Goal: Task Accomplishment & Management: Use online tool/utility

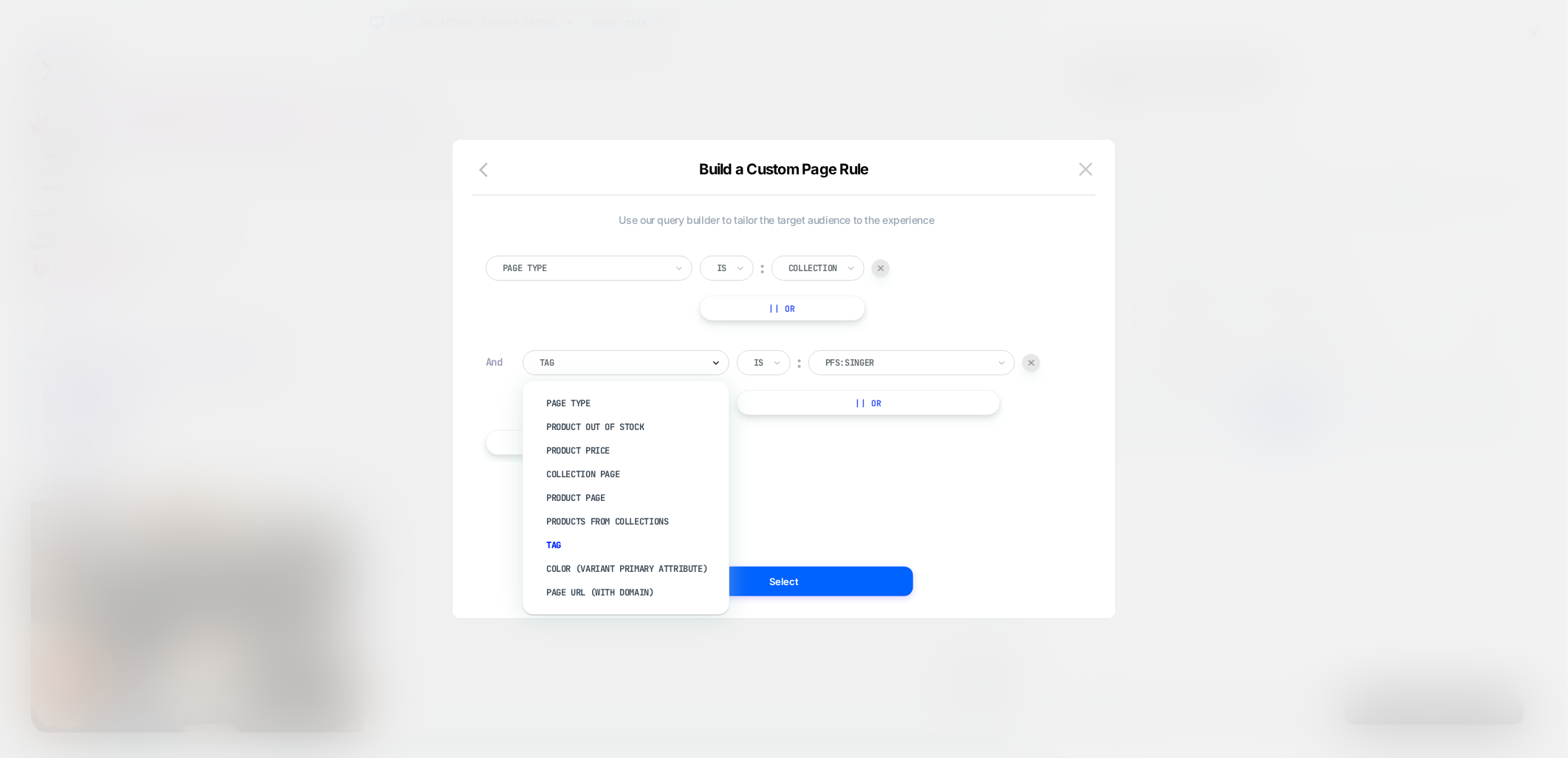
click at [720, 360] on icon at bounding box center [716, 362] width 10 height 15
click at [604, 473] on div "Collection Page" at bounding box center [633, 474] width 192 height 23
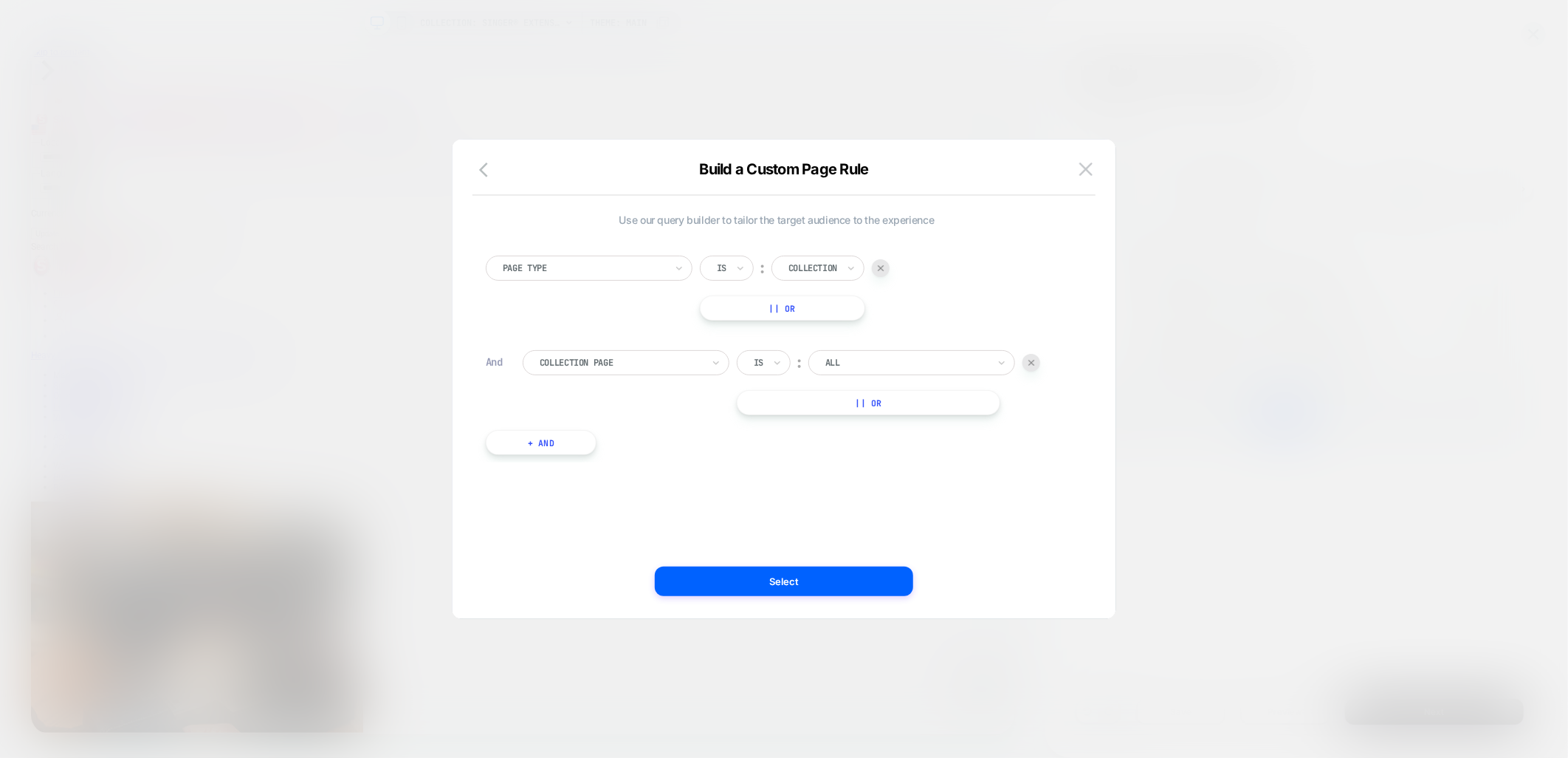
click at [828, 363] on input "text" at bounding box center [828, 362] width 6 height 13
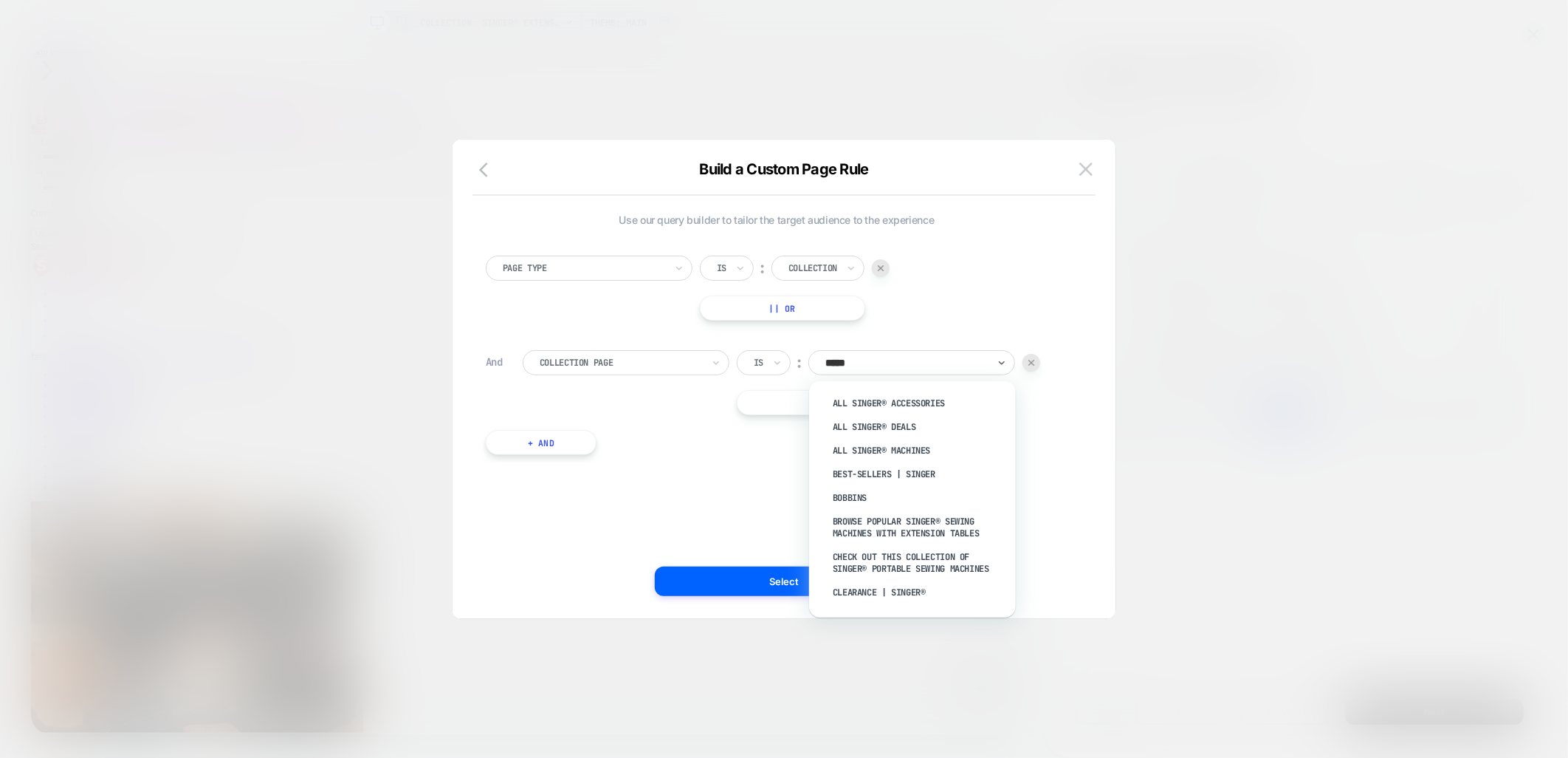
type input "******"
click at [924, 450] on div "All SINGER® Machines" at bounding box center [920, 450] width 192 height 23
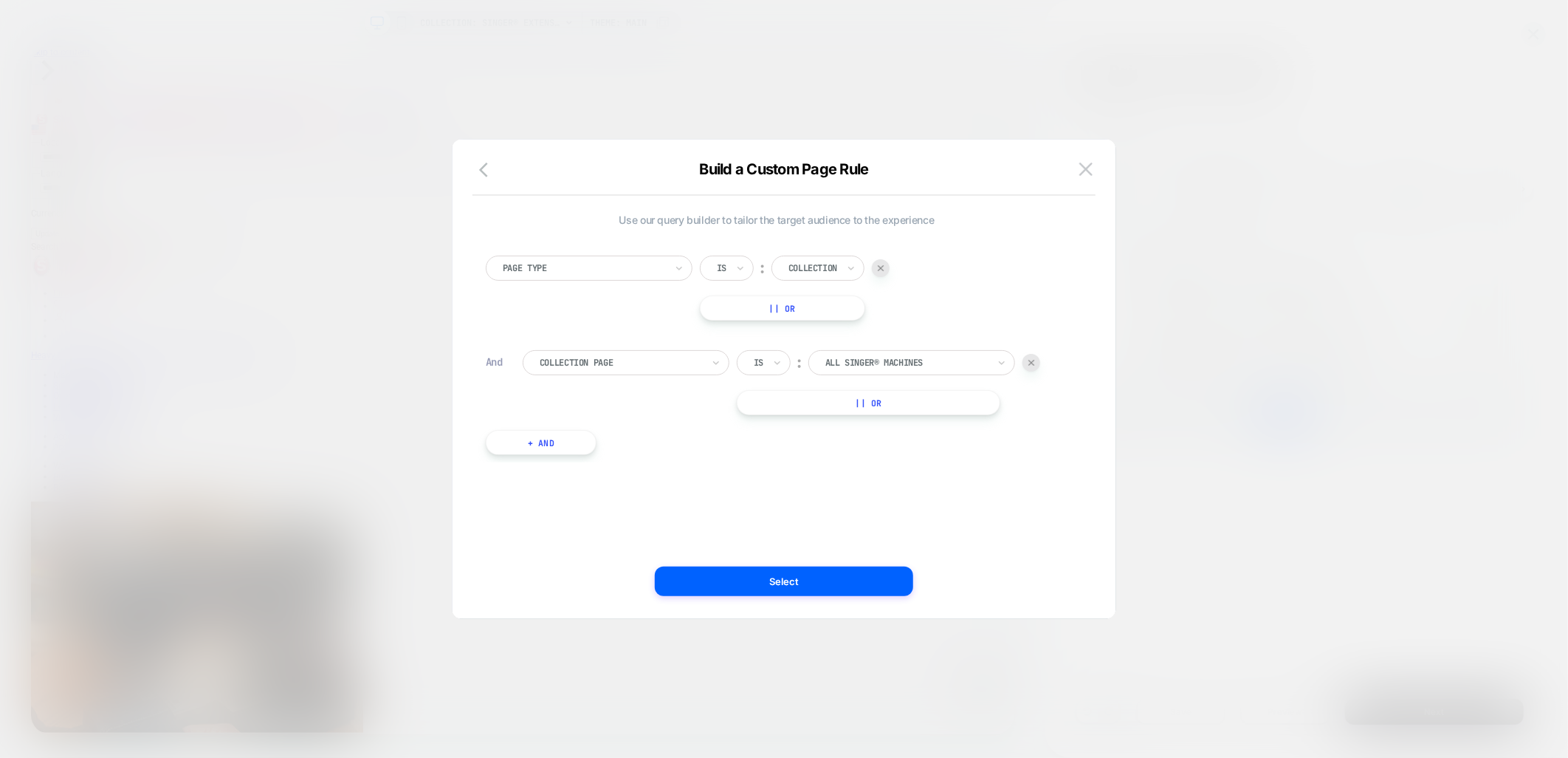
click at [926, 398] on button "|| Or" at bounding box center [868, 402] width 263 height 25
click at [855, 409] on div at bounding box center [907, 402] width 162 height 13
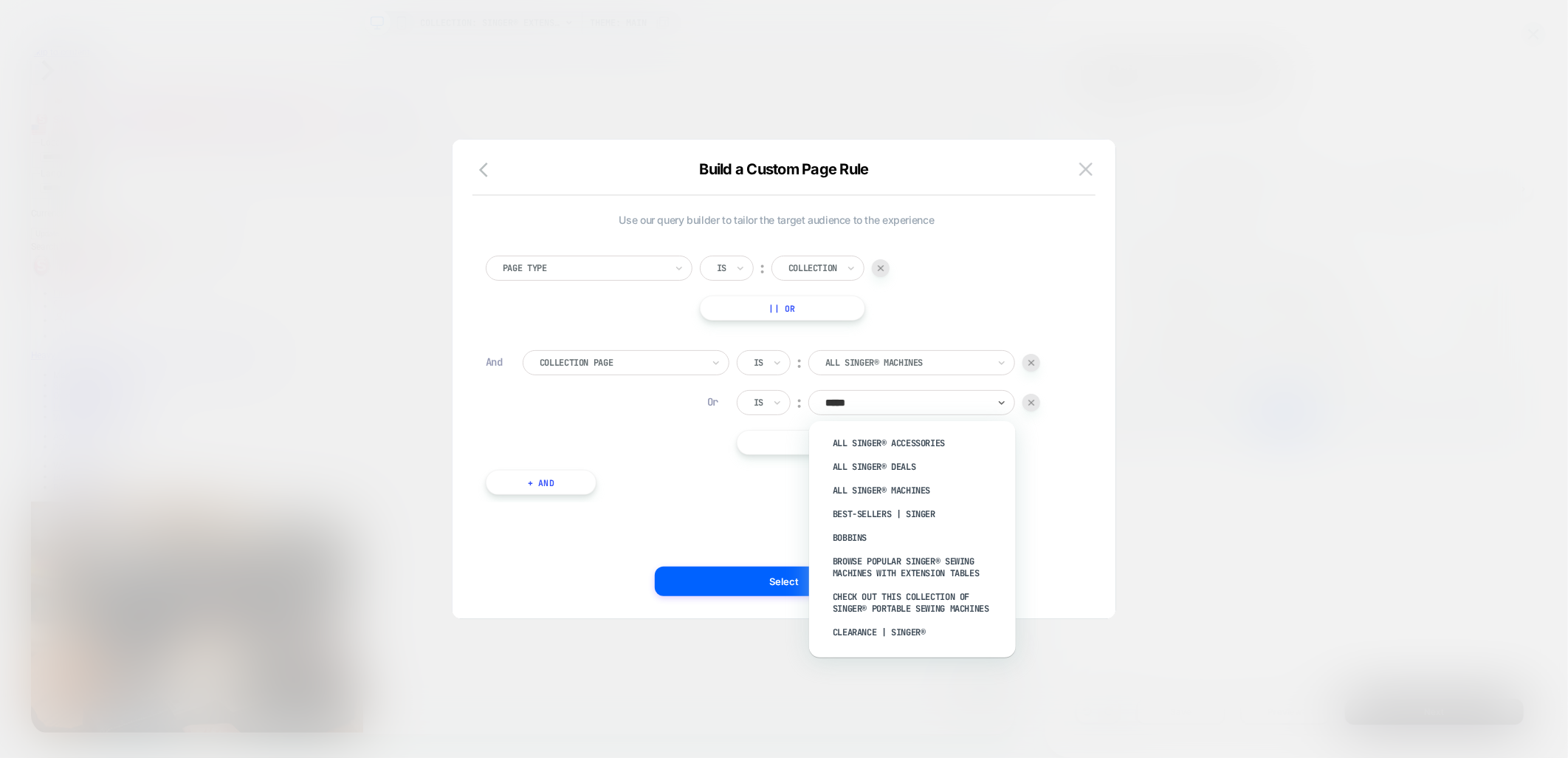
type input "******"
click at [889, 484] on div "All SINGER® Machines" at bounding box center [920, 490] width 192 height 23
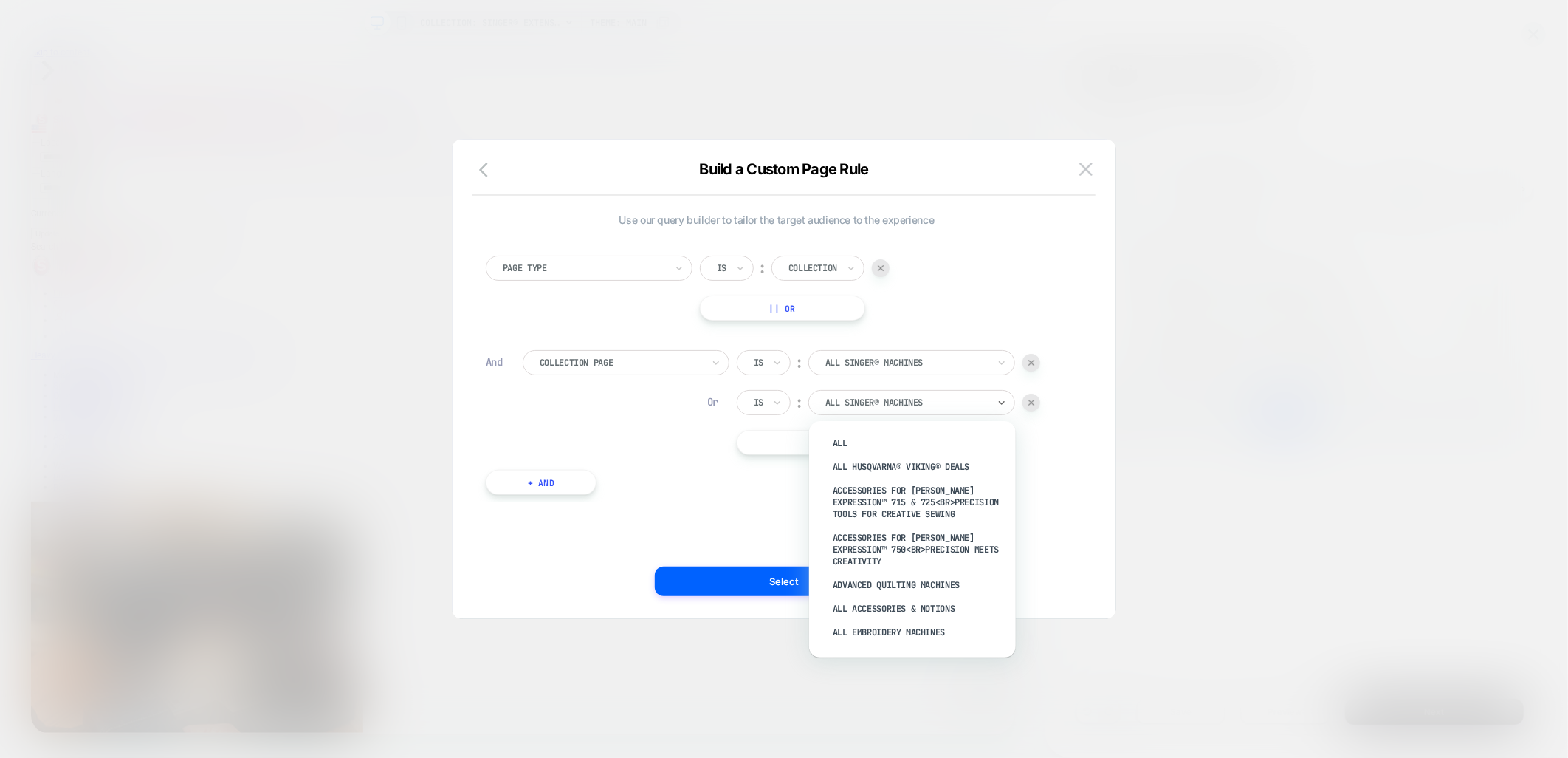
click at [873, 396] on div at bounding box center [907, 402] width 162 height 13
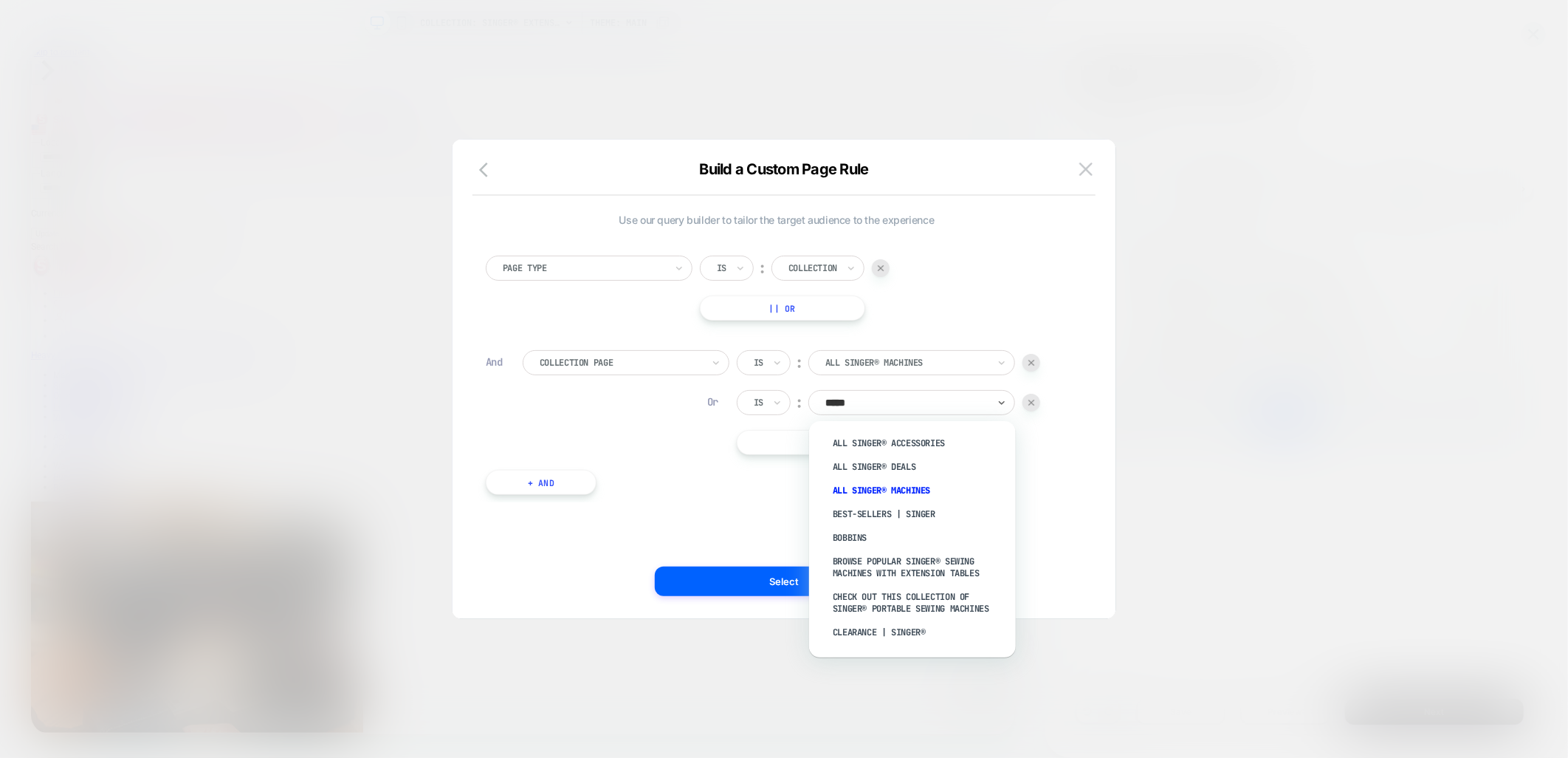
type input "******"
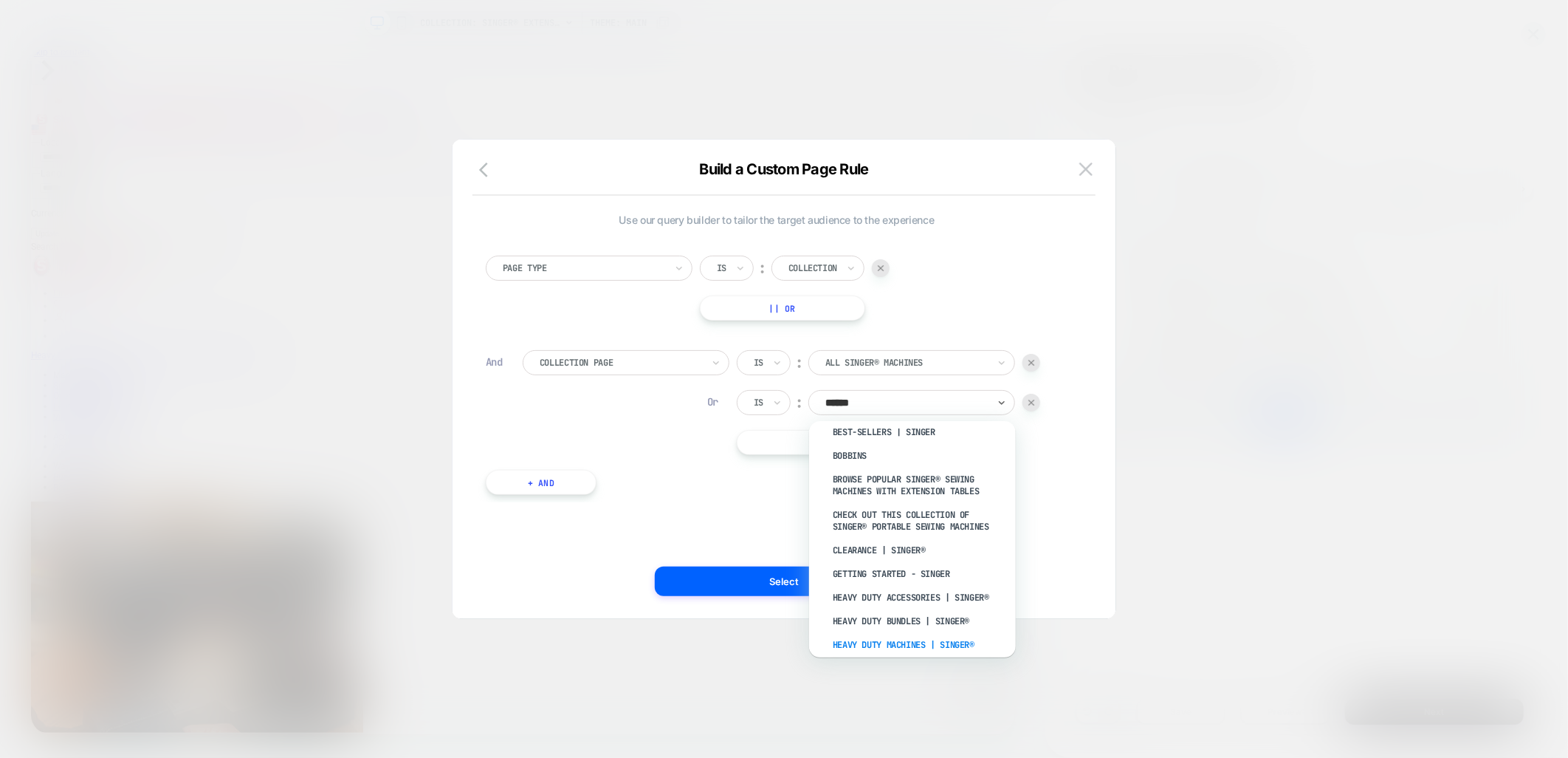
click at [935, 636] on div "Heavy Duty Machines | SINGER®" at bounding box center [920, 645] width 192 height 23
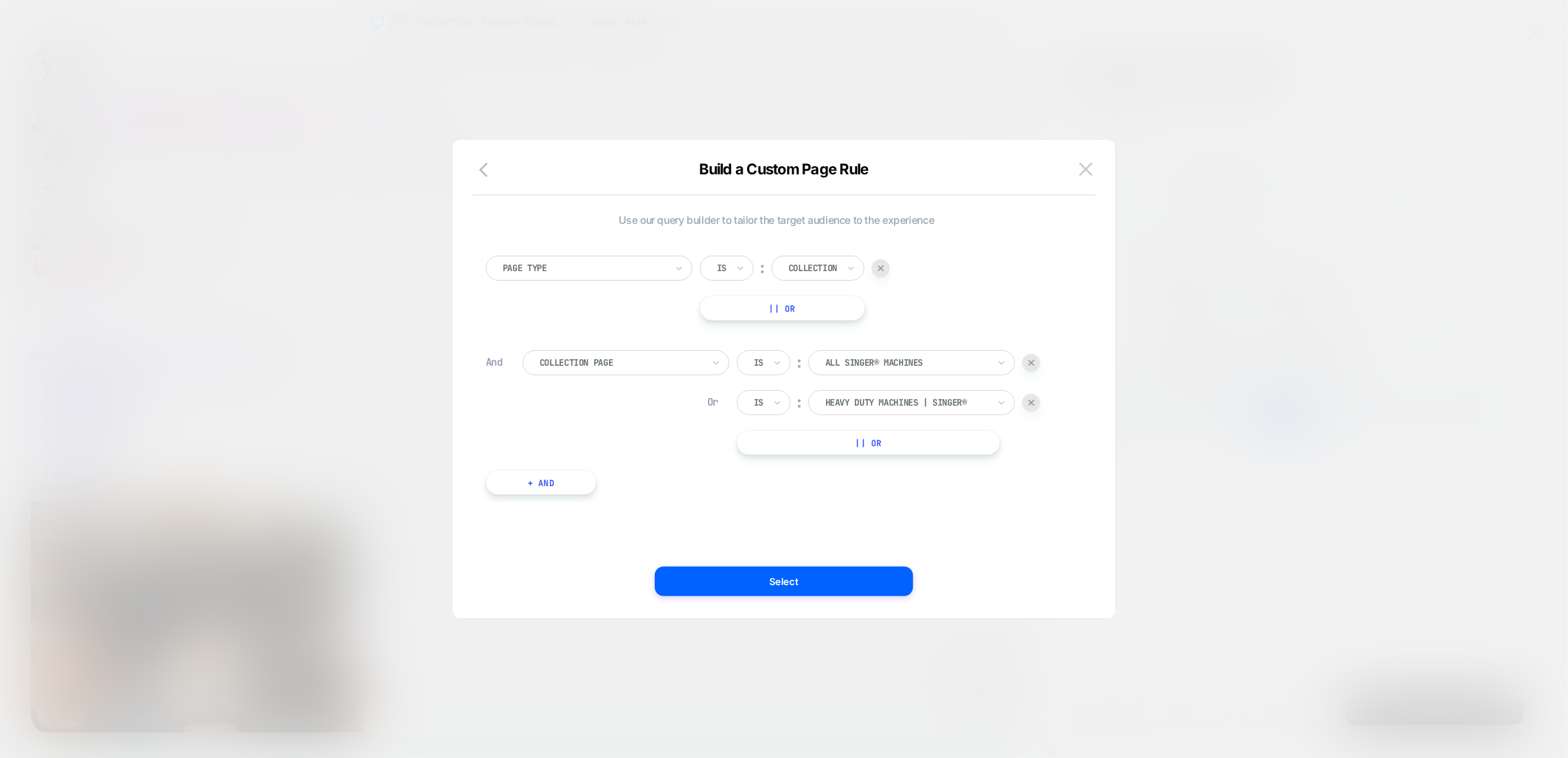
click at [913, 449] on button "|| Or" at bounding box center [868, 442] width 263 height 25
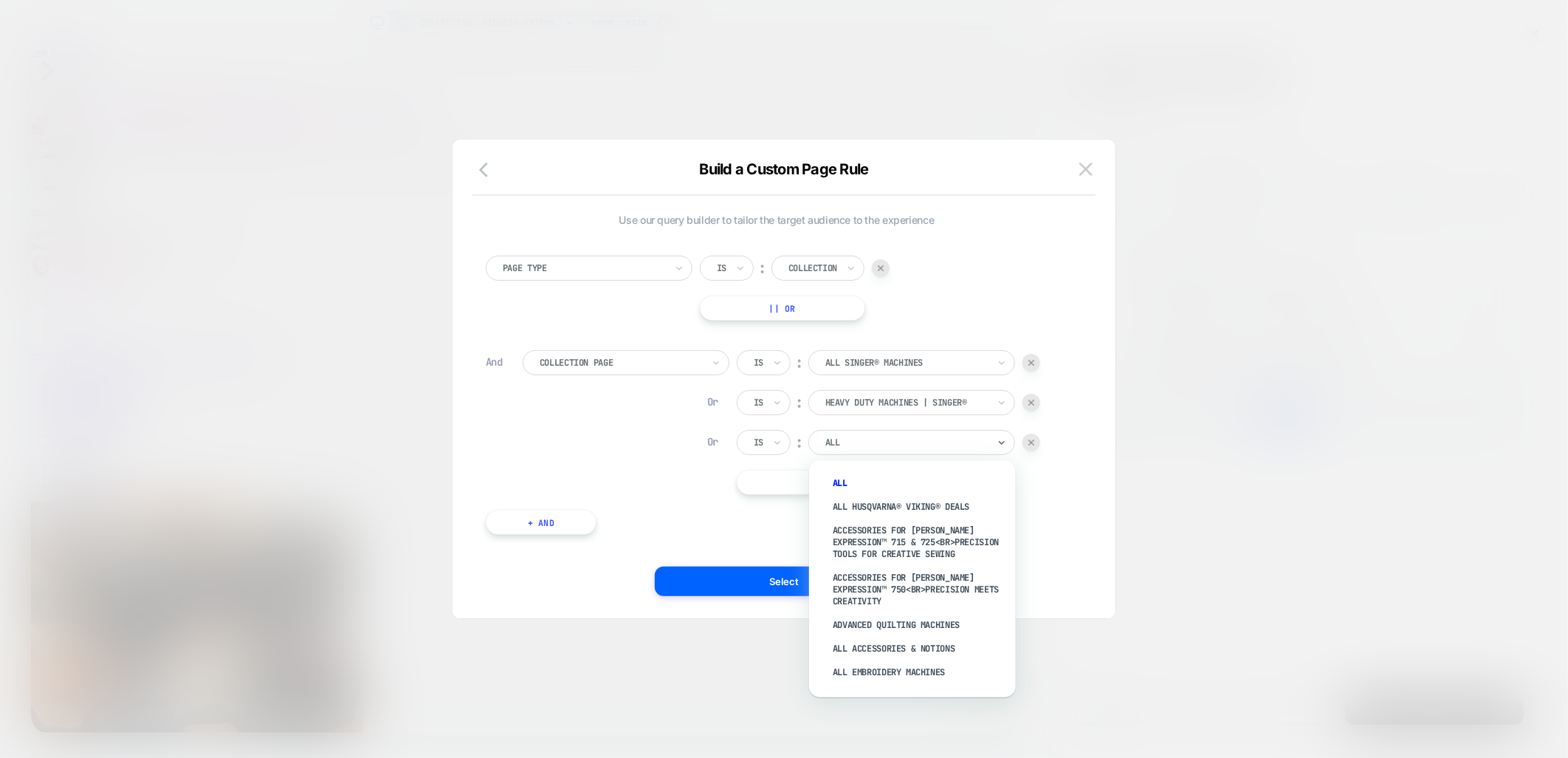
click at [913, 449] on div at bounding box center [907, 442] width 162 height 13
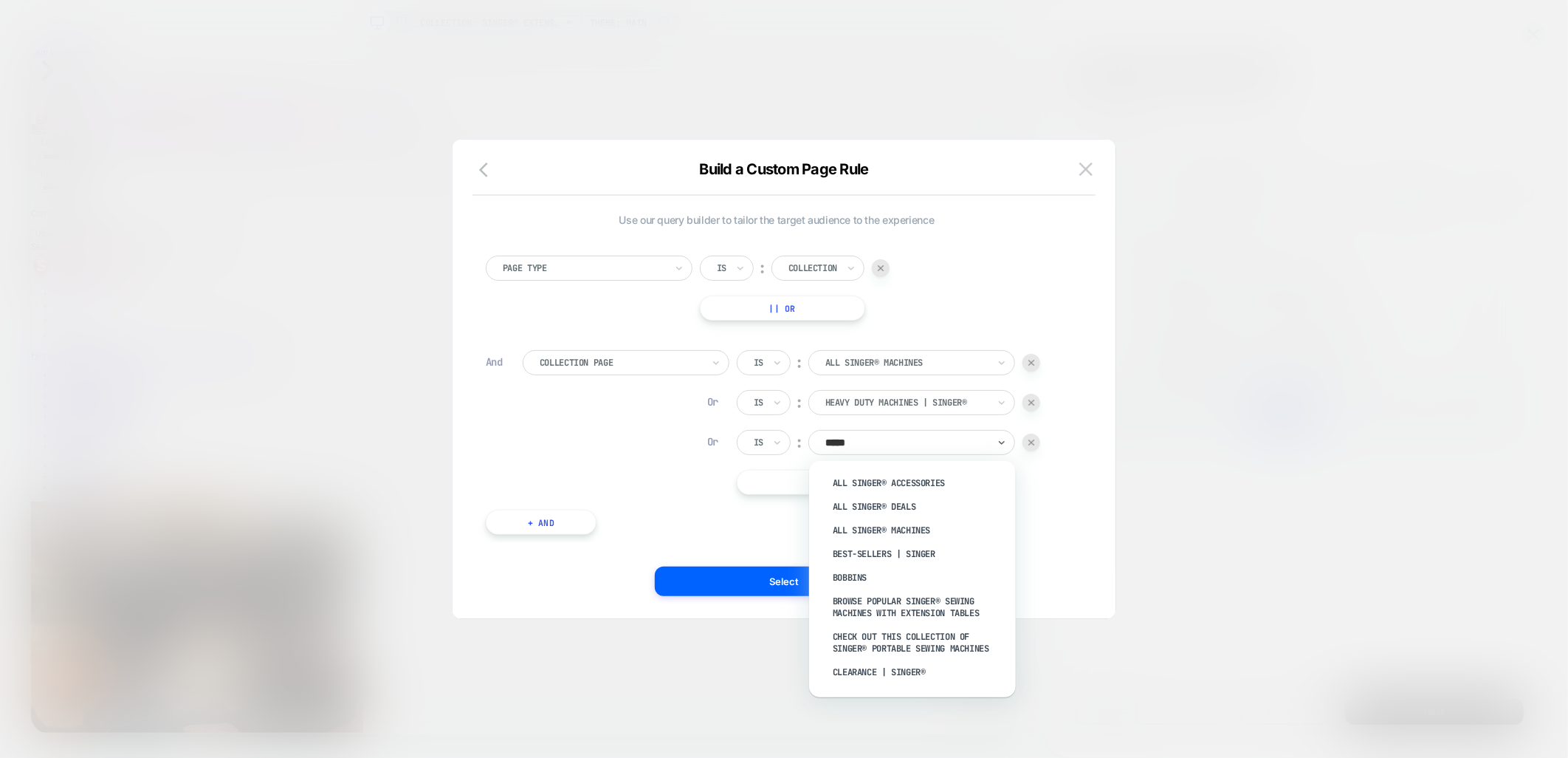
type input "******"
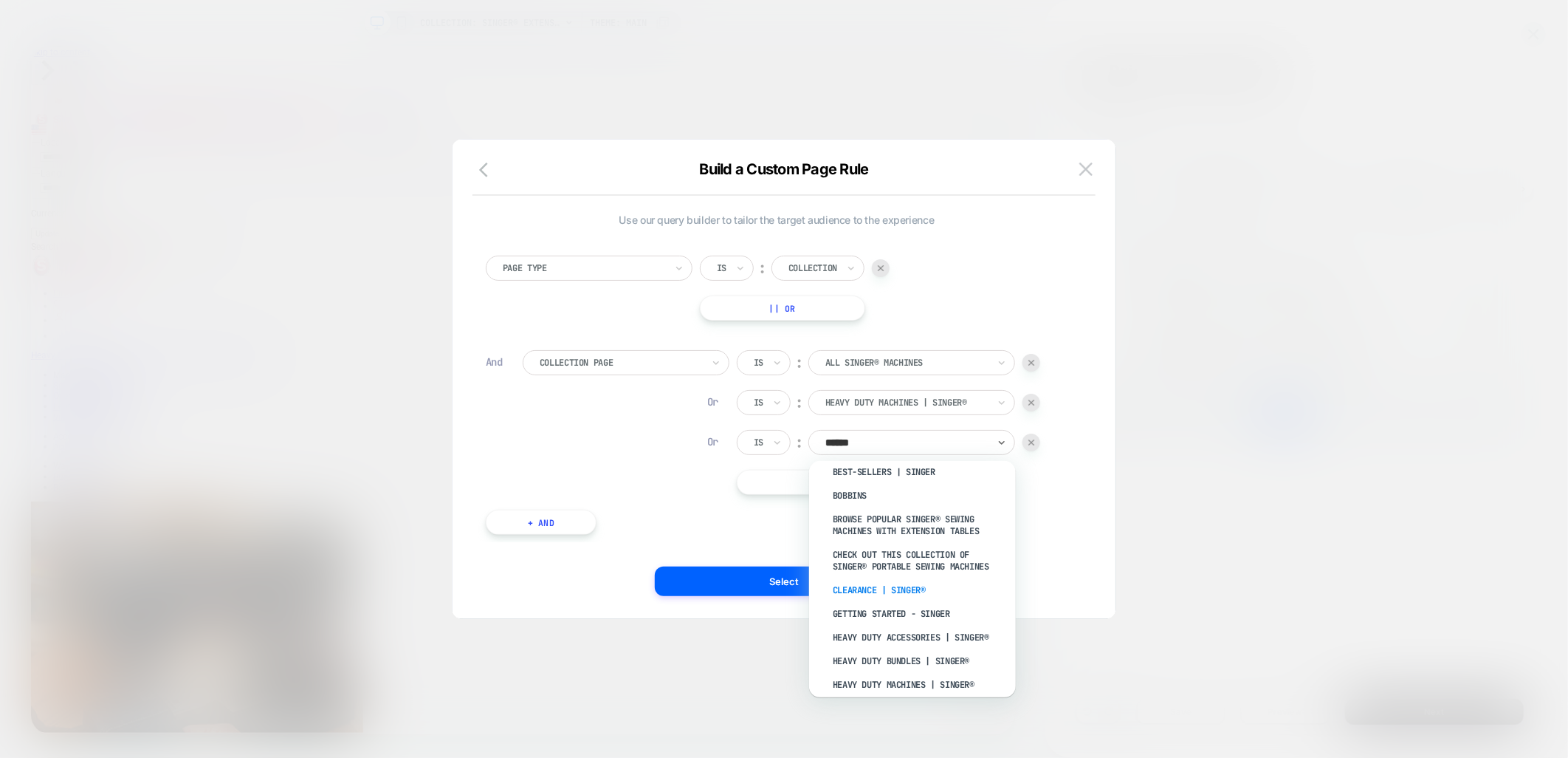
click at [889, 581] on div "Clearance | SINGER®" at bounding box center [920, 589] width 192 height 23
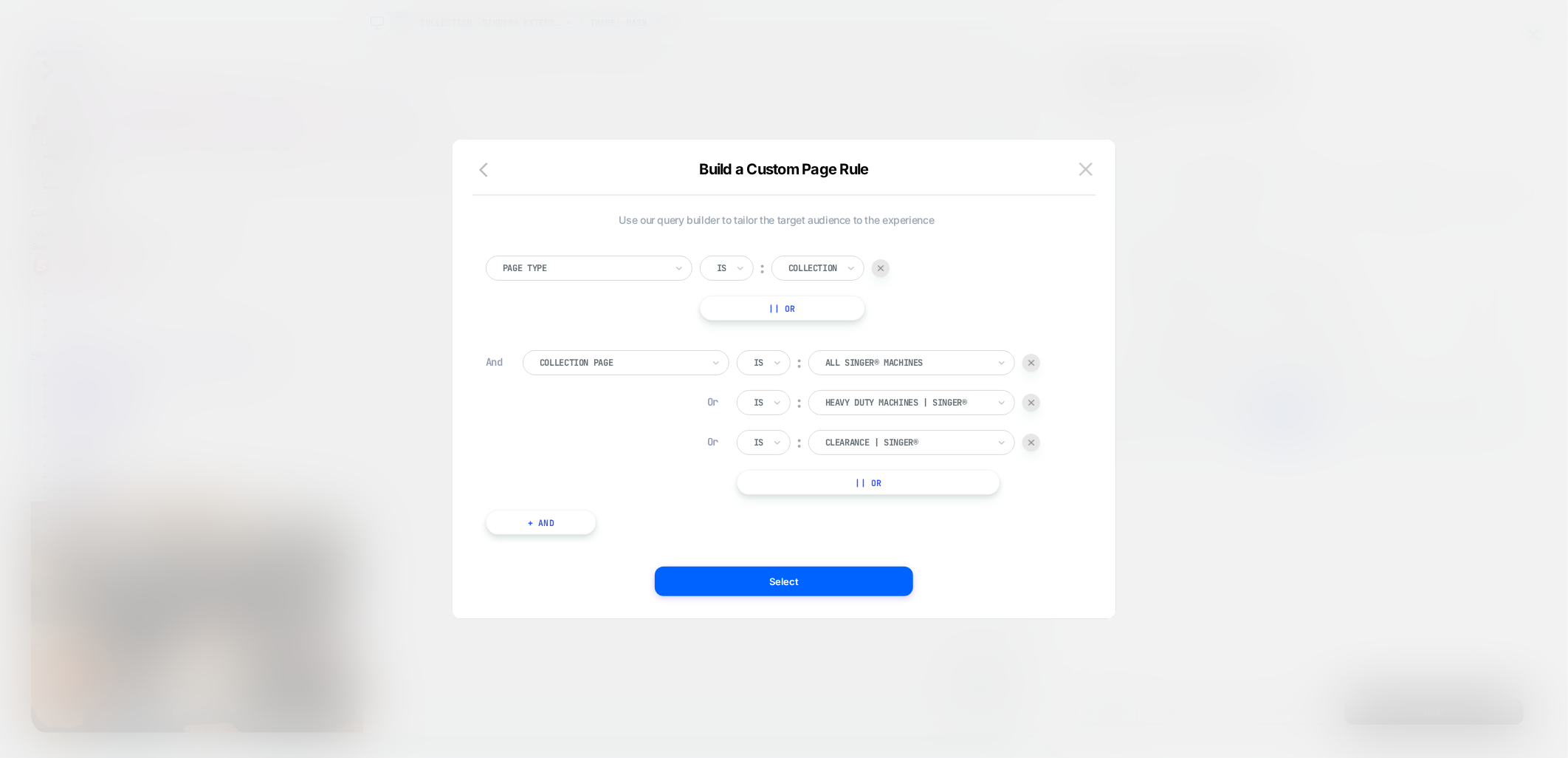
click at [771, 483] on button "|| Or" at bounding box center [868, 482] width 263 height 25
click at [857, 488] on div at bounding box center [907, 481] width 162 height 13
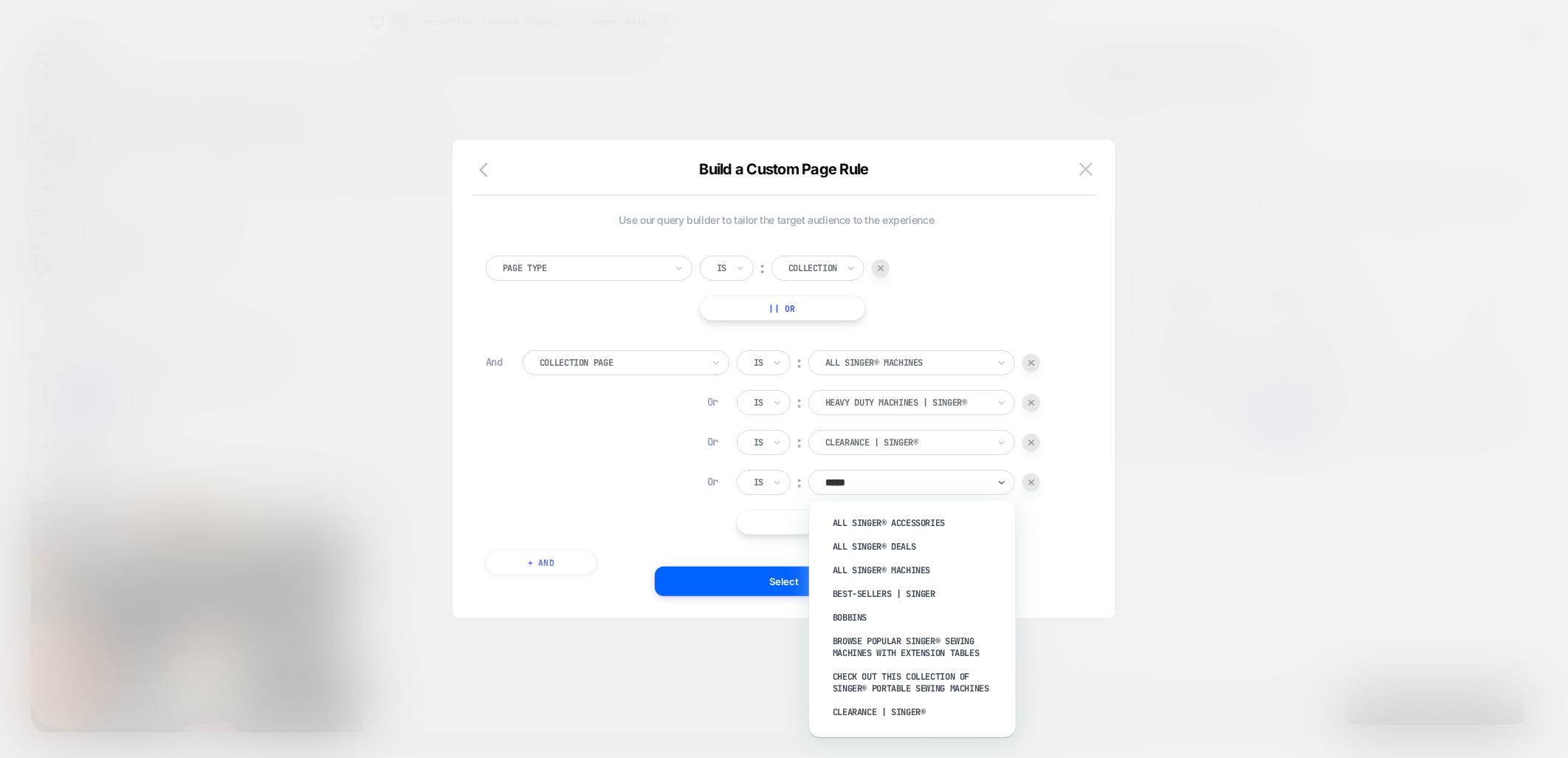
type input "******"
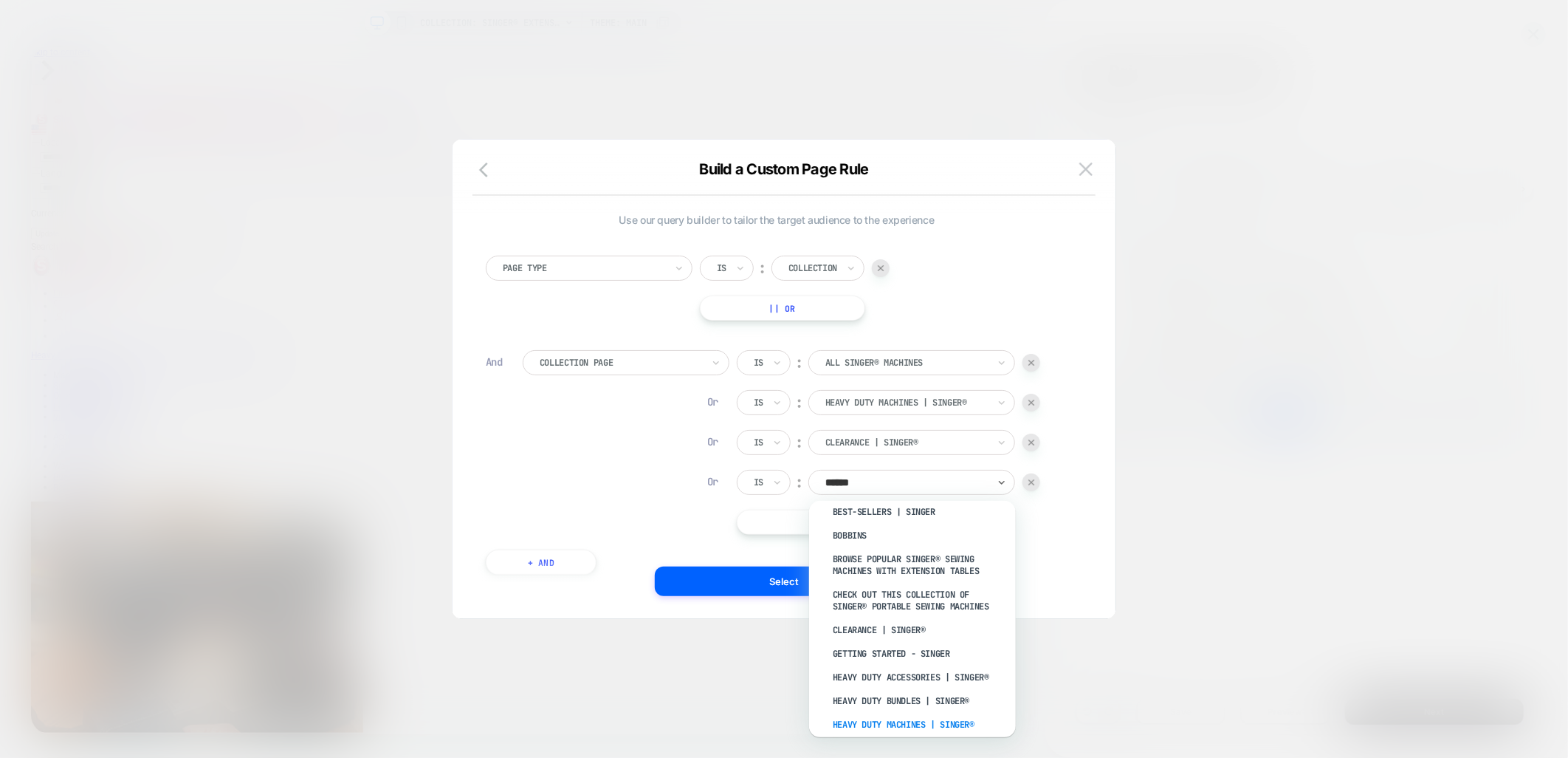
click at [945, 720] on div "Heavy Duty Machines | SINGER®" at bounding box center [920, 724] width 192 height 23
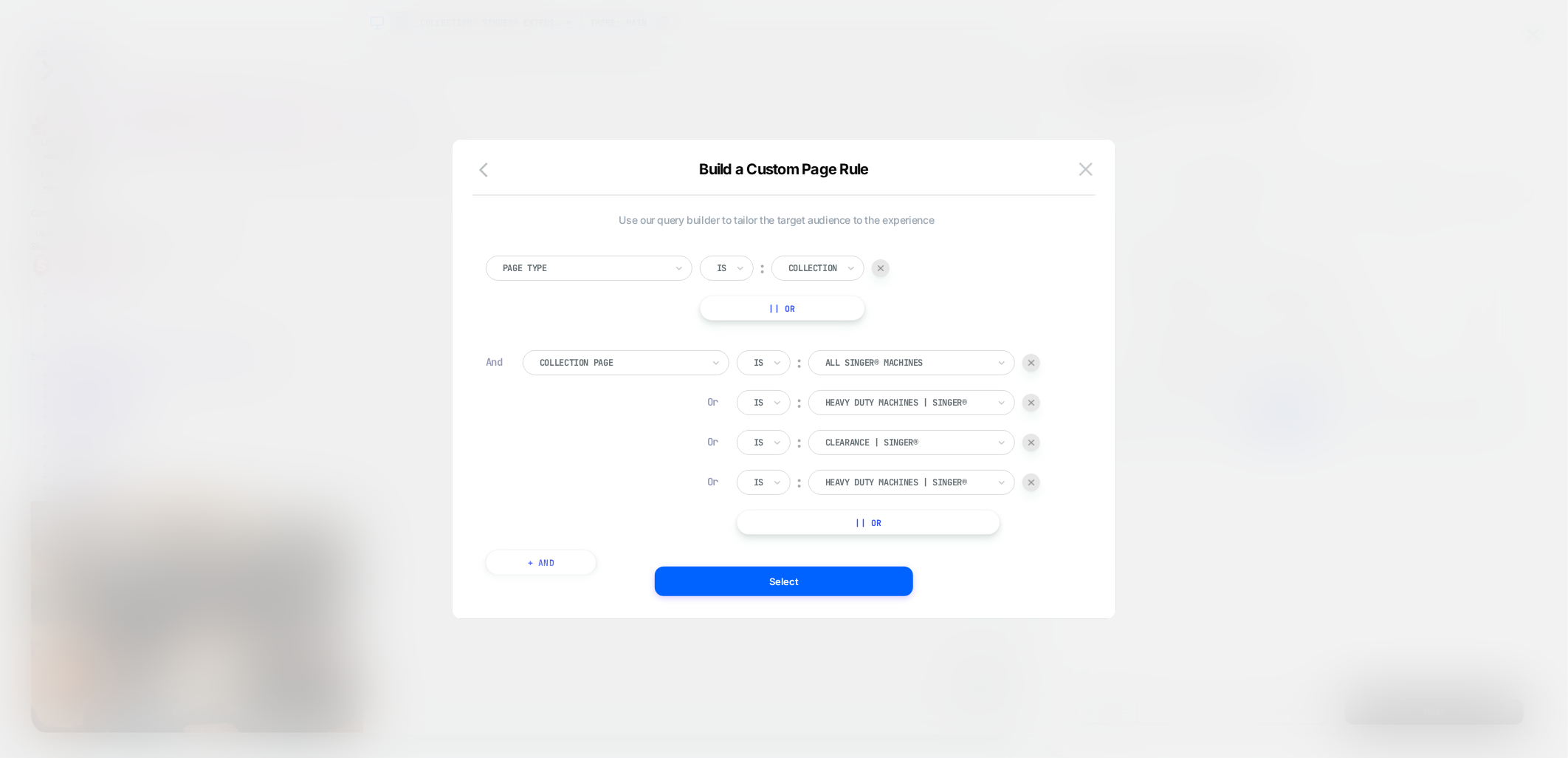
click at [801, 520] on button "|| Or" at bounding box center [868, 522] width 263 height 25
click at [854, 525] on div at bounding box center [907, 522] width 162 height 13
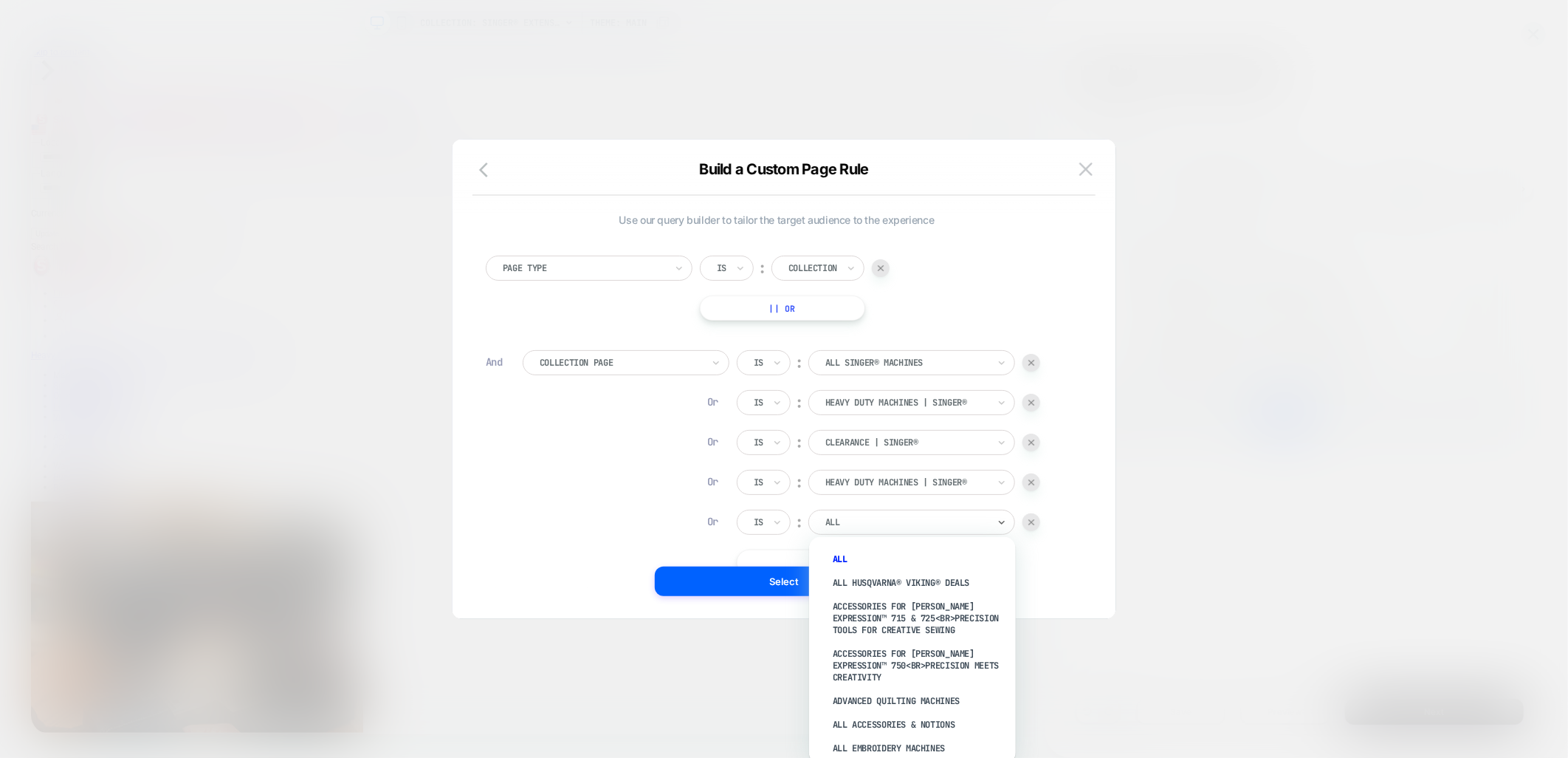
scroll to position [15, 0]
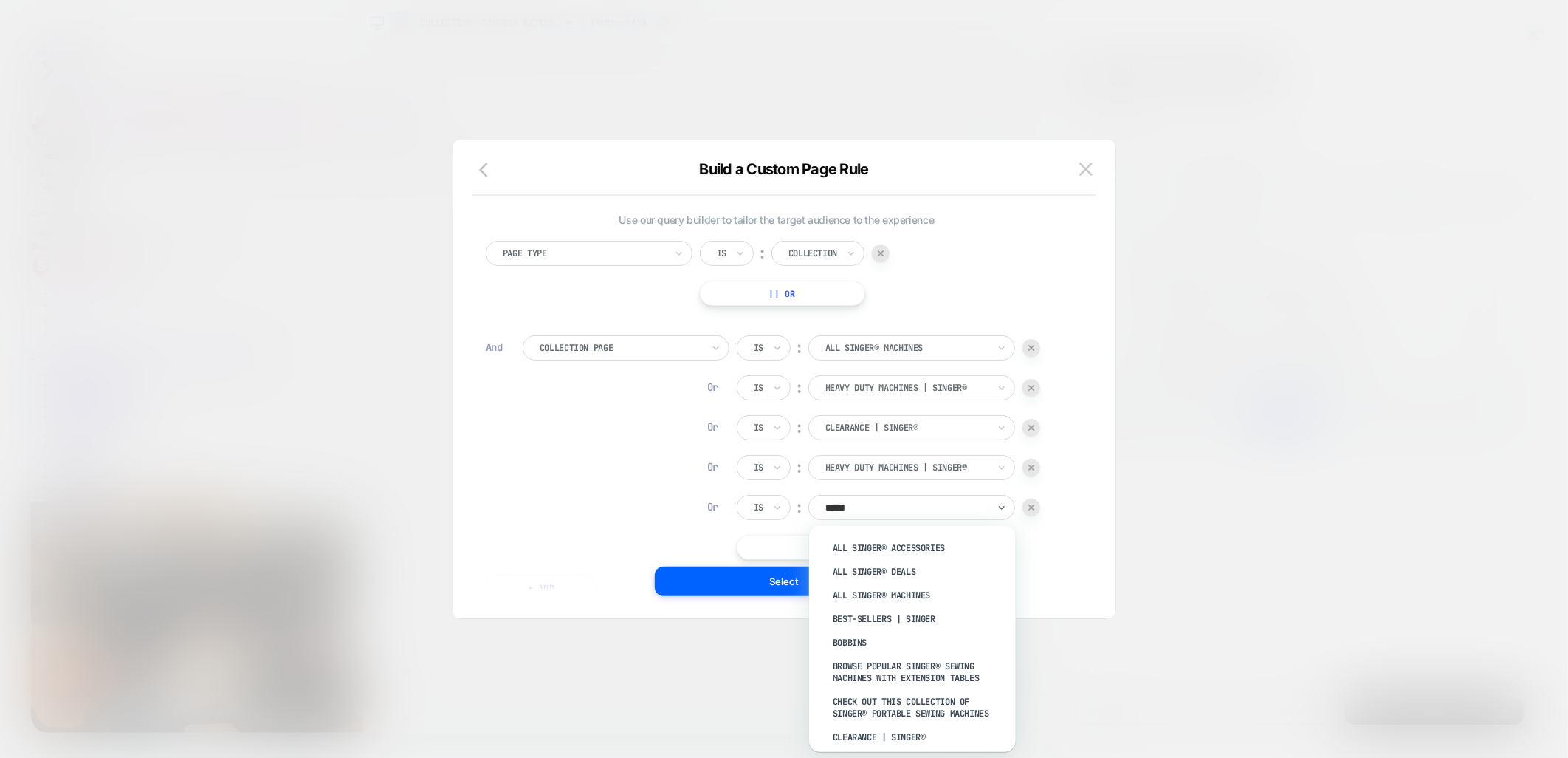
type input "******"
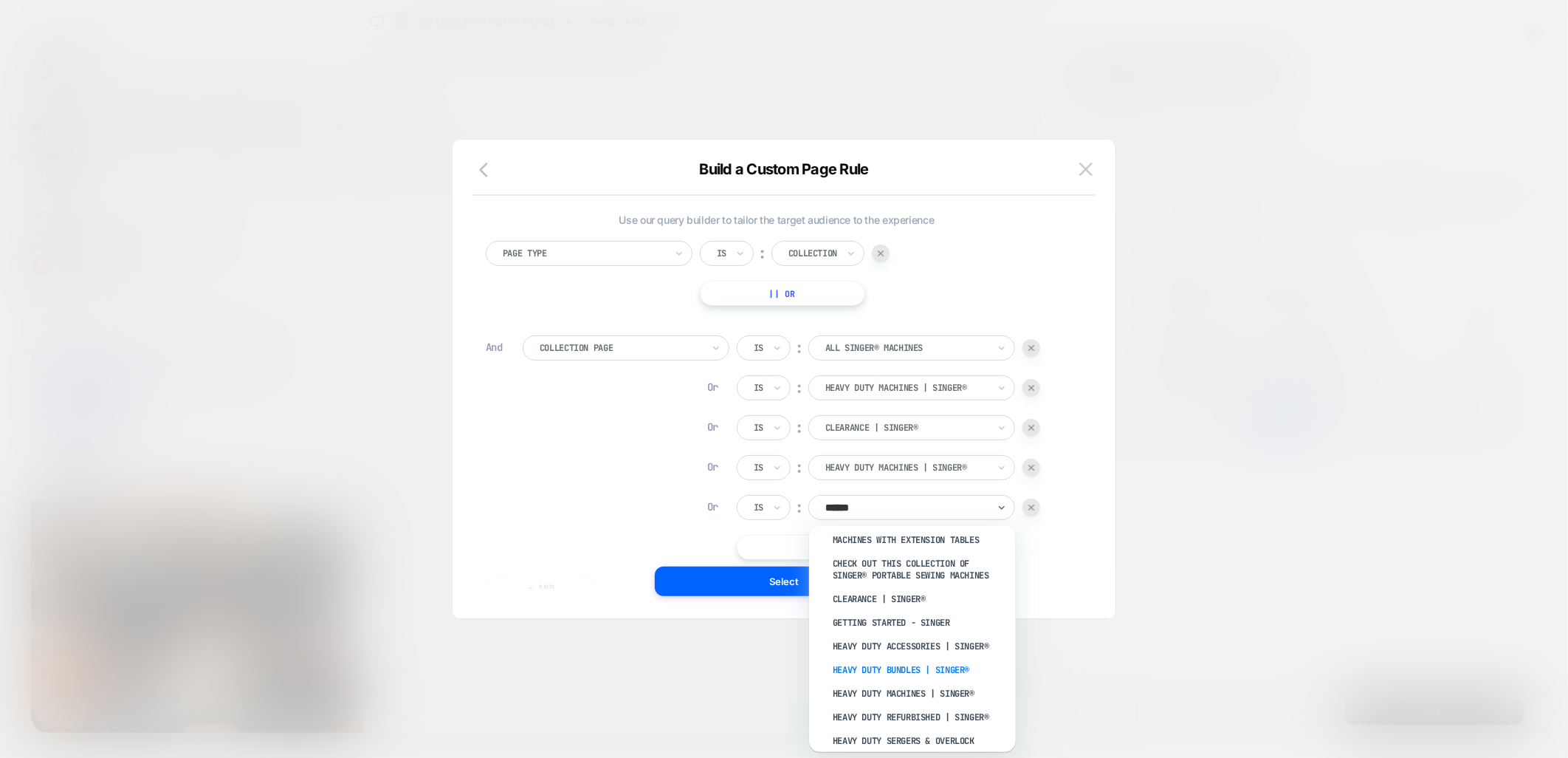
scroll to position [164, 0]
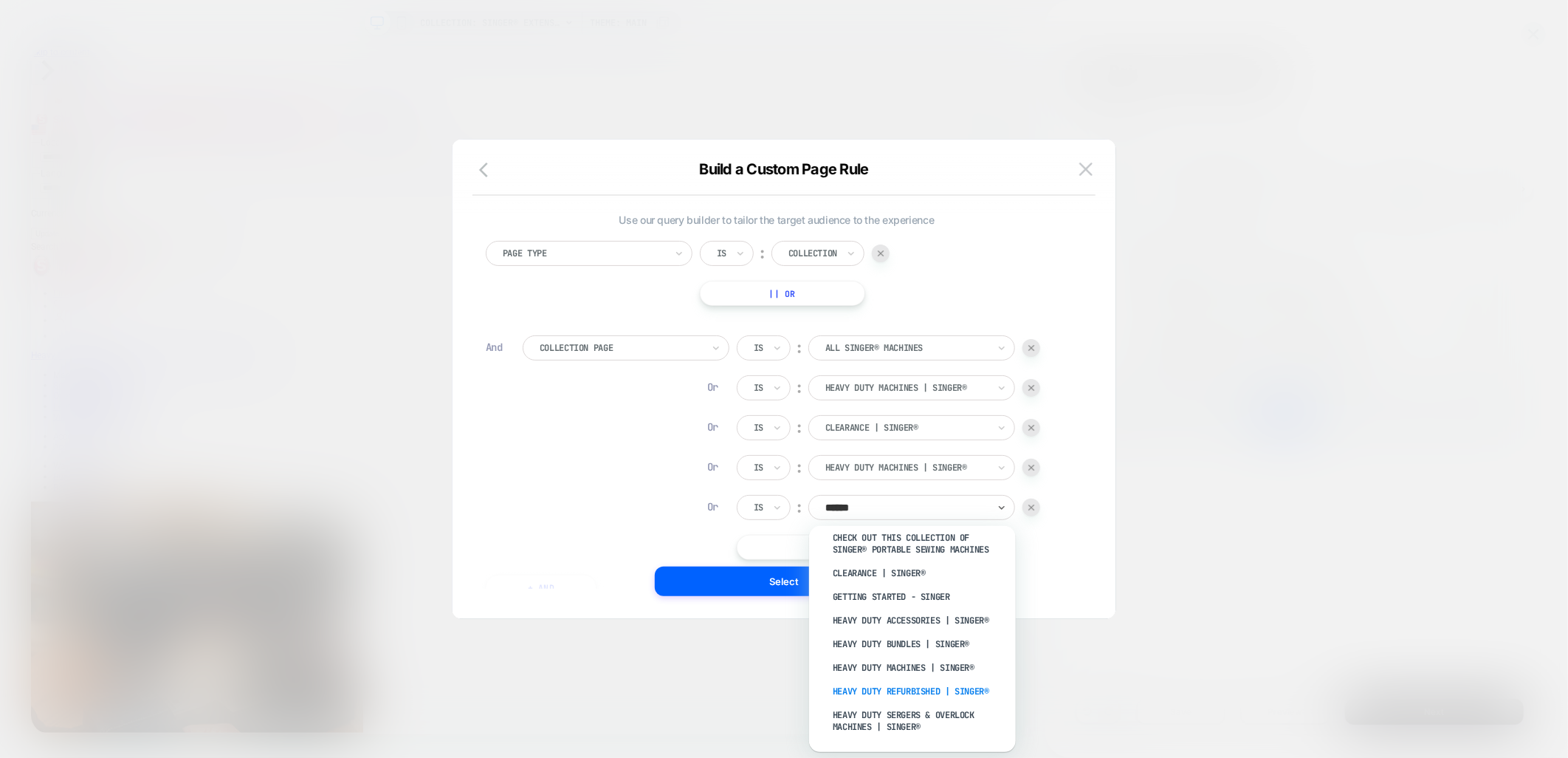
click at [922, 684] on div "Heavy Duty Refurbished | SINGER®" at bounding box center [920, 691] width 192 height 23
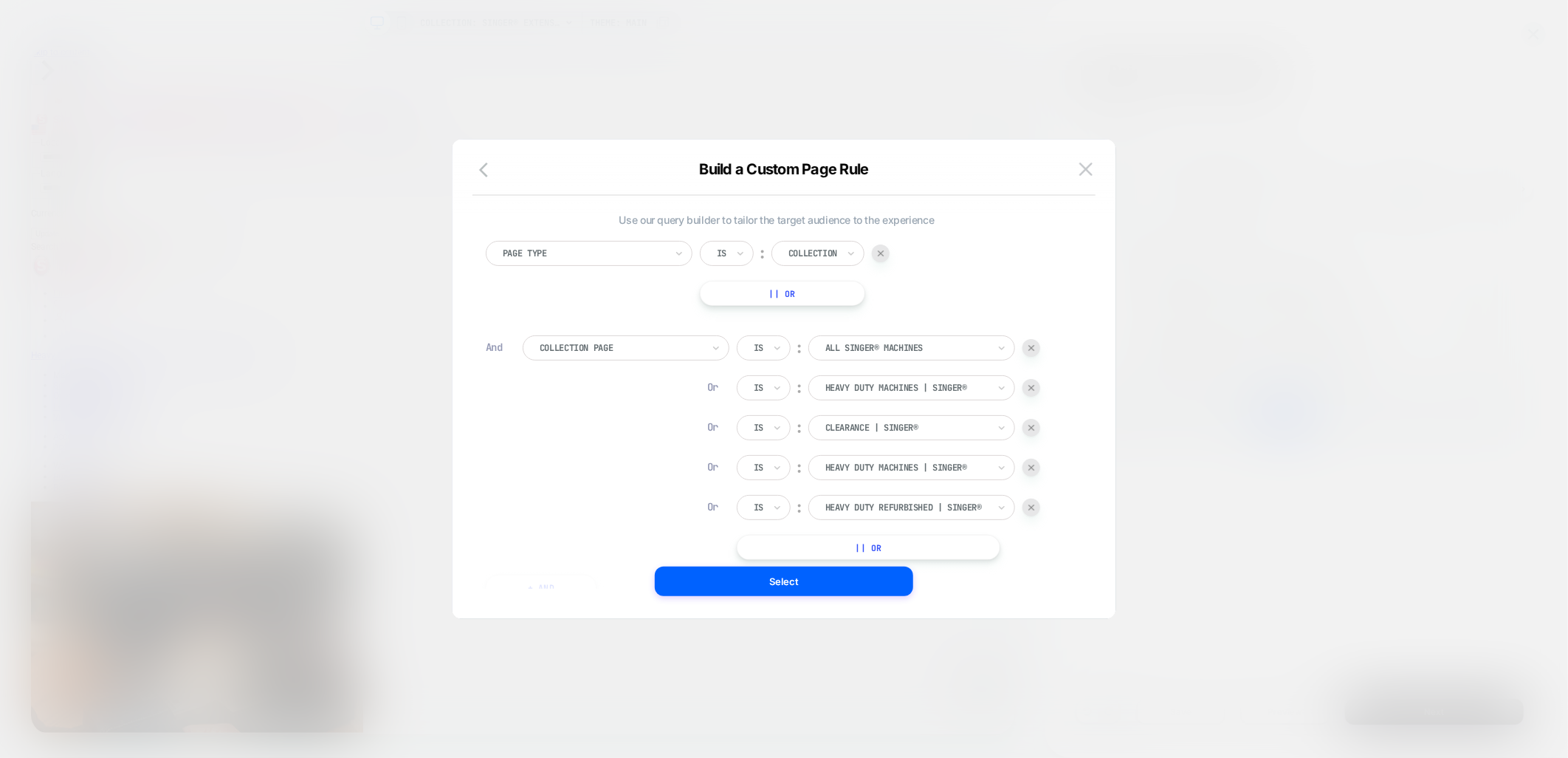
click at [803, 545] on button "|| Or" at bounding box center [868, 547] width 263 height 25
click at [861, 542] on div at bounding box center [907, 547] width 162 height 13
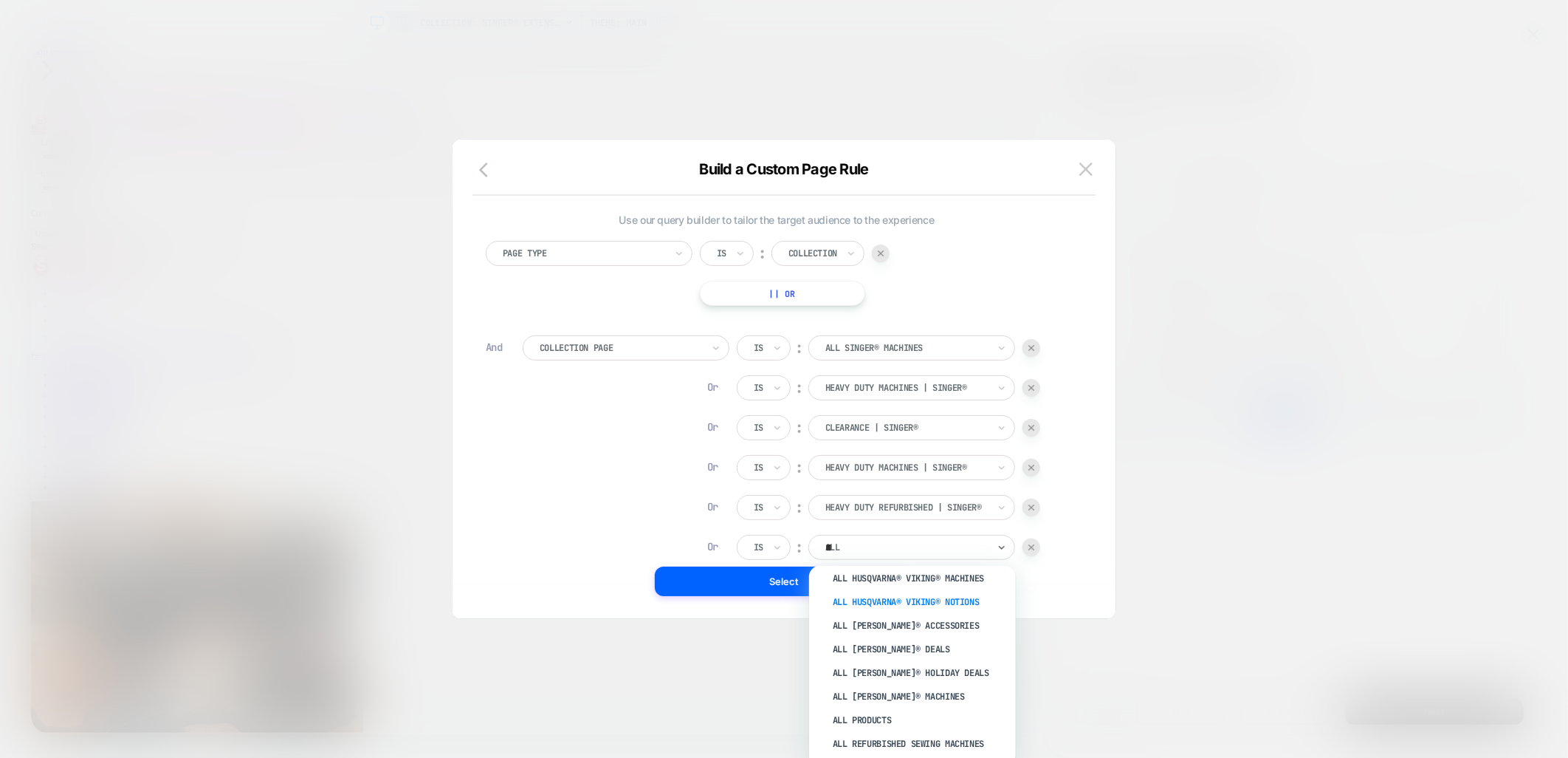
scroll to position [0, 0]
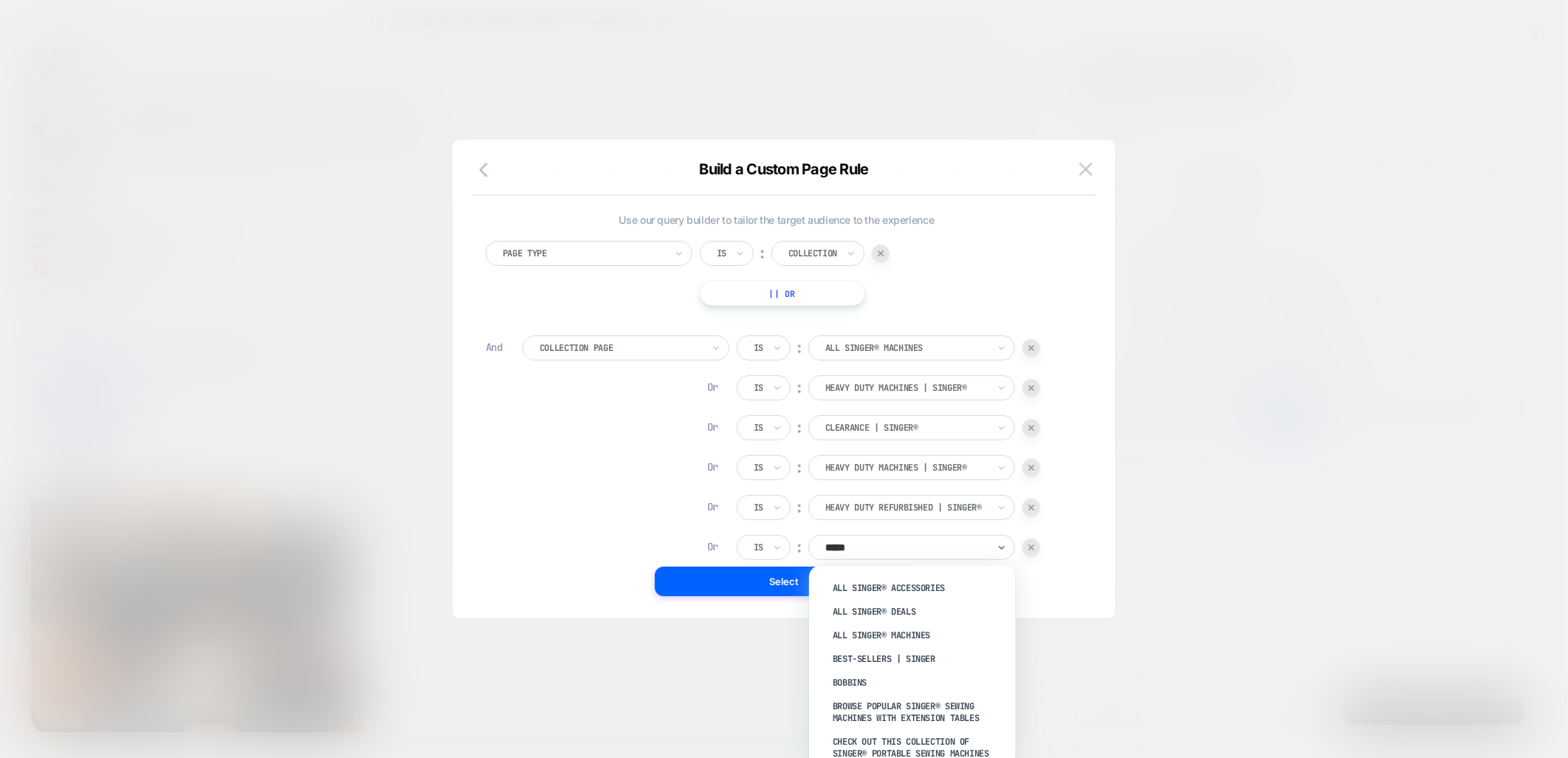
type input "******"
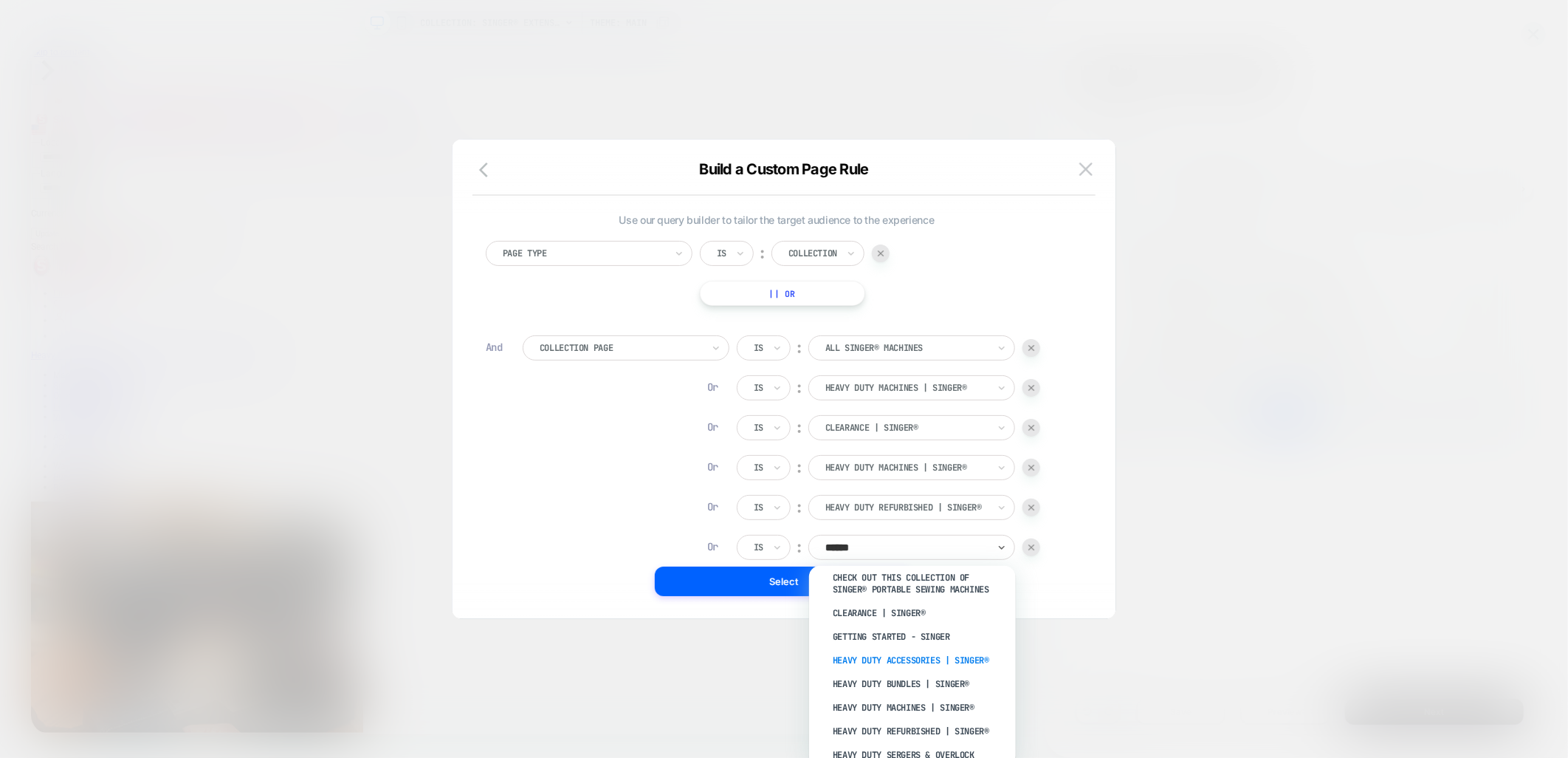
scroll to position [246, 0]
click at [940, 678] on div "Heavy Duty Sergers & Overlock Machines | SINGER®" at bounding box center [920, 678] width 192 height 35
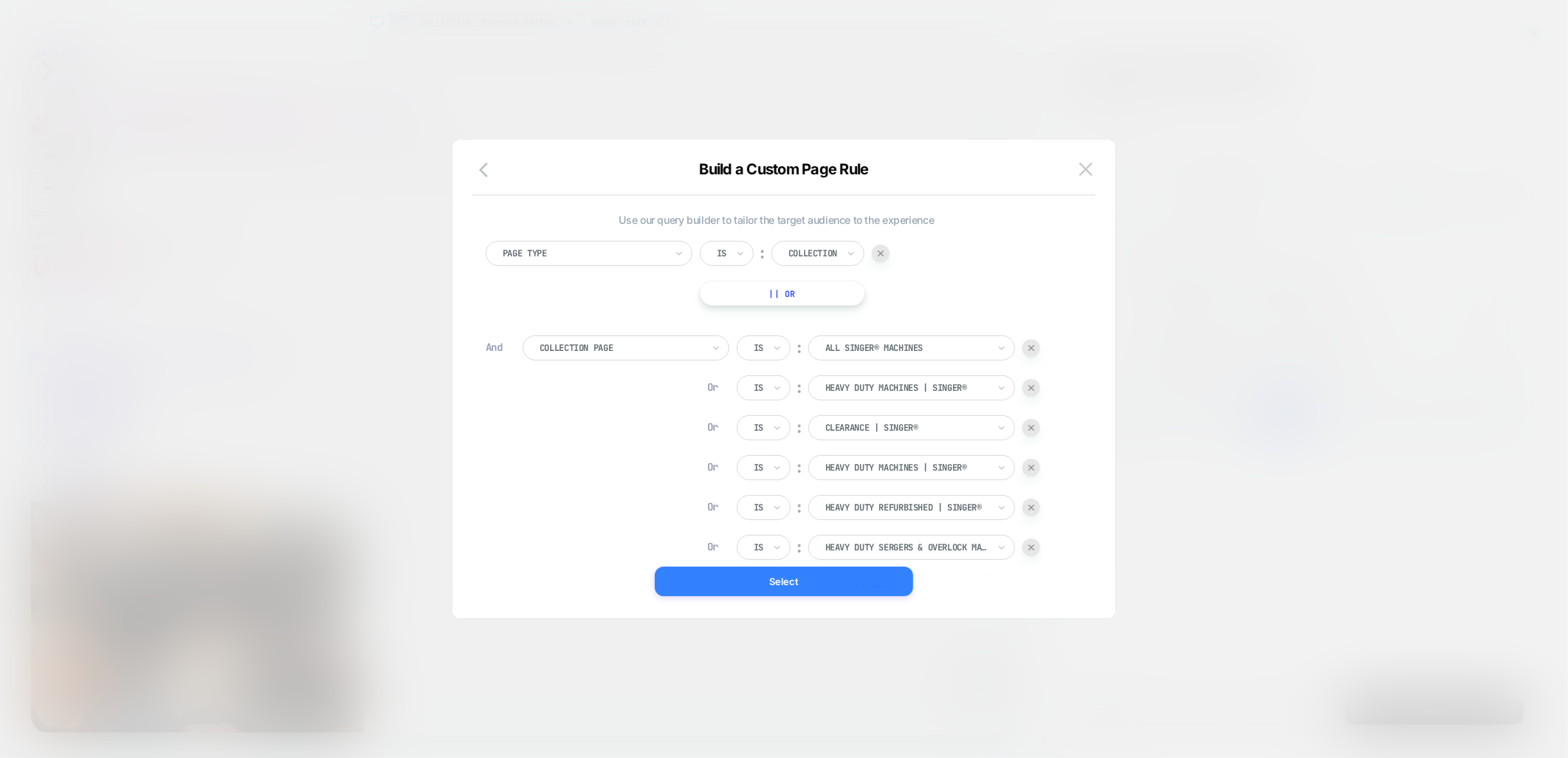
click at [822, 588] on button "Select" at bounding box center [784, 582] width 258 height 29
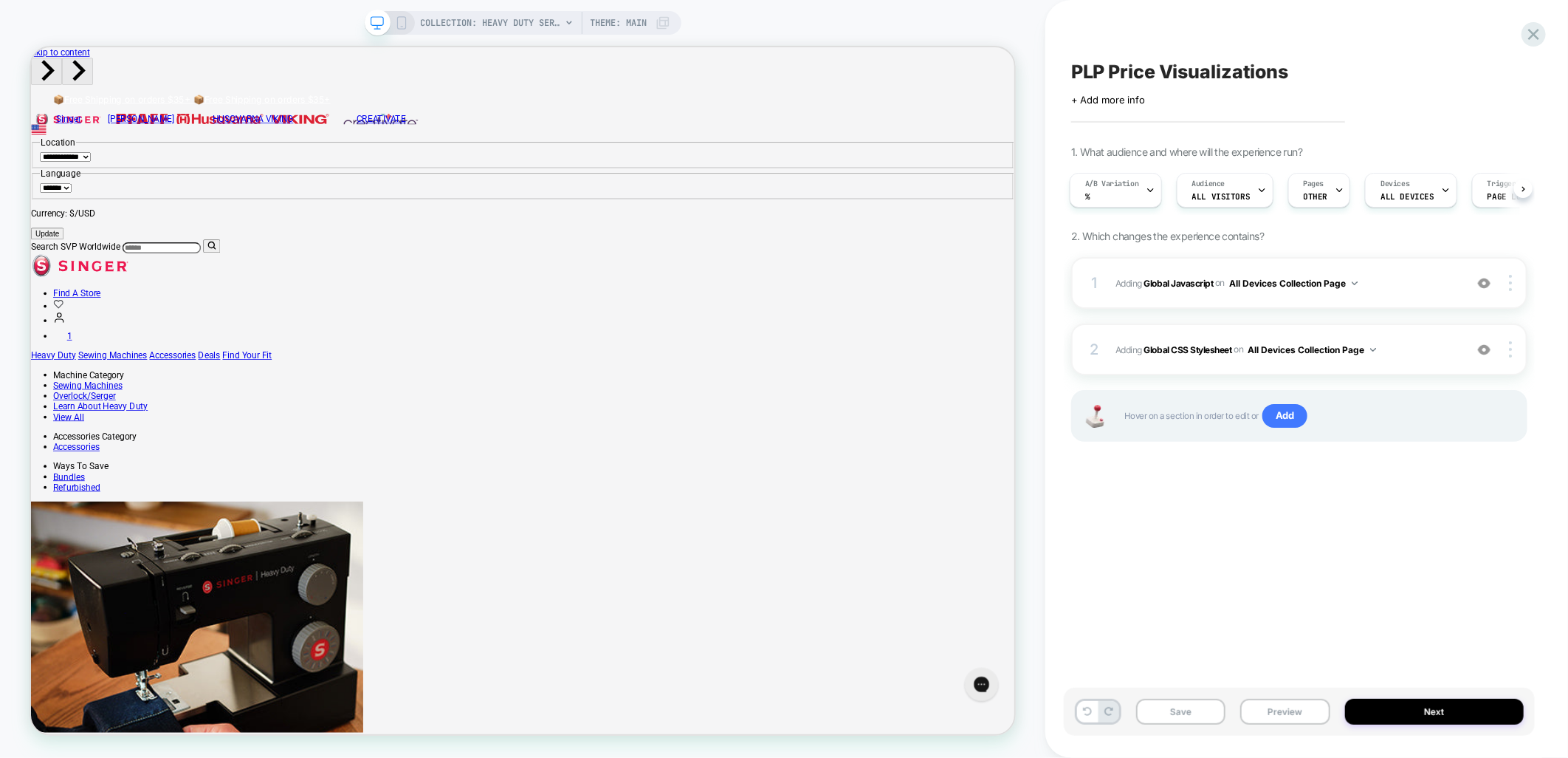
scroll to position [0, 3]
click at [1335, 192] on icon at bounding box center [1339, 190] width 10 height 10
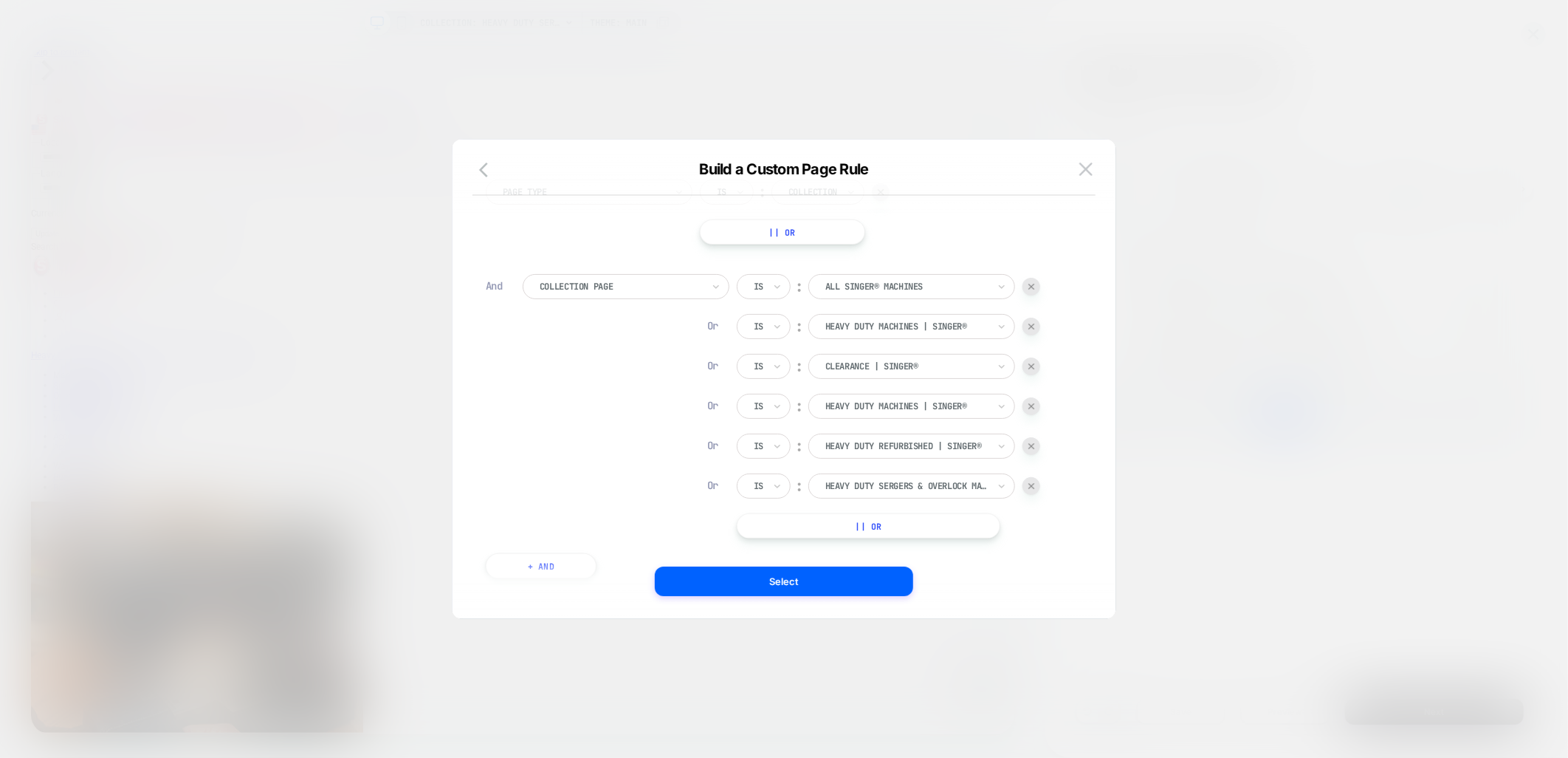
scroll to position [124, 0]
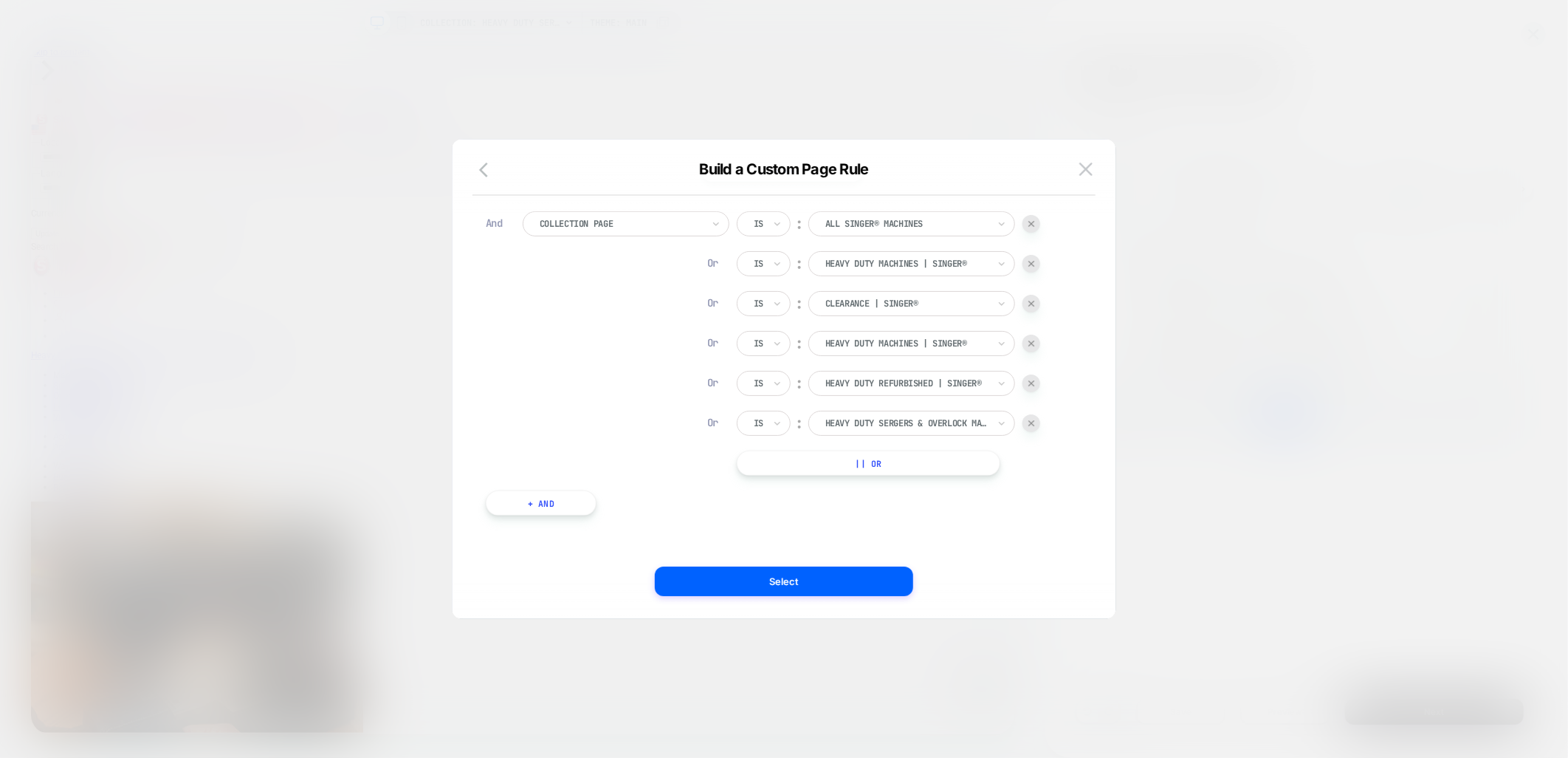
click at [788, 455] on button "|| Or" at bounding box center [868, 462] width 263 height 25
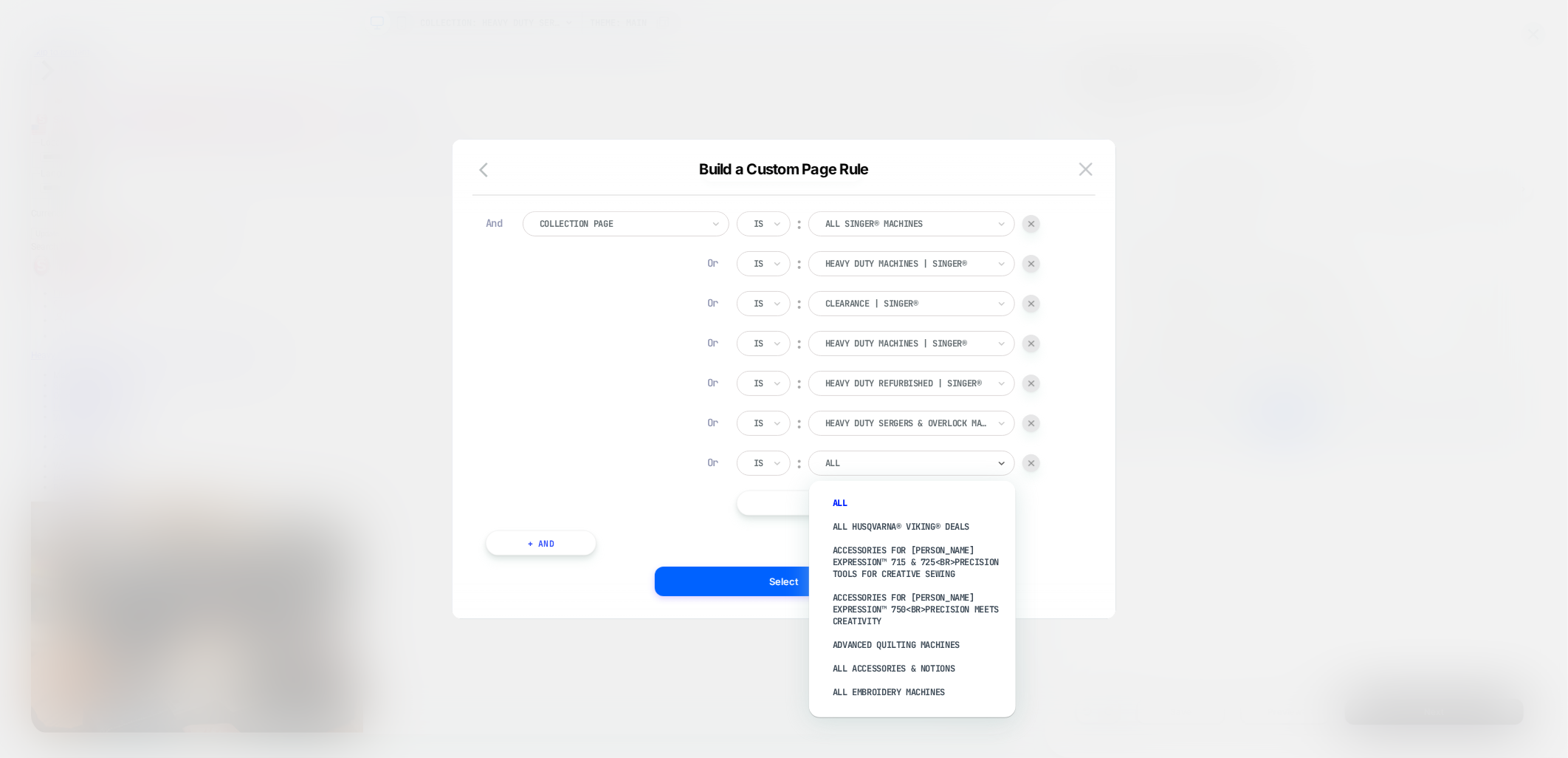
click at [891, 468] on div at bounding box center [907, 462] width 162 height 13
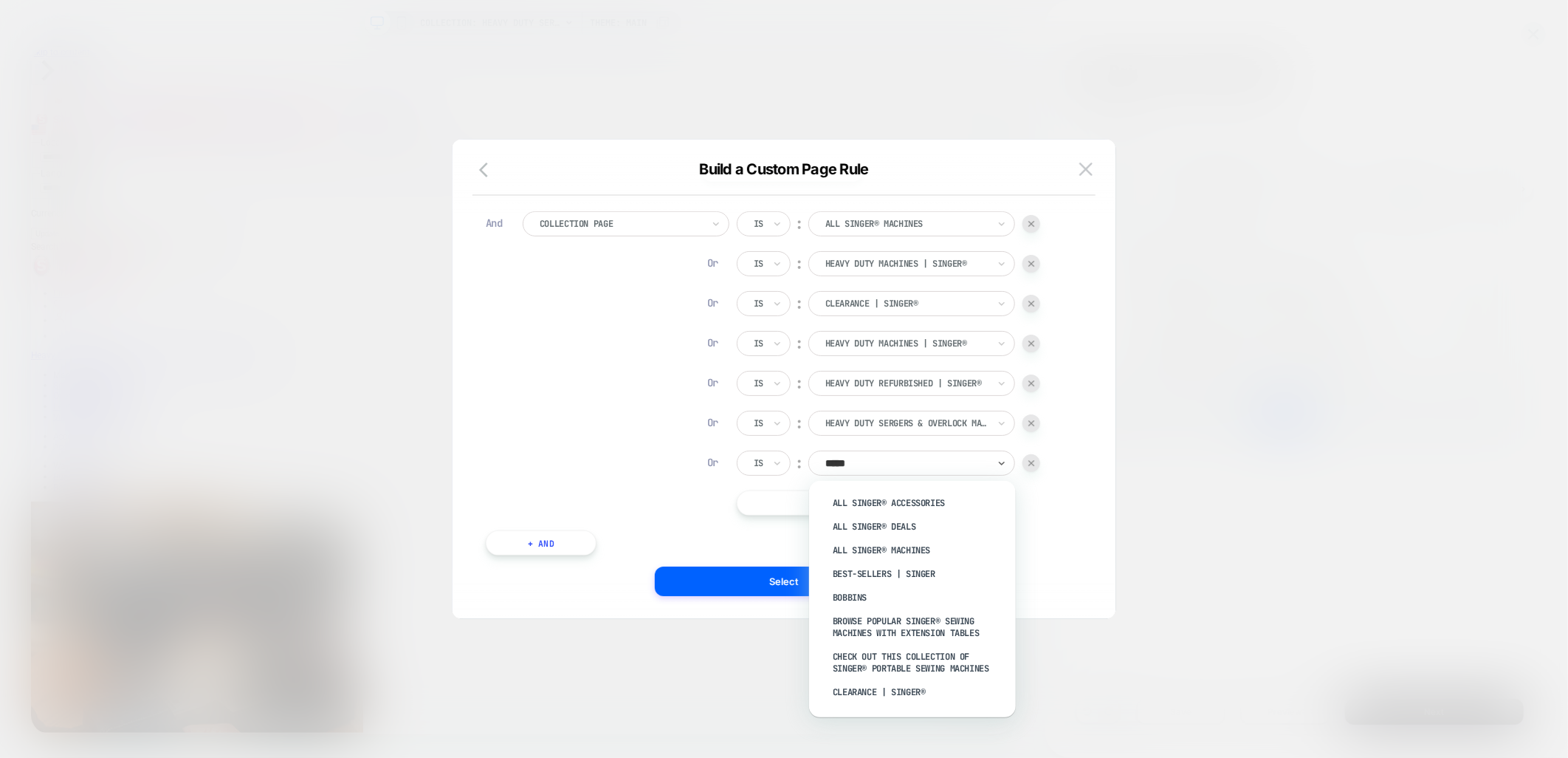
type input "******"
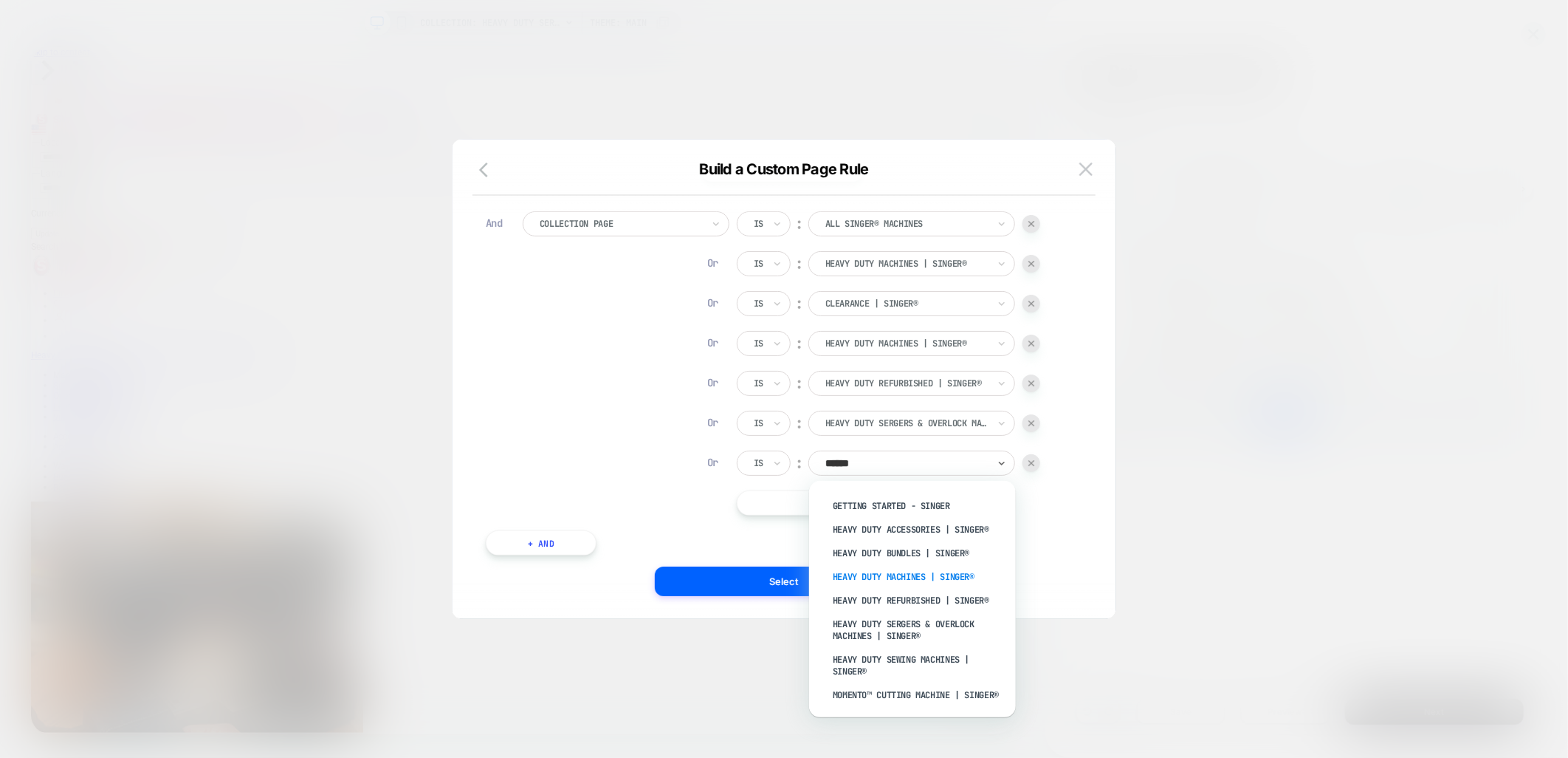
scroll to position [246, 0]
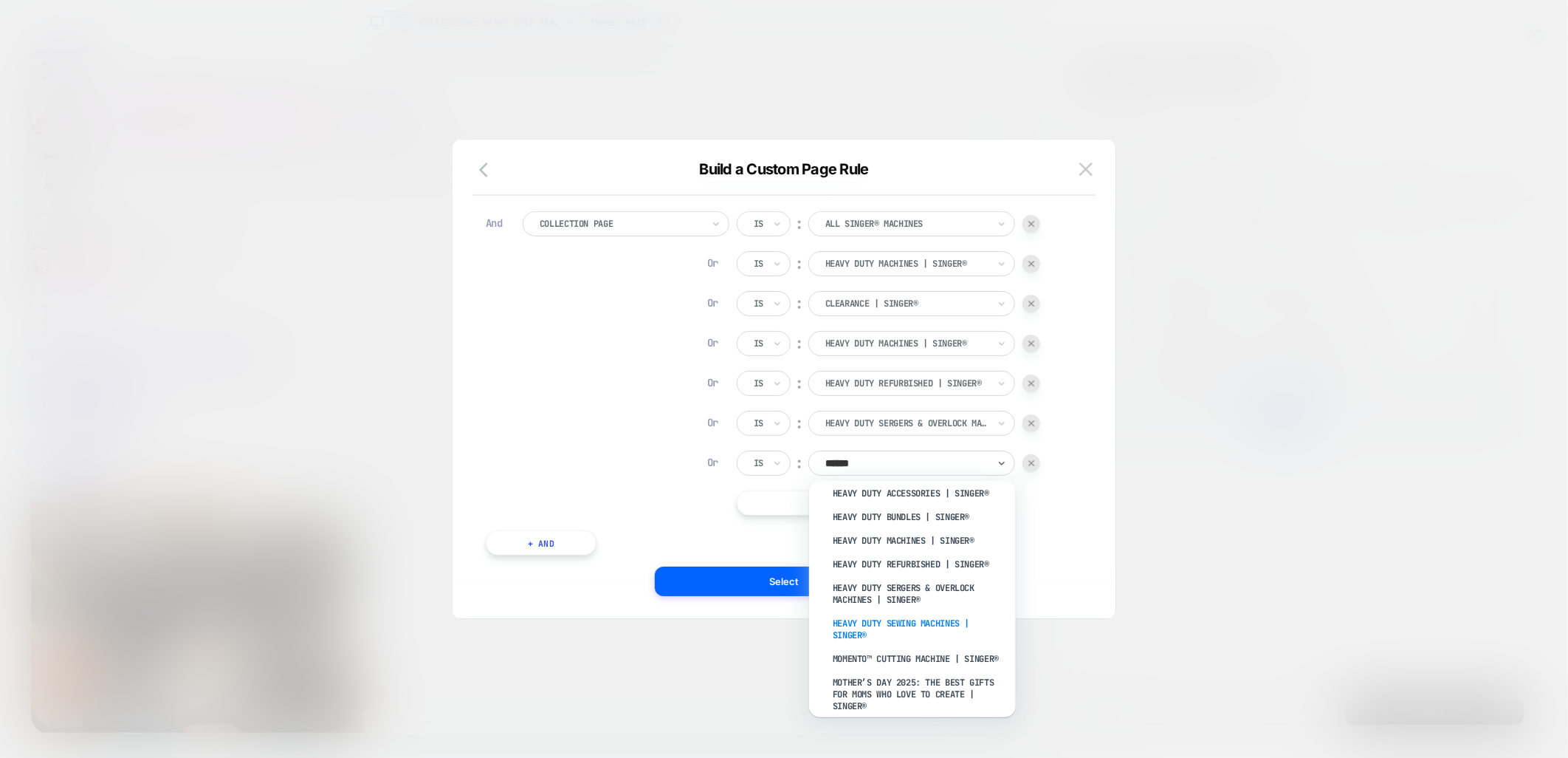
click at [951, 624] on div "Heavy Duty Sewing Machines | SINGER®" at bounding box center [920, 629] width 192 height 35
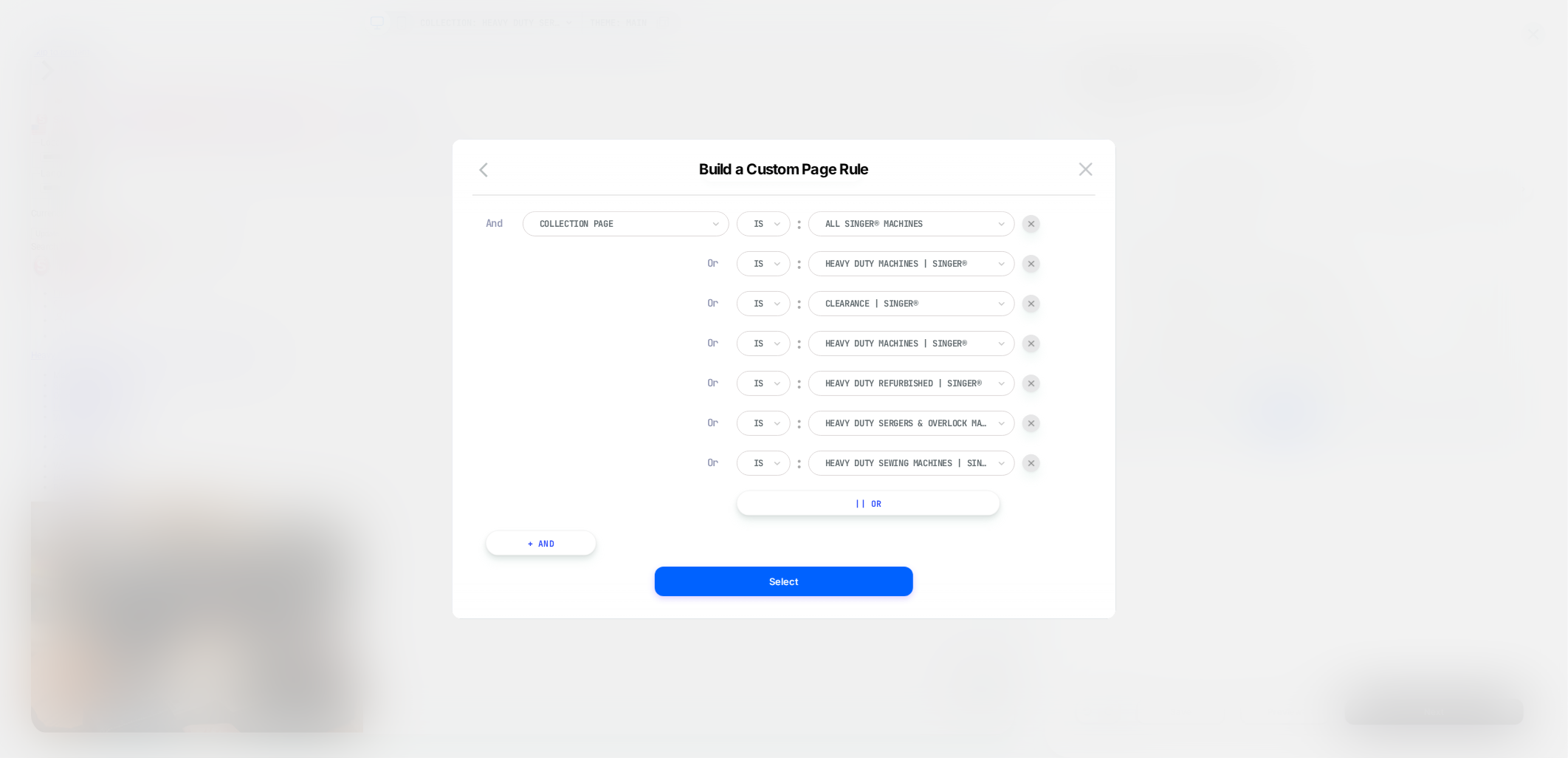
click at [865, 494] on button "|| Or" at bounding box center [868, 503] width 263 height 25
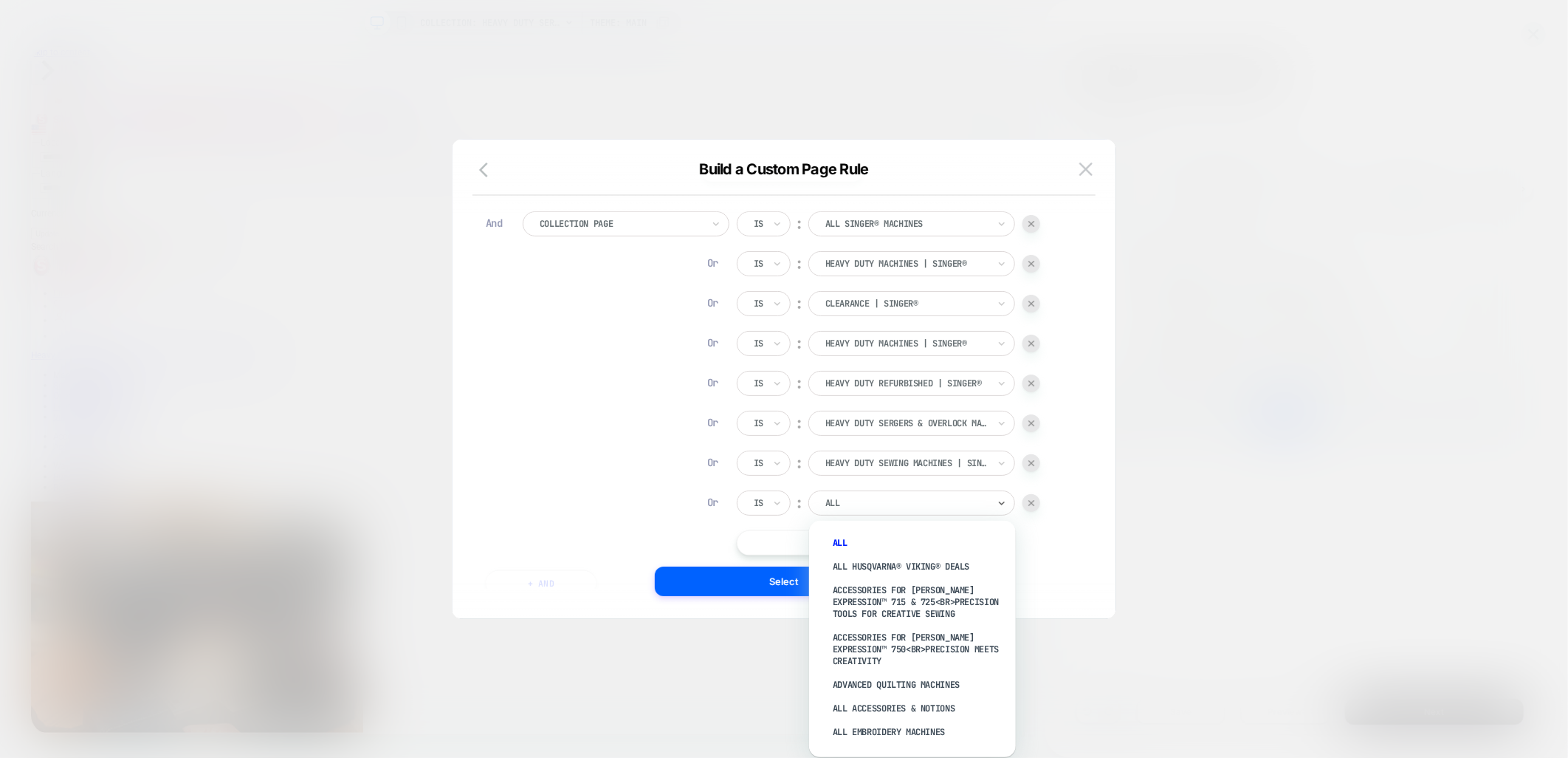
click at [885, 503] on div at bounding box center [907, 502] width 162 height 13
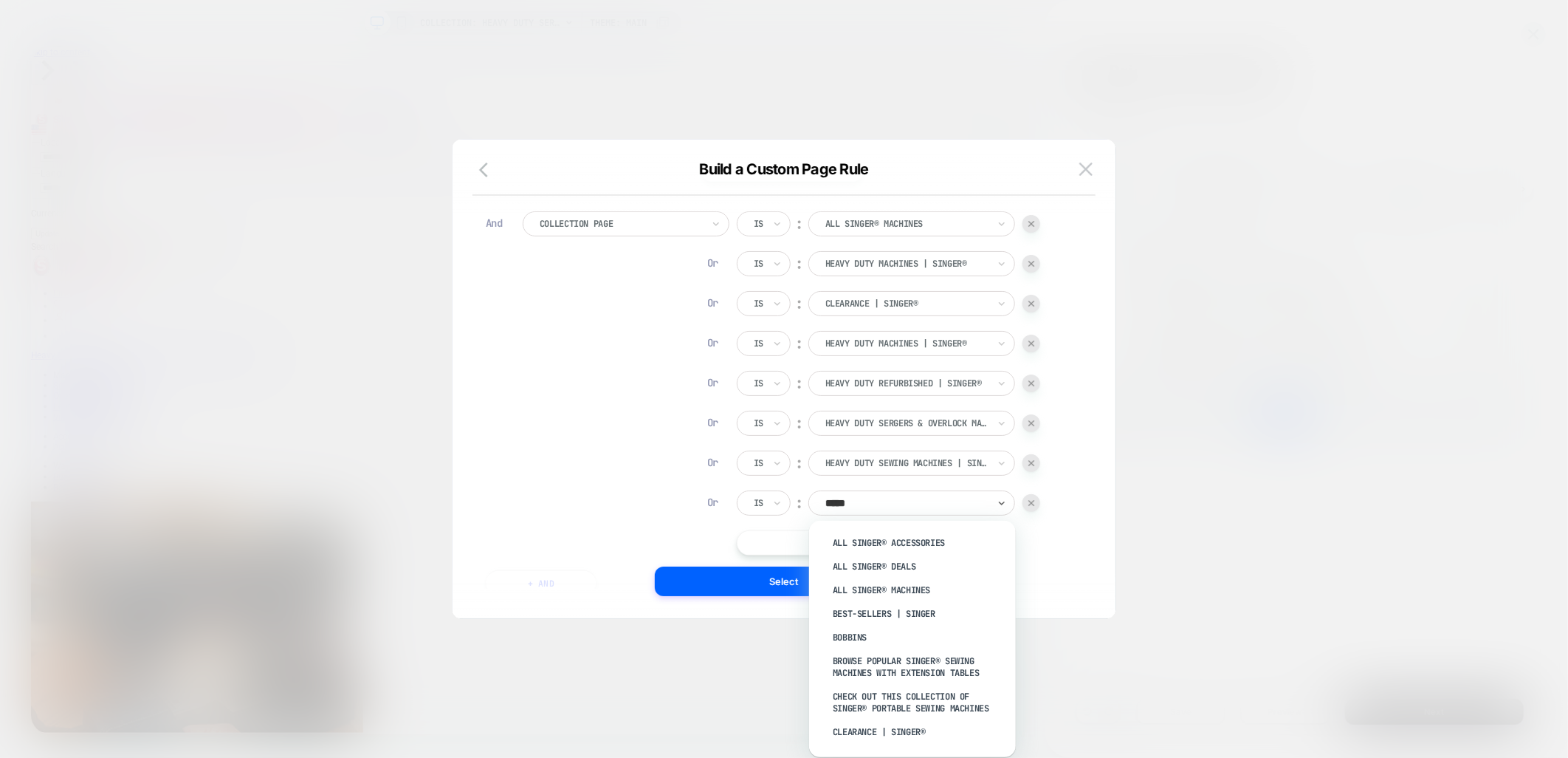
type input "******"
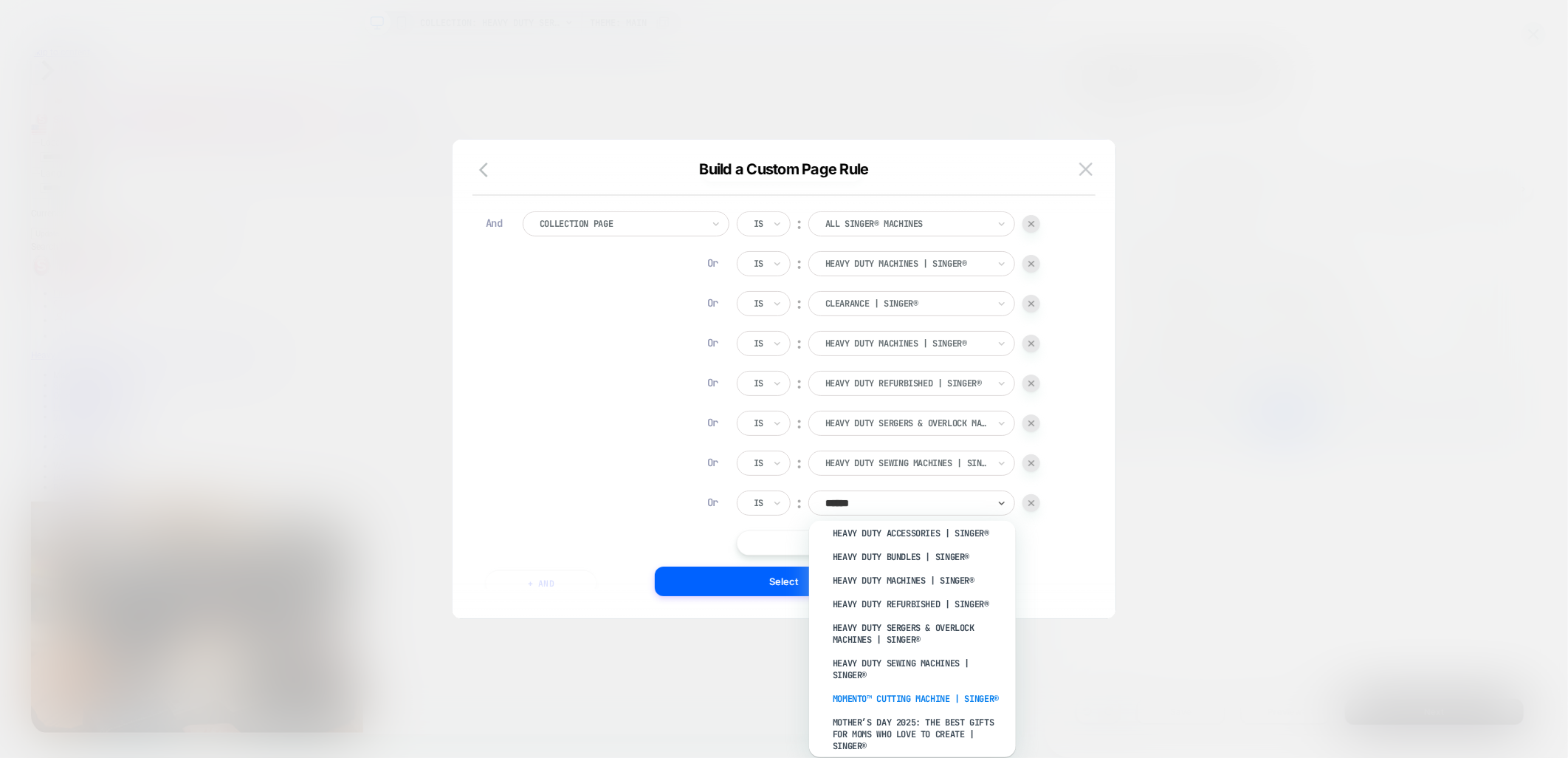
scroll to position [328, 0]
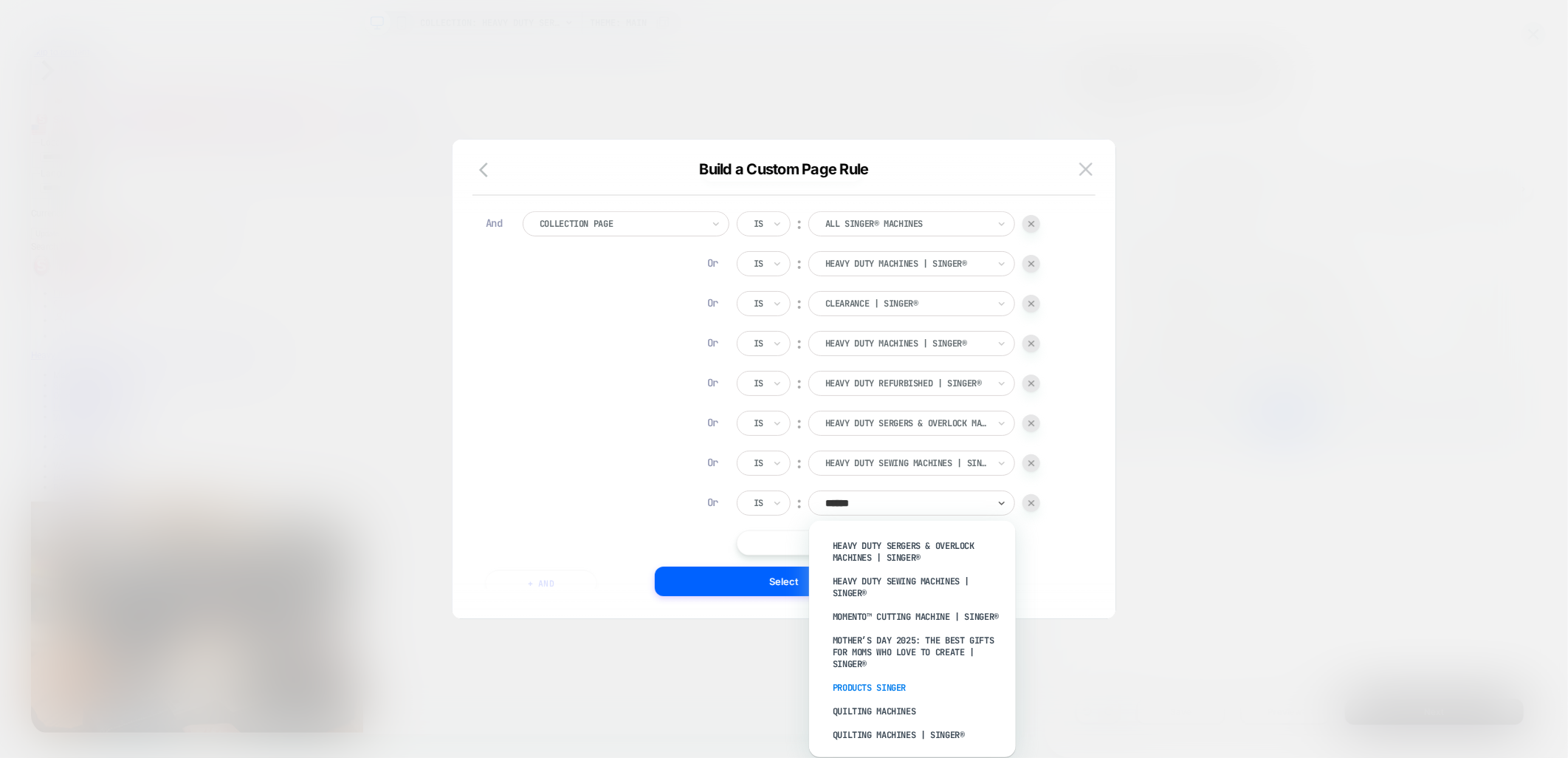
click at [898, 682] on div "Products Singer" at bounding box center [920, 687] width 192 height 23
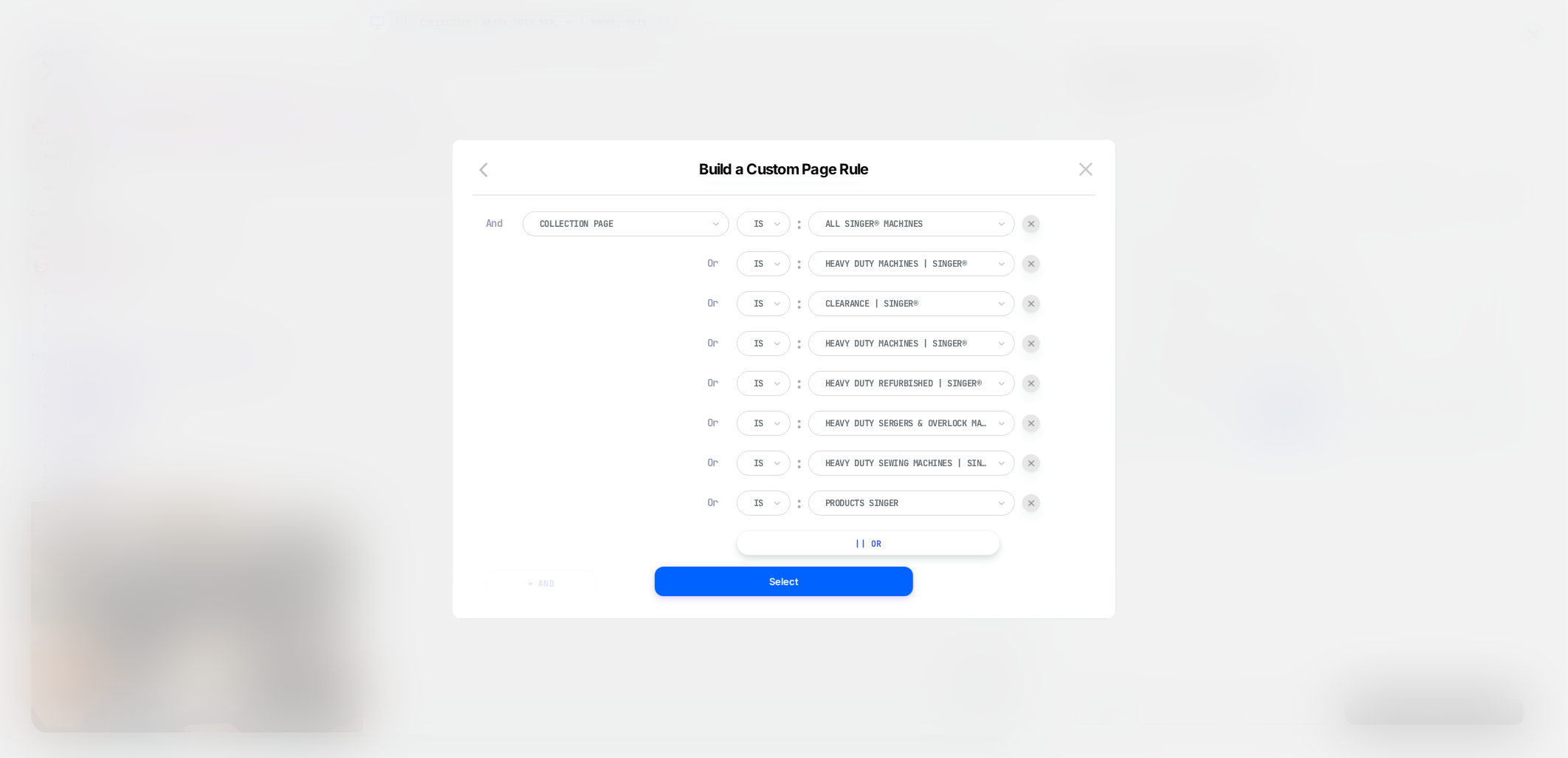
click at [860, 543] on button "|| Or" at bounding box center [868, 543] width 263 height 25
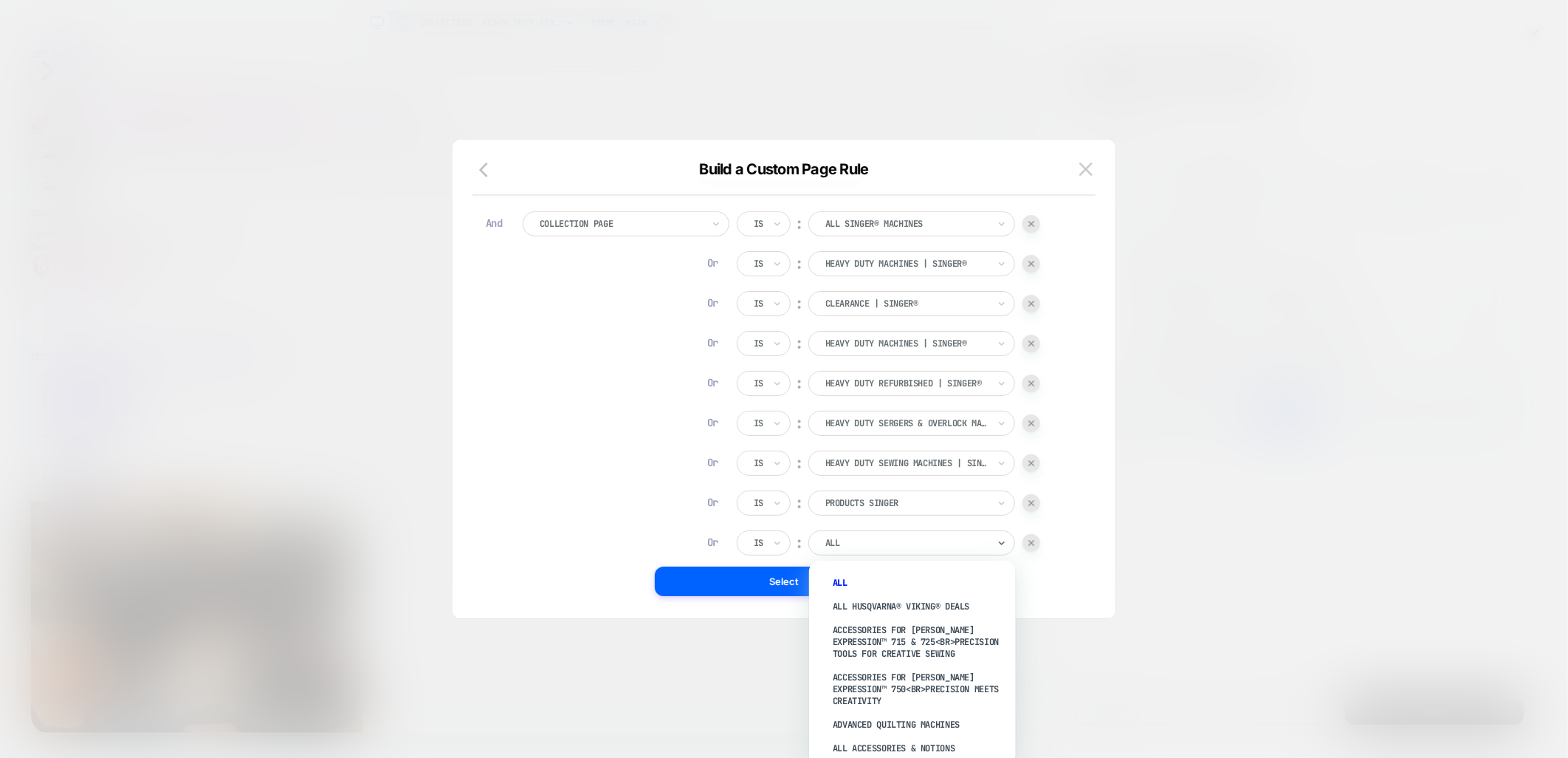
click at [860, 543] on div at bounding box center [907, 543] width 162 height 13
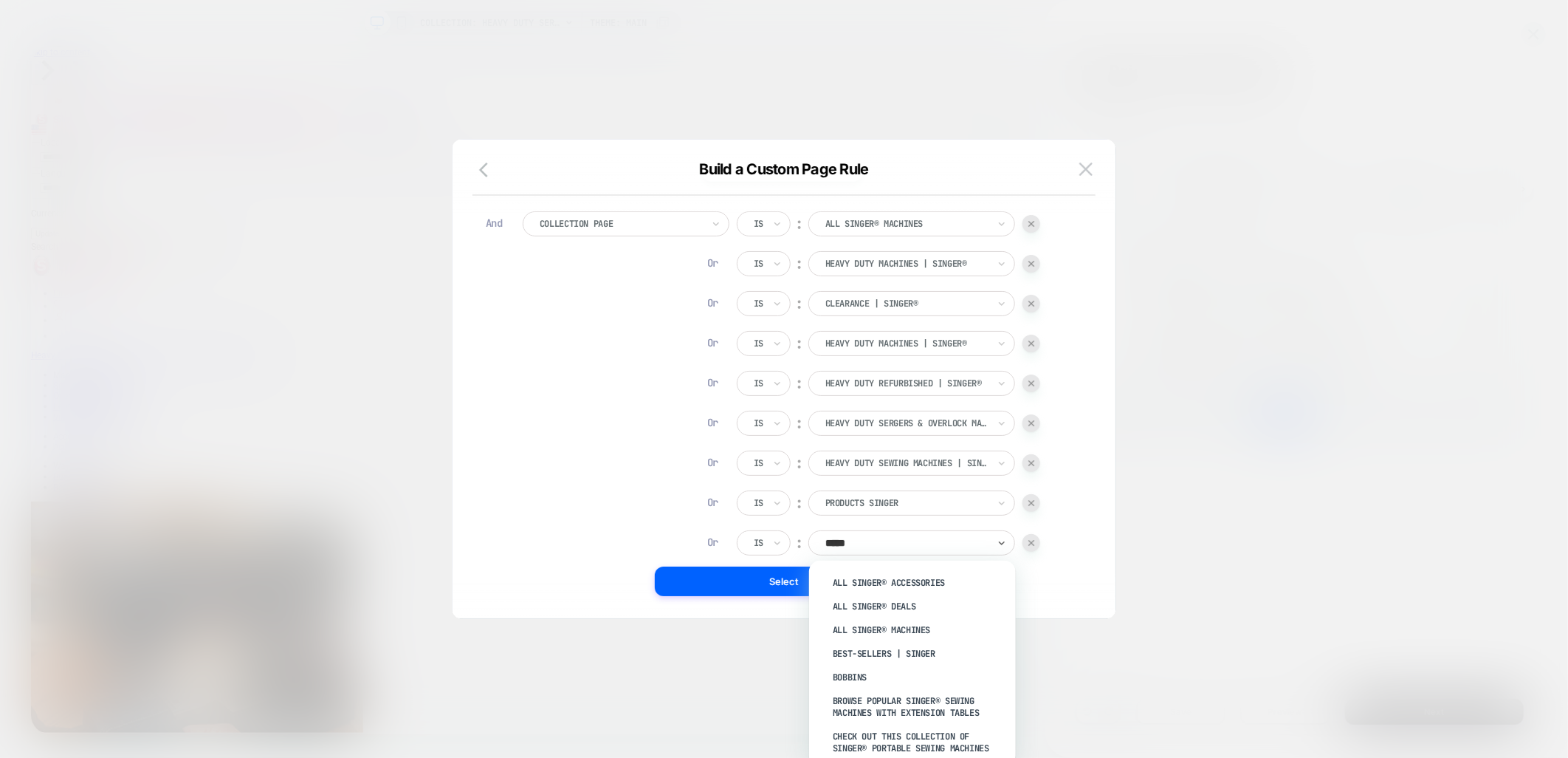
type input "******"
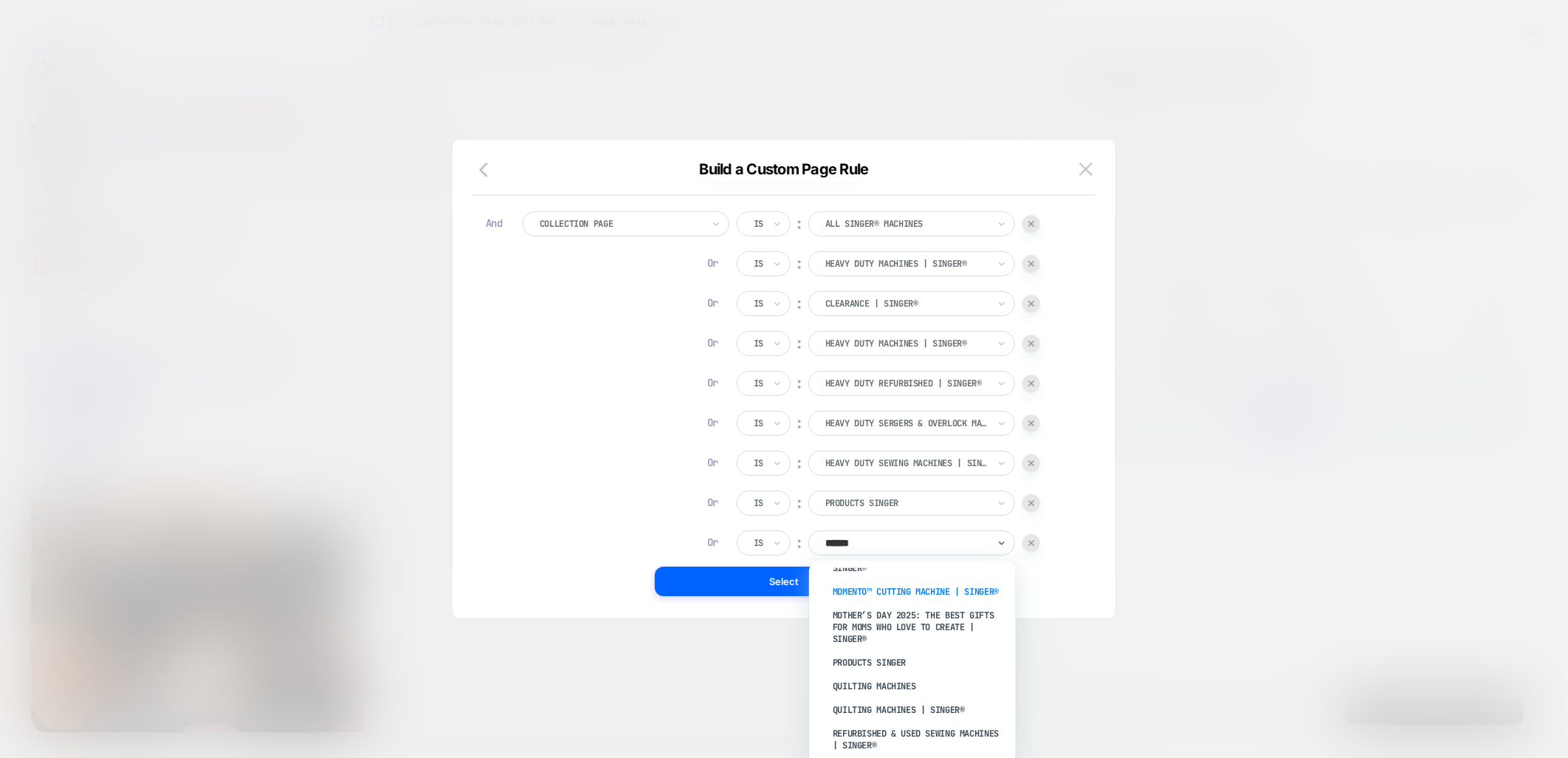
scroll to position [410, 0]
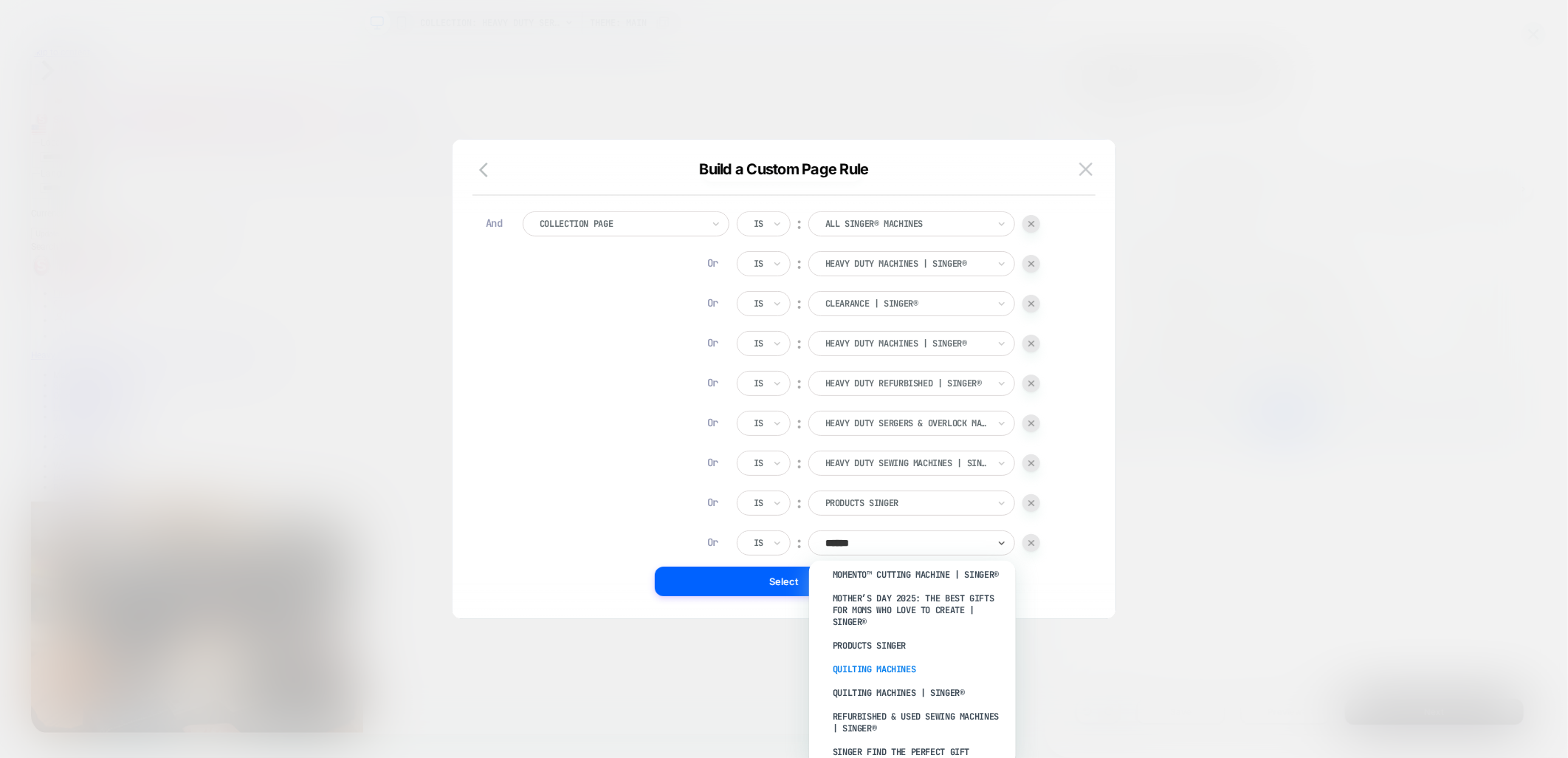
click at [911, 667] on div "Quilting Machines" at bounding box center [920, 669] width 192 height 23
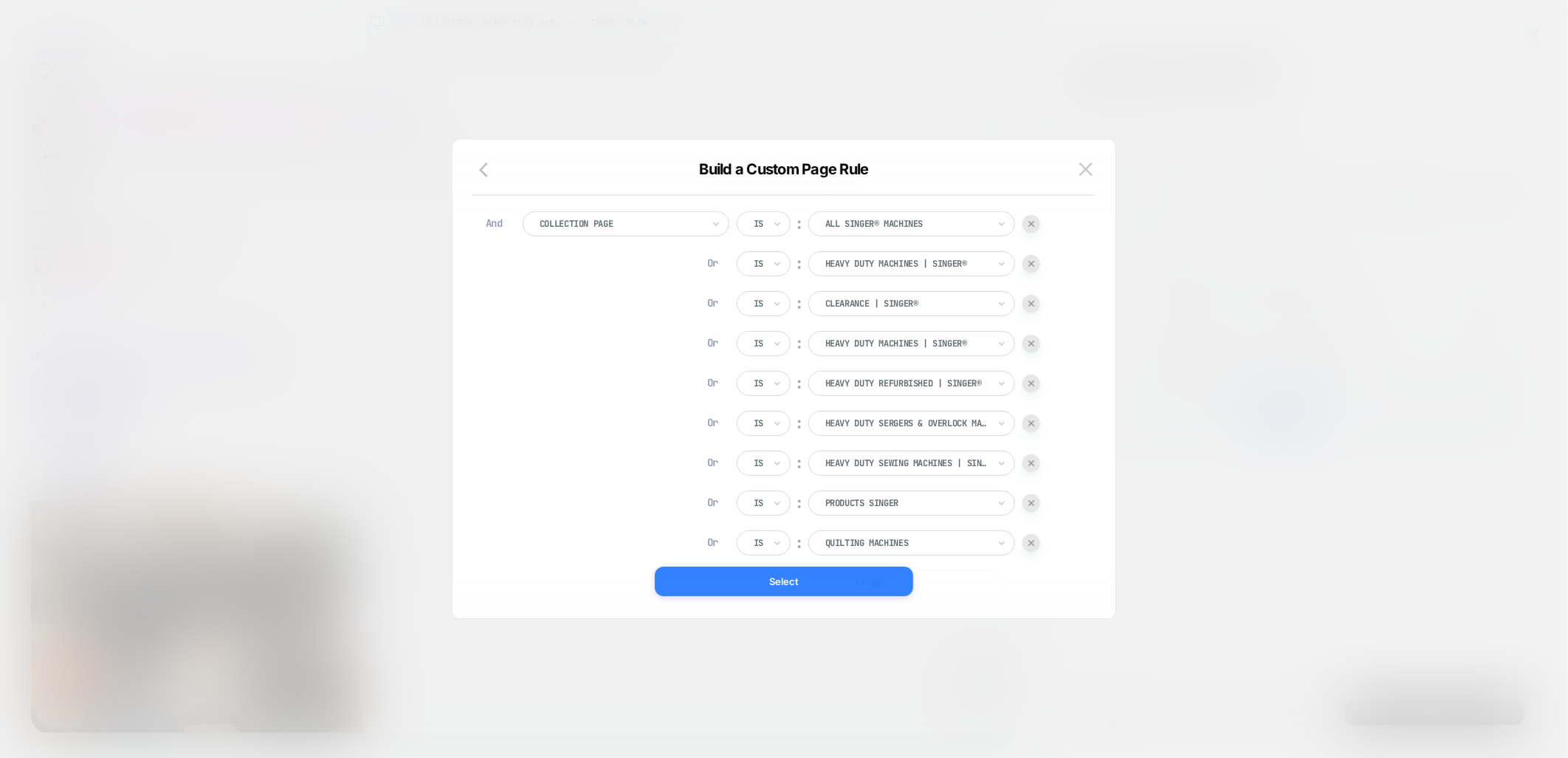
click at [841, 581] on button "Select" at bounding box center [784, 582] width 258 height 29
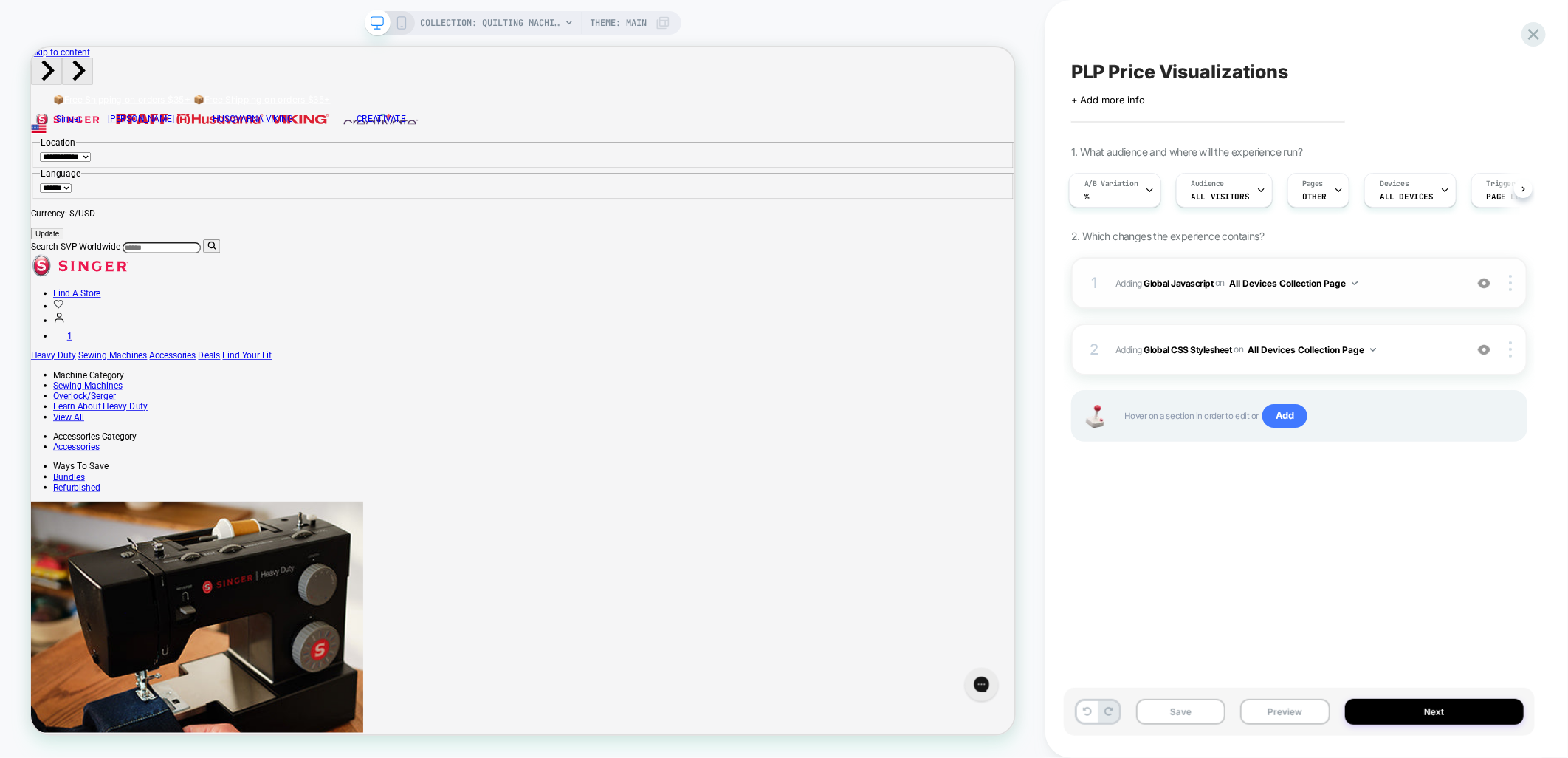
scroll to position [0, 3]
click at [1307, 191] on span "OTHER" at bounding box center [1315, 196] width 24 height 10
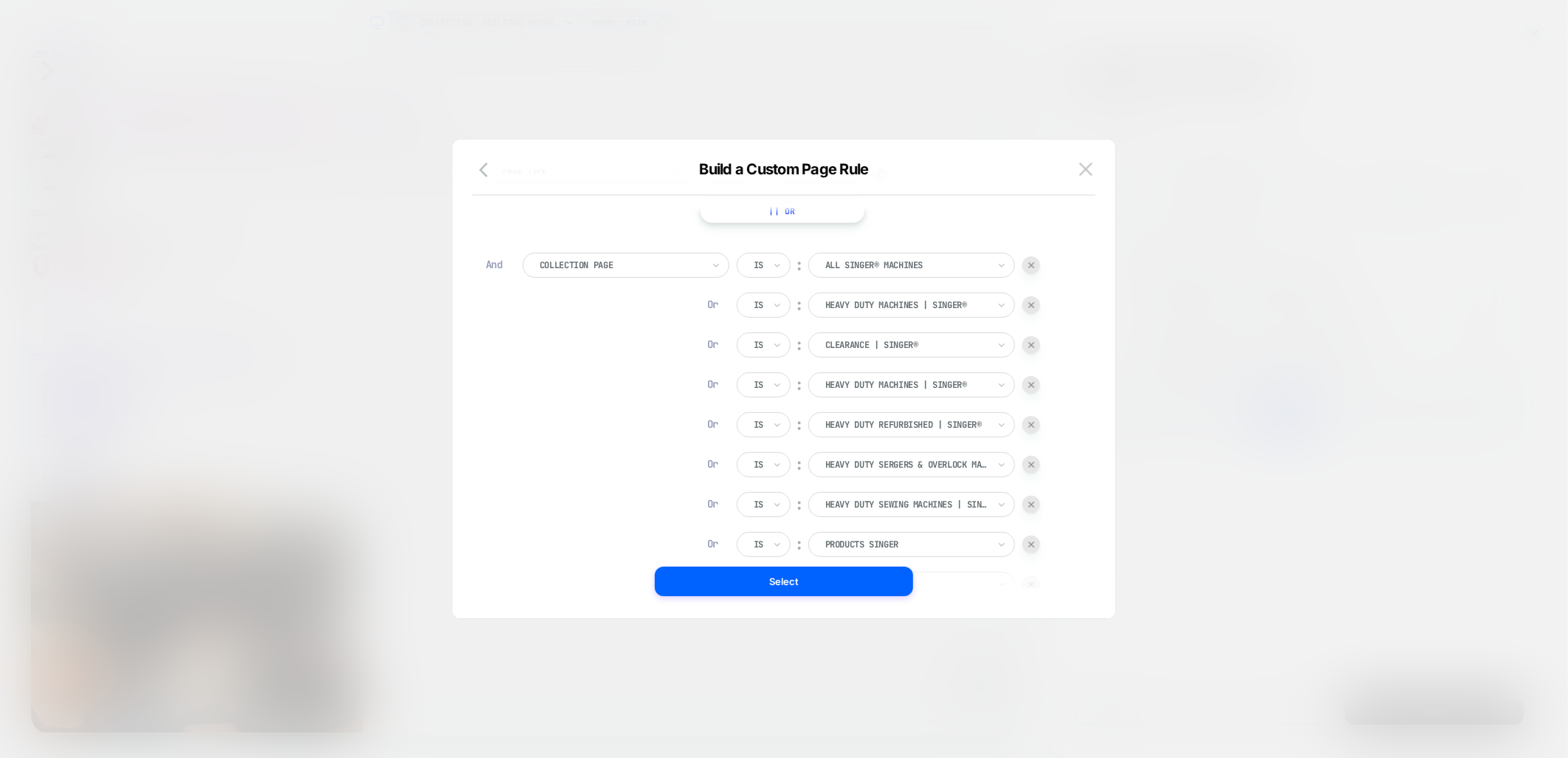
scroll to position [245, 0]
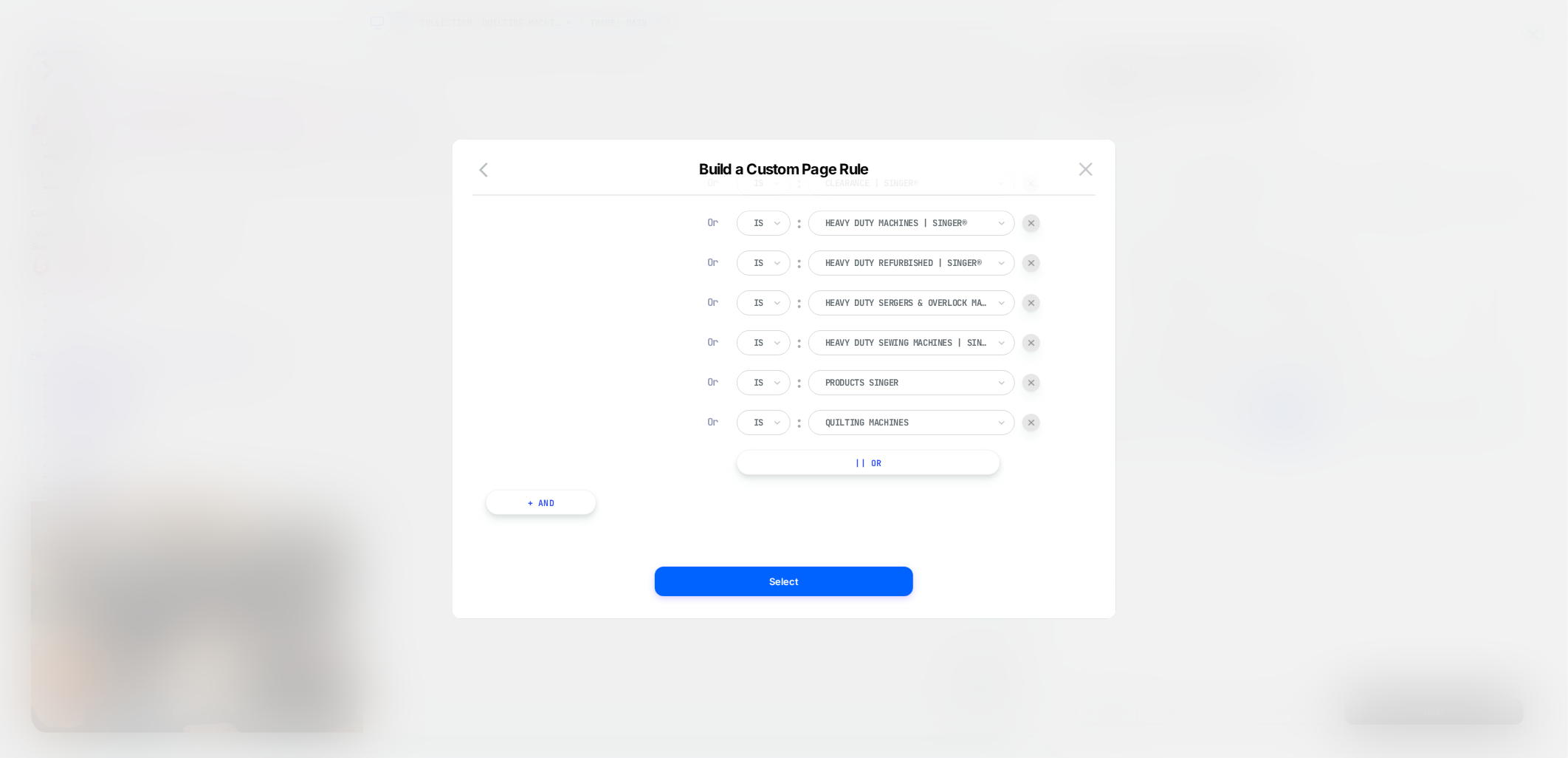
click at [780, 458] on button "|| Or" at bounding box center [868, 462] width 263 height 25
click at [890, 460] on div at bounding box center [907, 462] width 162 height 13
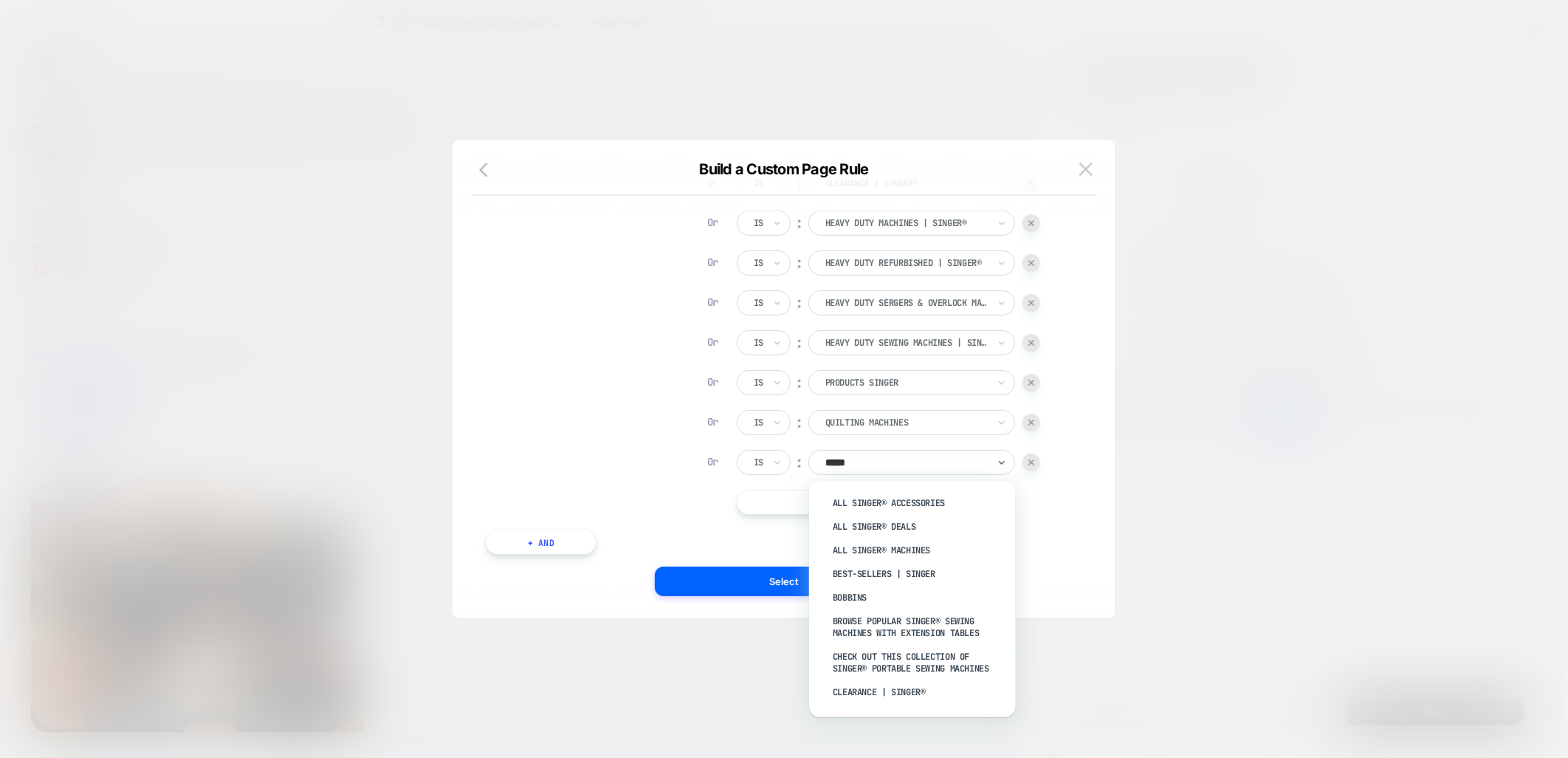
type input "******"
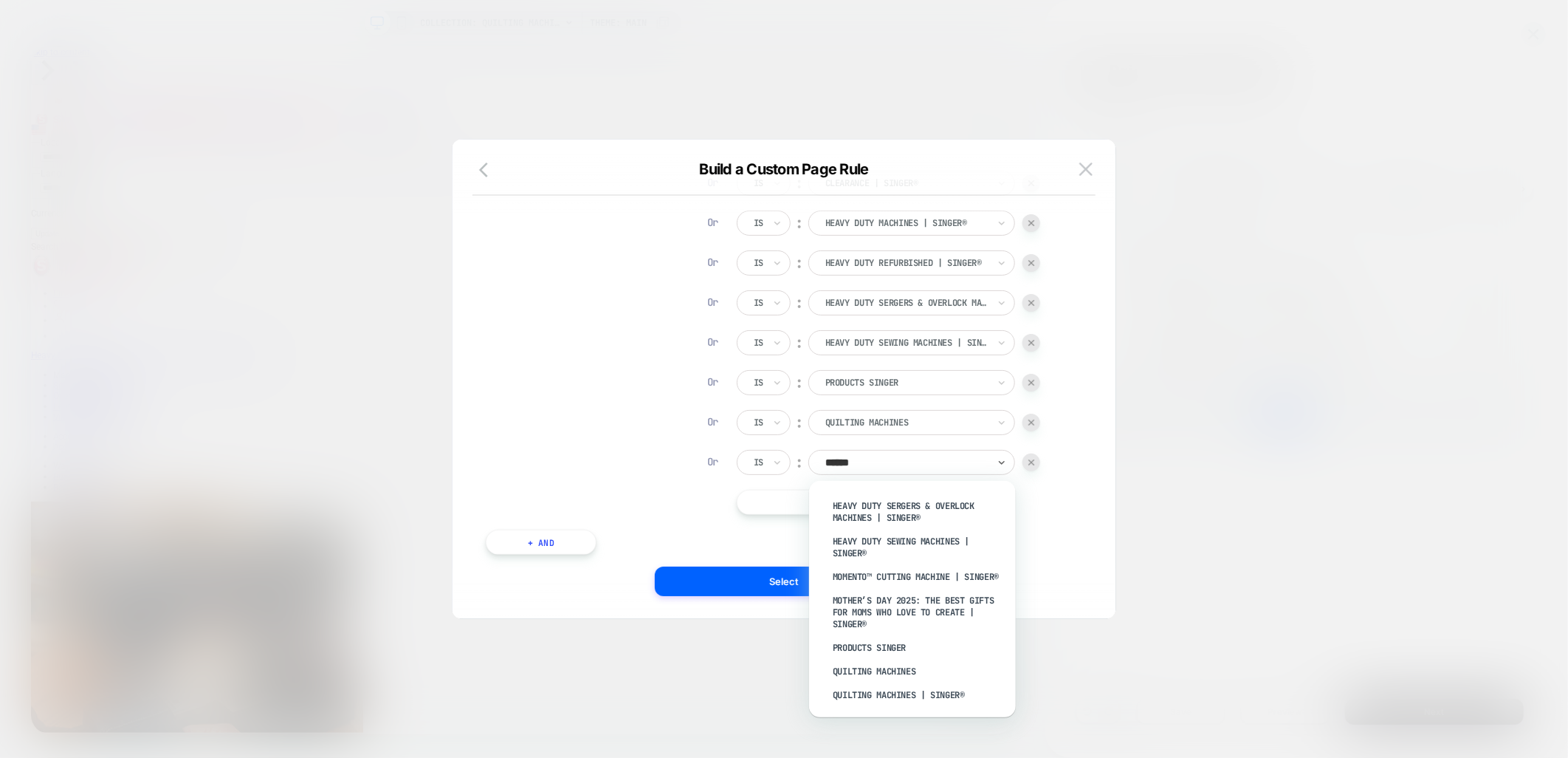
scroll to position [410, 0]
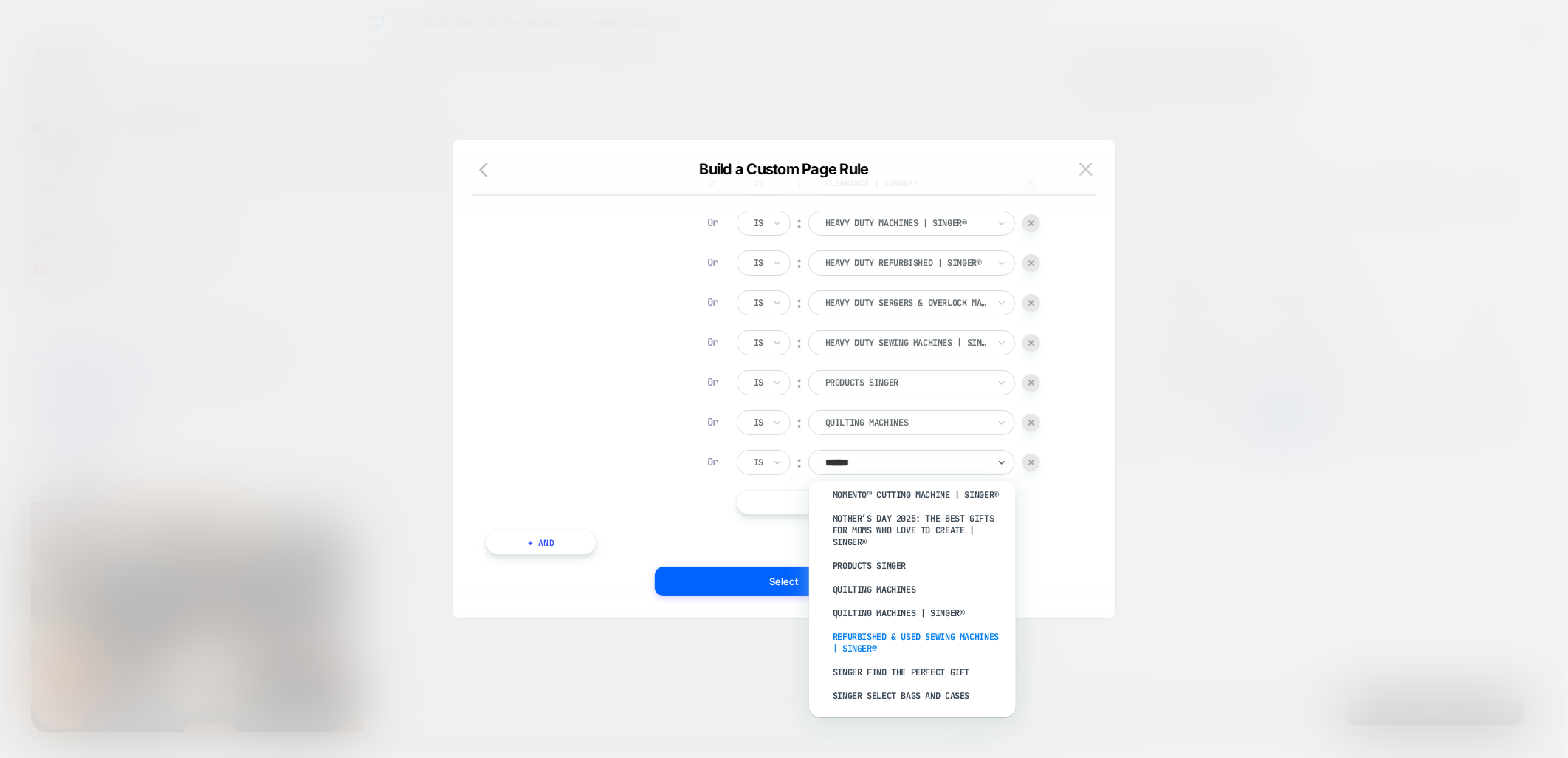
click at [962, 630] on div "Refurbished & Used Sewing Machines | SINGER®" at bounding box center [920, 642] width 192 height 35
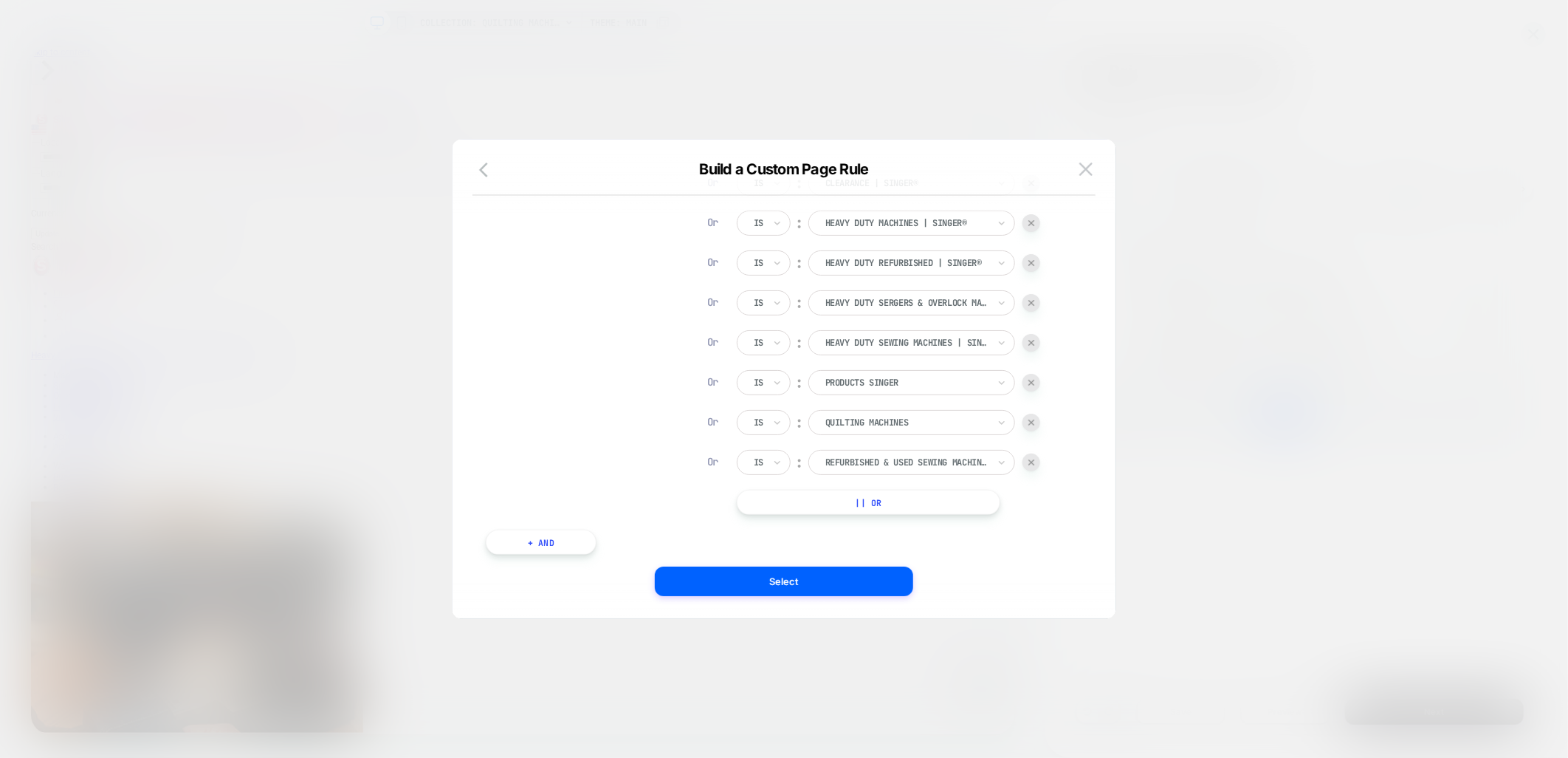
click at [838, 506] on button "|| Or" at bounding box center [868, 502] width 263 height 25
click at [847, 506] on div at bounding box center [907, 502] width 162 height 13
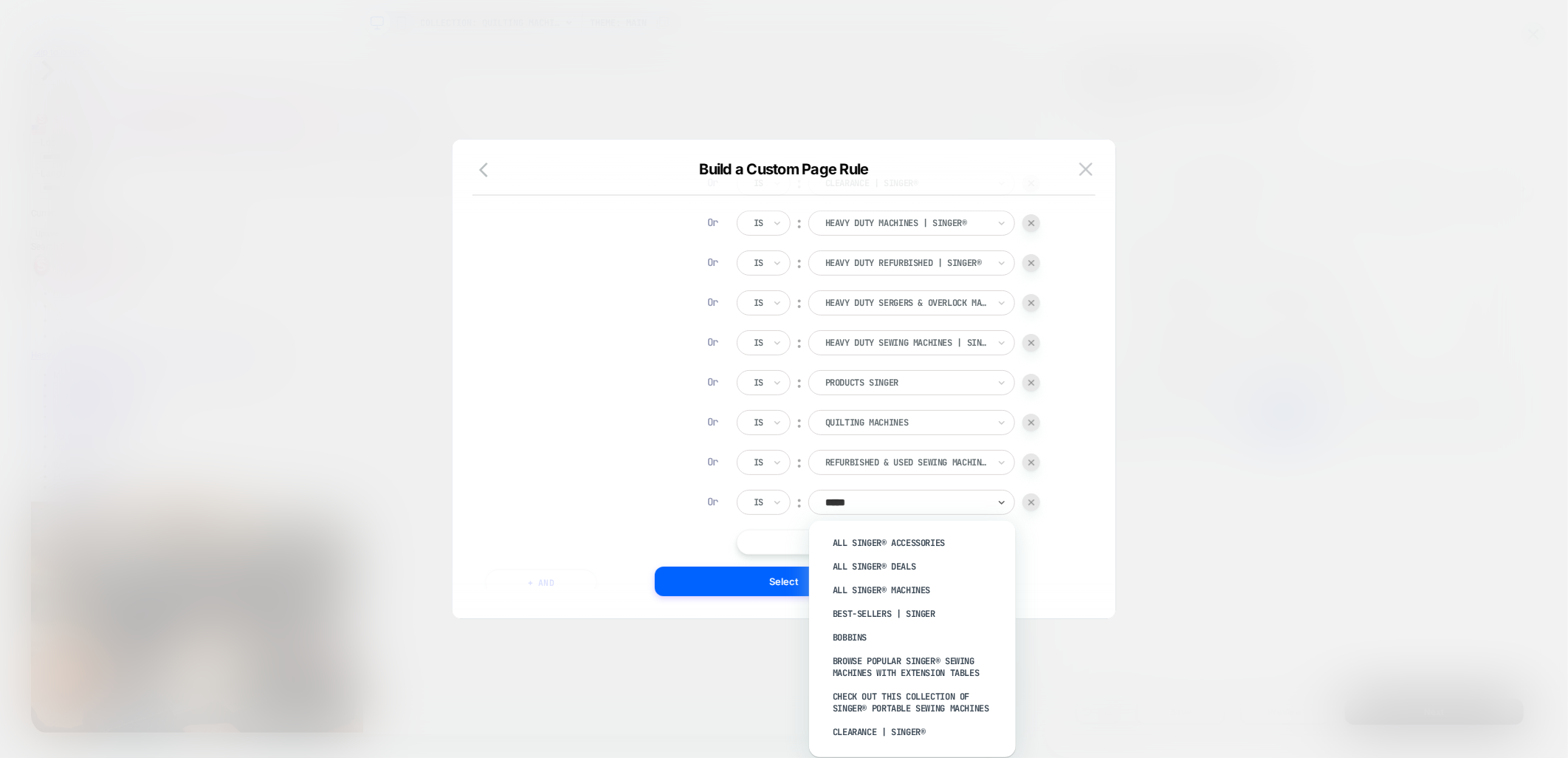
type input "******"
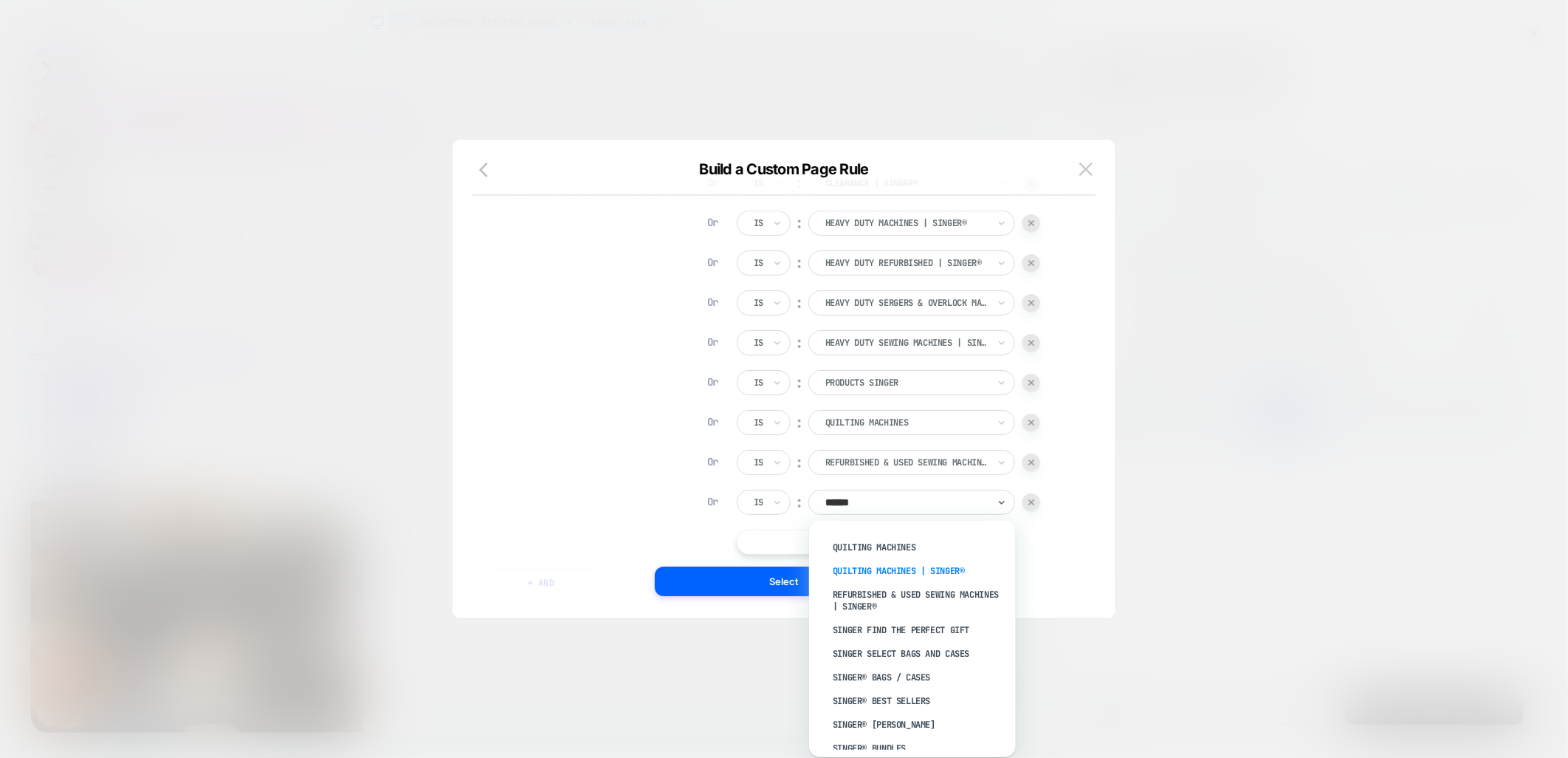
click at [938, 563] on div "Quilting Machines | SINGER®" at bounding box center [920, 570] width 192 height 23
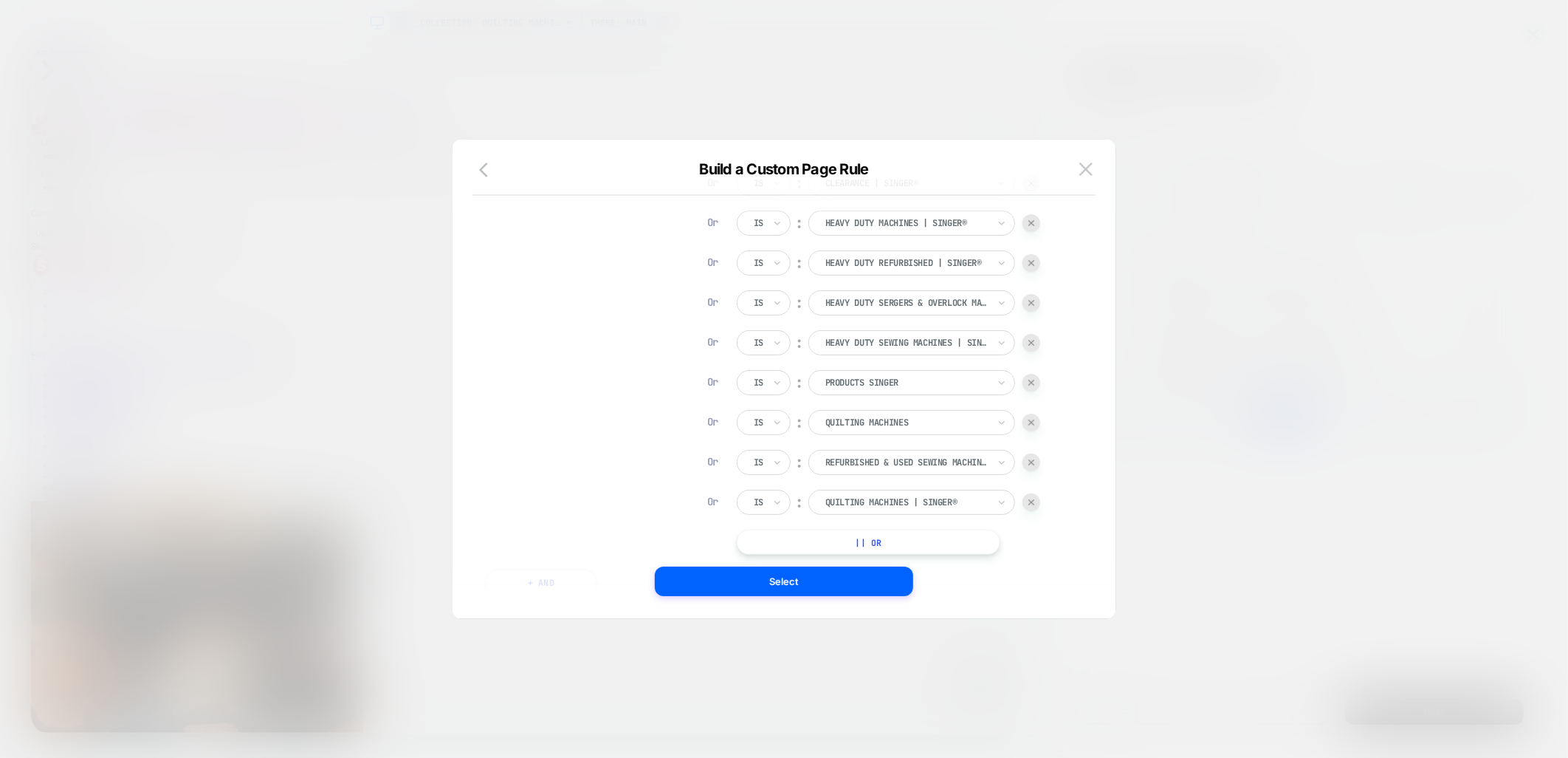
click at [1034, 419] on img at bounding box center [1032, 422] width 6 height 6
click at [843, 505] on button "|| Or" at bounding box center [868, 502] width 263 height 25
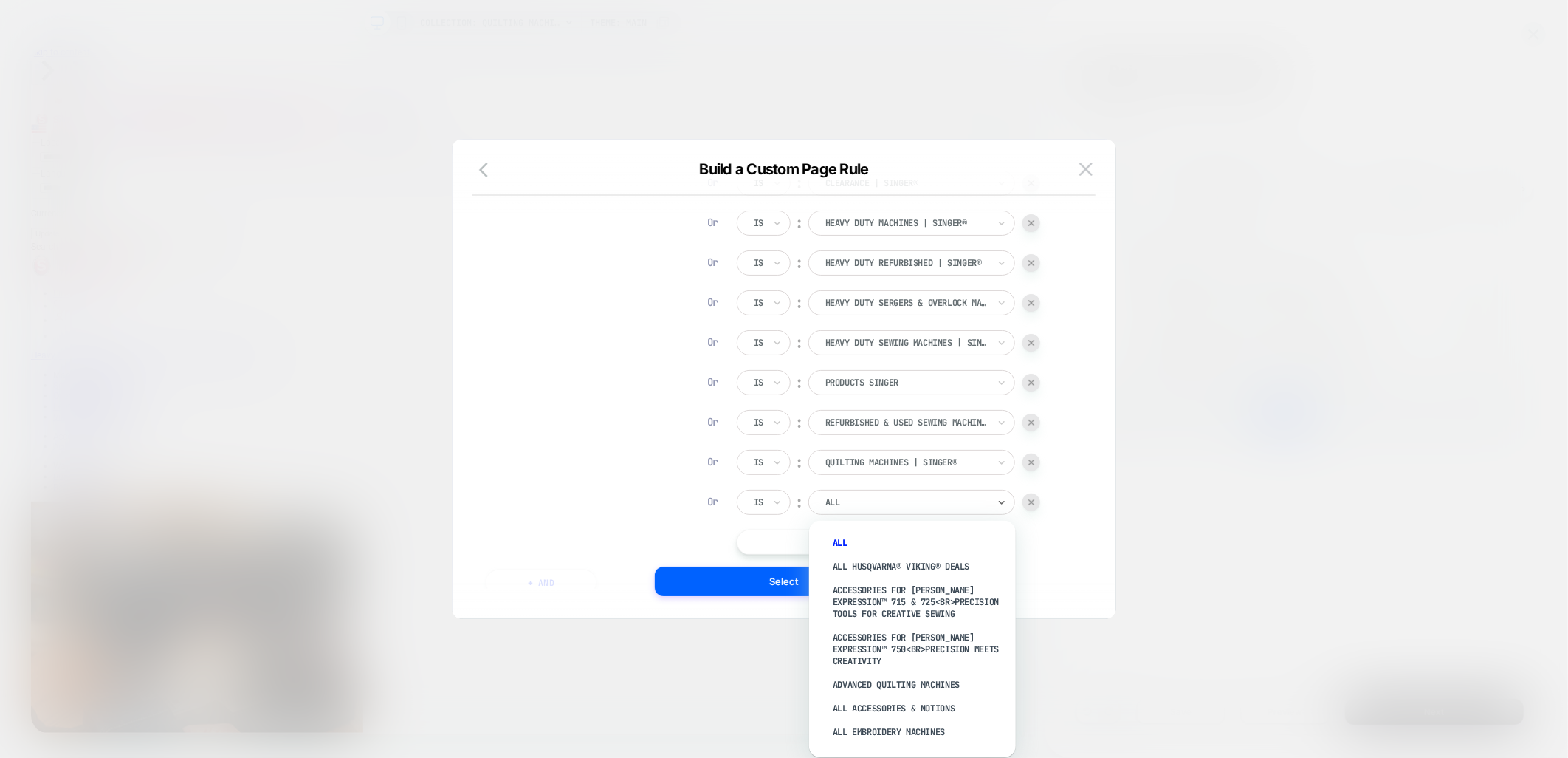
click at [861, 511] on div "ALL" at bounding box center [911, 502] width 206 height 25
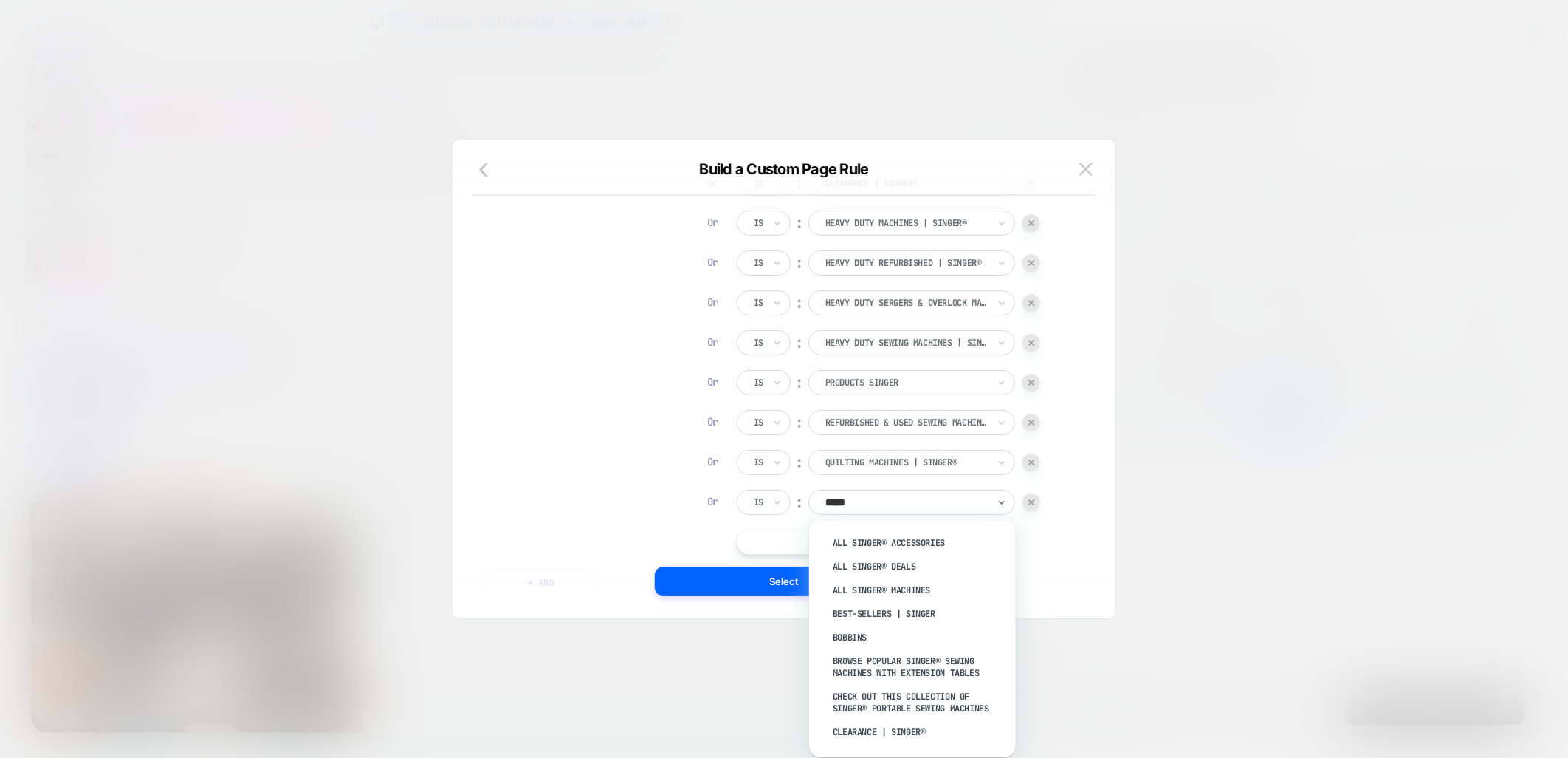
type input "******"
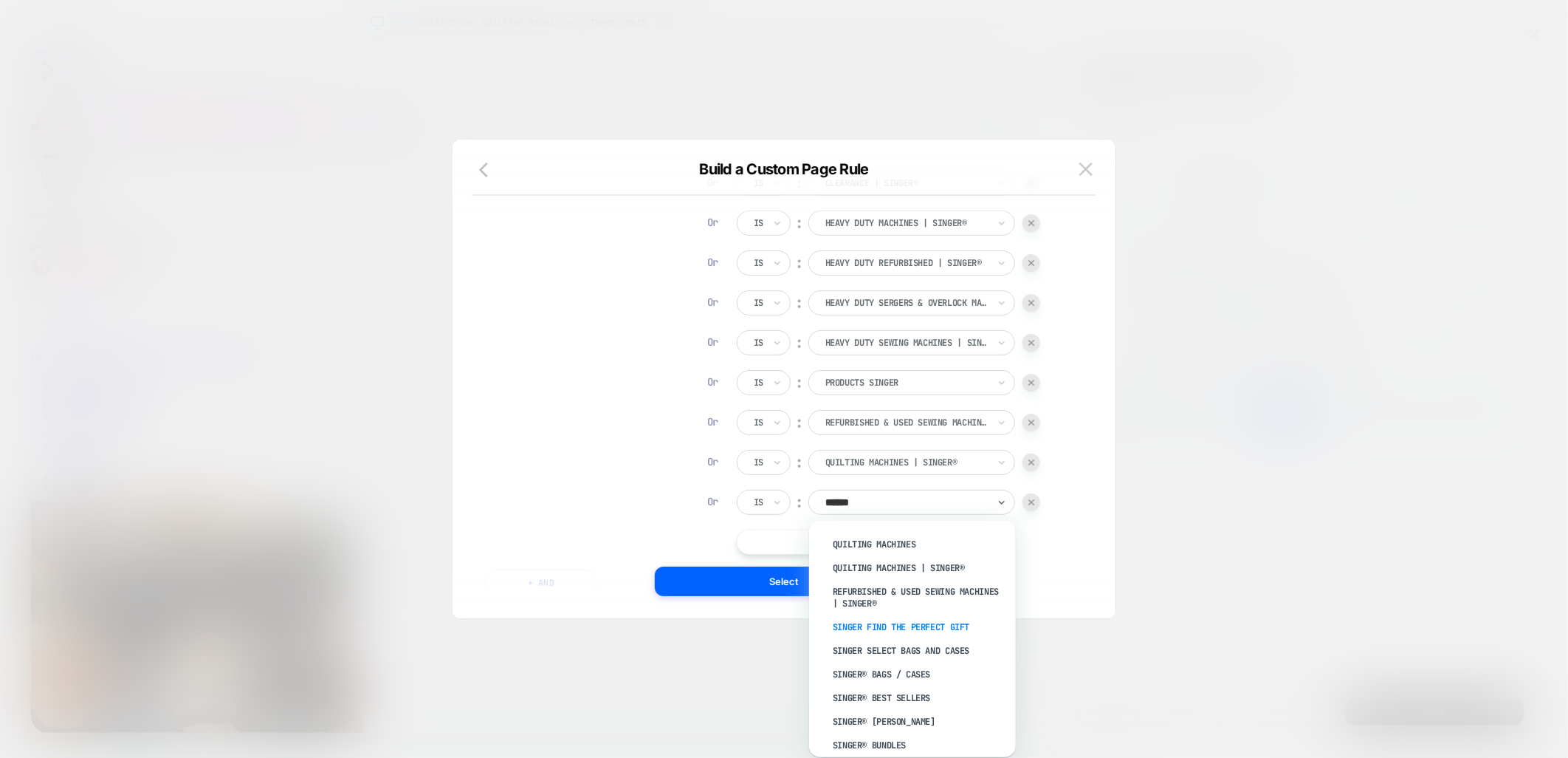
scroll to position [574, 0]
click at [921, 614] on div "SINGER® Best Sellers" at bounding box center [920, 619] width 192 height 23
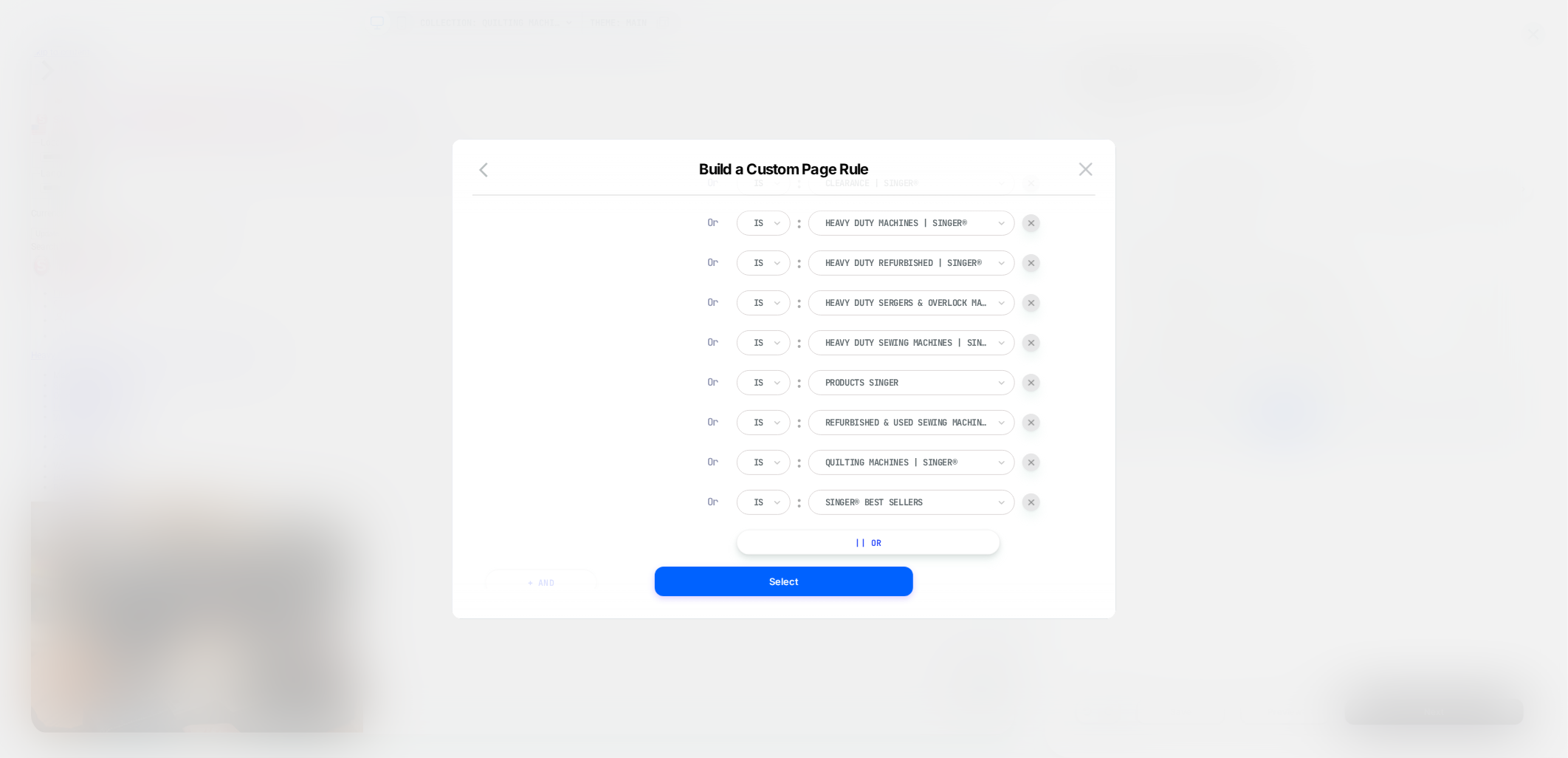
click at [869, 542] on button "|| Or" at bounding box center [868, 542] width 263 height 25
click at [869, 542] on div at bounding box center [907, 542] width 162 height 13
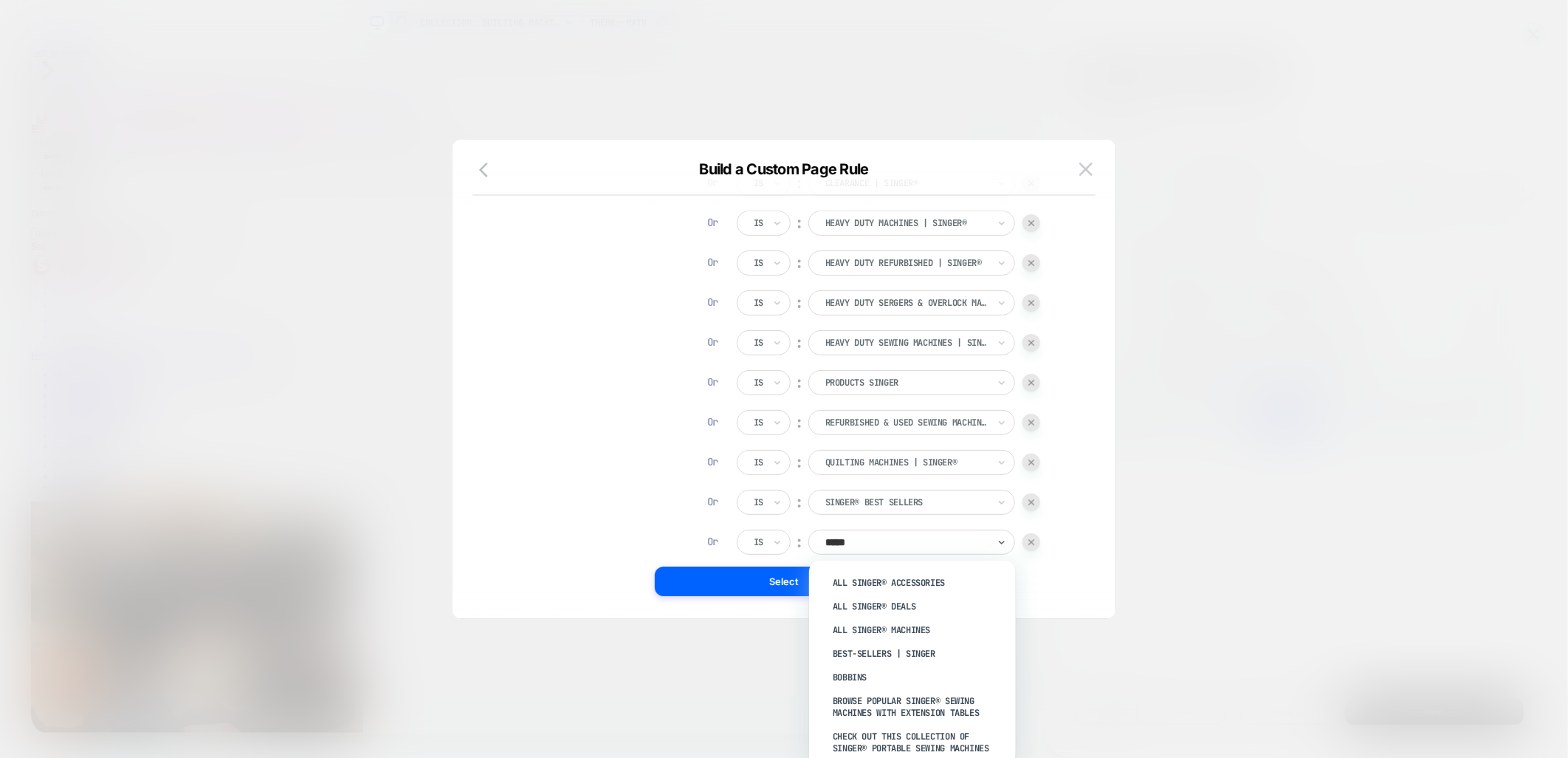
type input "******"
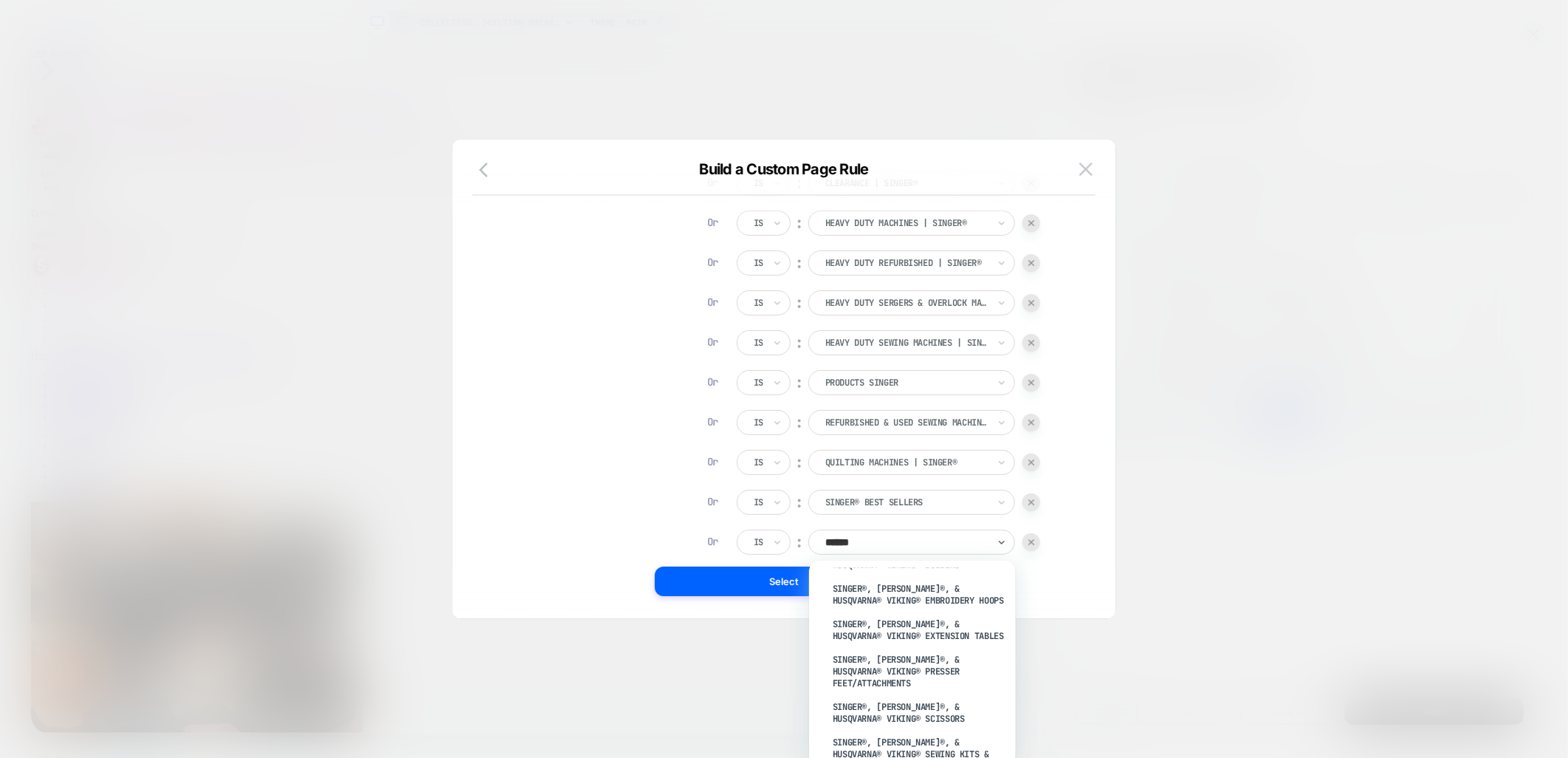
scroll to position [2463, 0]
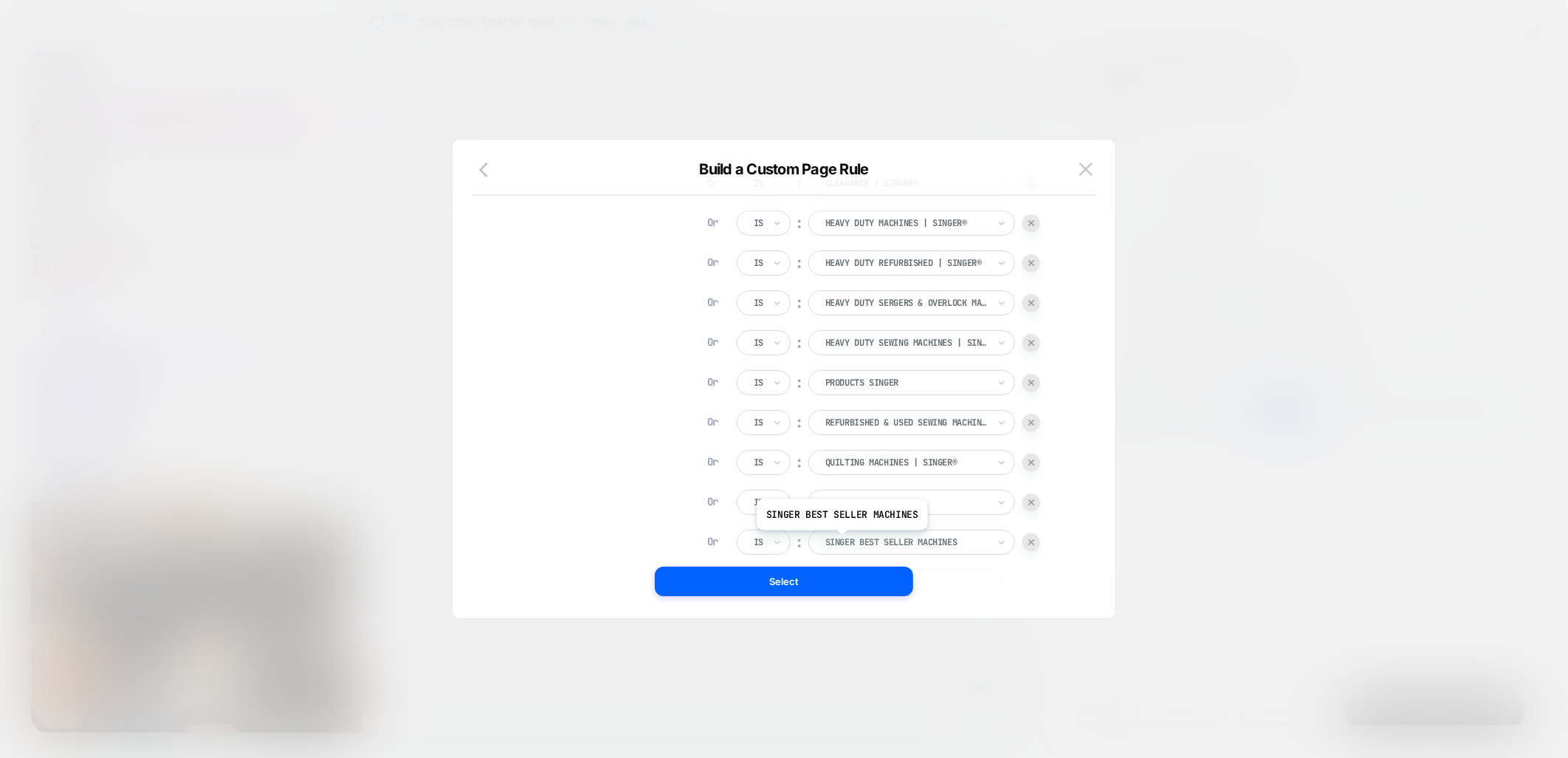
scroll to position [364, 0]
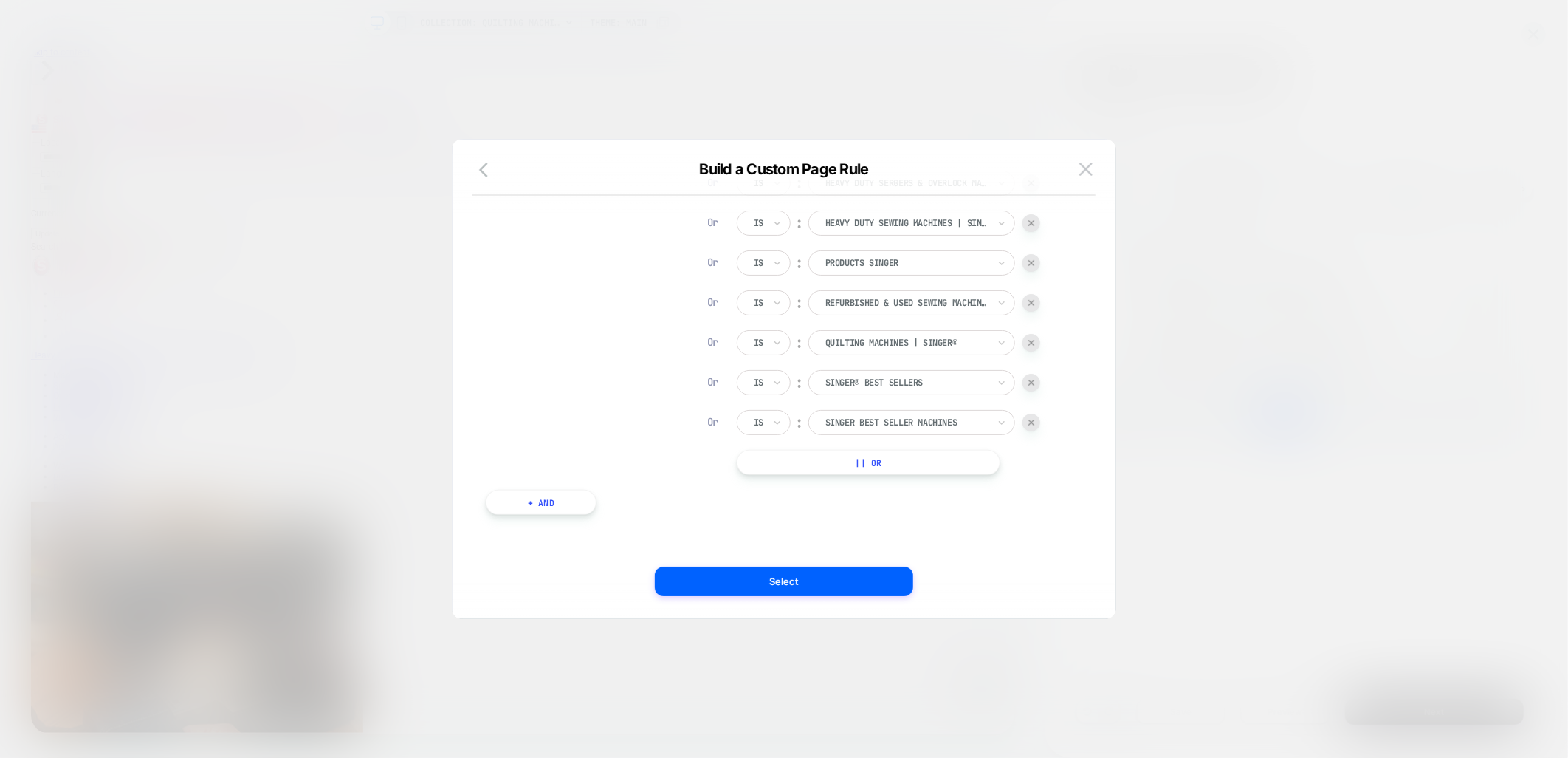
click at [852, 460] on button "|| Or" at bounding box center [868, 462] width 263 height 25
click at [852, 460] on div at bounding box center [907, 462] width 162 height 13
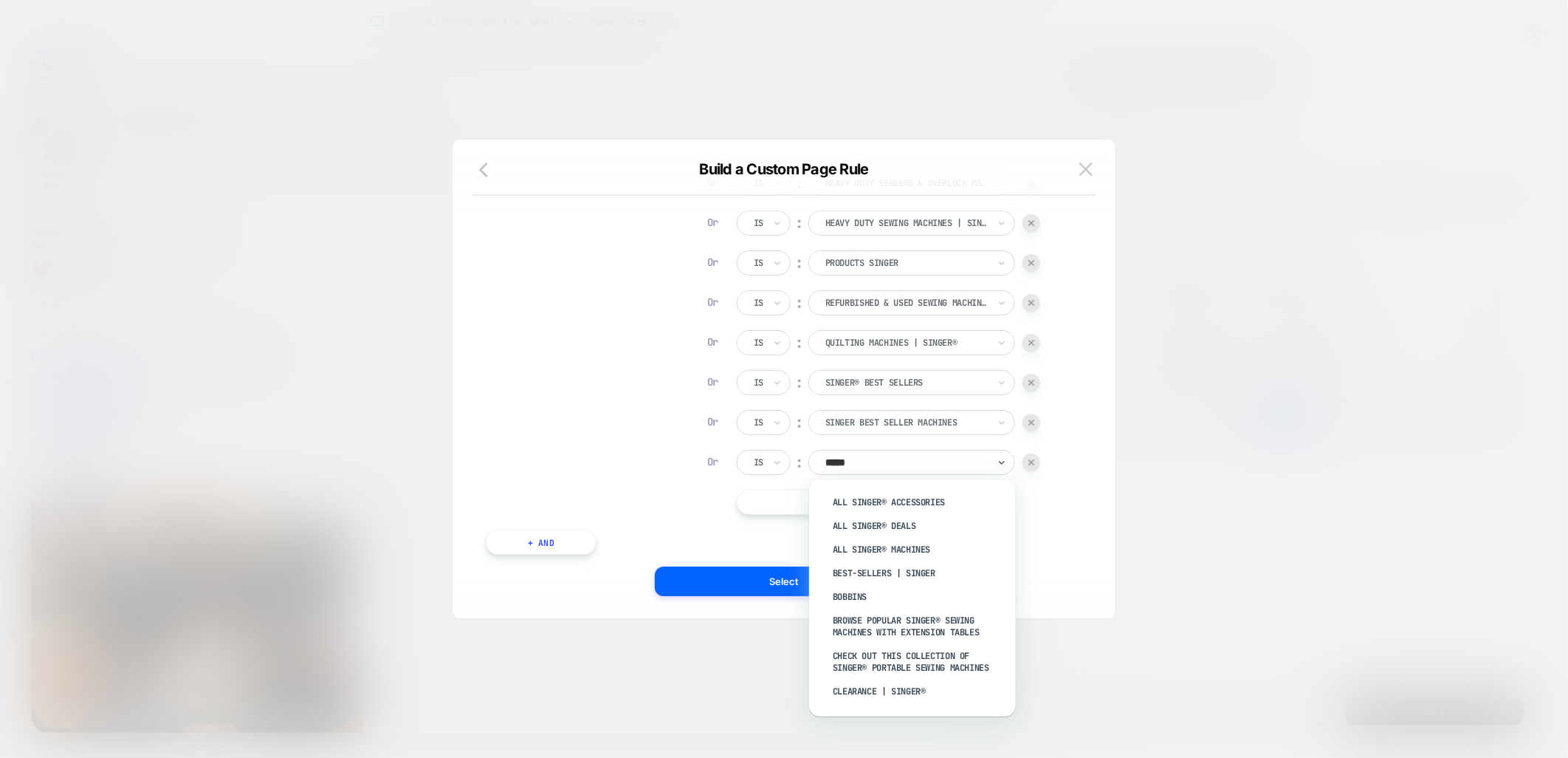
type input "******"
click at [901, 500] on div "All SINGER® Accessories" at bounding box center [920, 502] width 192 height 23
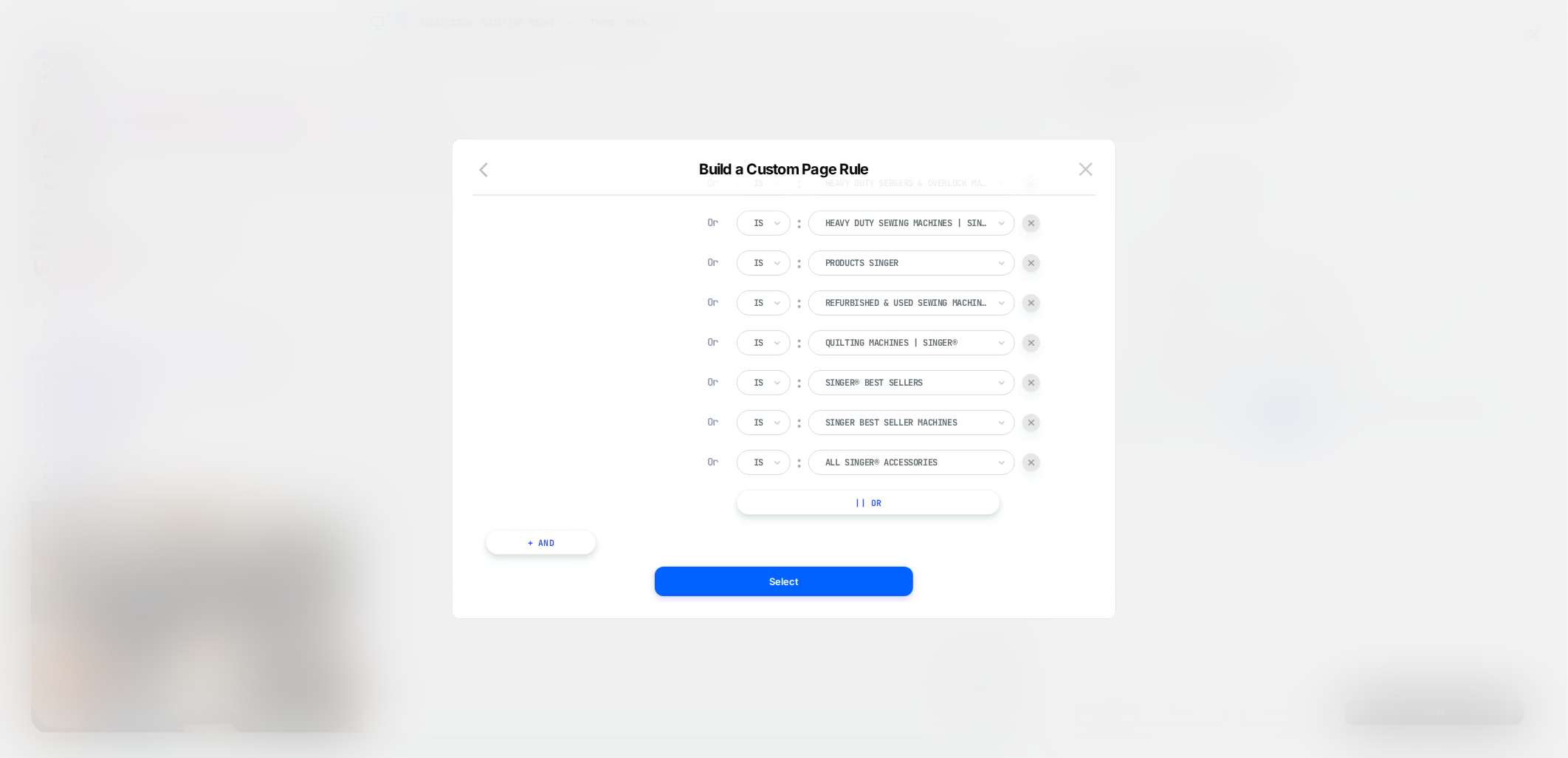
click at [898, 501] on button "|| Or" at bounding box center [868, 502] width 263 height 25
click at [898, 501] on div at bounding box center [907, 502] width 162 height 13
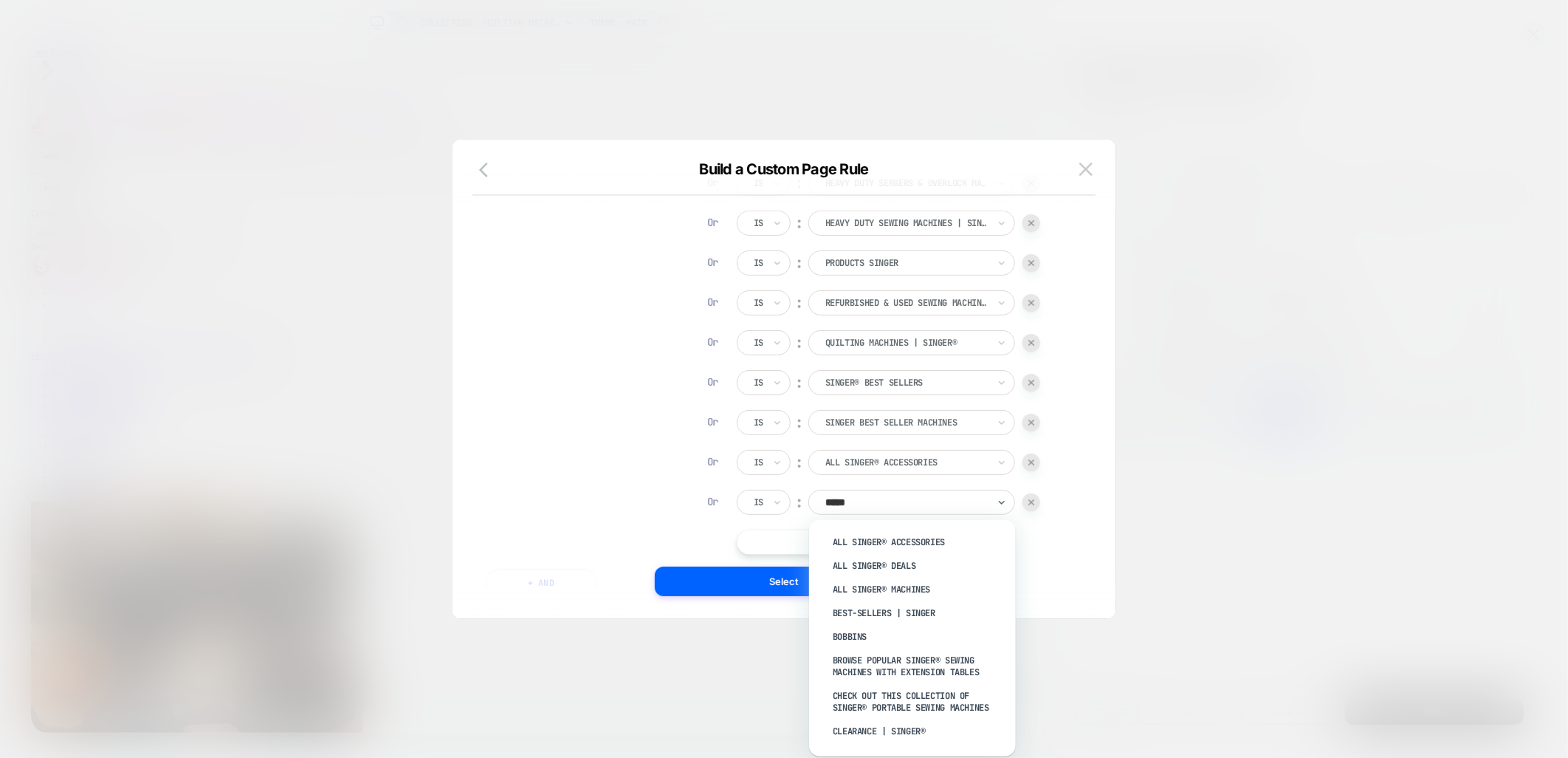
type input "******"
click at [901, 567] on div "All SINGER® Deals" at bounding box center [920, 565] width 192 height 23
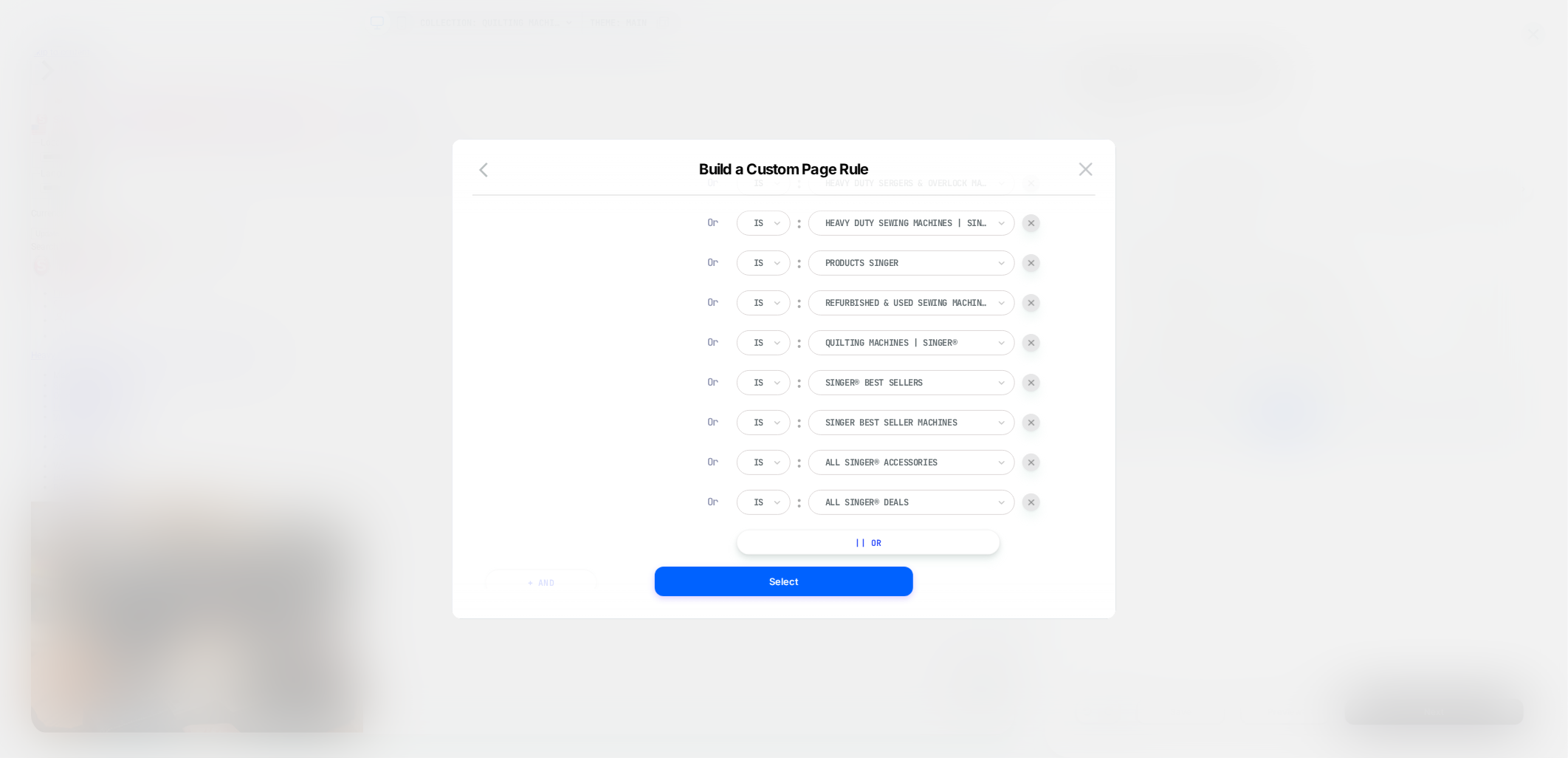
click at [877, 545] on button "|| Or" at bounding box center [868, 542] width 263 height 25
click at [877, 545] on div at bounding box center [907, 542] width 162 height 13
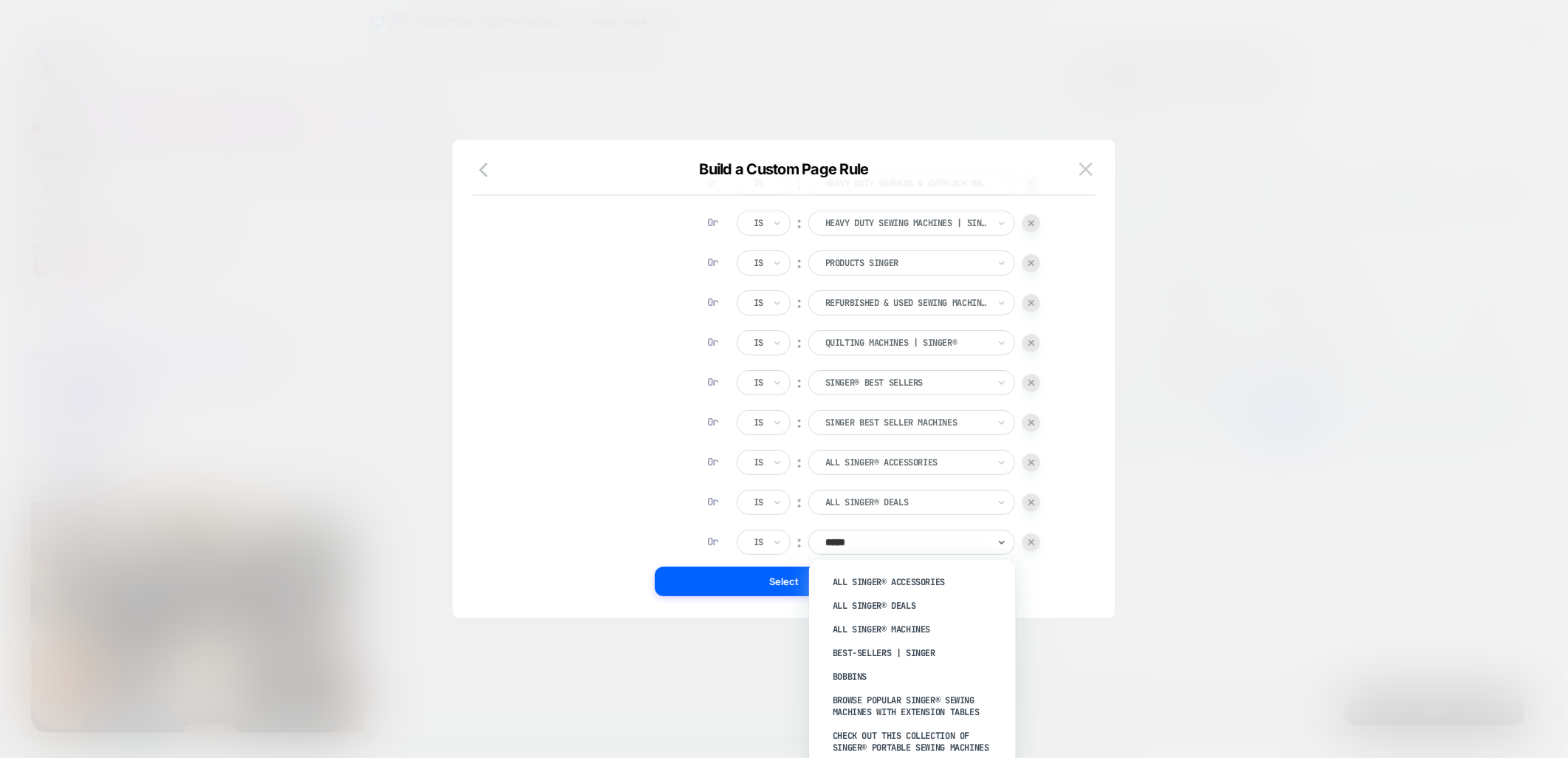
type input "******"
click at [893, 671] on div "Bobbins" at bounding box center [920, 676] width 192 height 23
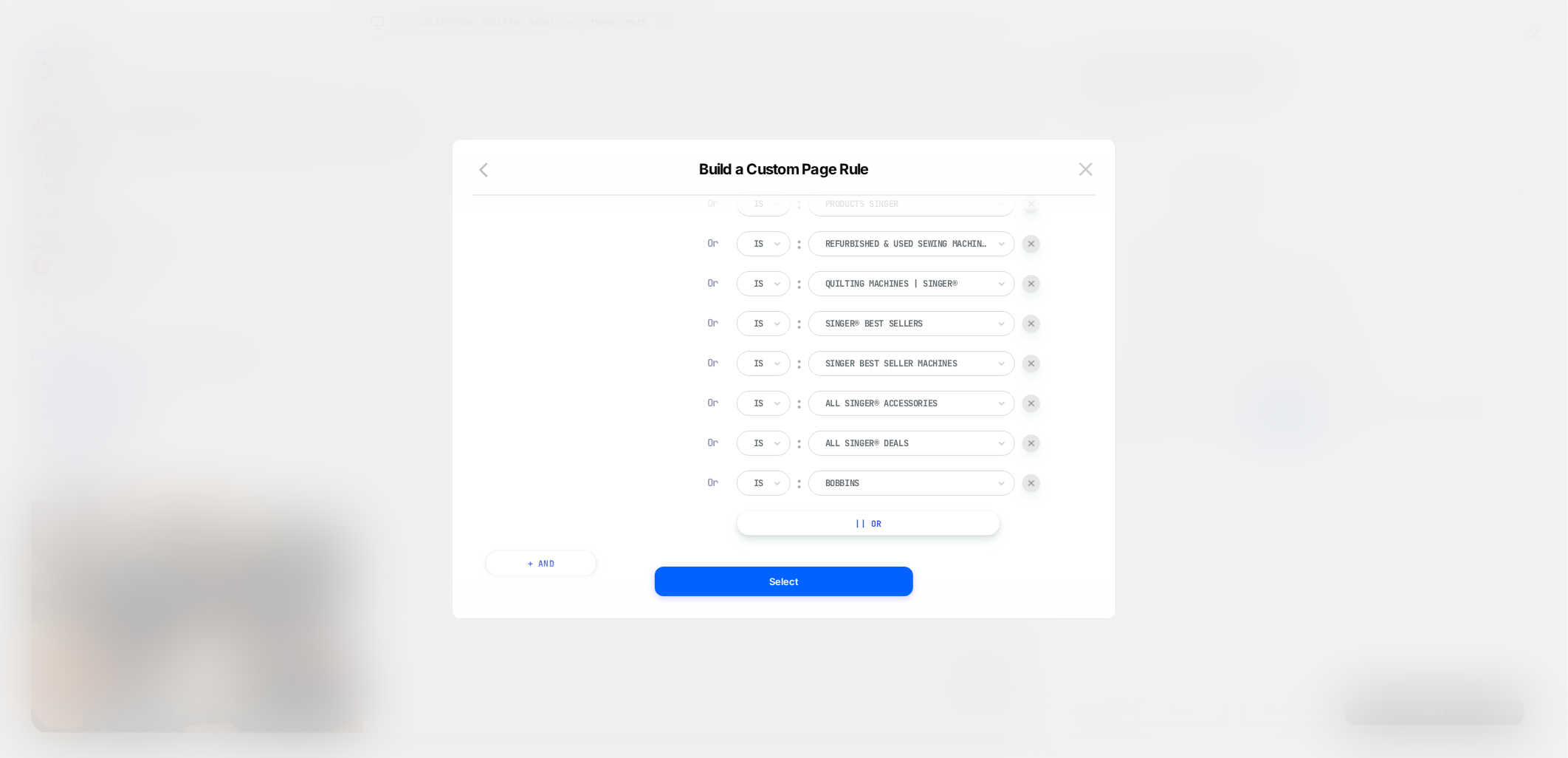
scroll to position [483, 0]
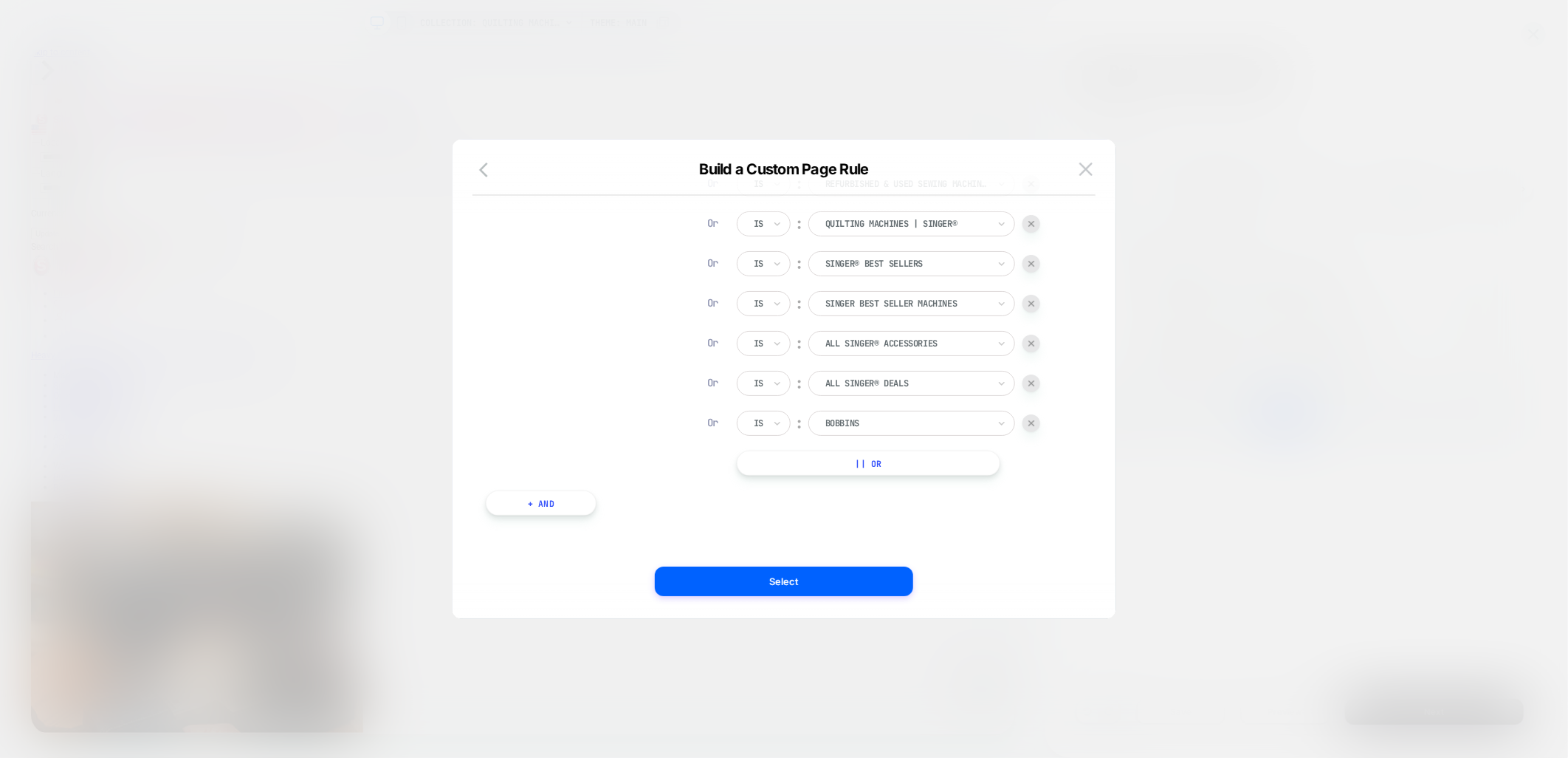
click at [861, 468] on button "|| Or" at bounding box center [868, 462] width 263 height 25
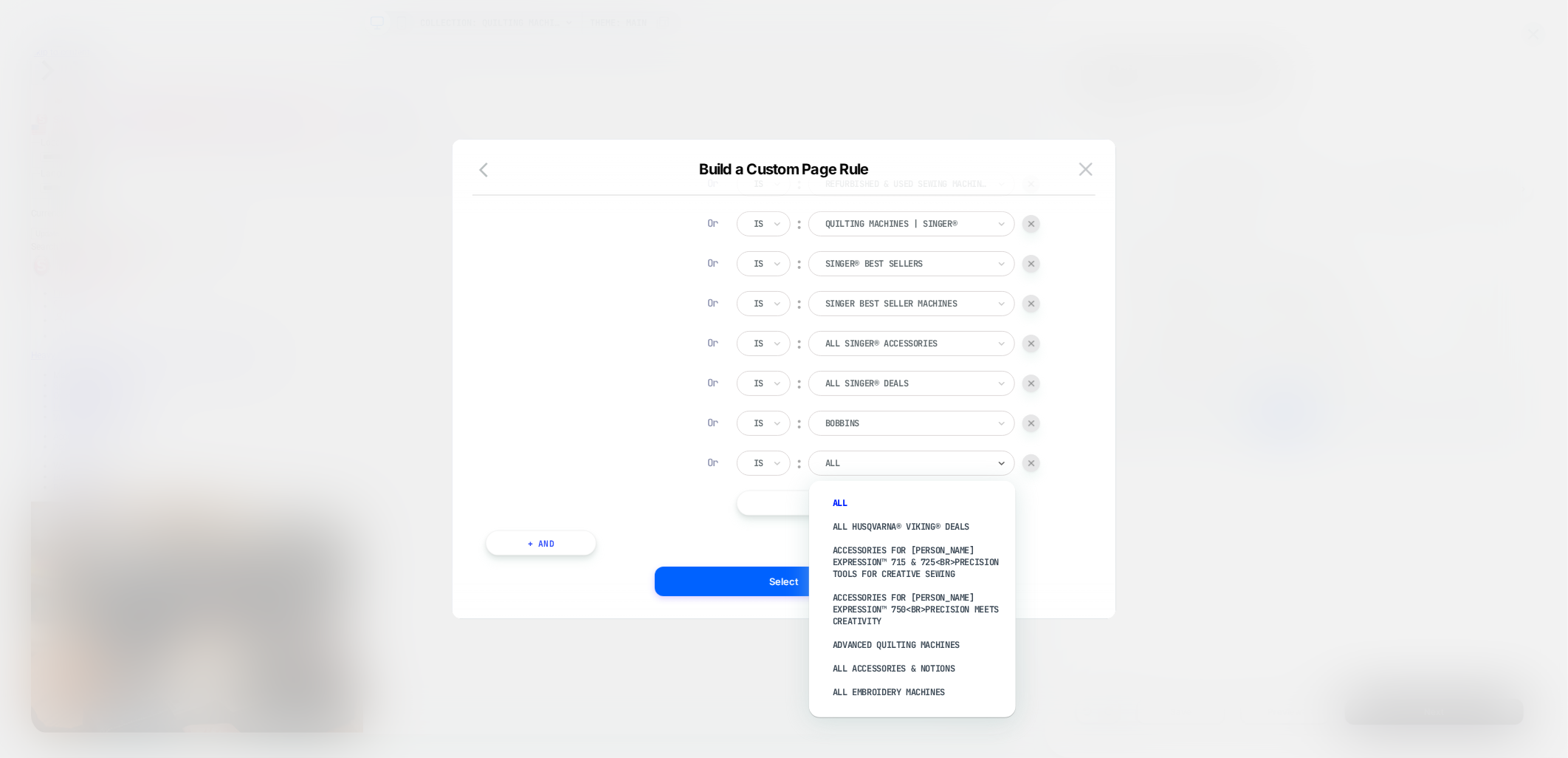
click at [861, 468] on div at bounding box center [907, 462] width 162 height 13
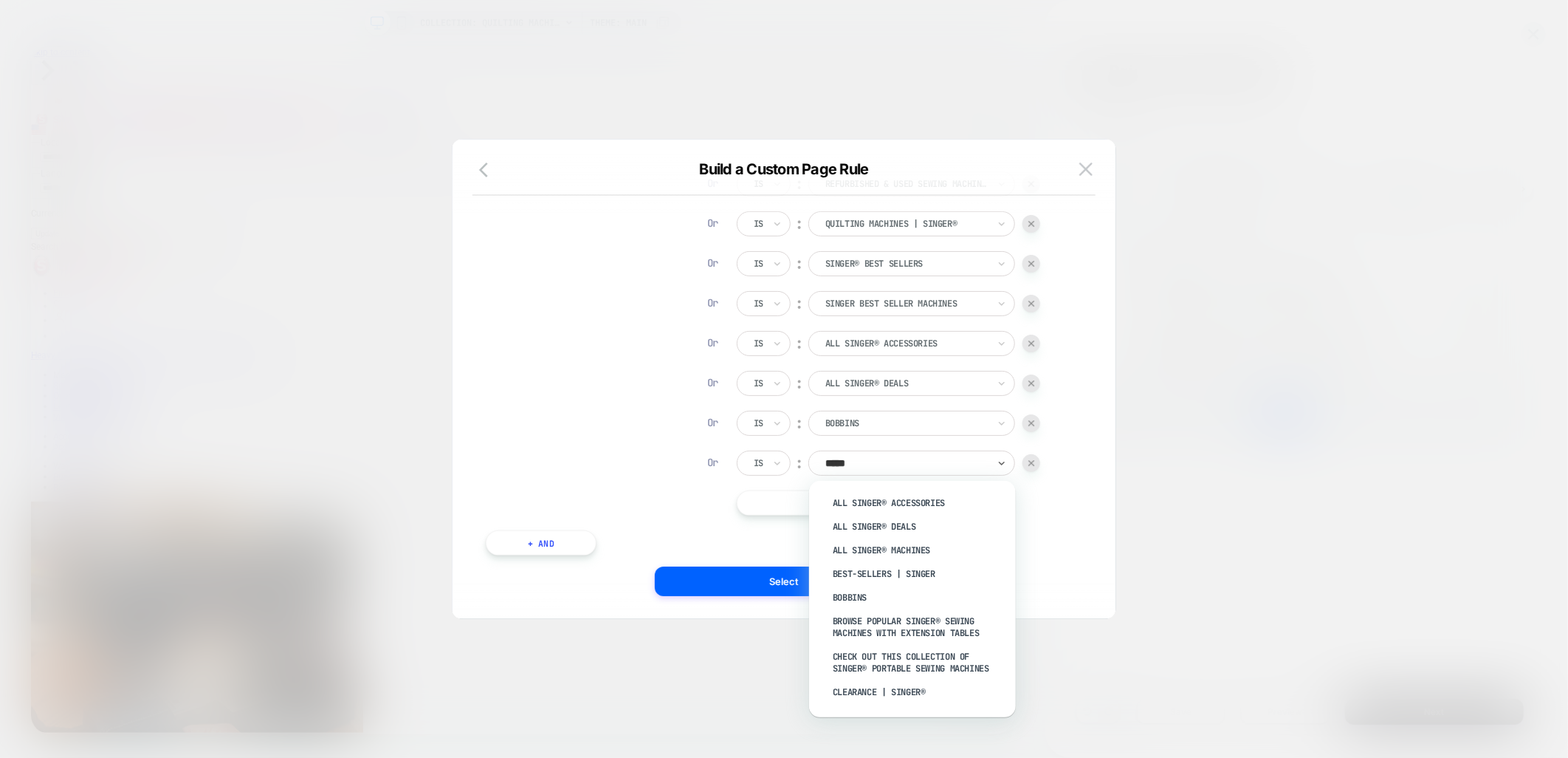
type input "******"
click at [946, 621] on div "Browse Popular SINGER® Sewing Machines with Extension Tables" at bounding box center [920, 627] width 192 height 35
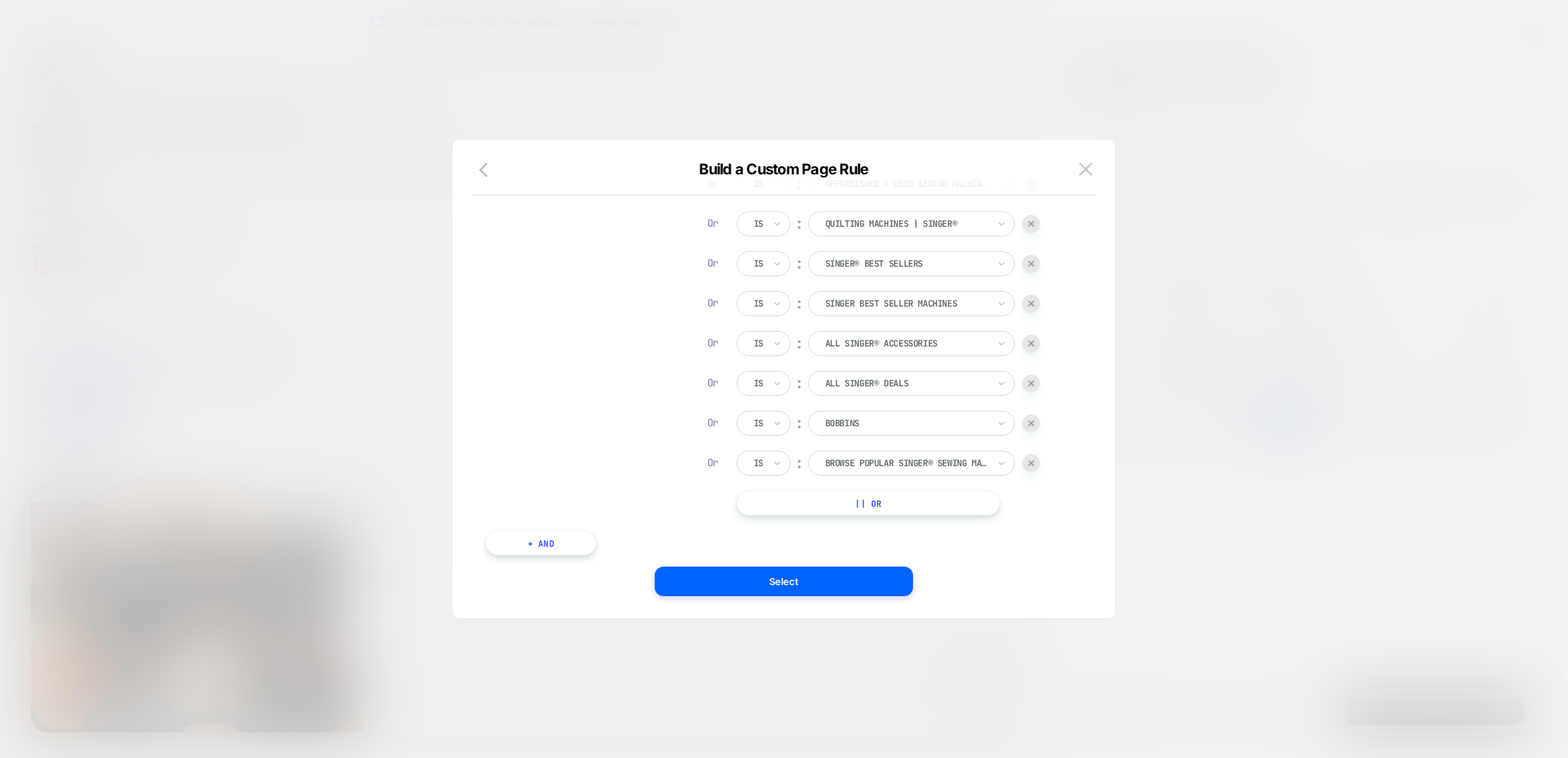
click at [872, 502] on button "|| Or" at bounding box center [868, 503] width 263 height 25
click at [858, 504] on div at bounding box center [907, 502] width 162 height 13
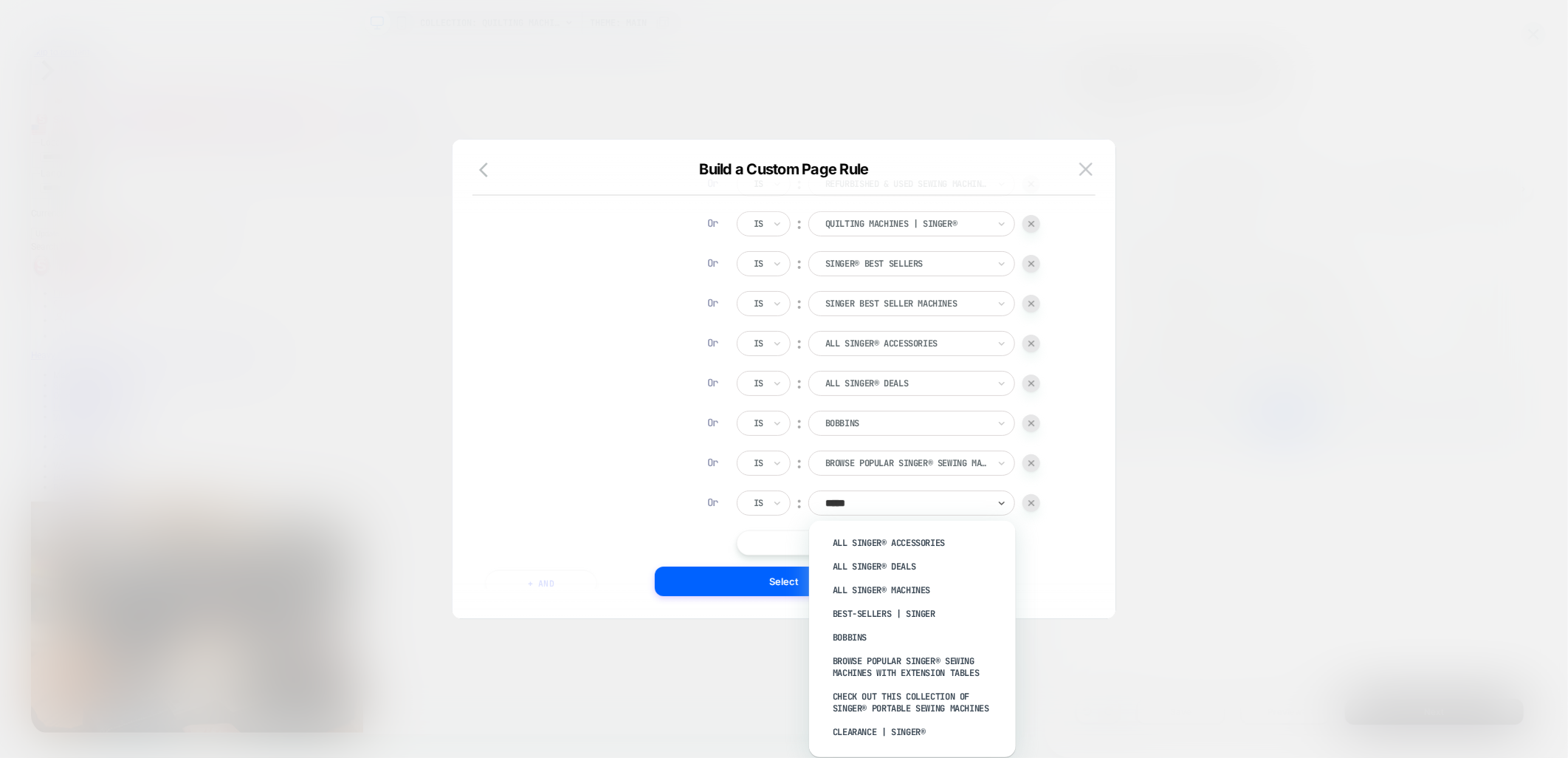
type input "******"
click at [917, 704] on div "Check Out This Collection of Singer® Portable Sewing Machines" at bounding box center [920, 702] width 192 height 35
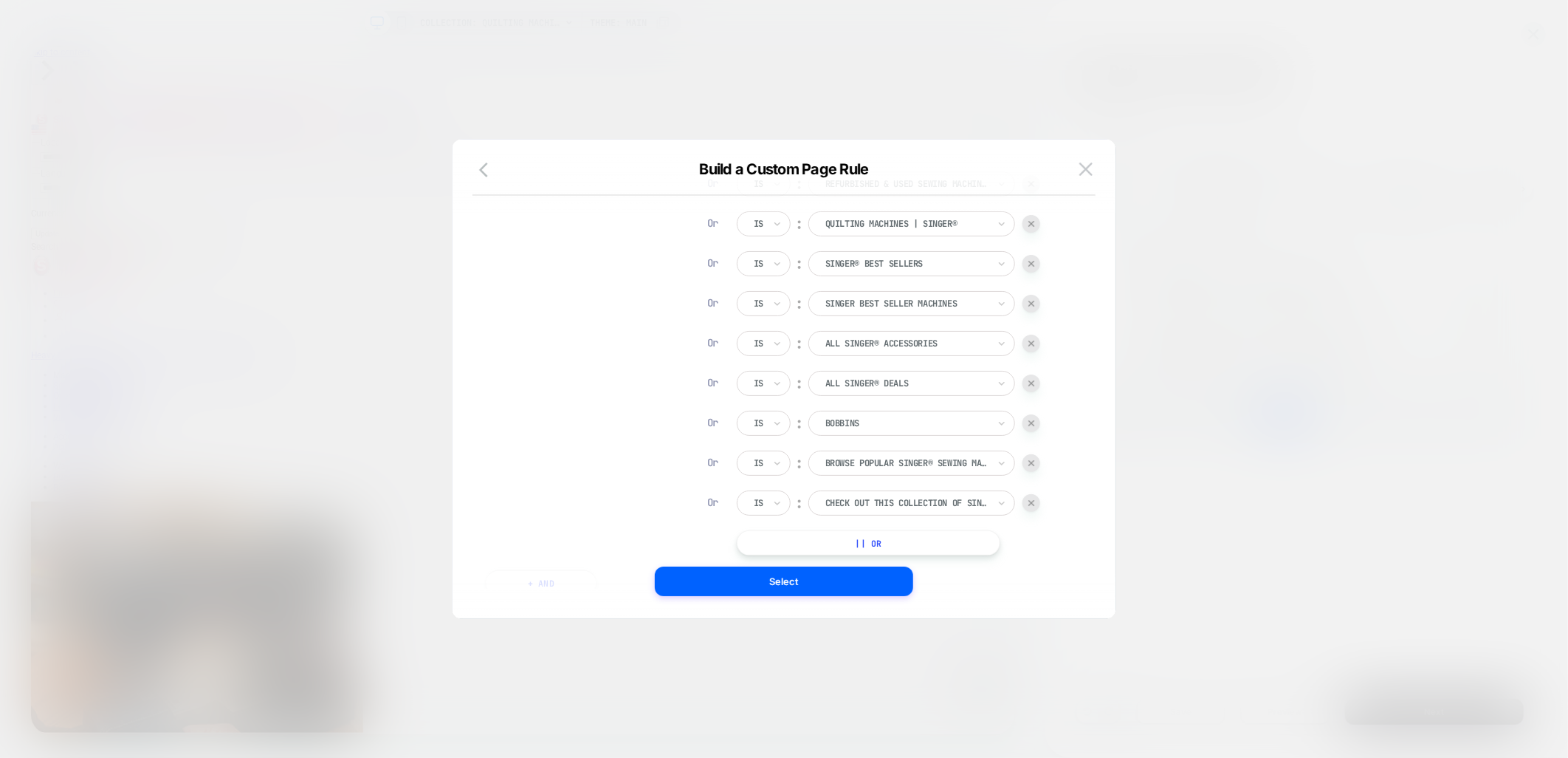
click at [867, 547] on button "|| Or" at bounding box center [868, 543] width 263 height 25
click at [867, 547] on div at bounding box center [907, 543] width 162 height 13
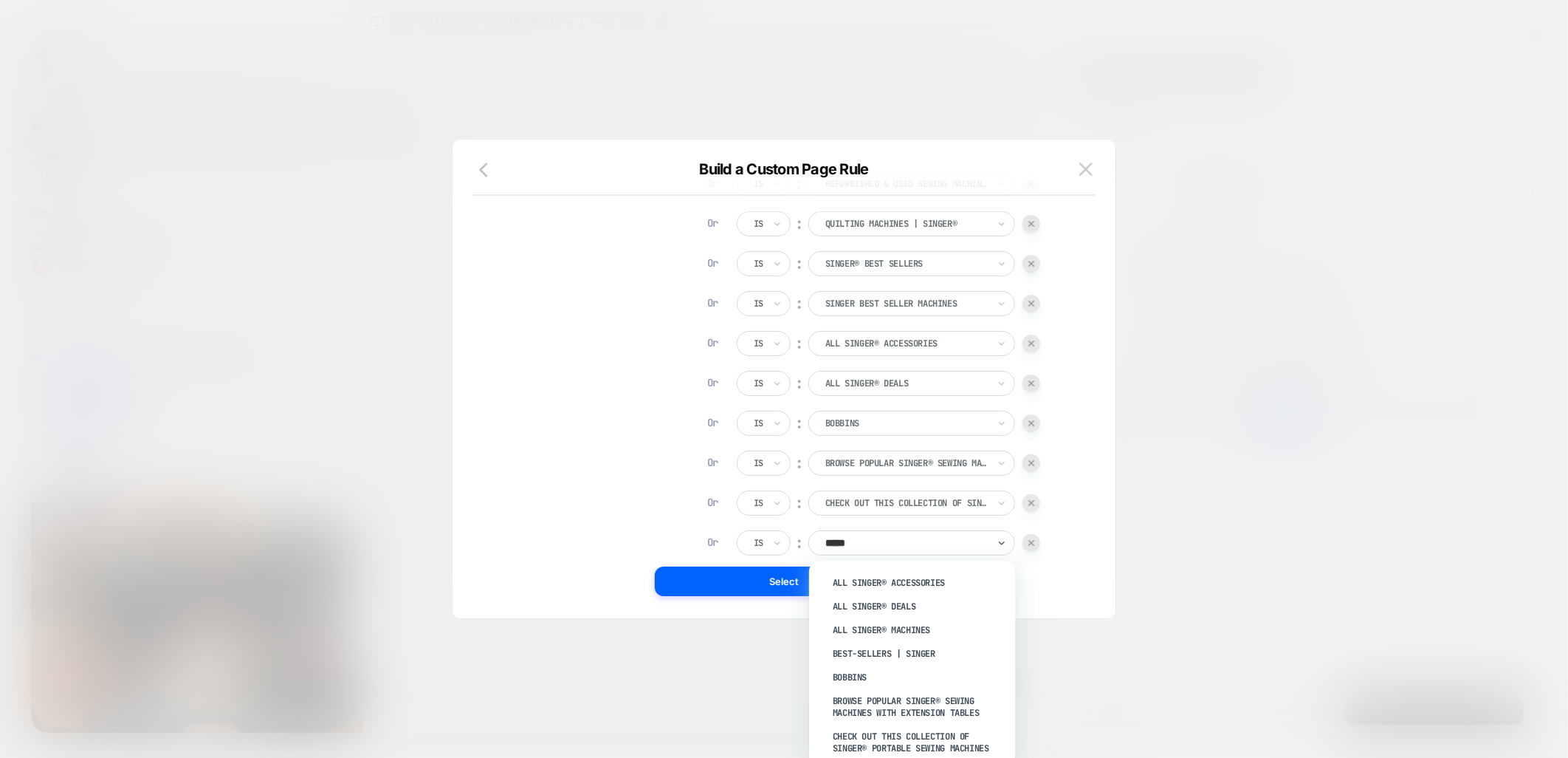
type input "******"
click at [933, 630] on div "Getting Started - Singer" at bounding box center [920, 631] width 192 height 23
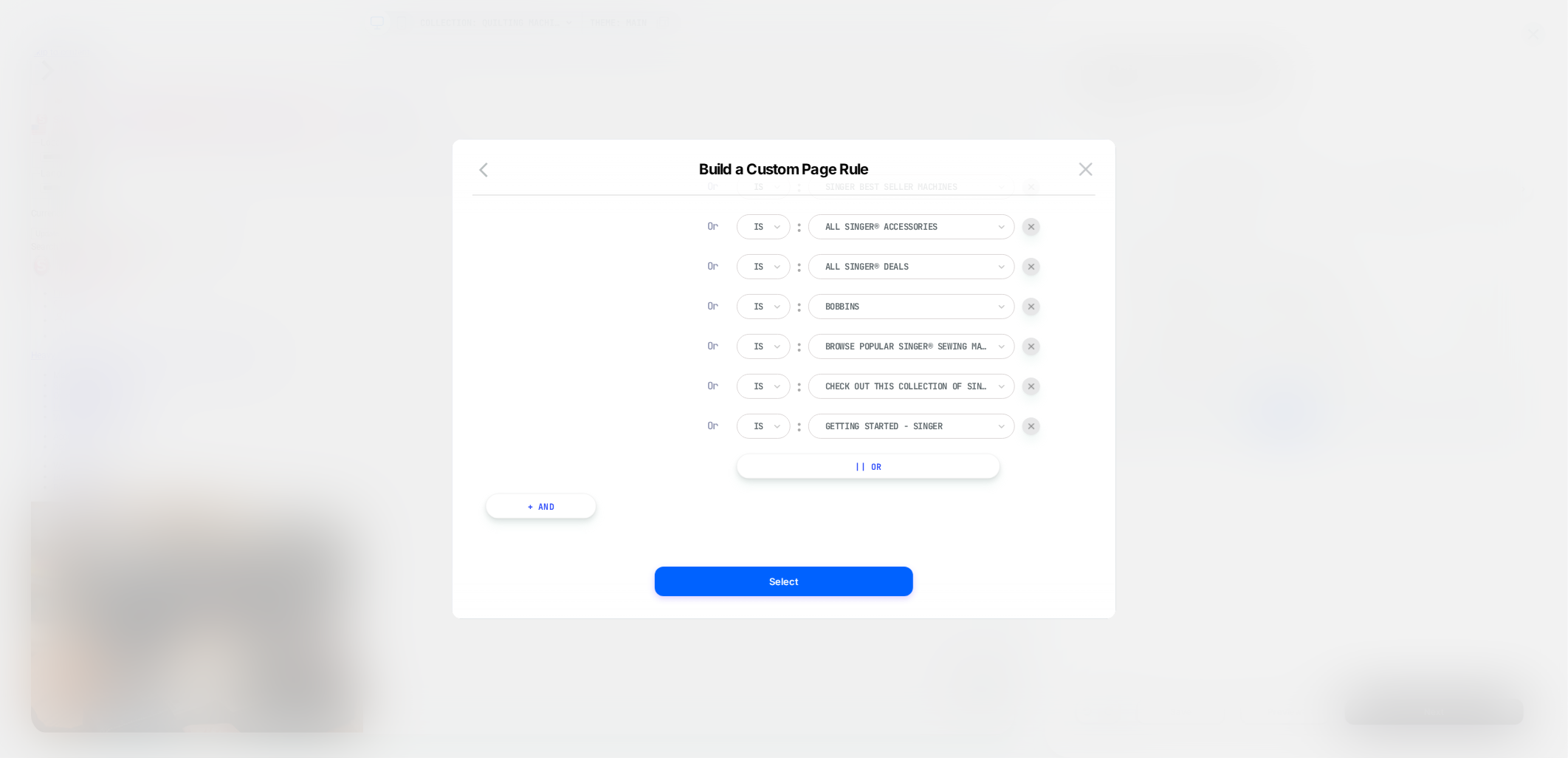
scroll to position [602, 0]
click at [873, 460] on button "|| Or" at bounding box center [868, 462] width 263 height 25
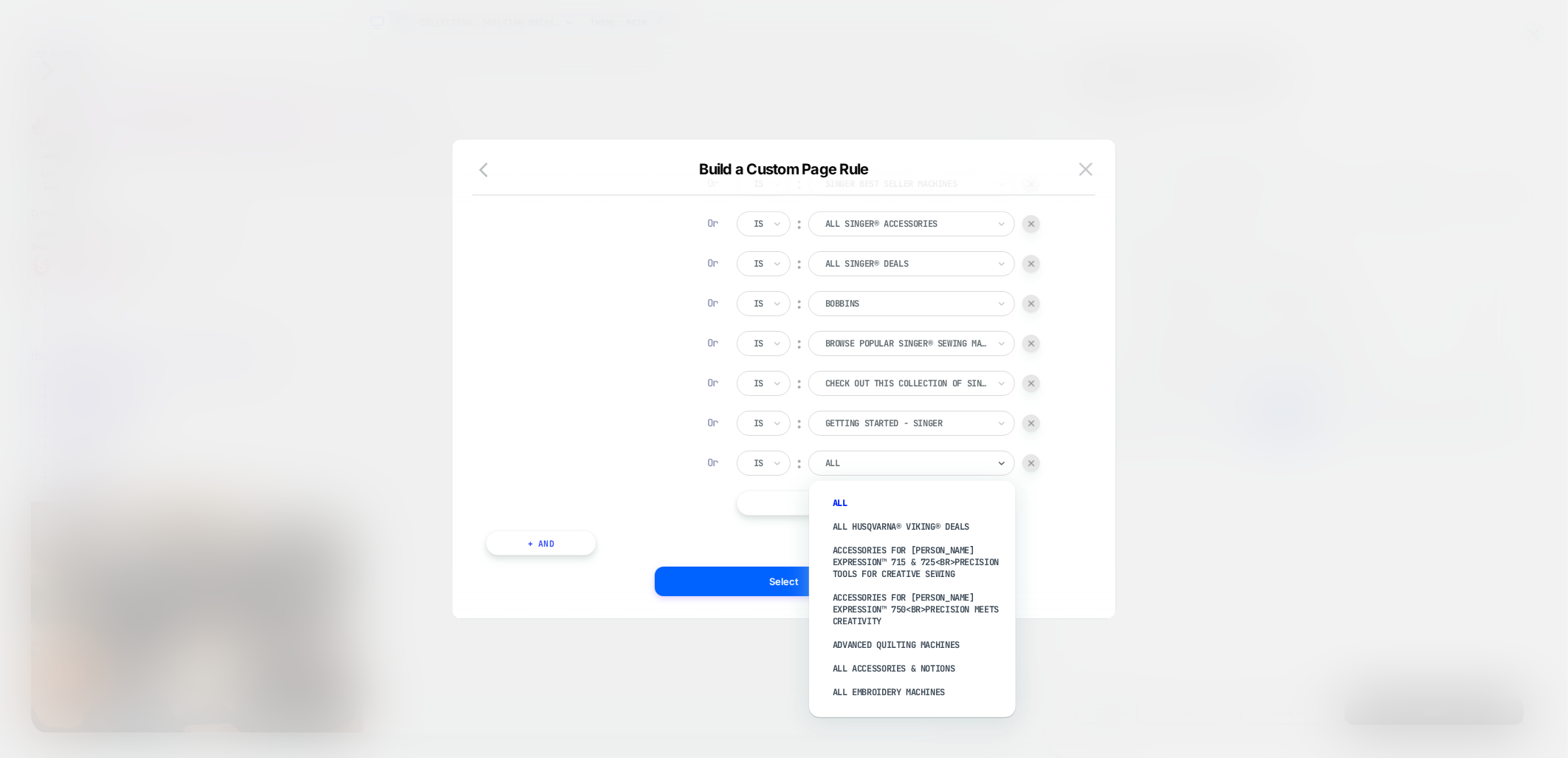
click at [896, 466] on div at bounding box center [907, 462] width 162 height 13
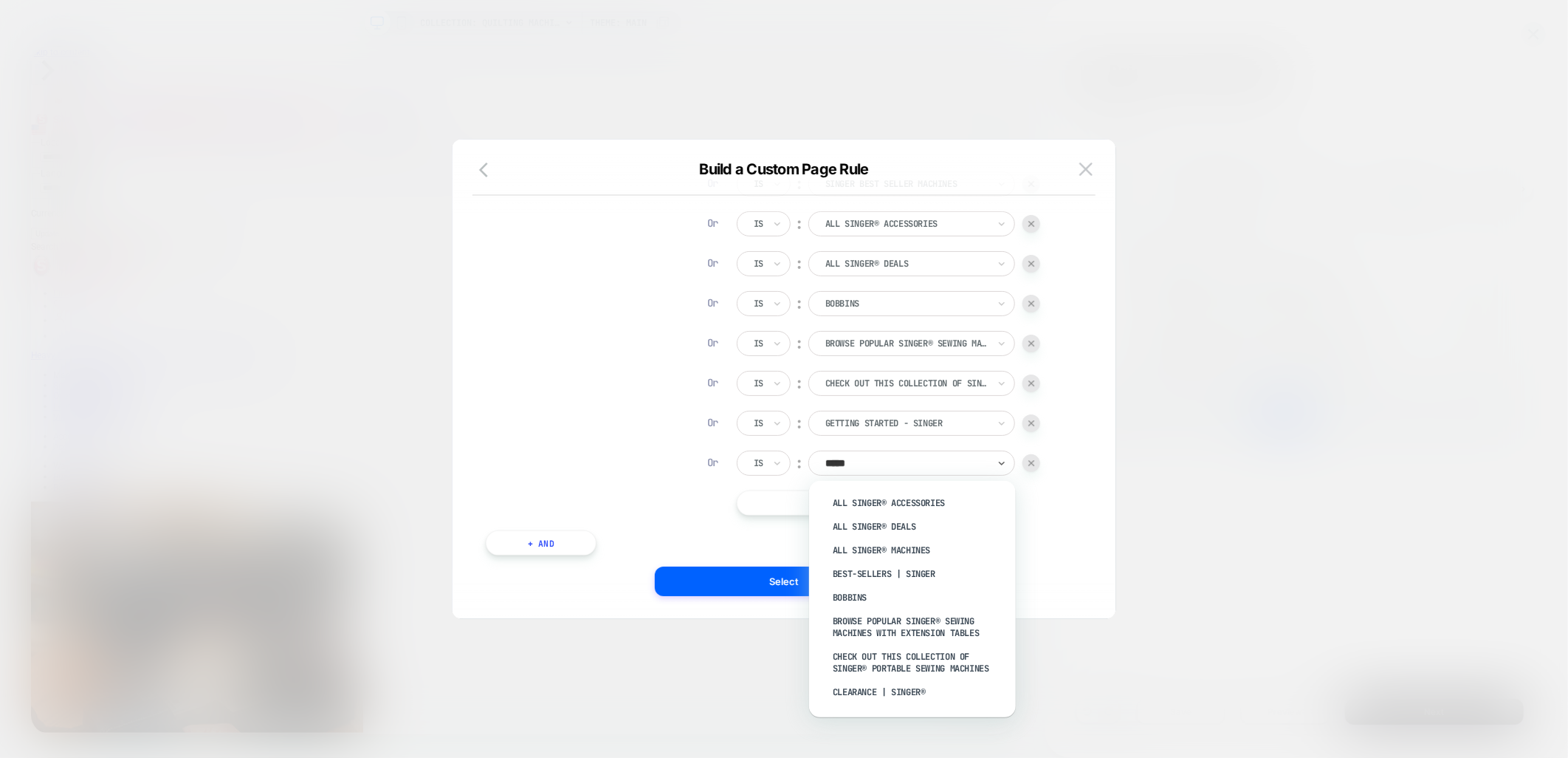
type input "******"
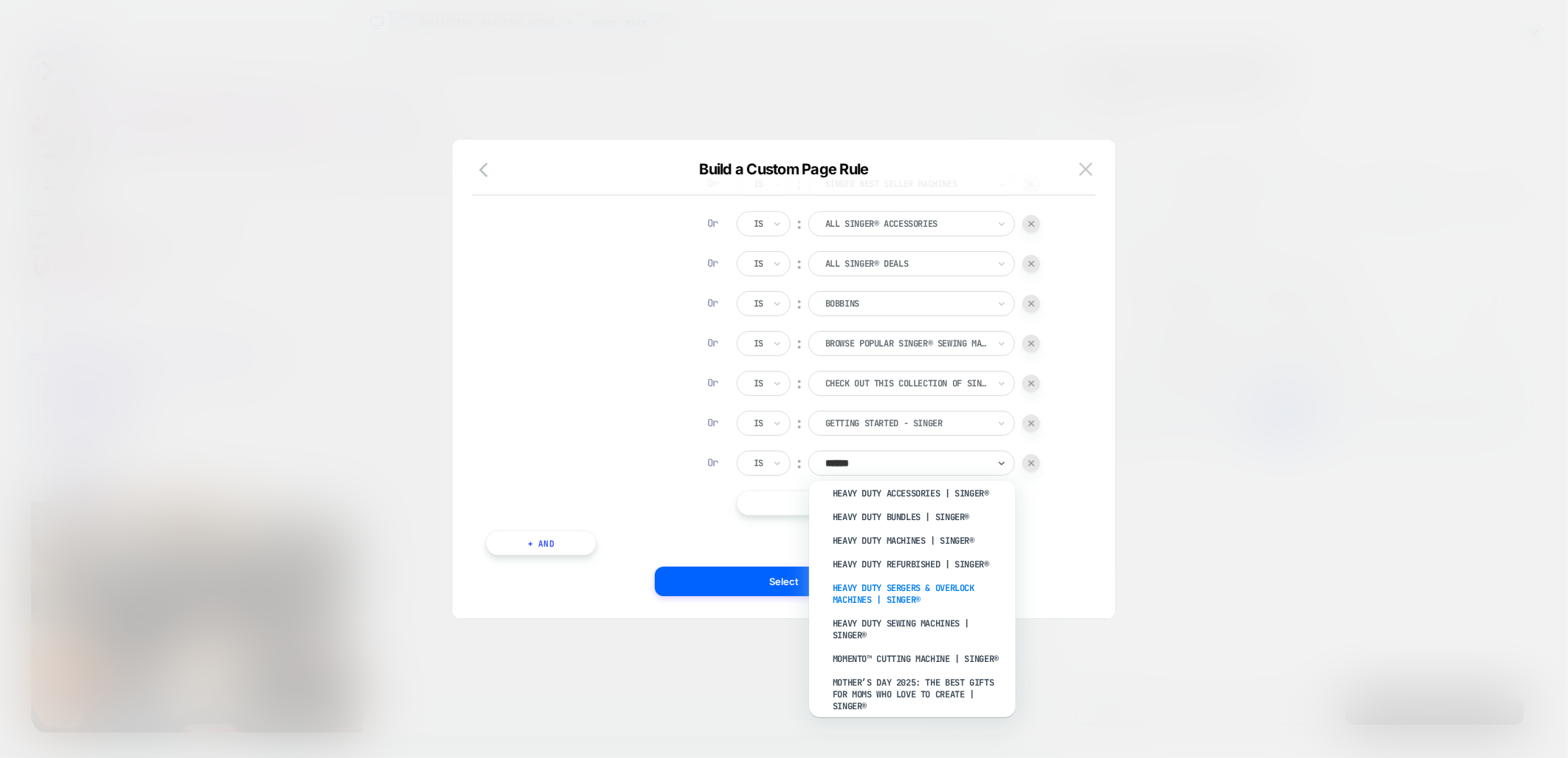
scroll to position [164, 0]
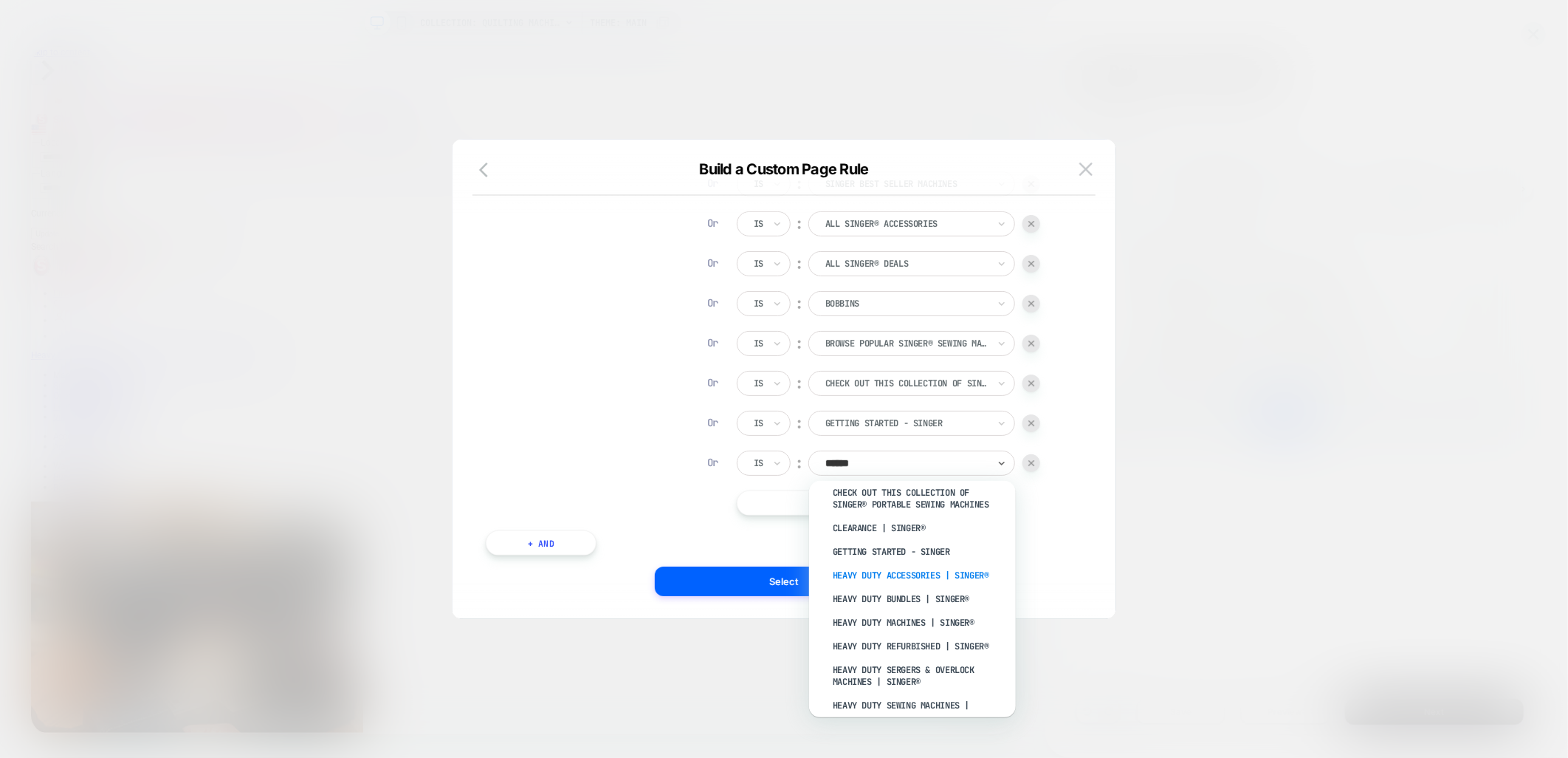
click at [934, 569] on div "Heavy Duty Accessories | SINGER®" at bounding box center [920, 575] width 192 height 23
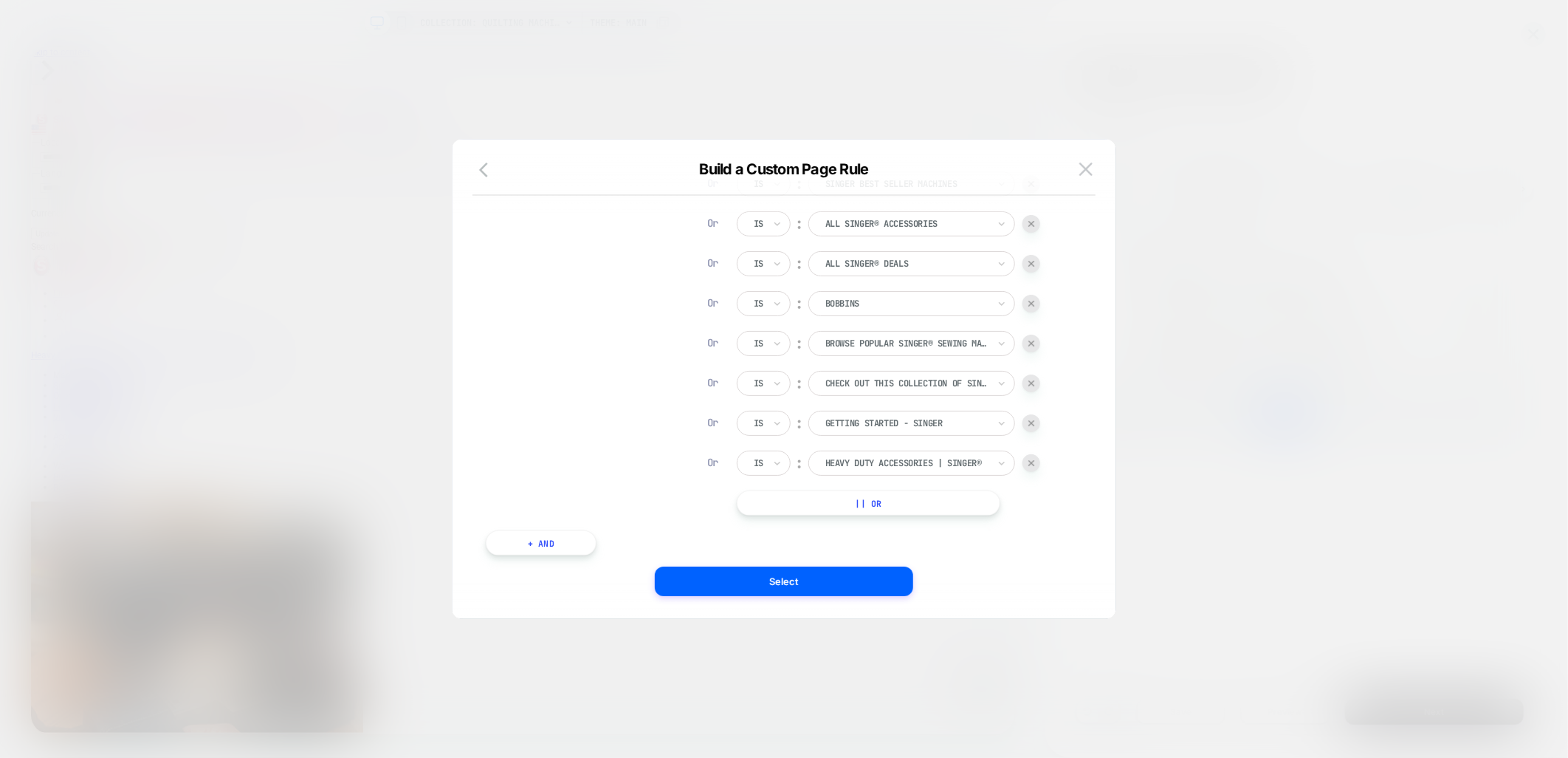
click at [847, 505] on button "|| Or" at bounding box center [868, 503] width 263 height 25
click at [876, 502] on div at bounding box center [907, 502] width 162 height 13
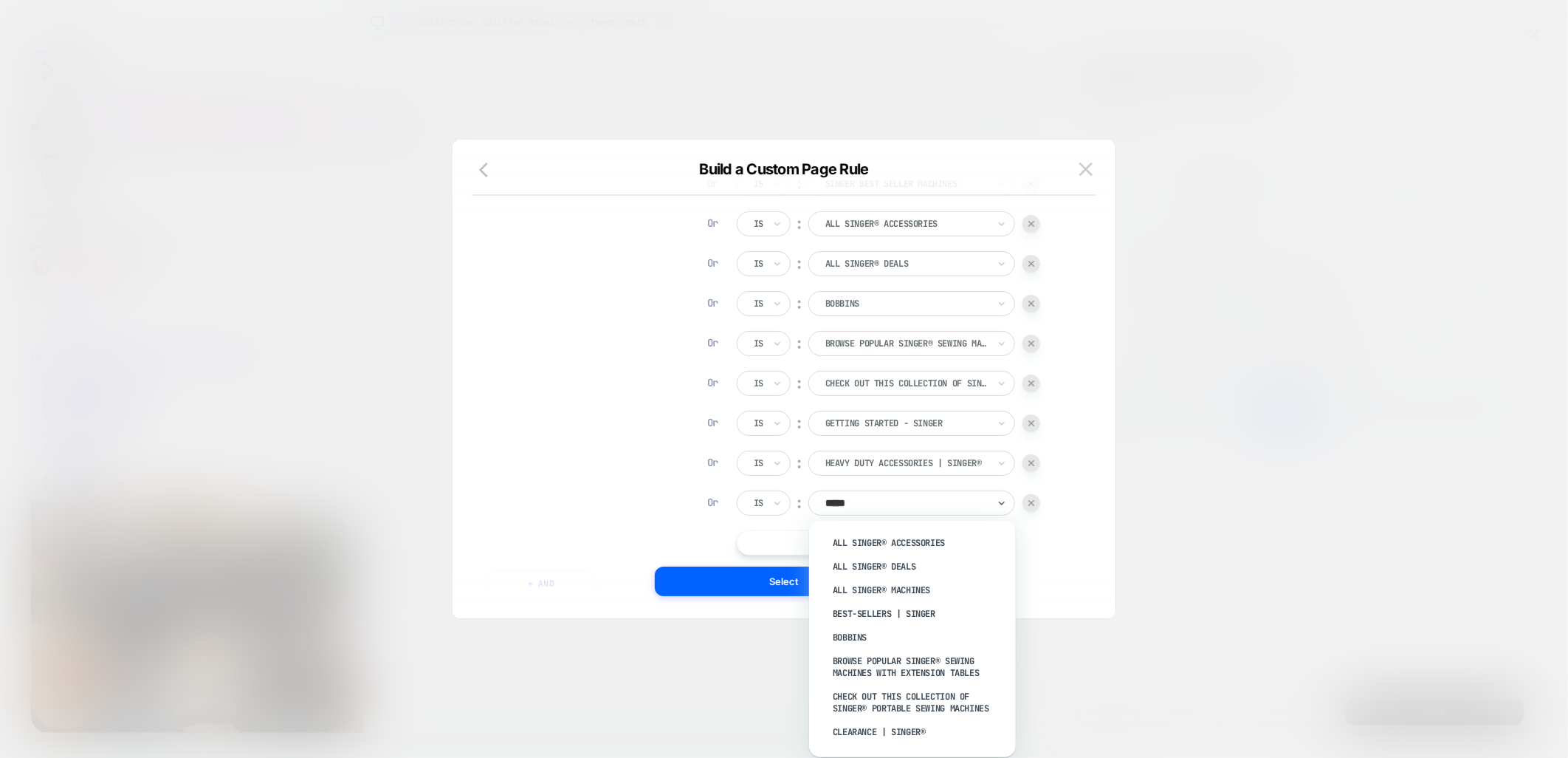
type input "******"
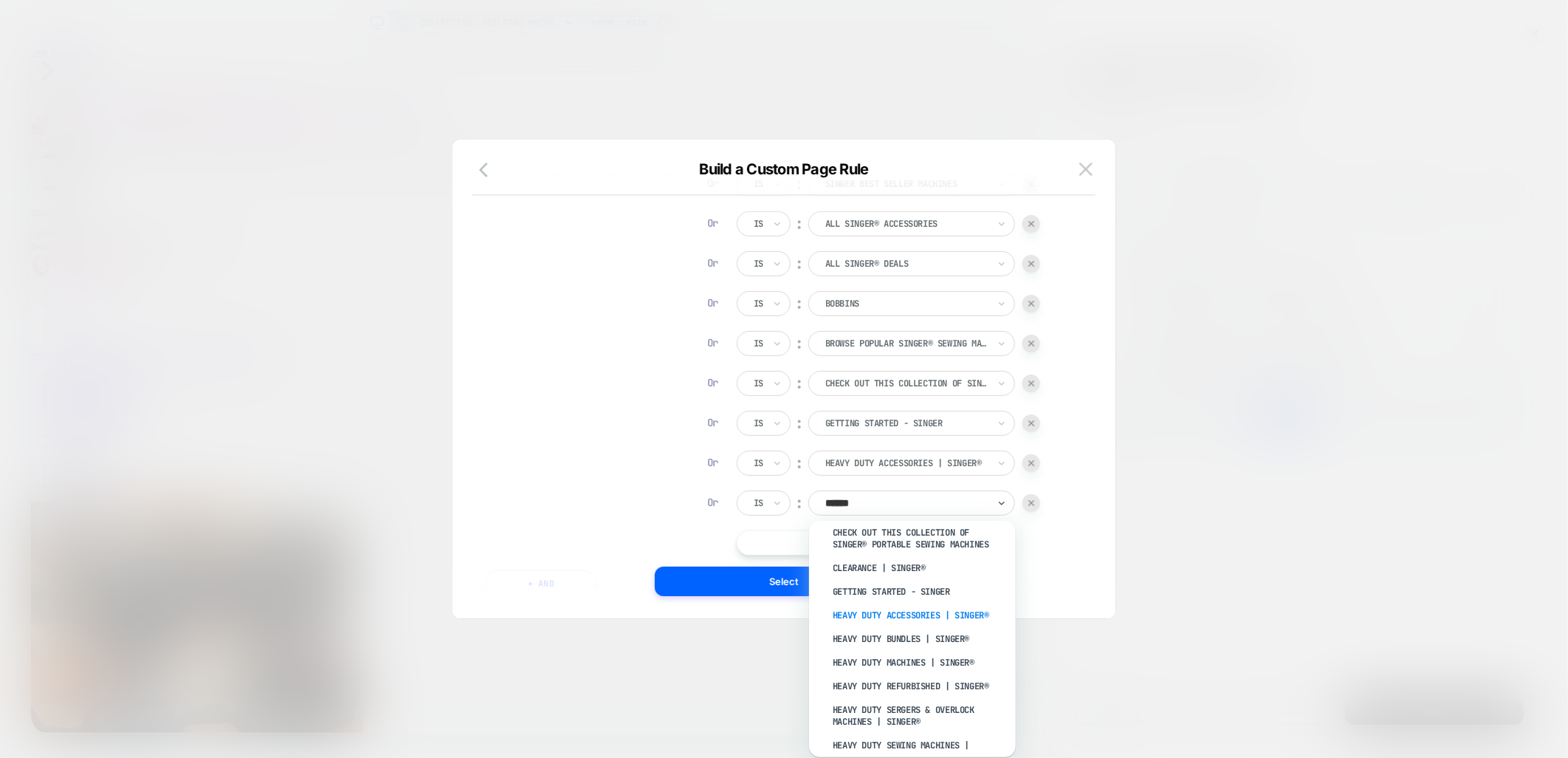
click at [926, 612] on div "Heavy Duty Accessories | SINGER®" at bounding box center [920, 615] width 192 height 23
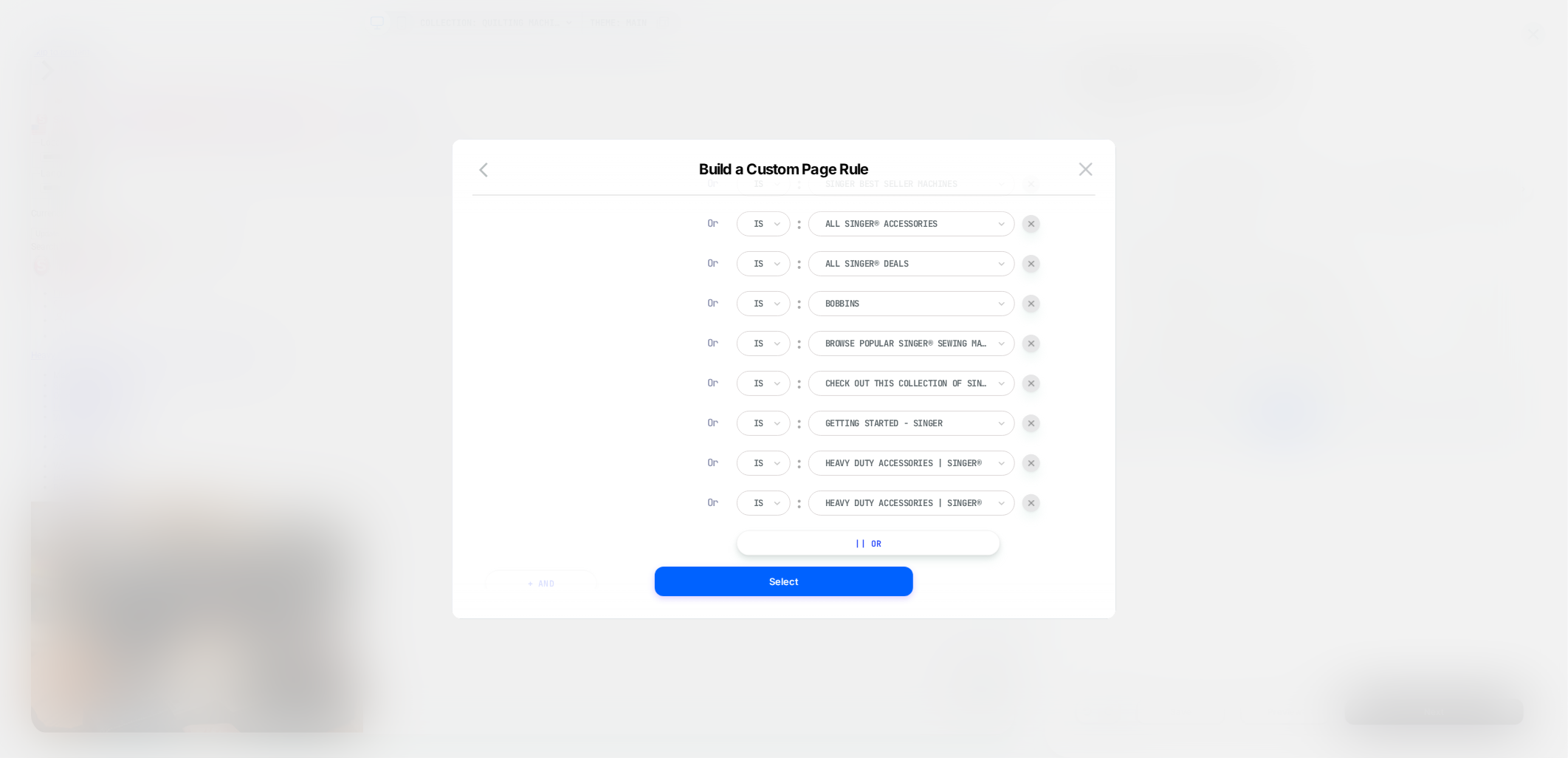
click at [879, 540] on button "|| Or" at bounding box center [868, 543] width 263 height 25
click at [891, 551] on div "ALL" at bounding box center [911, 543] width 206 height 25
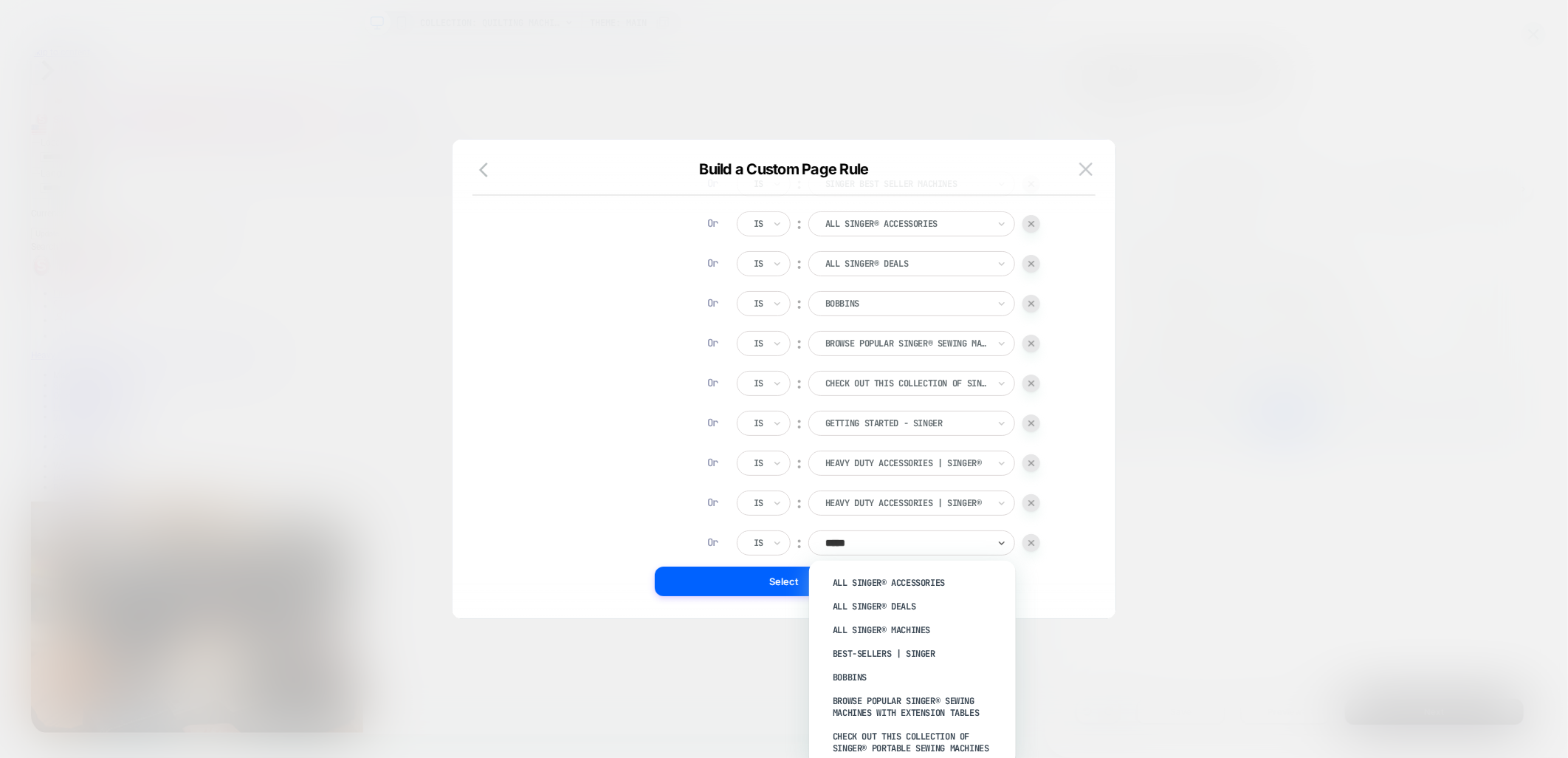
type input "******"
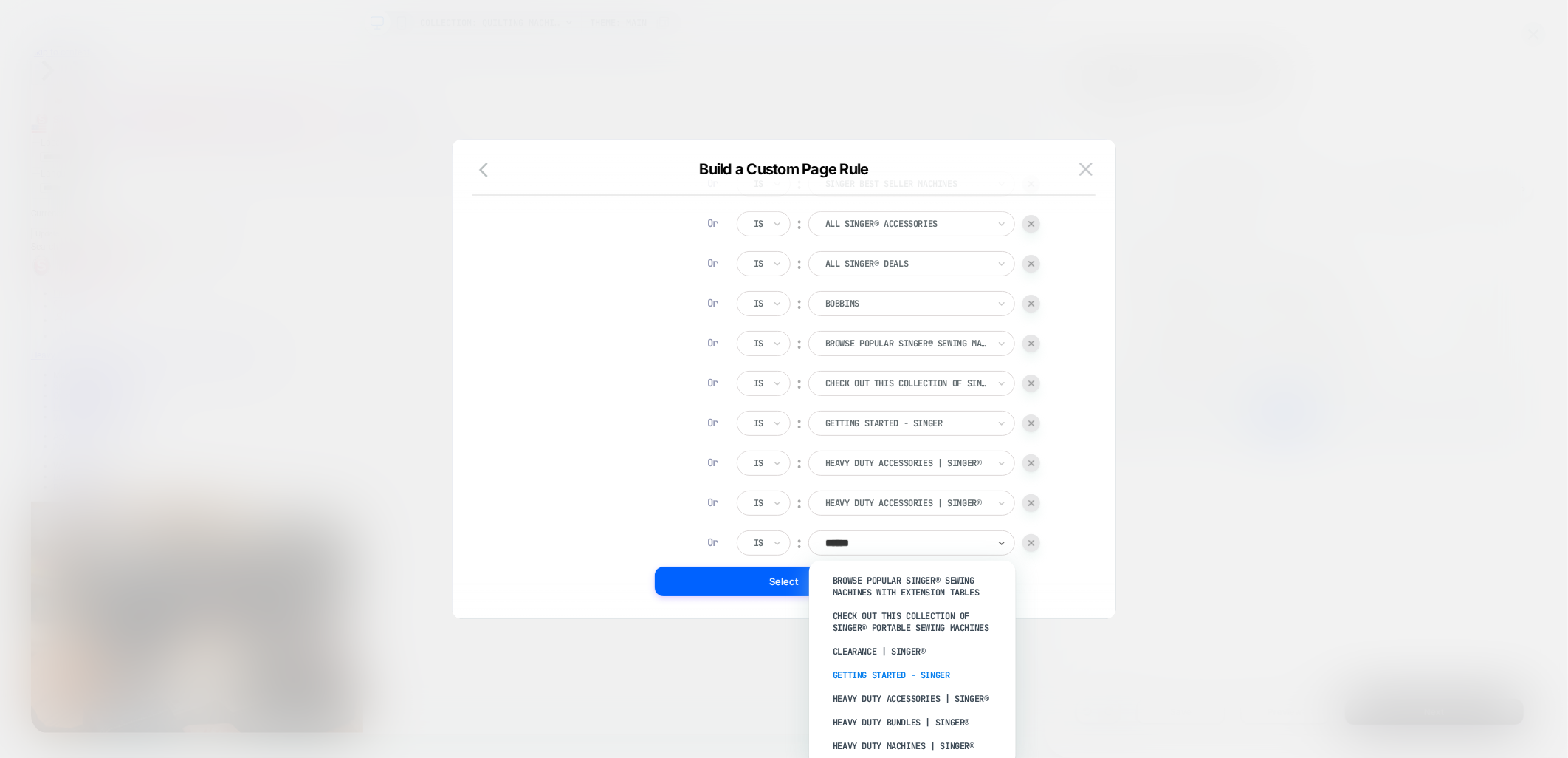
scroll to position [246, 0]
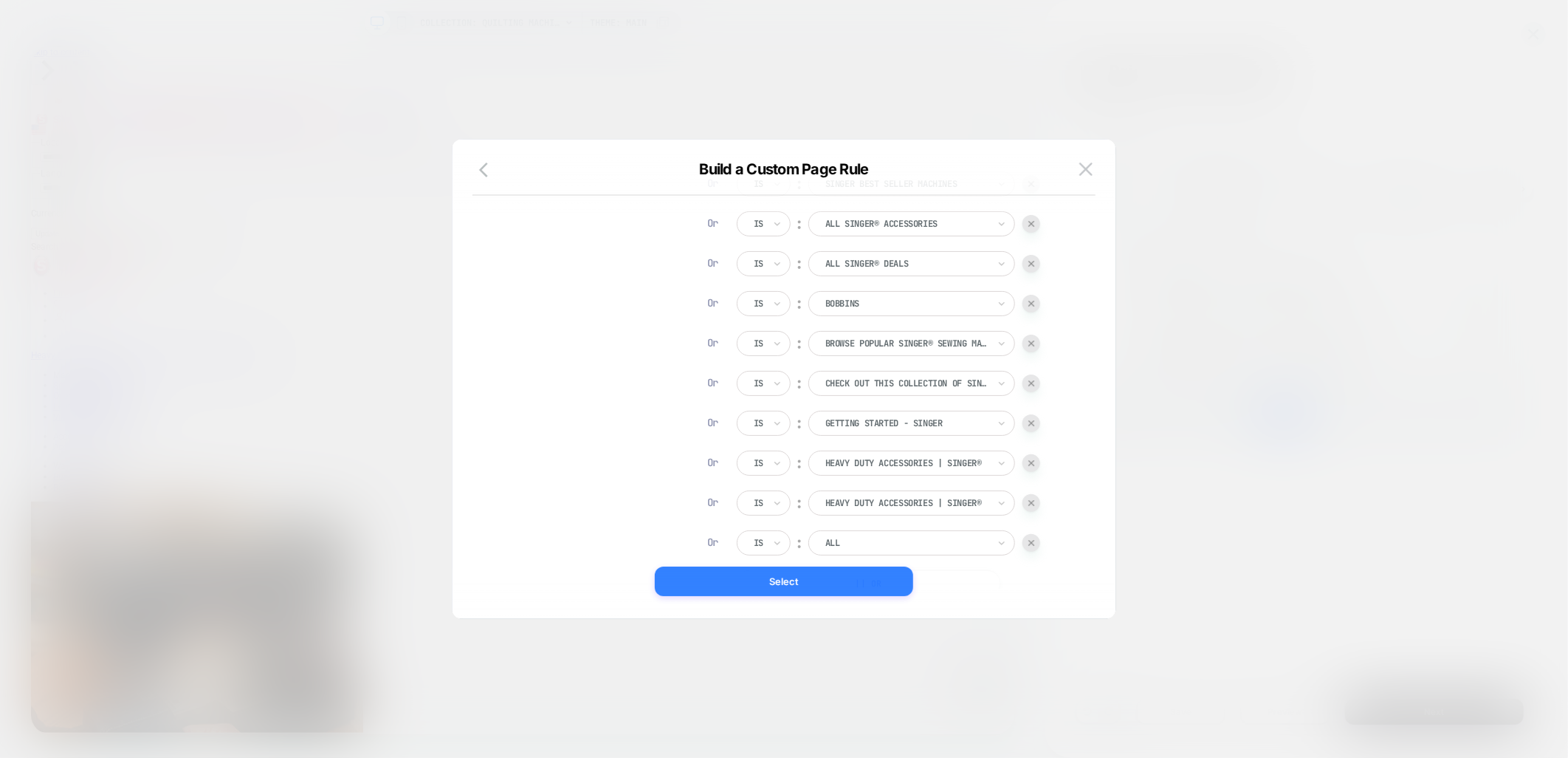
click at [824, 586] on button "Select" at bounding box center [784, 582] width 258 height 29
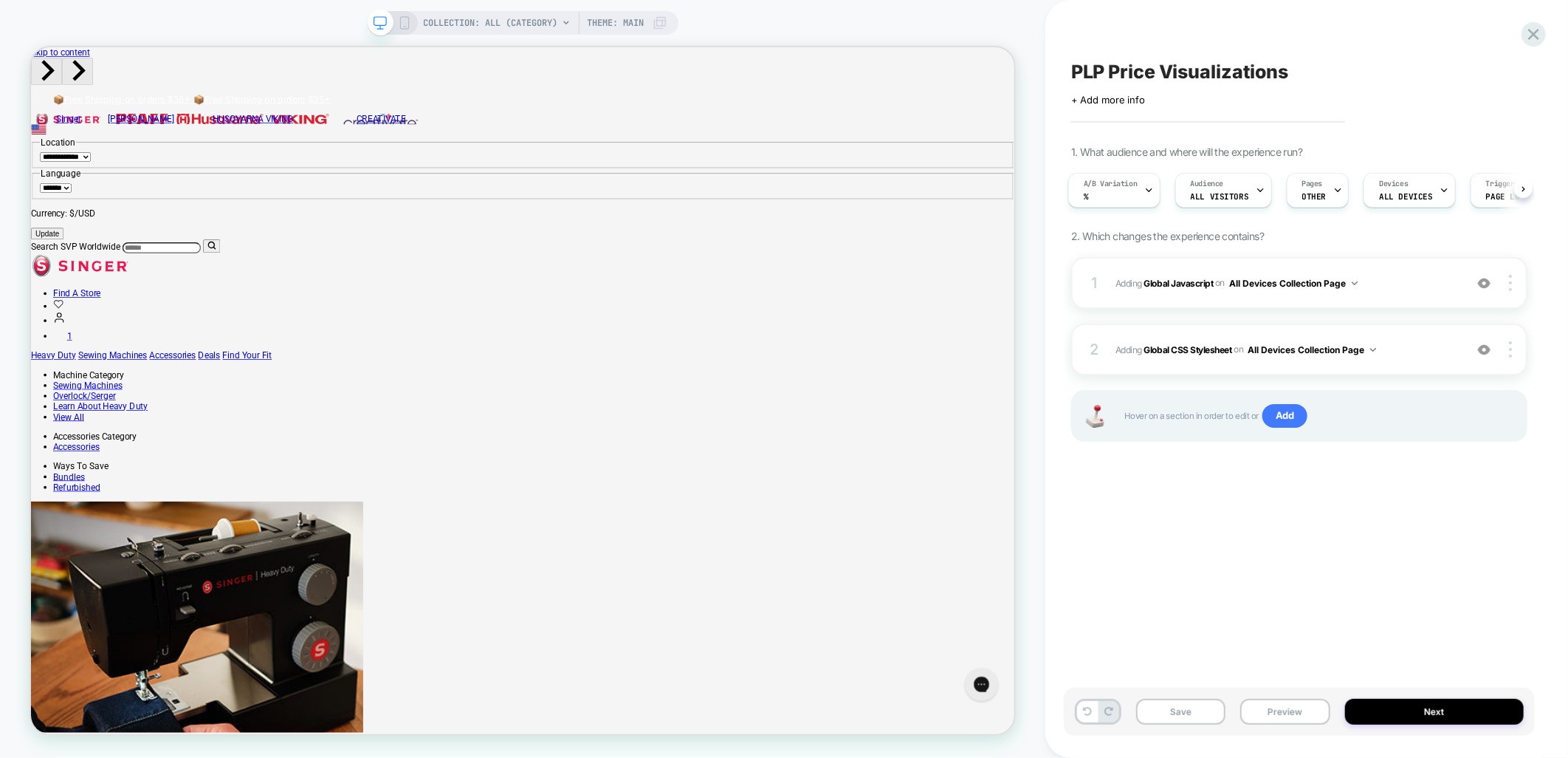
scroll to position [0, 3]
click at [1309, 194] on span "OTHER" at bounding box center [1314, 196] width 24 height 10
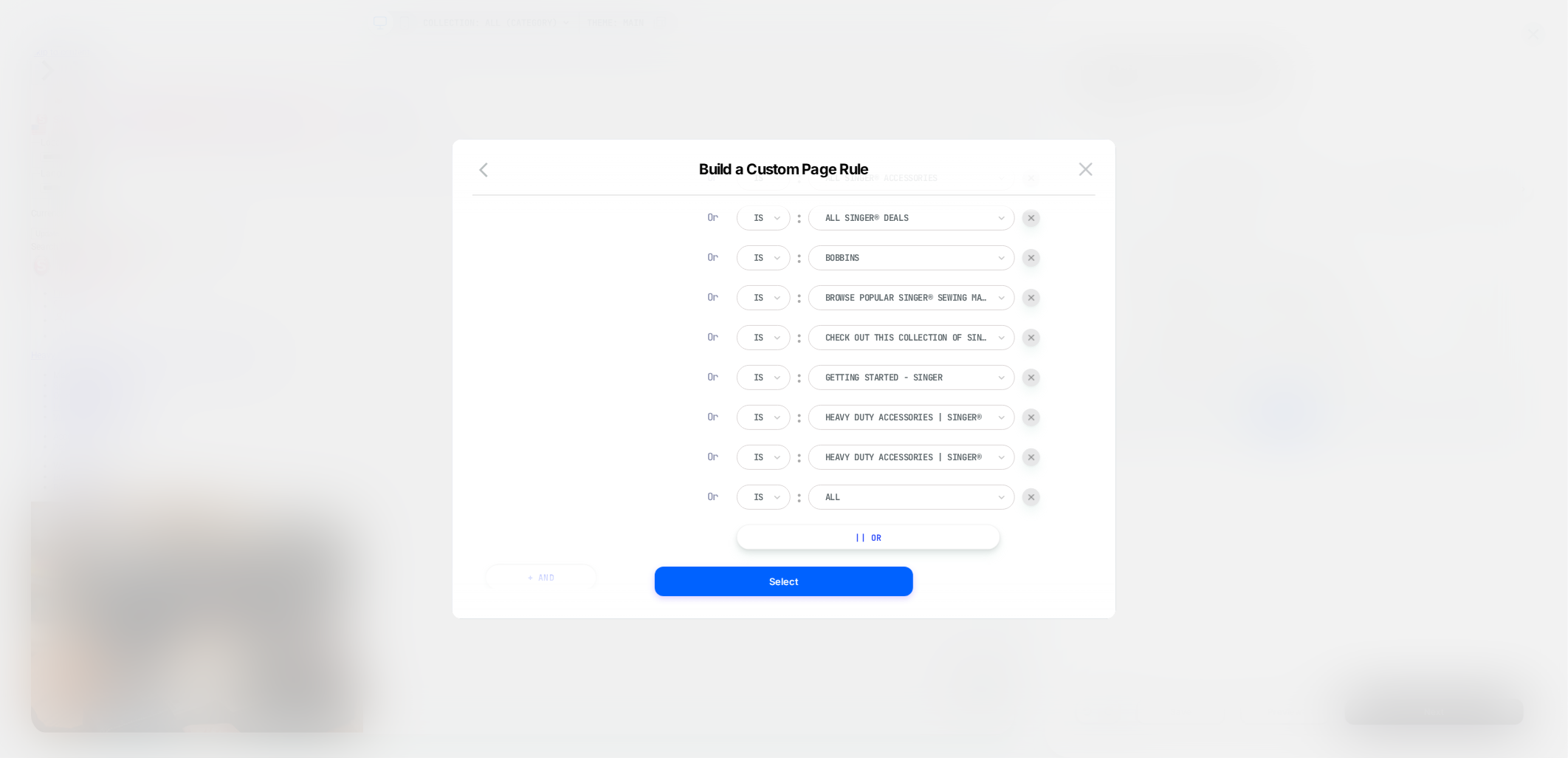
scroll to position [723, 0]
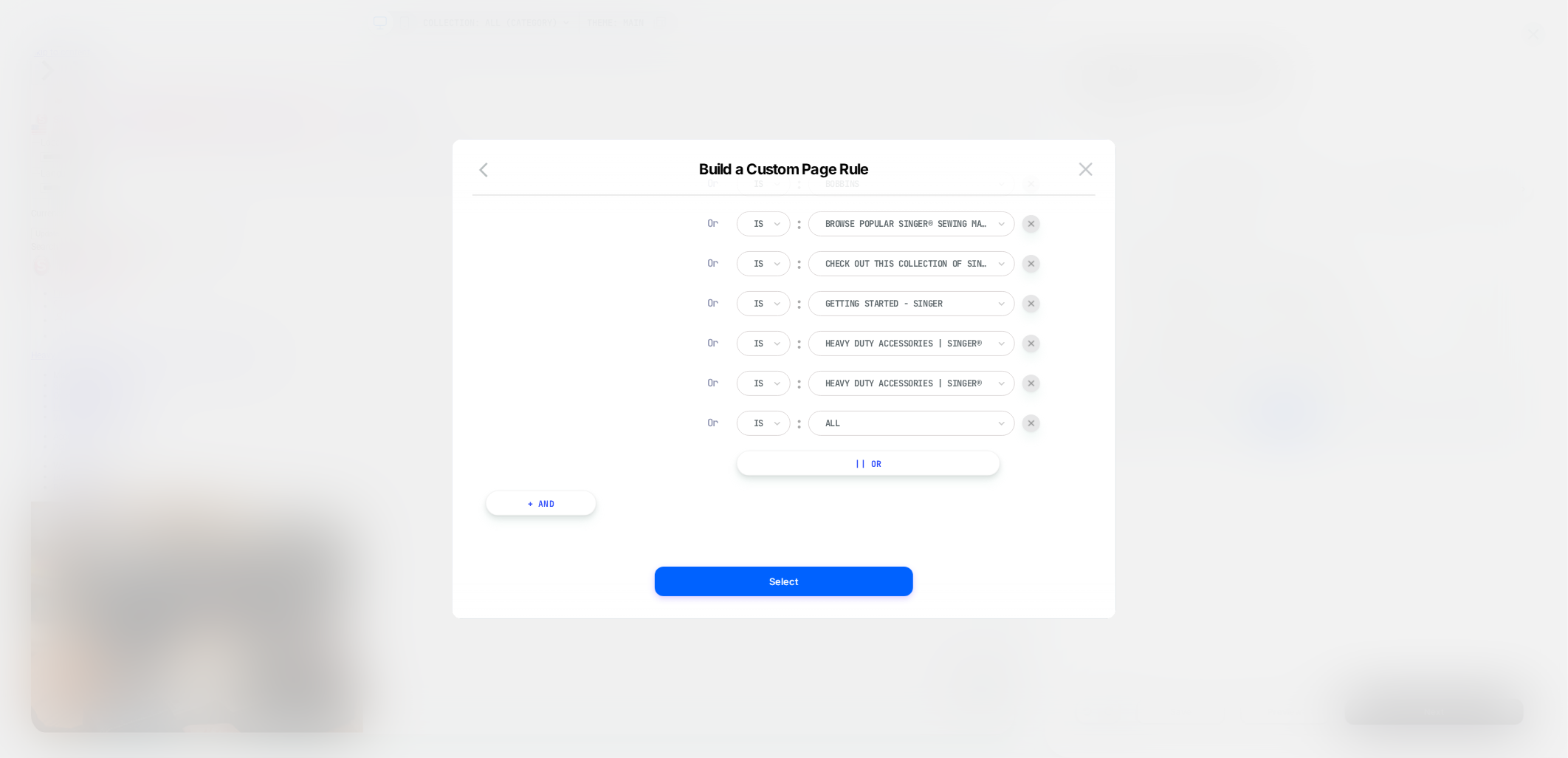
click at [557, 503] on button "+ And" at bounding box center [541, 503] width 111 height 25
click at [905, 516] on div at bounding box center [908, 518] width 18 height 18
click at [898, 464] on button "|| Or" at bounding box center [868, 462] width 263 height 25
click at [757, 468] on input "text" at bounding box center [757, 462] width 6 height 13
click at [1035, 469] on div at bounding box center [1032, 463] width 18 height 18
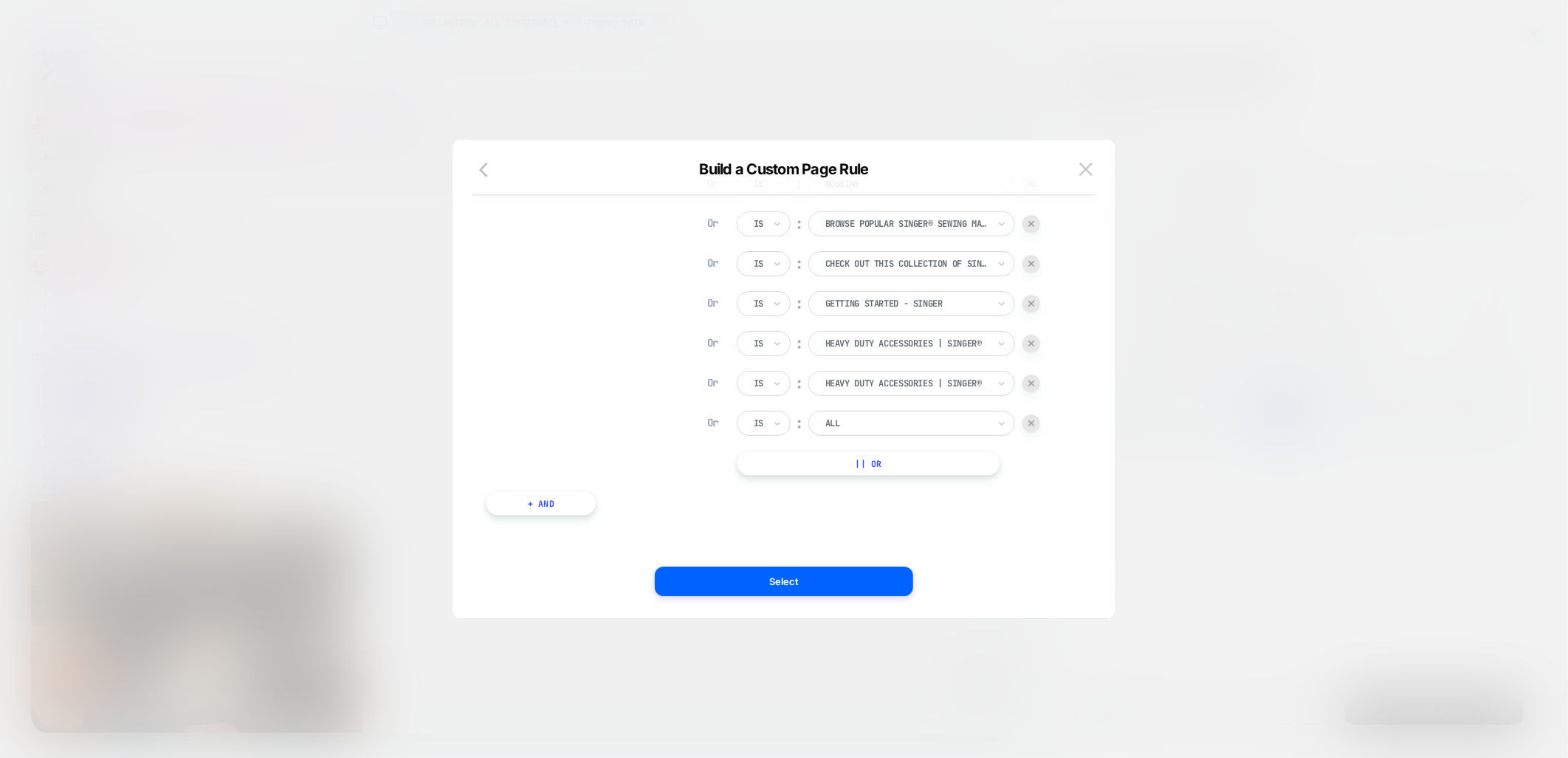
click at [514, 497] on button "+ And" at bounding box center [541, 503] width 111 height 25
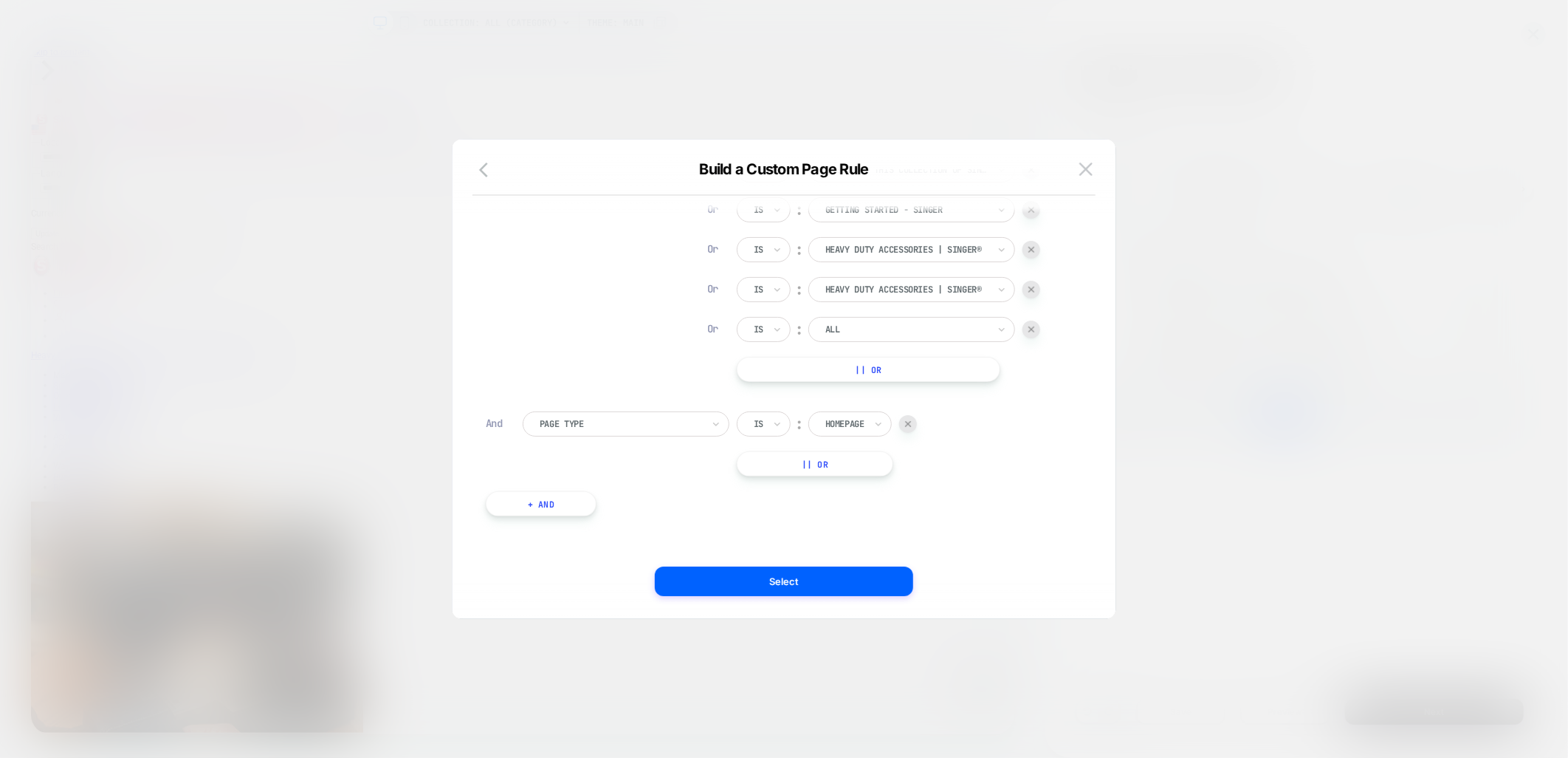
scroll to position [817, 0]
click at [619, 417] on div at bounding box center [621, 423] width 162 height 13
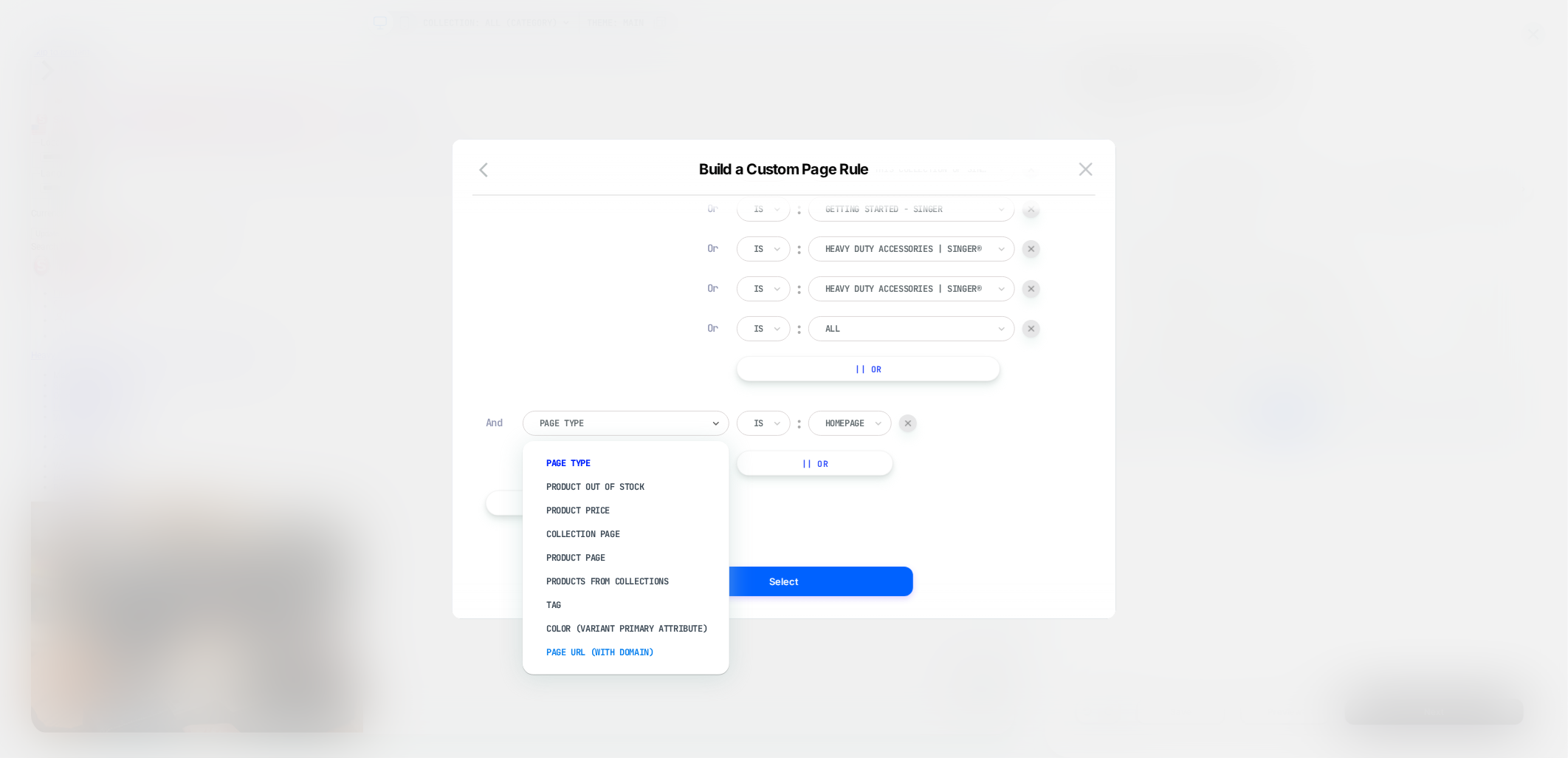
click at [601, 646] on div "Page Url (WITH DOMAIN)" at bounding box center [633, 652] width 192 height 23
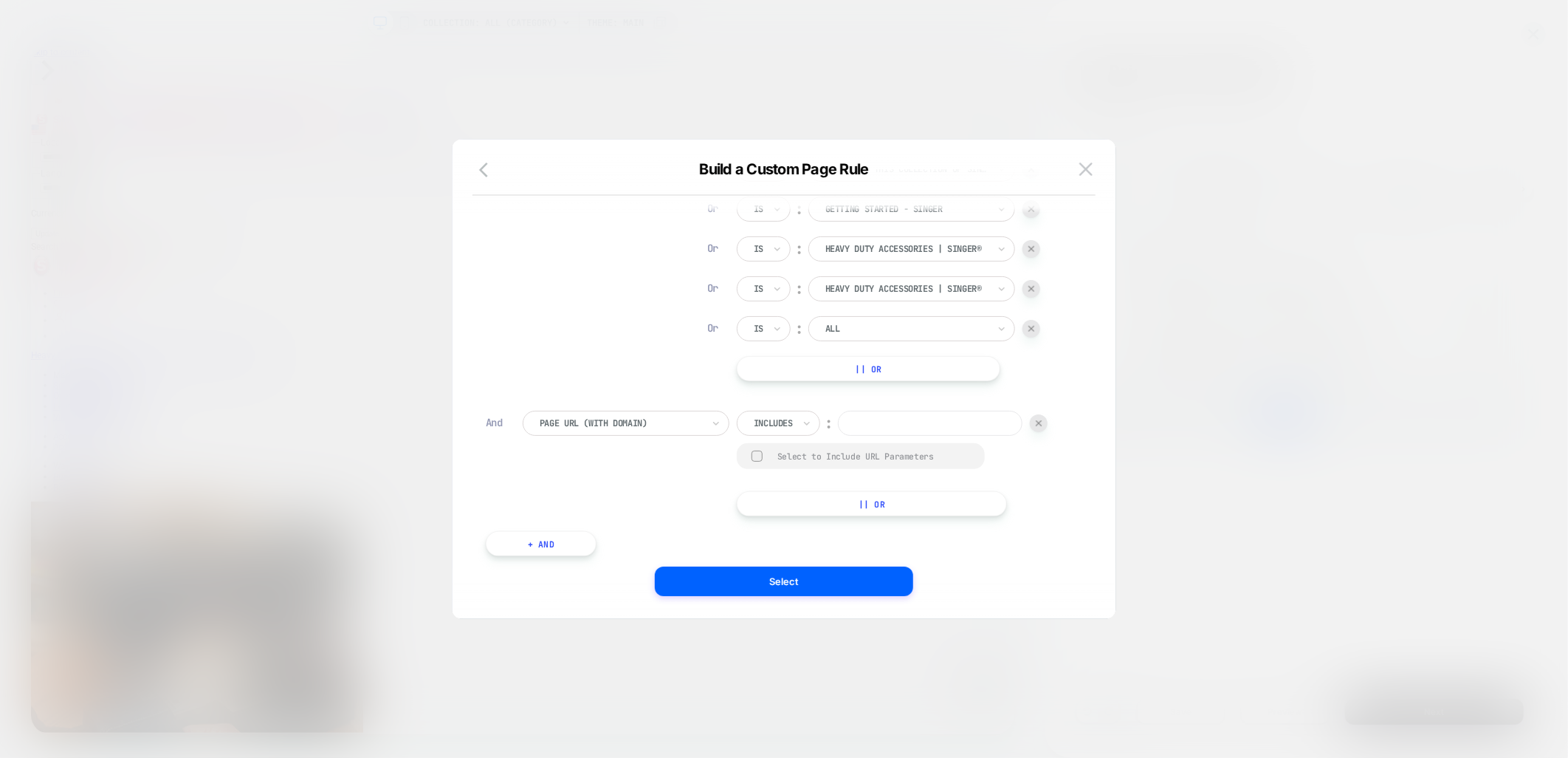
click at [790, 434] on div "Includes" at bounding box center [778, 423] width 84 height 25
click at [789, 536] on div "Not includes" at bounding box center [799, 533] width 96 height 23
click at [857, 436] on input at bounding box center [949, 423] width 185 height 25
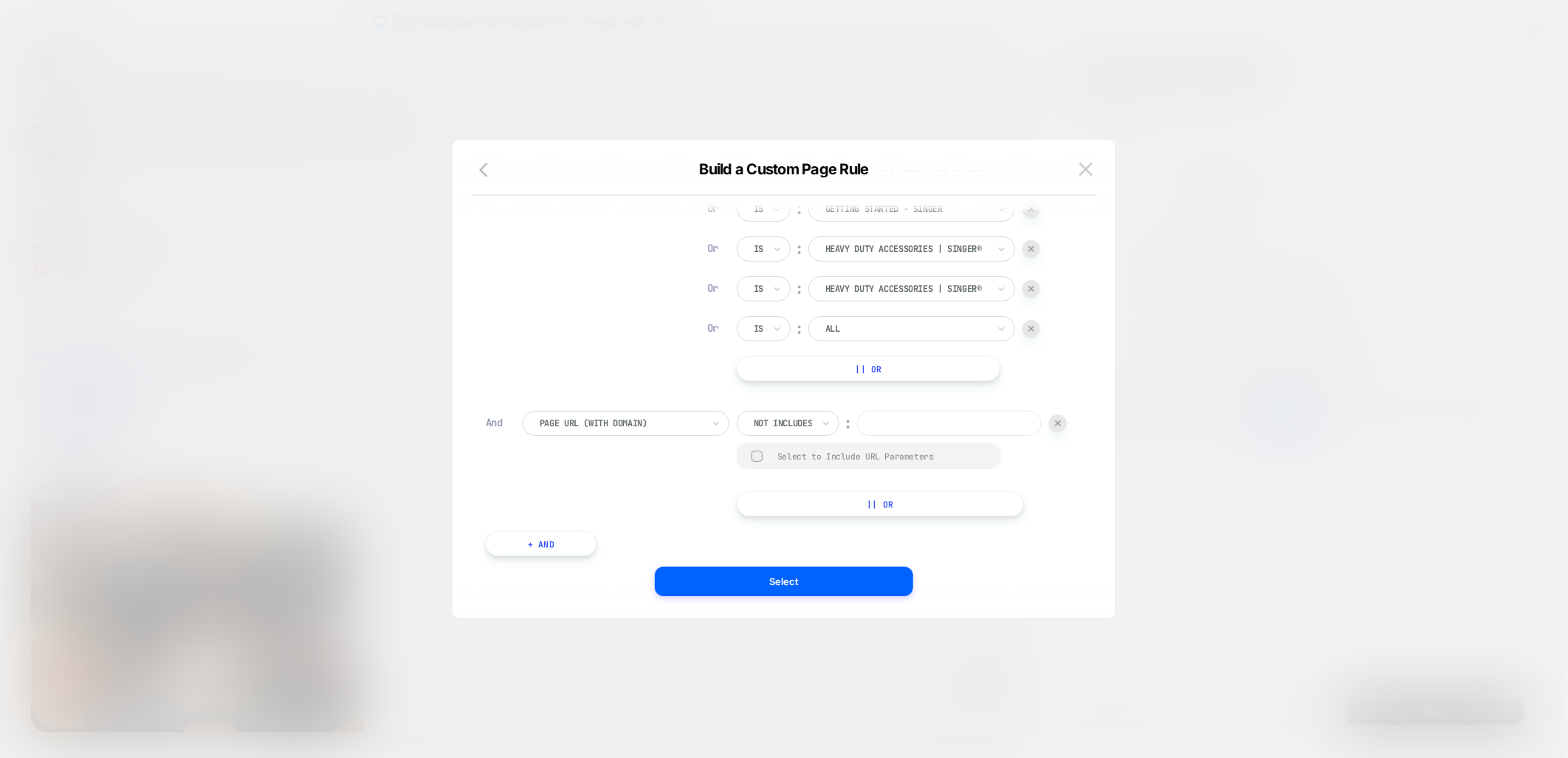
paste input "**********"
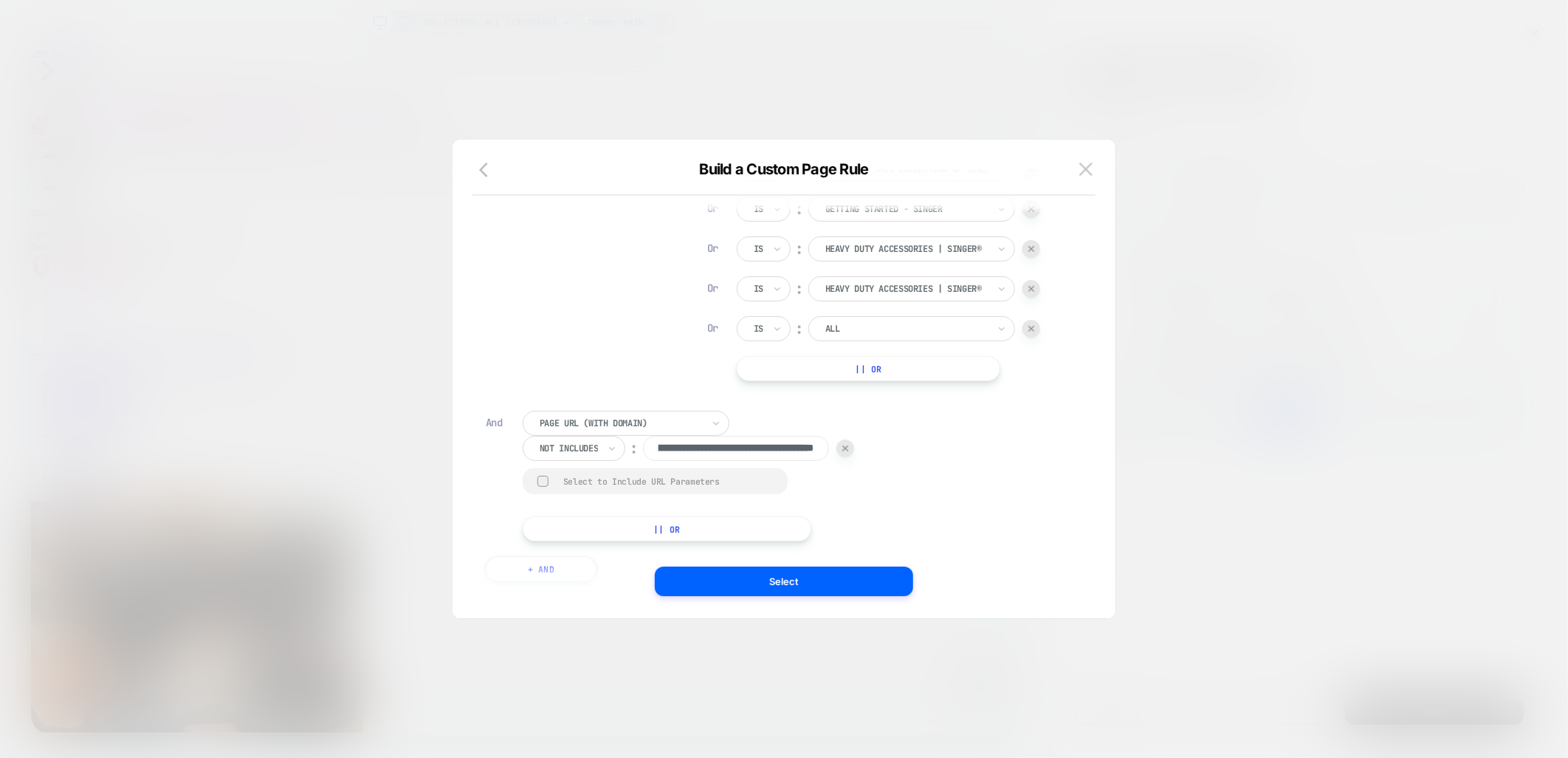
type input "**********"
click at [623, 522] on button "|| Or" at bounding box center [667, 528] width 289 height 25
click at [591, 477] on icon at bounding box center [593, 484] width 10 height 15
click at [556, 478] on div at bounding box center [559, 484] width 39 height 13
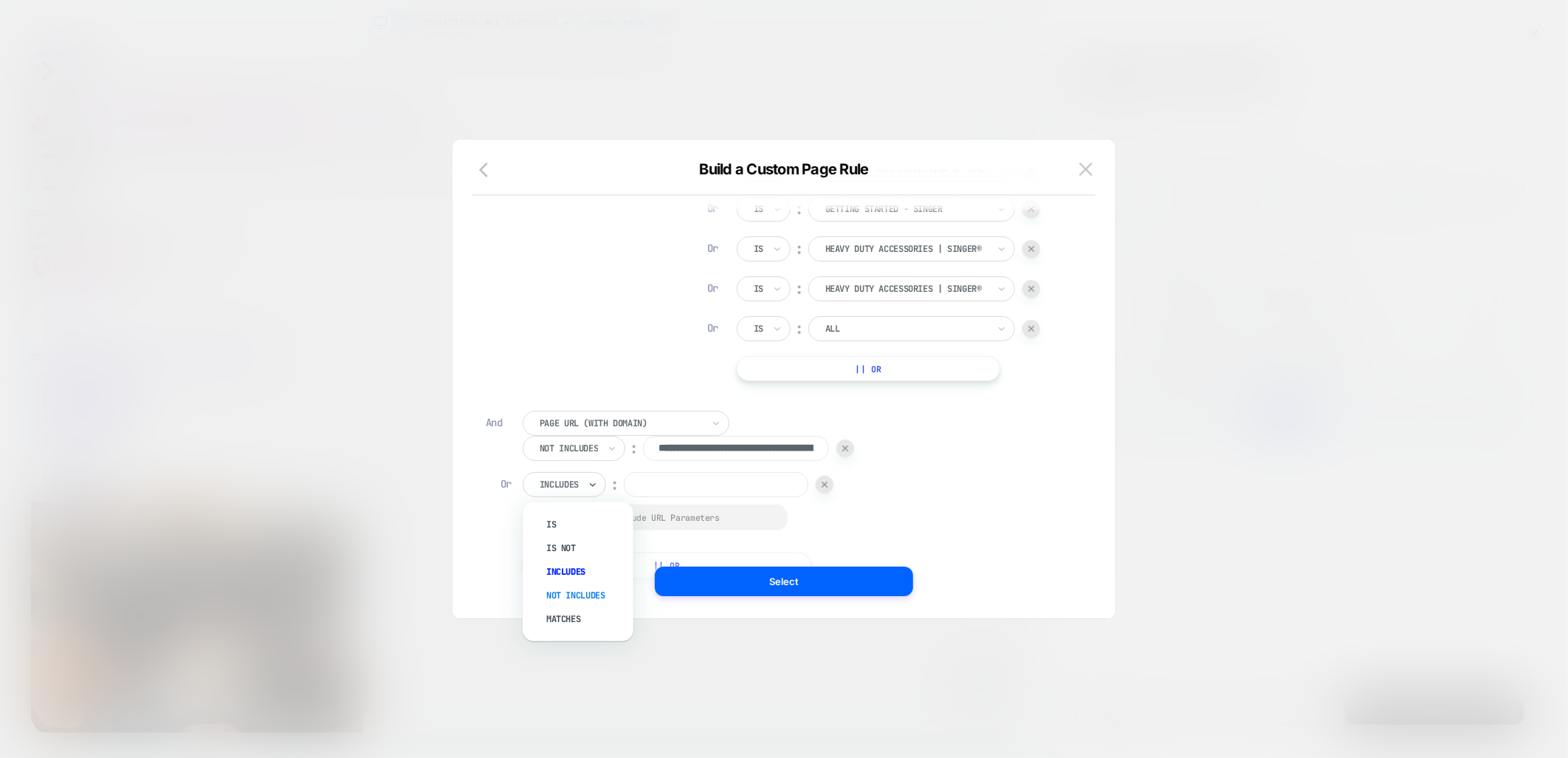
click at [559, 593] on div "Not includes" at bounding box center [585, 595] width 96 height 23
drag, startPoint x: 680, startPoint y: 484, endPoint x: 695, endPoint y: 486, distance: 15.1
click at [680, 484] on input at bounding box center [735, 484] width 185 height 25
paste input "**********"
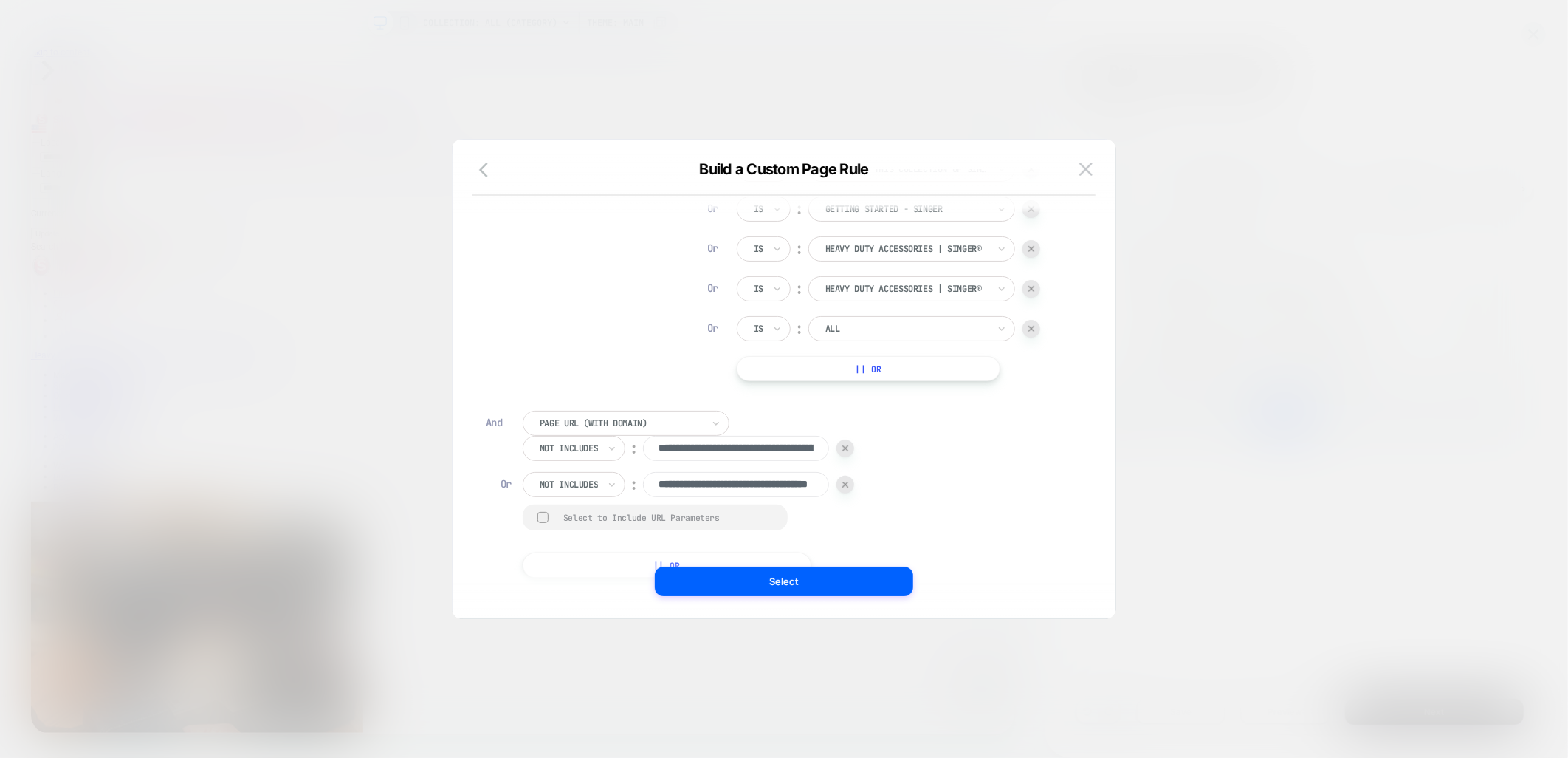
type input "**********"
click at [946, 519] on div "**********" at bounding box center [795, 494] width 545 height 167
click at [780, 584] on button "Select" at bounding box center [784, 582] width 258 height 29
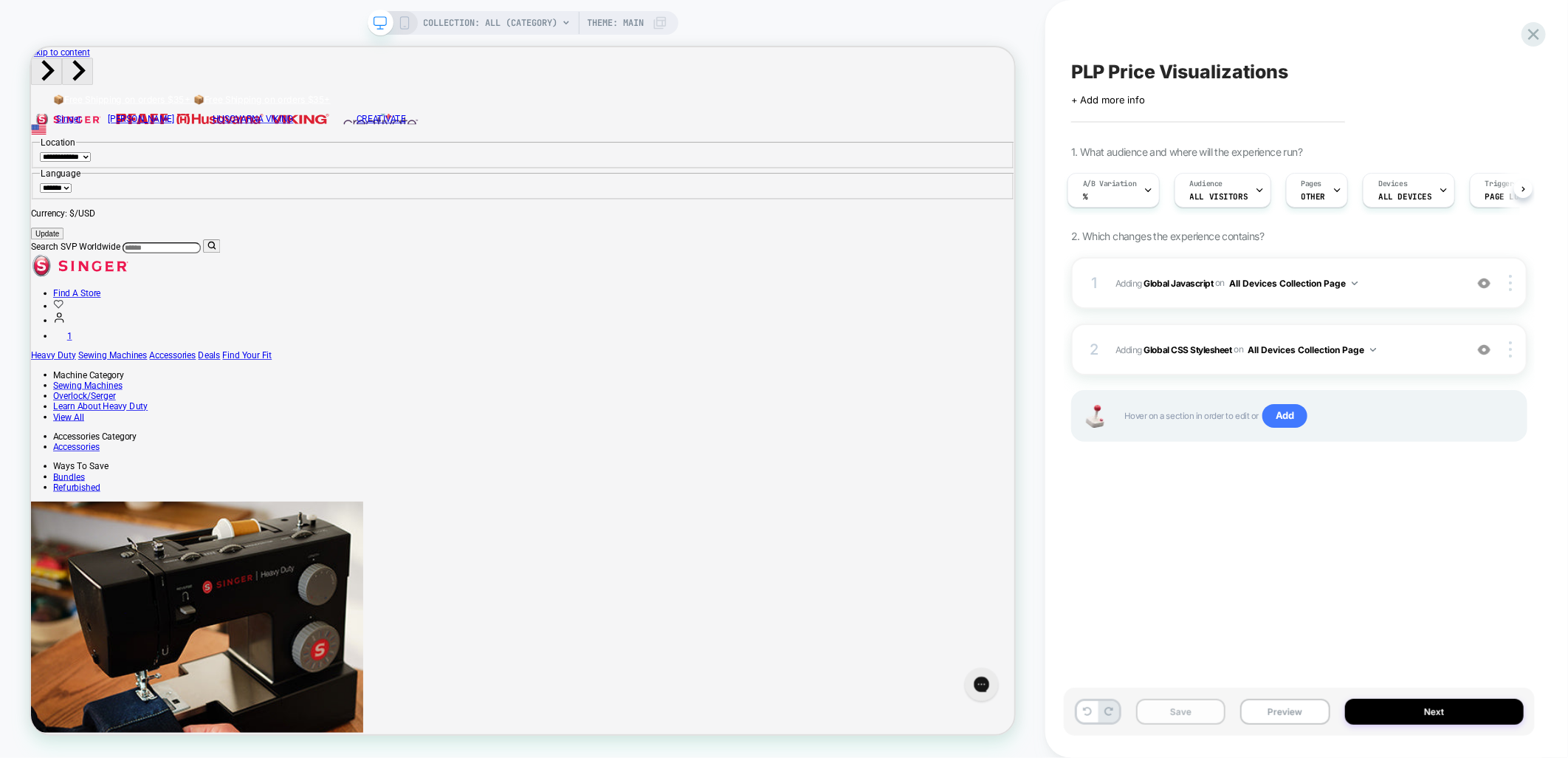
click at [1177, 711] on button "Save" at bounding box center [1180, 712] width 89 height 26
drag, startPoint x: 1023, startPoint y: 633, endPoint x: 1120, endPoint y: 542, distance: 133.0
click at [1120, 542] on div "PLP Price Visualizations Click to edit experience details + Add more info 1. Wh…" at bounding box center [1299, 379] width 471 height 729
click at [545, 23] on span "COLLECTION: ALL (Category)" at bounding box center [492, 22] width 135 height 23
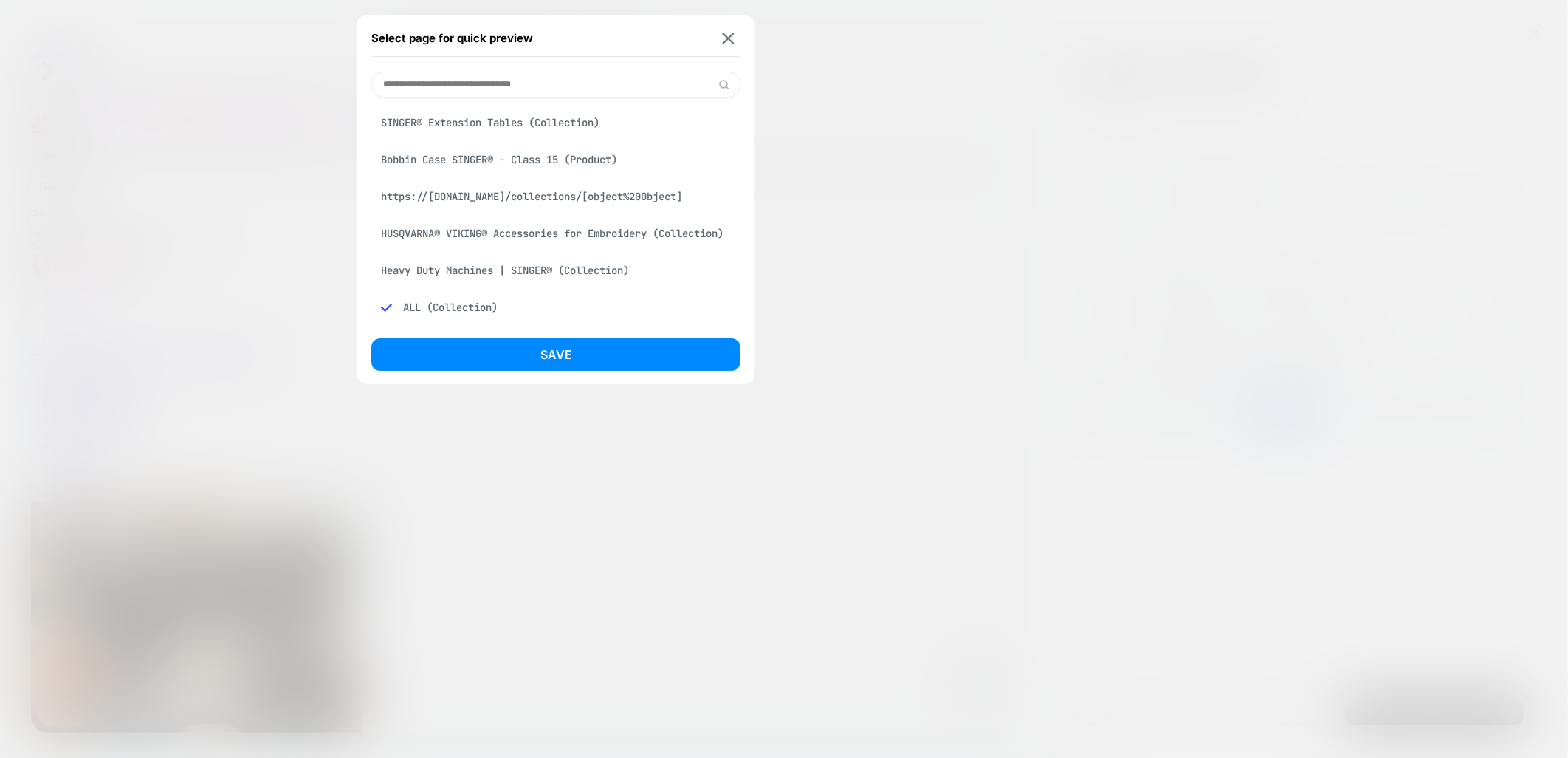
click at [522, 87] on input at bounding box center [555, 85] width 369 height 26
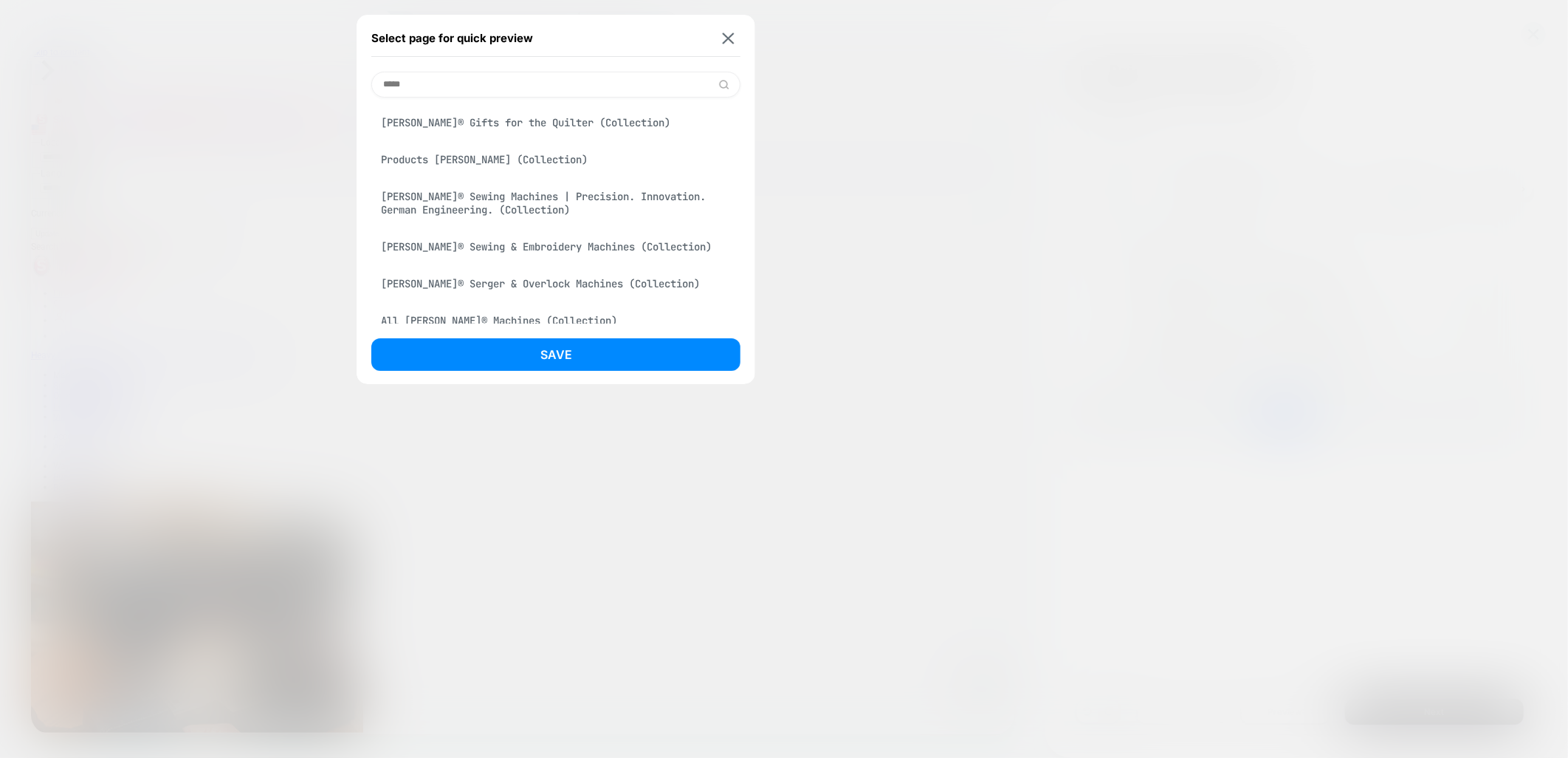
type input "*****"
click at [492, 249] on div "[PERSON_NAME]® Sewing & Embroidery Machines (Collection)" at bounding box center [555, 246] width 369 height 28
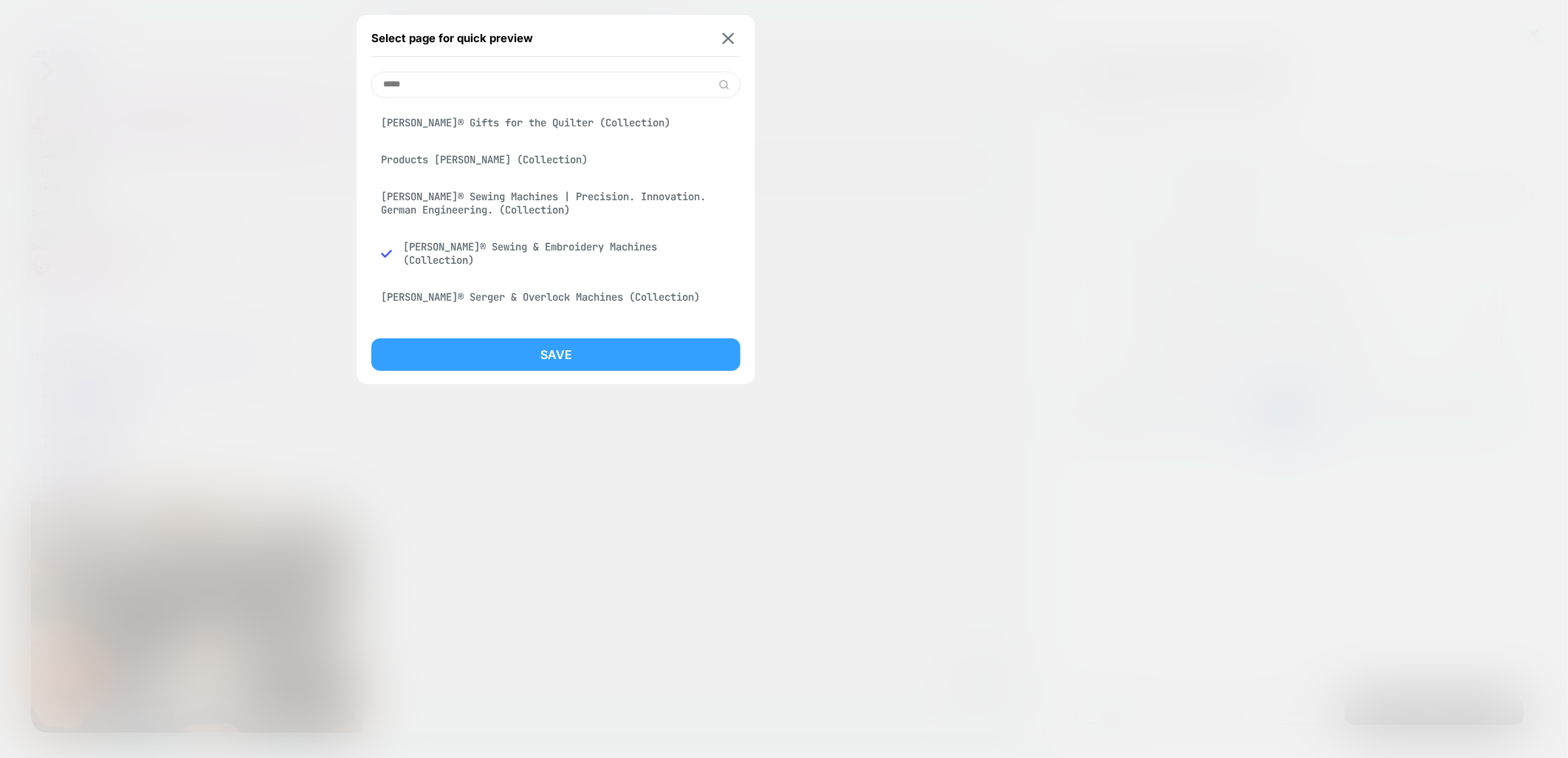
click at [543, 355] on button "Save" at bounding box center [555, 354] width 369 height 33
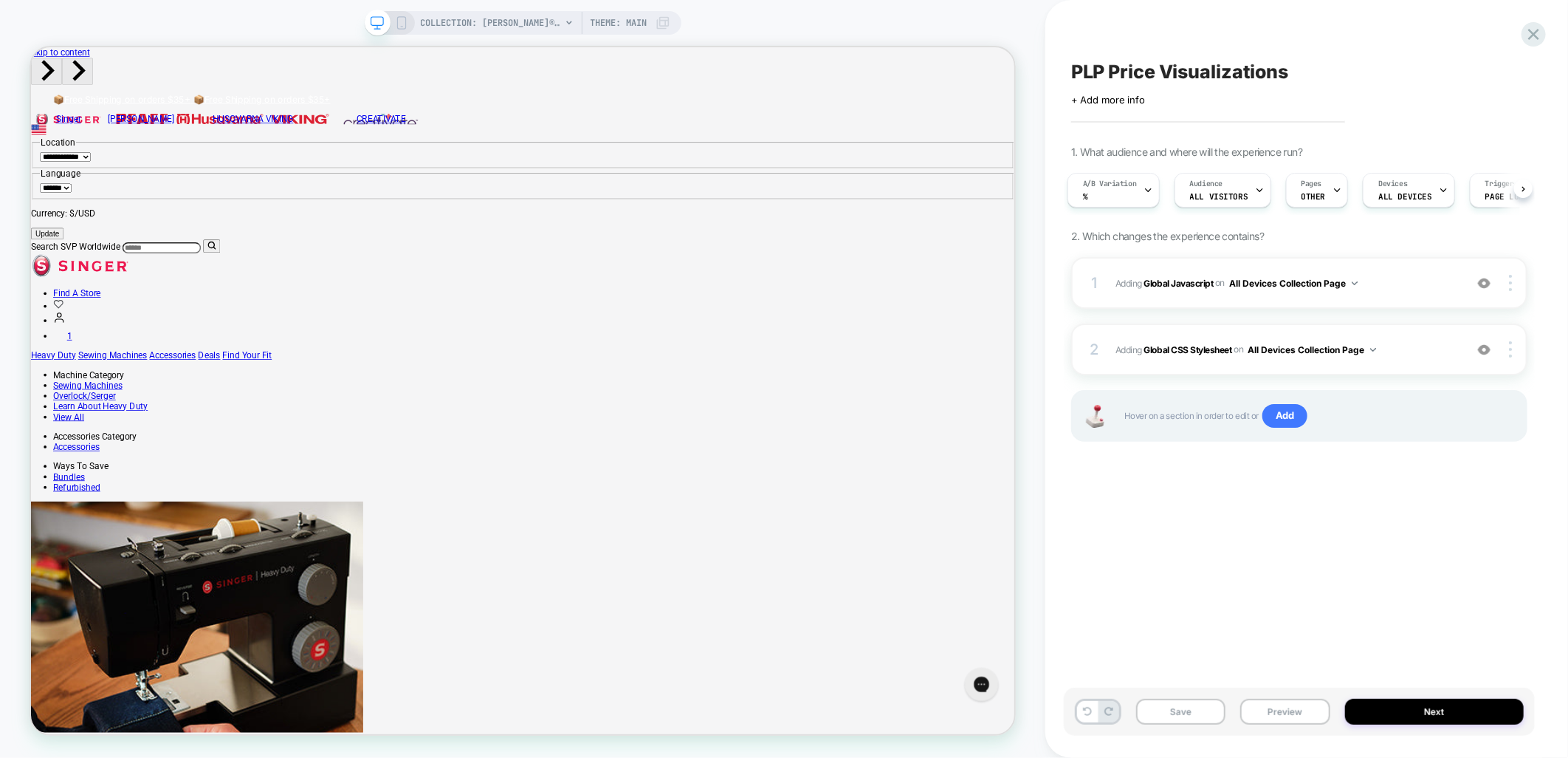
scroll to position [0, 4]
click at [1314, 188] on span "Pages" at bounding box center [1311, 184] width 21 height 10
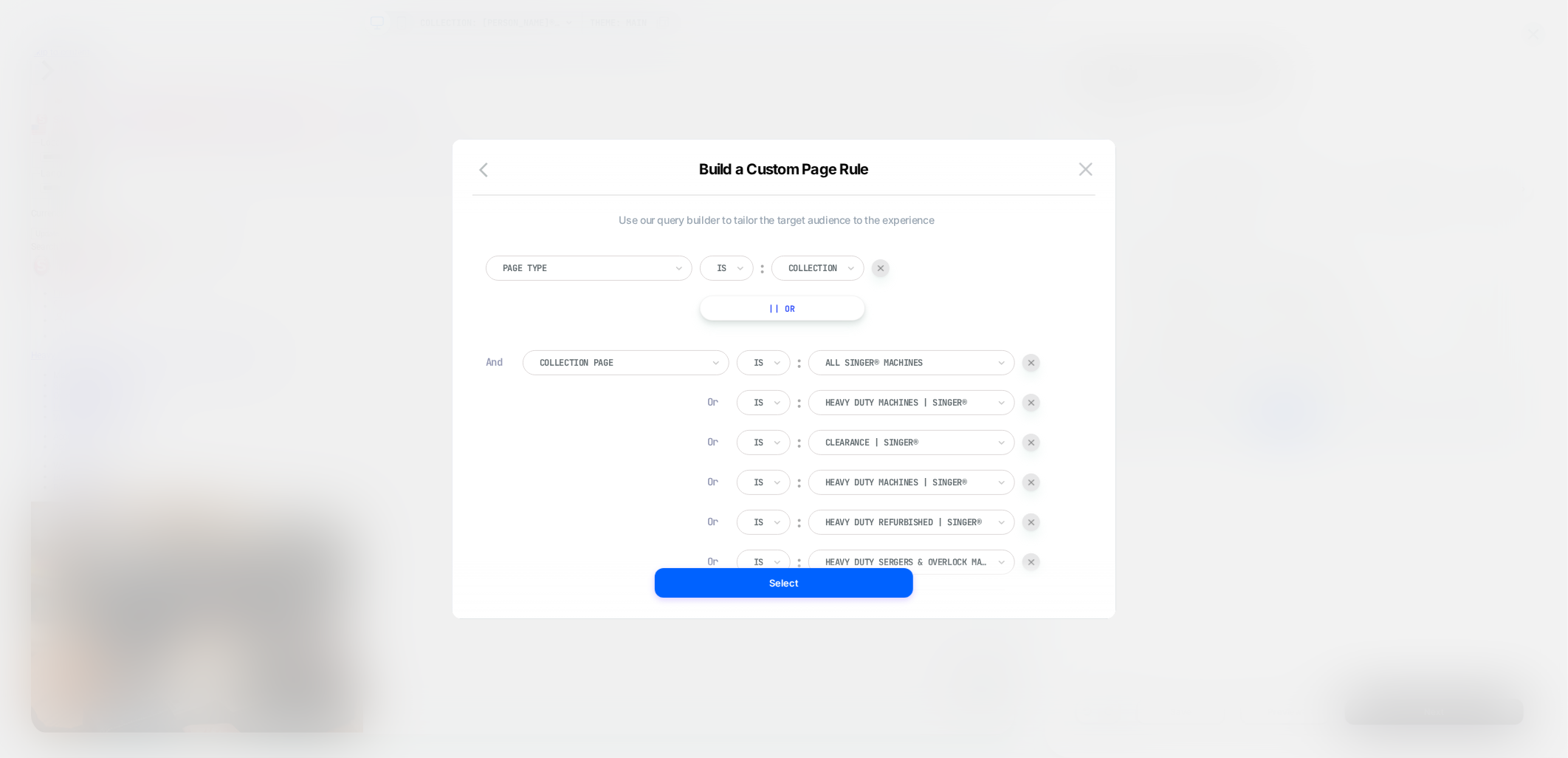
scroll to position [0, 92]
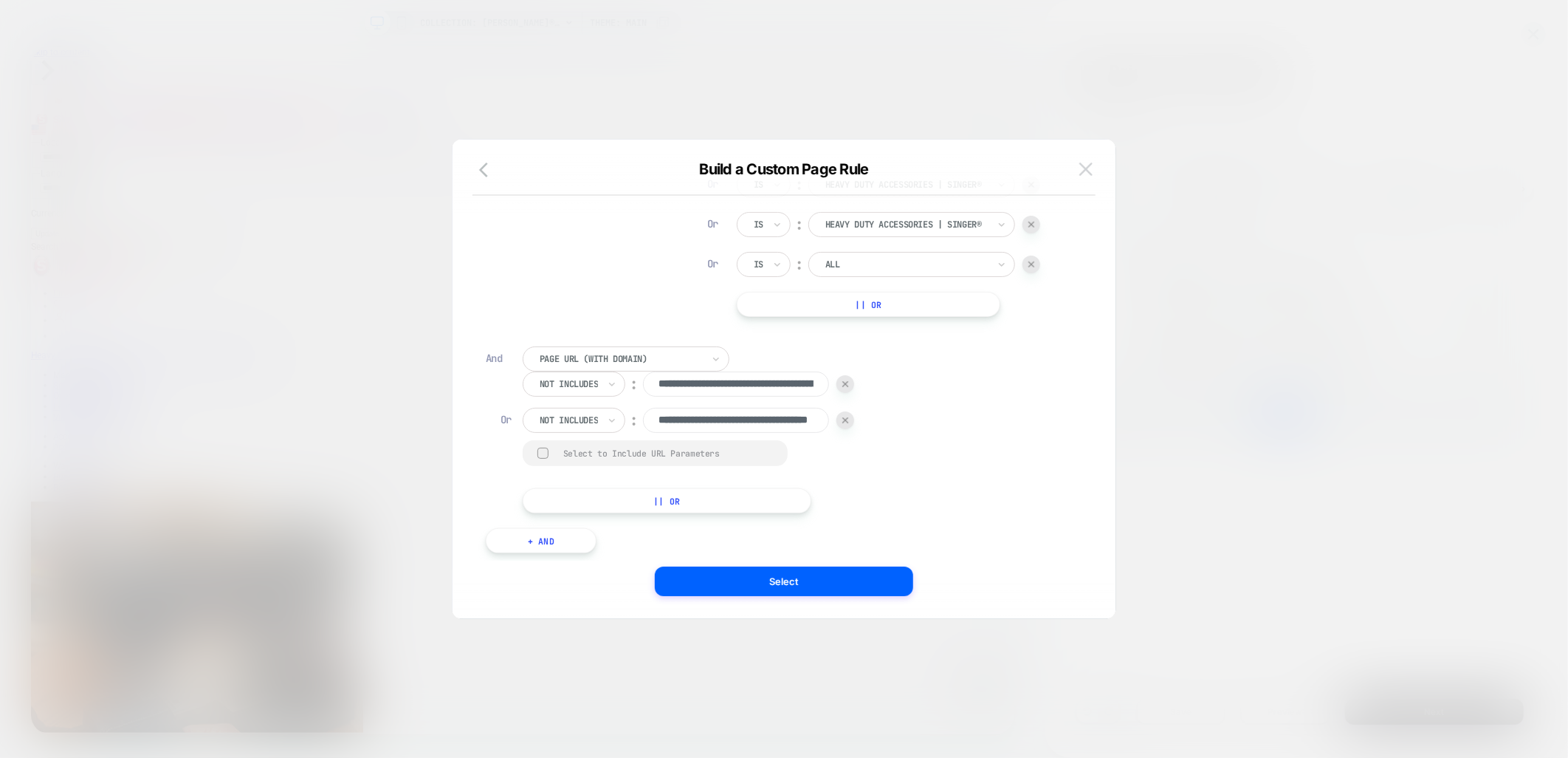
click at [1090, 173] on img at bounding box center [1086, 169] width 13 height 13
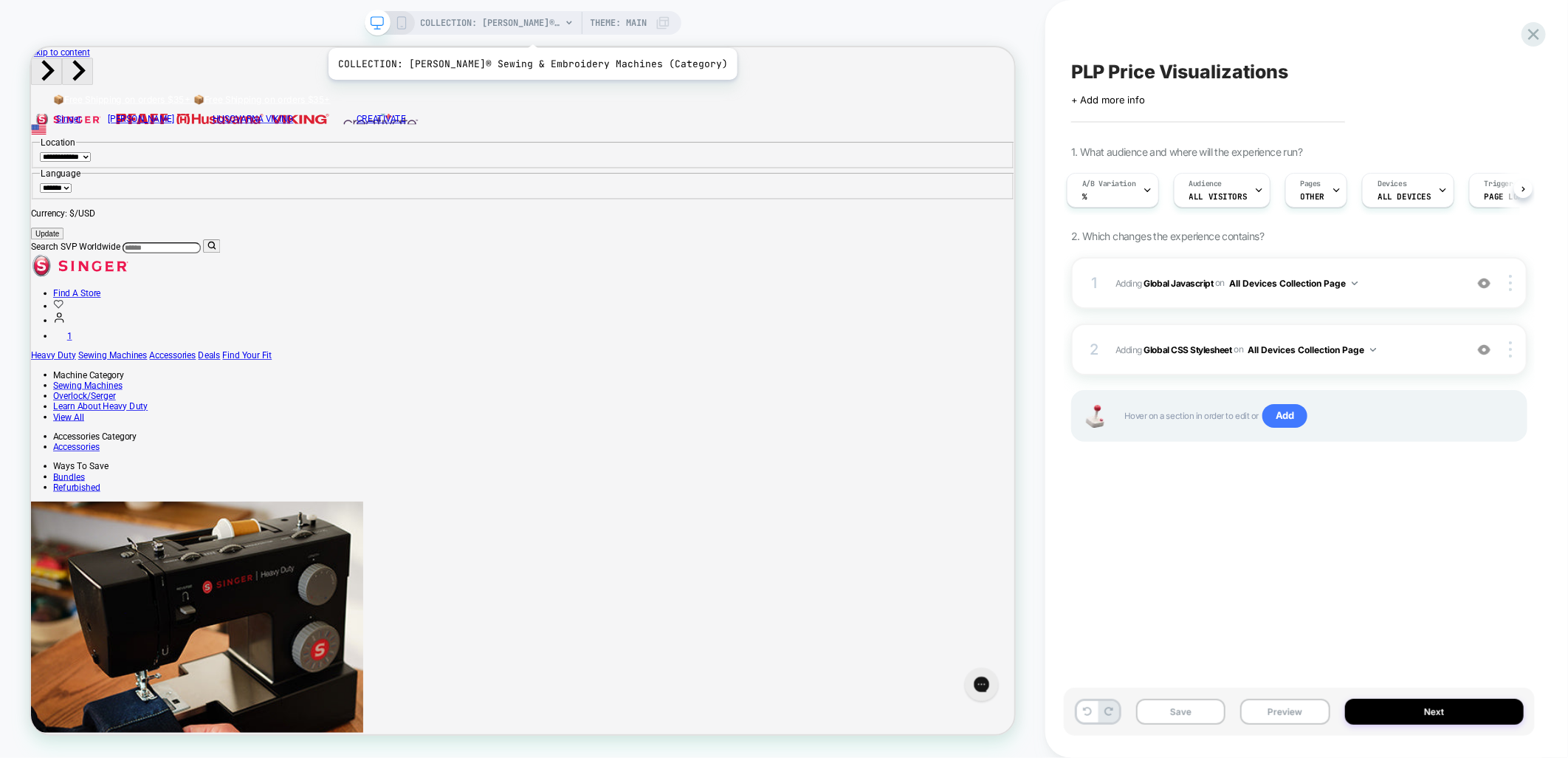
click at [505, 29] on span "COLLECTION: PFAFF® Sewing & Embroidery Machines (Category)" at bounding box center [491, 22] width 140 height 23
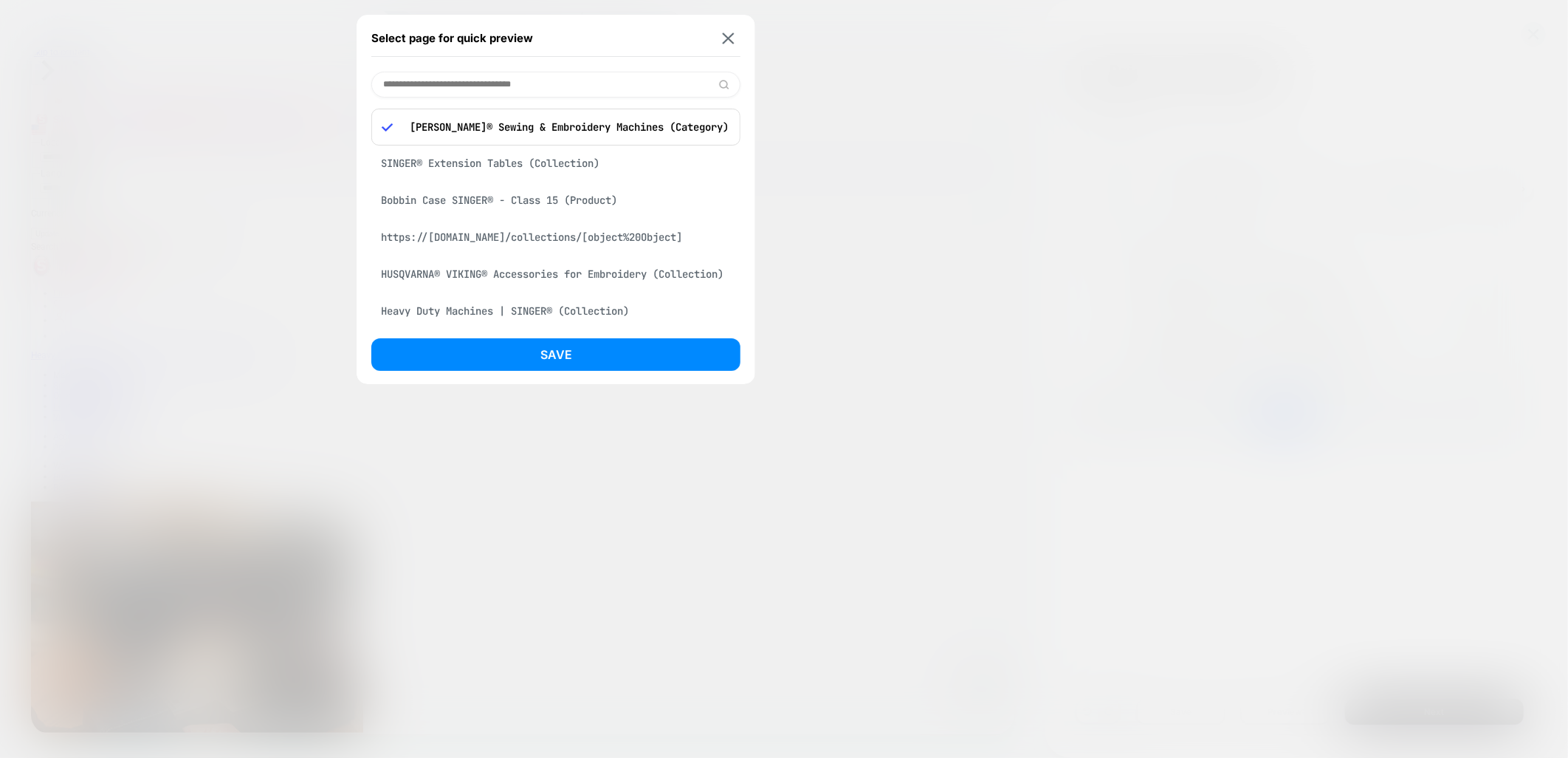
click at [530, 94] on input at bounding box center [555, 85] width 369 height 26
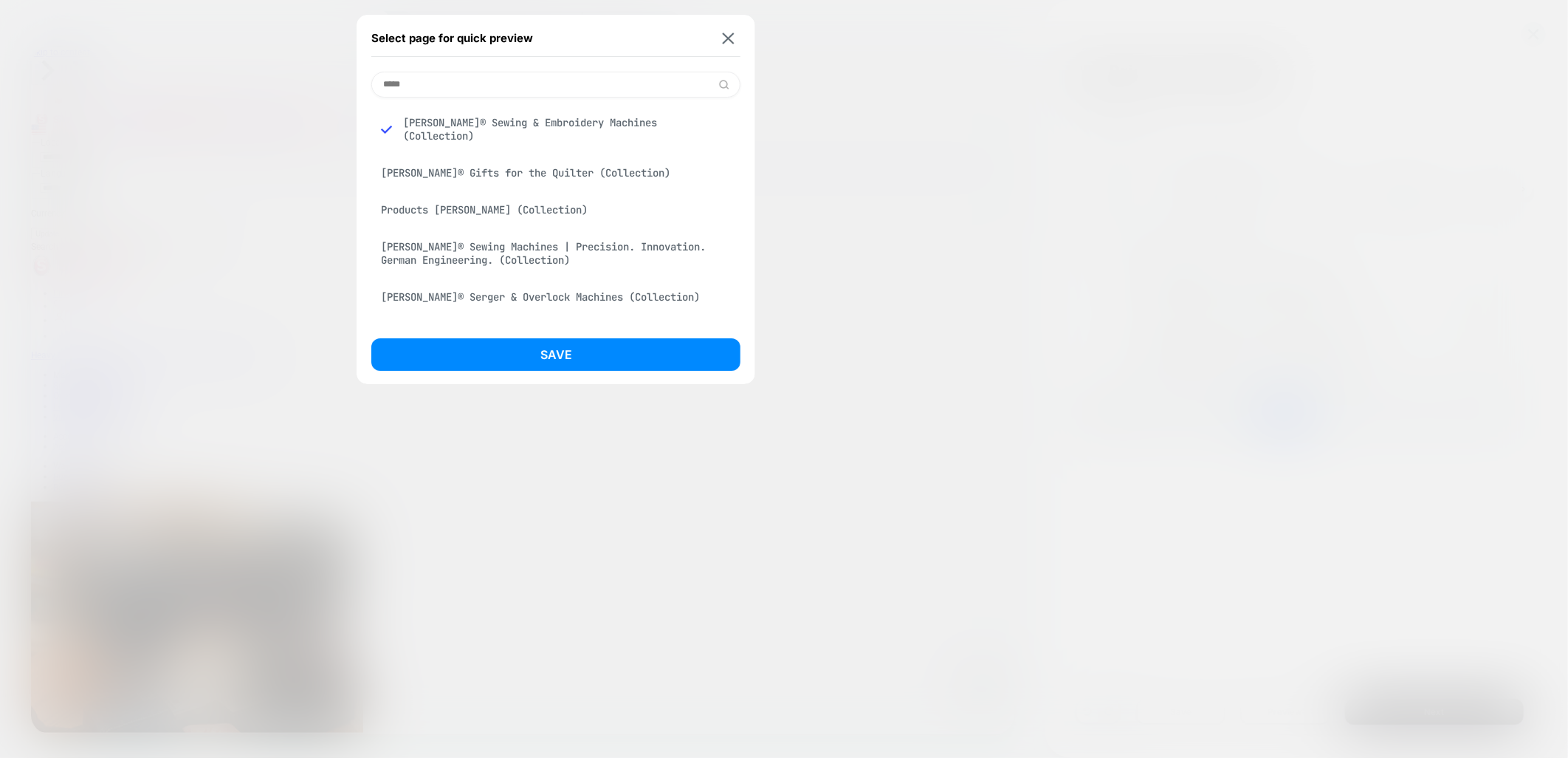
type input "*****"
click at [611, 285] on div "[PERSON_NAME]® Serger & Overlock Machines (Collection)" at bounding box center [555, 296] width 369 height 28
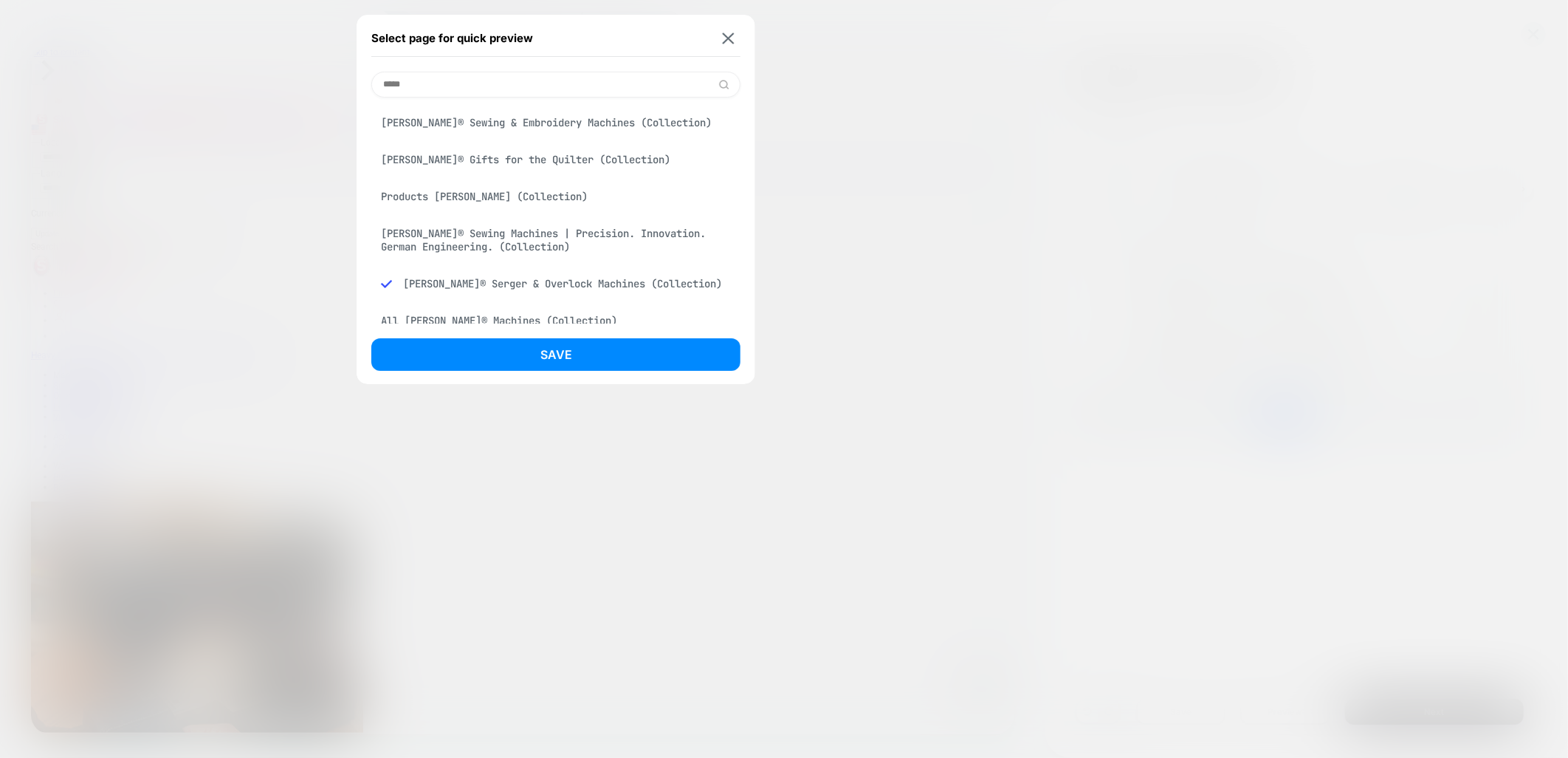
click at [598, 352] on button "Save" at bounding box center [555, 354] width 369 height 33
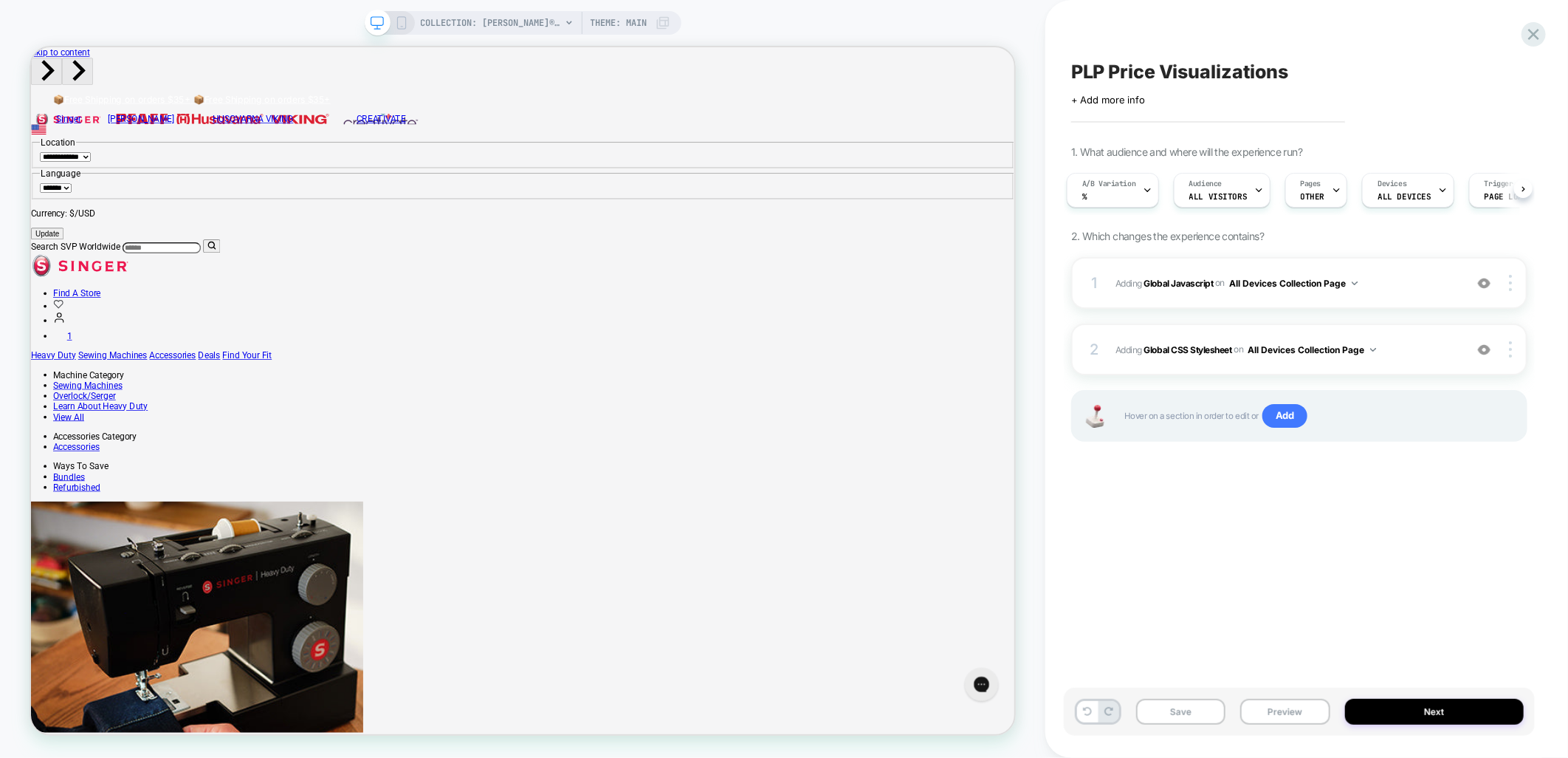
scroll to position [0, 5]
click at [1300, 728] on div "Save Preview Next" at bounding box center [1299, 712] width 471 height 48
click at [1296, 725] on button "Preview" at bounding box center [1285, 712] width 89 height 26
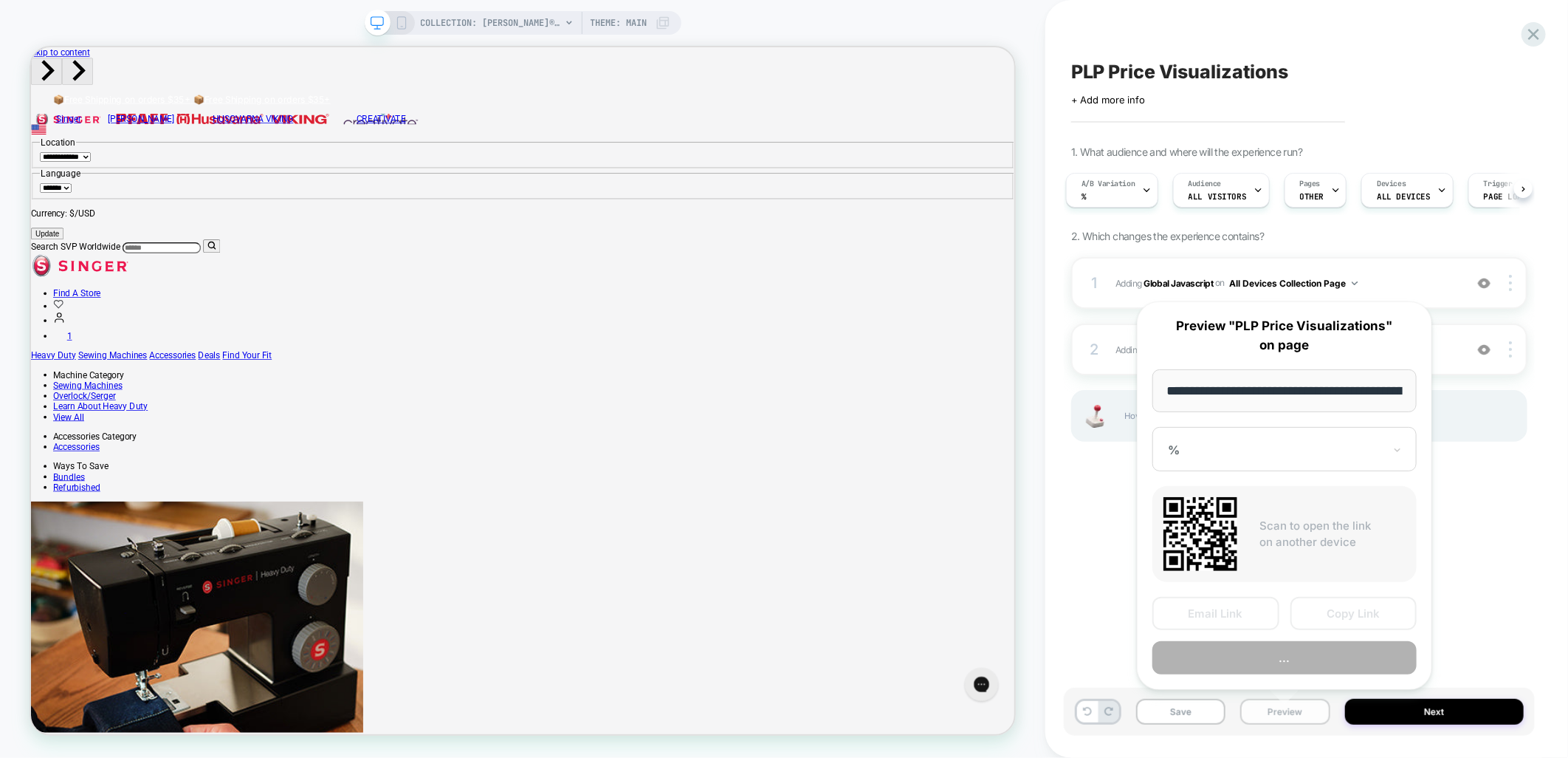
scroll to position [0, 292]
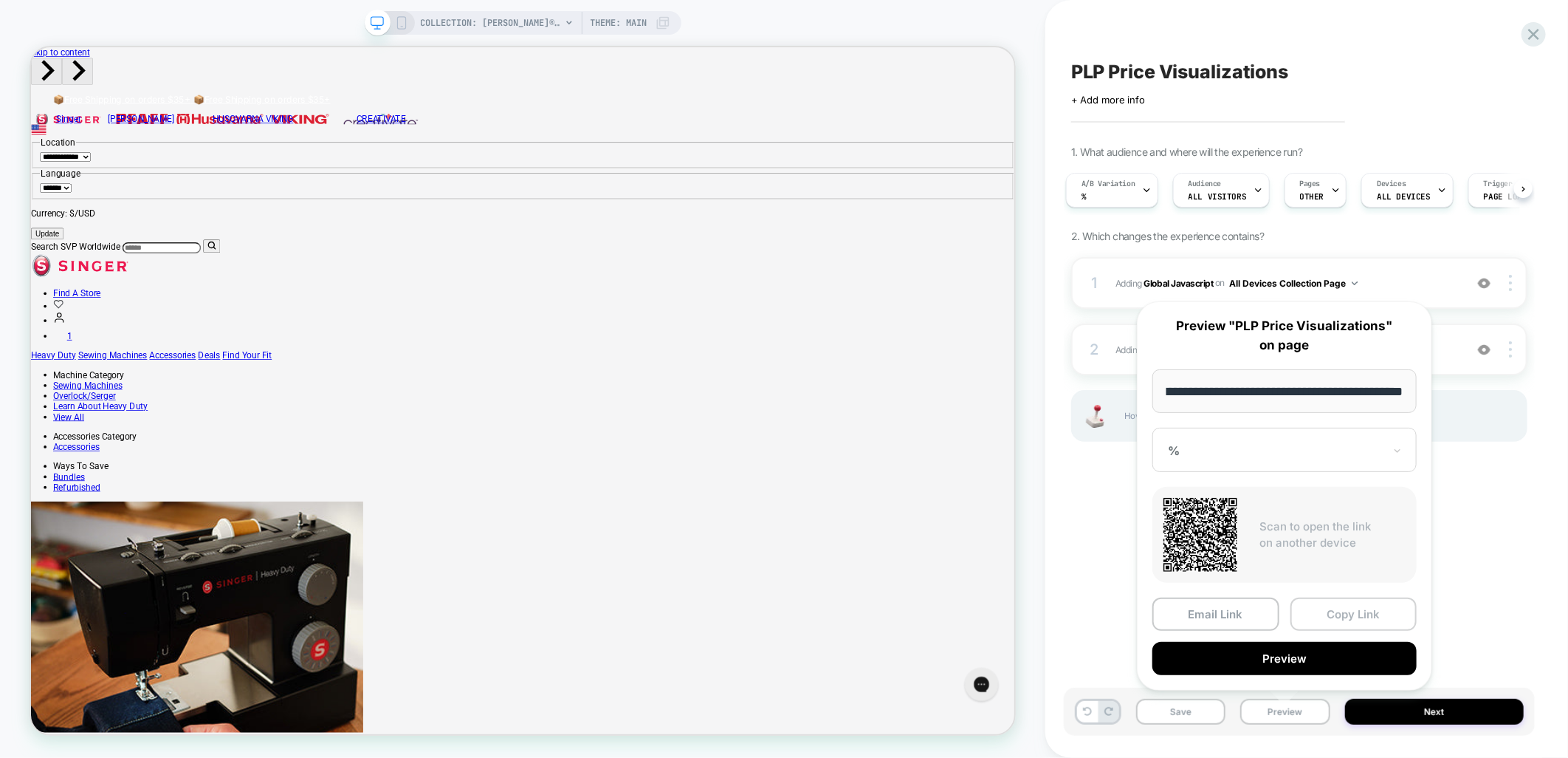
click at [1316, 621] on button "Copy Link" at bounding box center [1354, 614] width 127 height 33
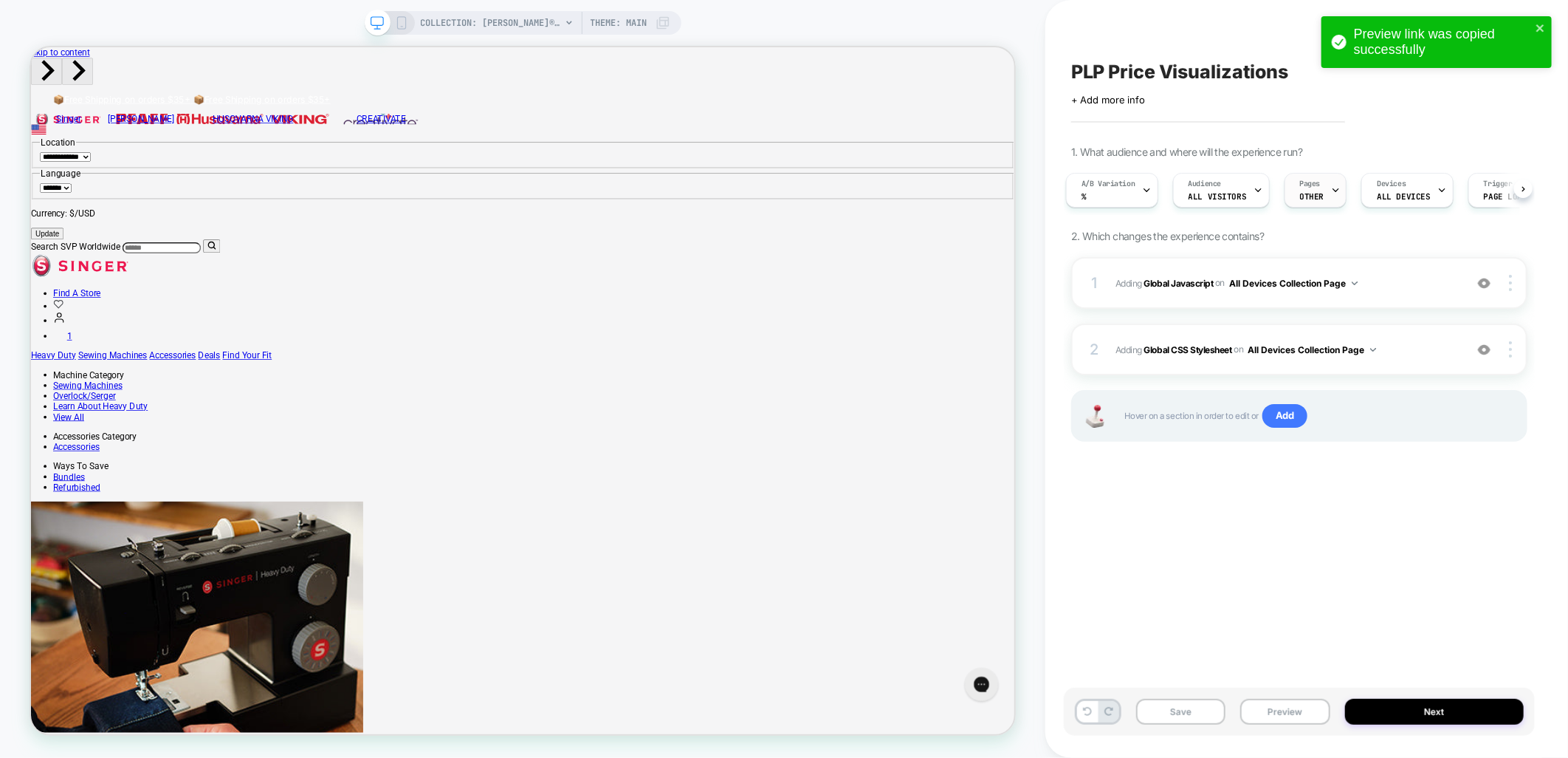
click at [1316, 194] on span "OTHER" at bounding box center [1312, 196] width 24 height 10
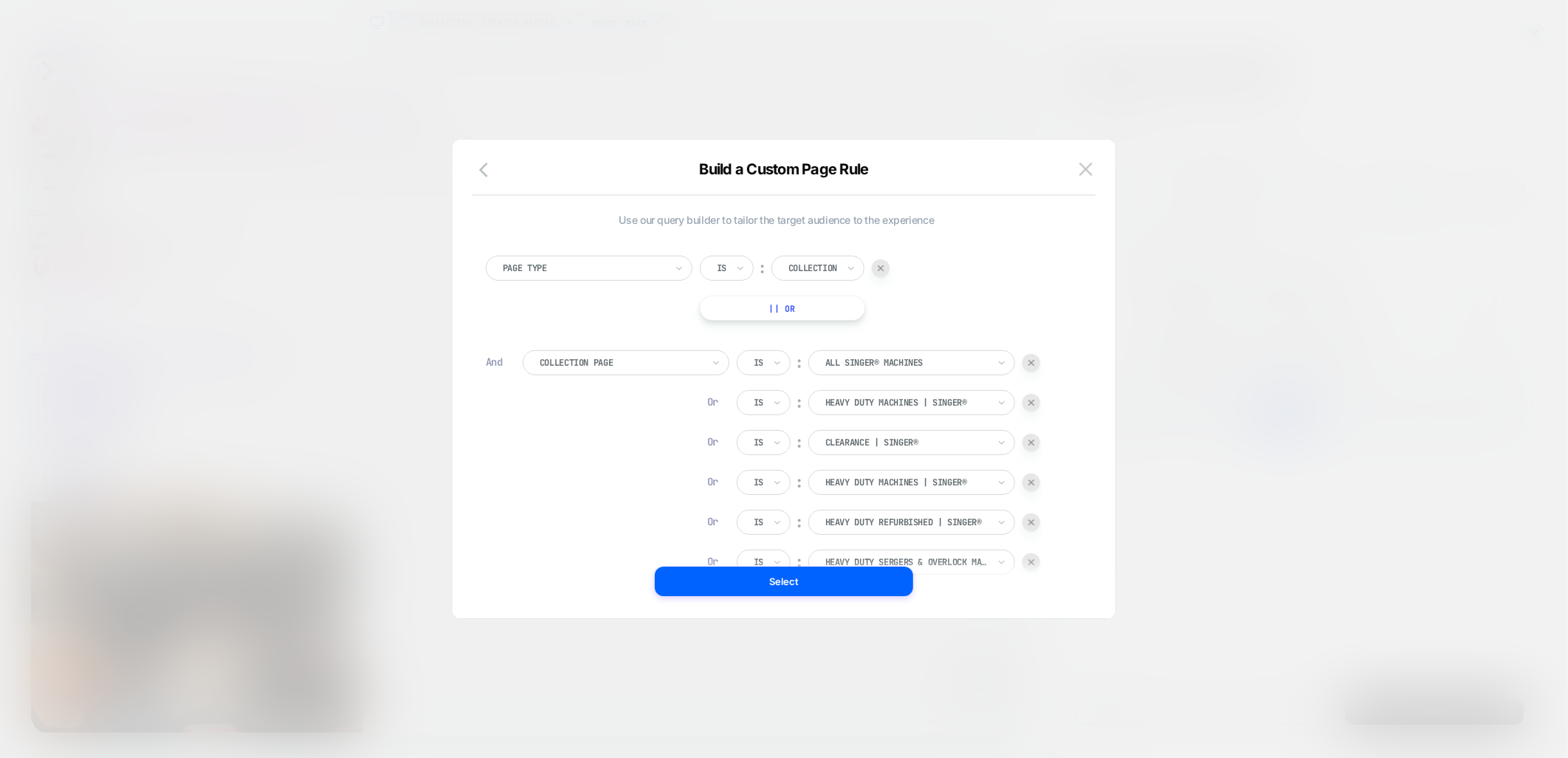
click at [1032, 364] on img at bounding box center [1032, 362] width 6 height 6
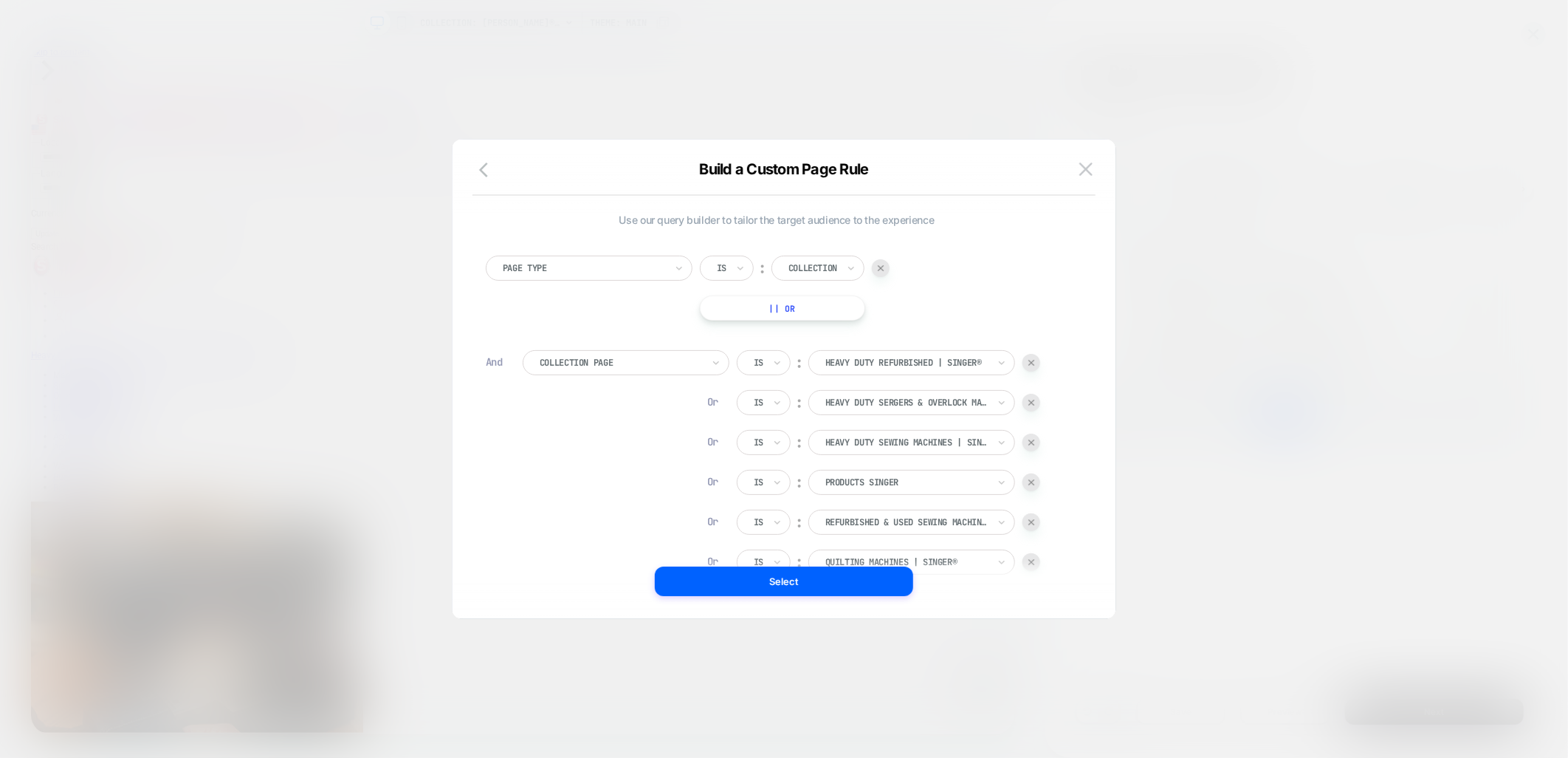
click at [1032, 364] on img at bounding box center [1032, 362] width 6 height 6
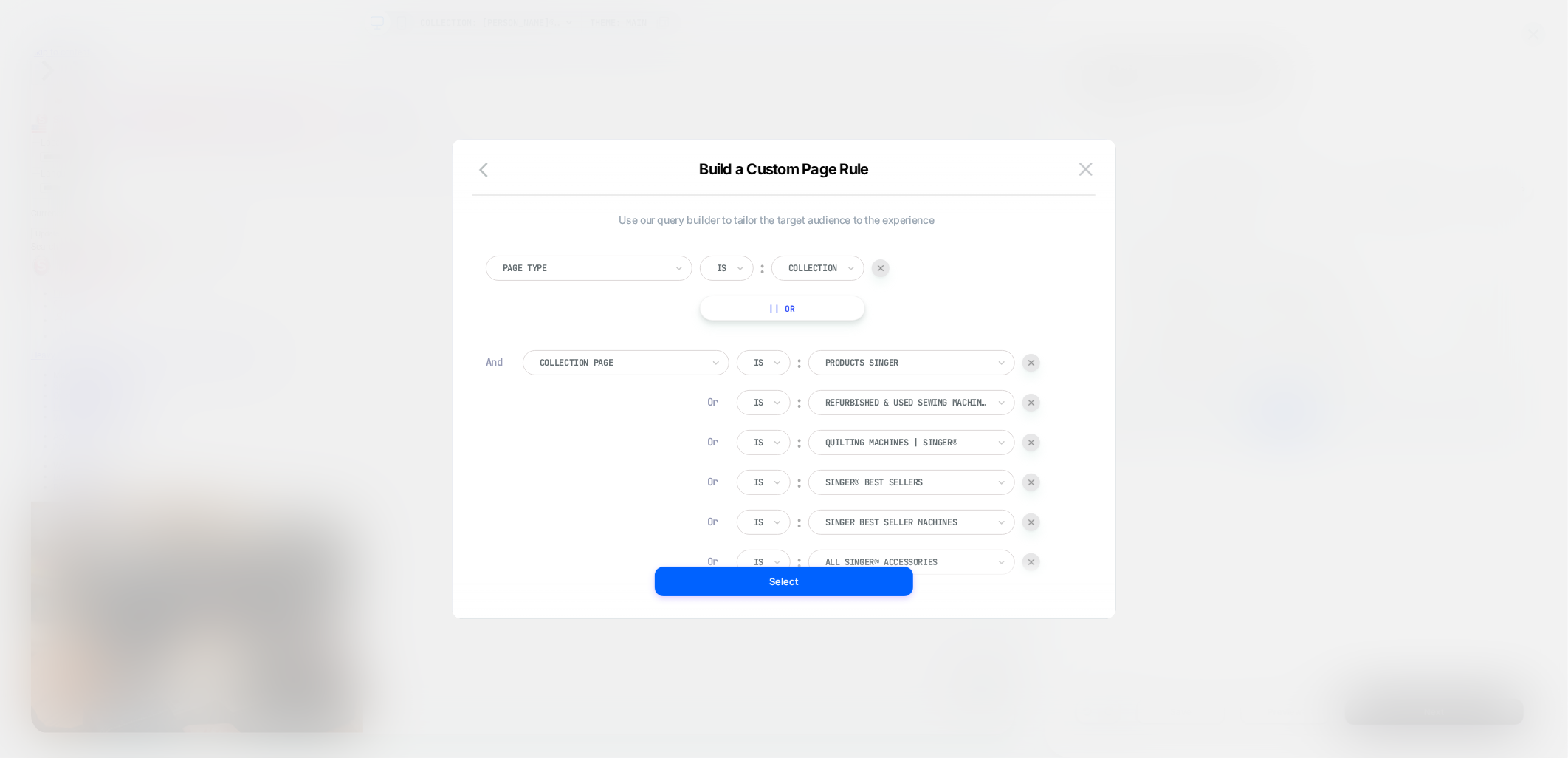
click at [1032, 364] on img at bounding box center [1032, 362] width 6 height 6
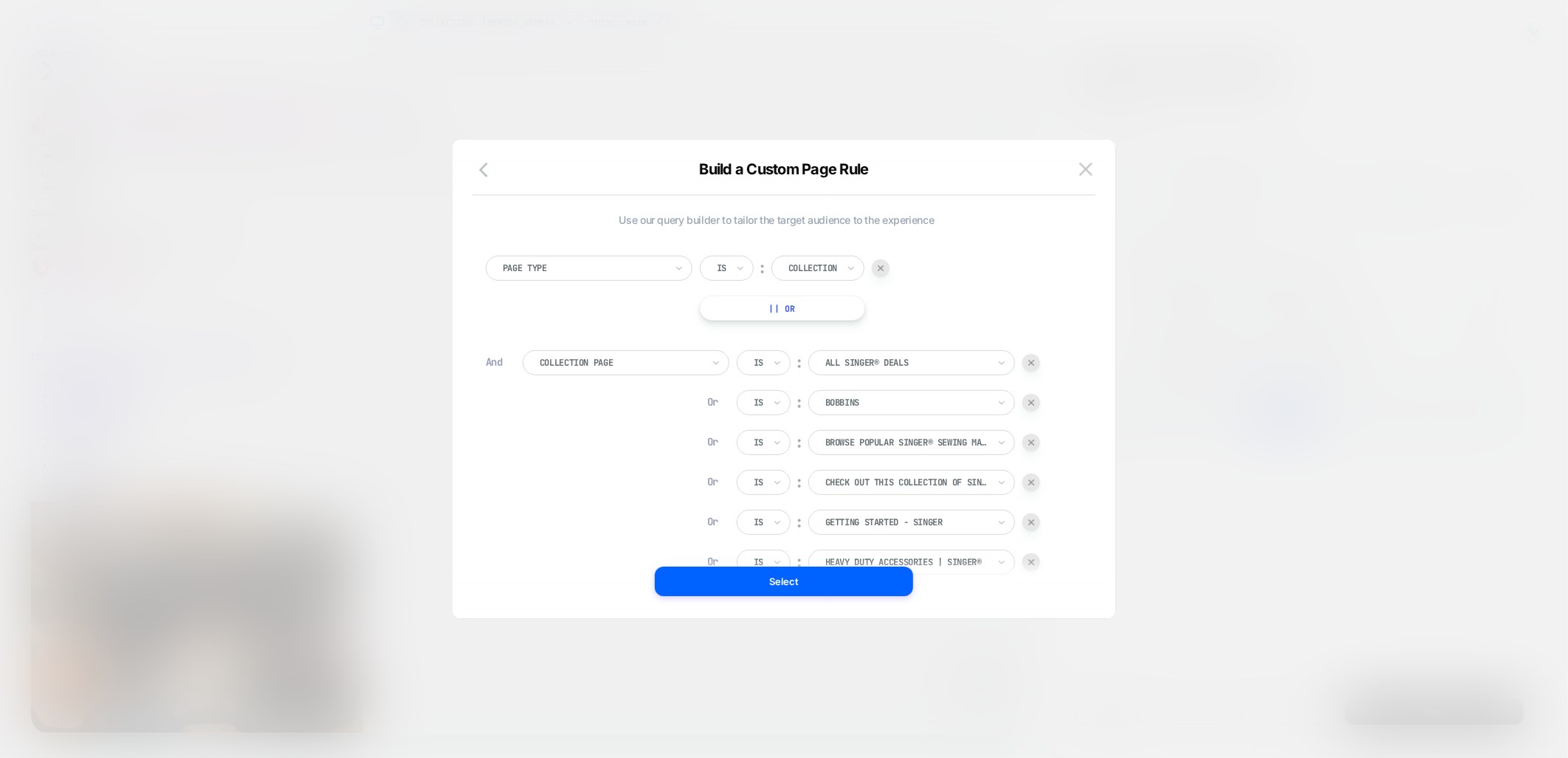
click at [1032, 364] on img at bounding box center [1032, 362] width 6 height 6
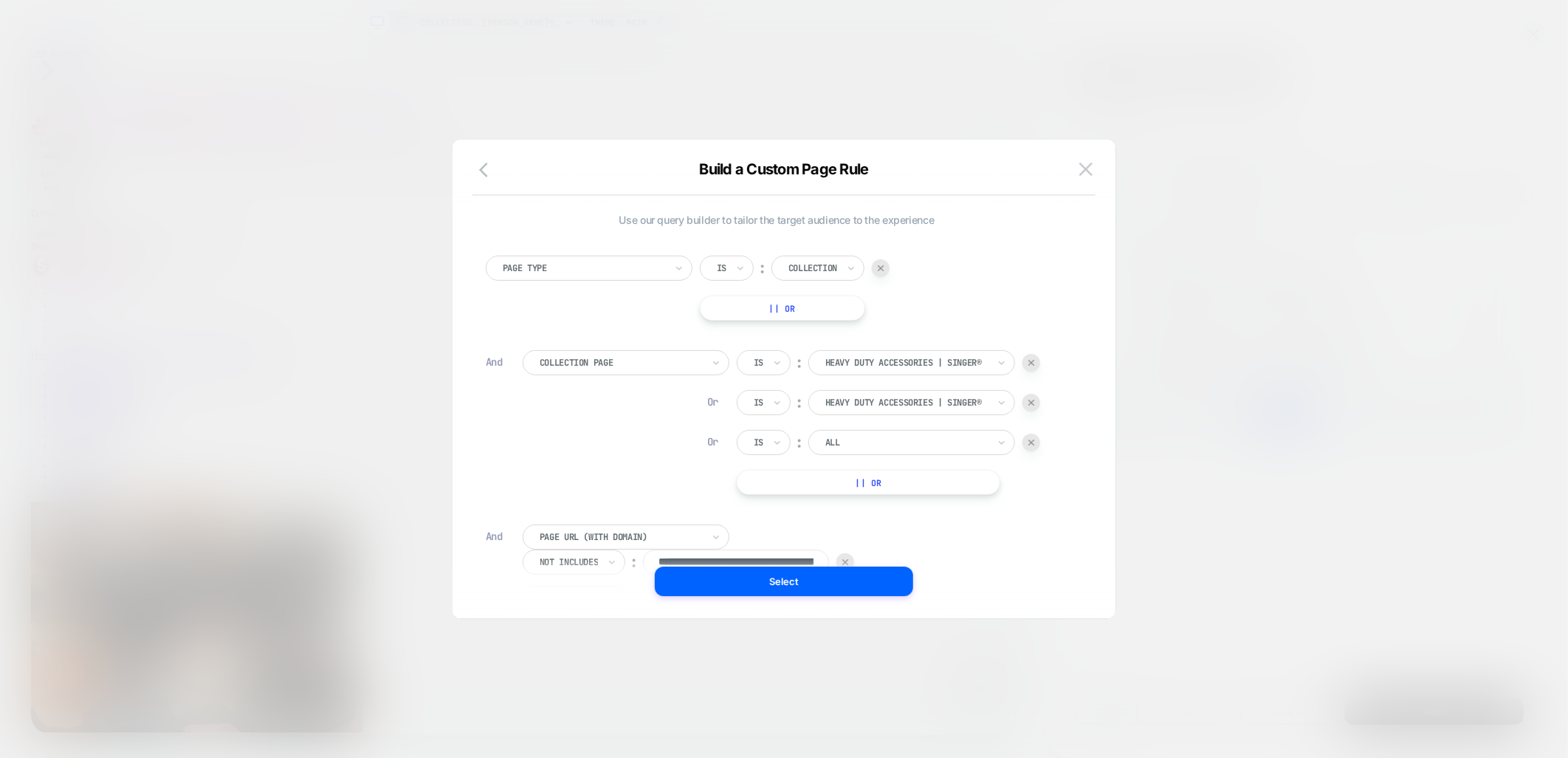
click at [1032, 364] on img at bounding box center [1032, 362] width 6 height 6
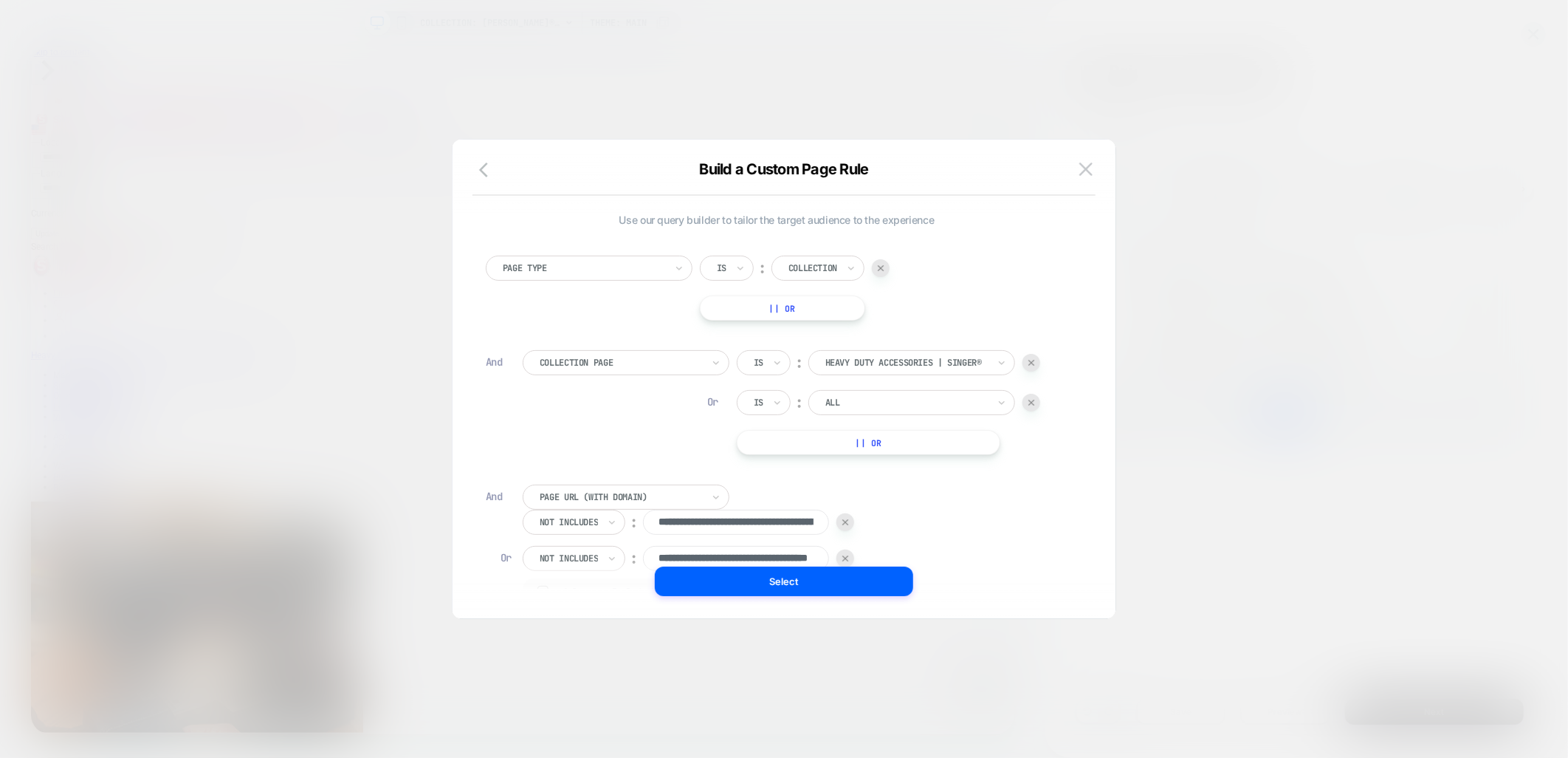
click at [1032, 364] on img at bounding box center [1032, 362] width 6 height 6
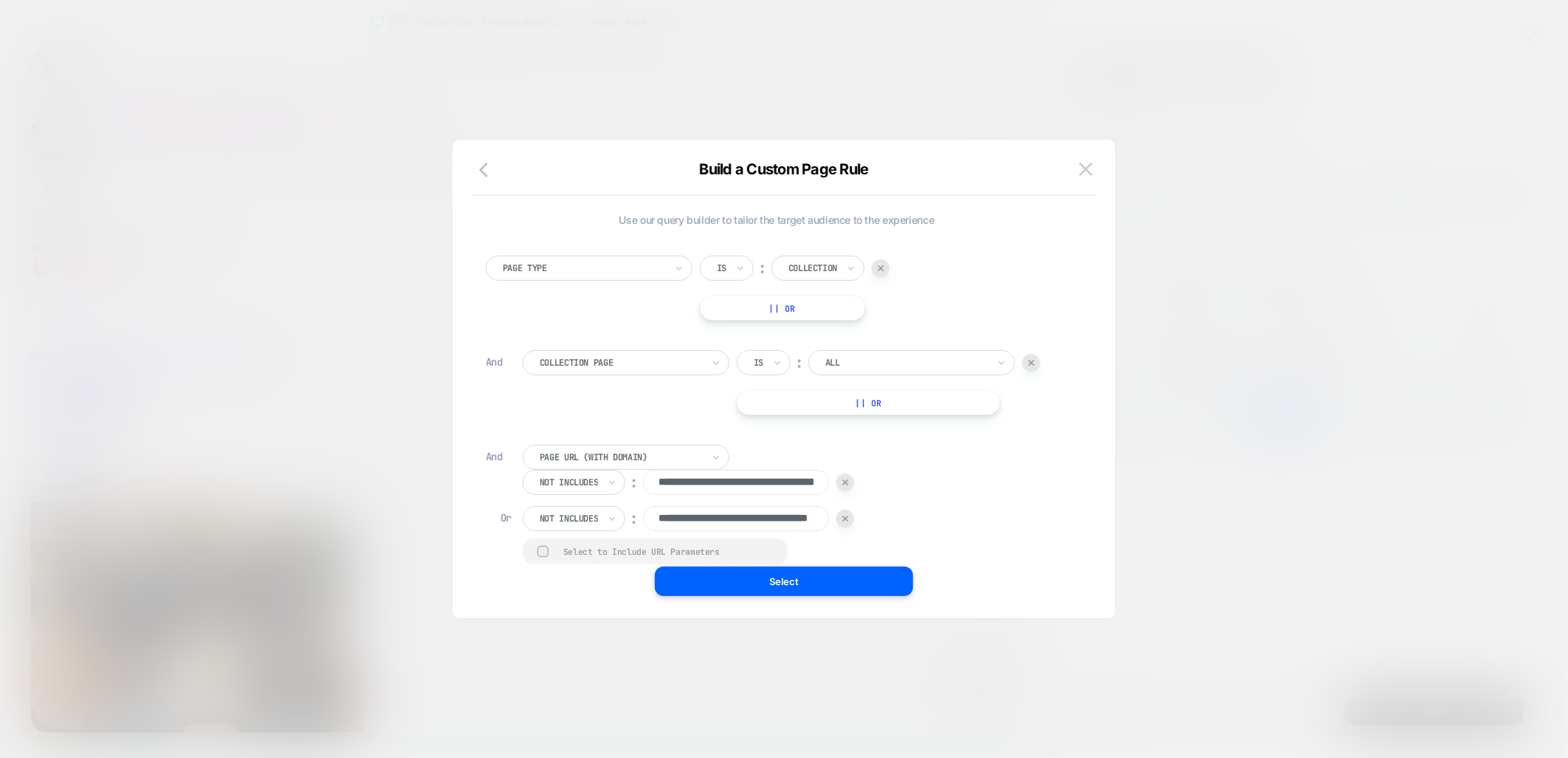
click at [1032, 364] on img at bounding box center [1032, 362] width 6 height 6
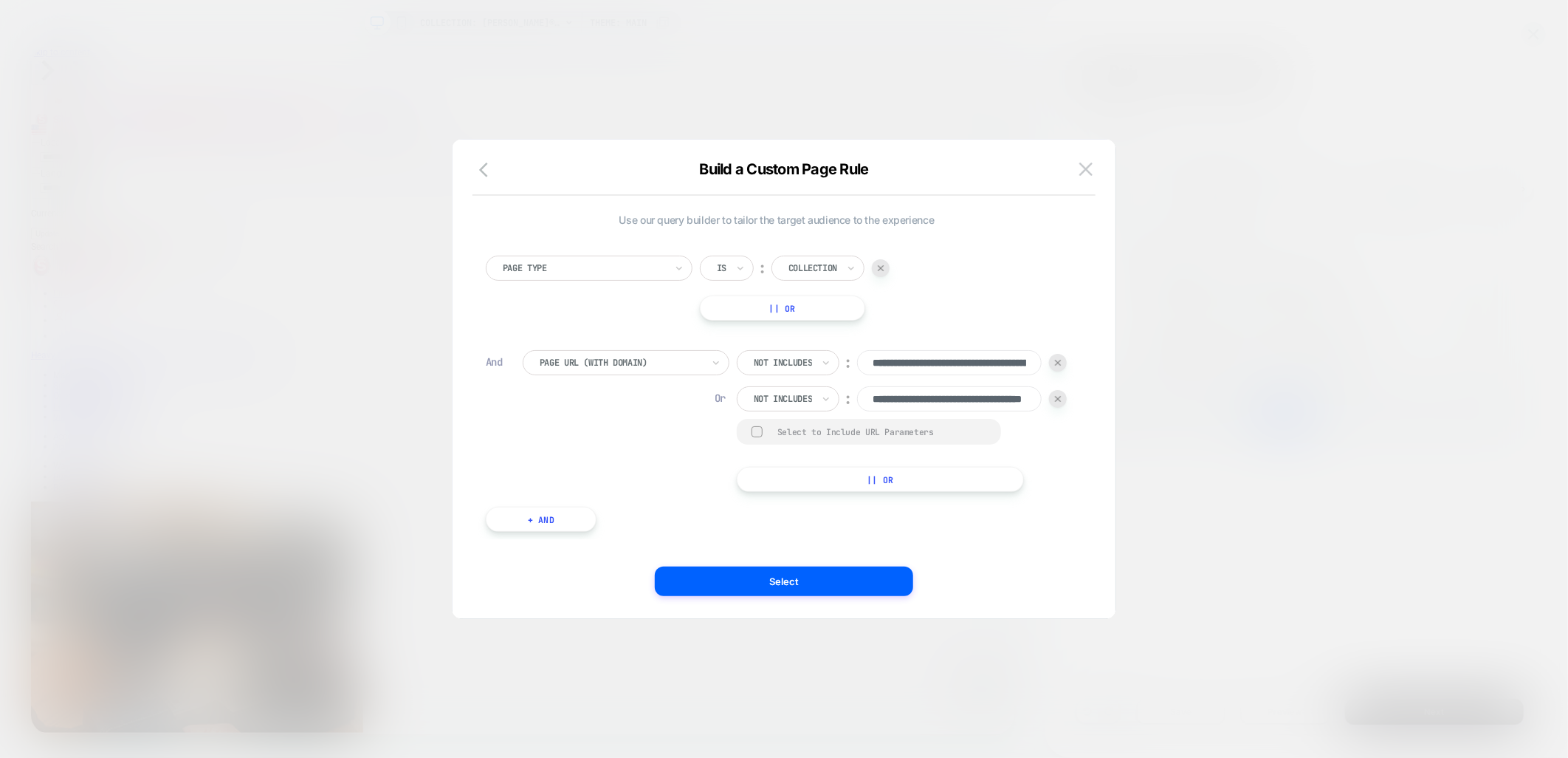
click at [1032, 364] on div "**********" at bounding box center [795, 421] width 545 height 142
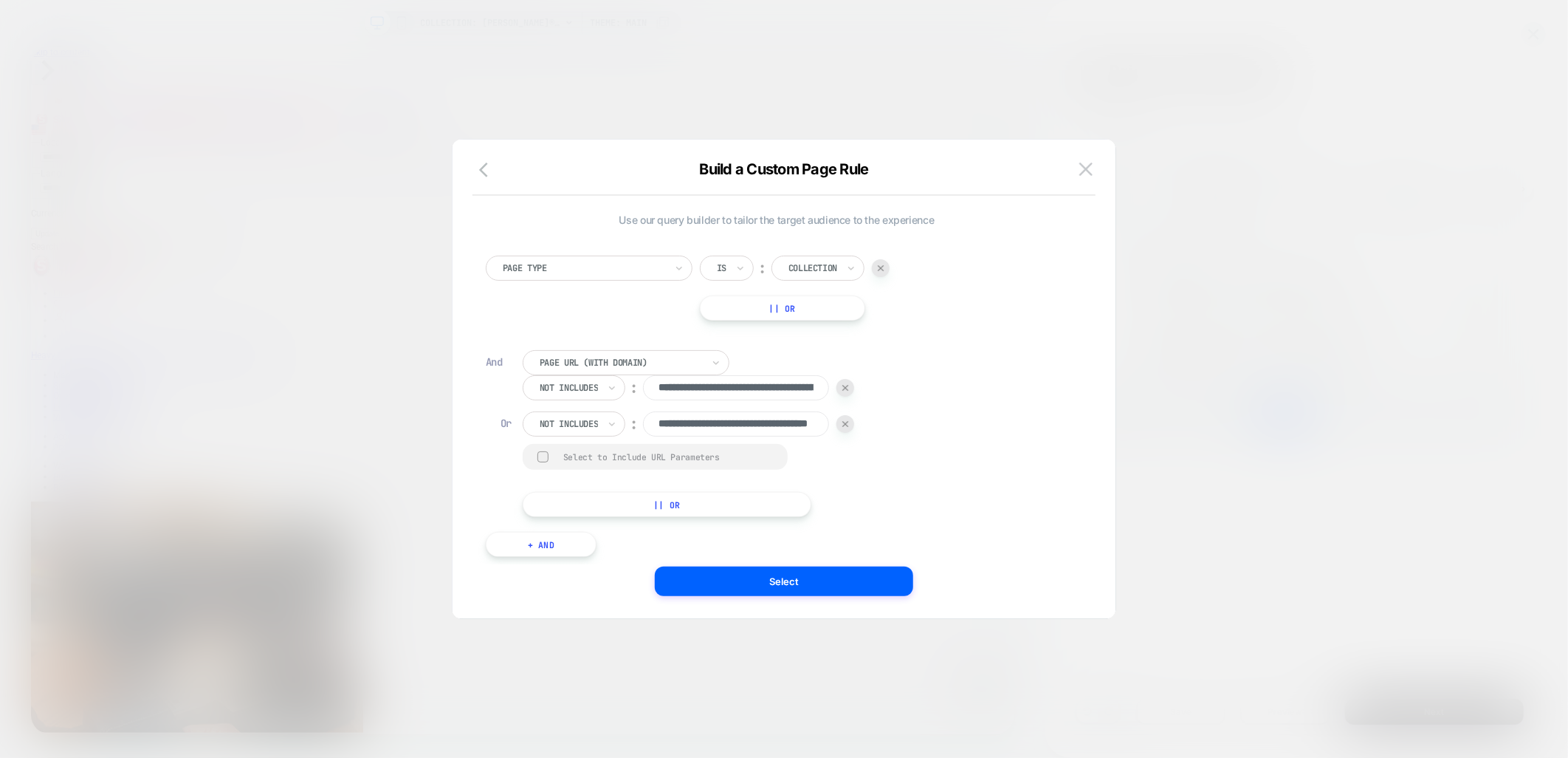
click at [854, 498] on div "**********" at bounding box center [689, 446] width 332 height 142
click at [712, 582] on button "Select" at bounding box center [784, 582] width 258 height 29
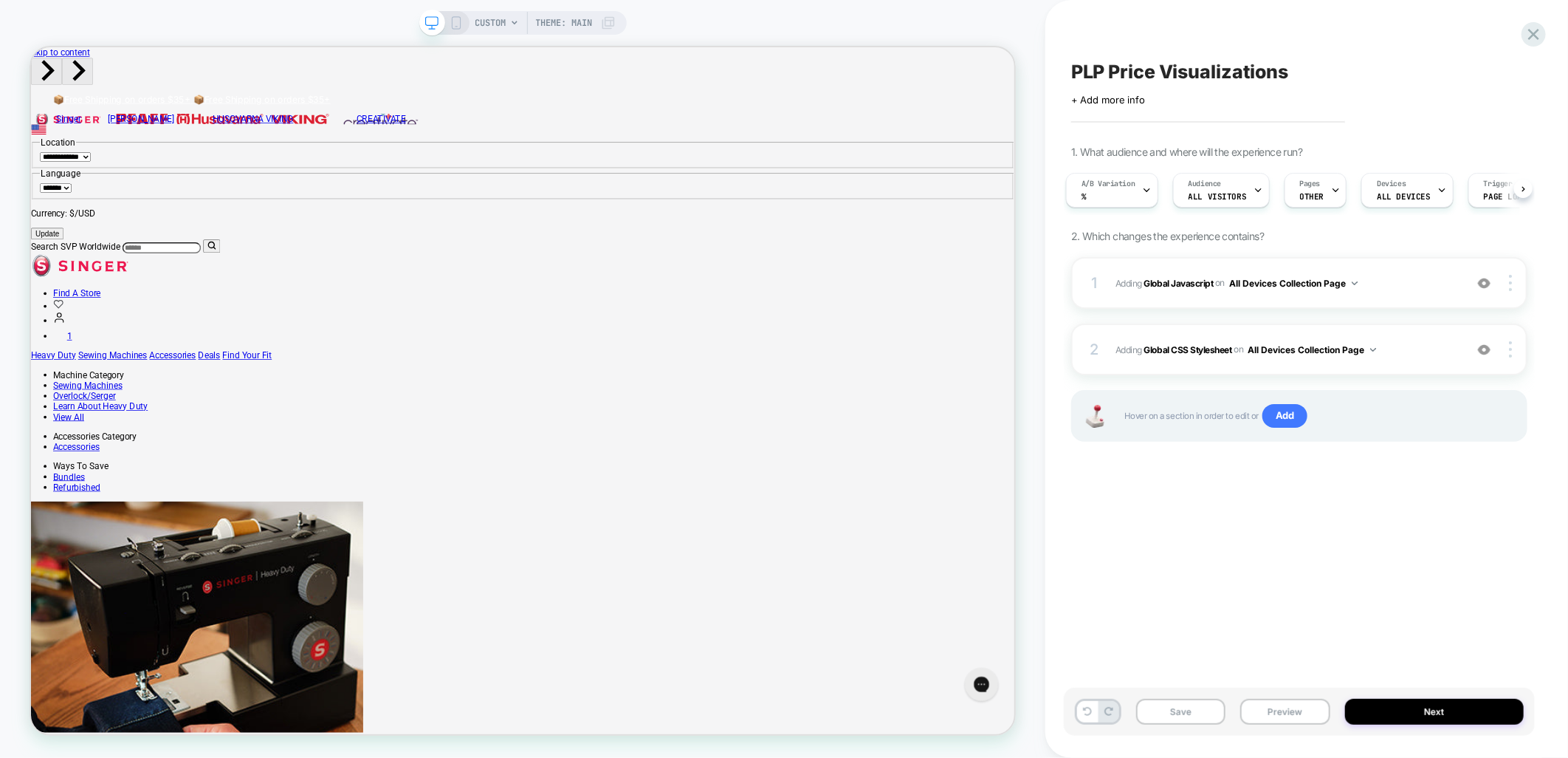
scroll to position [0, 6]
click at [492, 30] on span "CUSTOM" at bounding box center [491, 22] width 31 height 23
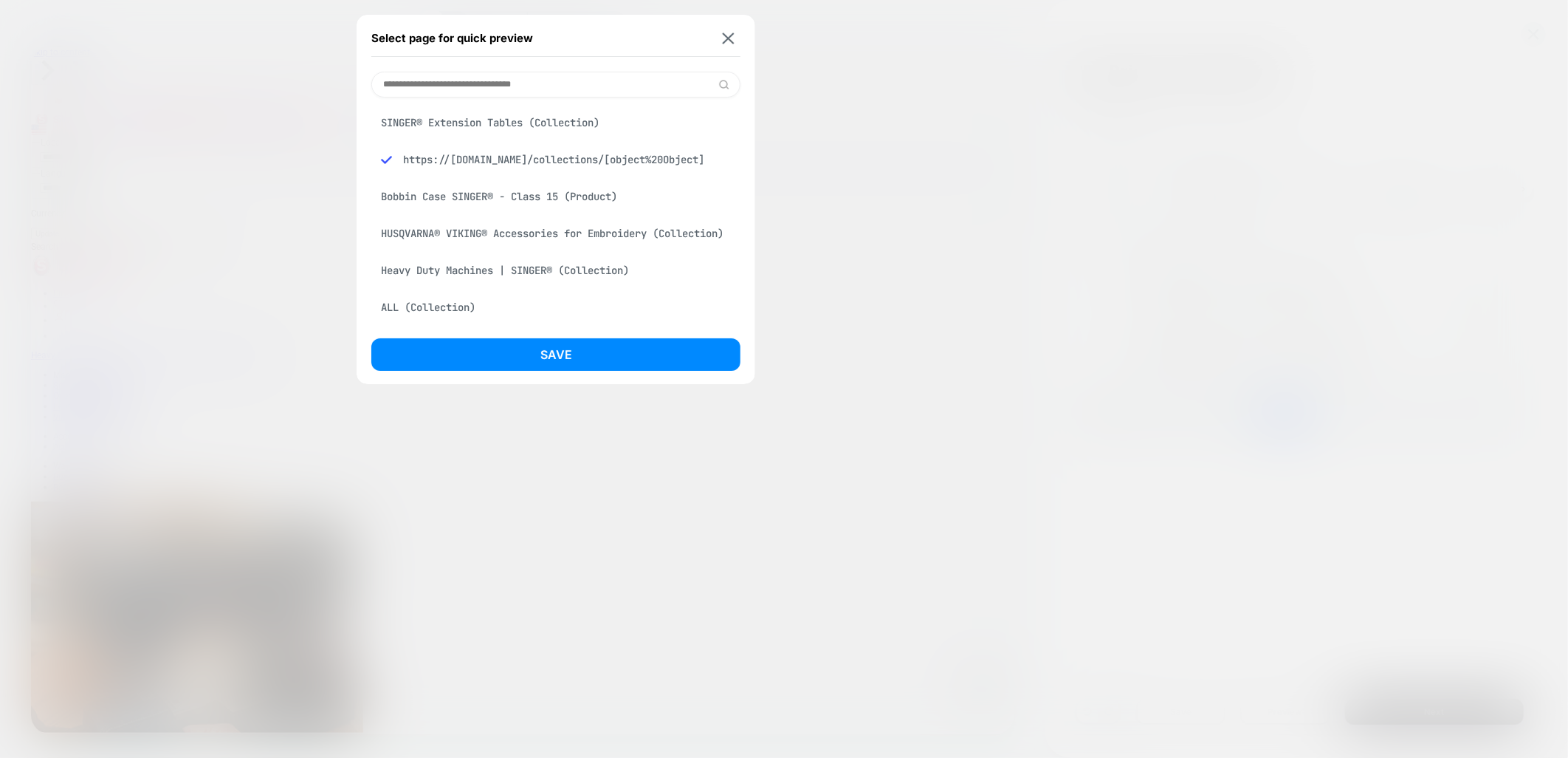
click at [473, 130] on div "SINGER® Extension Tables (Collection)" at bounding box center [555, 123] width 369 height 28
click at [474, 342] on button "Save" at bounding box center [555, 354] width 369 height 33
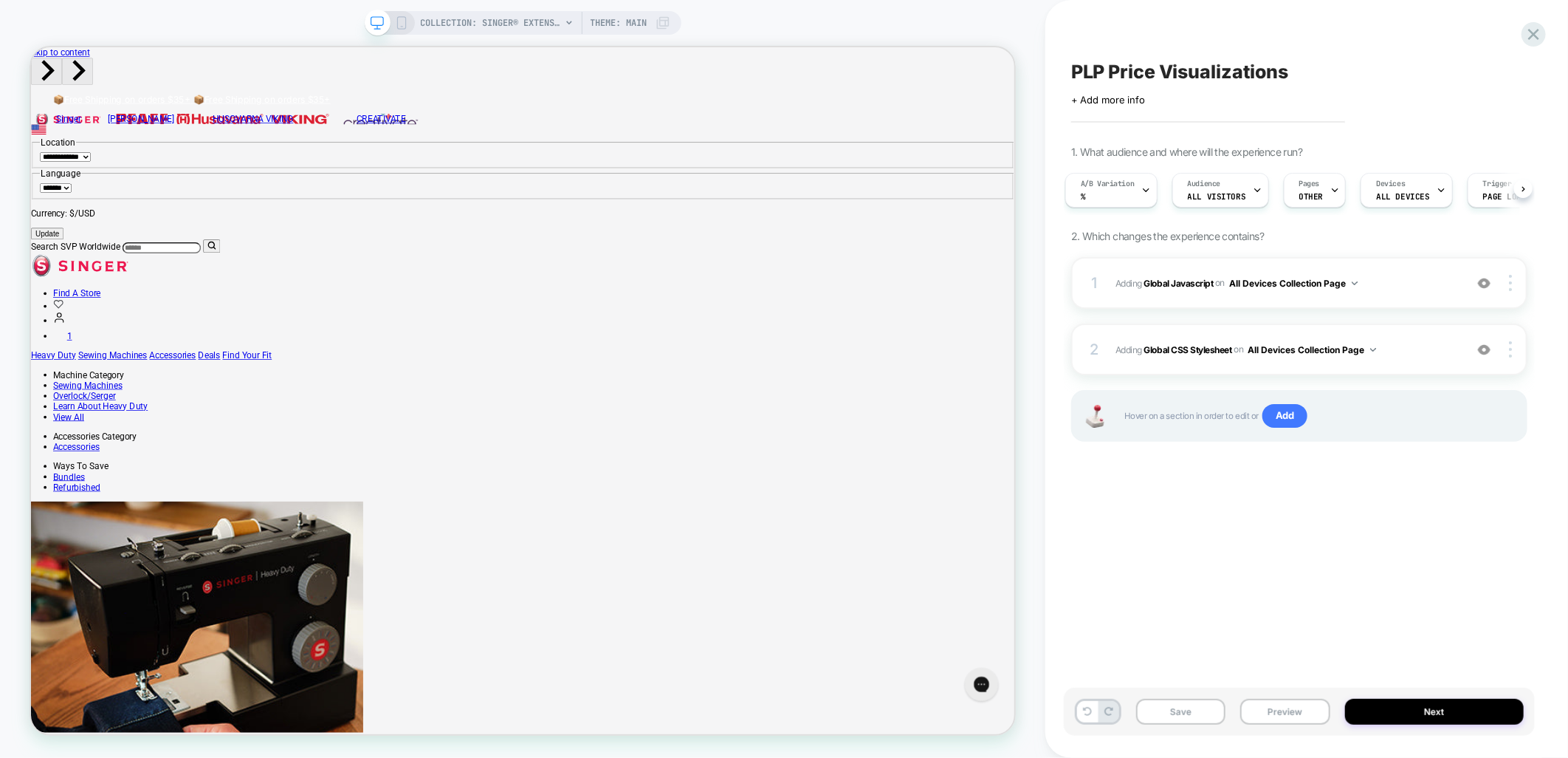
scroll to position [0, 8]
click at [1271, 706] on button "Preview" at bounding box center [1285, 712] width 89 height 26
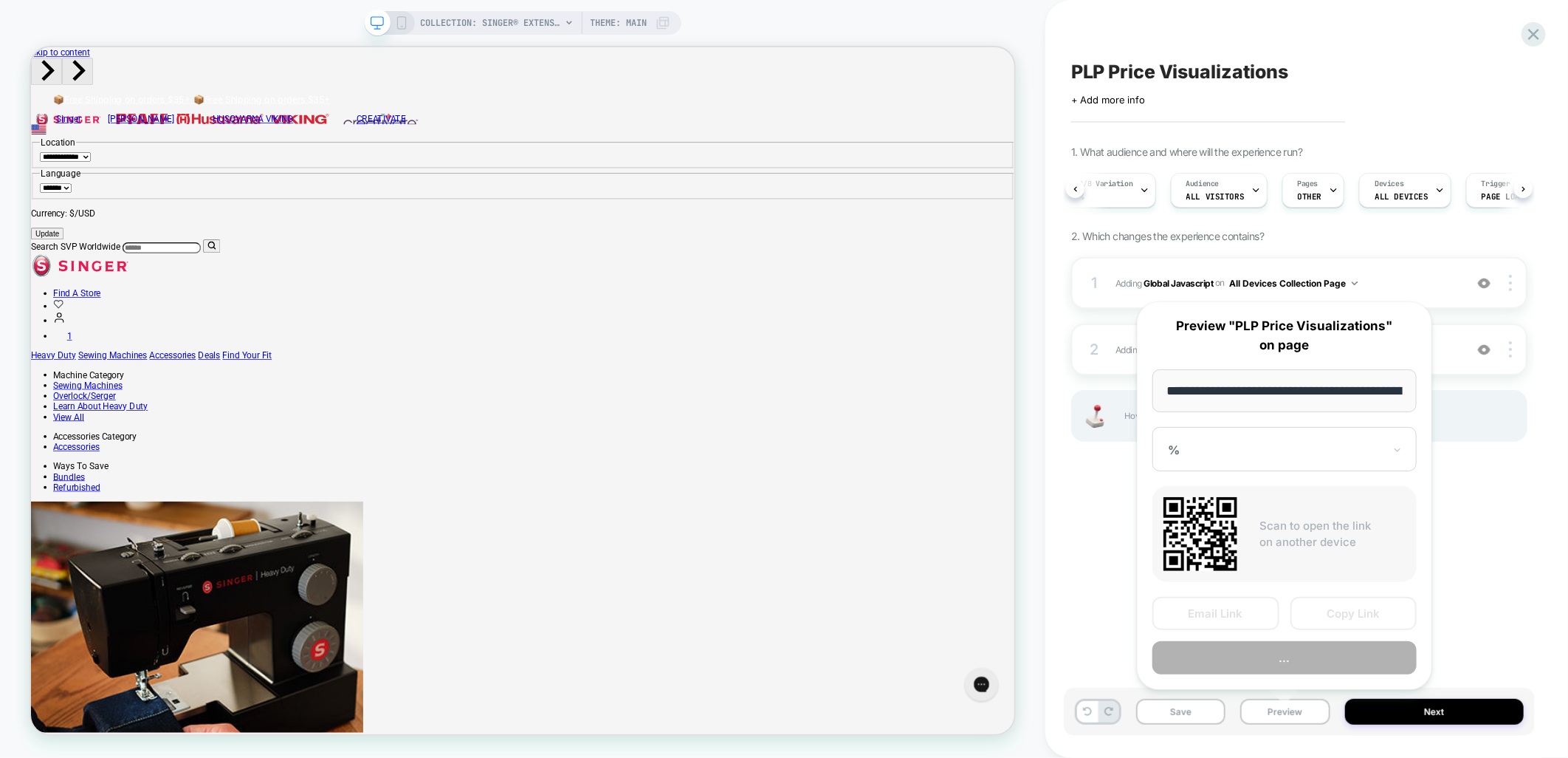
scroll to position [0, 229]
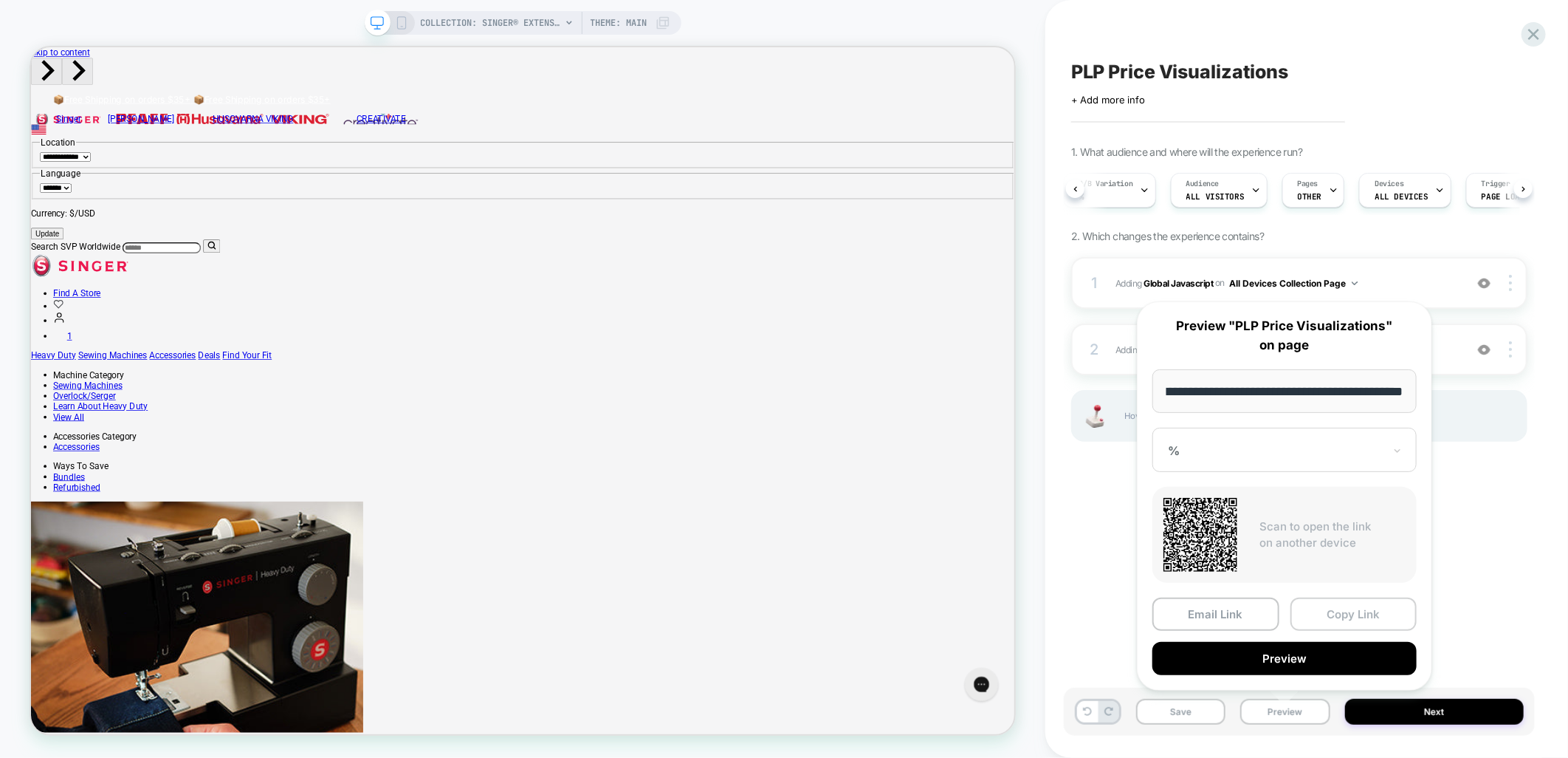
click at [1326, 608] on button "Copy Link" at bounding box center [1354, 614] width 127 height 33
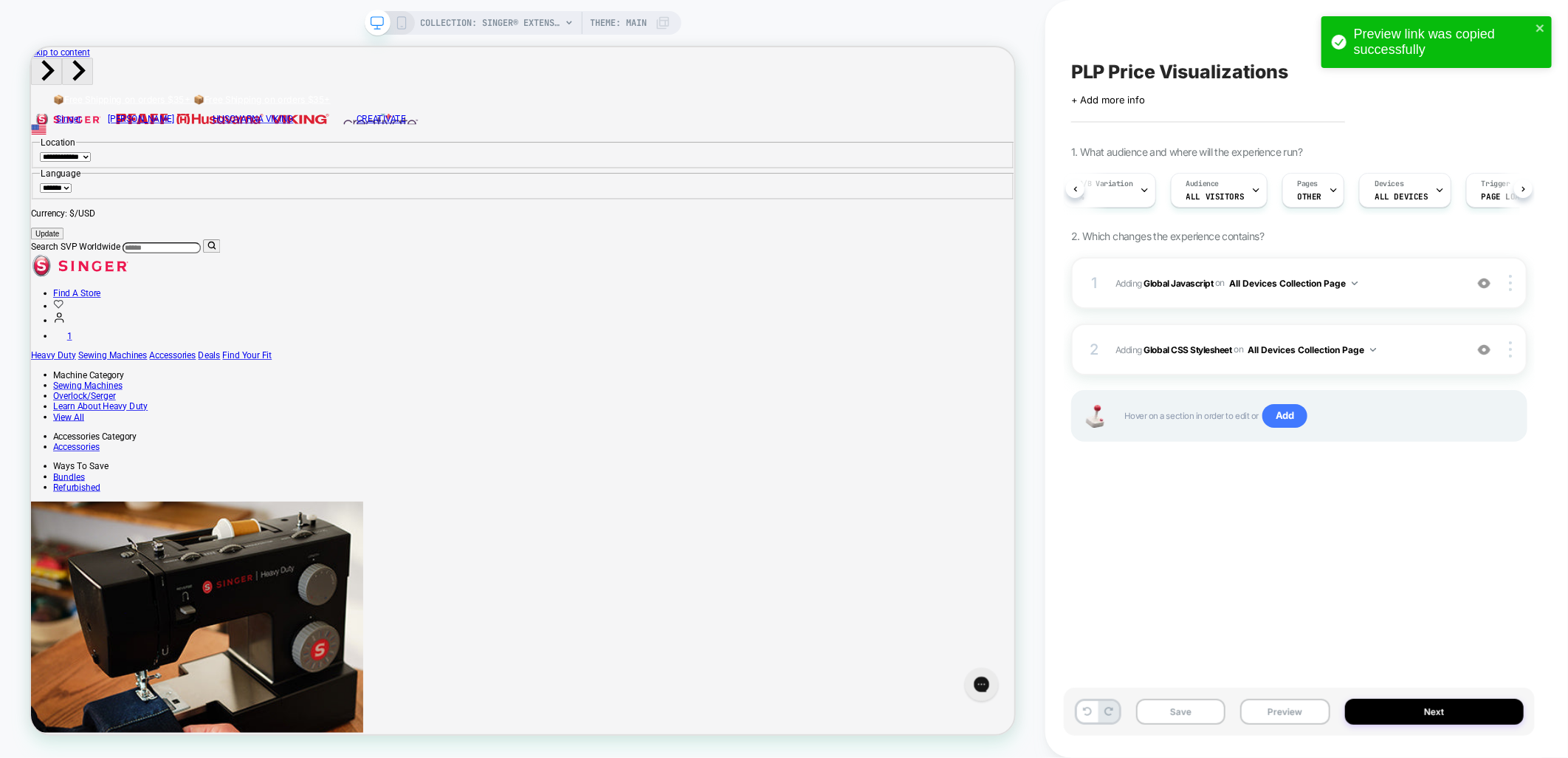
drag, startPoint x: 1548, startPoint y: 27, endPoint x: 1539, endPoint y: 59, distance: 33.2
click at [1548, 27] on div "Preview link was copied successfully" at bounding box center [1437, 42] width 231 height 52
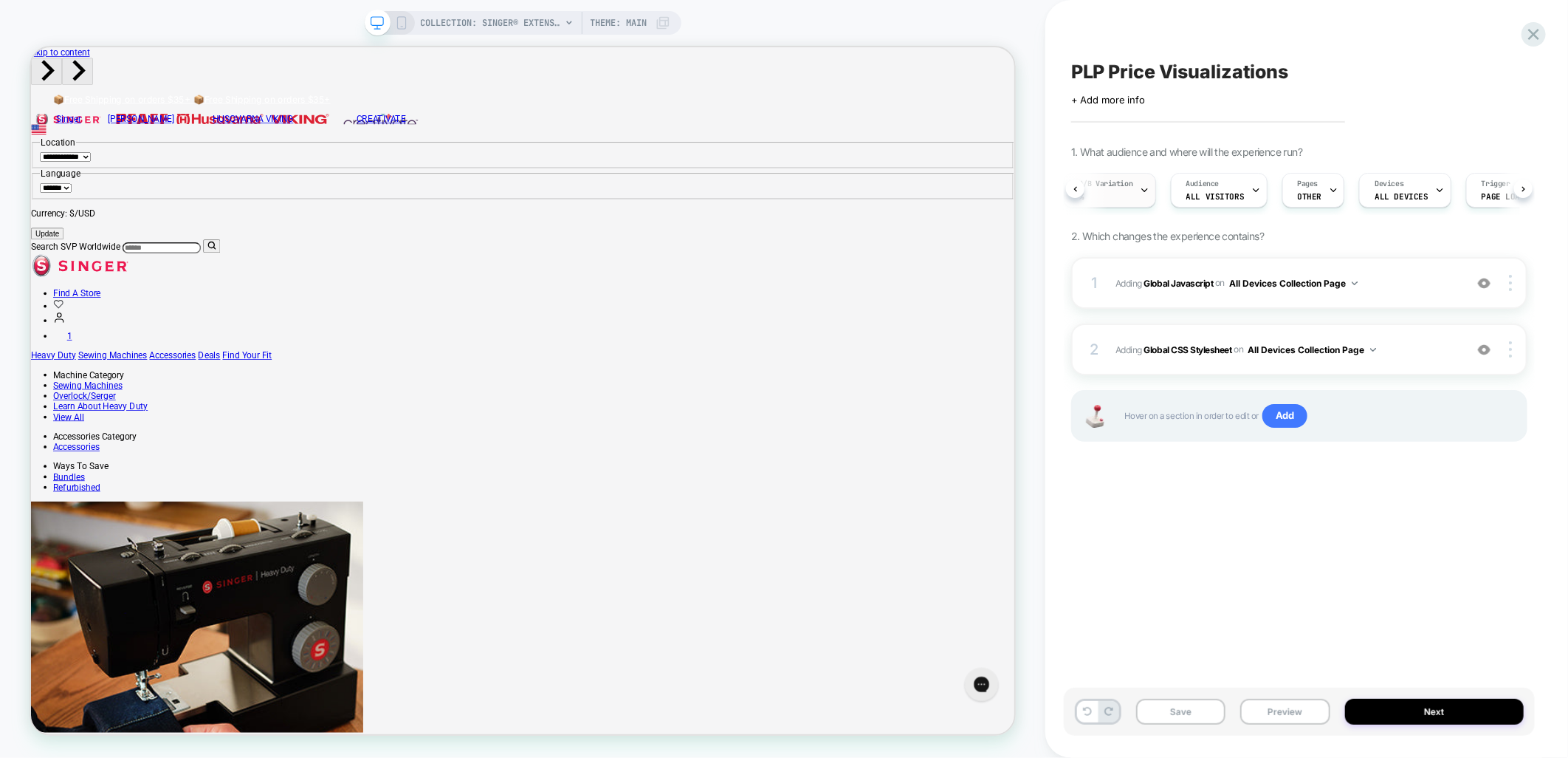
scroll to position [0, 5]
click at [1067, 188] on div "A/B Variation %" at bounding box center [1108, 190] width 84 height 33
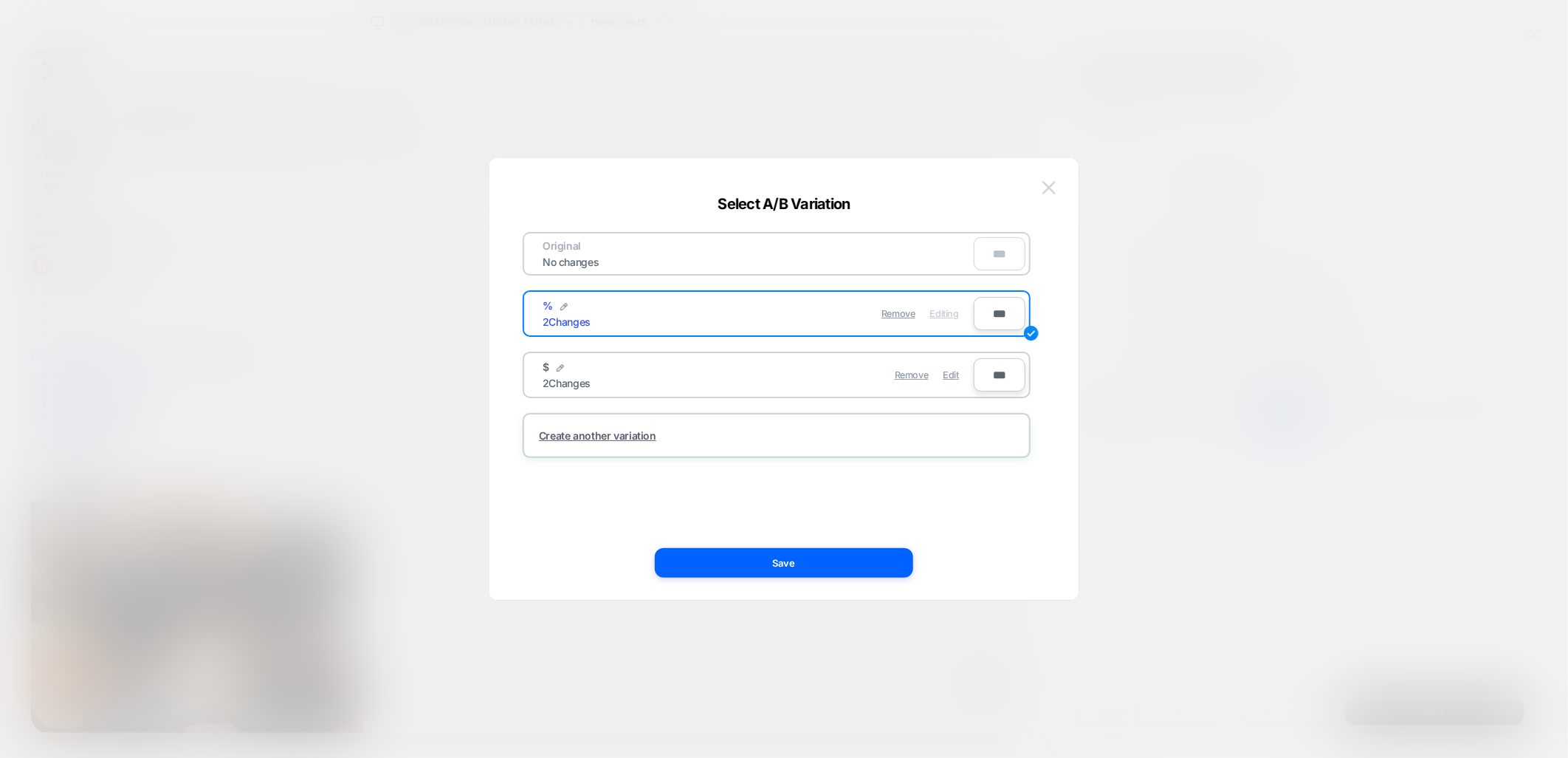
click at [1044, 182] on img at bounding box center [1049, 187] width 13 height 13
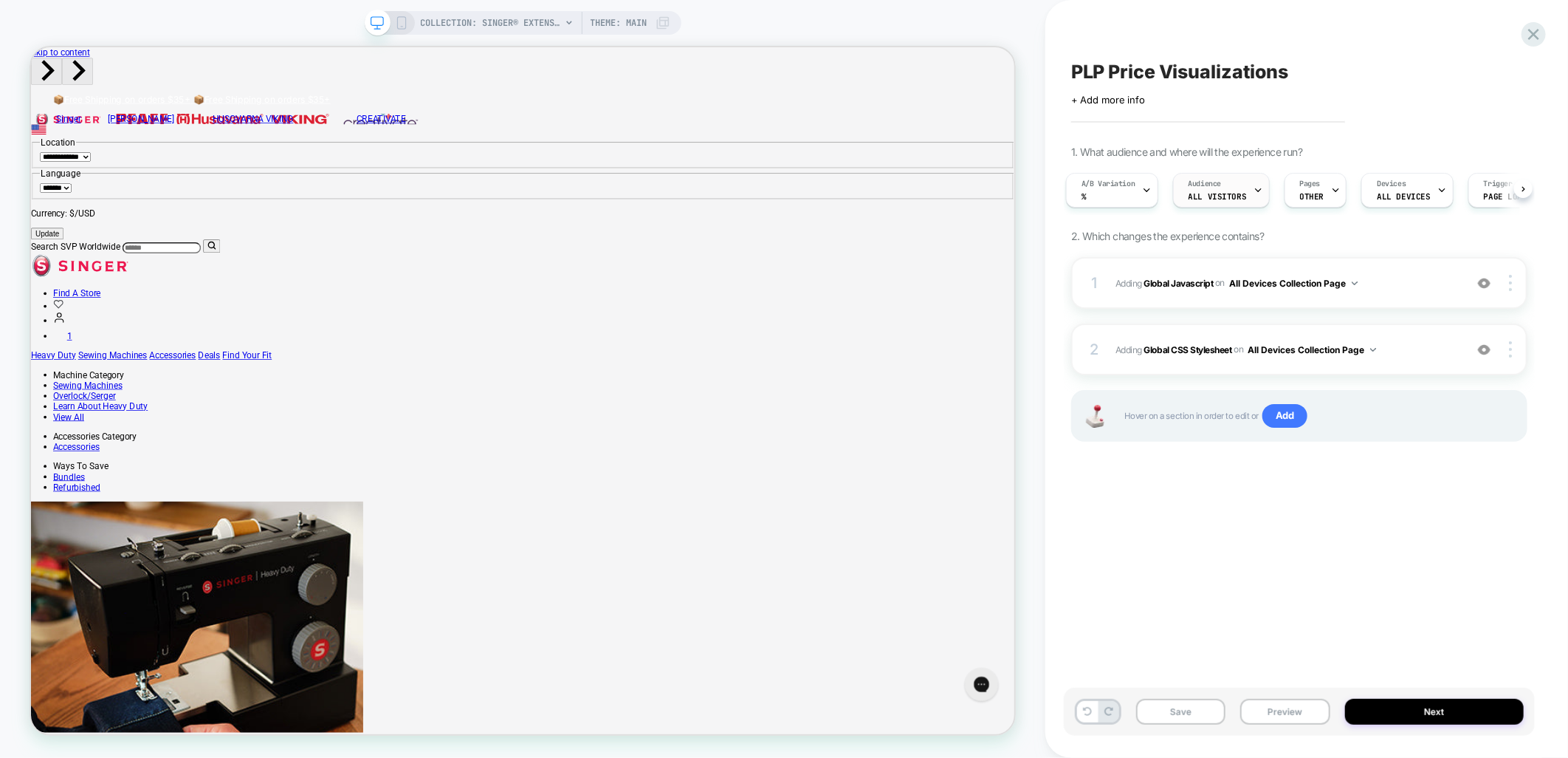
click at [1190, 196] on span "All Visitors" at bounding box center [1218, 196] width 59 height 10
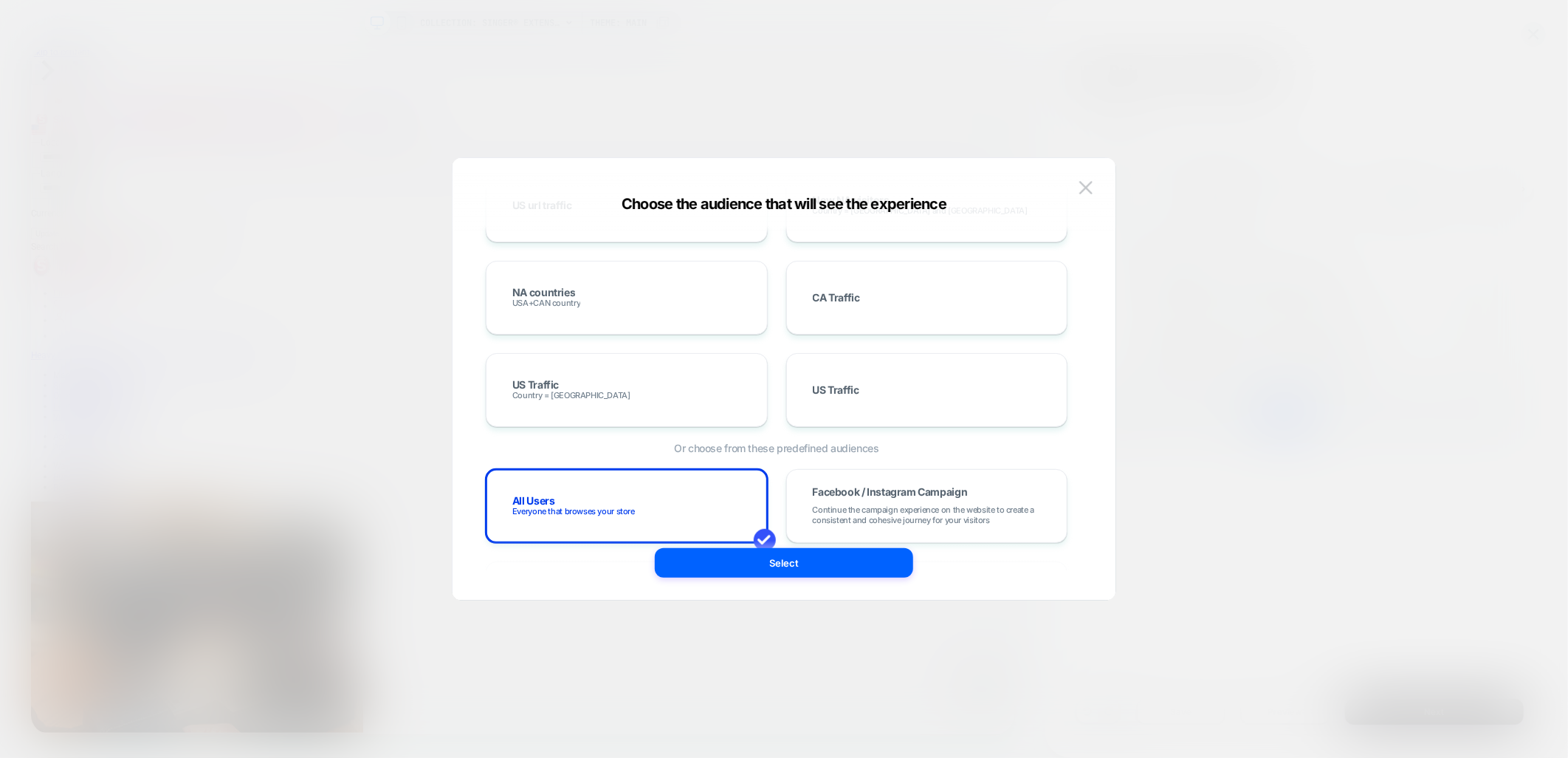
scroll to position [739, 0]
click at [618, 288] on div "NA countries USA+CAN country" at bounding box center [626, 293] width 251 height 43
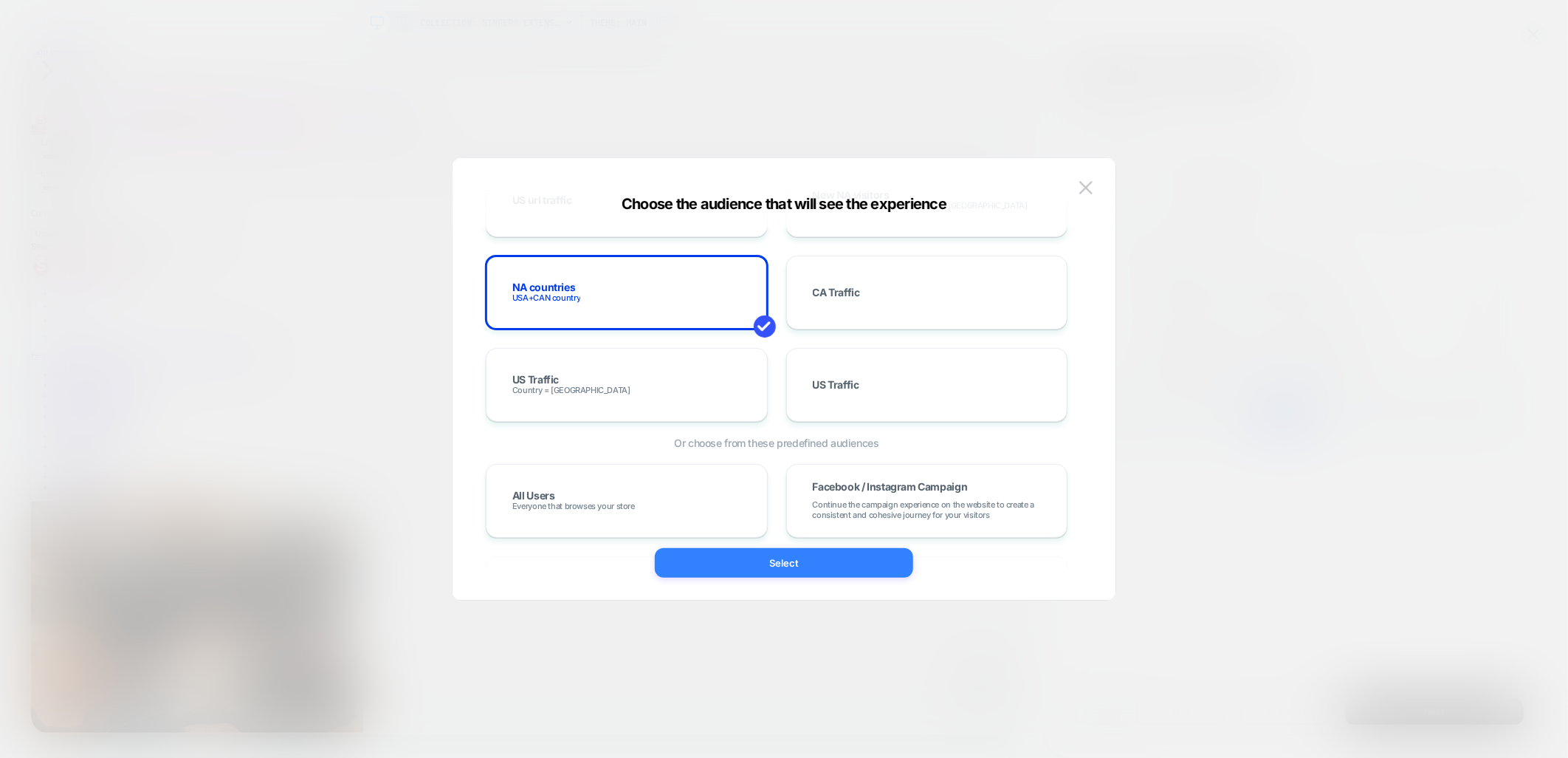
click at [789, 550] on button "Select" at bounding box center [784, 563] width 258 height 29
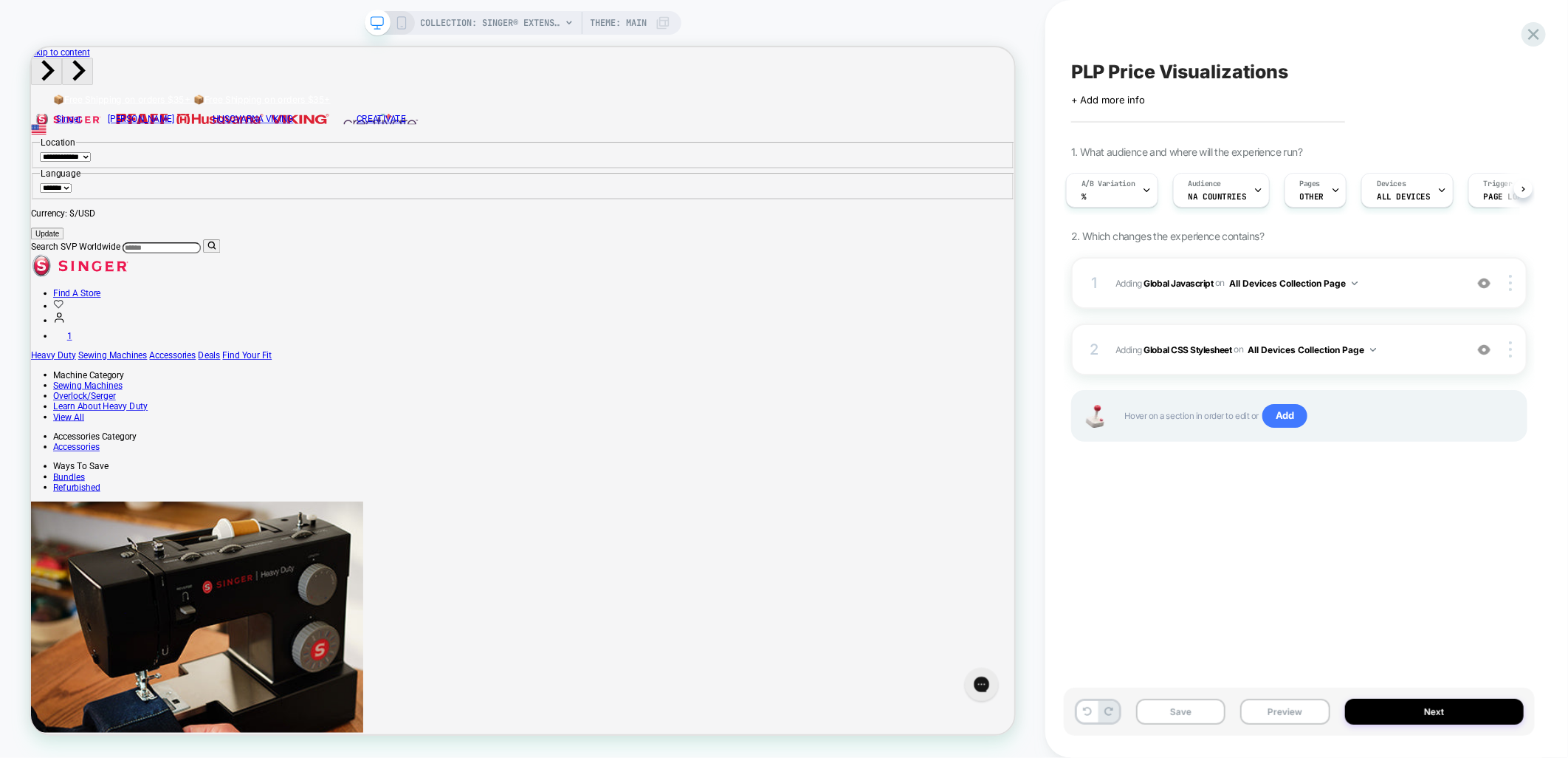
scroll to position [0, 6]
click at [1193, 719] on button "Save" at bounding box center [1180, 712] width 89 height 26
click at [1375, 719] on button "Next" at bounding box center [1435, 712] width 180 height 26
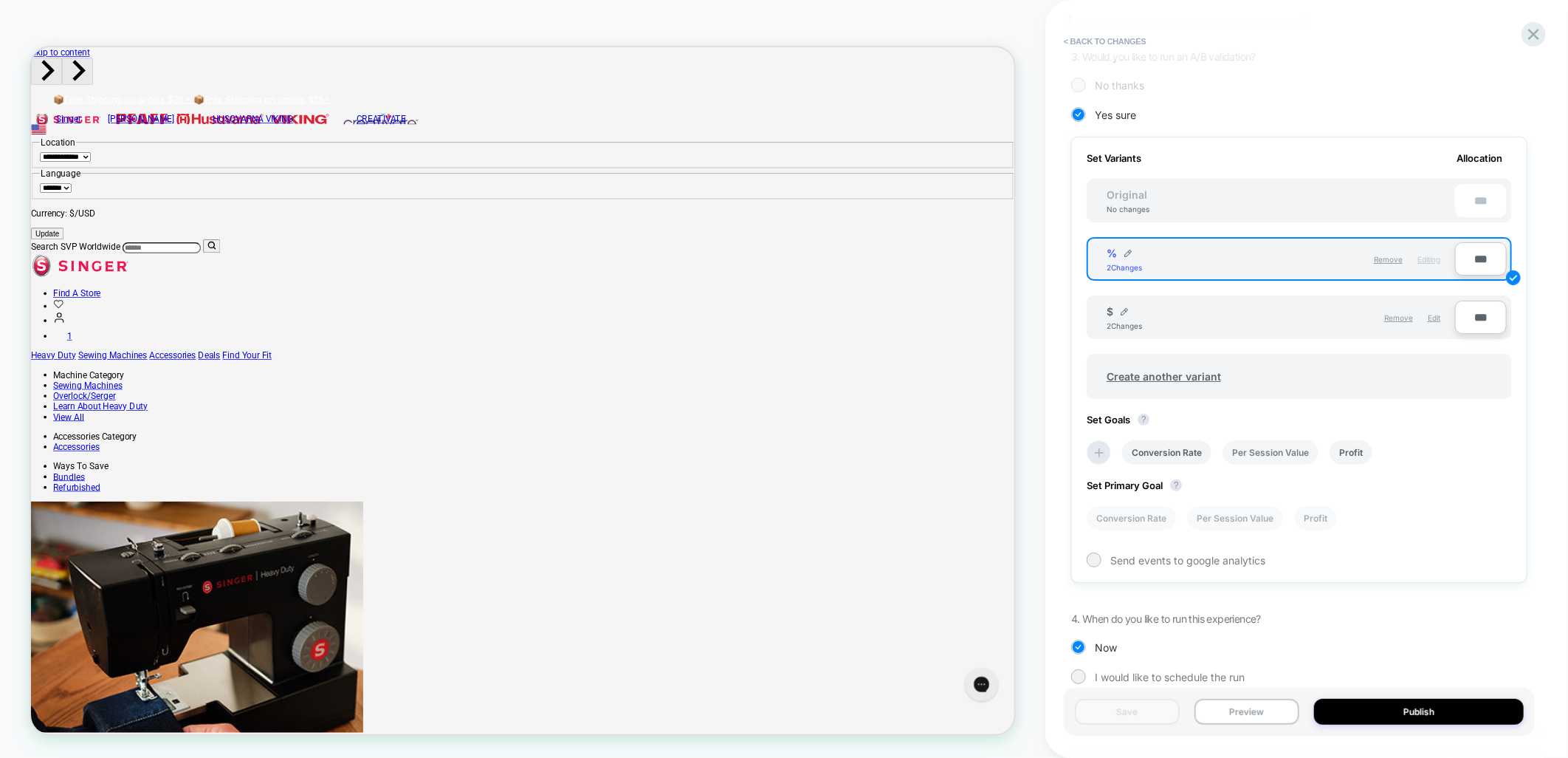
scroll to position [342, 0]
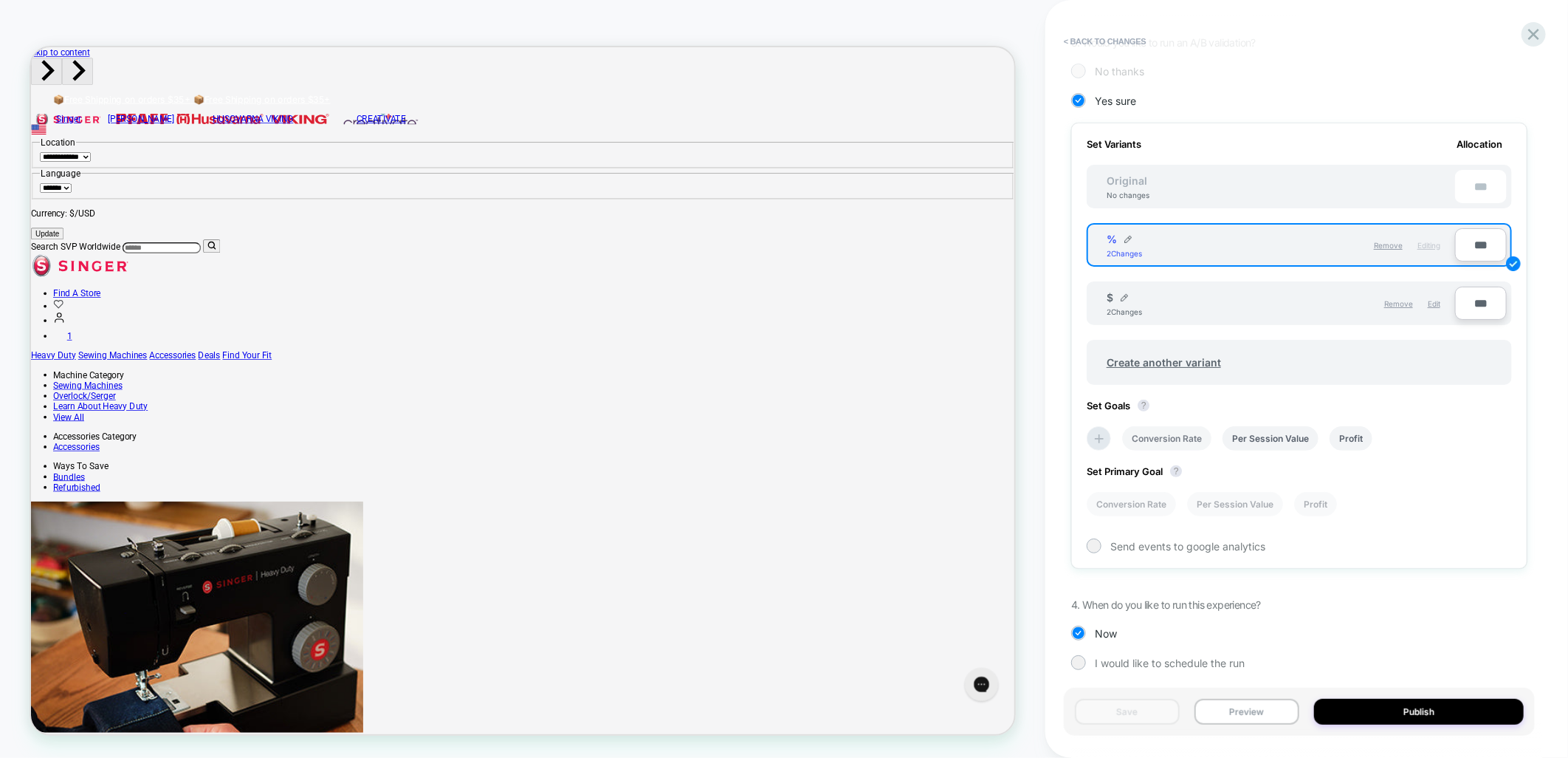
click at [1165, 436] on li "Conversion Rate" at bounding box center [1166, 438] width 89 height 24
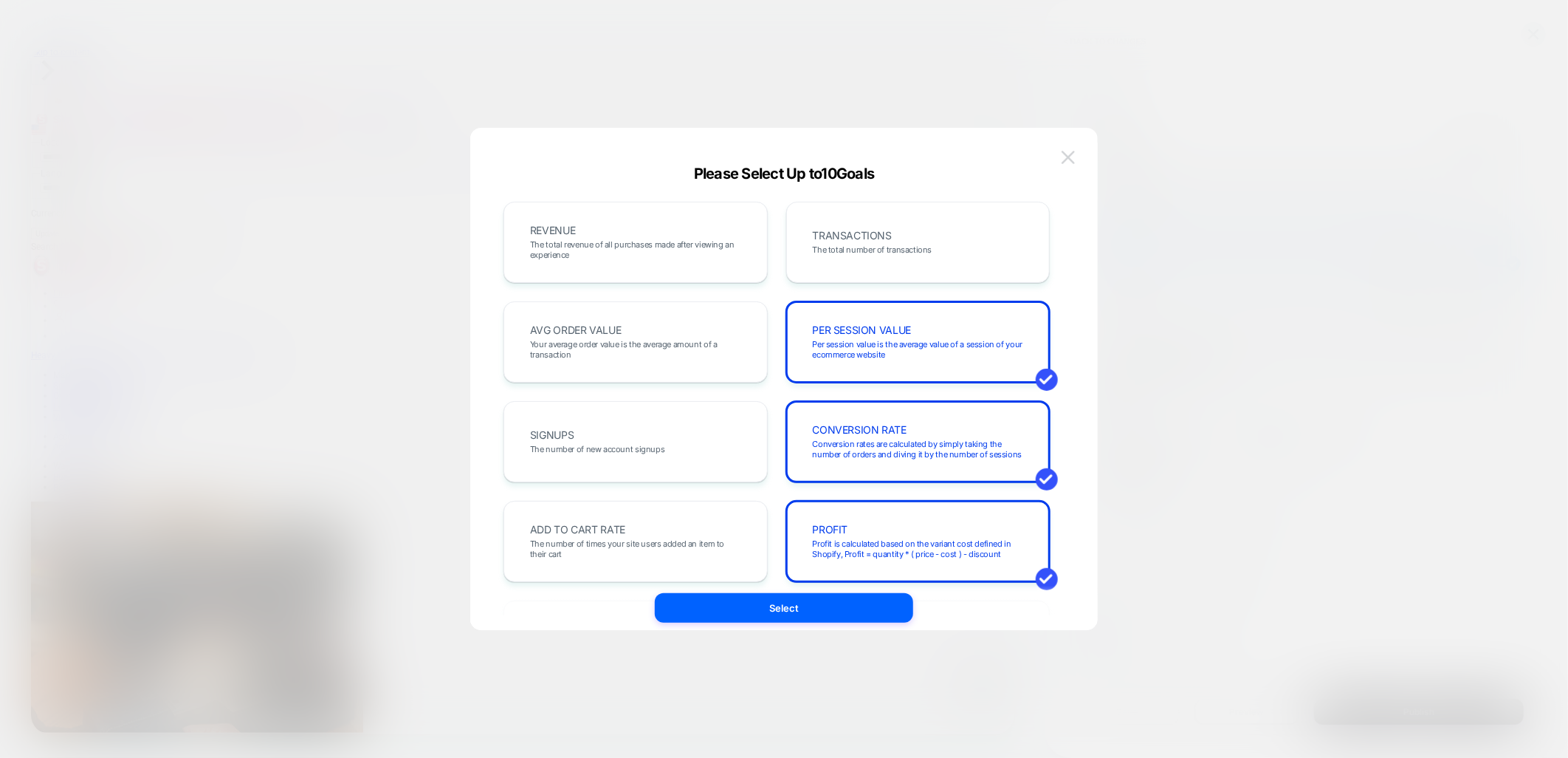
click at [1076, 155] on button at bounding box center [1069, 157] width 22 height 22
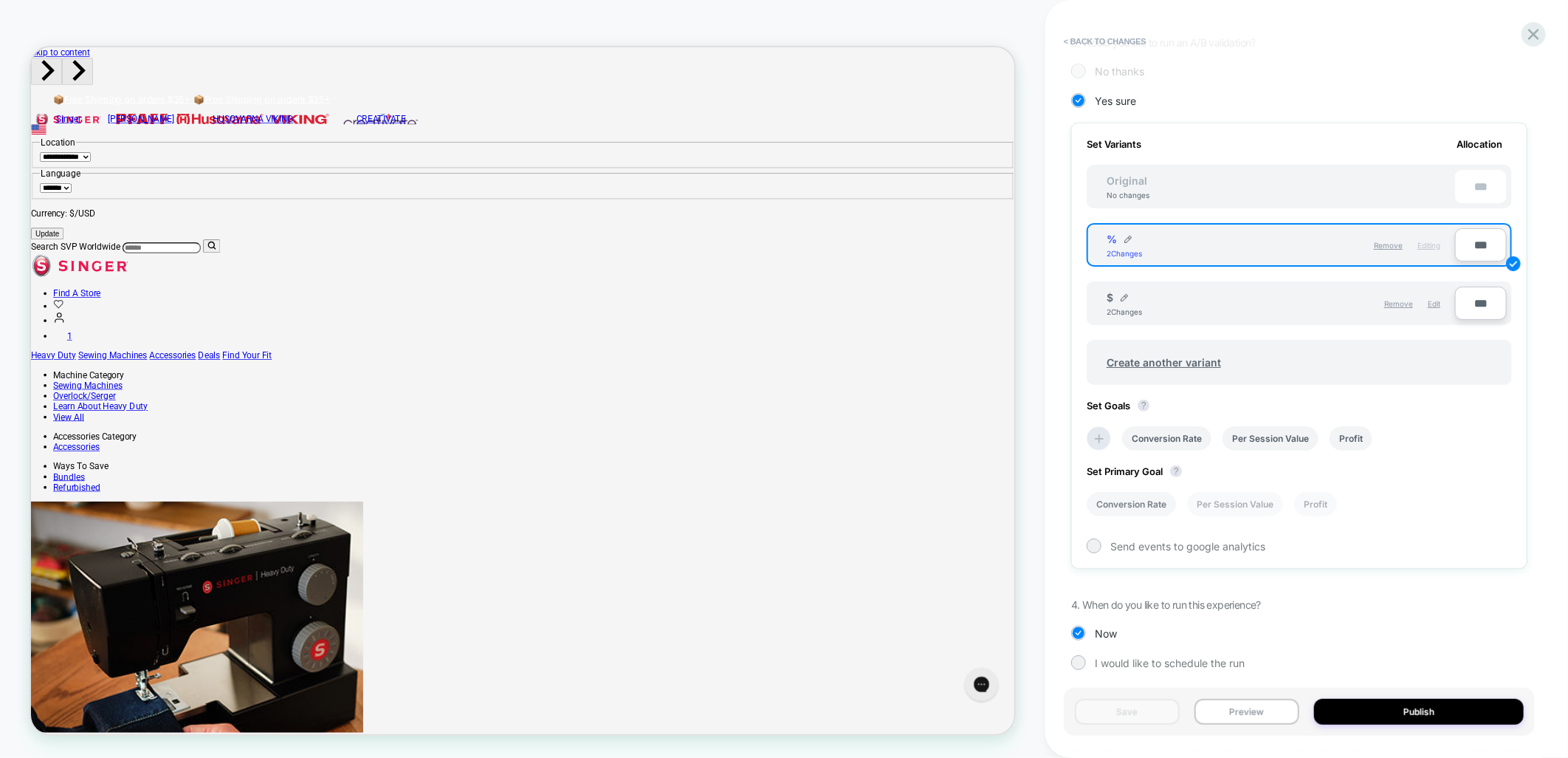
click at [1106, 495] on li "Conversion Rate" at bounding box center [1131, 504] width 89 height 24
click at [1116, 541] on span "Send events to google analytics" at bounding box center [1188, 546] width 155 height 13
click at [1424, 719] on button "Publish" at bounding box center [1419, 712] width 210 height 26
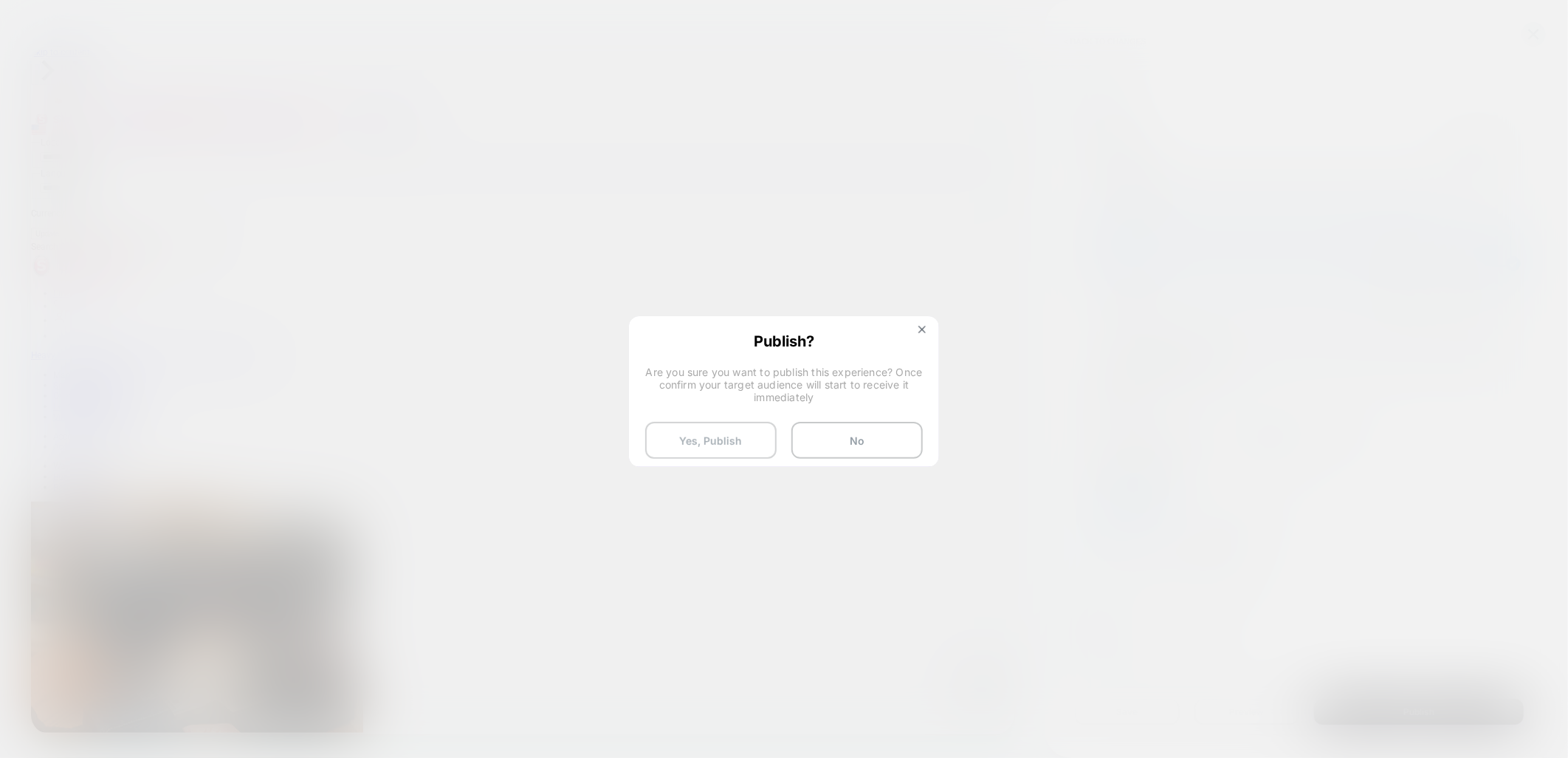
click at [706, 437] on button "Yes, Publish" at bounding box center [711, 440] width 131 height 37
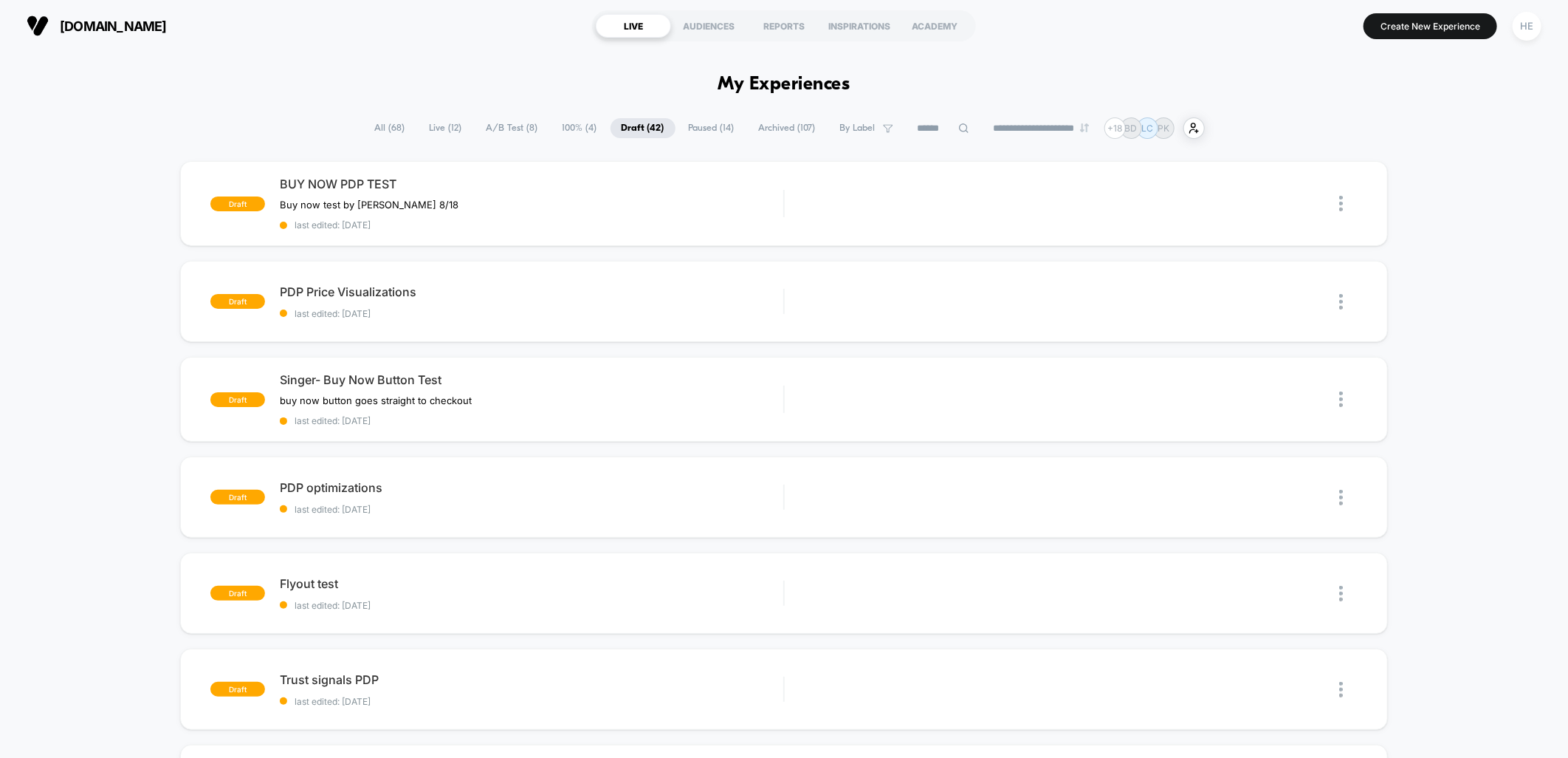
click at [429, 128] on span "Live ( 12 )" at bounding box center [446, 128] width 54 height 20
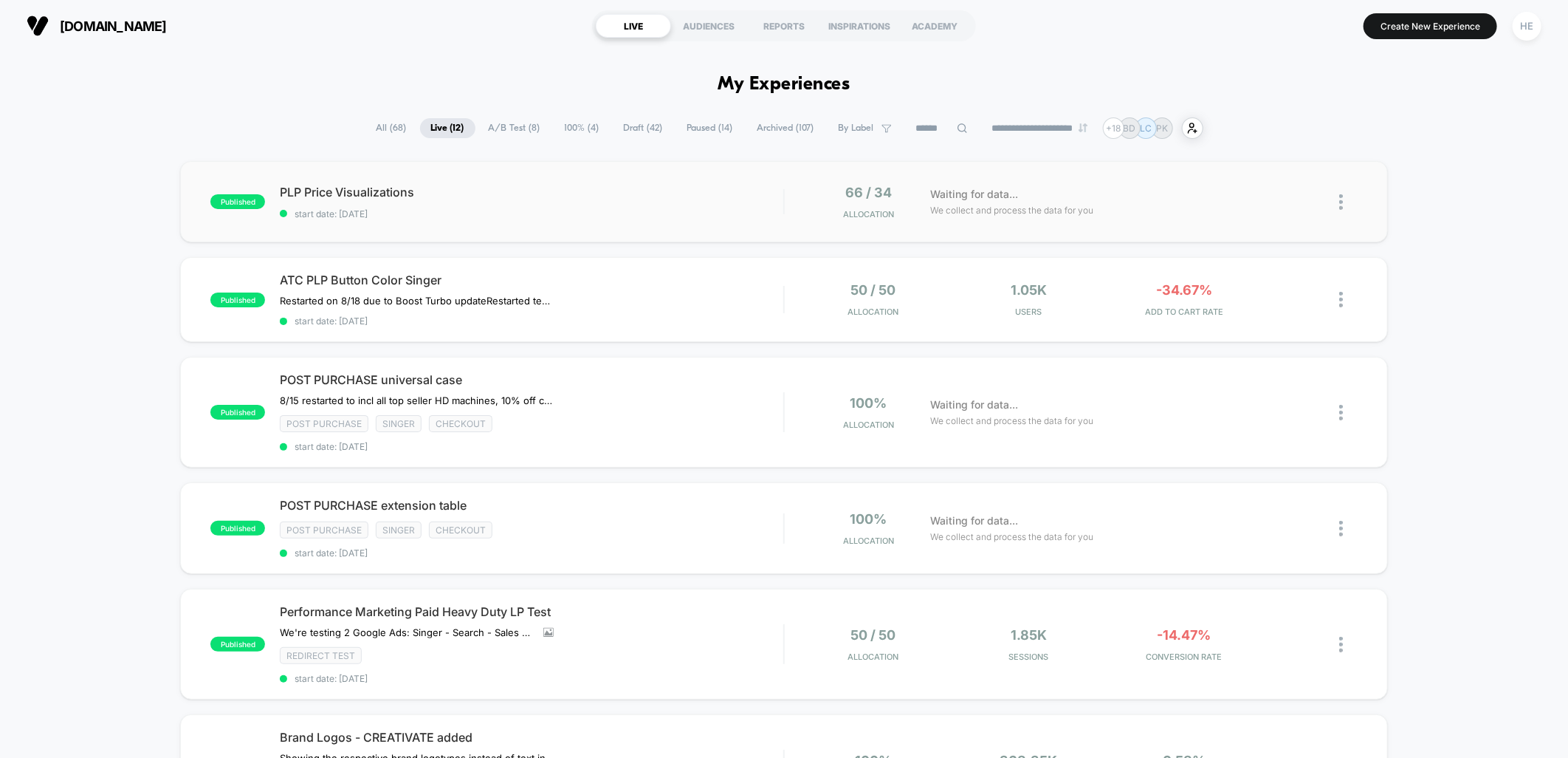
click at [684, 213] on span "start date: [DATE]" at bounding box center [531, 213] width 504 height 11
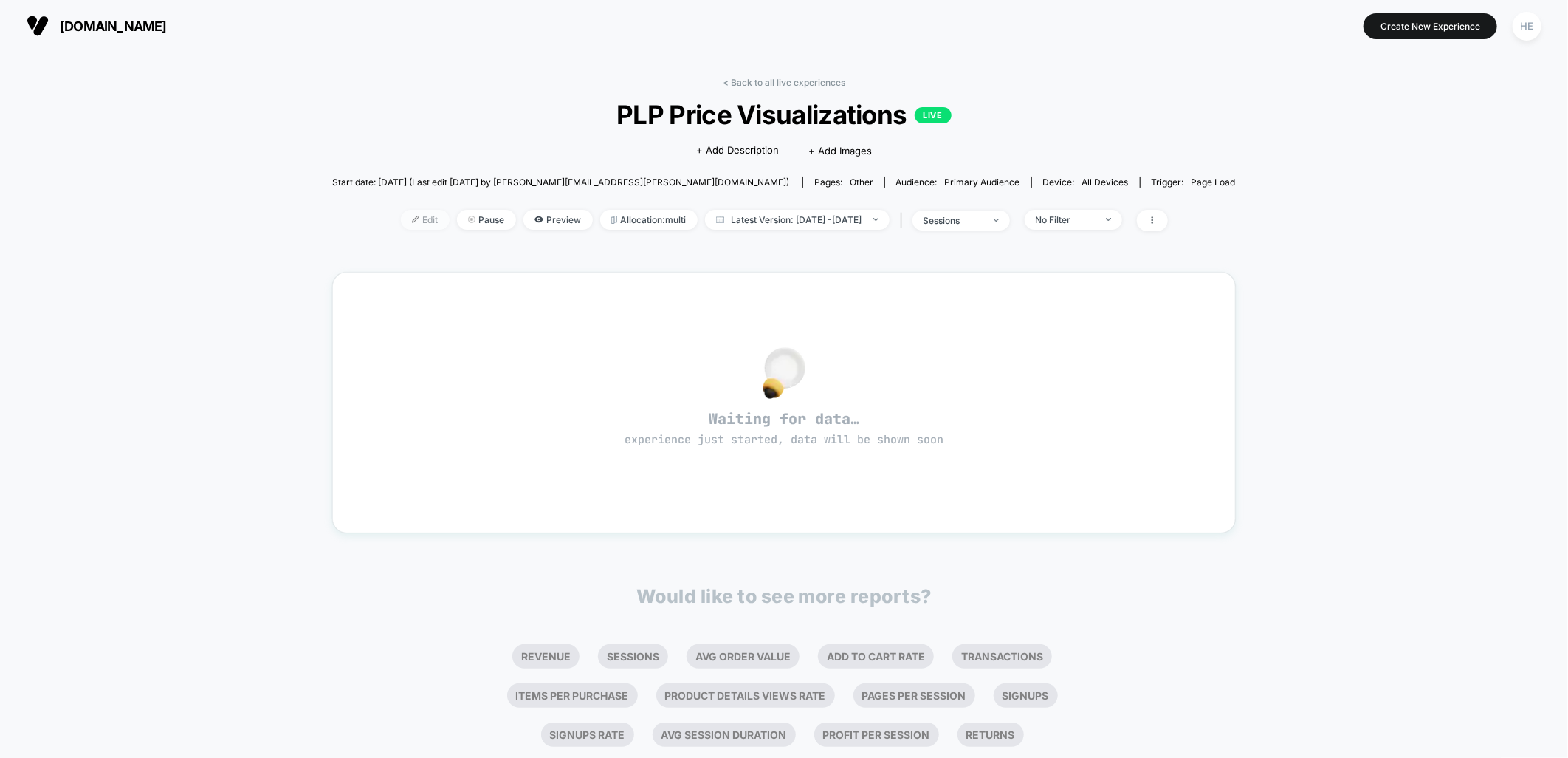
click at [401, 216] on span "Edit" at bounding box center [425, 220] width 48 height 20
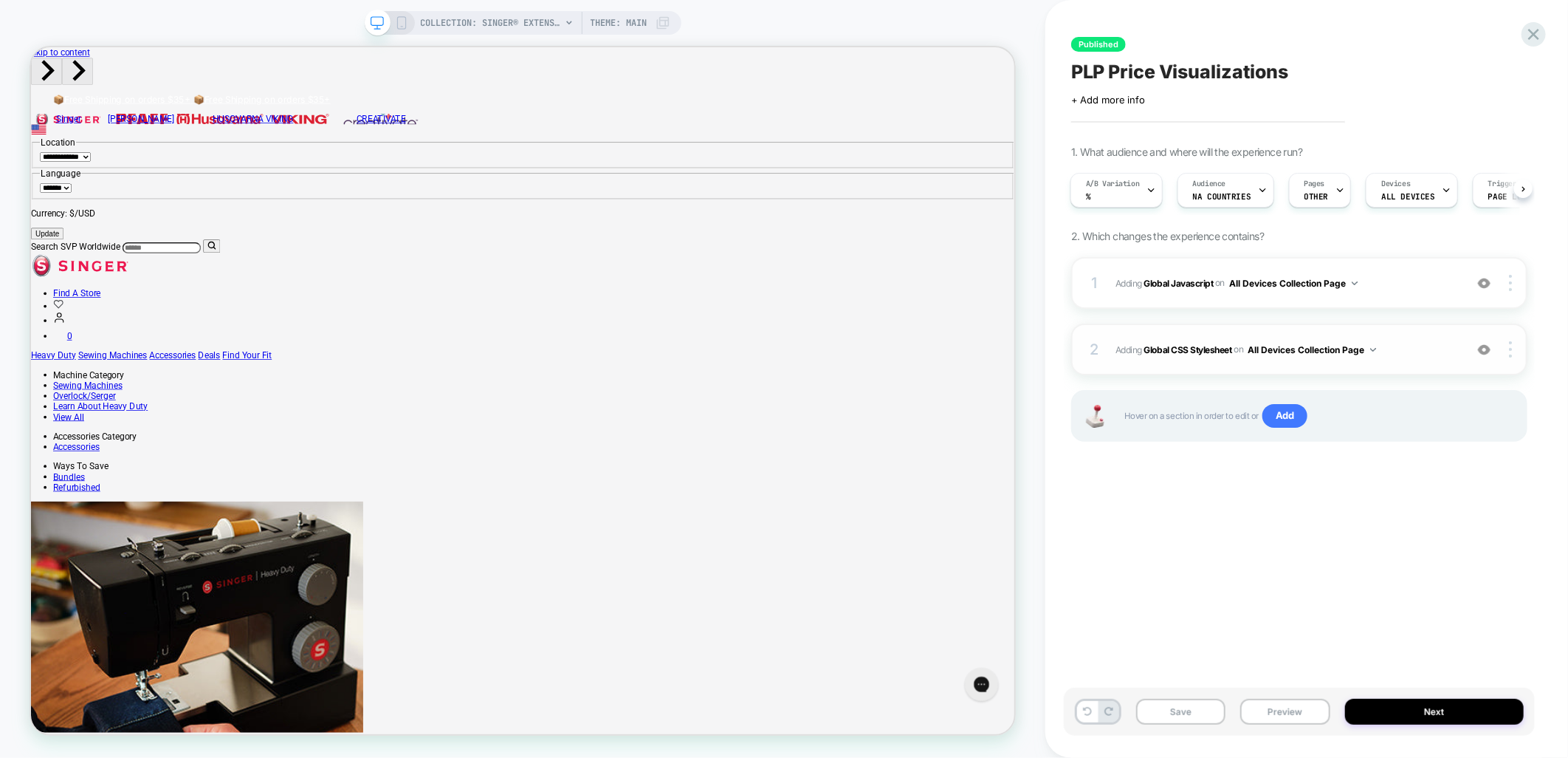
click at [1330, 345] on button "All Devices Collection Page" at bounding box center [1312, 349] width 129 height 18
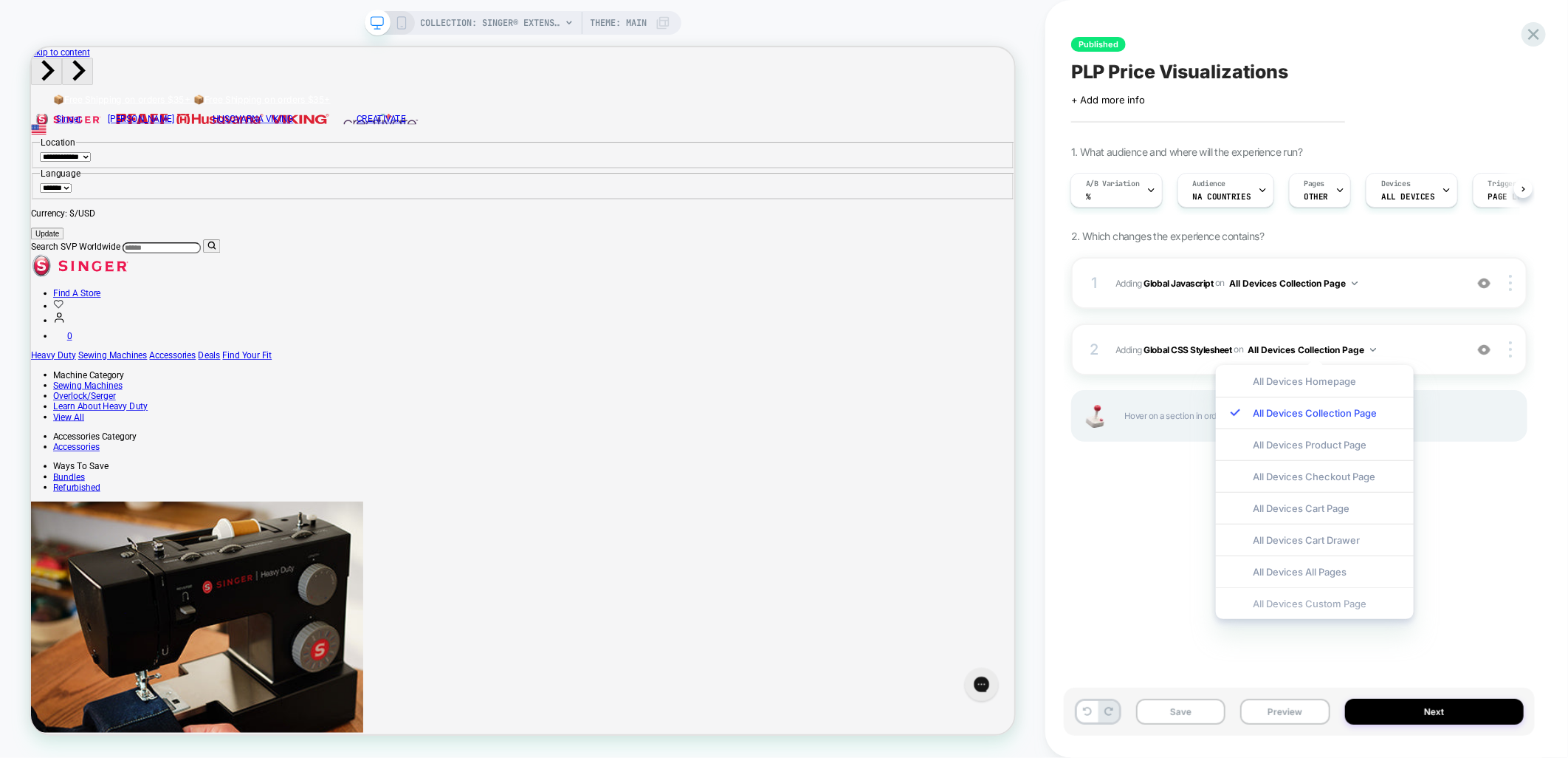
click at [1320, 604] on div "All Devices Custom Page" at bounding box center [1315, 603] width 198 height 32
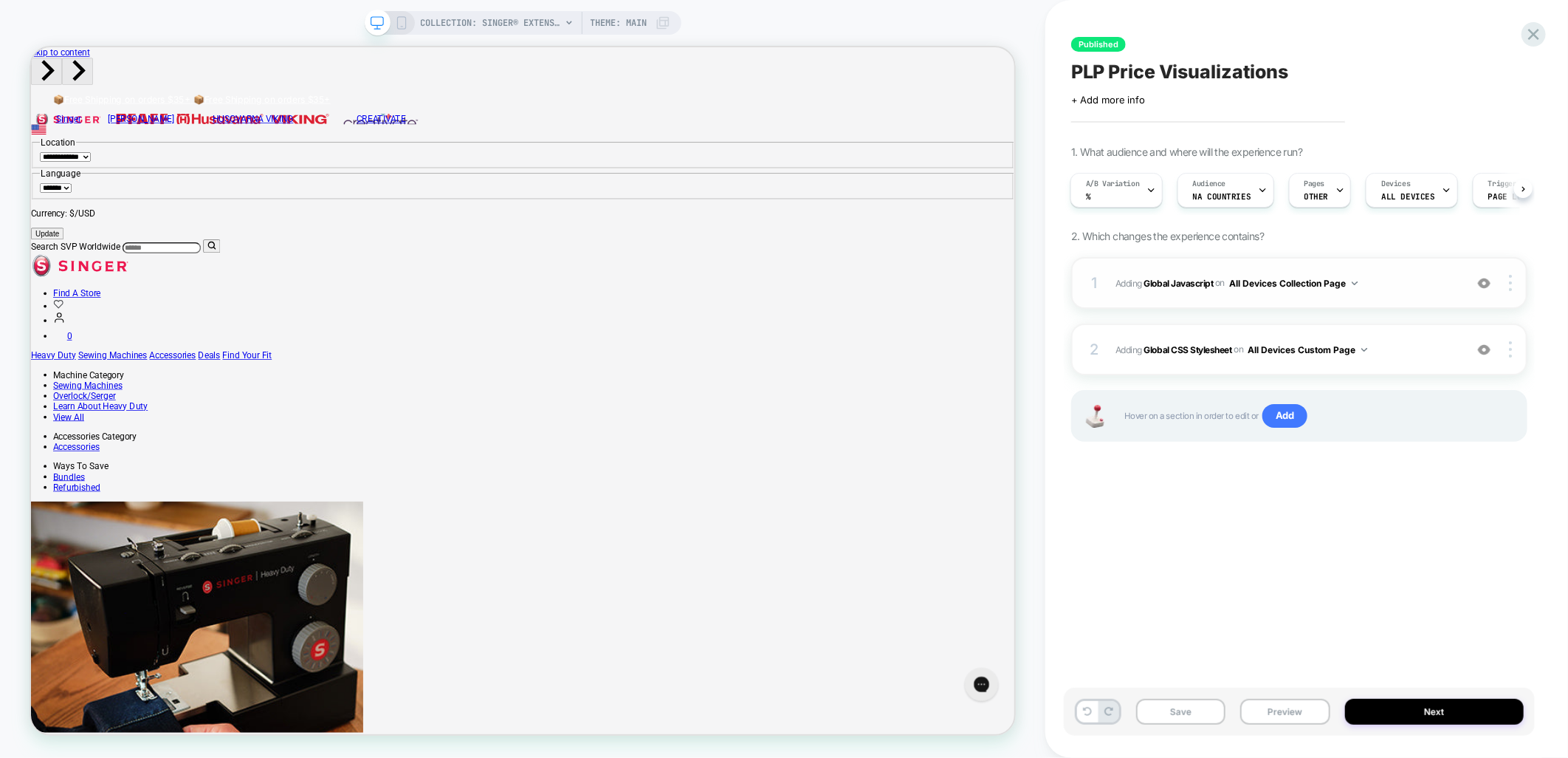
click at [1349, 281] on button "All Devices Collection Page" at bounding box center [1293, 283] width 129 height 18
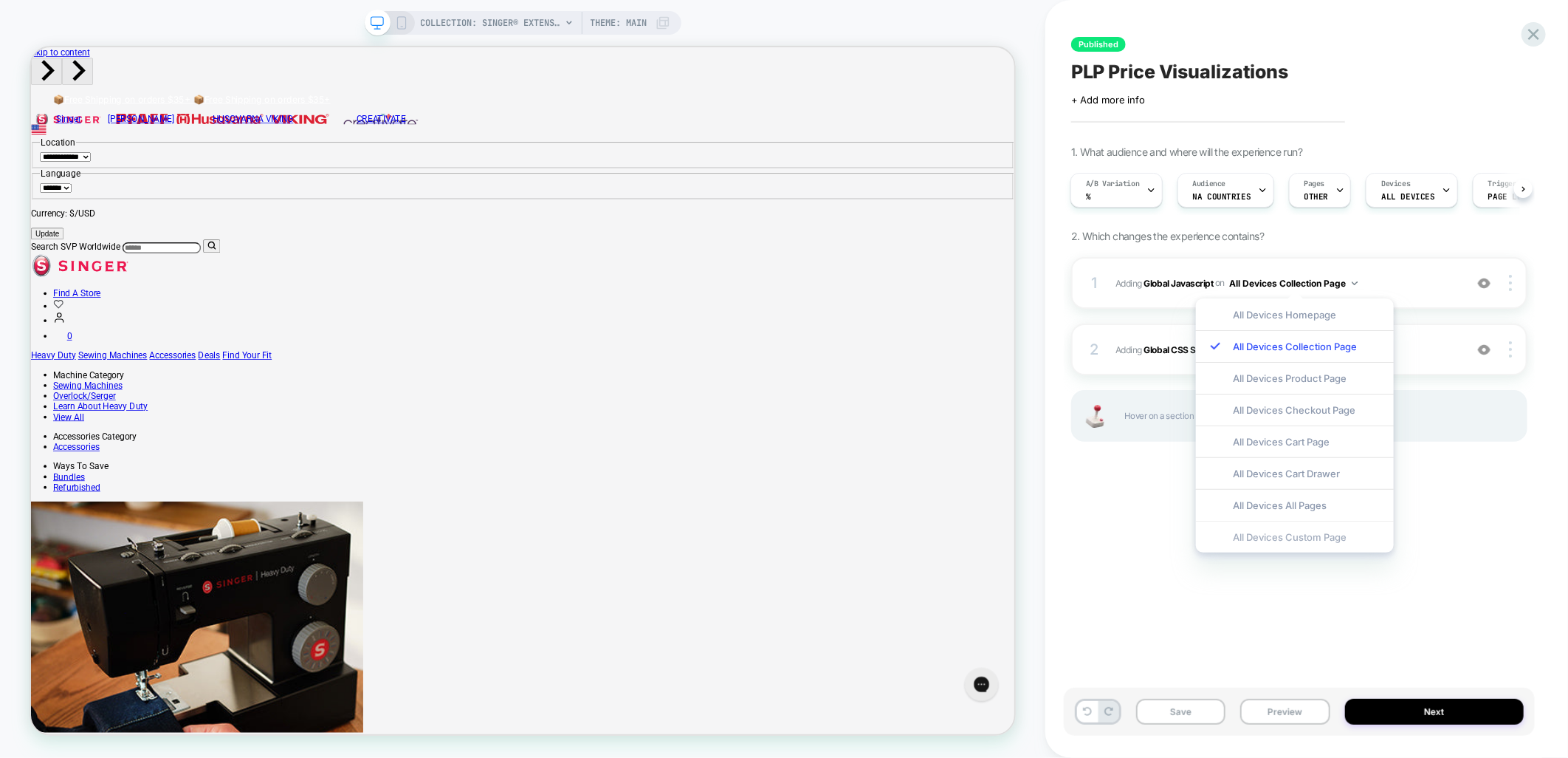
click at [1292, 537] on div "All Devices Custom Page" at bounding box center [1295, 537] width 198 height 32
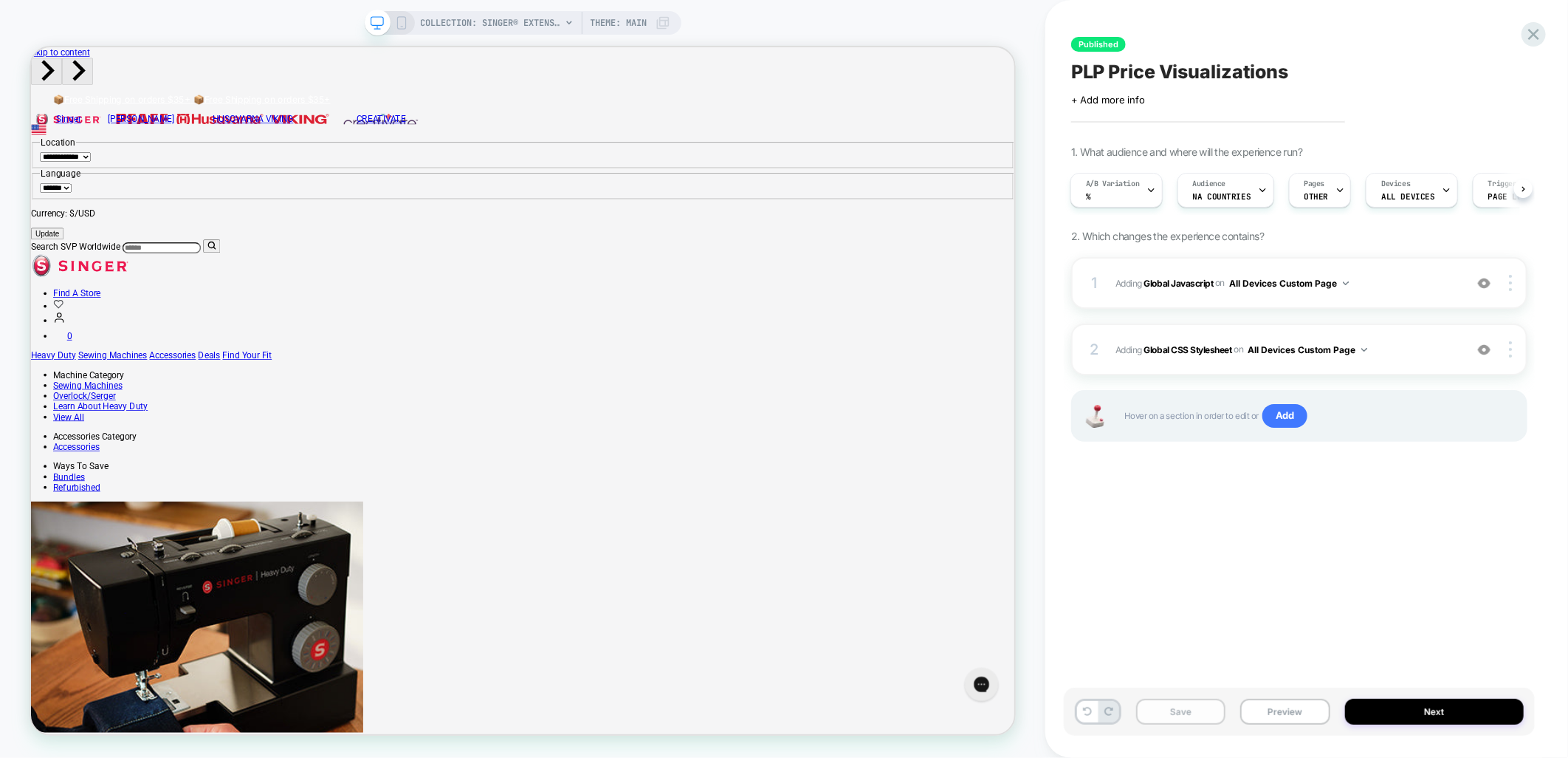
click at [1184, 710] on button "Save" at bounding box center [1180, 712] width 89 height 26
click at [1135, 191] on div "A/B Variation %" at bounding box center [1113, 190] width 84 height 33
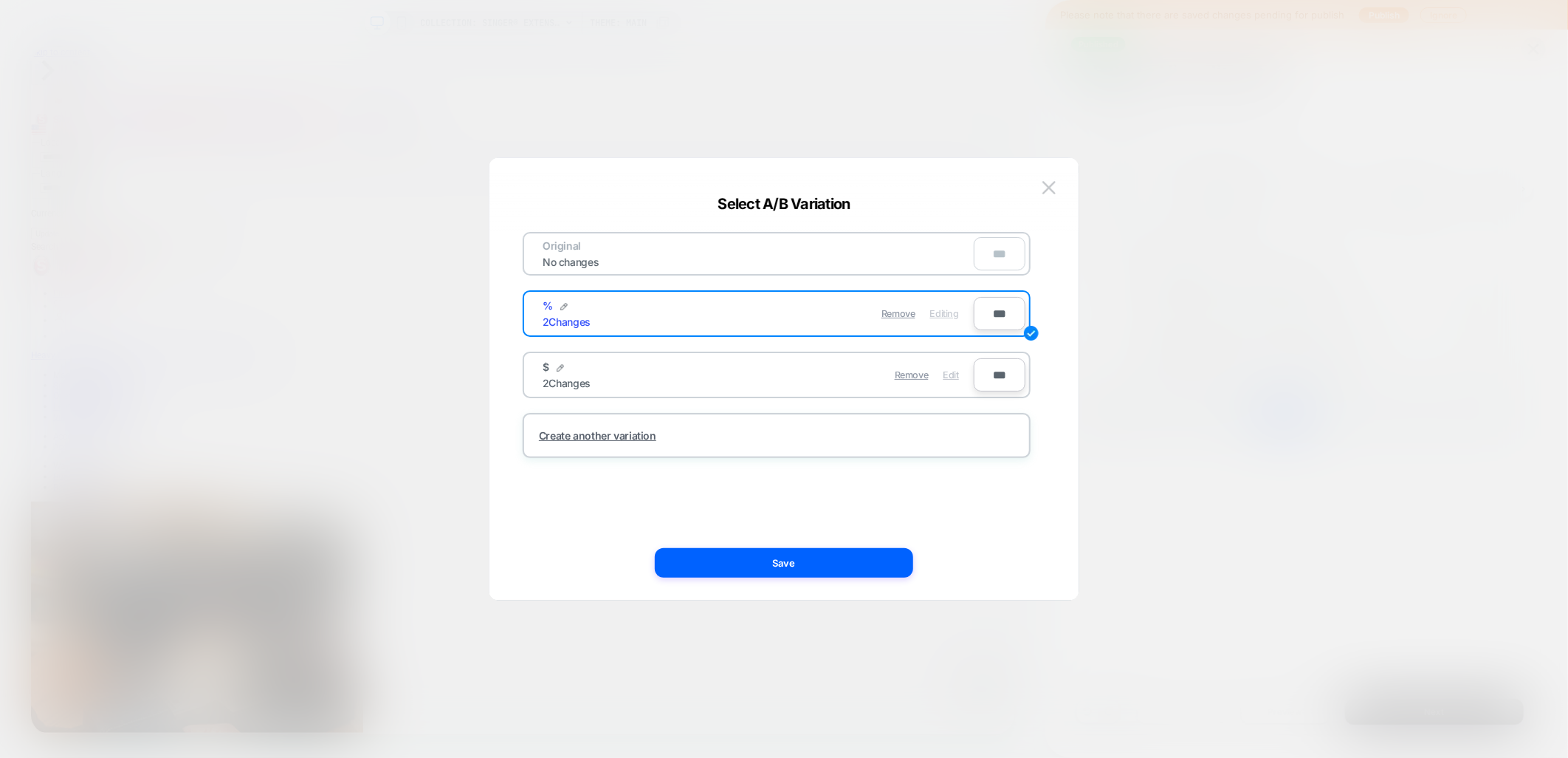
click at [945, 373] on span "Edit" at bounding box center [951, 374] width 16 height 11
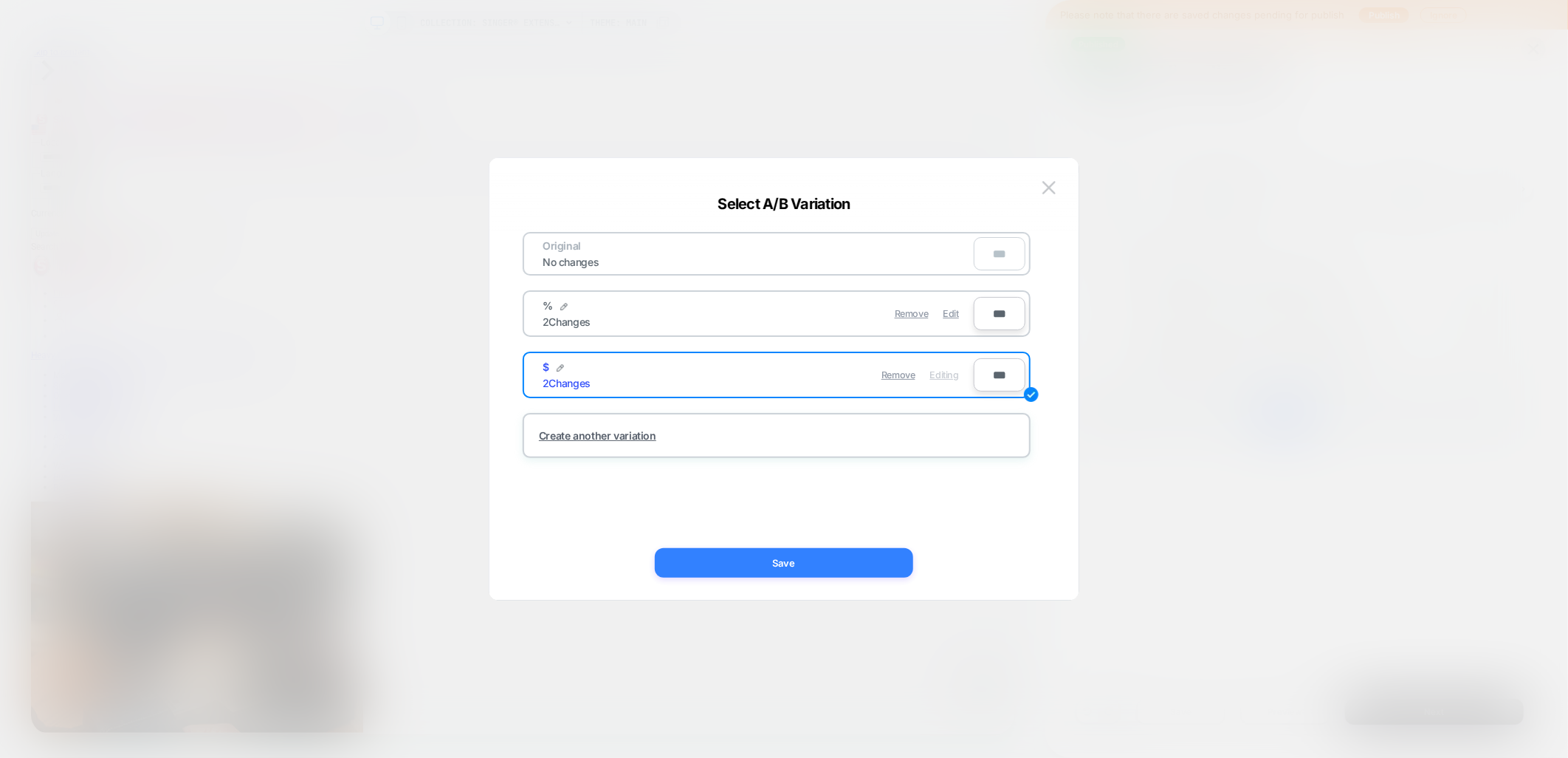
drag, startPoint x: 840, startPoint y: 570, endPoint x: 1096, endPoint y: 693, distance: 284.0
click at [840, 570] on button "Save" at bounding box center [784, 563] width 258 height 29
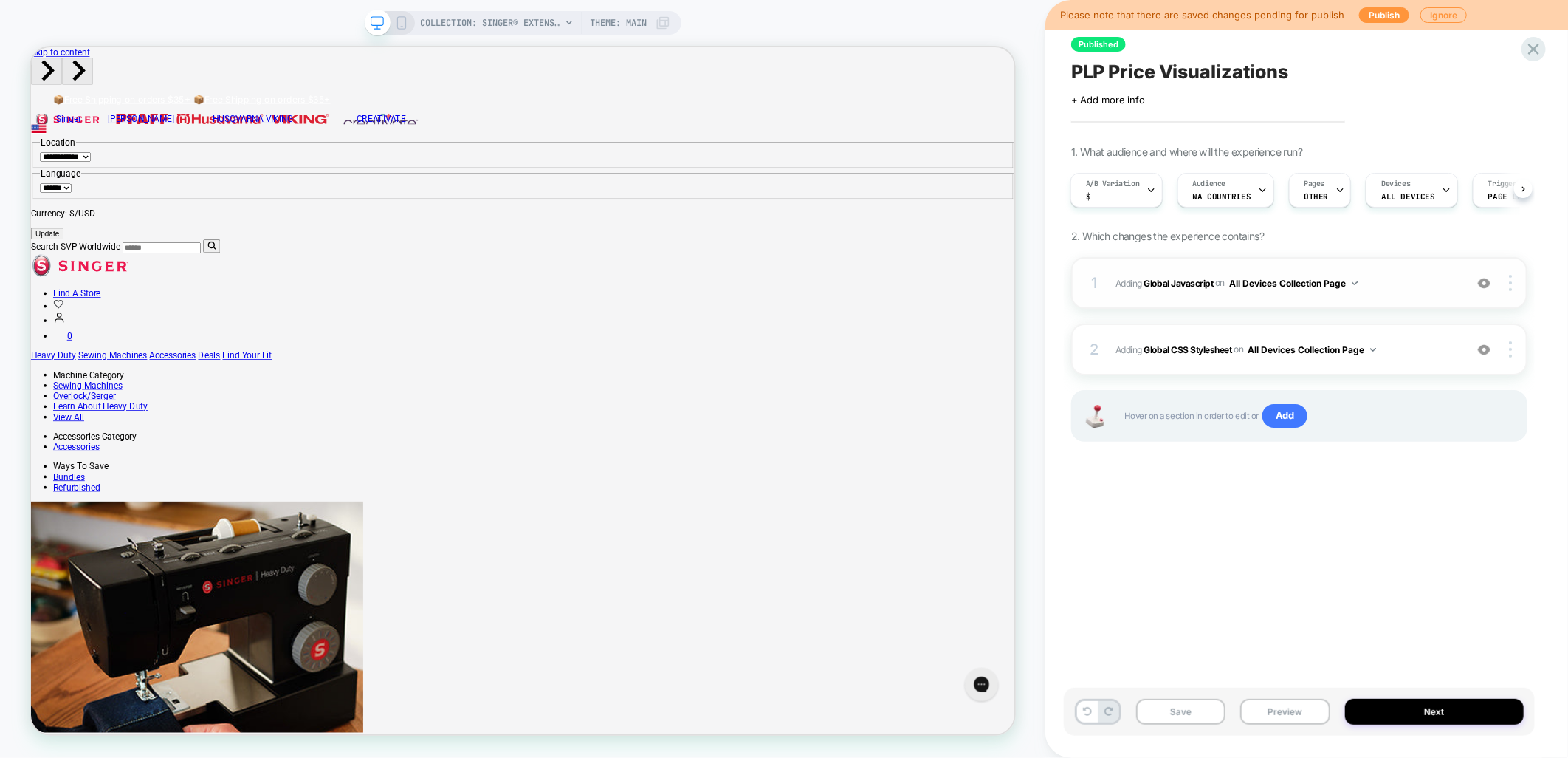
click at [1349, 278] on button "All Devices Collection Page" at bounding box center [1293, 283] width 129 height 18
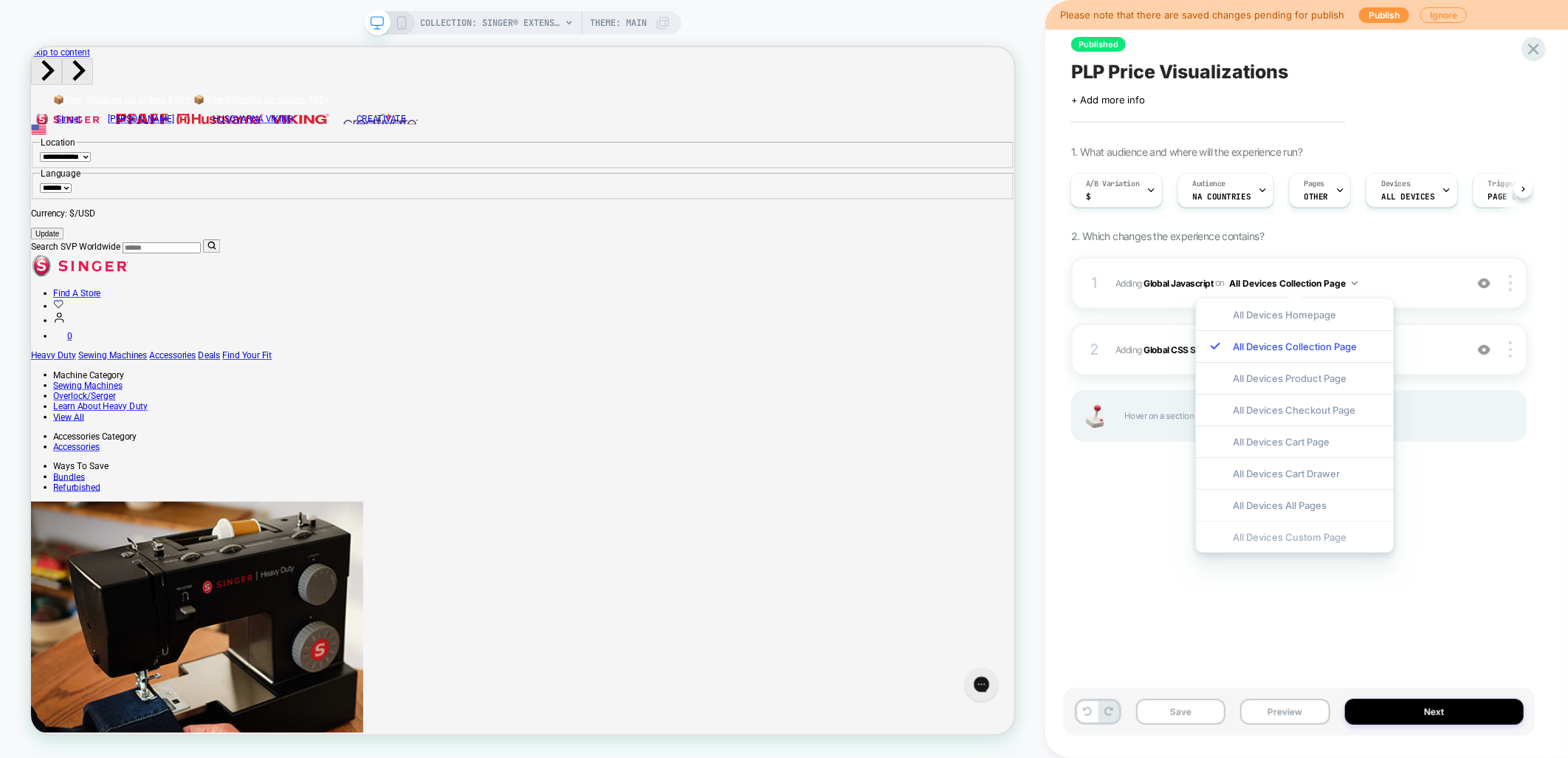
click at [1270, 545] on div "All Devices Custom Page" at bounding box center [1295, 537] width 198 height 32
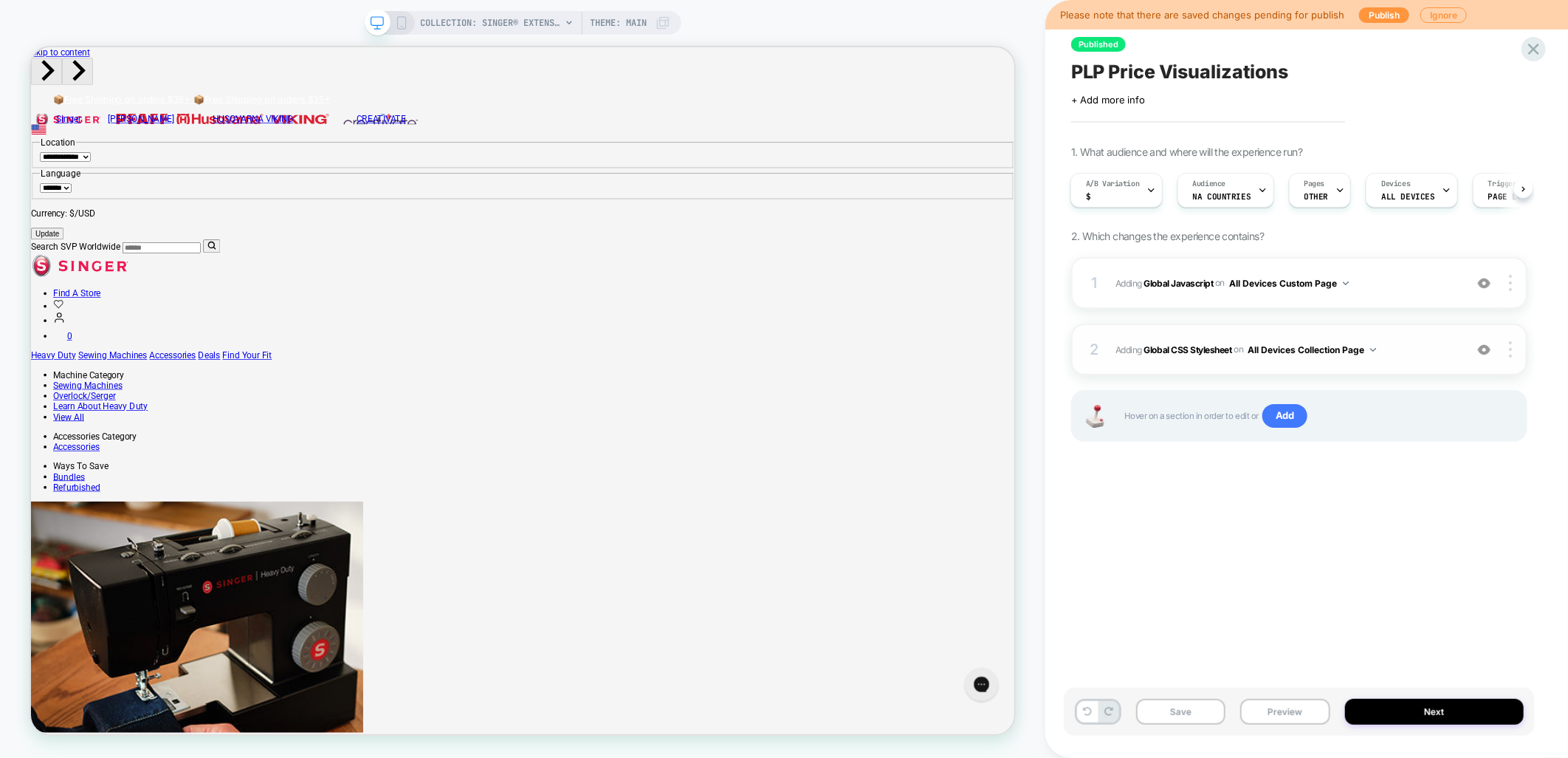
click at [1371, 343] on button "All Devices Collection Page" at bounding box center [1312, 349] width 129 height 18
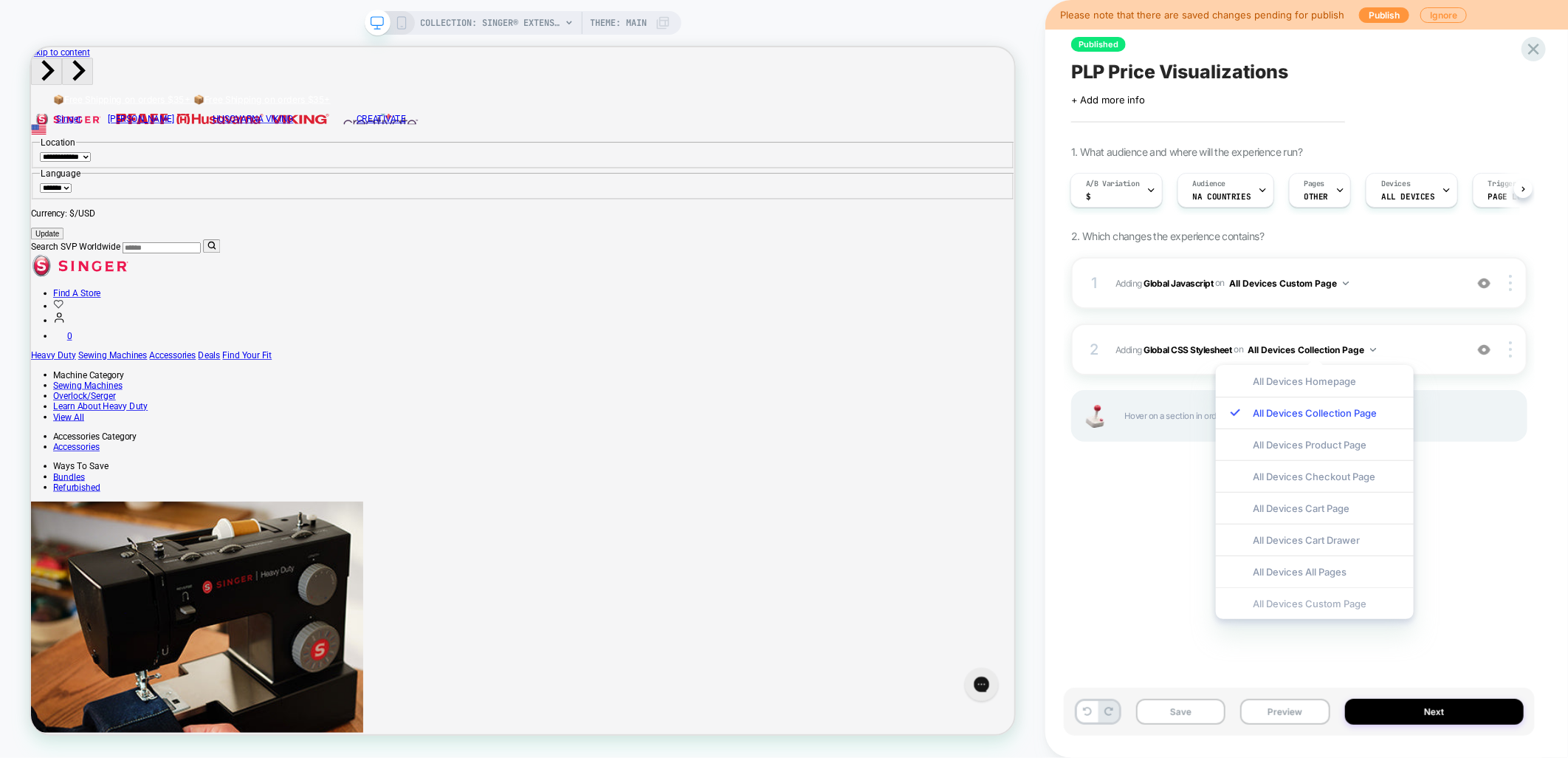
click at [1276, 598] on div "All Devices Custom Page" at bounding box center [1315, 603] width 198 height 32
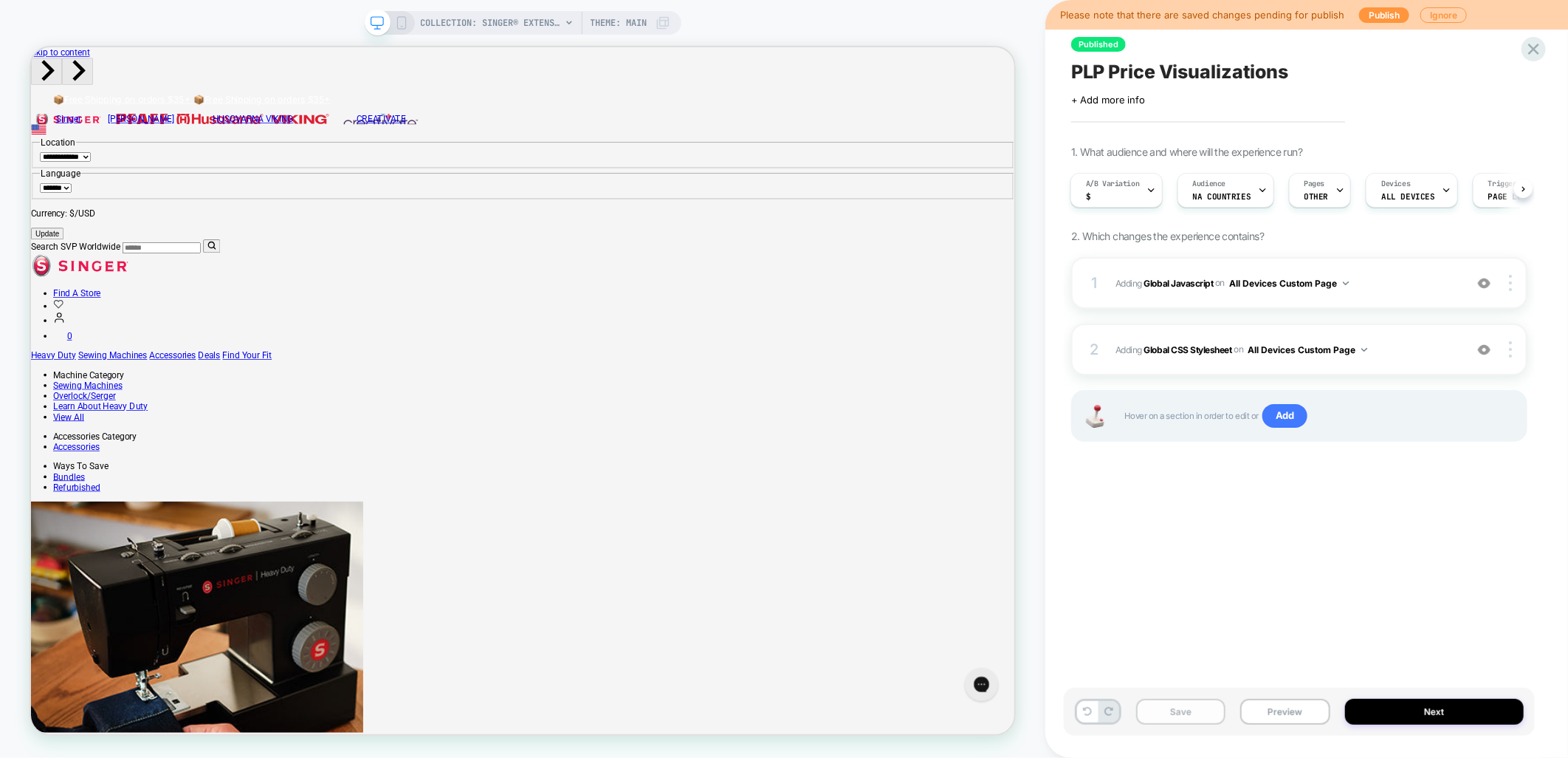
click at [1192, 710] on button "Save" at bounding box center [1180, 712] width 89 height 26
click at [1380, 13] on button "Publish" at bounding box center [1385, 16] width 50 height 16
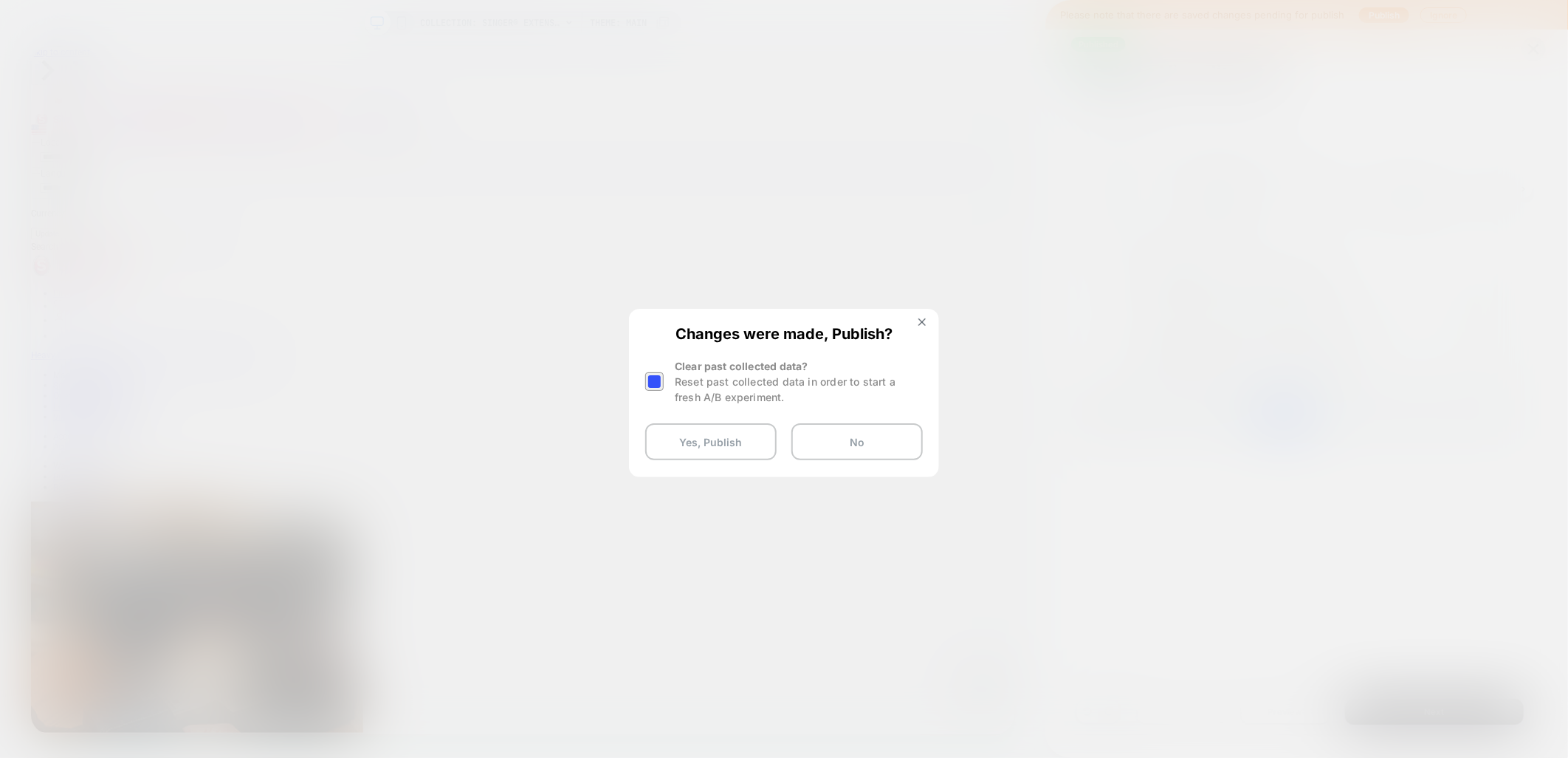
click at [658, 378] on div at bounding box center [654, 381] width 18 height 18
click at [683, 433] on button "Yes, Publish" at bounding box center [711, 442] width 131 height 37
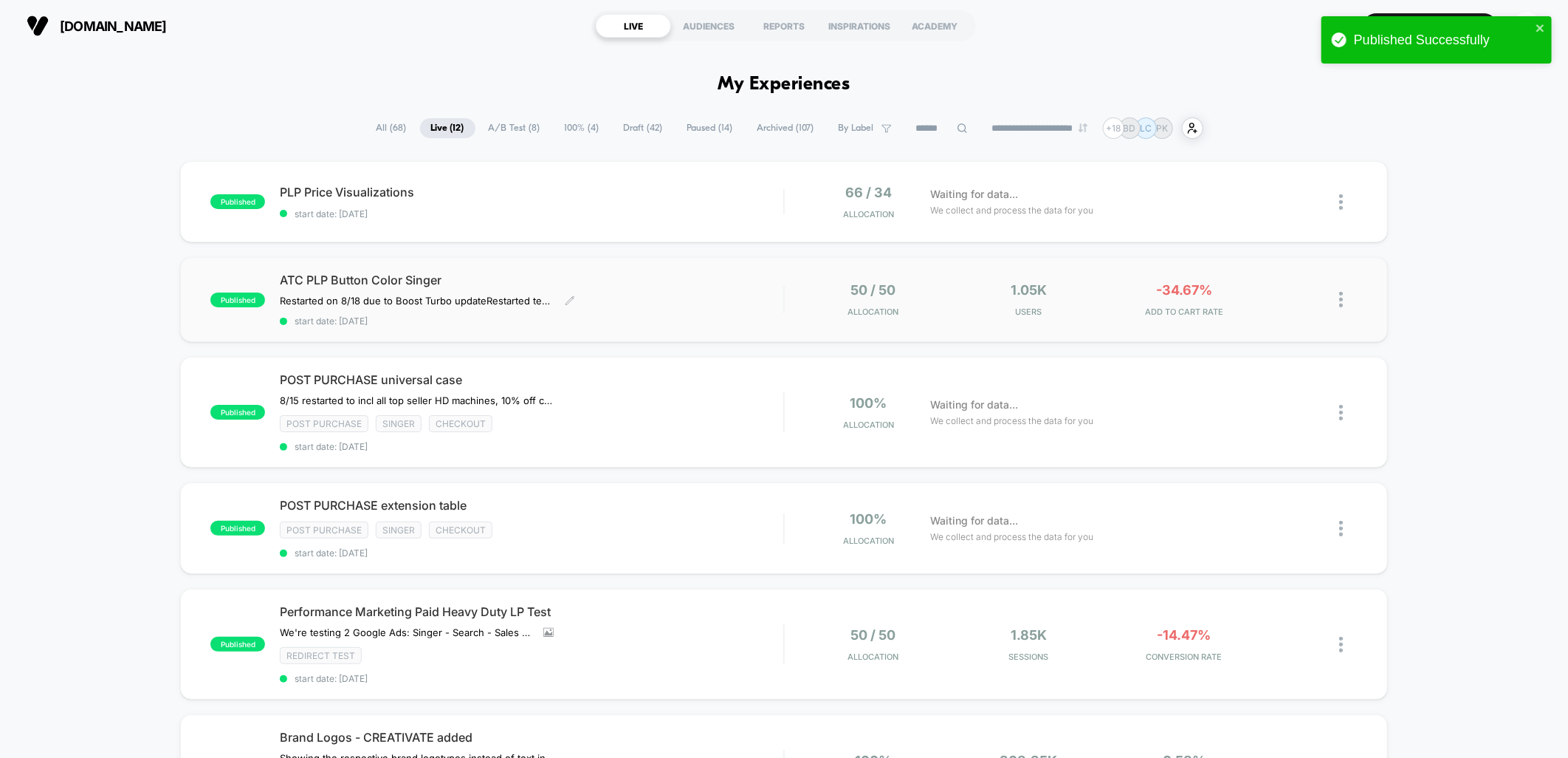
click at [626, 318] on span "start date: [DATE]" at bounding box center [531, 321] width 504 height 11
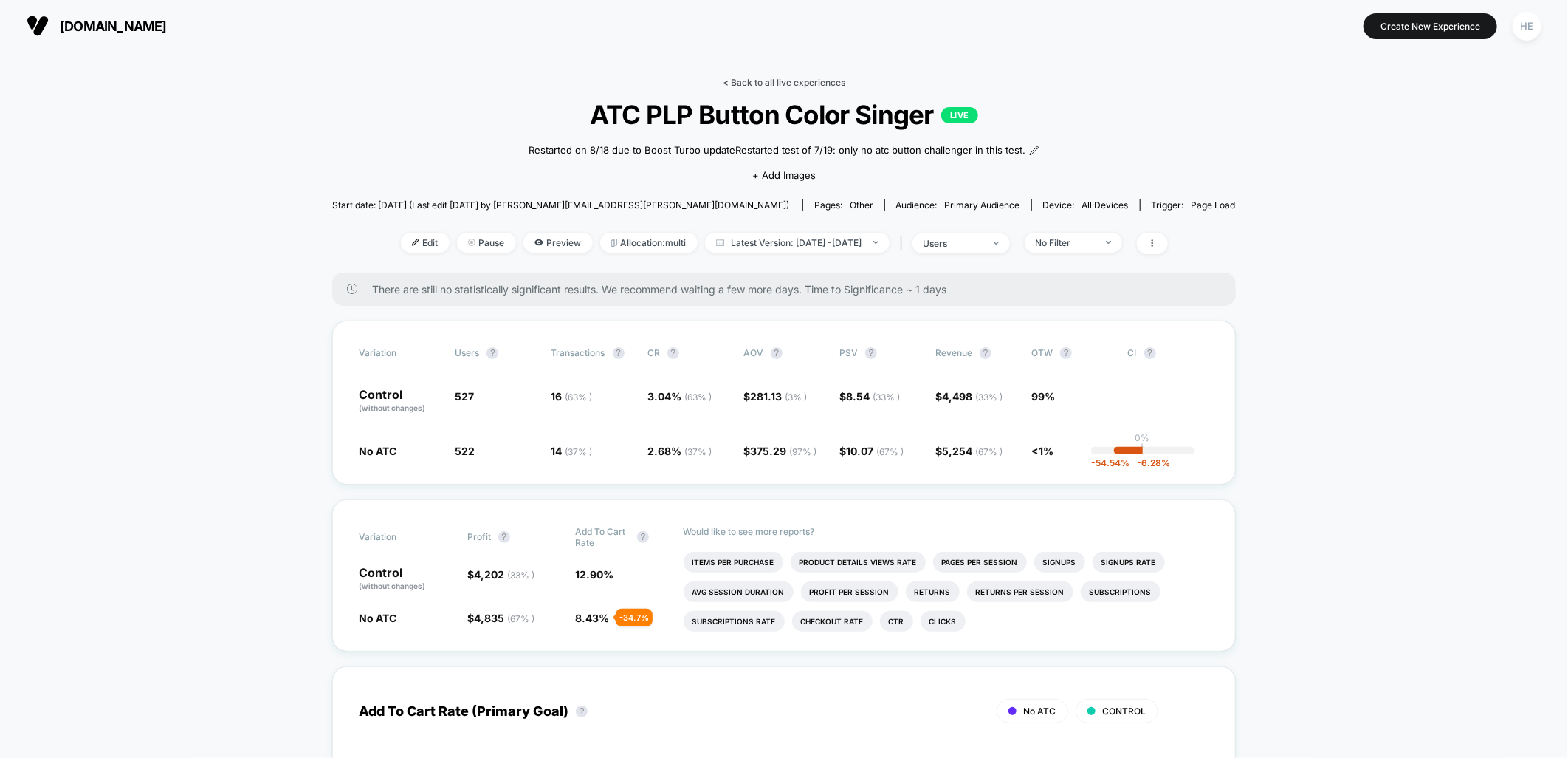
click at [742, 79] on link "< Back to all live experiences" at bounding box center [784, 82] width 123 height 11
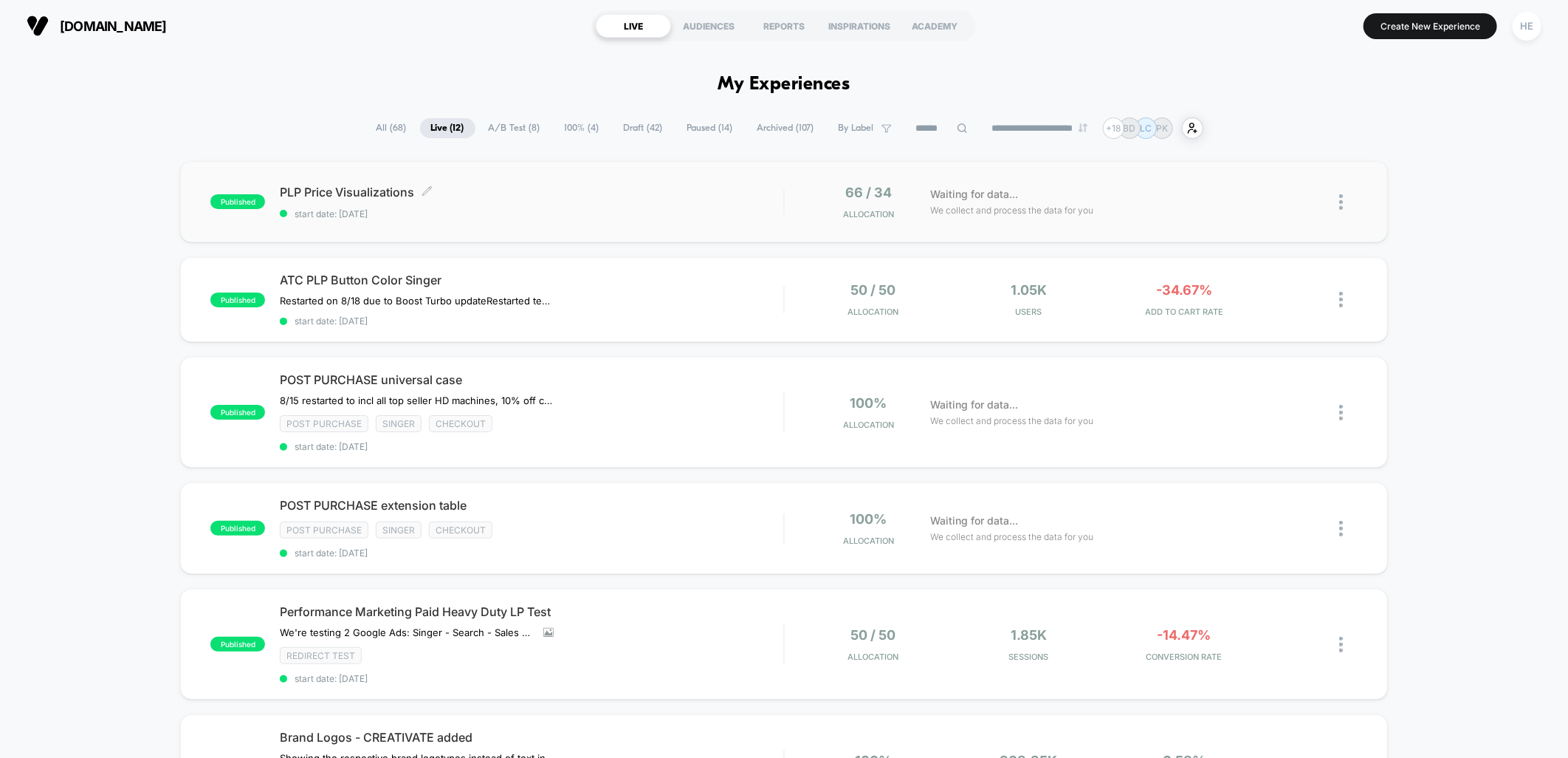
click at [529, 208] on span "start date: [DATE]" at bounding box center [531, 213] width 504 height 11
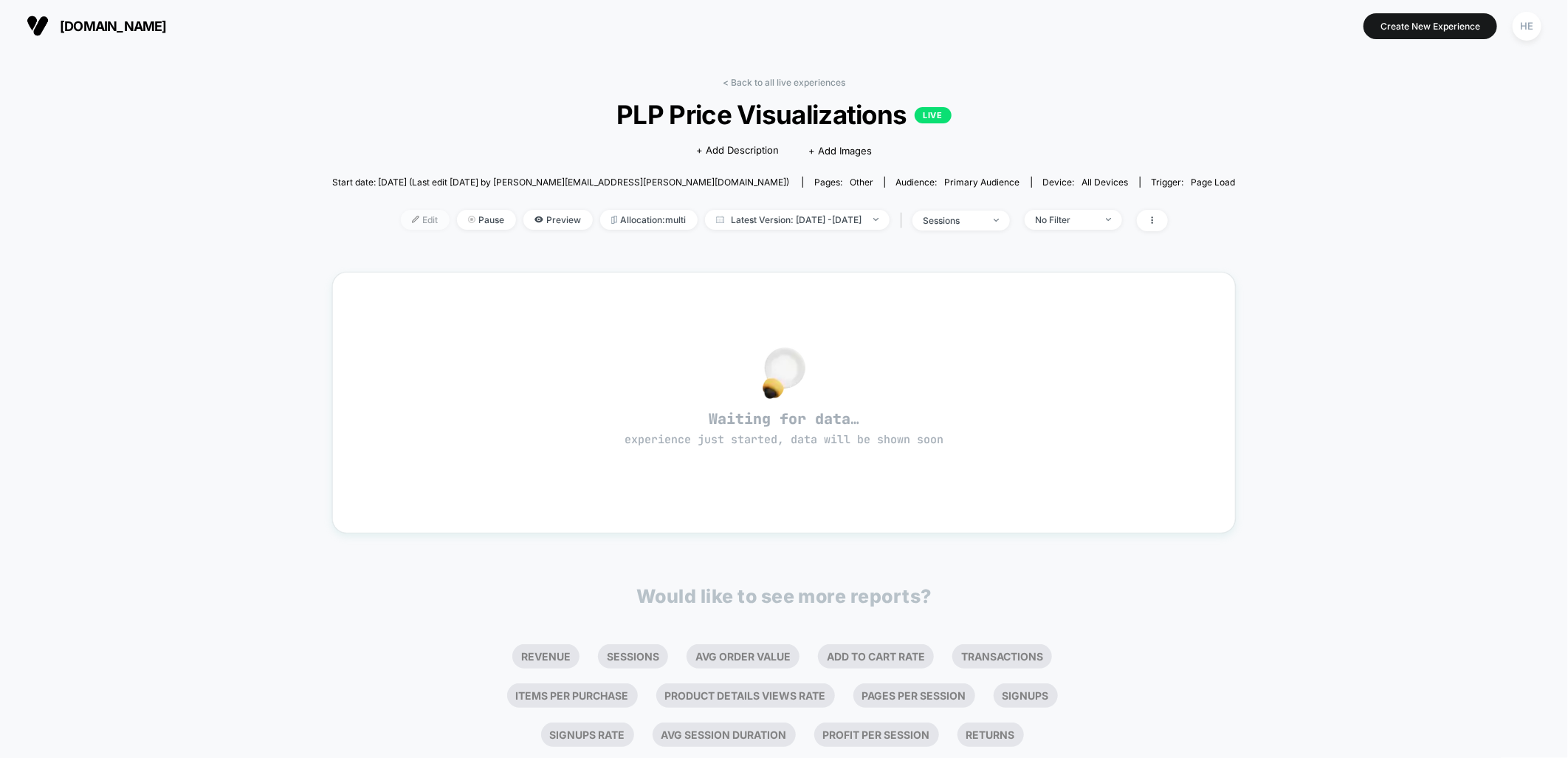
click at [403, 220] on span "Edit" at bounding box center [425, 220] width 48 height 20
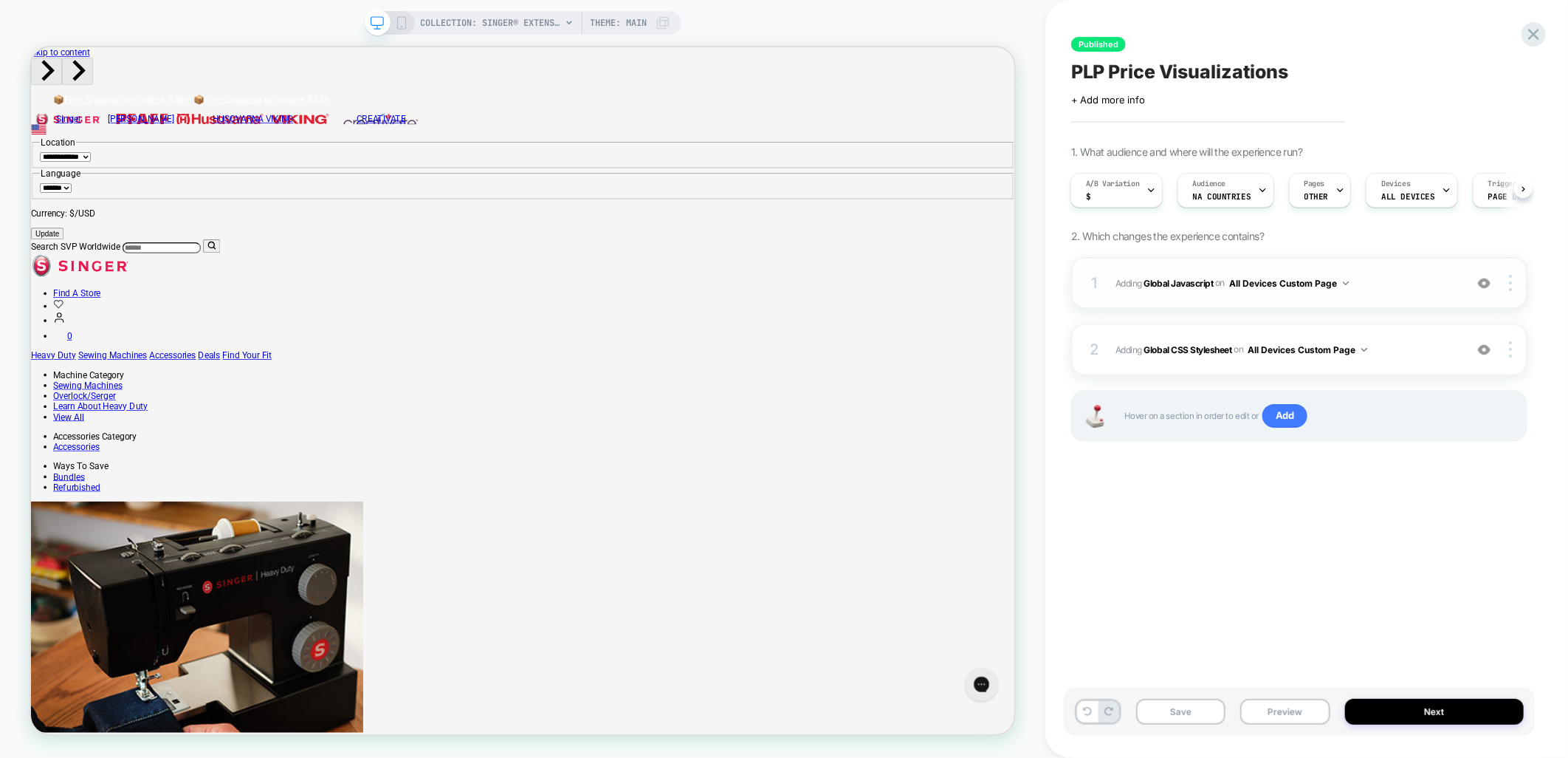
click at [1339, 277] on button "All Devices Custom Page" at bounding box center [1289, 283] width 119 height 18
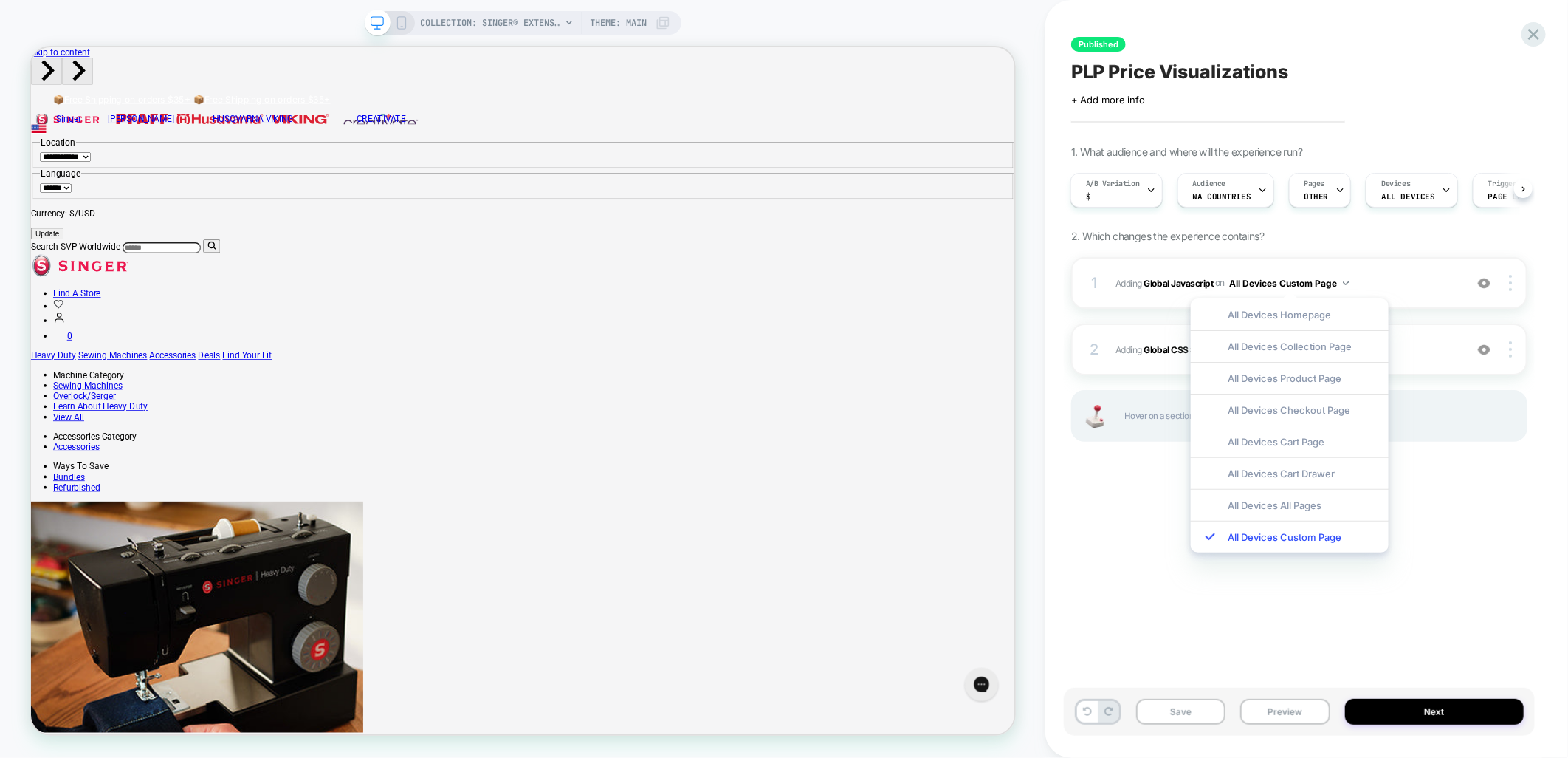
click at [1501, 545] on div "Published PLP Price Visualizations Click to edit experience details + Add more …" at bounding box center [1299, 379] width 471 height 729
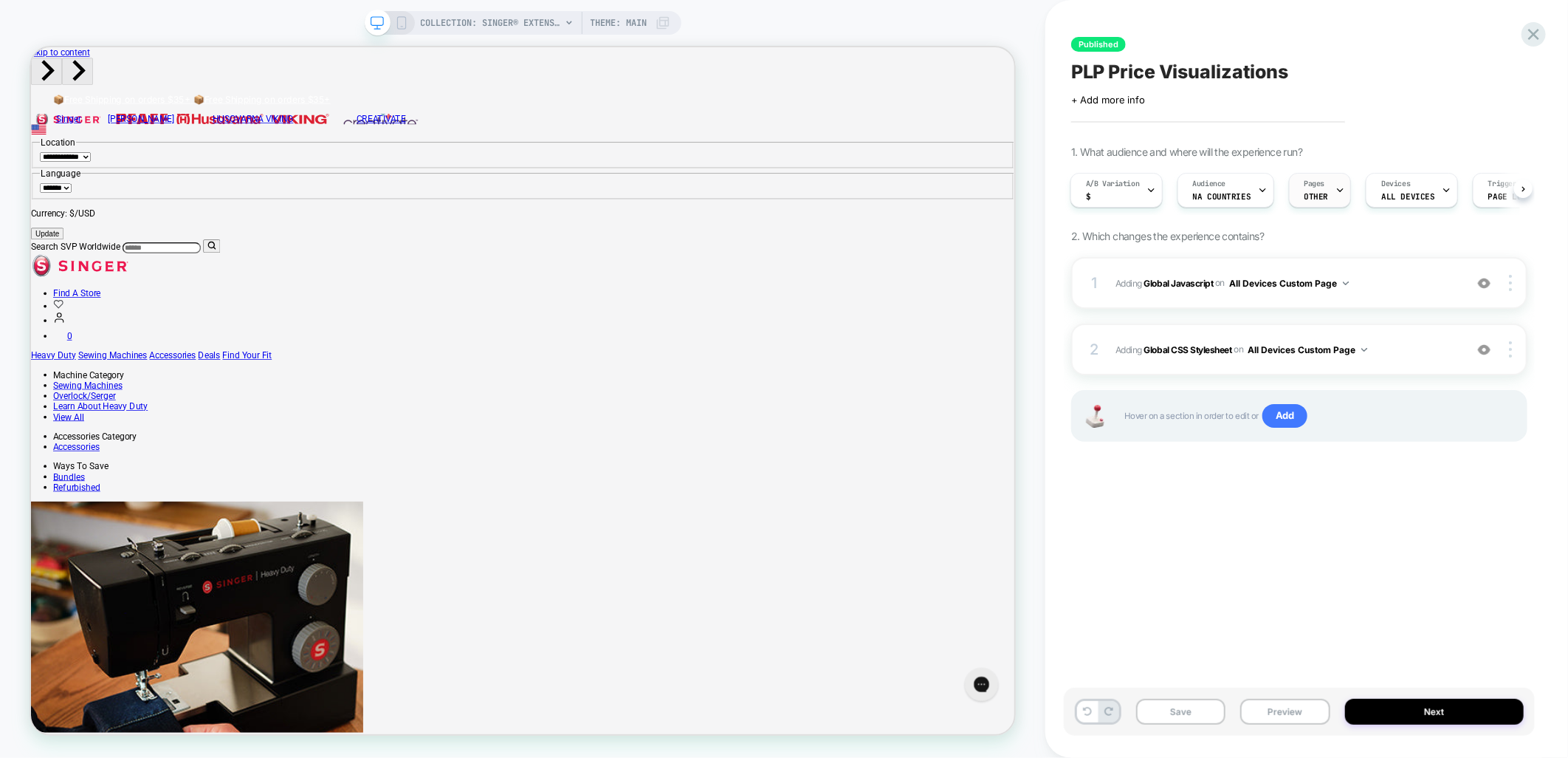
click at [1336, 198] on div at bounding box center [1340, 190] width 10 height 33
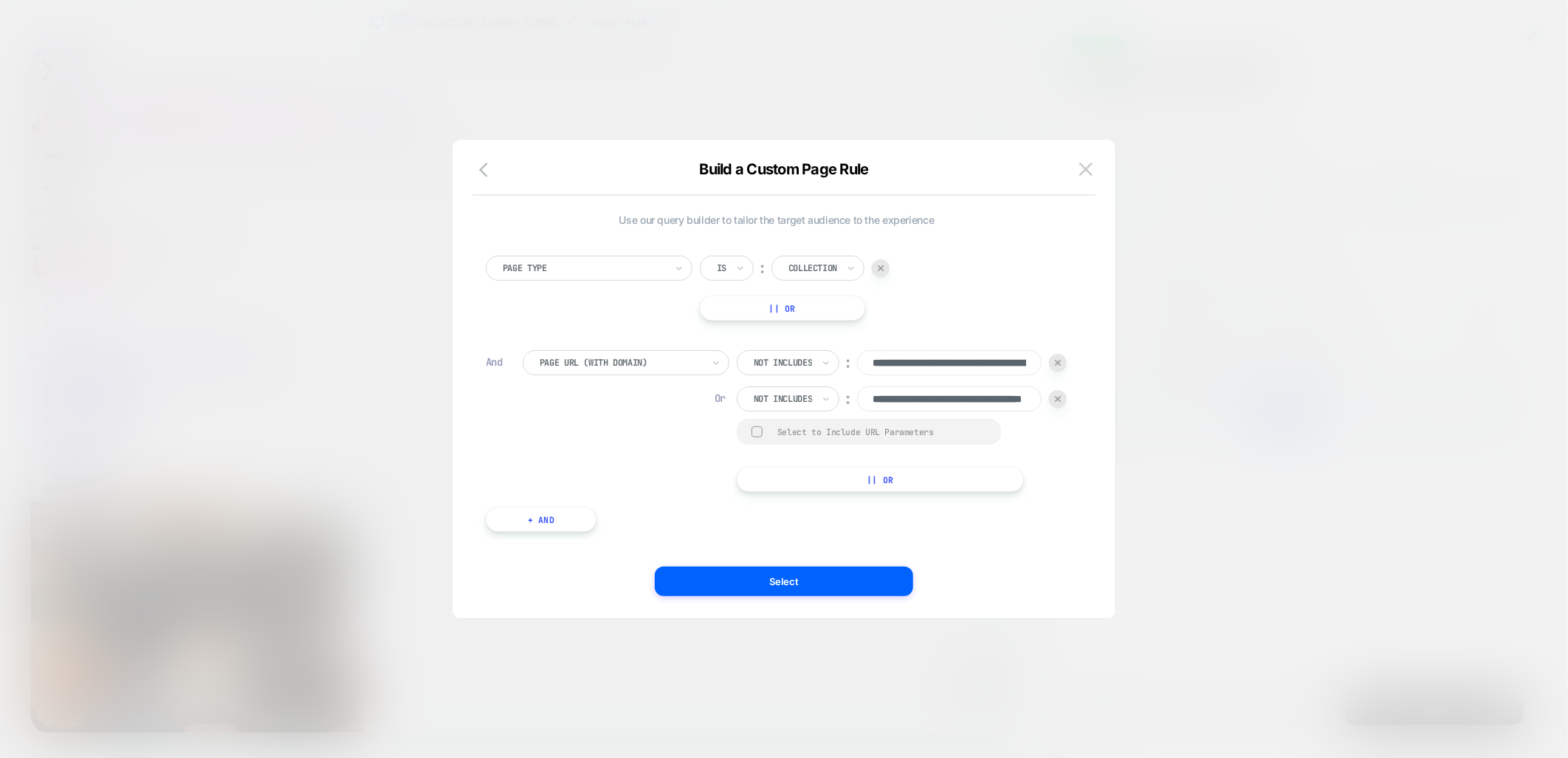
scroll to position [0, 92]
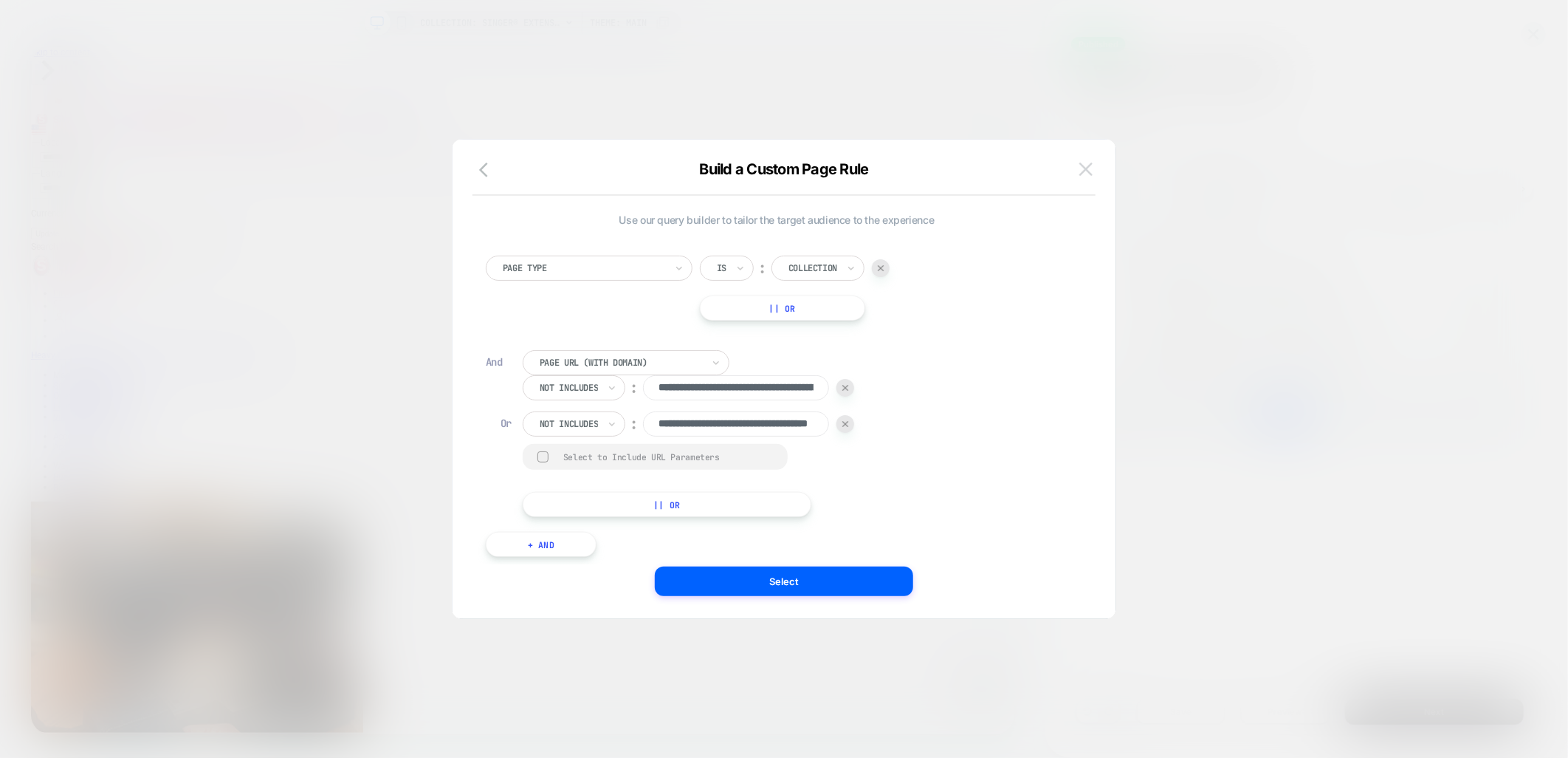
click at [1076, 174] on button at bounding box center [1087, 169] width 22 height 22
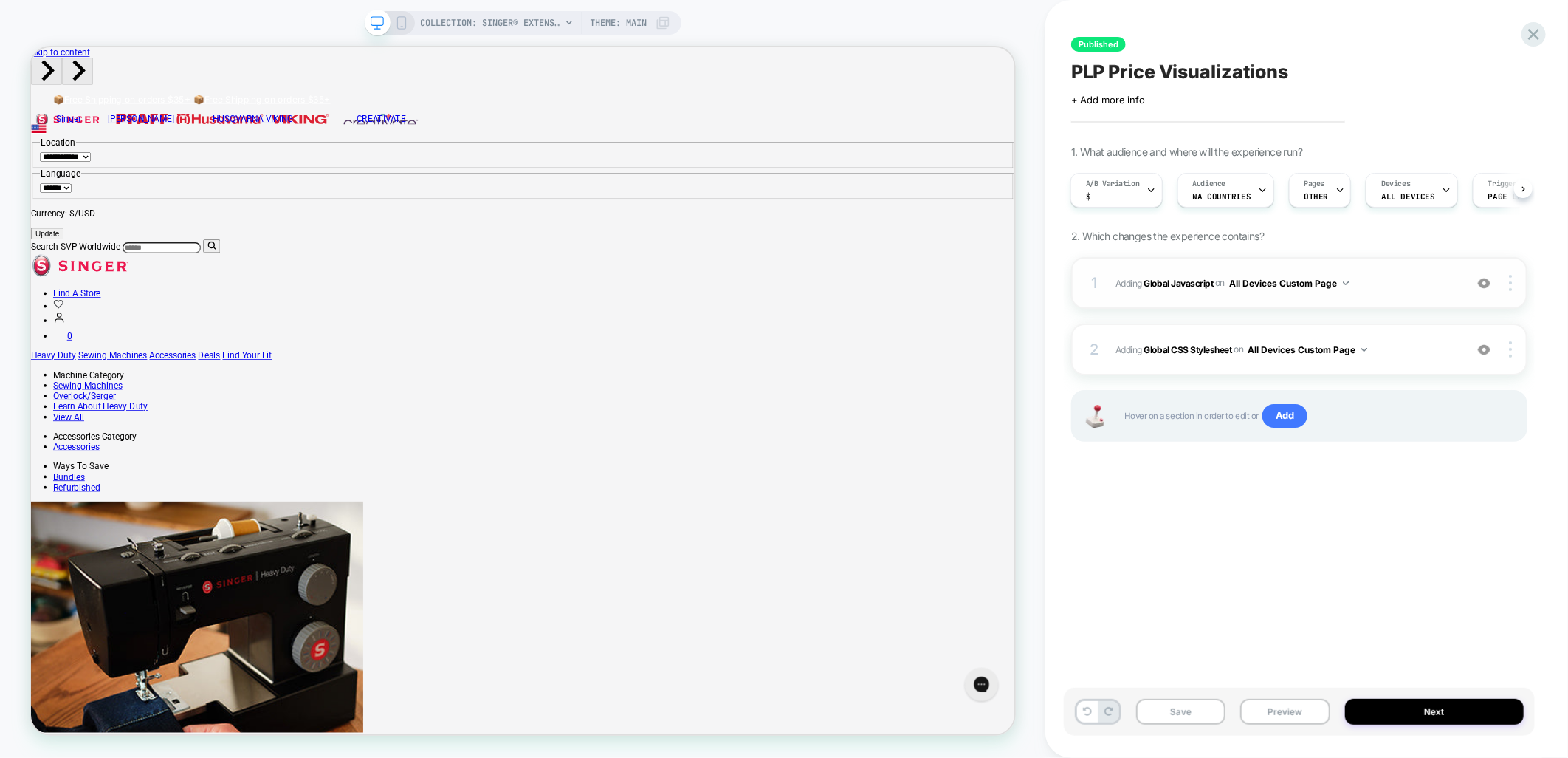
click at [1353, 283] on span "Adding Global Javascript on All Devices Custom Page" at bounding box center [1287, 283] width 342 height 18
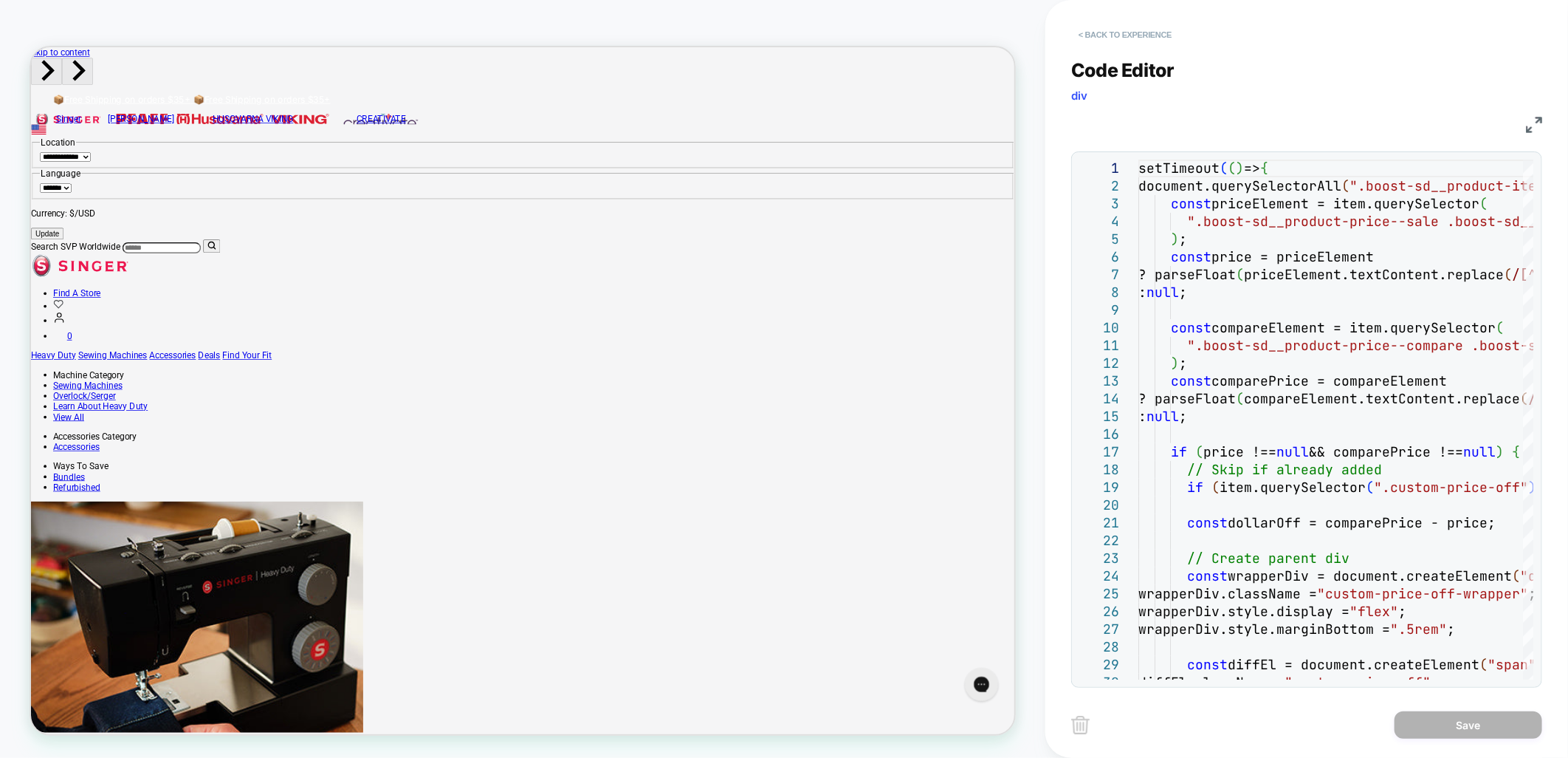
click at [1126, 30] on button "< Back to experience" at bounding box center [1125, 34] width 108 height 23
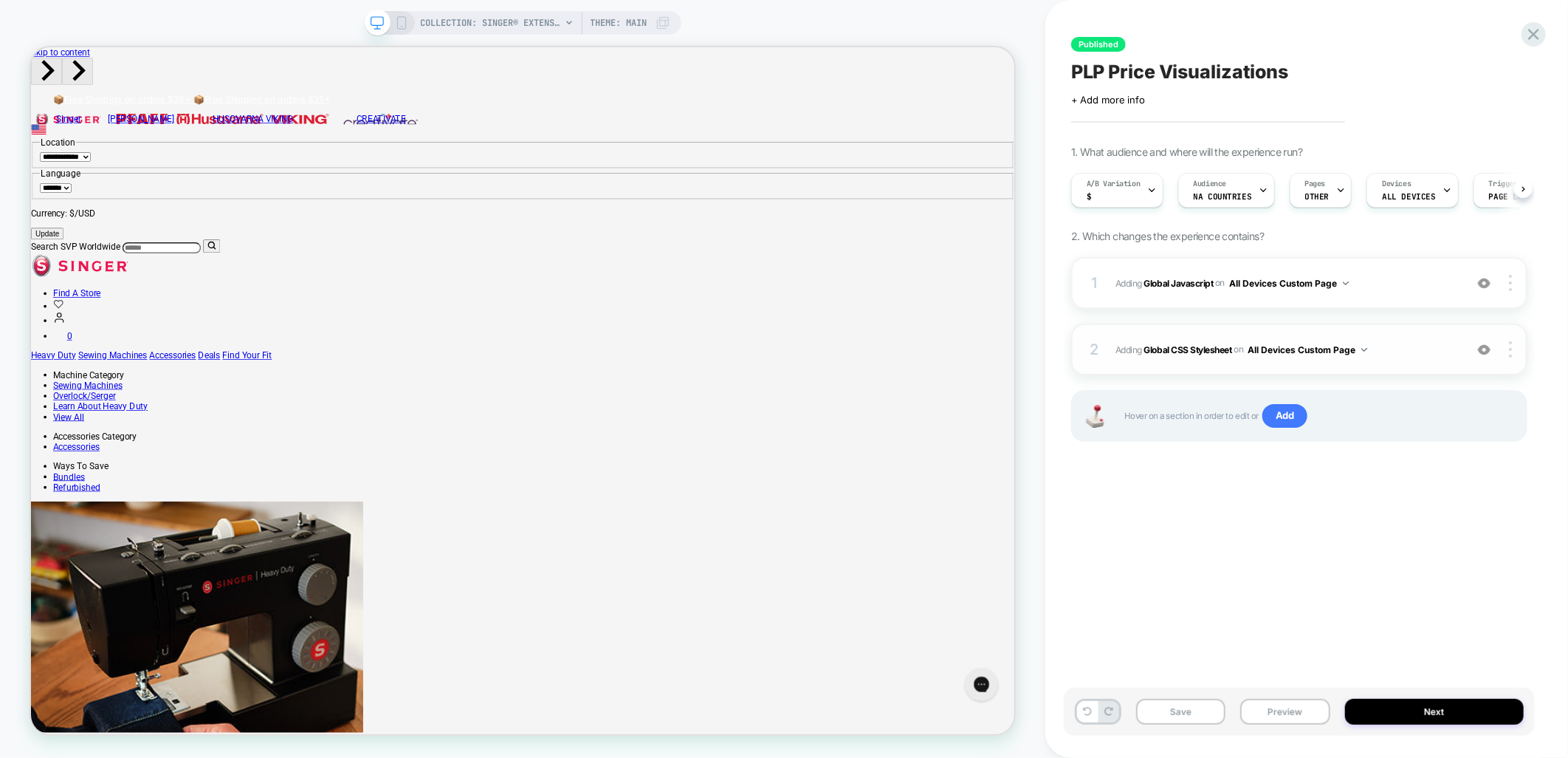
scroll to position [0, 1]
click at [1346, 282] on img at bounding box center [1346, 283] width 6 height 3
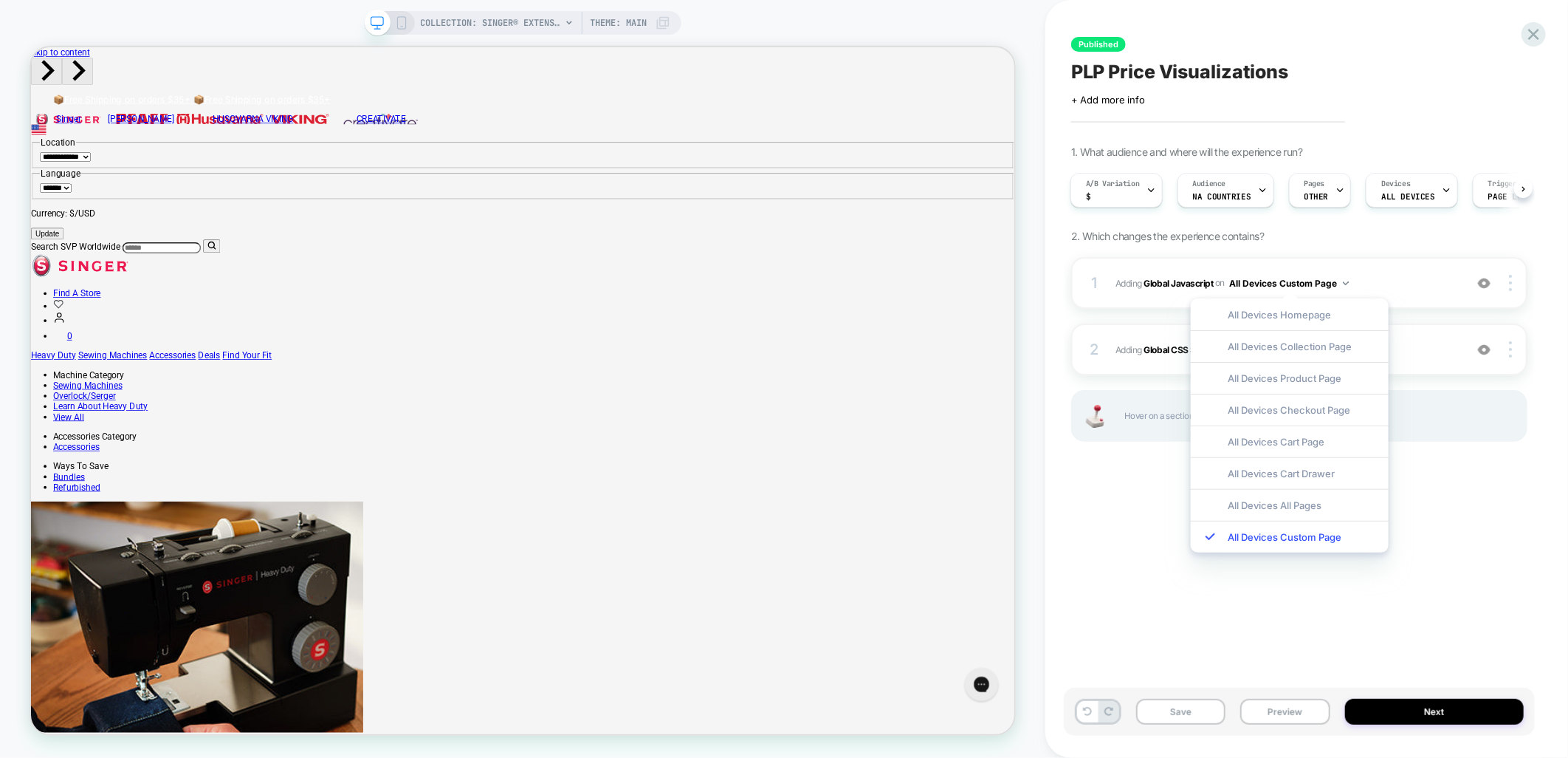
click at [1322, 602] on div "Published PLP Price Visualizations Click to edit experience details + Add more …" at bounding box center [1299, 379] width 471 height 729
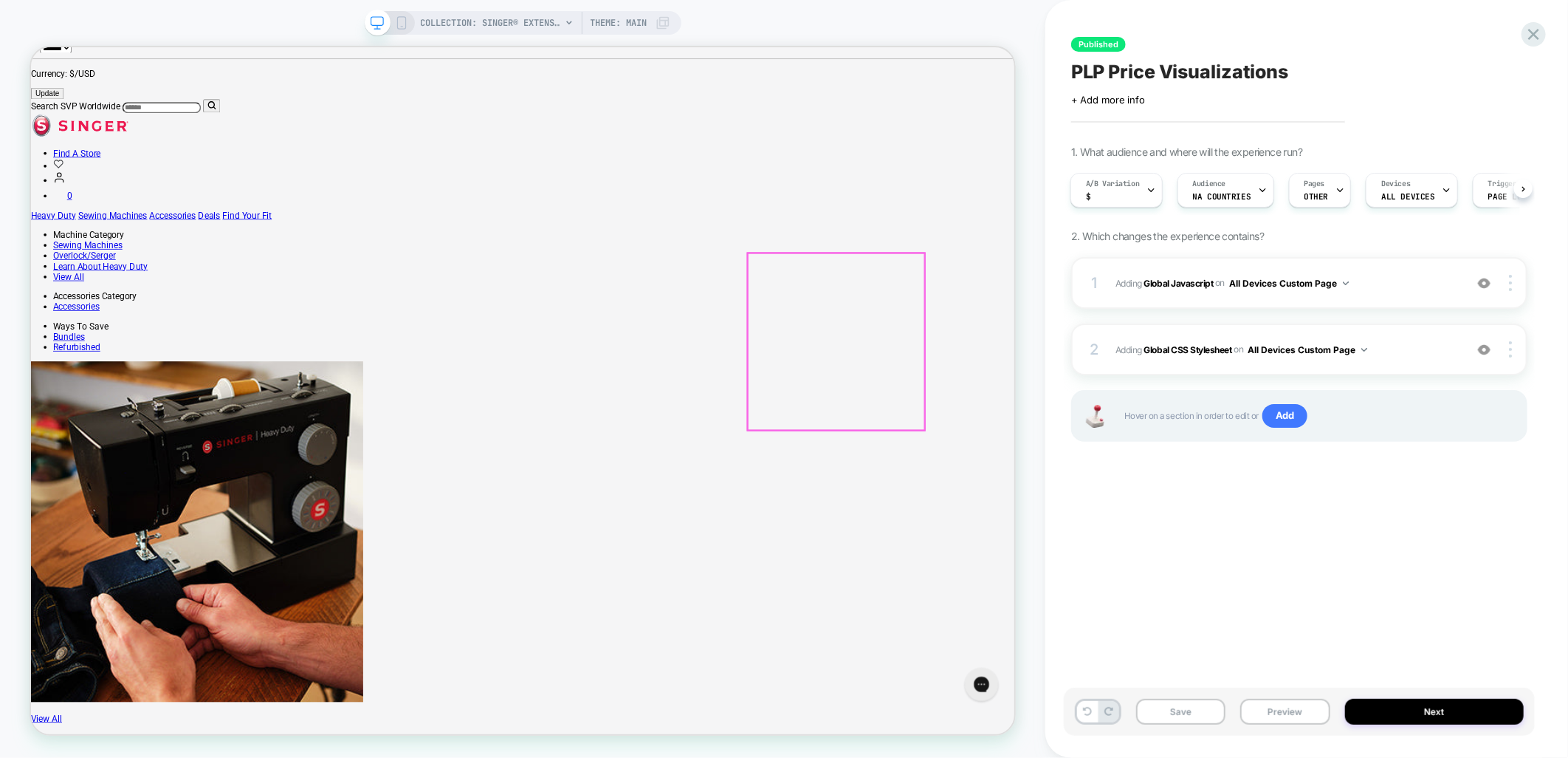
scroll to position [246, 0]
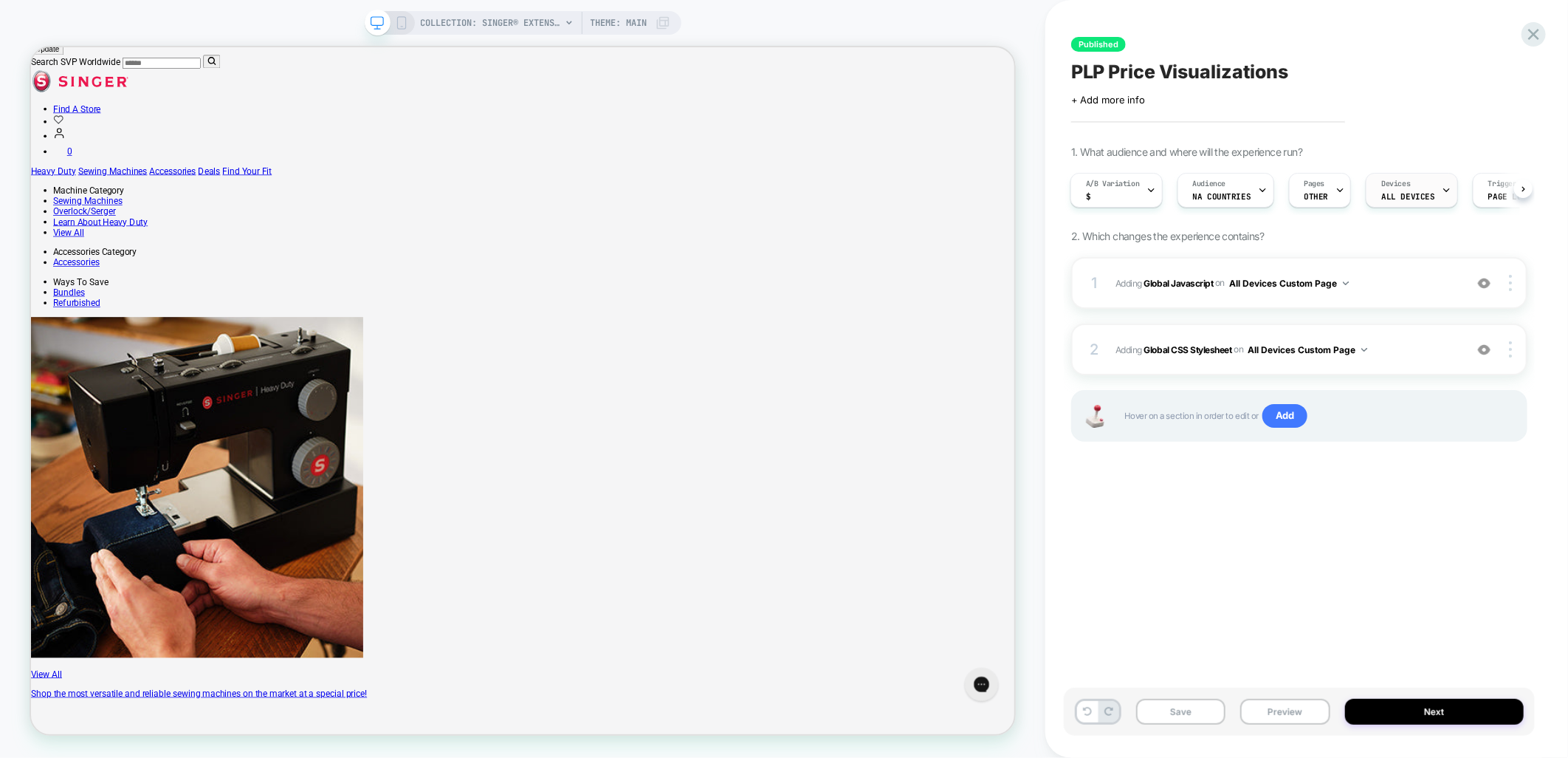
click at [1411, 192] on span "ALL DEVICES" at bounding box center [1408, 196] width 54 height 10
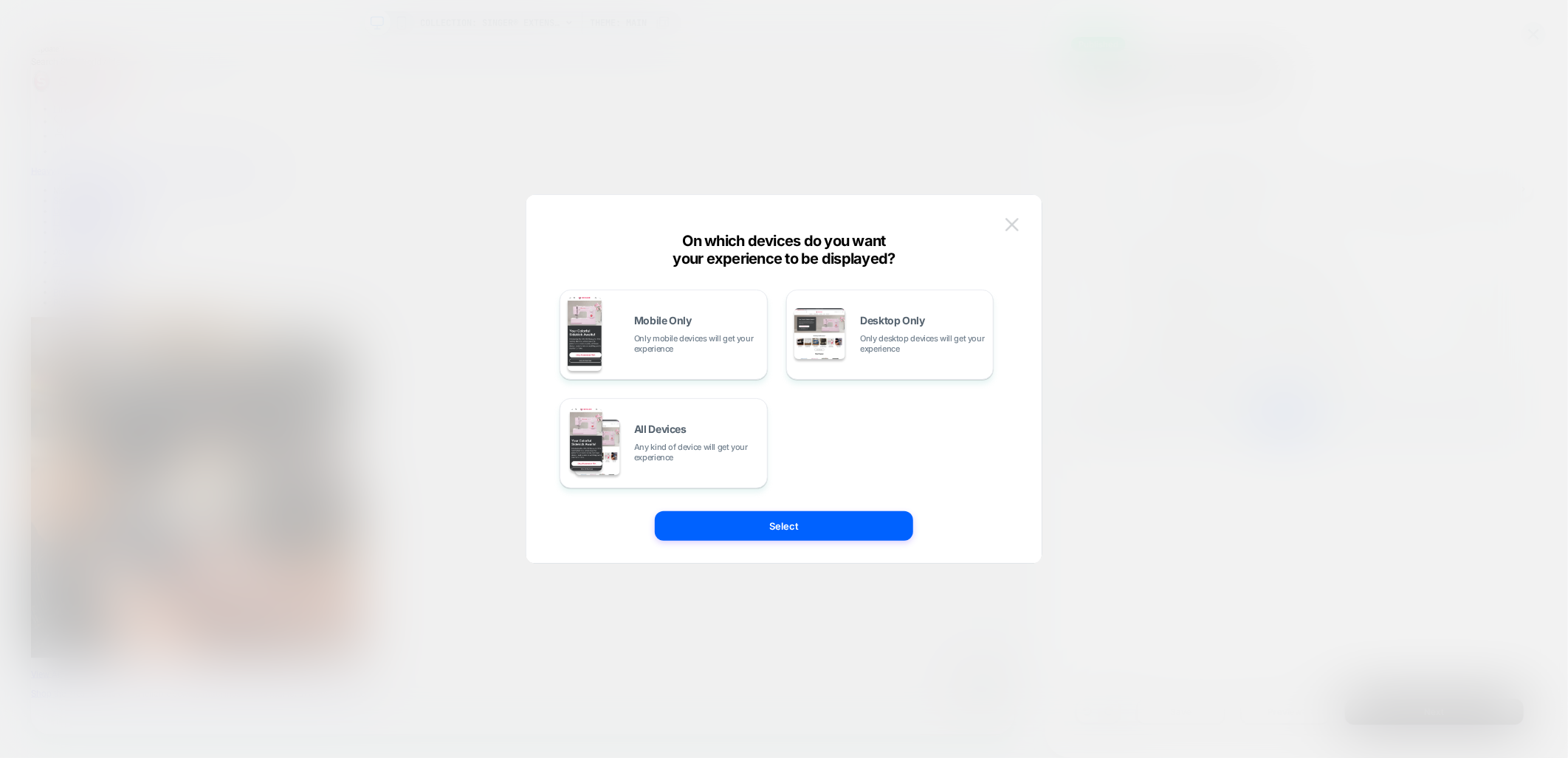
click at [1009, 226] on img at bounding box center [1012, 224] width 13 height 13
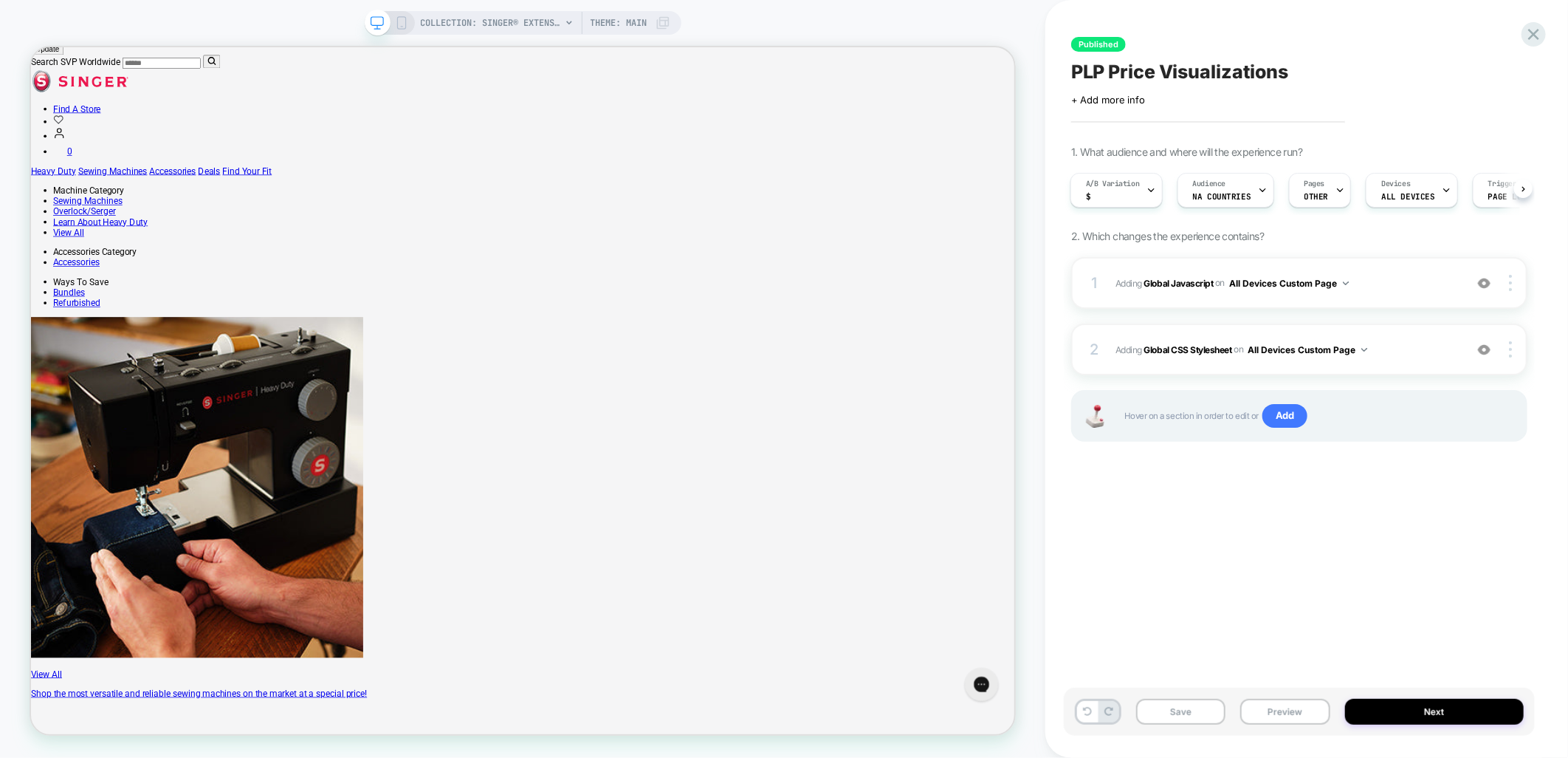
drag, startPoint x: 1139, startPoint y: 151, endPoint x: 1316, endPoint y: 151, distance: 177.0
click at [1316, 151] on div "1. What audience and where will the experience run? A/B Variation $ Audience NA…" at bounding box center [1299, 311] width 456 height 333
click at [1319, 174] on div "Pages OTHER" at bounding box center [1317, 190] width 54 height 33
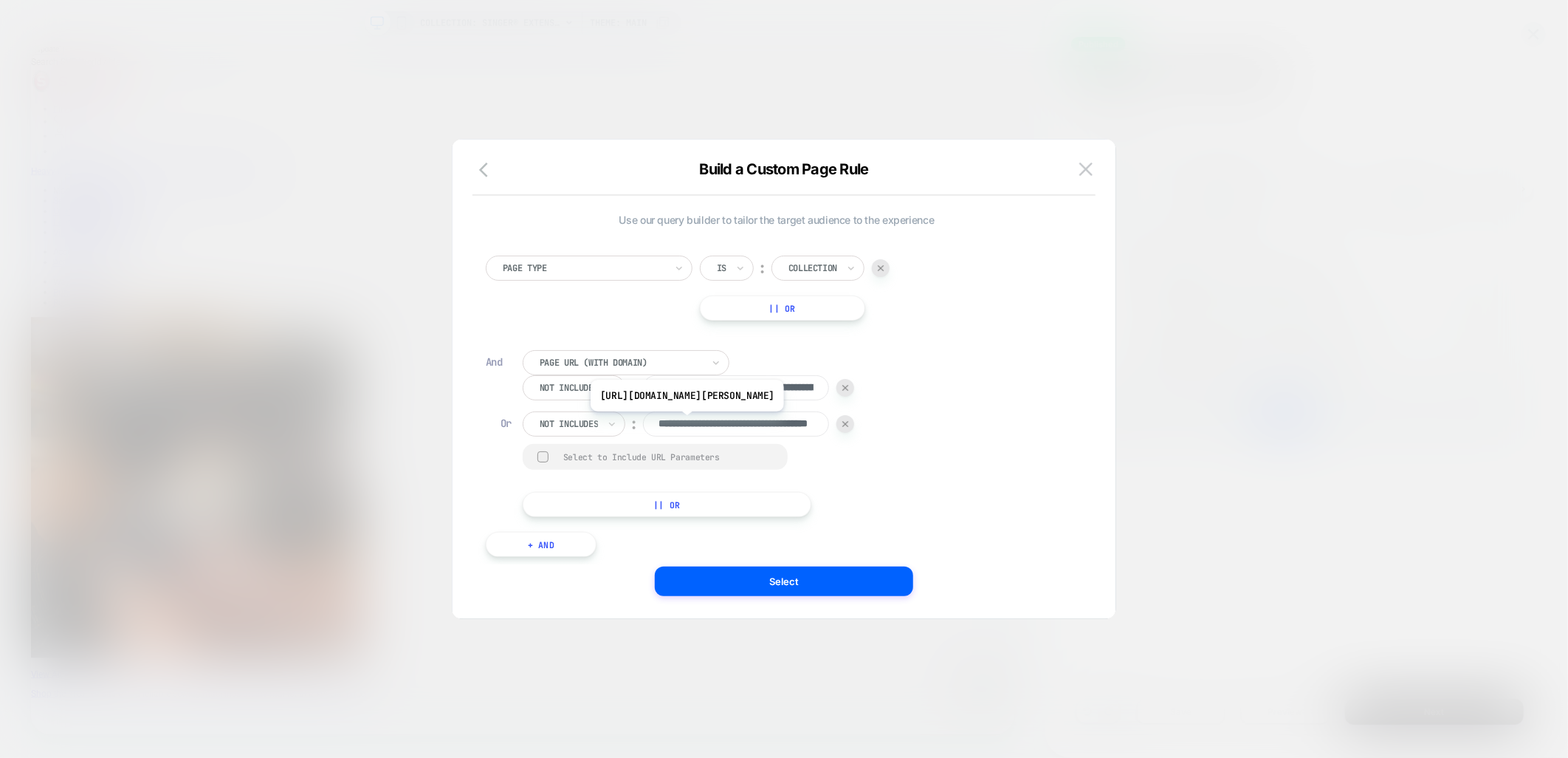
scroll to position [0, 0]
drag, startPoint x: 788, startPoint y: 430, endPoint x: 624, endPoint y: 426, distance: 164.0
click at [624, 426] on div "**********" at bounding box center [689, 424] width 332 height 25
click at [976, 530] on div "**********" at bounding box center [777, 398] width 597 height 331
click at [881, 273] on div at bounding box center [880, 268] width 18 height 18
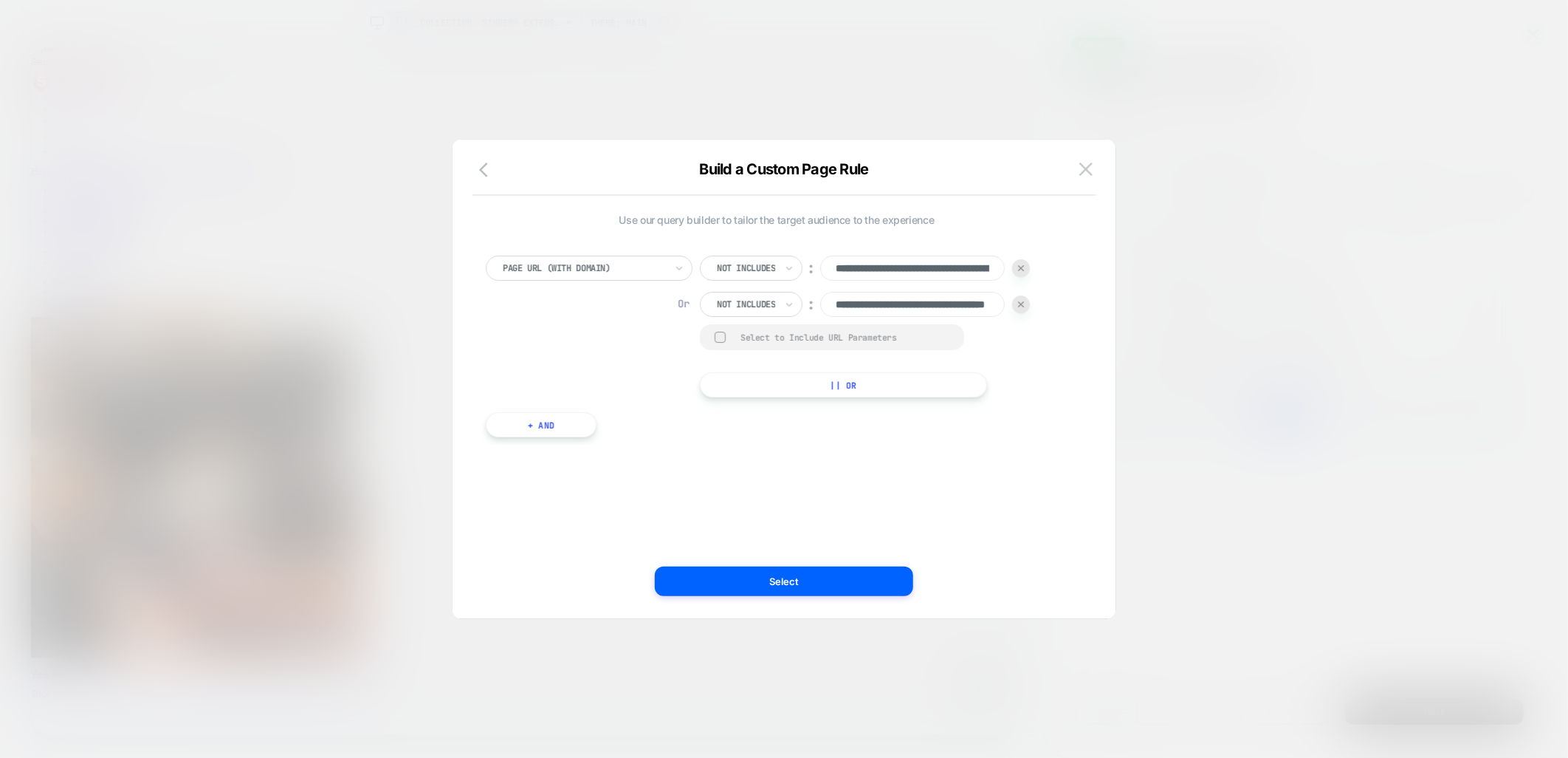
scroll to position [0, 92]
click at [803, 396] on button "|| Or" at bounding box center [844, 385] width 289 height 25
click at [766, 341] on icon at bounding box center [771, 340] width 10 height 15
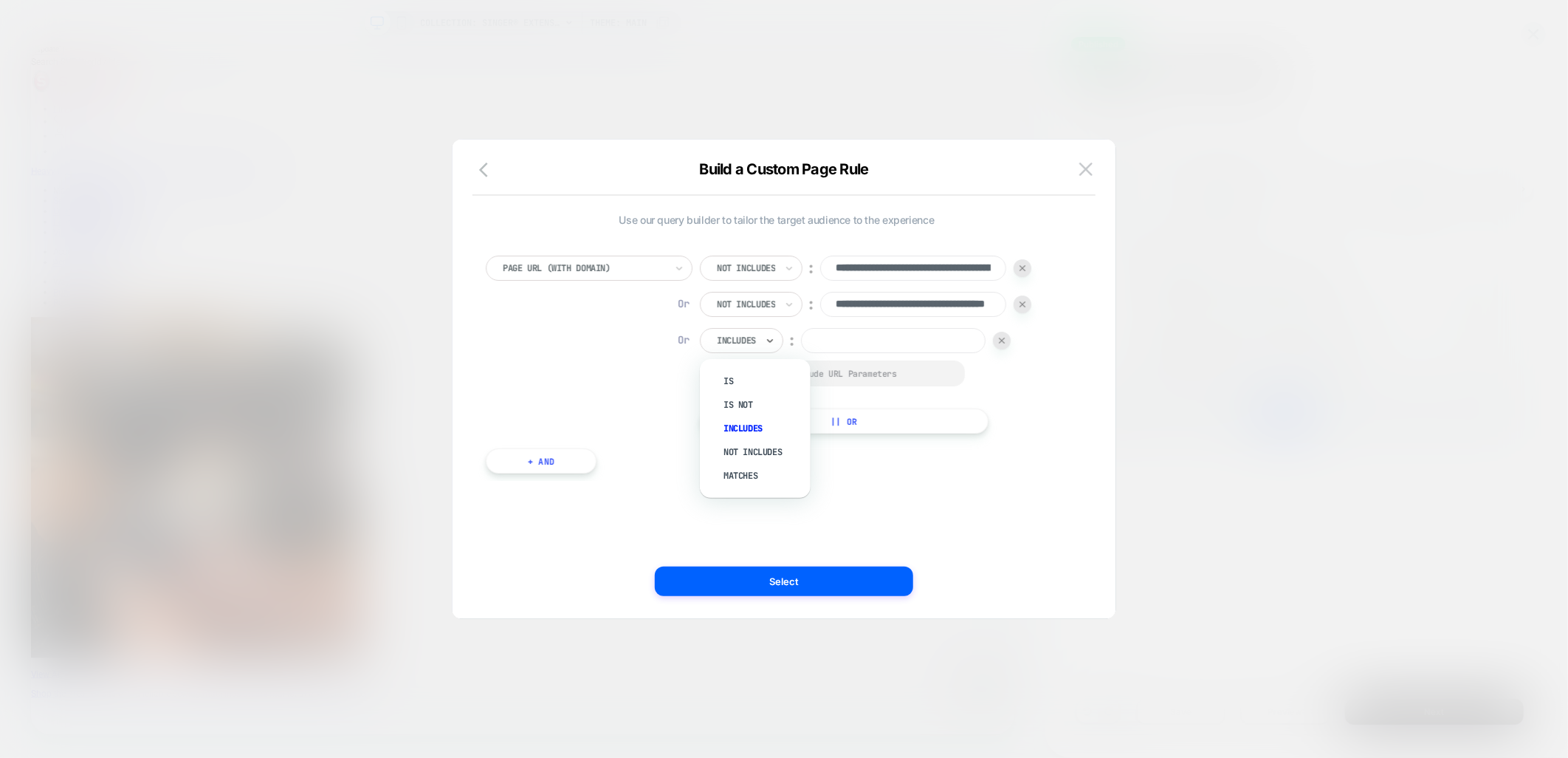
click at [760, 331] on div "Includes" at bounding box center [741, 341] width 84 height 25
click at [751, 426] on div "Includes" at bounding box center [762, 428] width 96 height 23
click at [872, 331] on input at bounding box center [893, 341] width 185 height 25
click at [891, 296] on input "**********" at bounding box center [913, 304] width 186 height 25
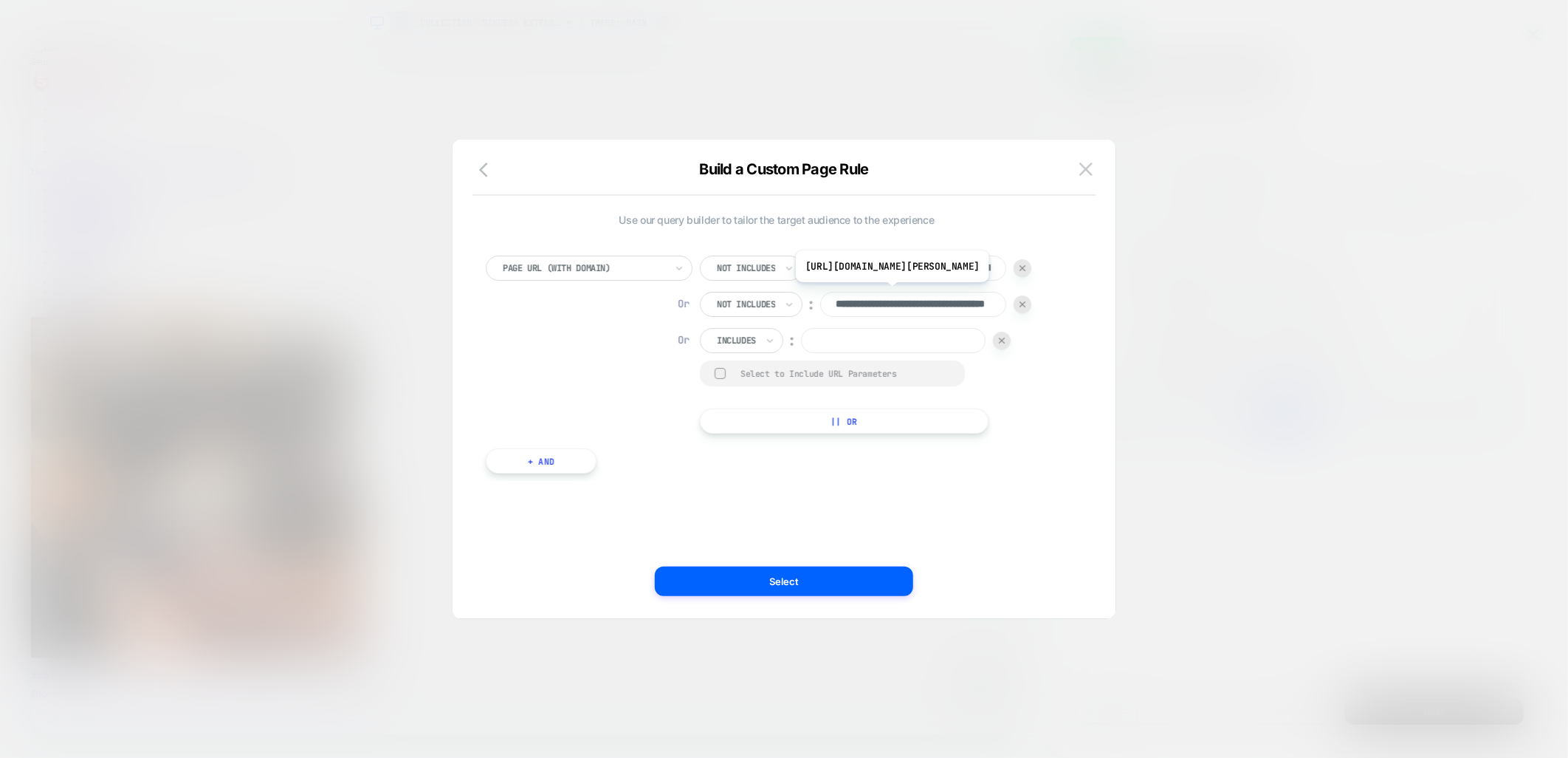
click at [891, 296] on input "**********" at bounding box center [913, 304] width 186 height 25
click at [905, 347] on input at bounding box center [893, 341] width 185 height 25
paste input "**********"
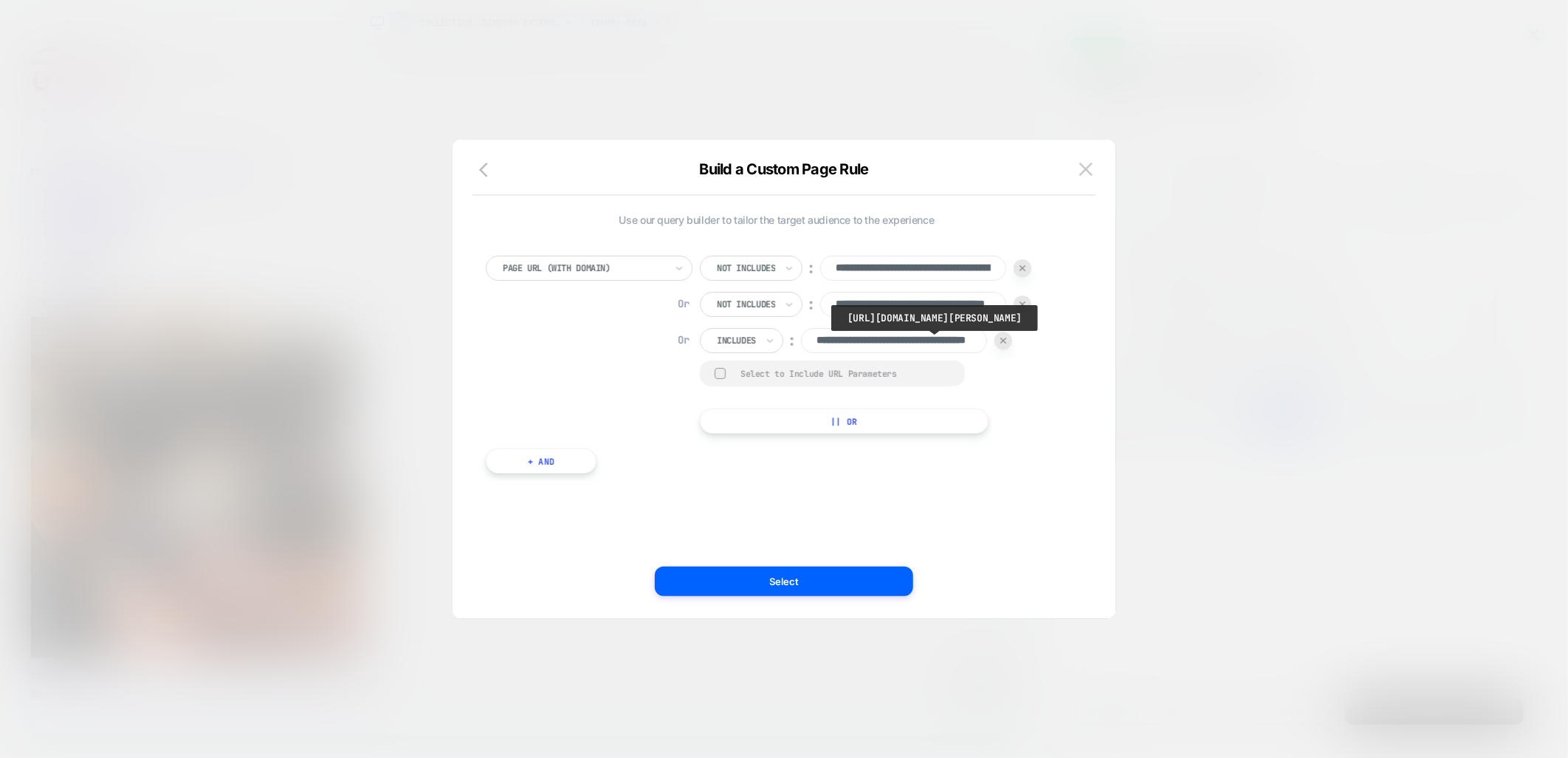
click at [958, 342] on input "**********" at bounding box center [893, 341] width 186 height 25
type input "**********"
click at [1073, 421] on div "**********" at bounding box center [777, 357] width 597 height 247
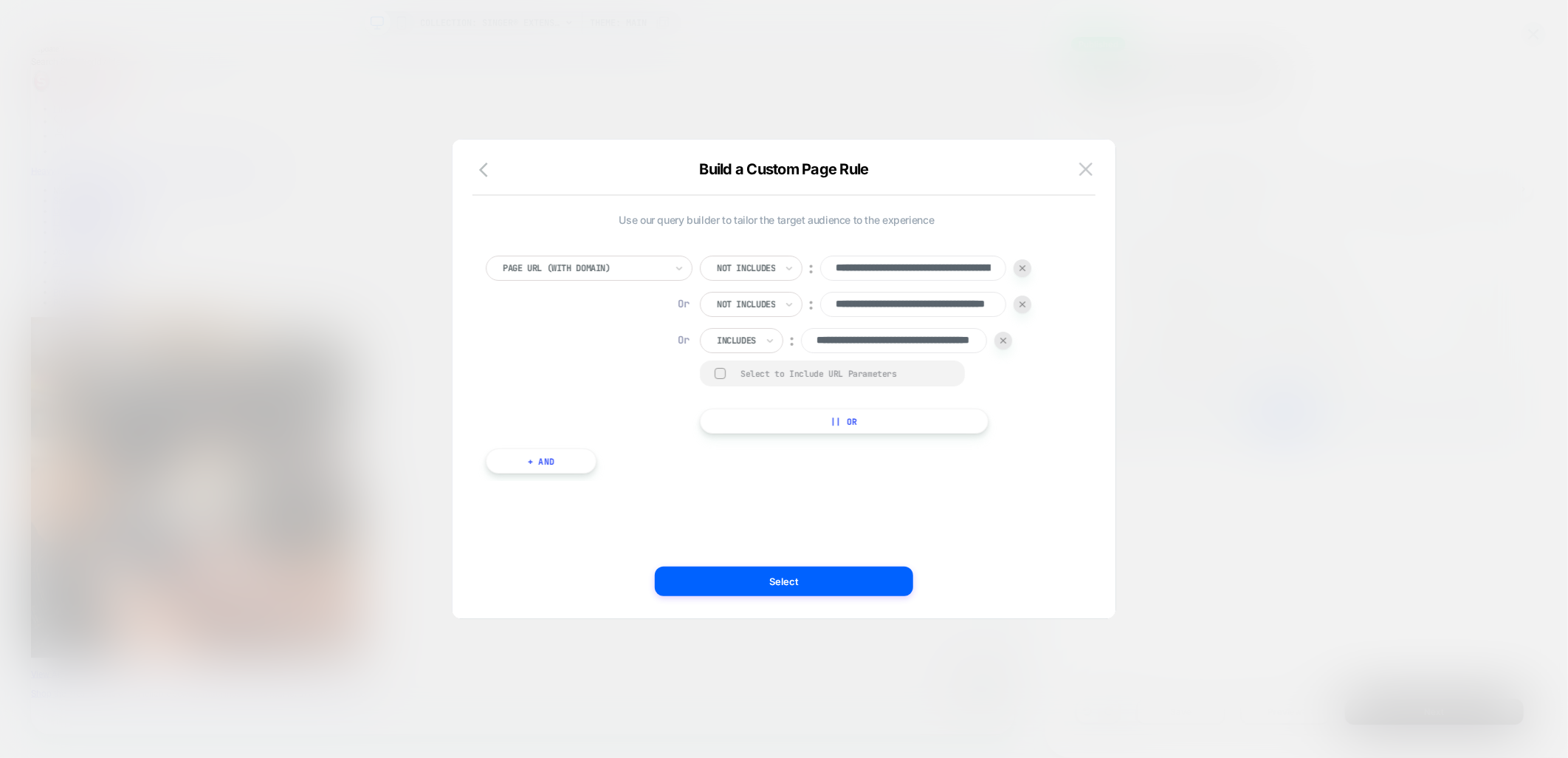
scroll to position [0, 0]
click at [795, 586] on button "Select" at bounding box center [784, 582] width 258 height 29
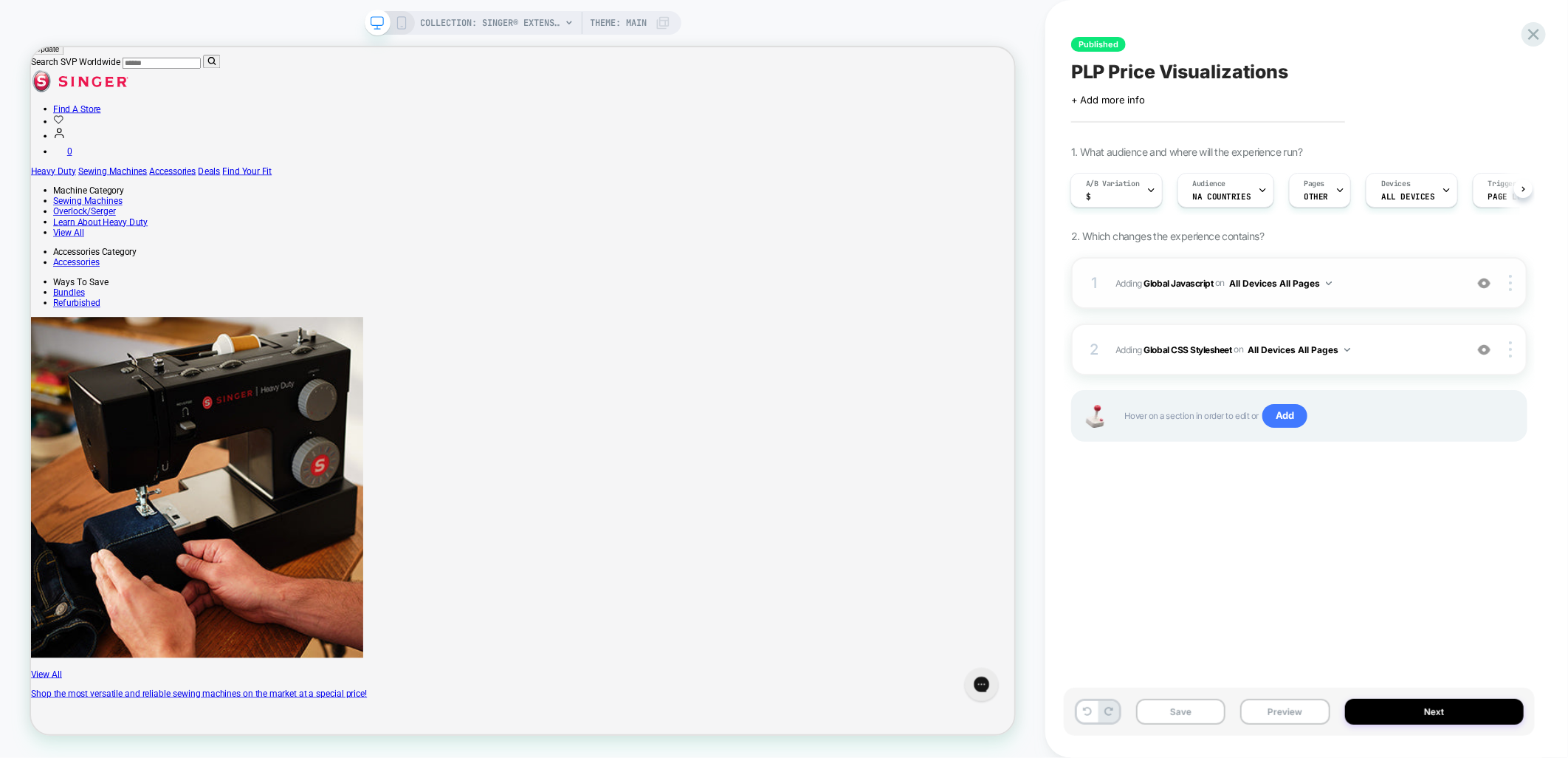
click at [1316, 282] on button "All Devices All Pages" at bounding box center [1280, 283] width 103 height 18
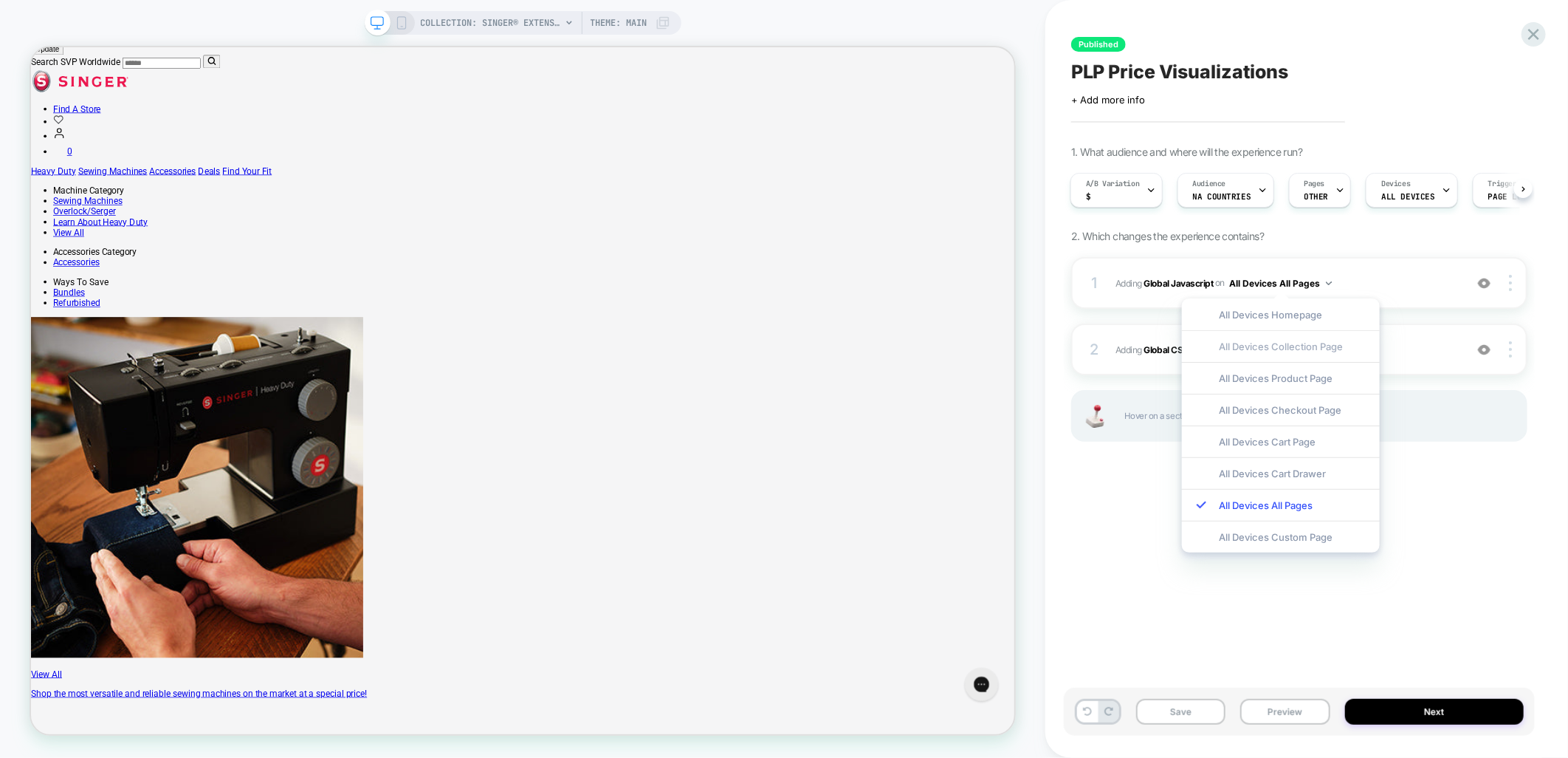
click at [1302, 343] on div "All Devices Collection Page" at bounding box center [1280, 346] width 198 height 32
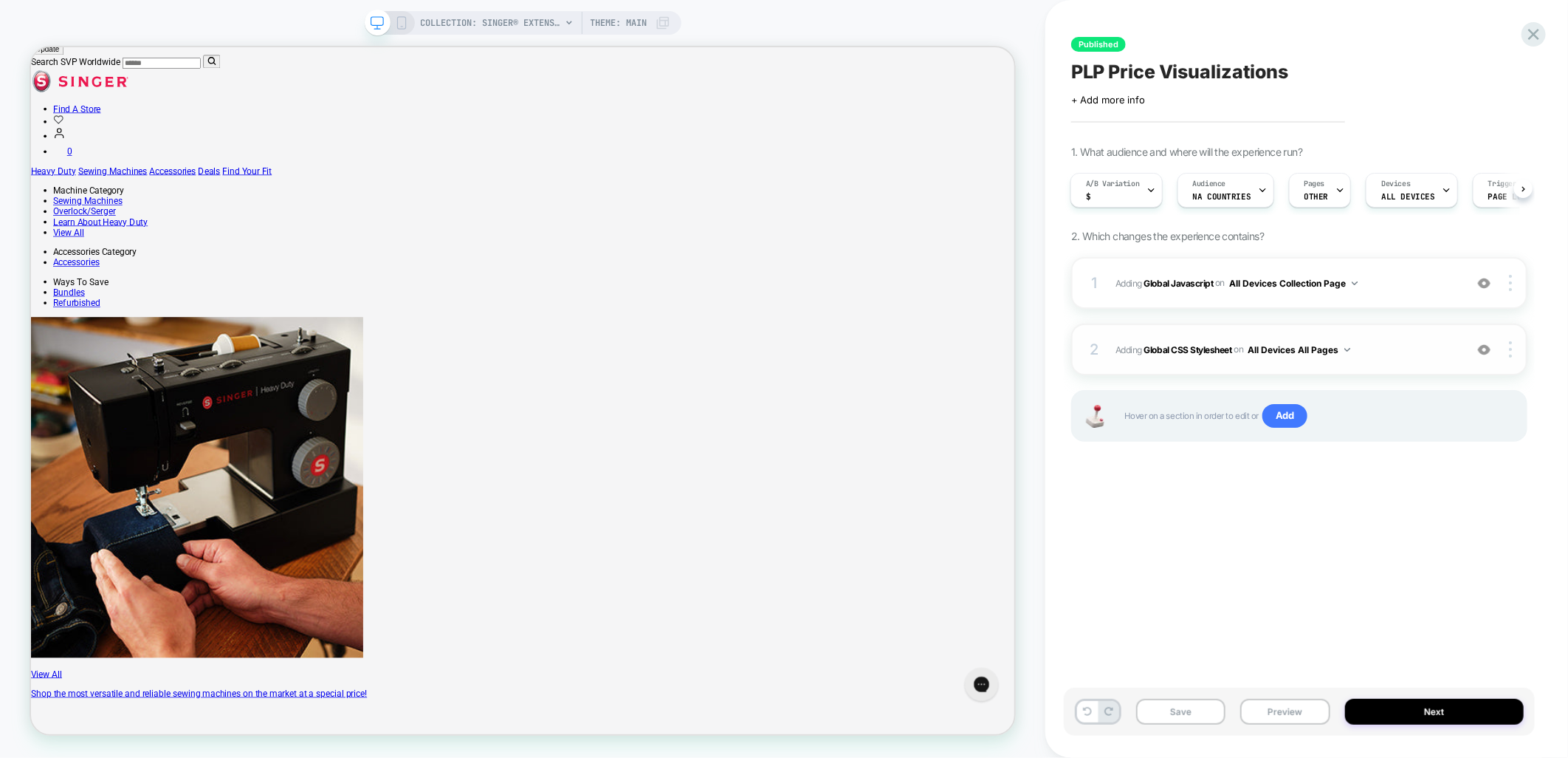
click at [1341, 344] on button "All Devices All Pages" at bounding box center [1299, 349] width 103 height 18
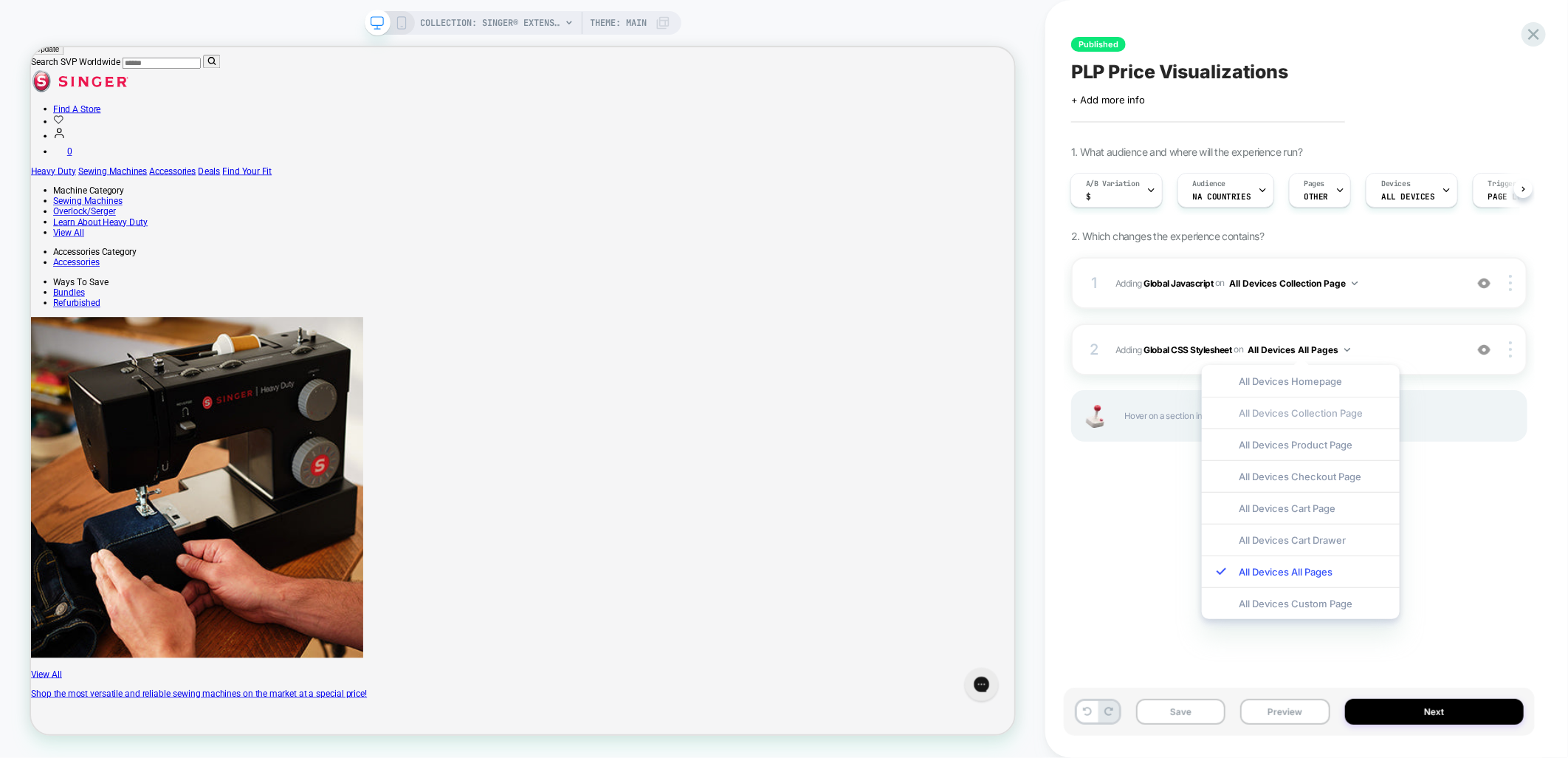
click at [1290, 415] on div "All Devices Collection Page" at bounding box center [1301, 412] width 198 height 32
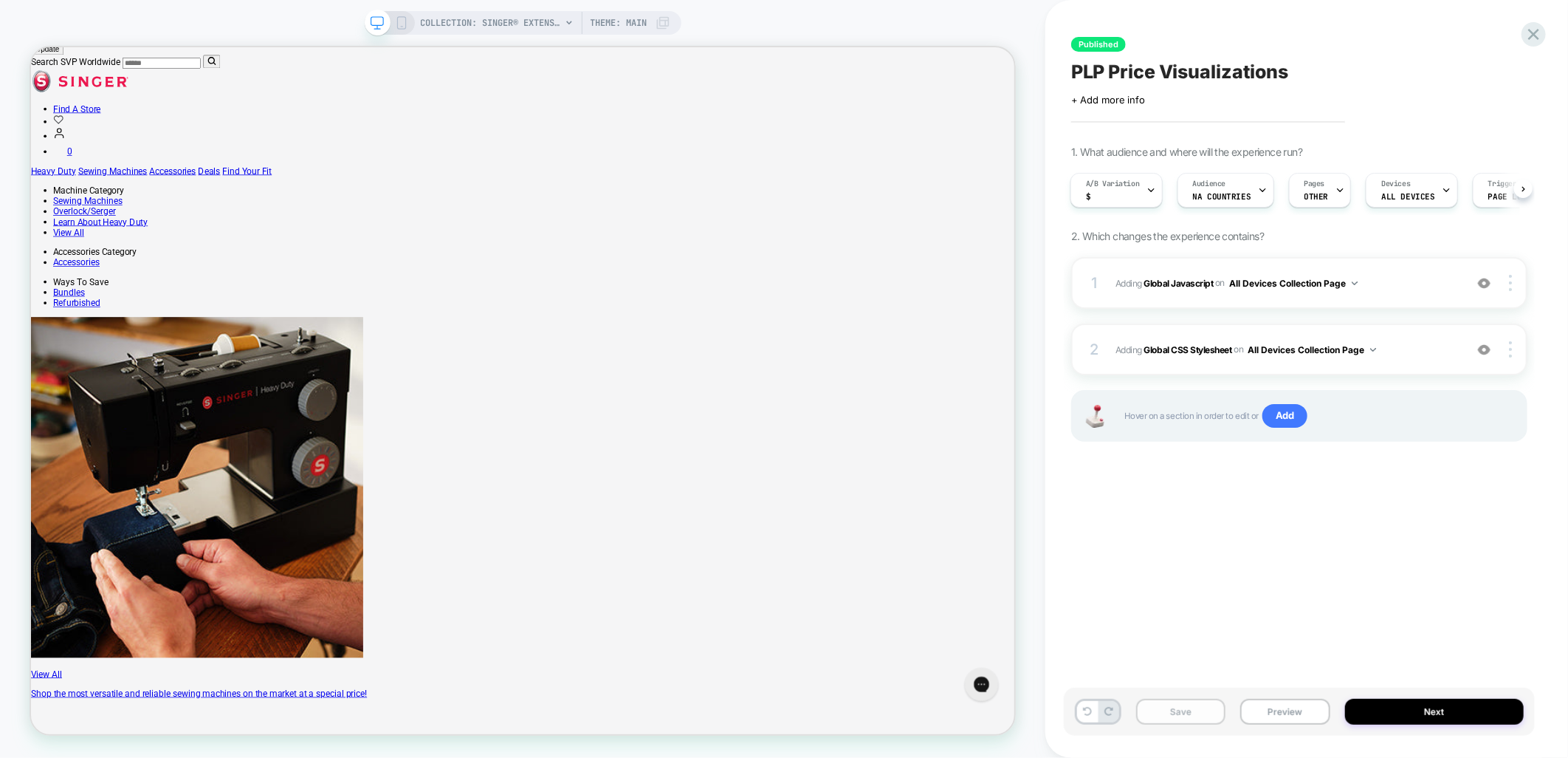
click at [1165, 725] on button "Save" at bounding box center [1180, 712] width 89 height 26
click at [1134, 200] on div "A/B Variation $" at bounding box center [1113, 190] width 84 height 33
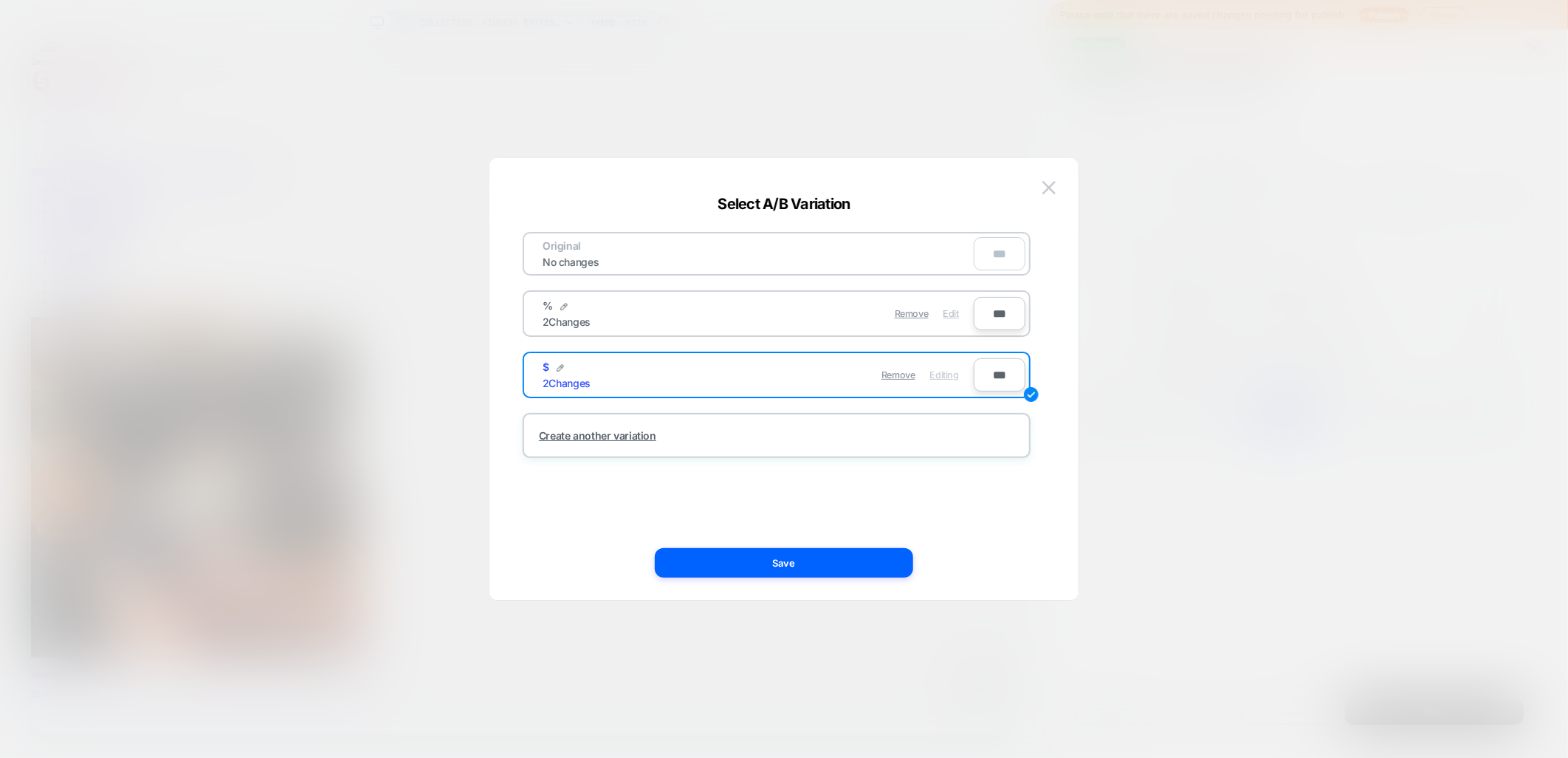
click at [955, 313] on span "Edit" at bounding box center [951, 313] width 16 height 11
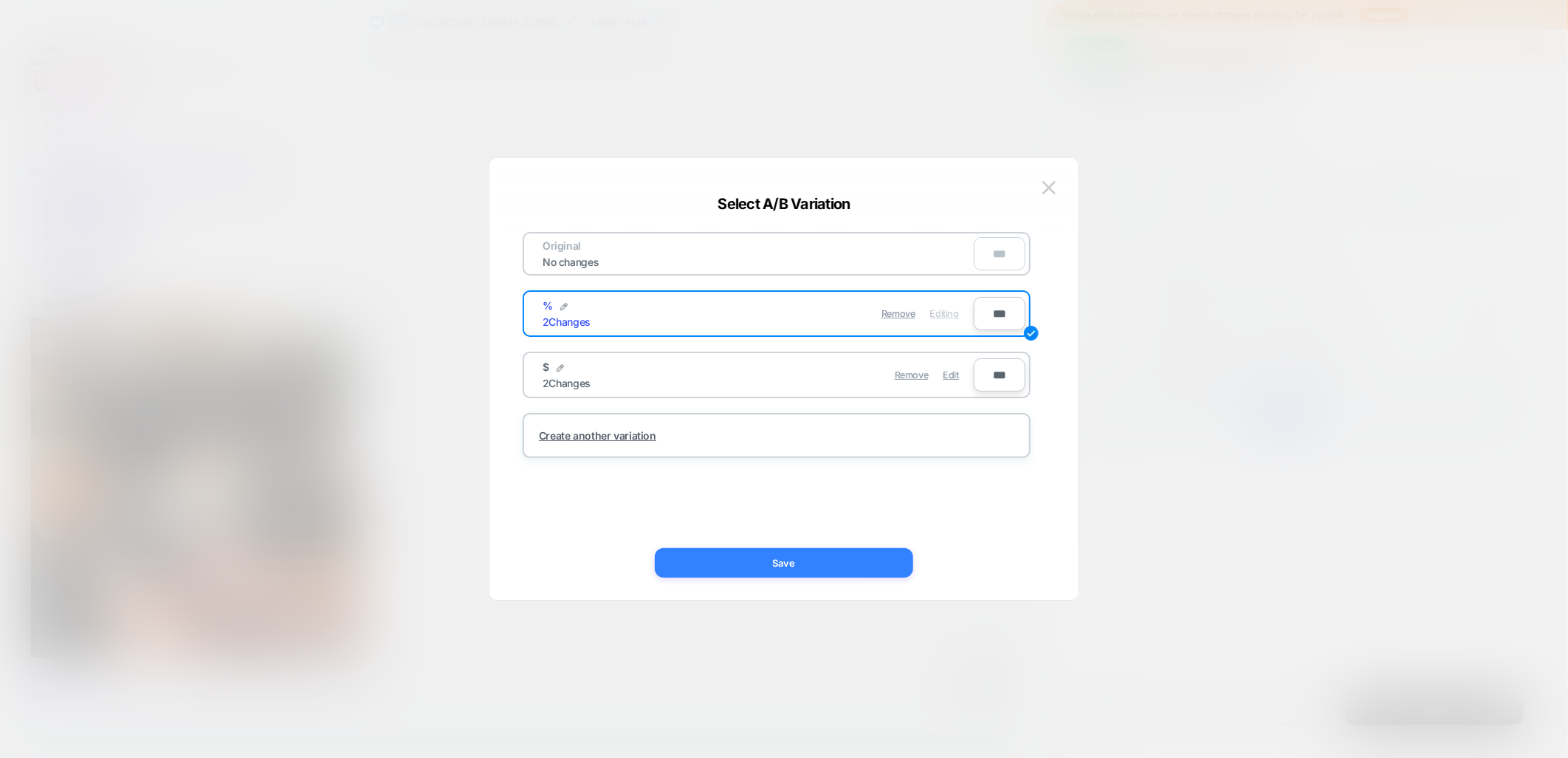
click at [849, 557] on button "Save" at bounding box center [784, 563] width 258 height 29
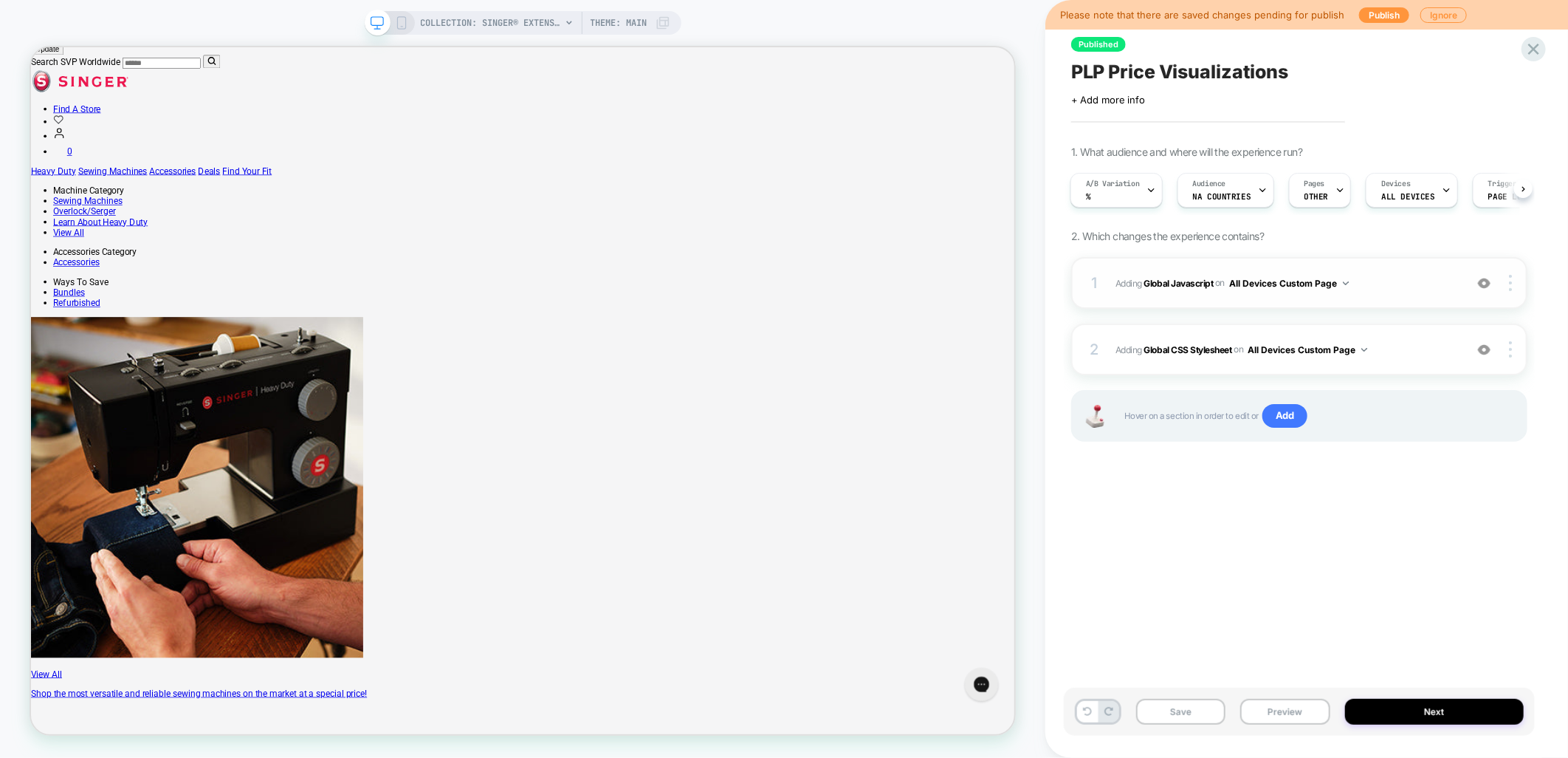
click at [1340, 283] on button "All Devices Custom Page" at bounding box center [1289, 283] width 119 height 18
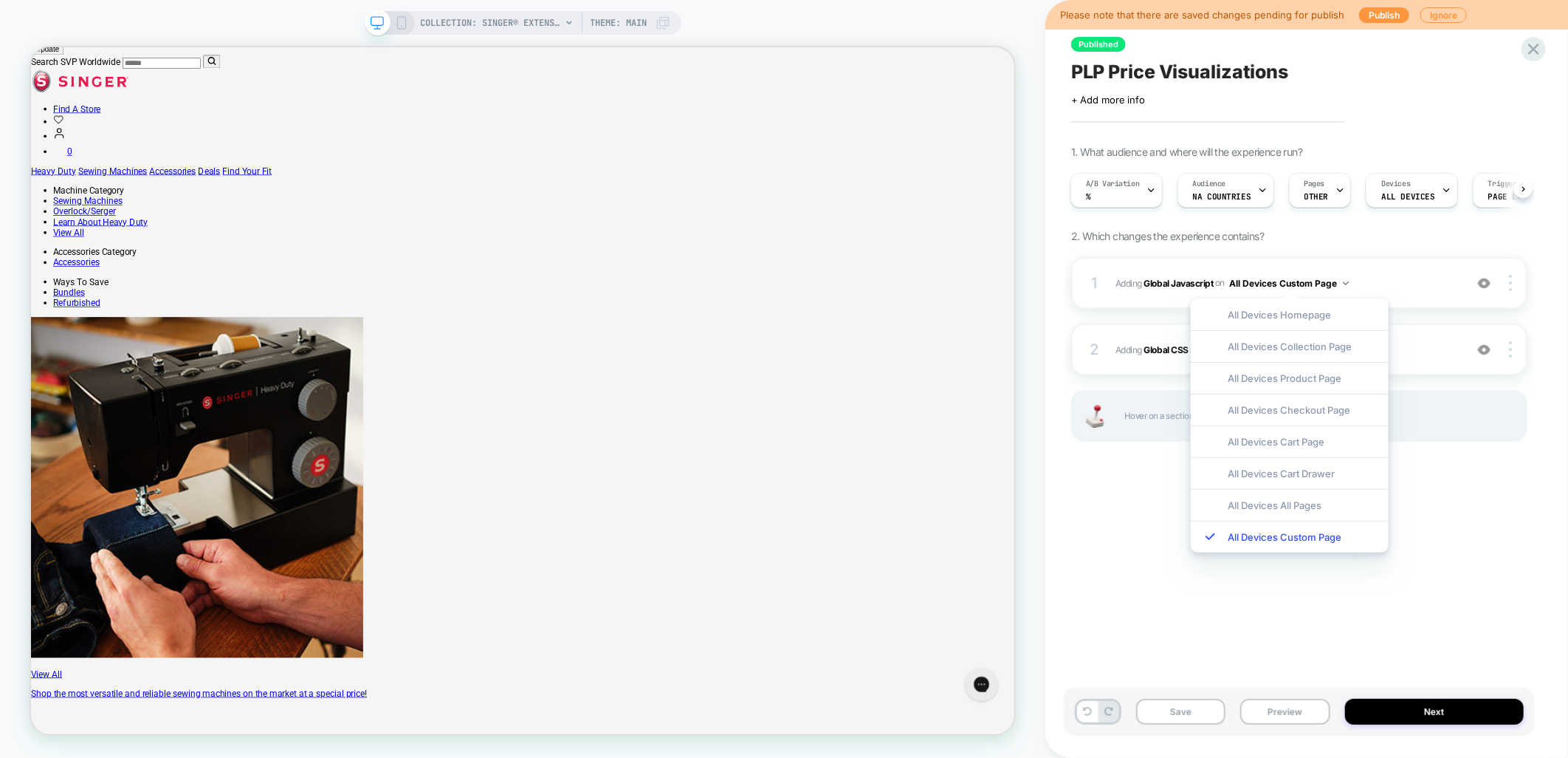
click at [1328, 245] on div "1. What audience and where will the experience run? A/B Variation % Audience NA…" at bounding box center [1299, 311] width 456 height 333
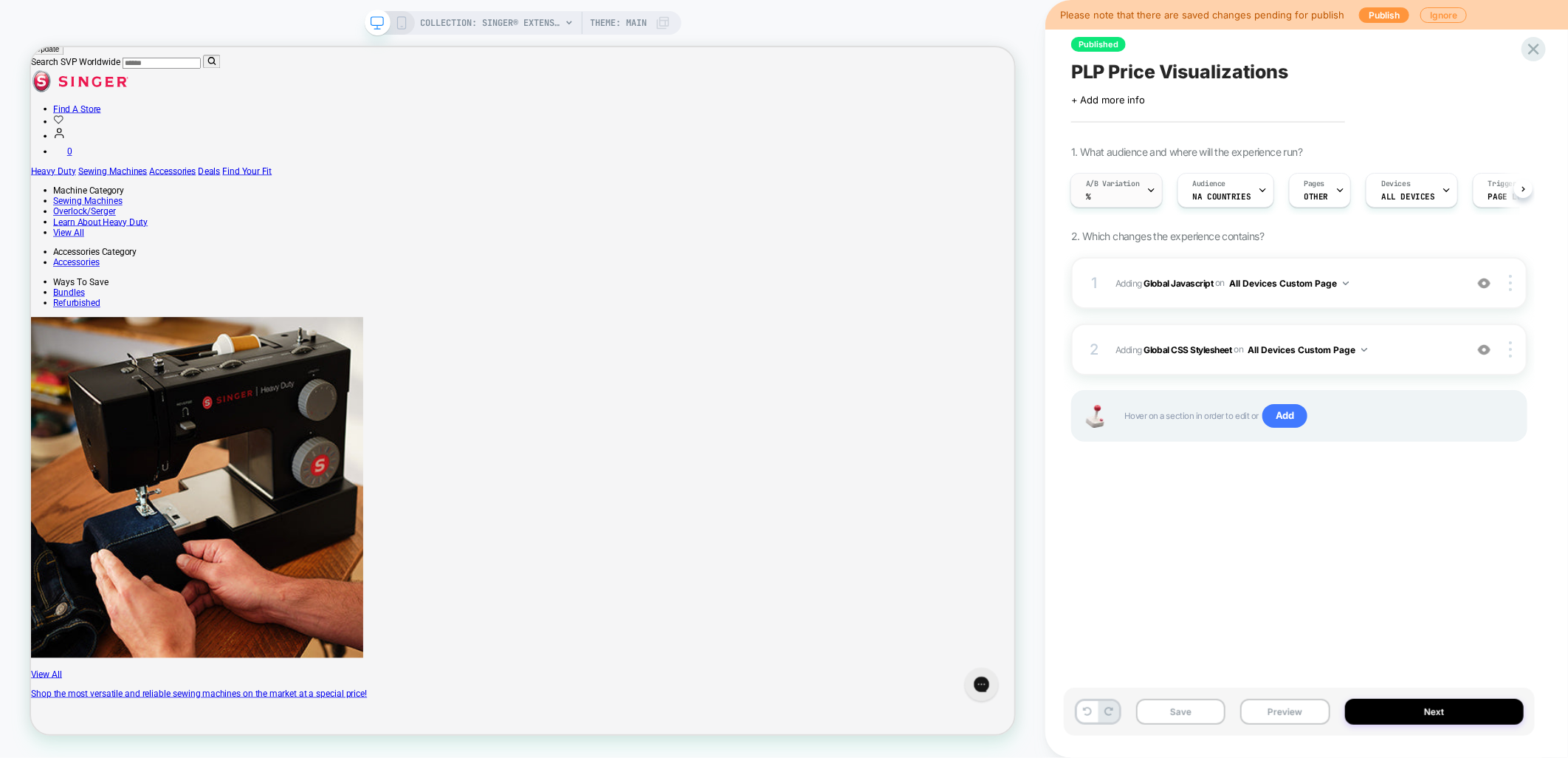
click at [1136, 188] on div "A/B Variation %" at bounding box center [1113, 190] width 84 height 33
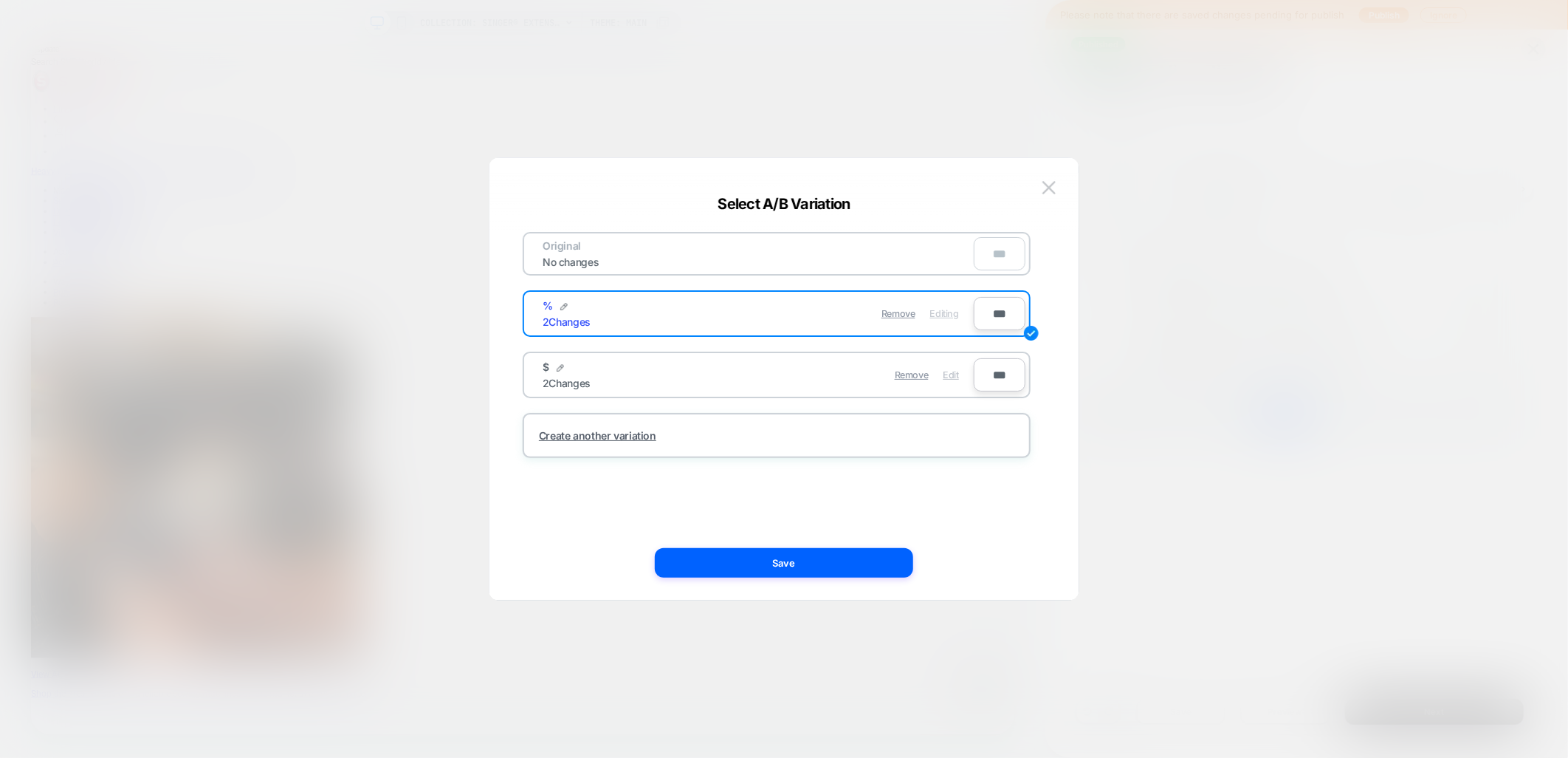
click at [947, 371] on span "Edit" at bounding box center [951, 374] width 16 height 11
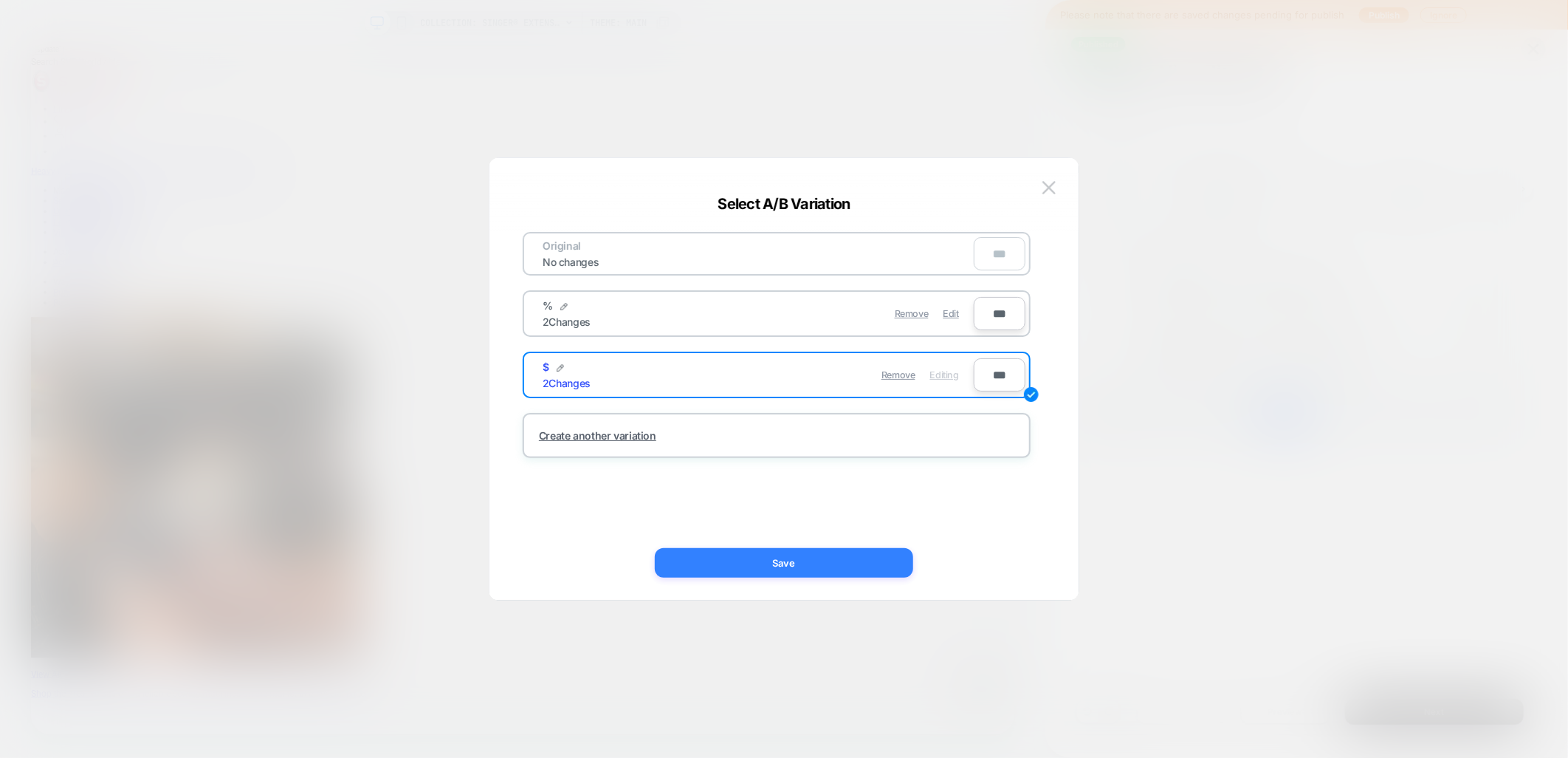
click at [733, 576] on button "Save" at bounding box center [784, 563] width 258 height 29
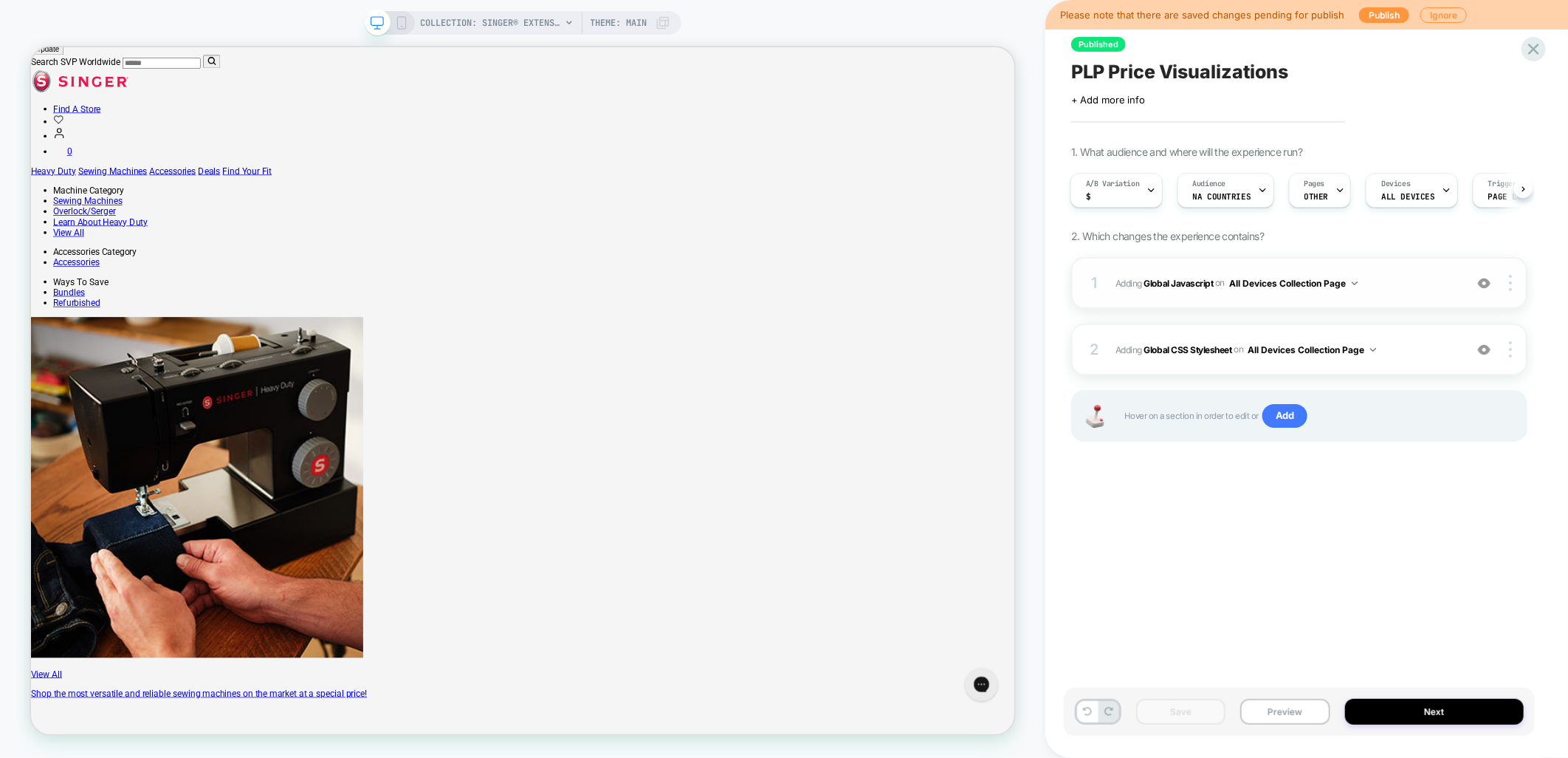
click at [1355, 282] on img at bounding box center [1355, 283] width 6 height 3
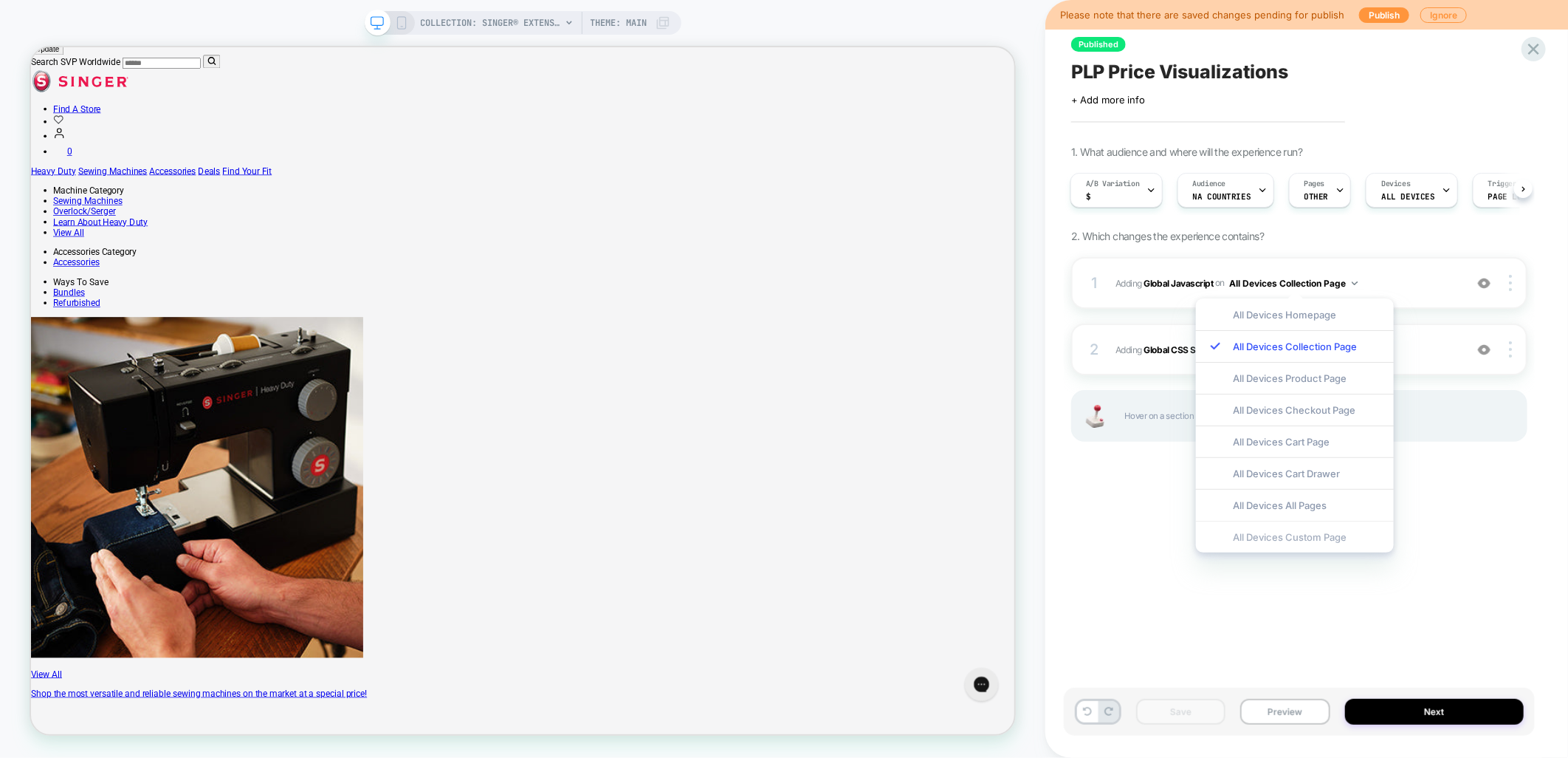
click at [1294, 542] on div "All Devices Custom Page" at bounding box center [1295, 537] width 198 height 32
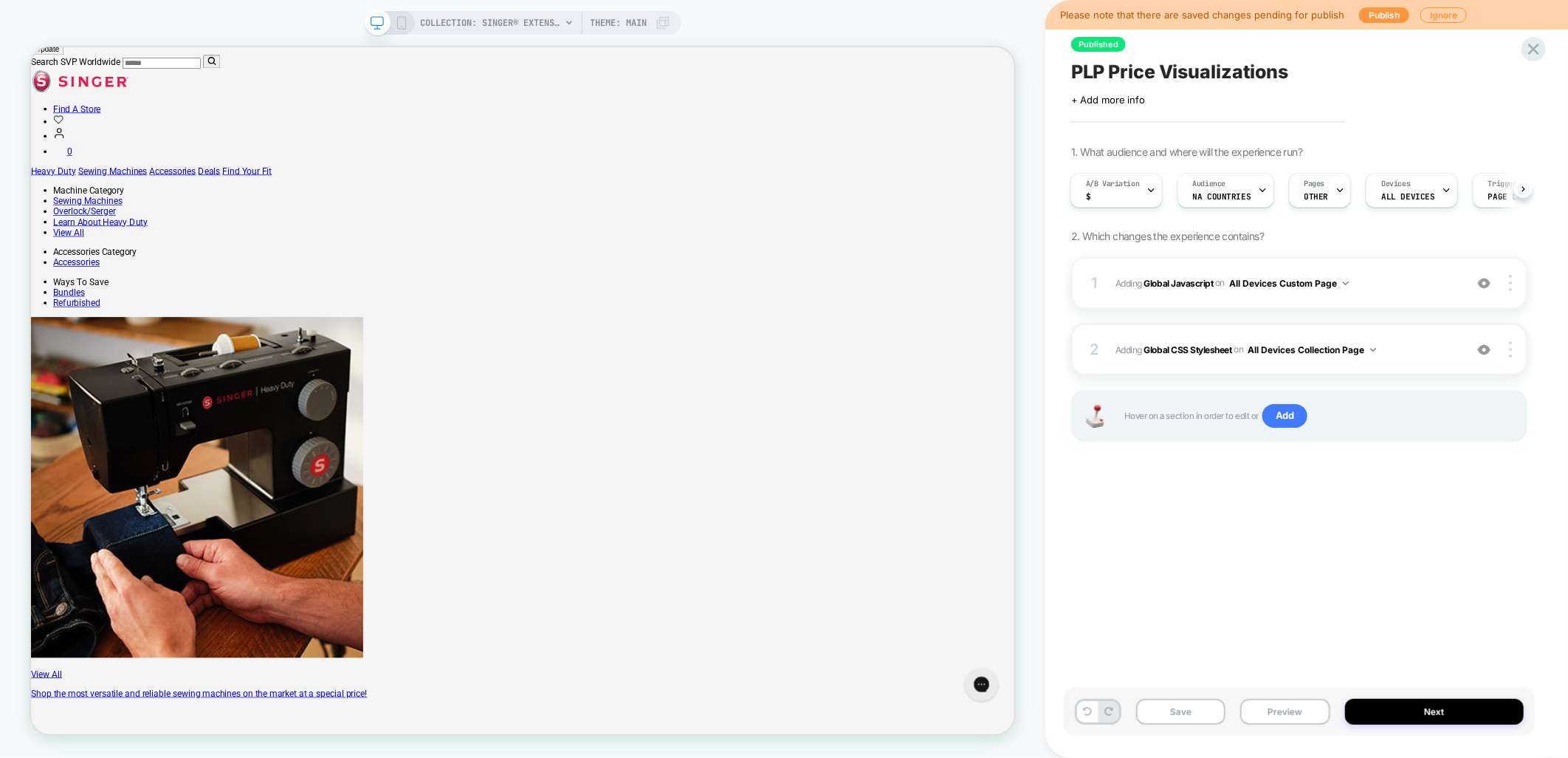
click at [1369, 346] on button "All Devices Collection Page" at bounding box center [1312, 349] width 129 height 18
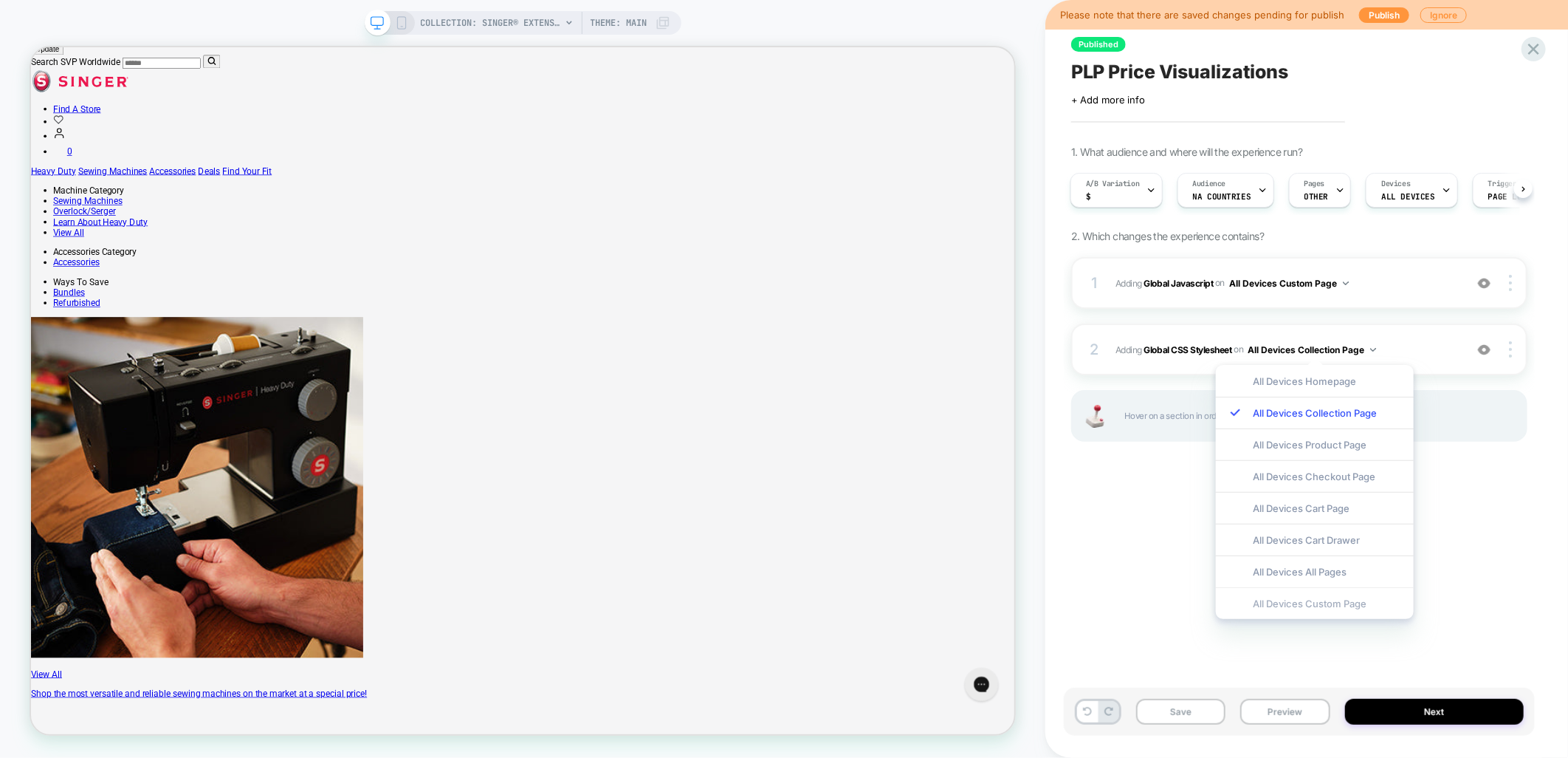
click at [1290, 600] on div "All Devices Custom Page" at bounding box center [1315, 603] width 198 height 32
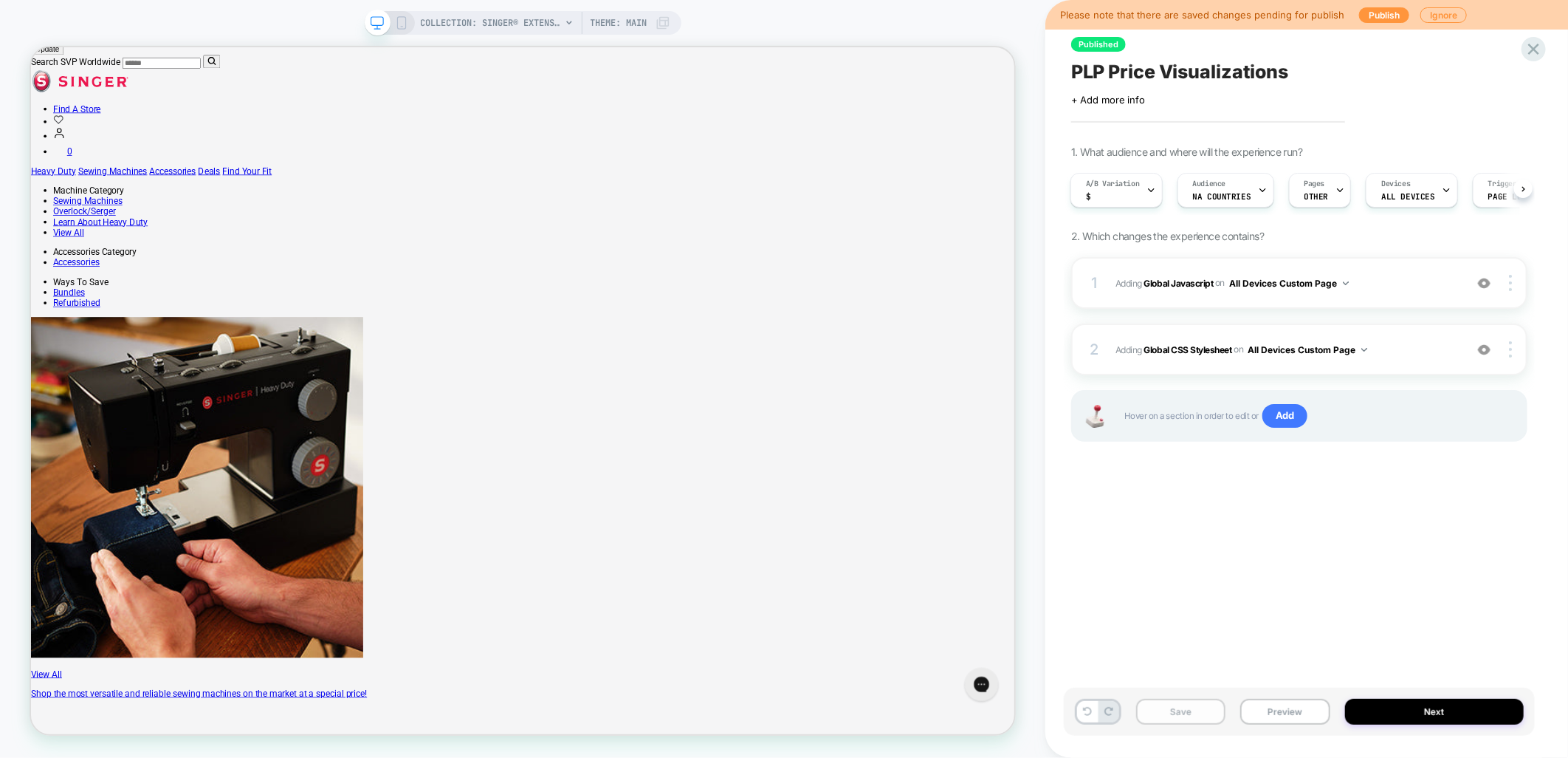
click at [1178, 705] on button "Save" at bounding box center [1180, 712] width 89 height 26
click at [1368, 13] on button "Publish" at bounding box center [1385, 16] width 50 height 16
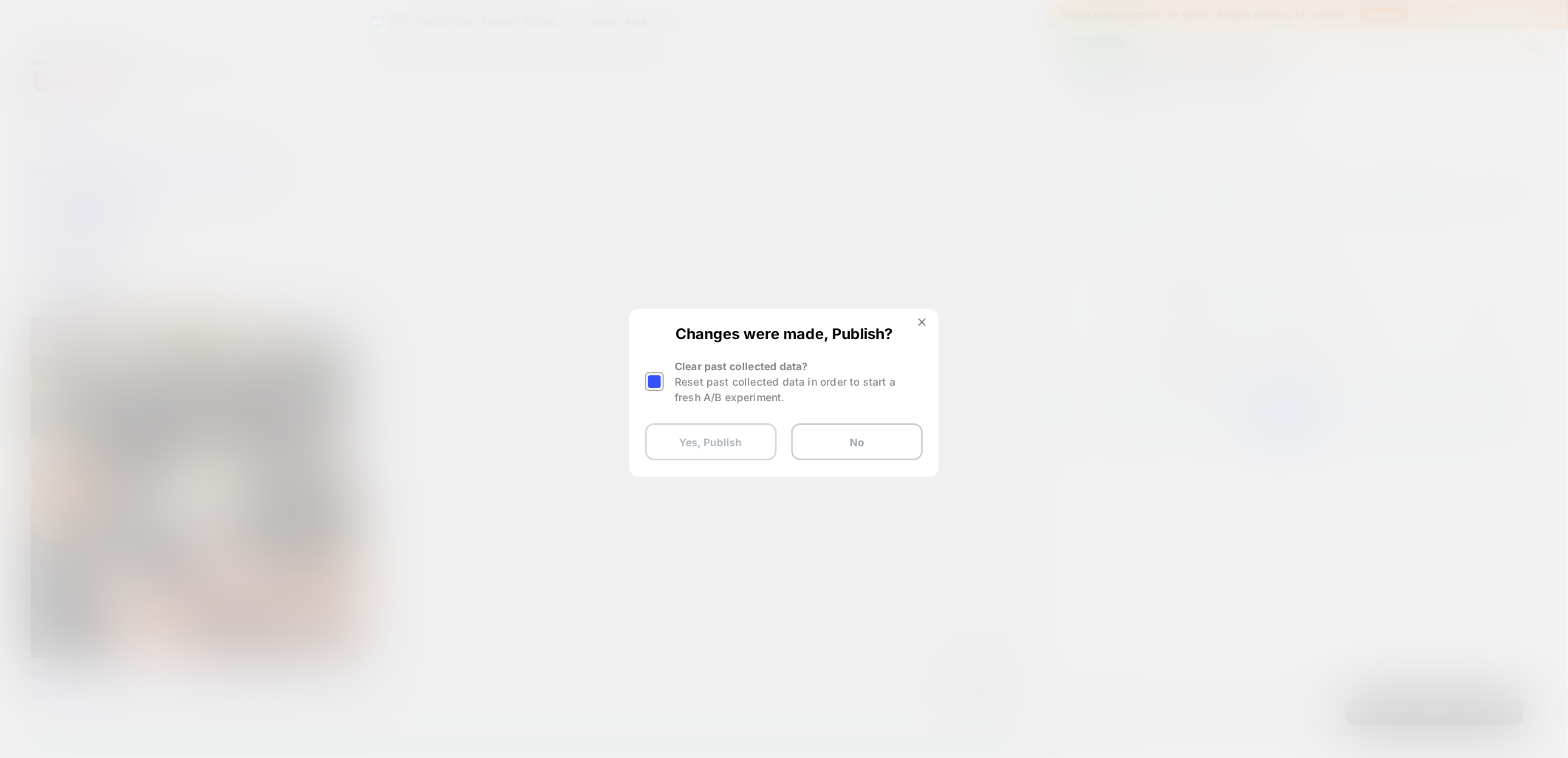
click at [695, 445] on button "Yes, Publish" at bounding box center [711, 442] width 131 height 37
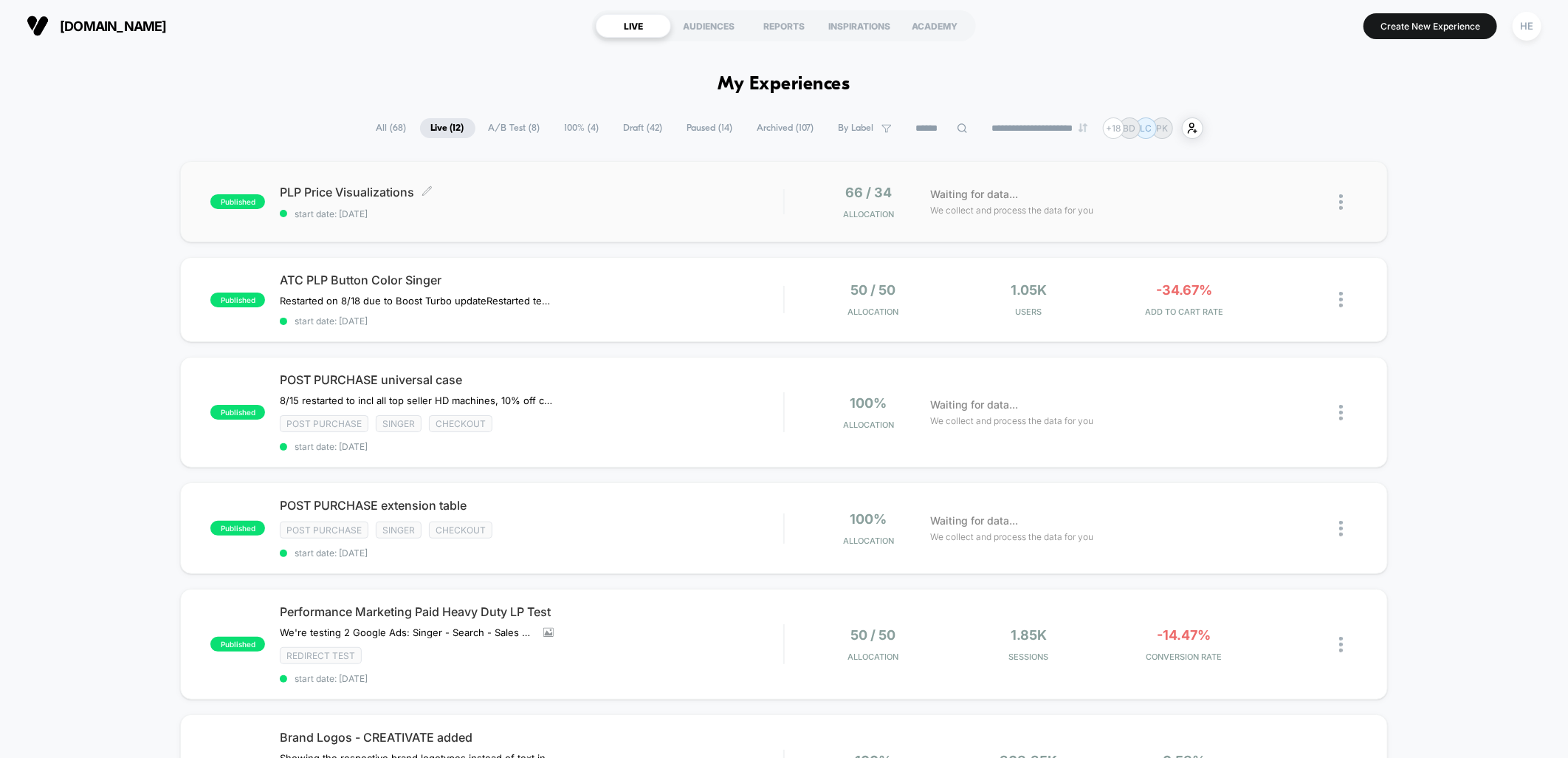
click at [471, 212] on span "start date: [DATE]" at bounding box center [531, 213] width 504 height 11
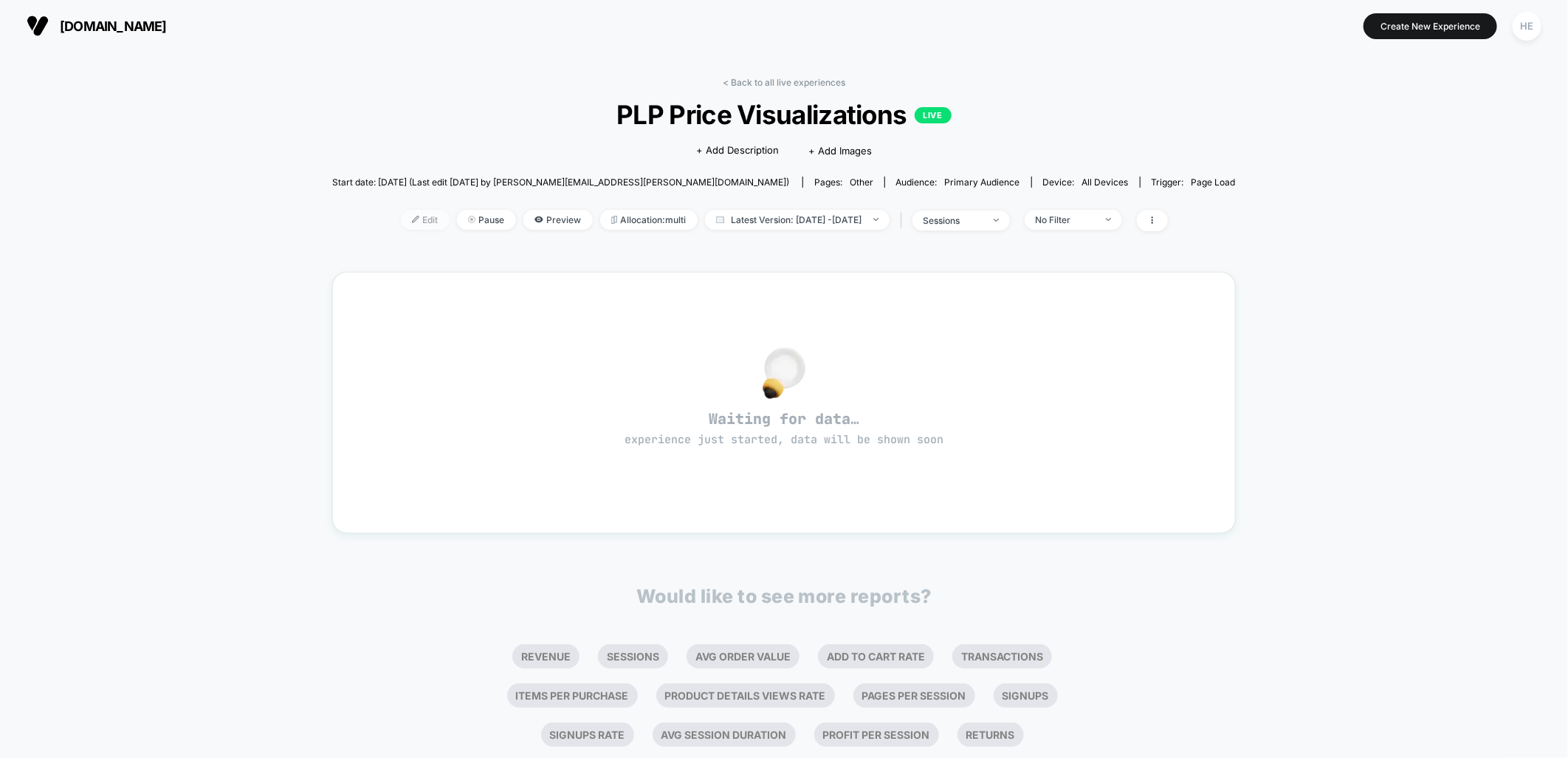
click at [401, 226] on span "Edit" at bounding box center [425, 220] width 48 height 20
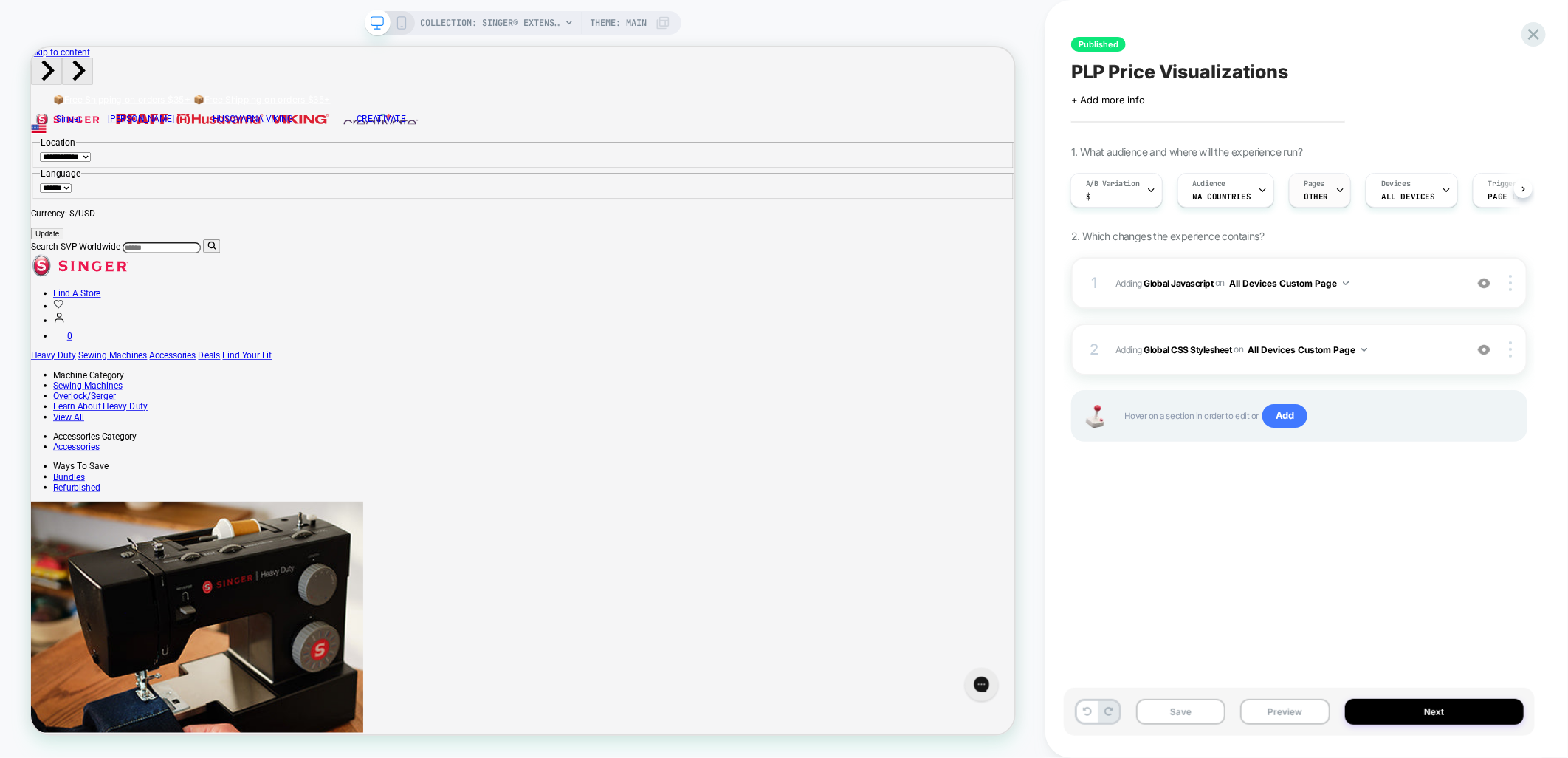
click at [1312, 196] on span "OTHER" at bounding box center [1317, 196] width 24 height 10
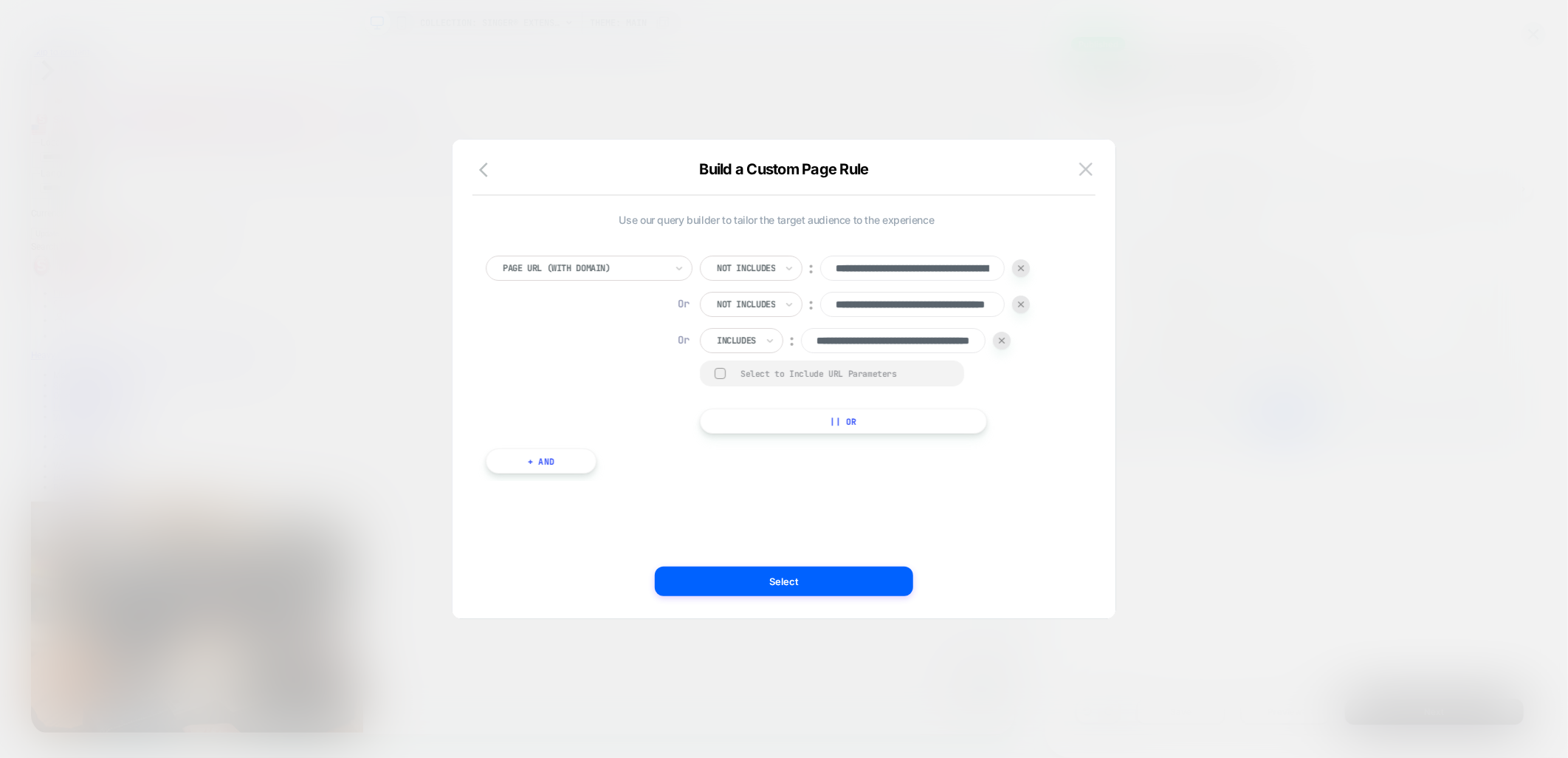
scroll to position [0, 99]
click at [938, 334] on input "**********" at bounding box center [893, 341] width 186 height 25
drag, startPoint x: 948, startPoint y: 340, endPoint x: 796, endPoint y: 346, distance: 152.1
click at [796, 346] on div "**********" at bounding box center [856, 341] width 313 height 25
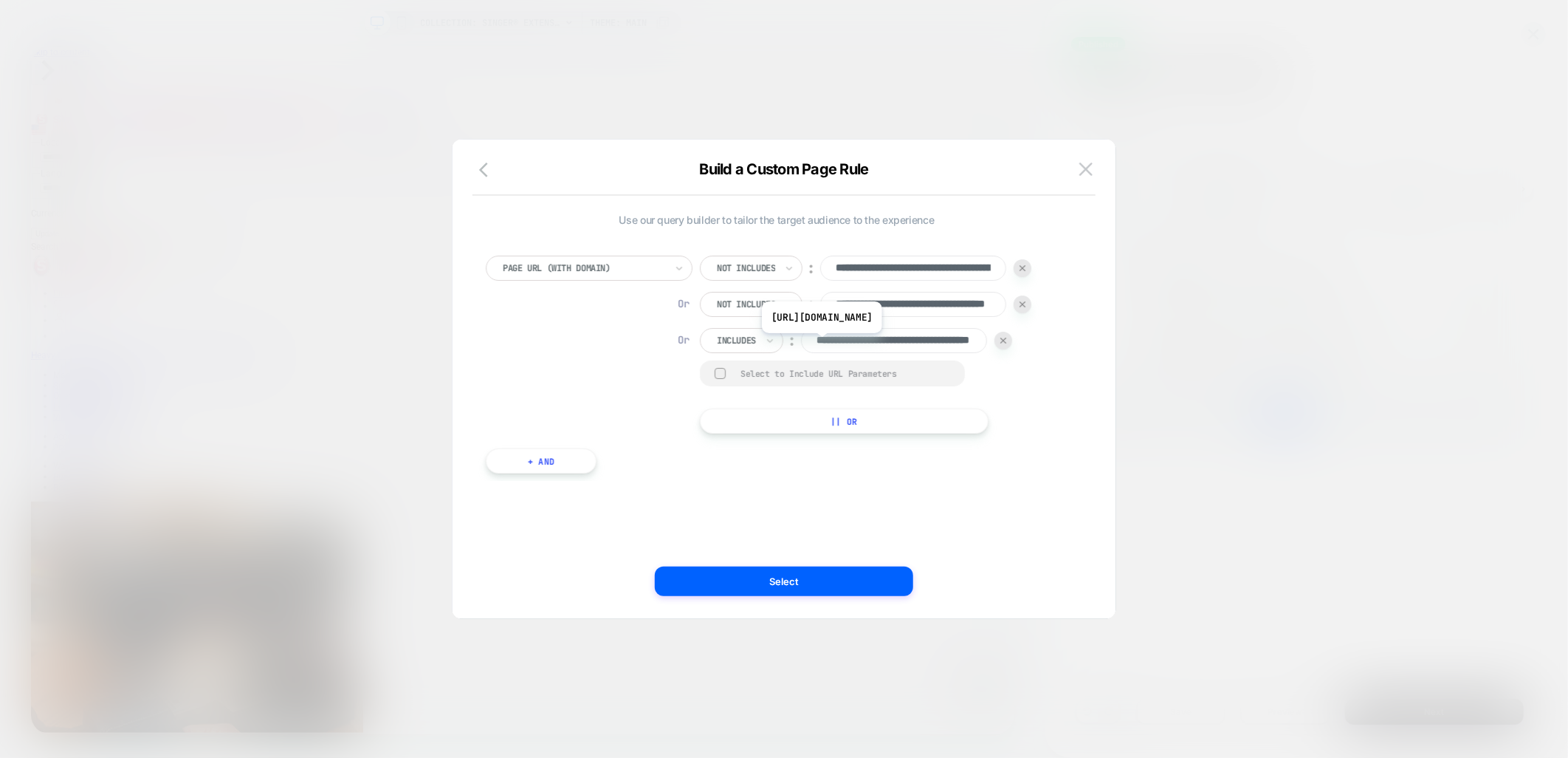
click at [884, 344] on input "**********" at bounding box center [893, 341] width 186 height 25
click at [1044, 471] on div "**********" at bounding box center [777, 357] width 597 height 247
click at [826, 589] on button "Select" at bounding box center [784, 582] width 258 height 29
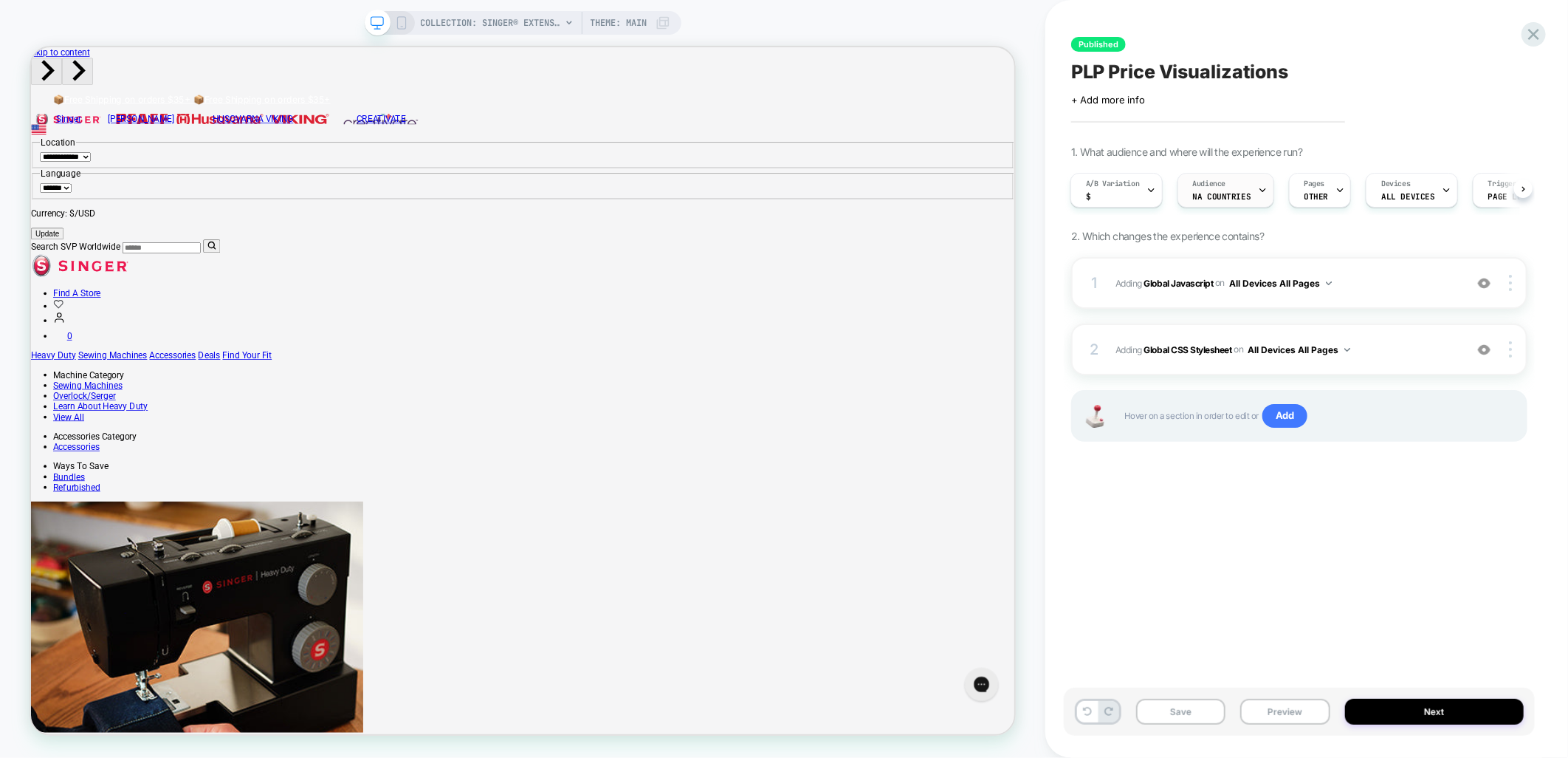
click at [1201, 201] on span "NA countries" at bounding box center [1222, 196] width 59 height 10
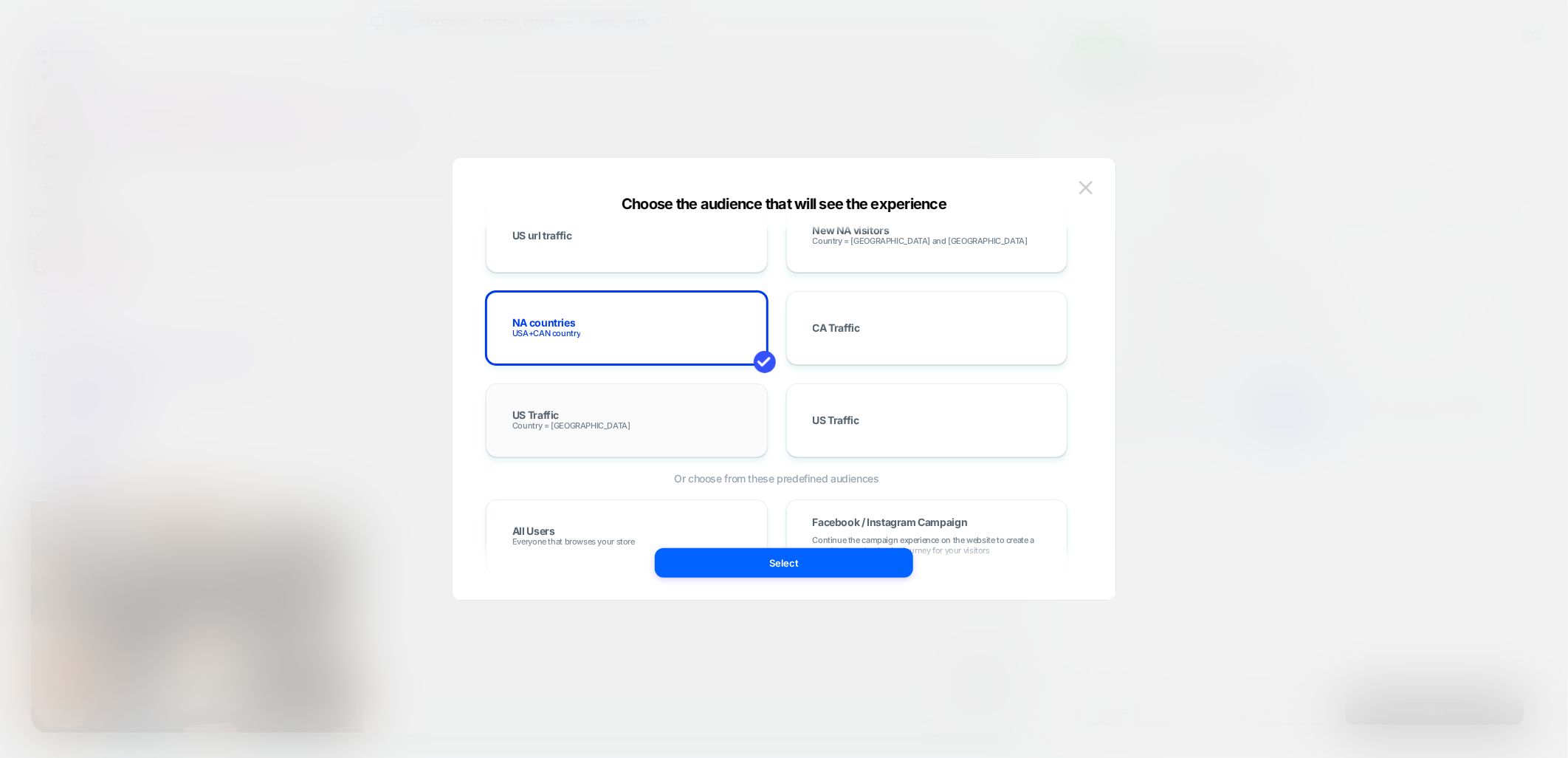
scroll to position [821, 0]
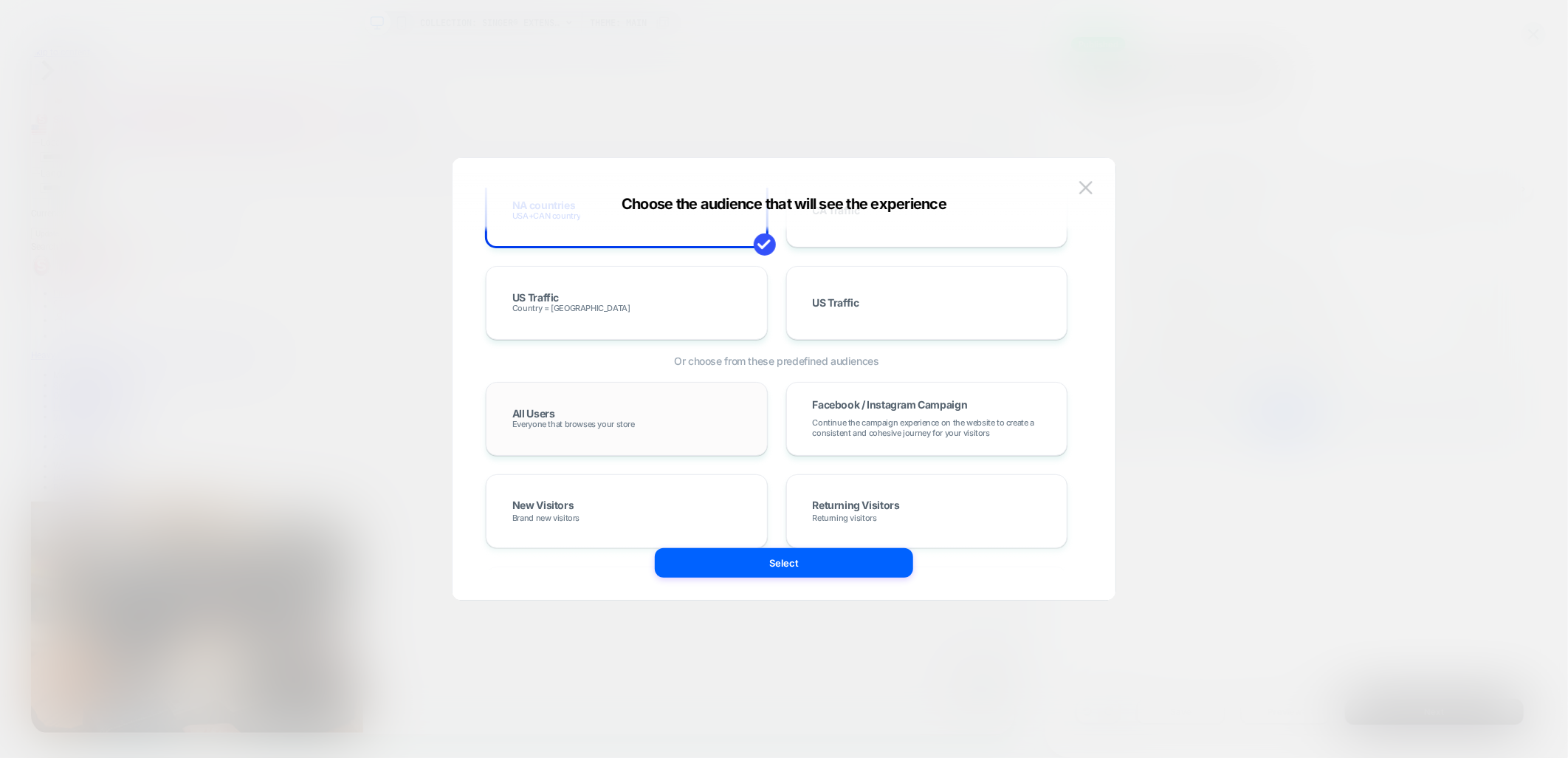
click at [581, 402] on div "All Users Everyone that browses your store" at bounding box center [626, 419] width 251 height 43
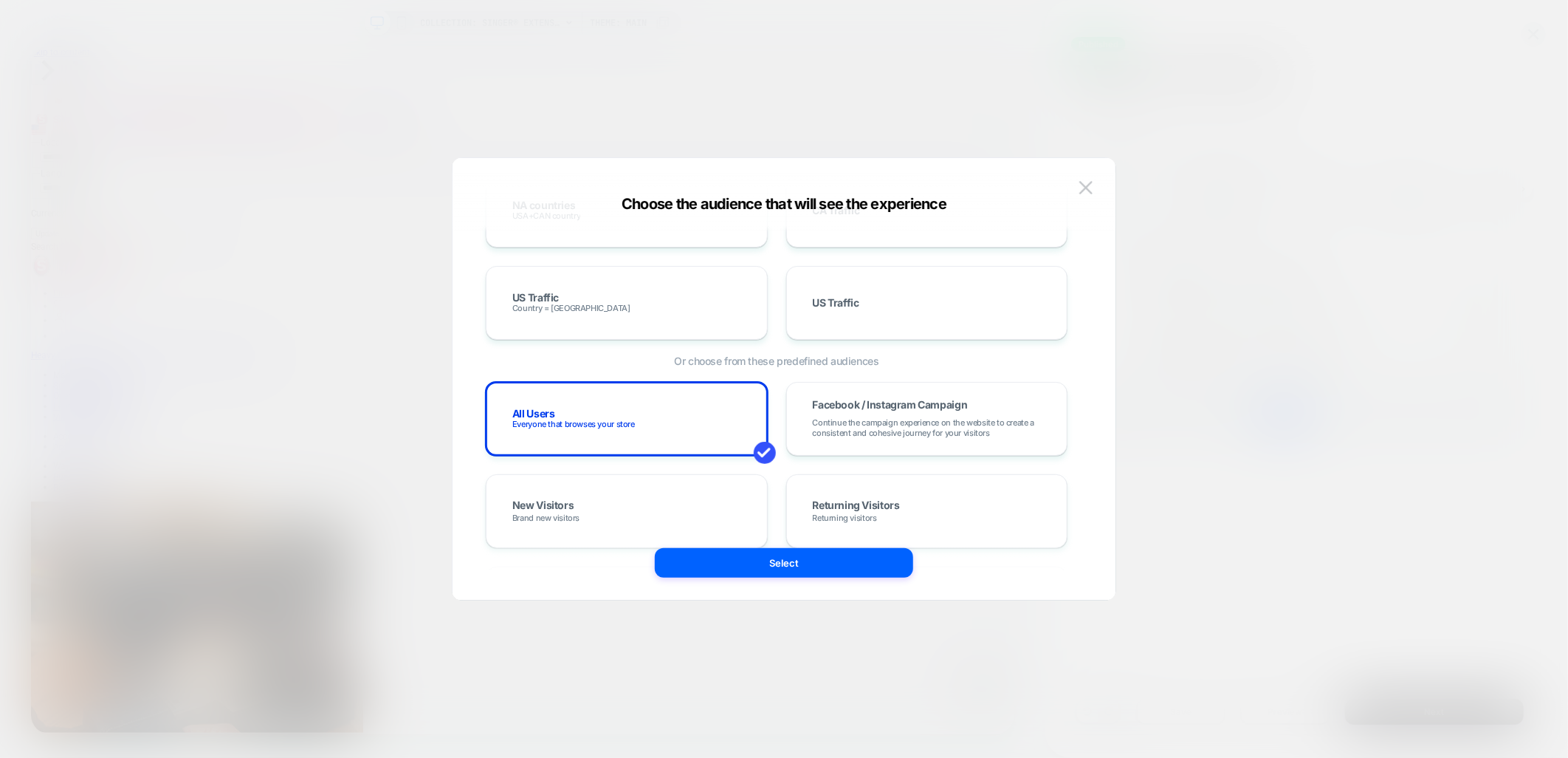
click at [769, 581] on div "Custom Audience Build your own audience in-case the one you want isn't within t…" at bounding box center [784, 386] width 619 height 427
click at [771, 572] on button "Select" at bounding box center [784, 563] width 258 height 29
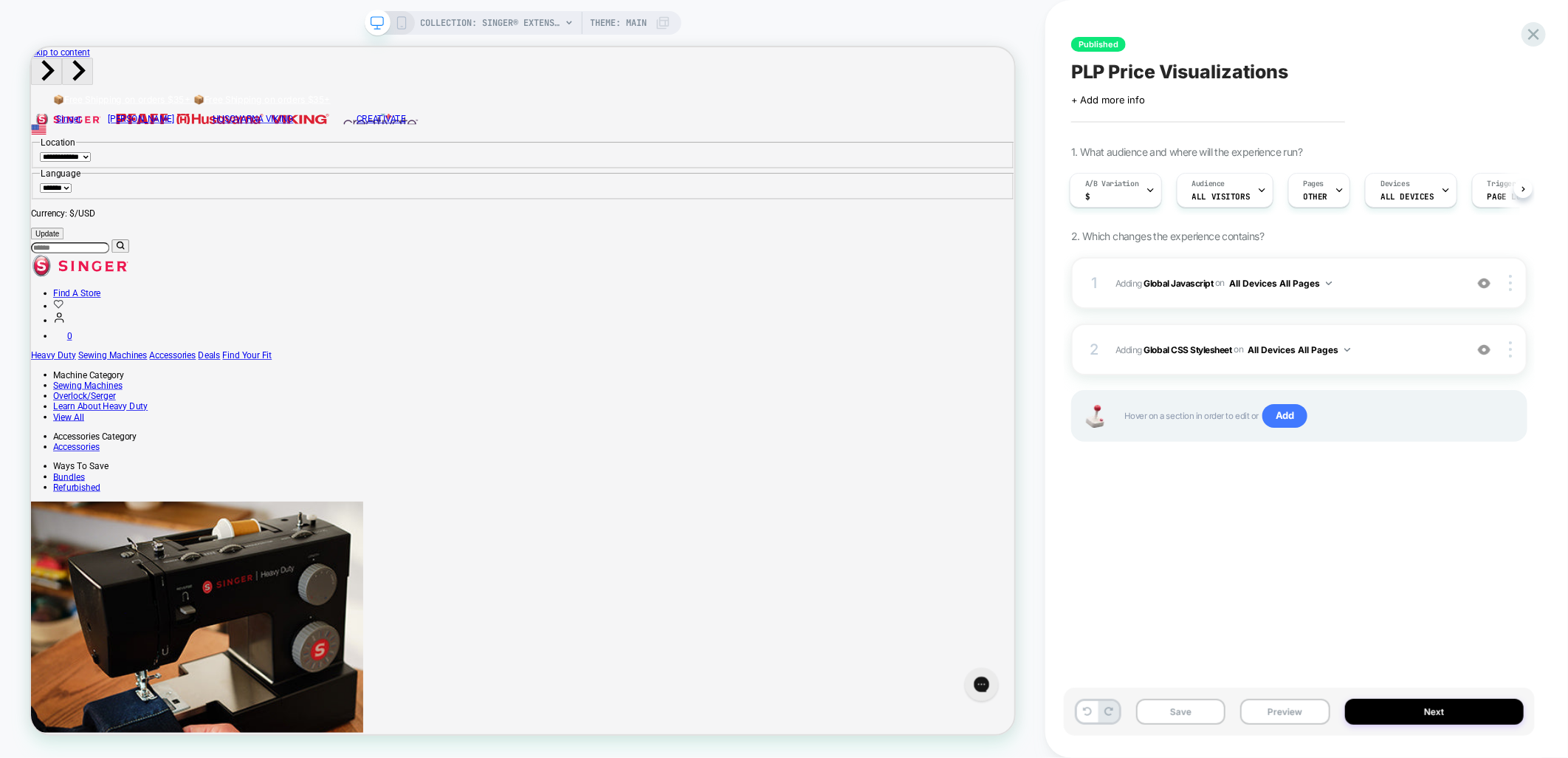
scroll to position [0, 0]
drag, startPoint x: 1184, startPoint y: 719, endPoint x: 1324, endPoint y: 727, distance: 140.2
click at [1184, 719] on button "Save" at bounding box center [1180, 712] width 89 height 26
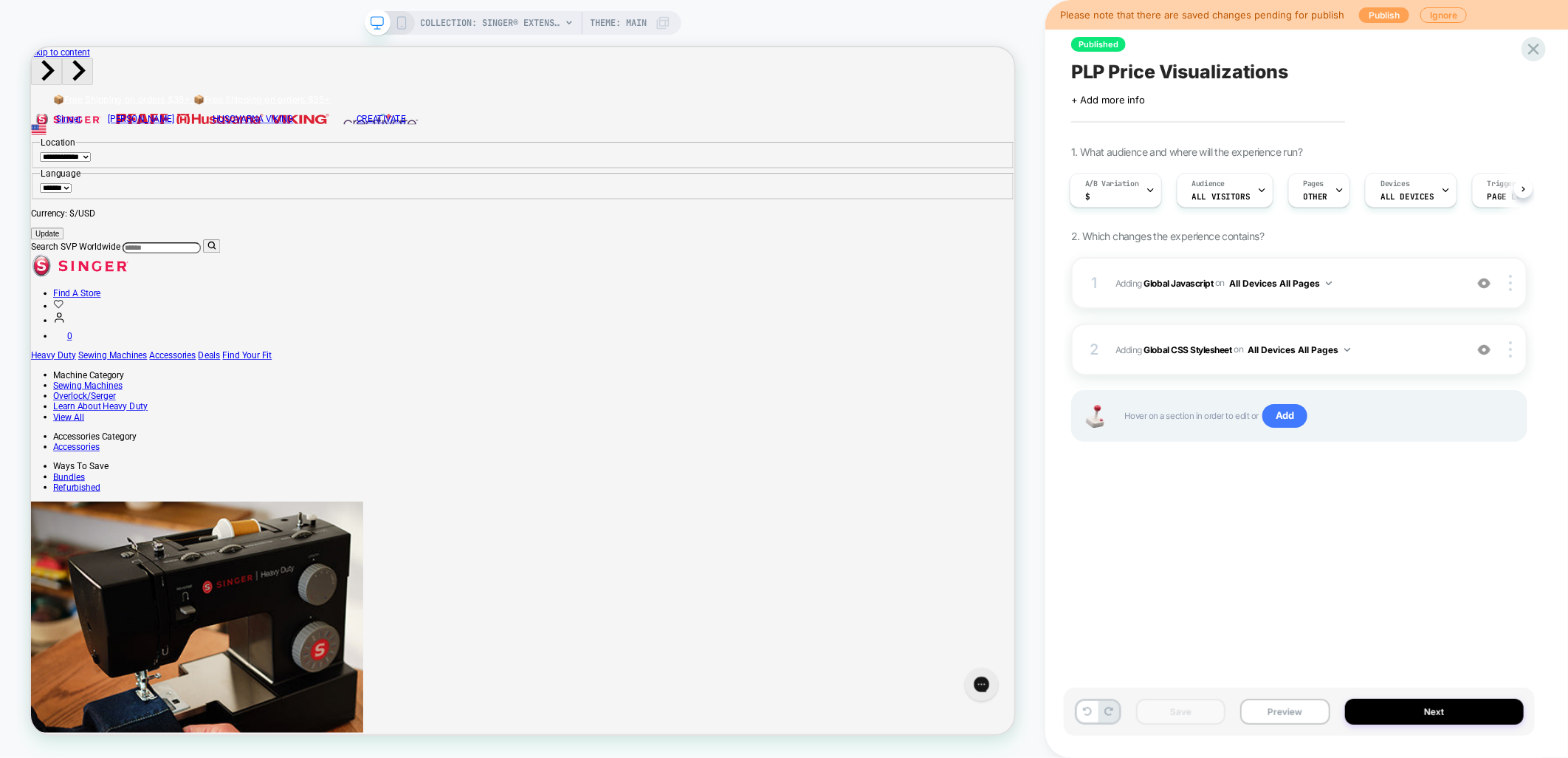
click at [1385, 17] on button "Publish" at bounding box center [1385, 16] width 50 height 16
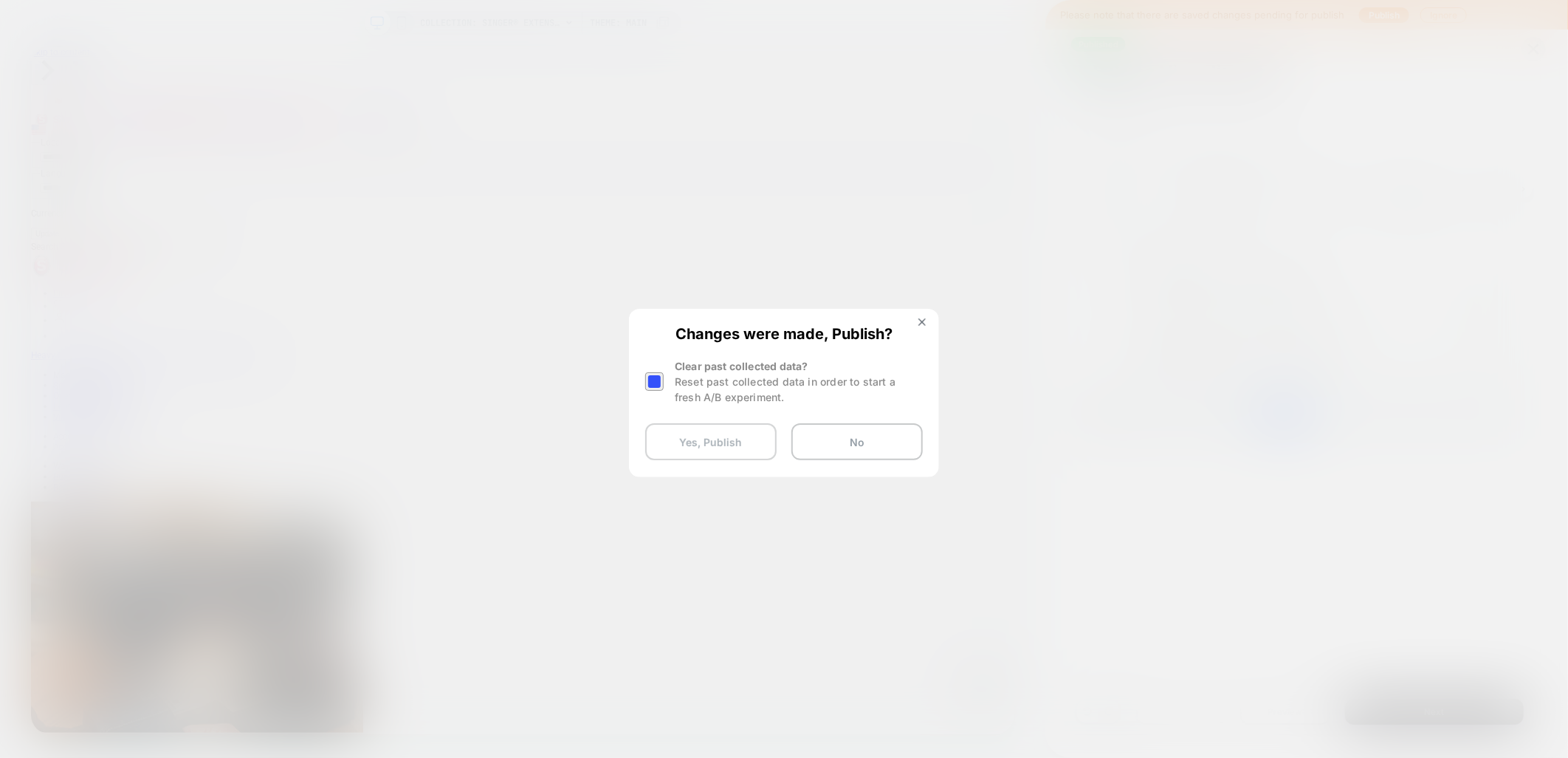
click at [699, 438] on button "Yes, Publish" at bounding box center [711, 442] width 131 height 37
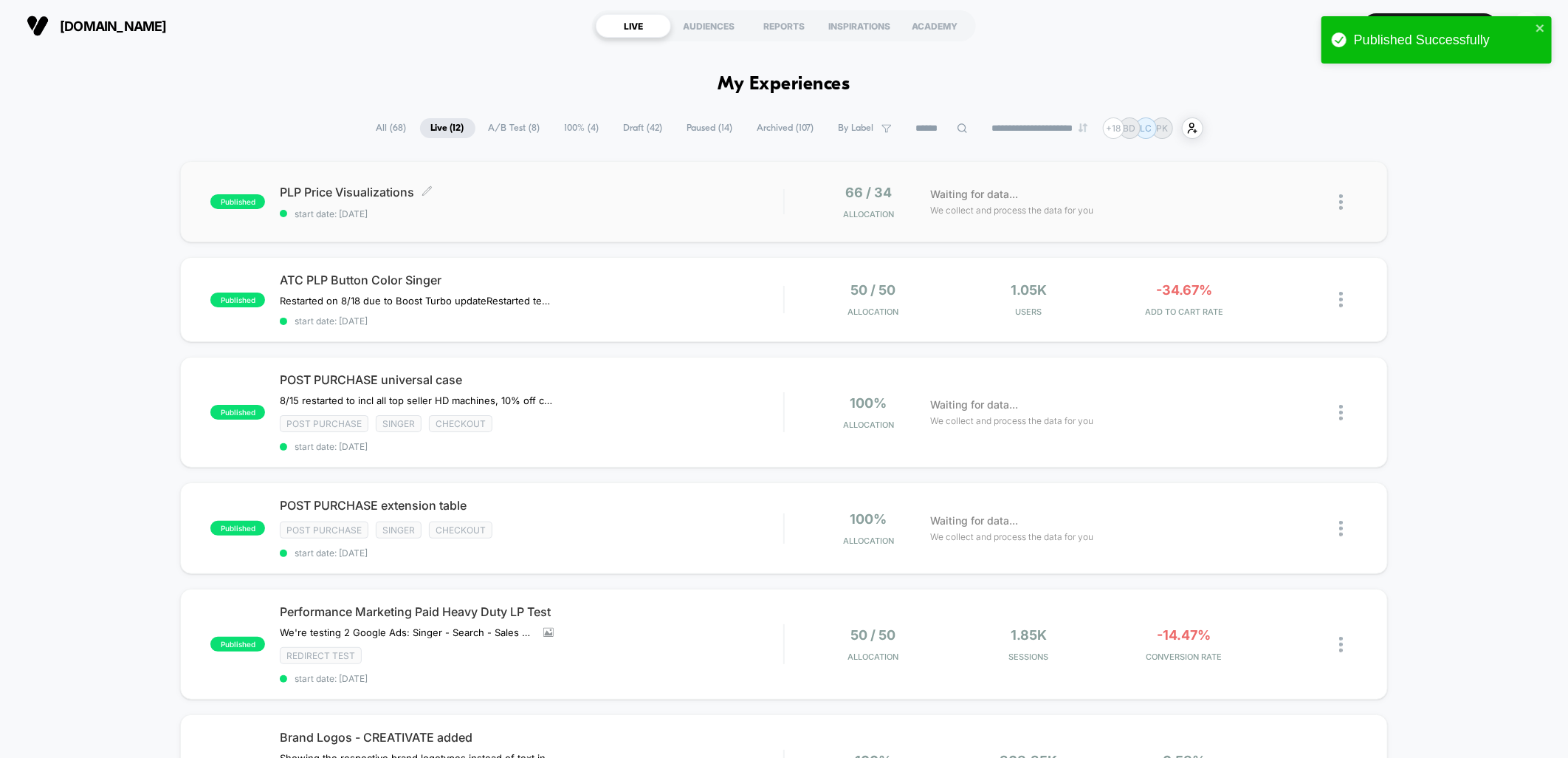
click at [632, 188] on span "PLP Price Visualizations Click to edit experience details" at bounding box center [531, 192] width 504 height 15
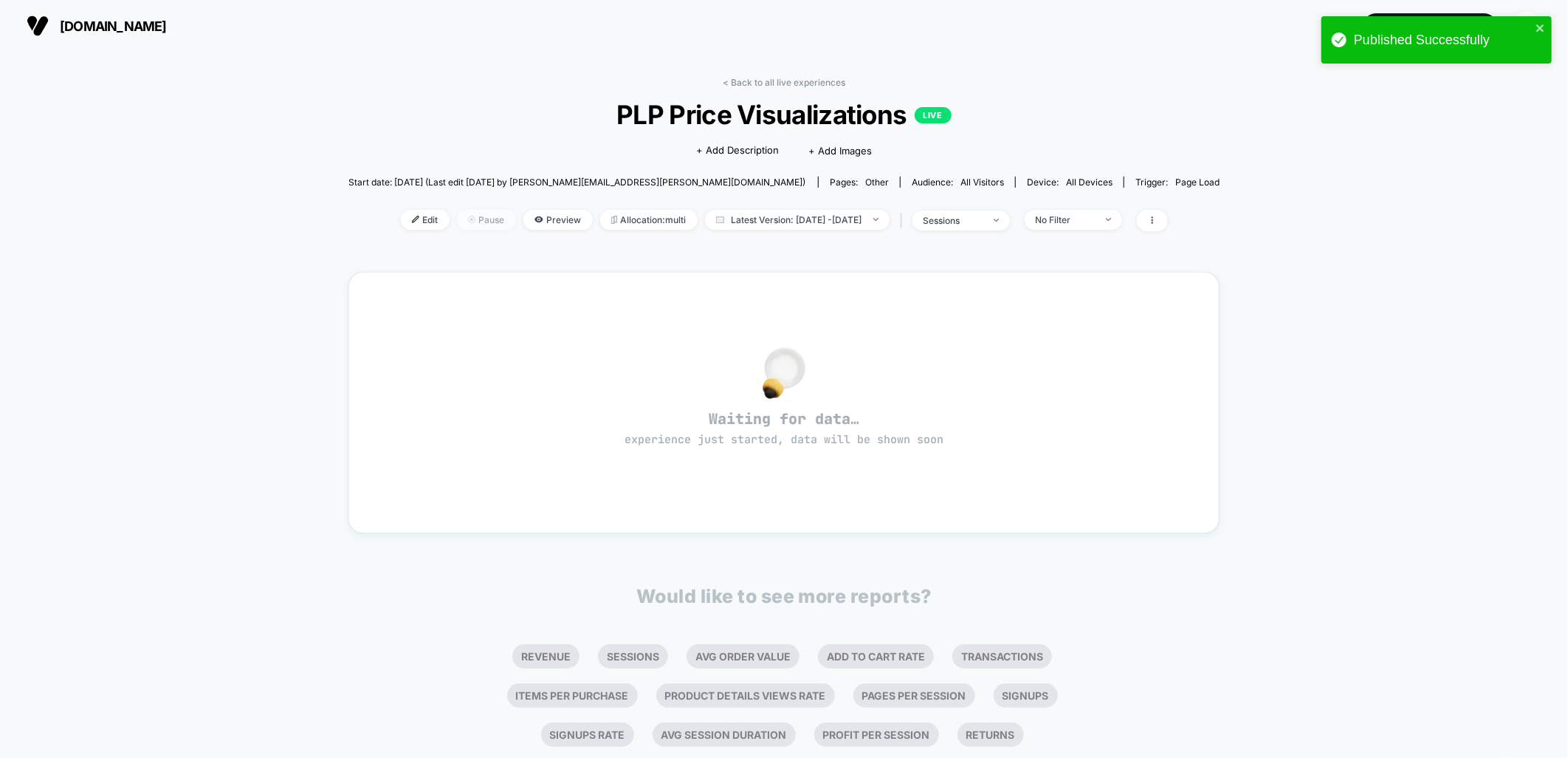
click at [457, 223] on span "Pause" at bounding box center [486, 220] width 59 height 20
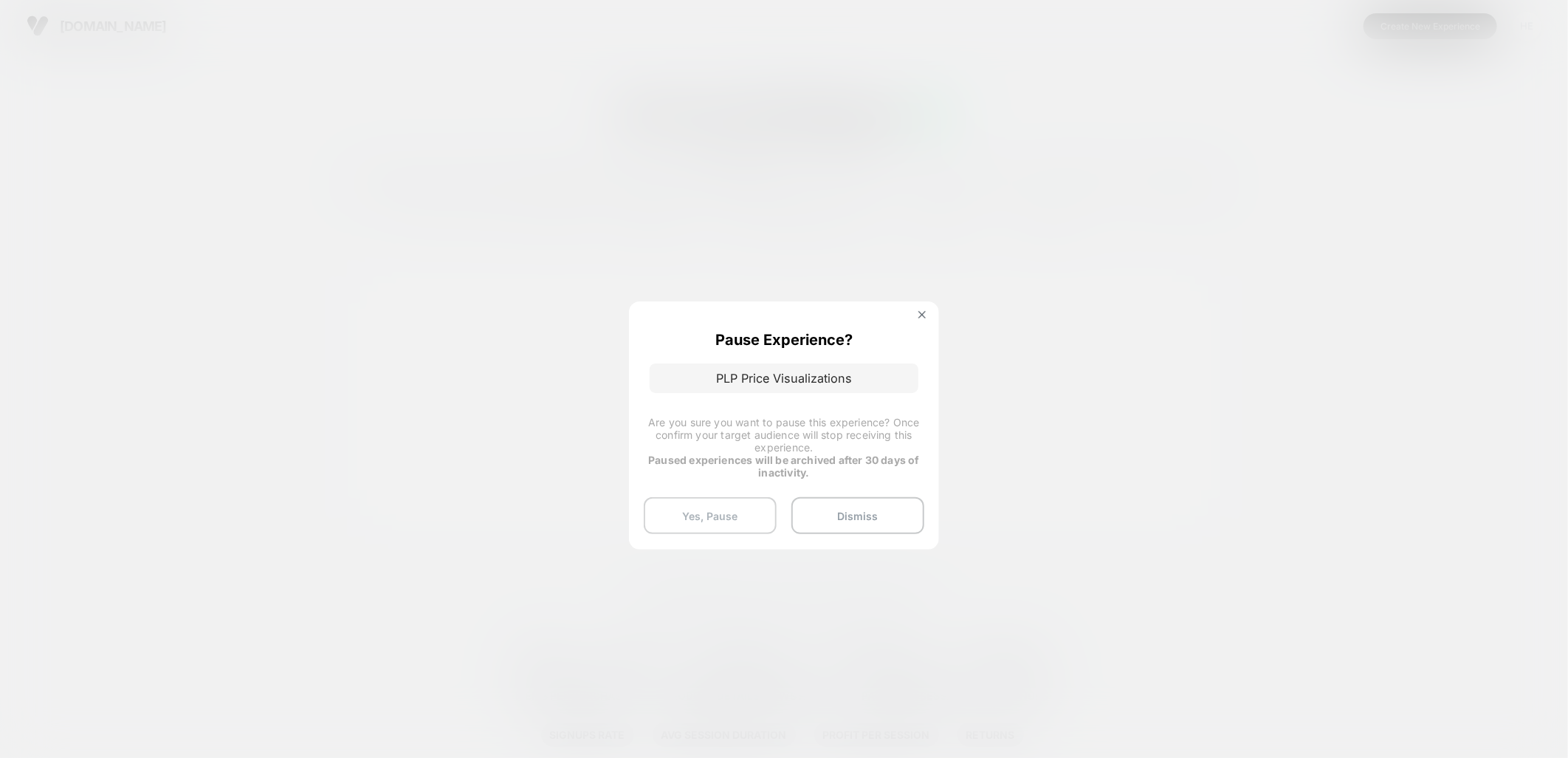
click at [693, 526] on button "Yes, Pause" at bounding box center [710, 515] width 133 height 37
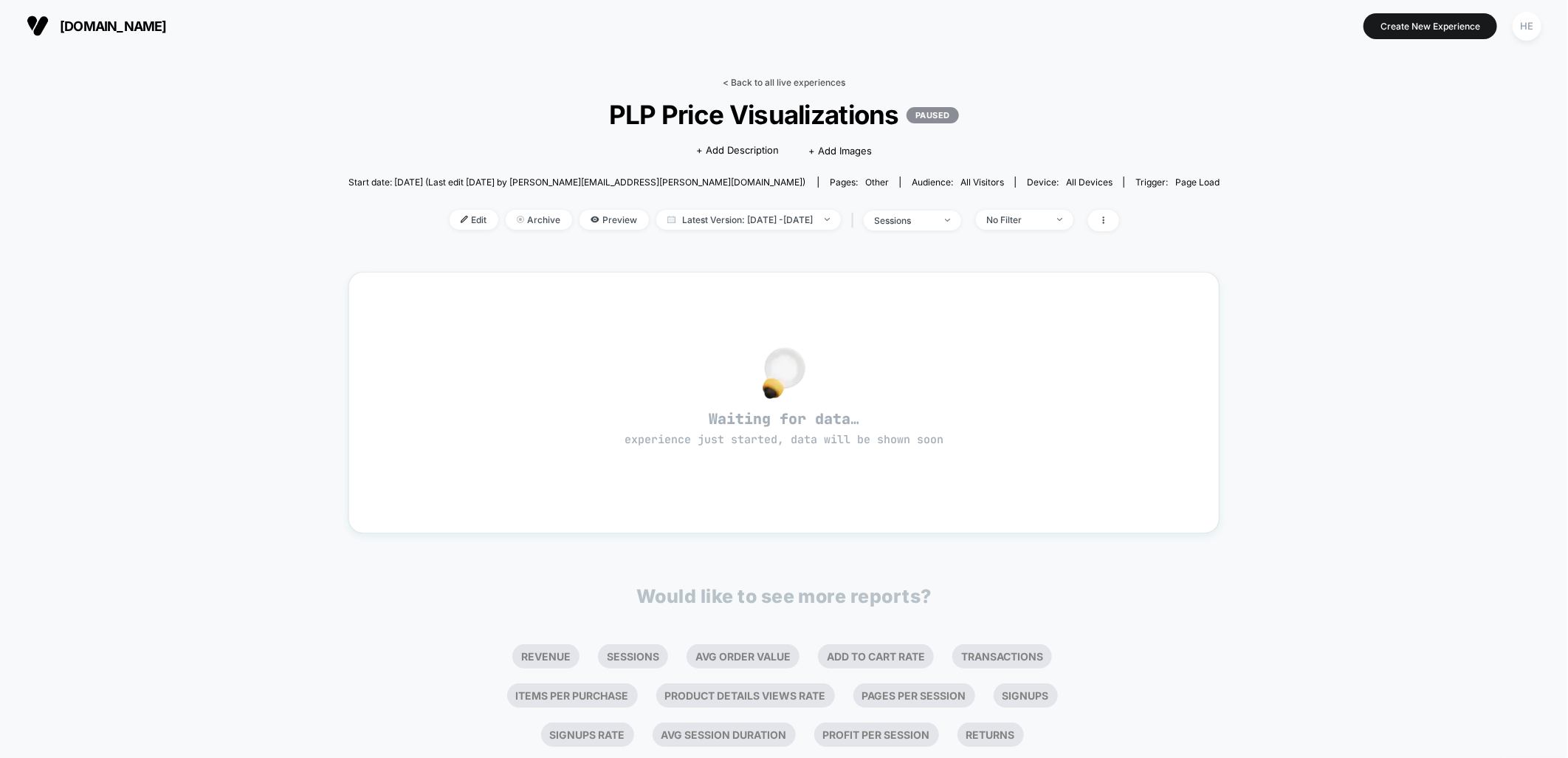
click at [747, 79] on link "< Back to all live experiences" at bounding box center [784, 82] width 123 height 11
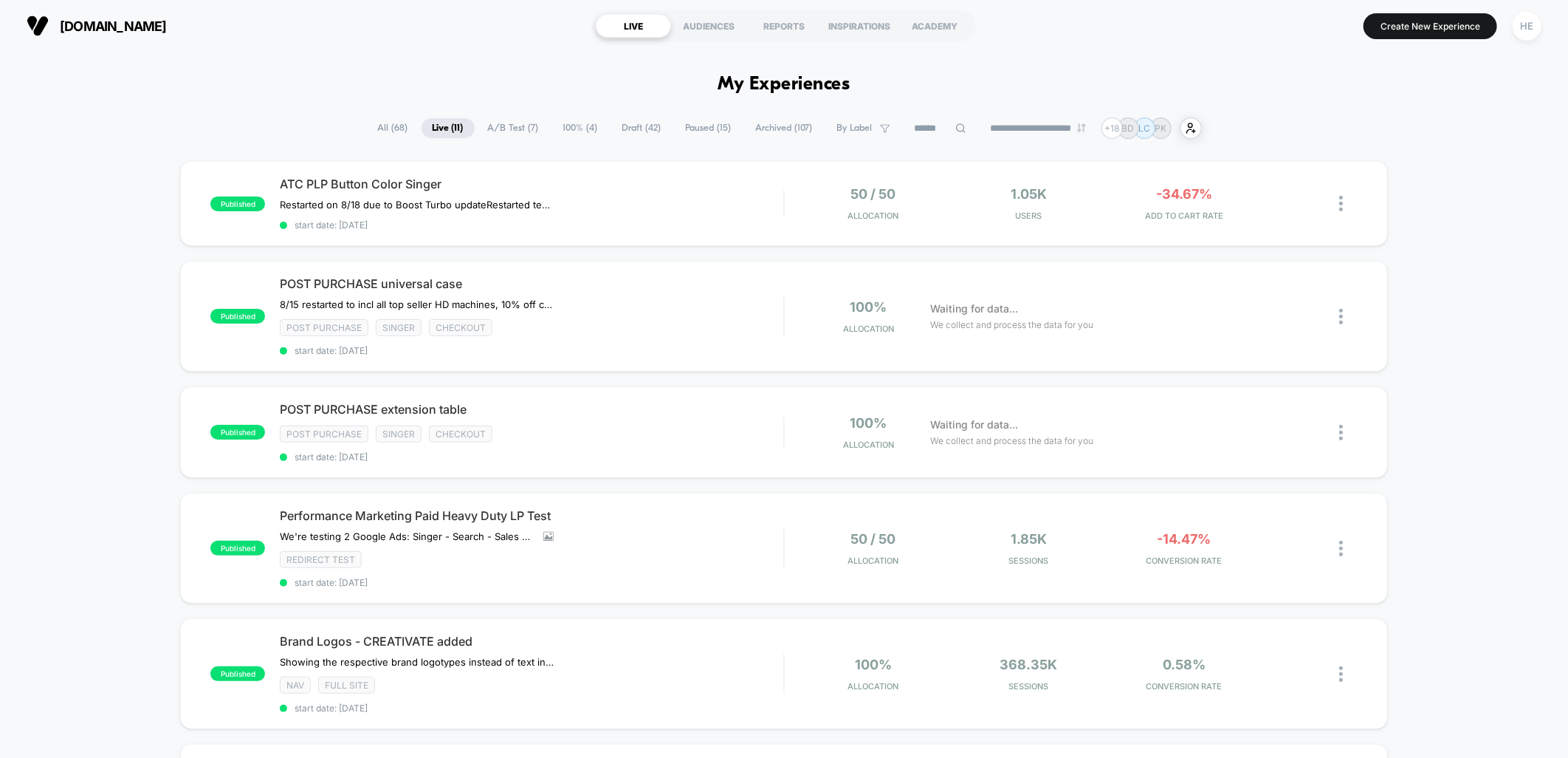
click at [683, 130] on span "Paused ( 15 )" at bounding box center [708, 128] width 68 height 20
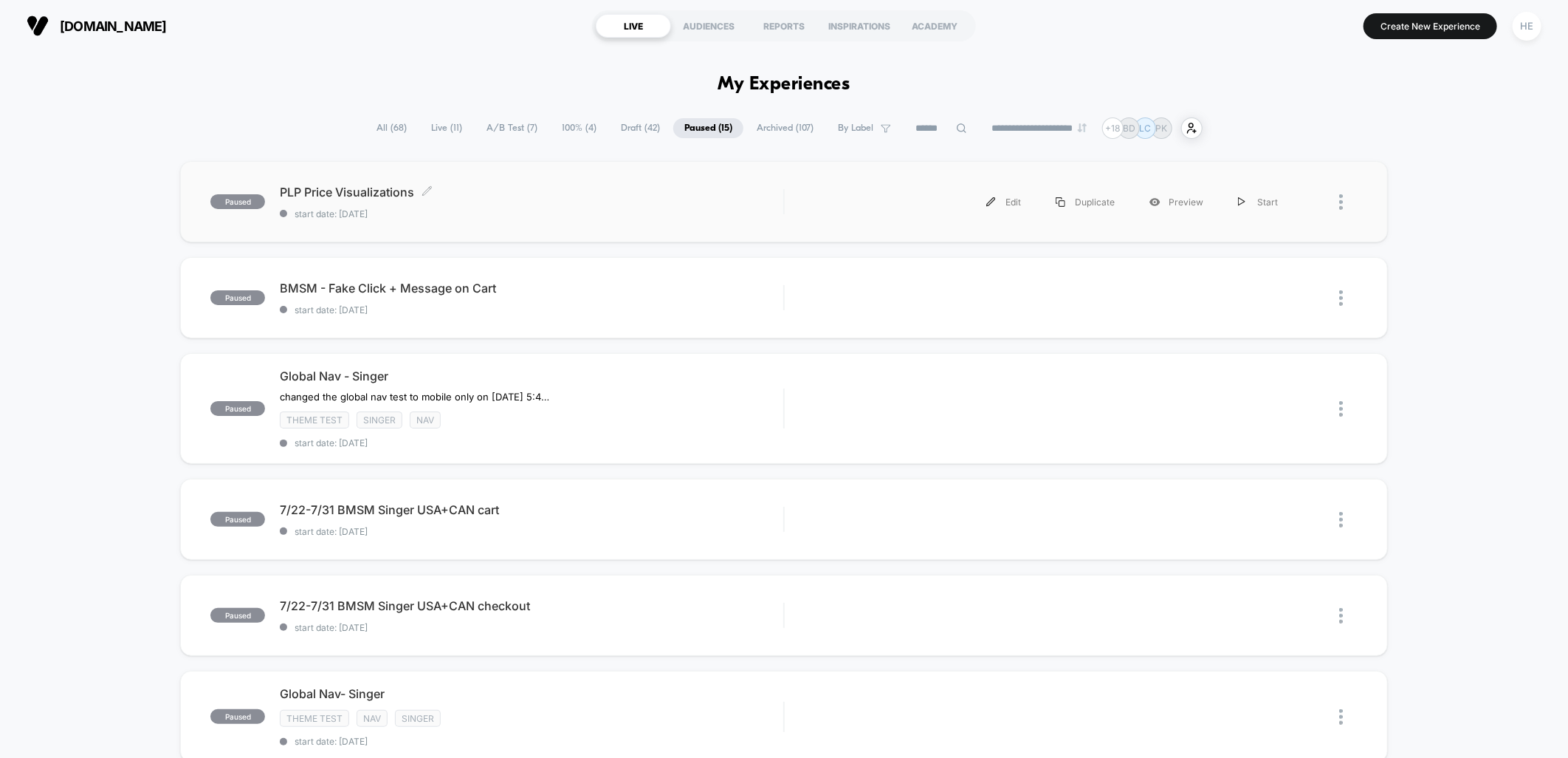
click at [549, 201] on div "PLP Price Visualizations Click to edit experience details Click to edit experie…" at bounding box center [531, 202] width 504 height 35
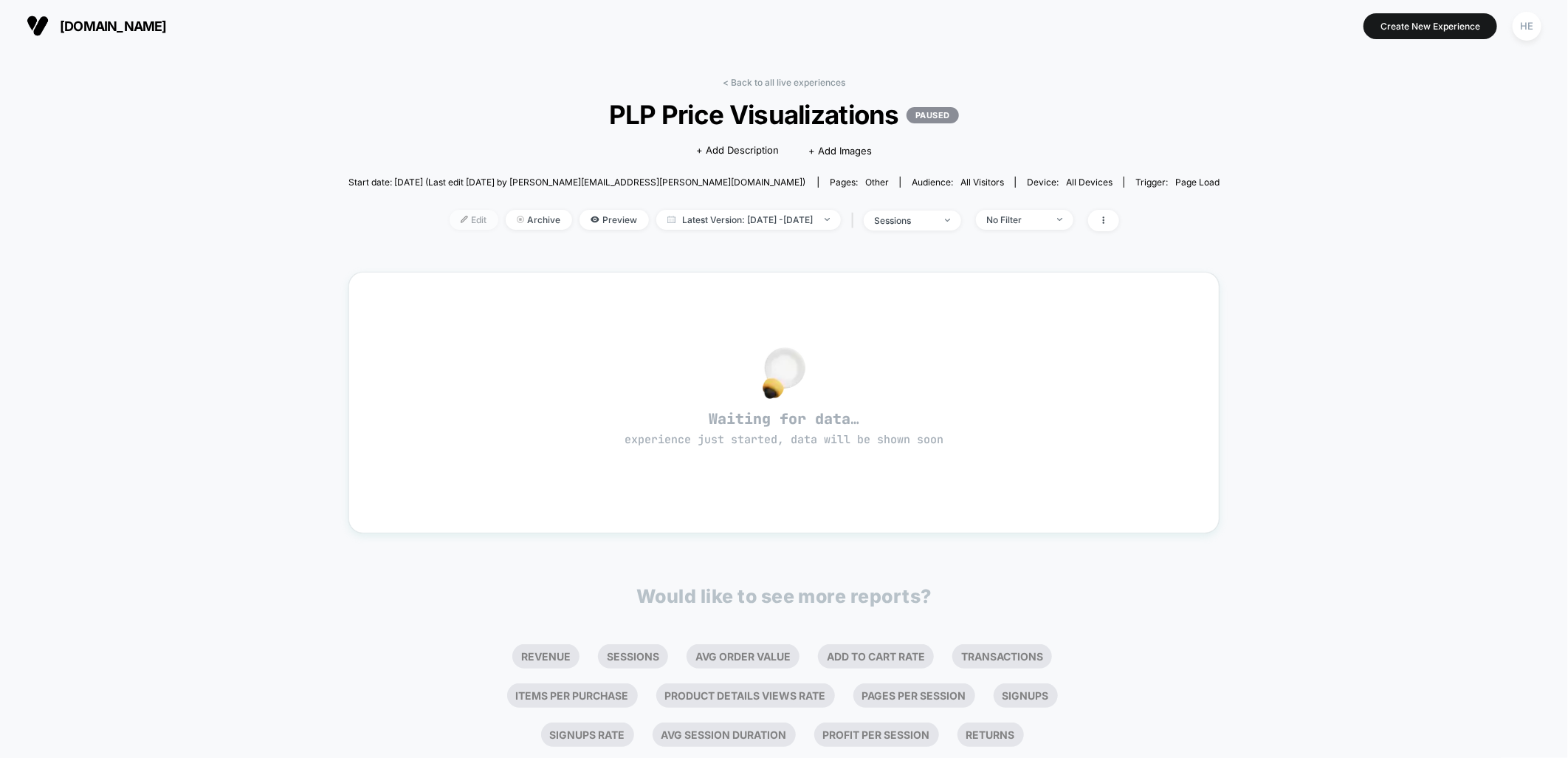
click at [454, 213] on span "Edit" at bounding box center [474, 220] width 48 height 20
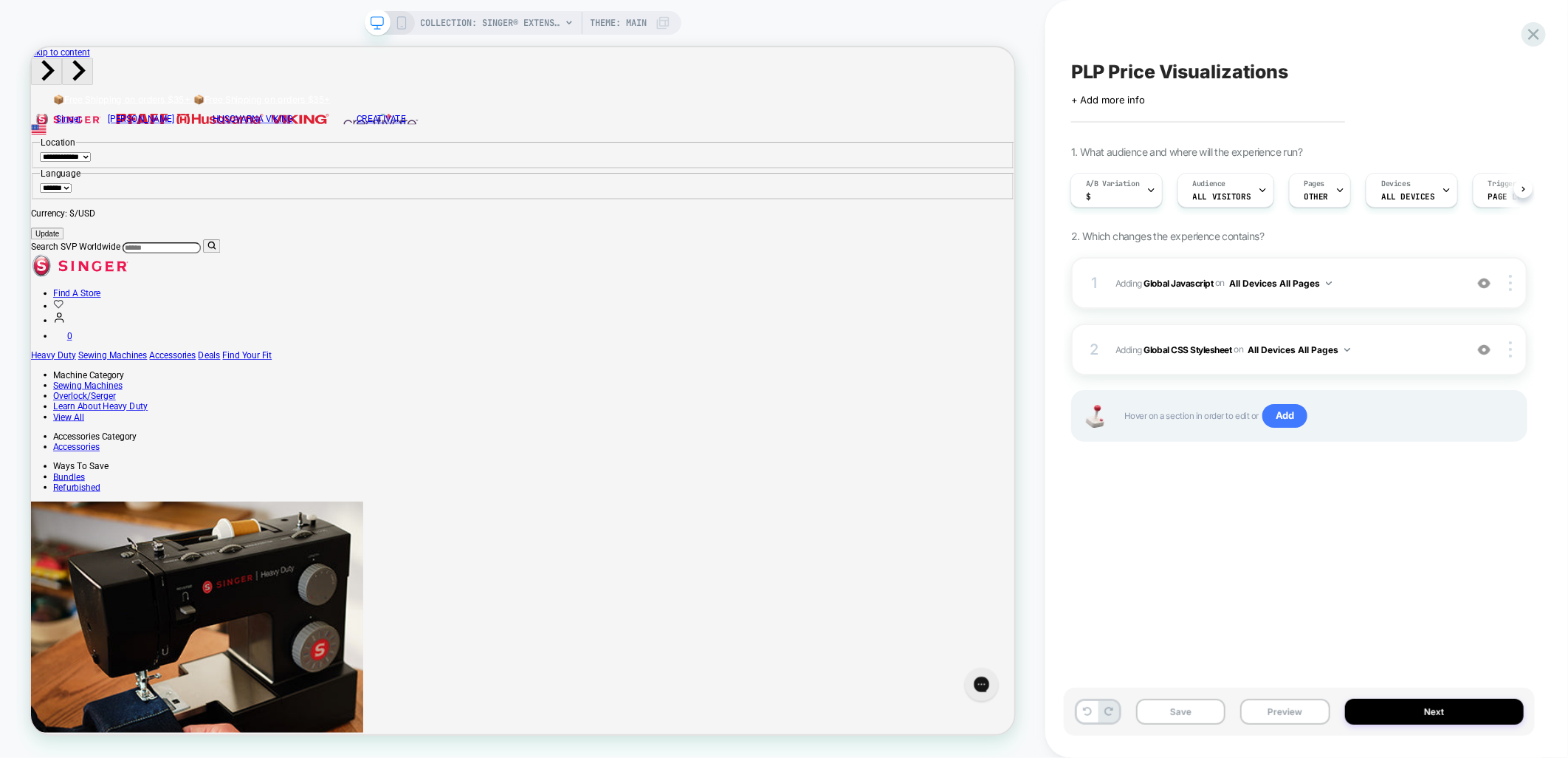
click at [1261, 725] on div "Save Preview Next" at bounding box center [1299, 712] width 471 height 48
click at [1301, 281] on button "All Devices All Pages" at bounding box center [1280, 283] width 103 height 18
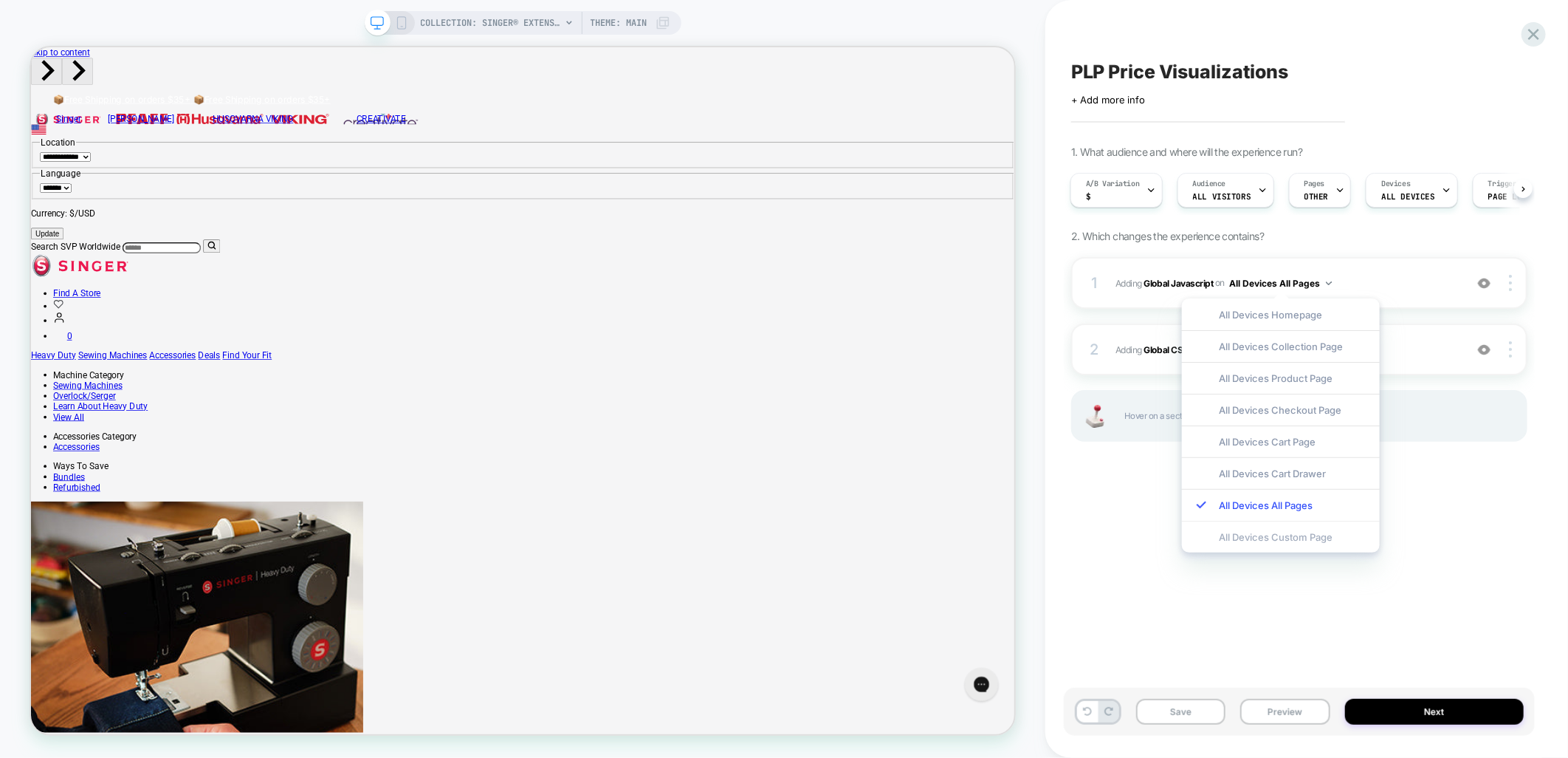
click at [1281, 542] on div "All Devices Custom Page" at bounding box center [1280, 537] width 198 height 32
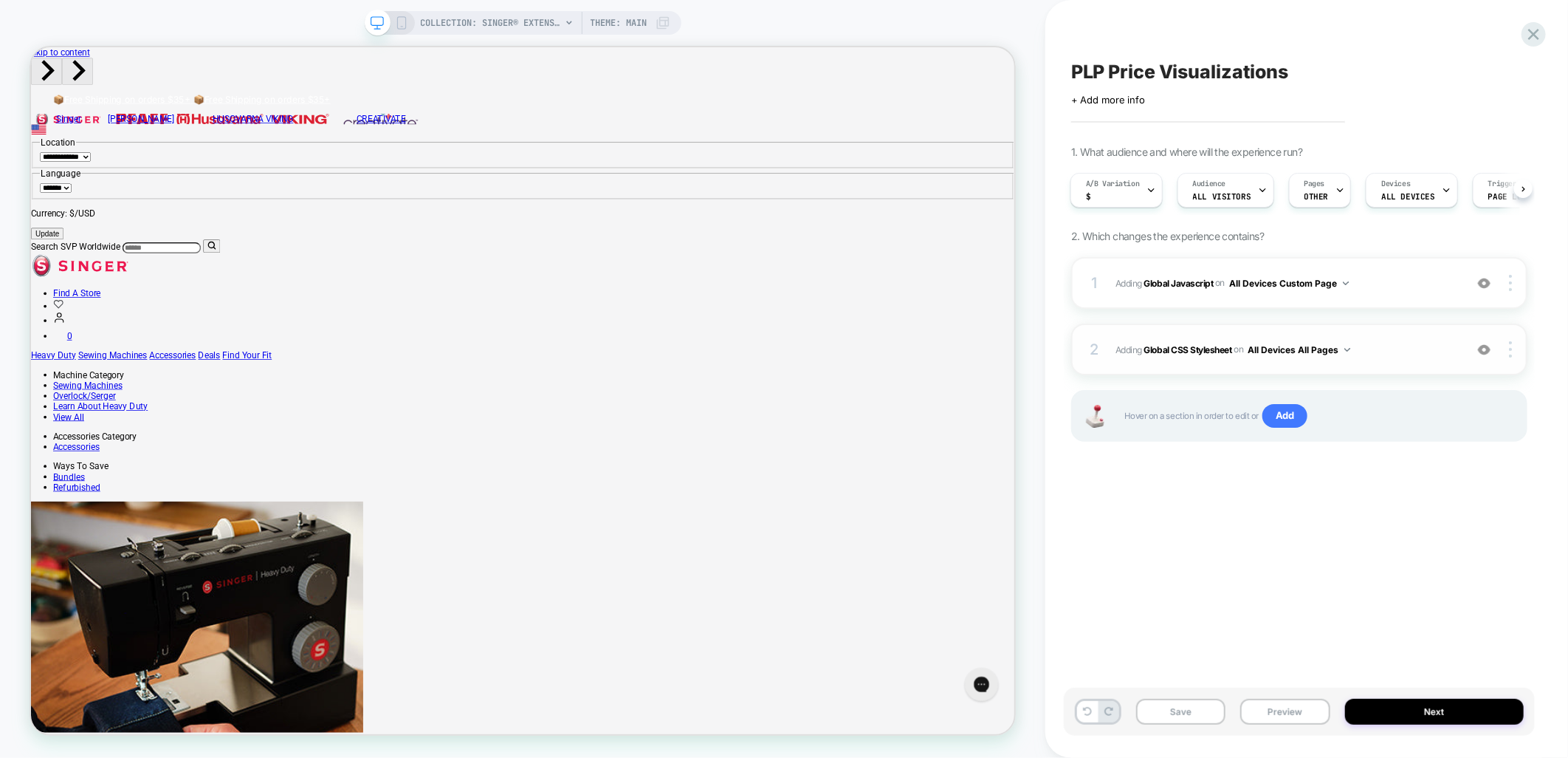
click at [1338, 346] on button "All Devices All Pages" at bounding box center [1299, 349] width 103 height 18
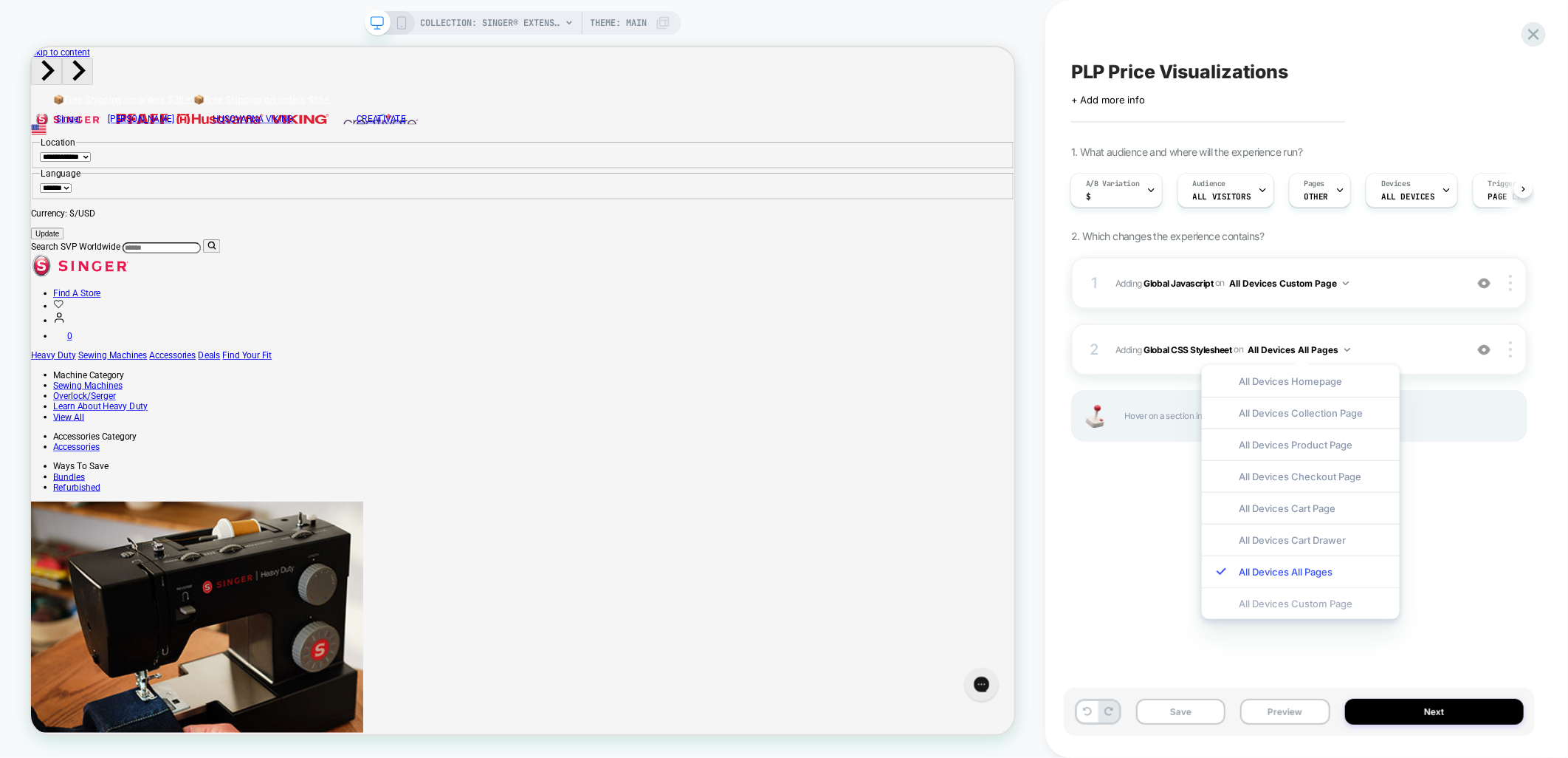
click at [1263, 606] on div "All Devices Custom Page" at bounding box center [1301, 603] width 198 height 32
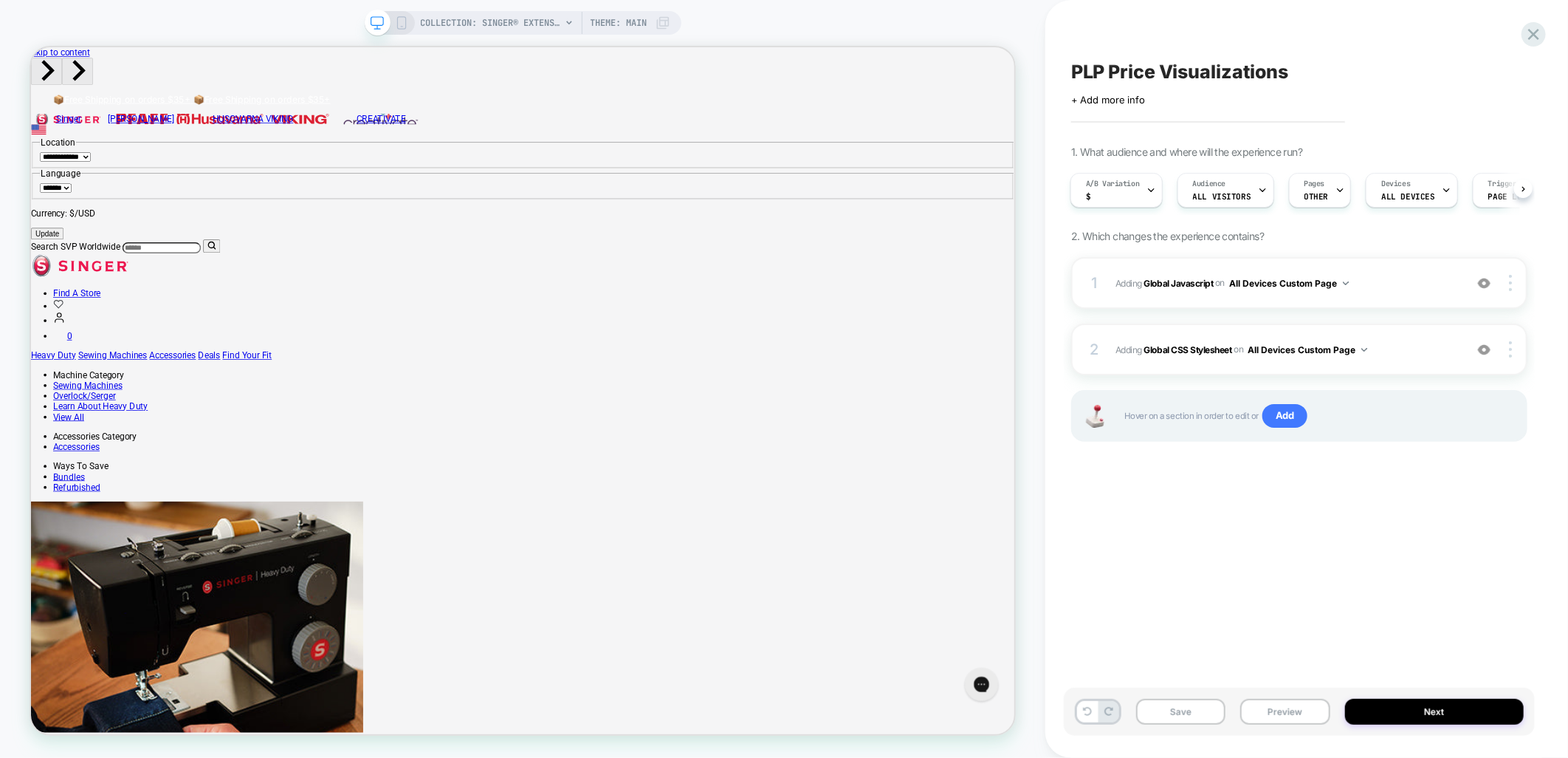
click at [1263, 606] on div "PLP Price Visualizations Click to edit experience details + Add more info 1. Wh…" at bounding box center [1299, 379] width 471 height 729
drag, startPoint x: 1180, startPoint y: 719, endPoint x: 1208, endPoint y: 717, distance: 28.1
click at [1182, 719] on button "Save" at bounding box center [1180, 712] width 89 height 26
click at [1272, 719] on button "Preview" at bounding box center [1285, 712] width 89 height 26
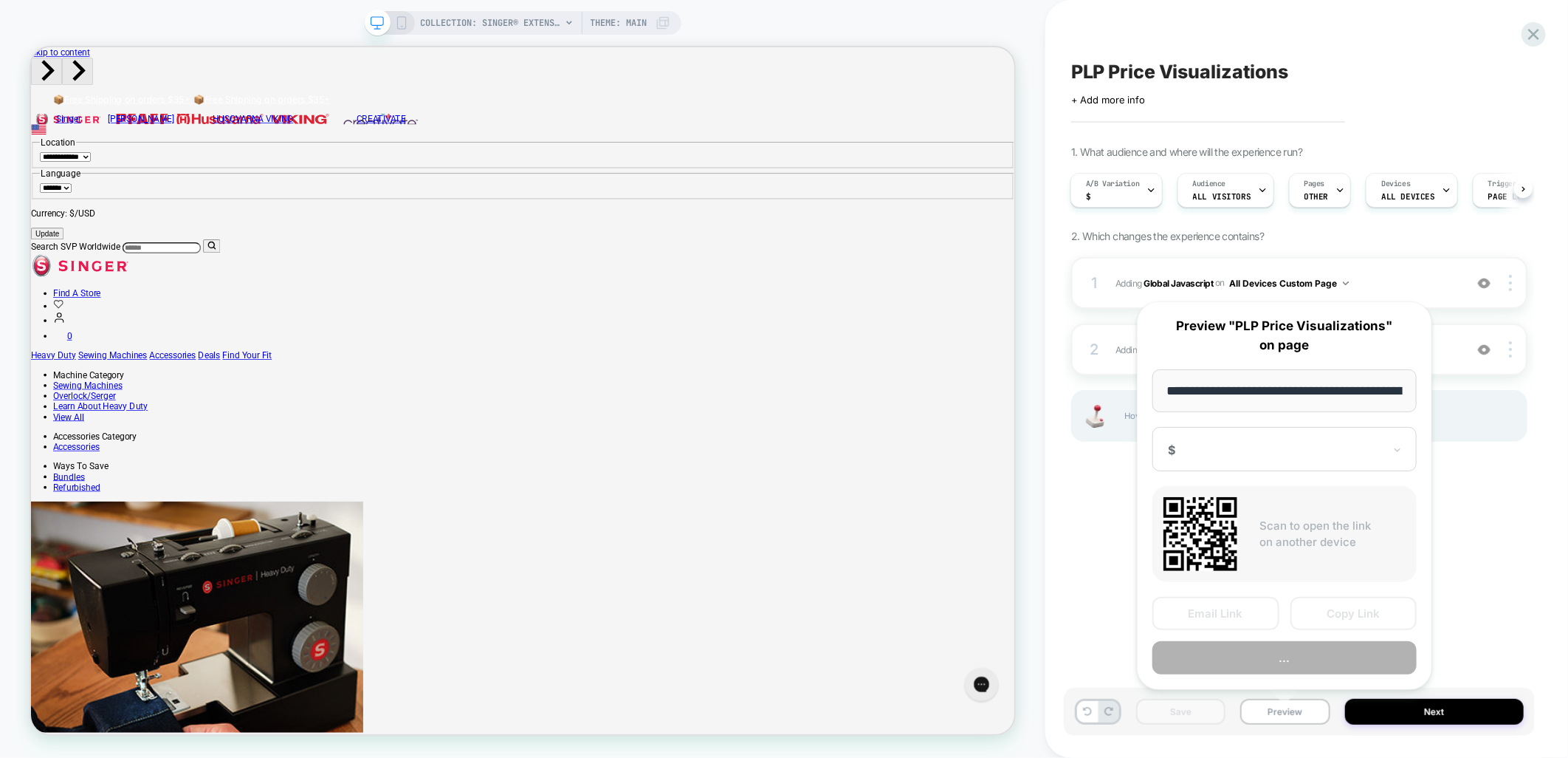
scroll to position [0, 229]
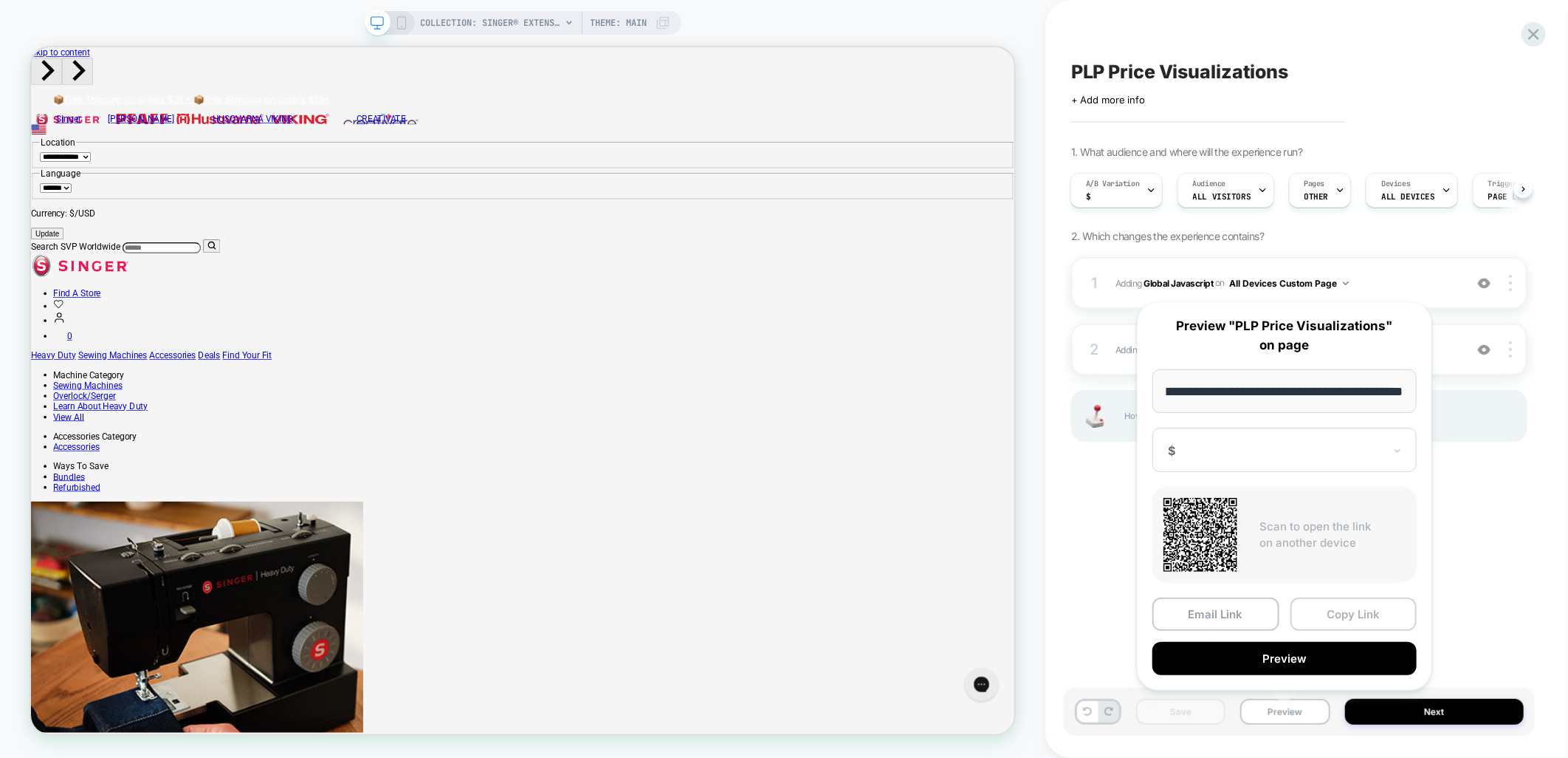
click at [1322, 602] on button "Copy Link" at bounding box center [1354, 614] width 127 height 33
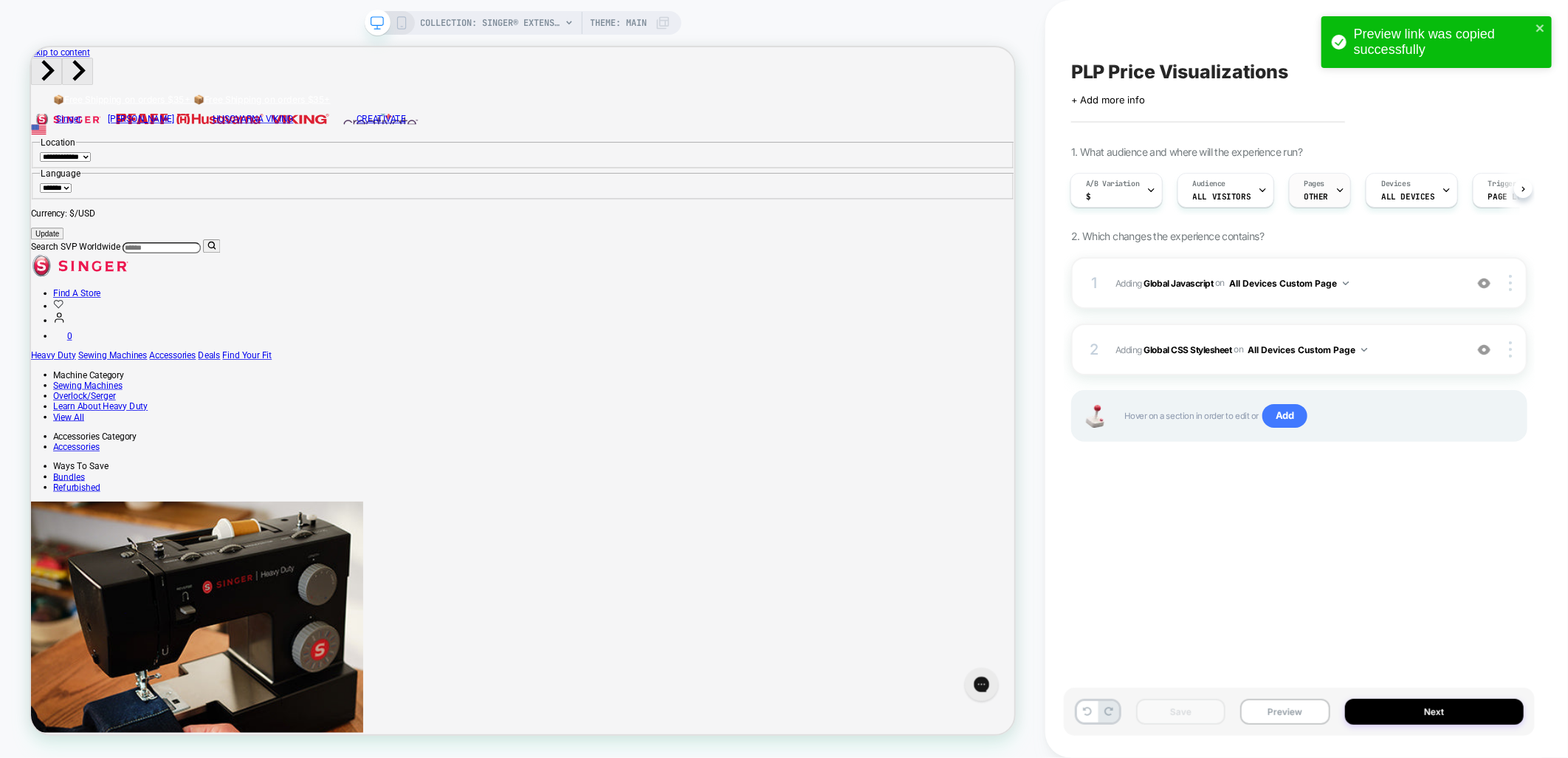
click at [1318, 194] on span "OTHER" at bounding box center [1317, 196] width 24 height 10
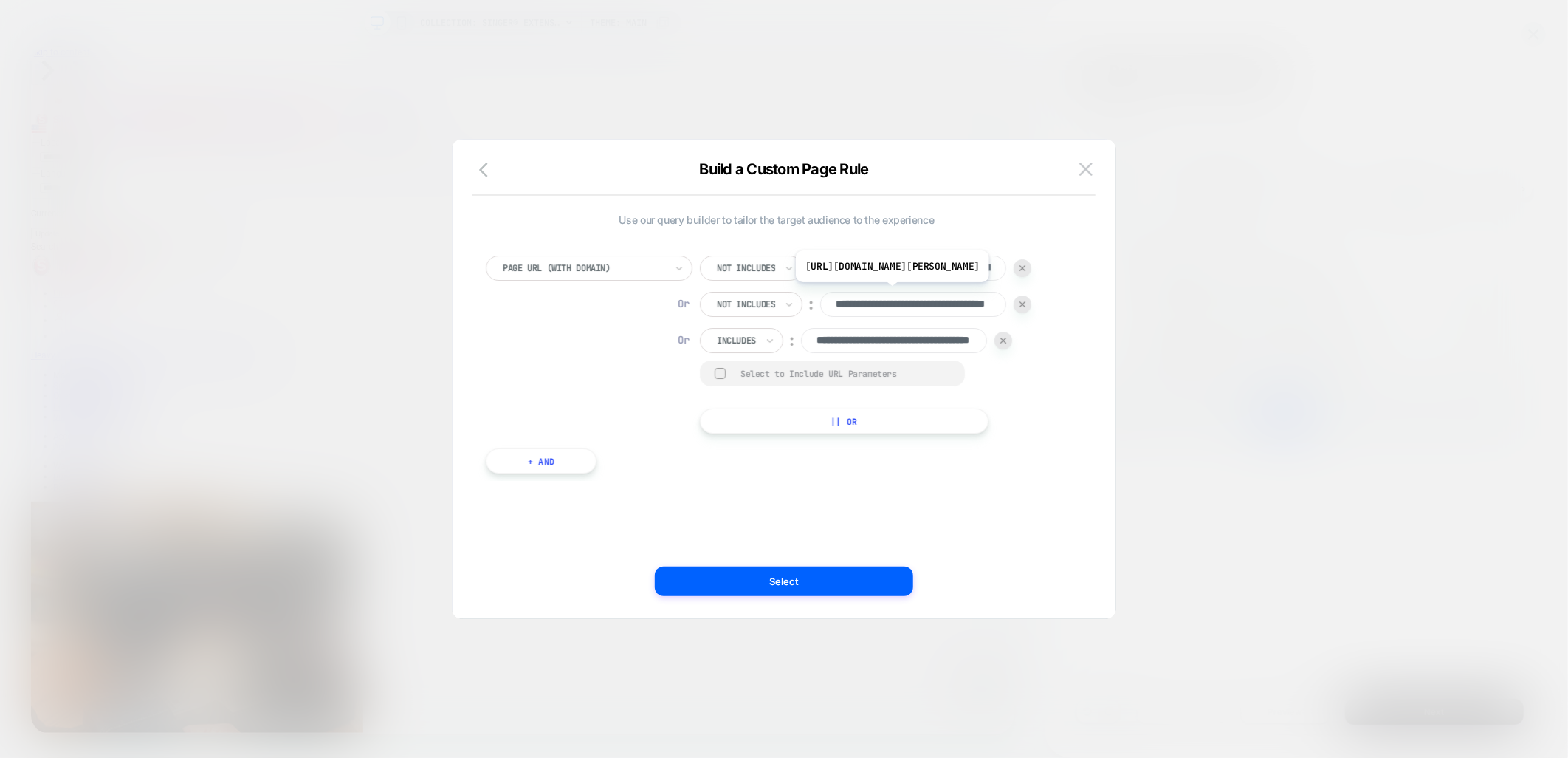
scroll to position [0, 92]
drag, startPoint x: 877, startPoint y: 311, endPoint x: 960, endPoint y: 310, distance: 83.0
click at [960, 310] on input "**********" at bounding box center [913, 304] width 186 height 25
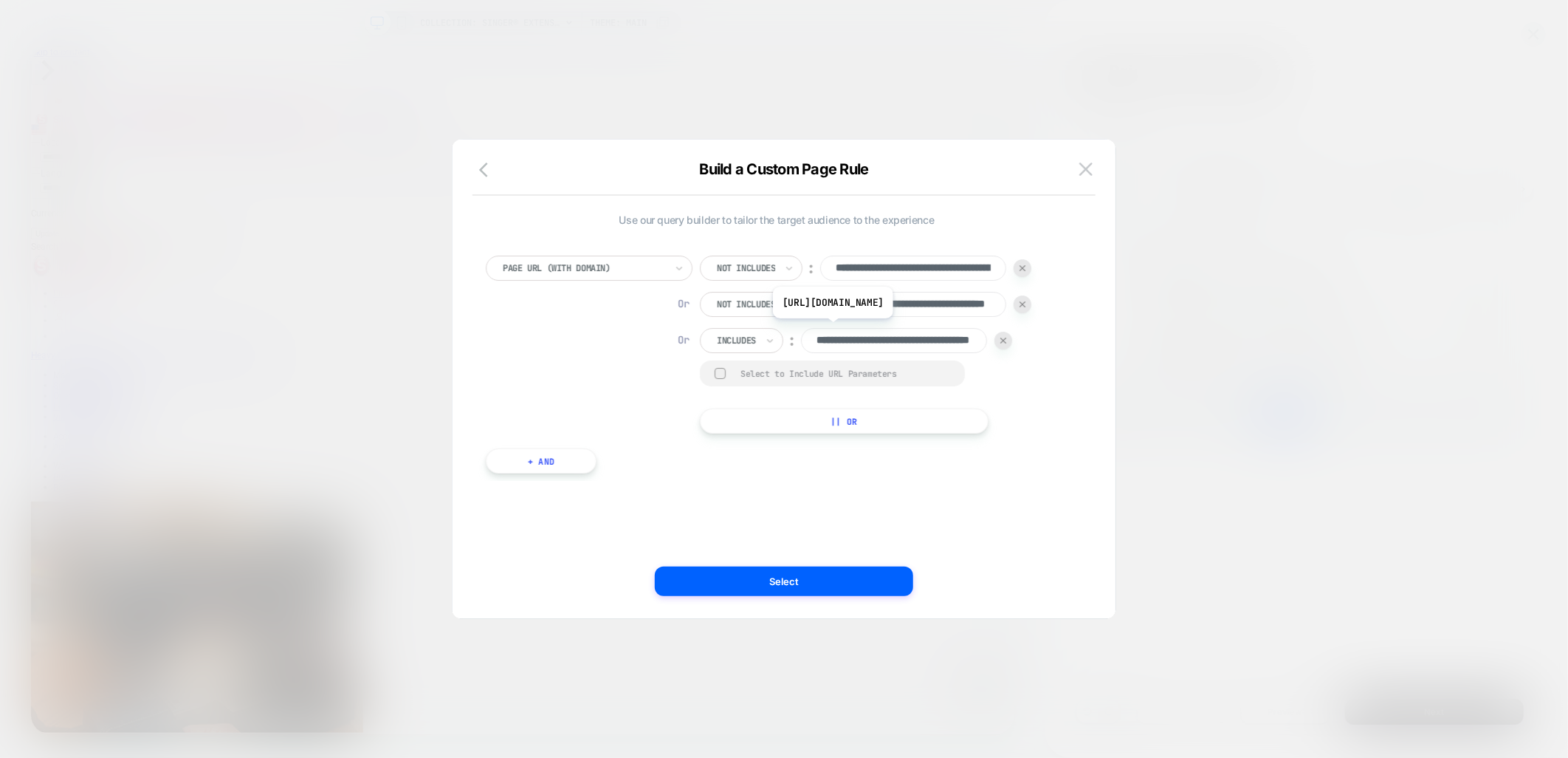
drag, startPoint x: 854, startPoint y: 340, endPoint x: 977, endPoint y: 341, distance: 123.0
click at [977, 341] on input "**********" at bounding box center [893, 341] width 186 height 25
click at [697, 595] on button "Select" at bounding box center [784, 582] width 258 height 29
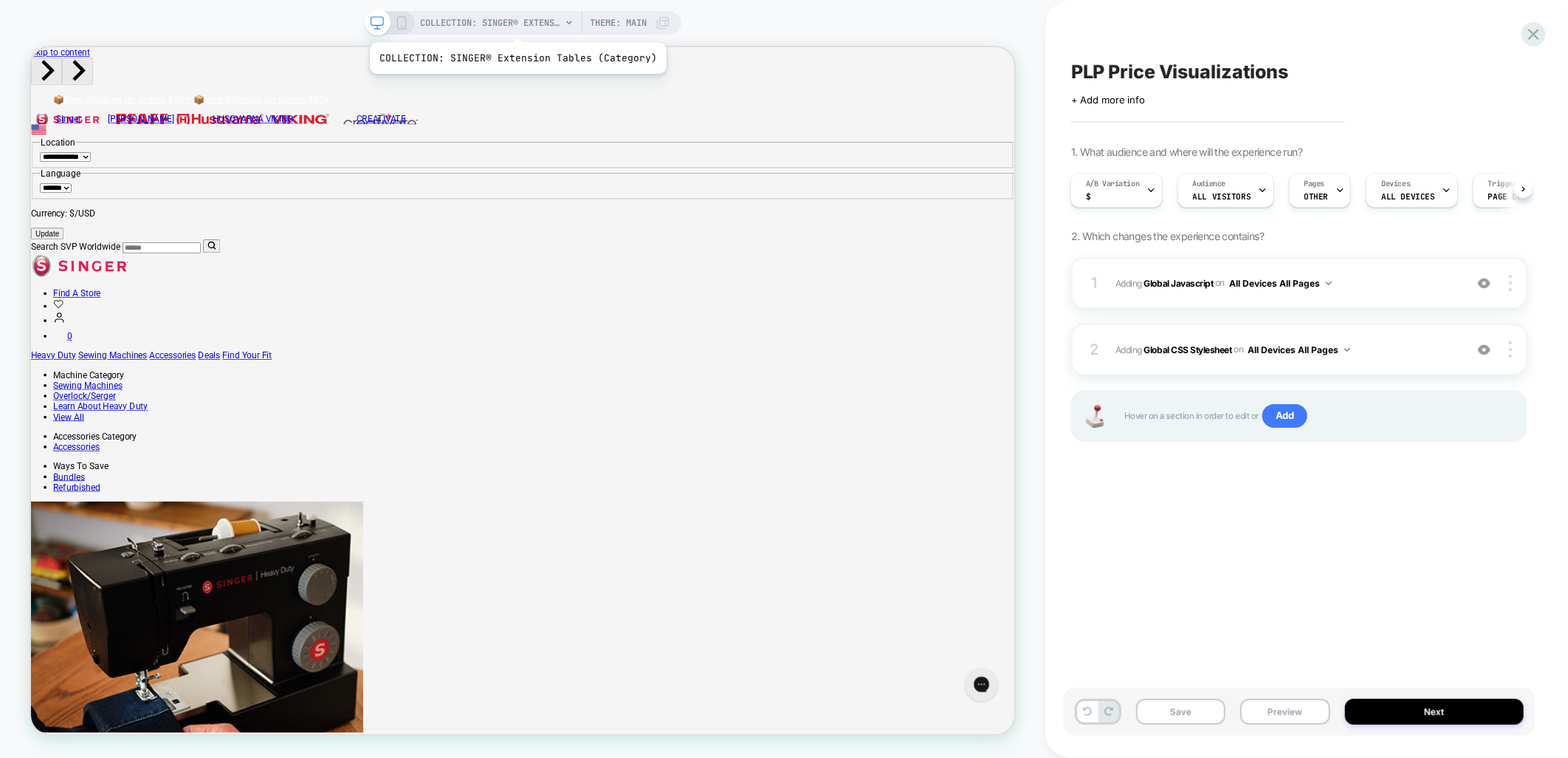
click at [517, 18] on span "COLLECTION: SINGER® Extension Tables (Category)" at bounding box center [491, 22] width 140 height 23
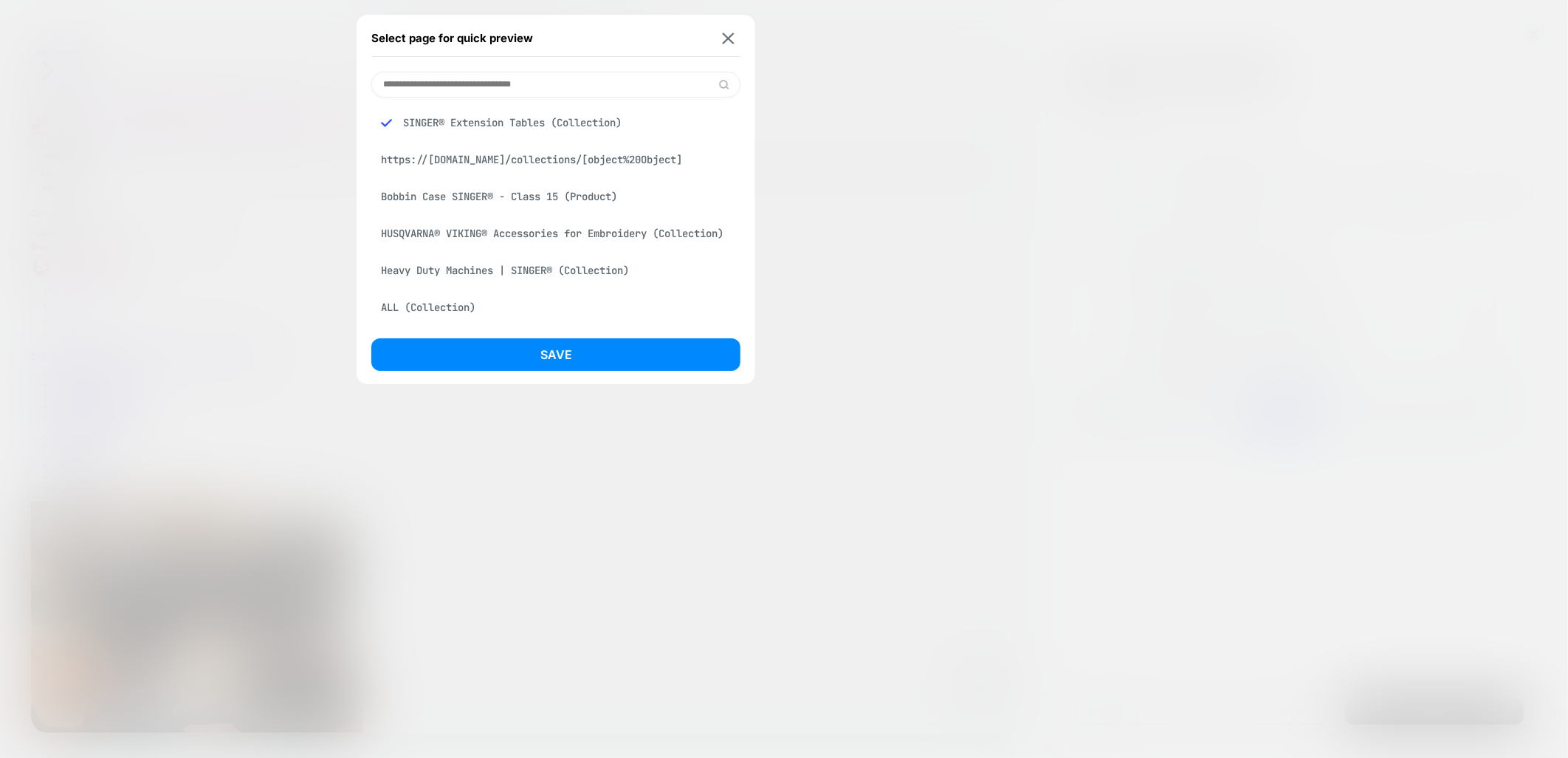
click at [504, 99] on div "SINGER® Extension Tables (Collection) https://[DOMAIN_NAME]/collections/[object…" at bounding box center [555, 211] width 369 height 226
click at [504, 94] on input at bounding box center [555, 85] width 369 height 26
type input "*****"
click at [497, 118] on div "All [PERSON_NAME]® Machines (Collection)" at bounding box center [555, 123] width 369 height 28
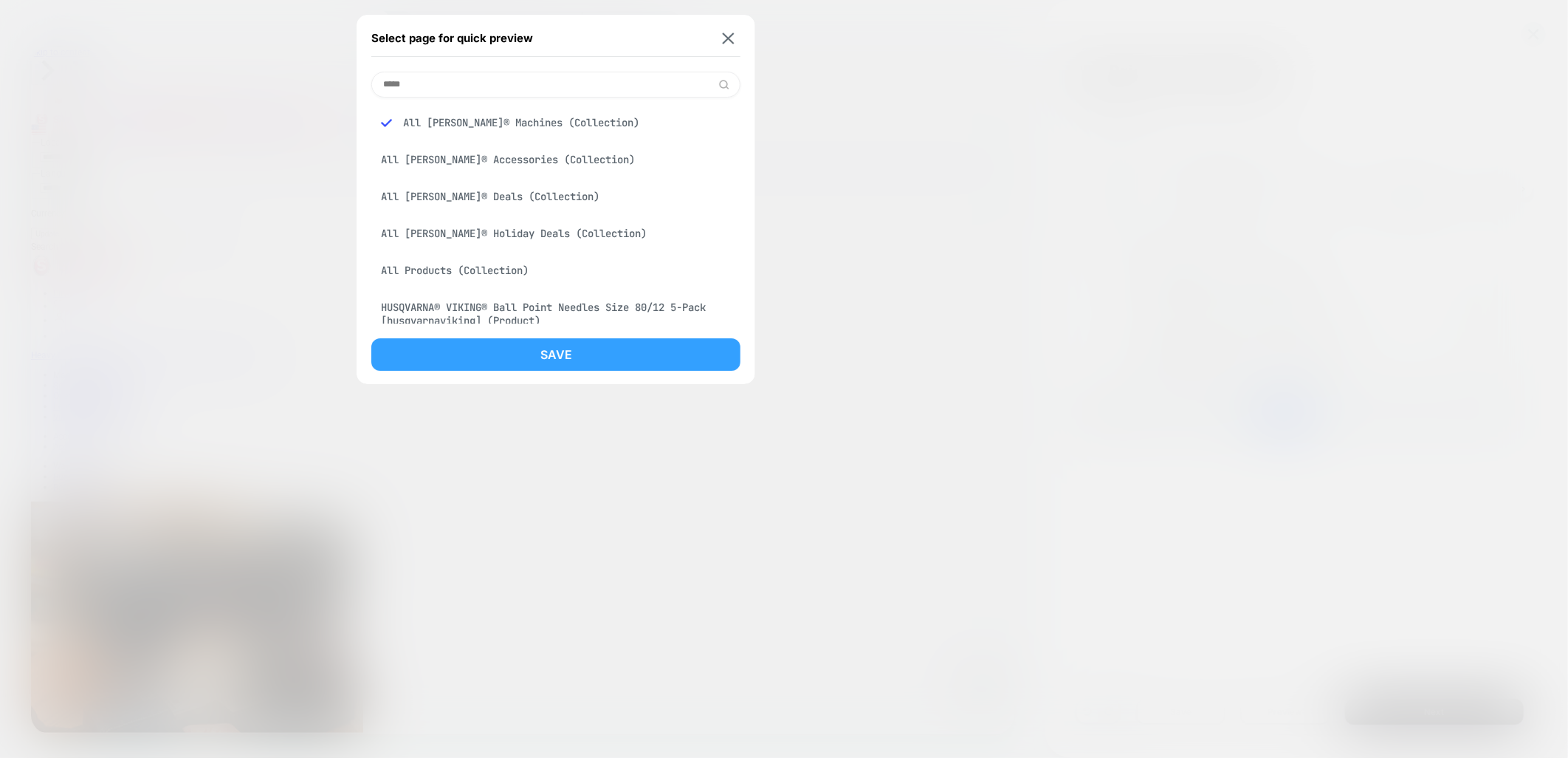
click at [577, 348] on button "Save" at bounding box center [555, 354] width 369 height 33
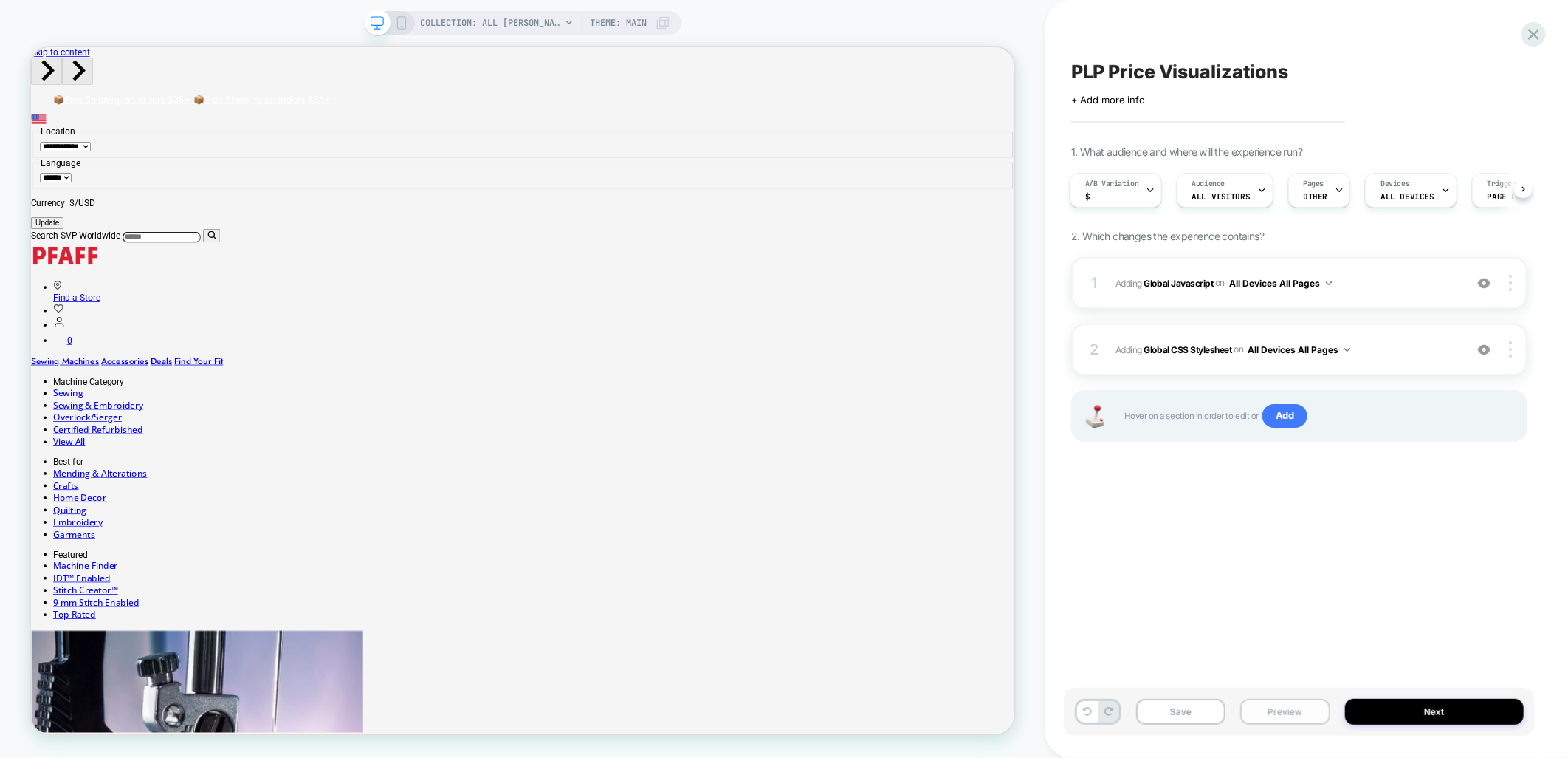
click at [1309, 717] on button "Preview" at bounding box center [1285, 712] width 89 height 26
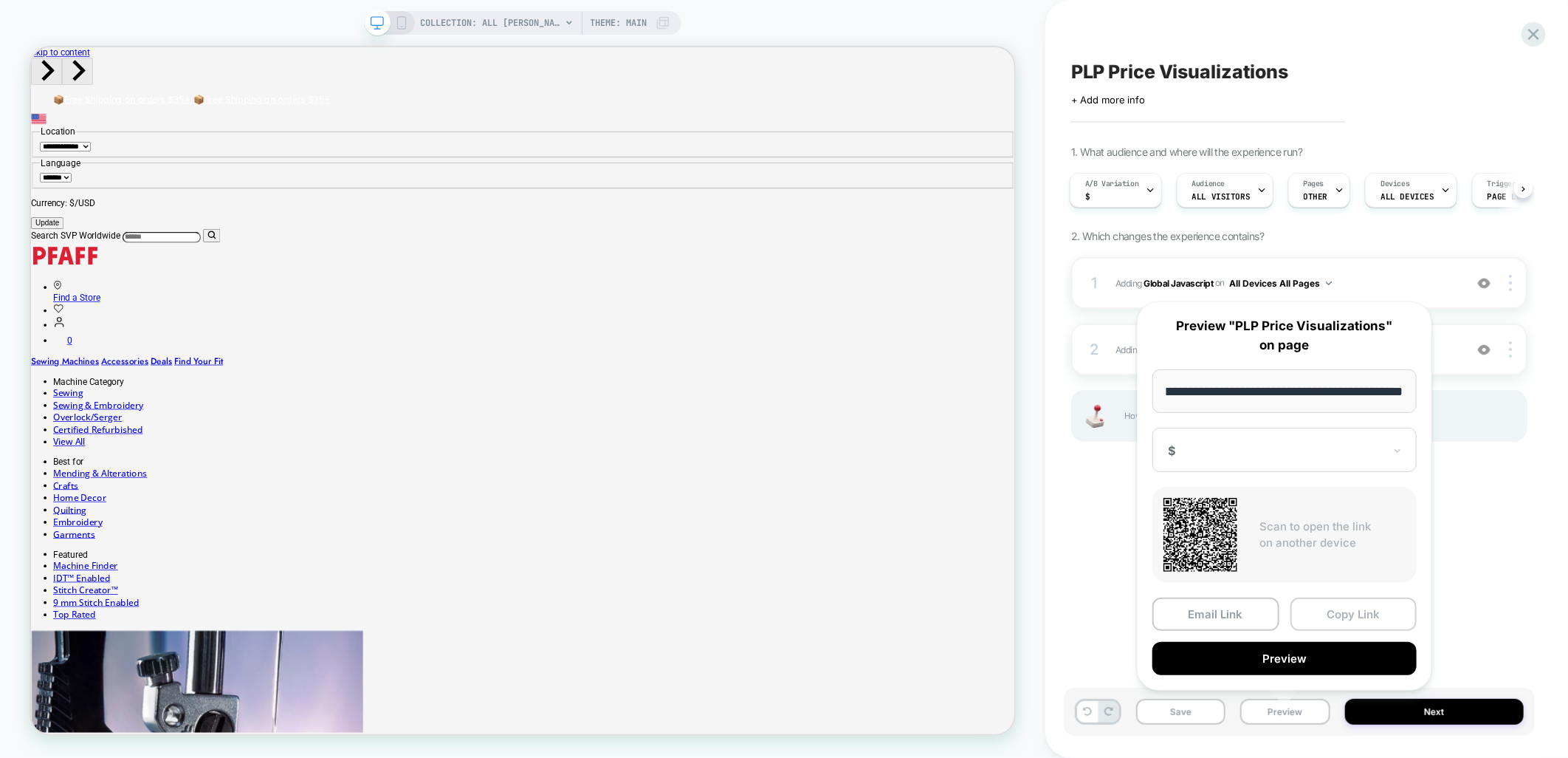
click at [1341, 615] on button "Copy Link" at bounding box center [1354, 614] width 127 height 33
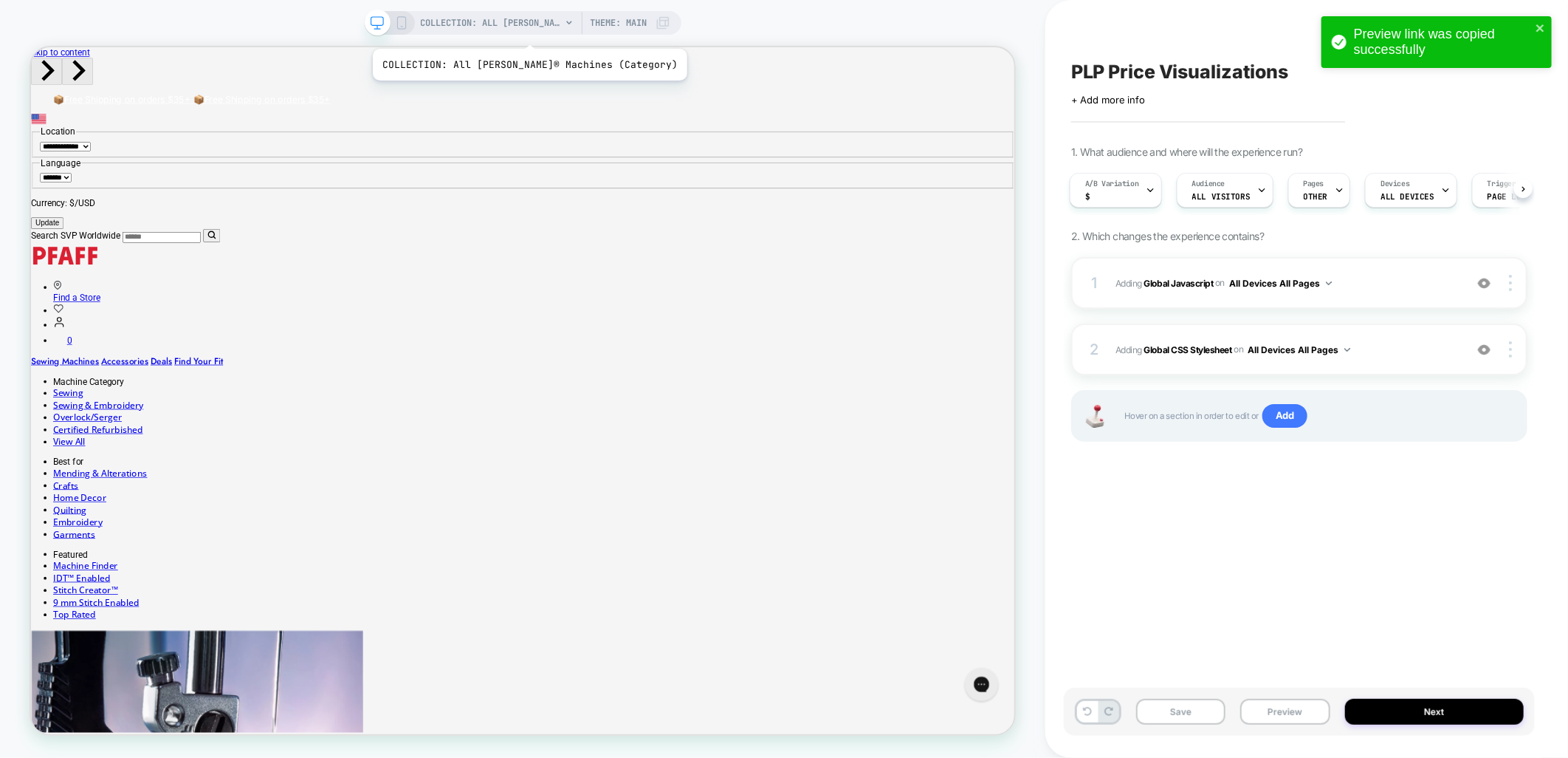
click at [501, 28] on span "COLLECTION: All [PERSON_NAME]® Machines (Category)" at bounding box center [491, 22] width 140 height 23
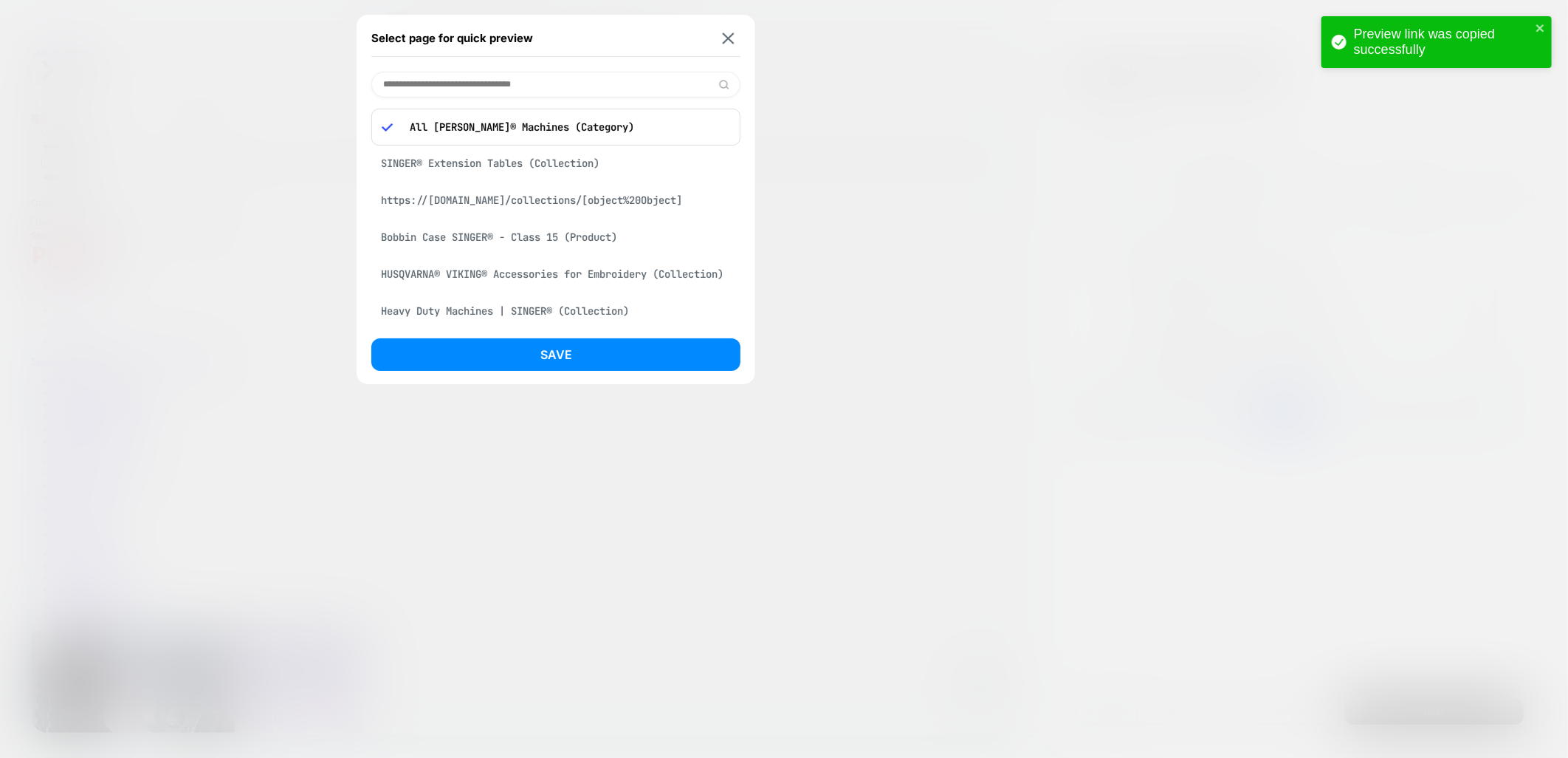
click at [514, 79] on input at bounding box center [555, 85] width 369 height 26
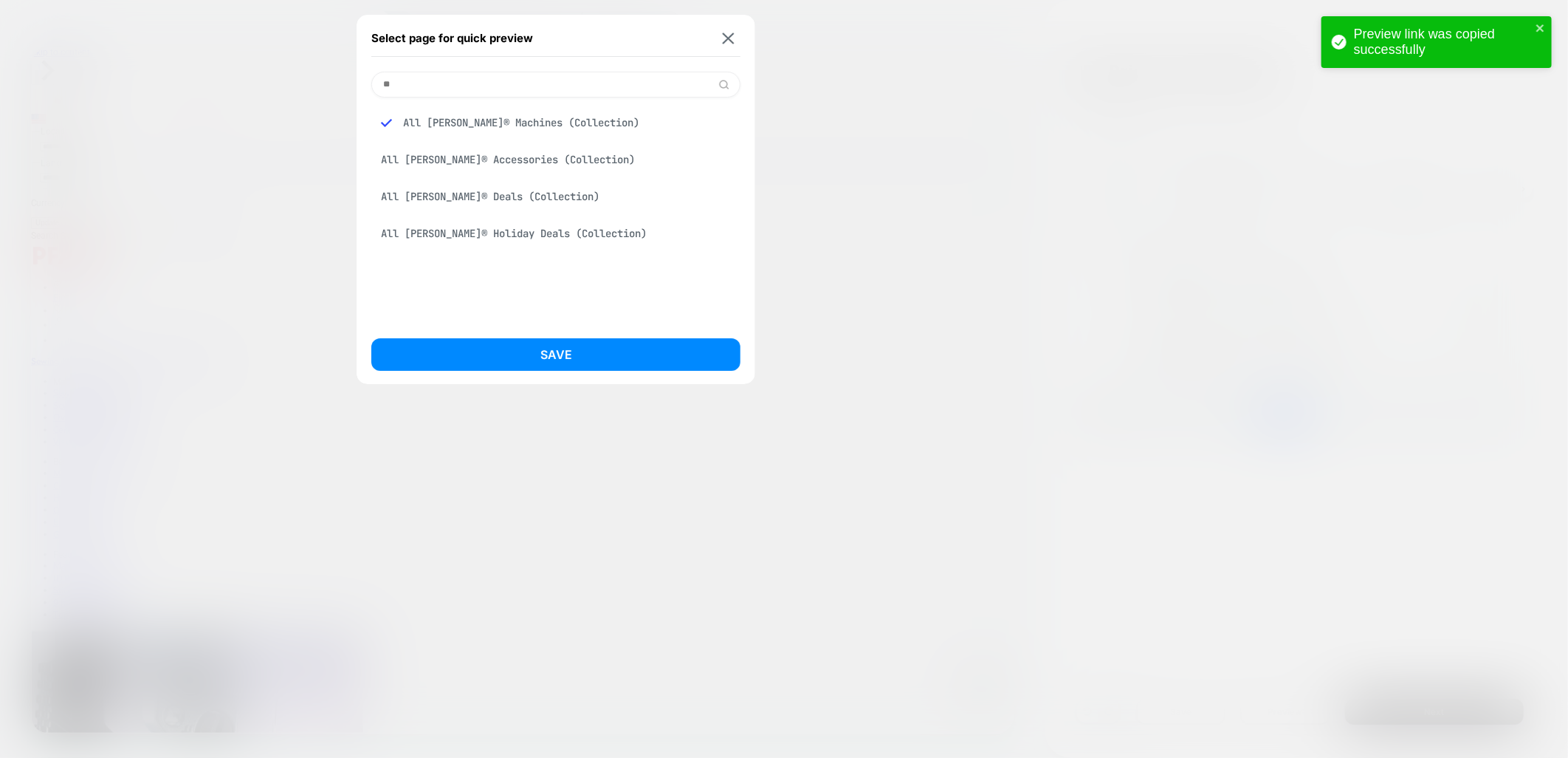
type input "*"
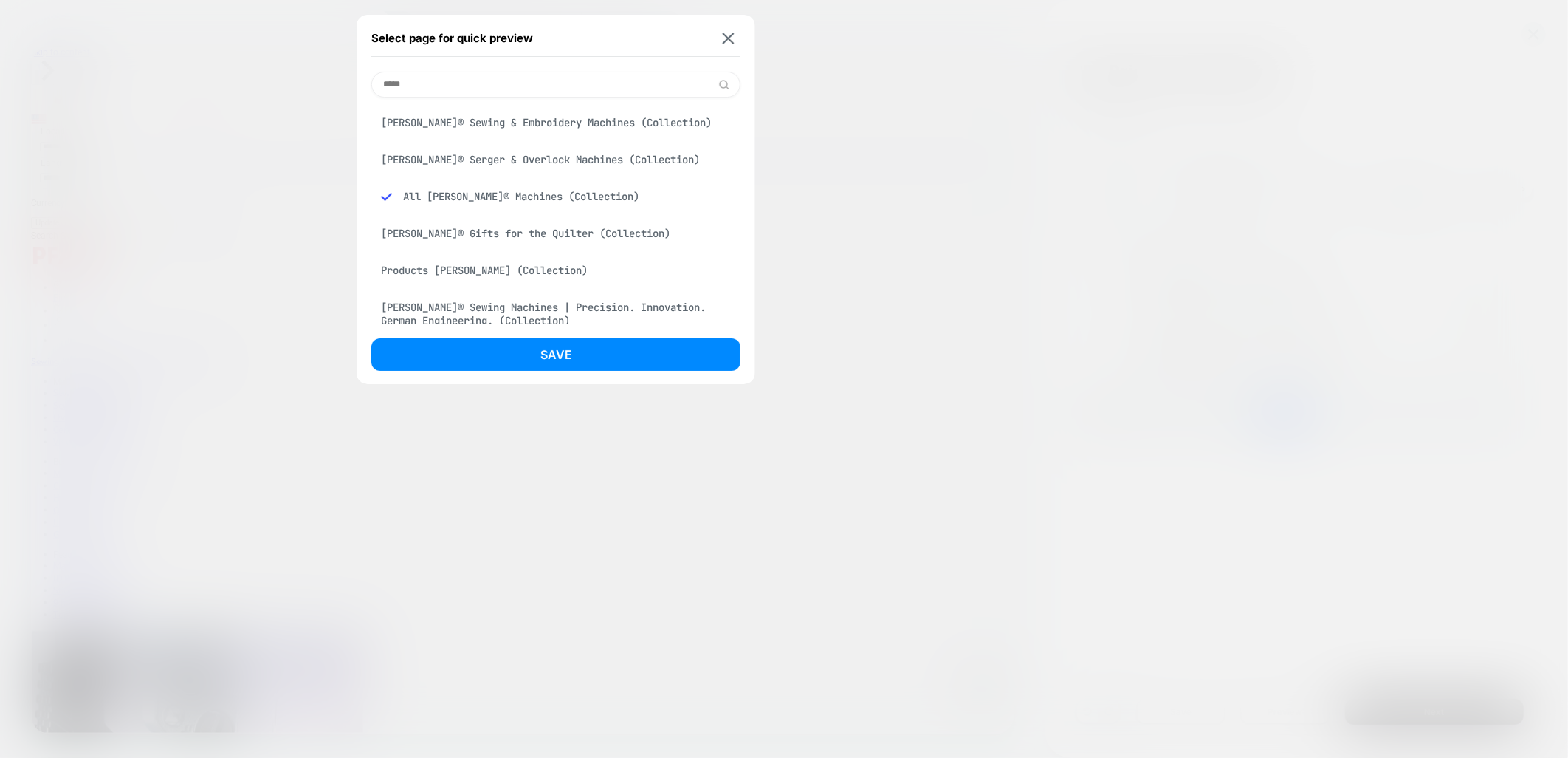
scroll to position [82, 0]
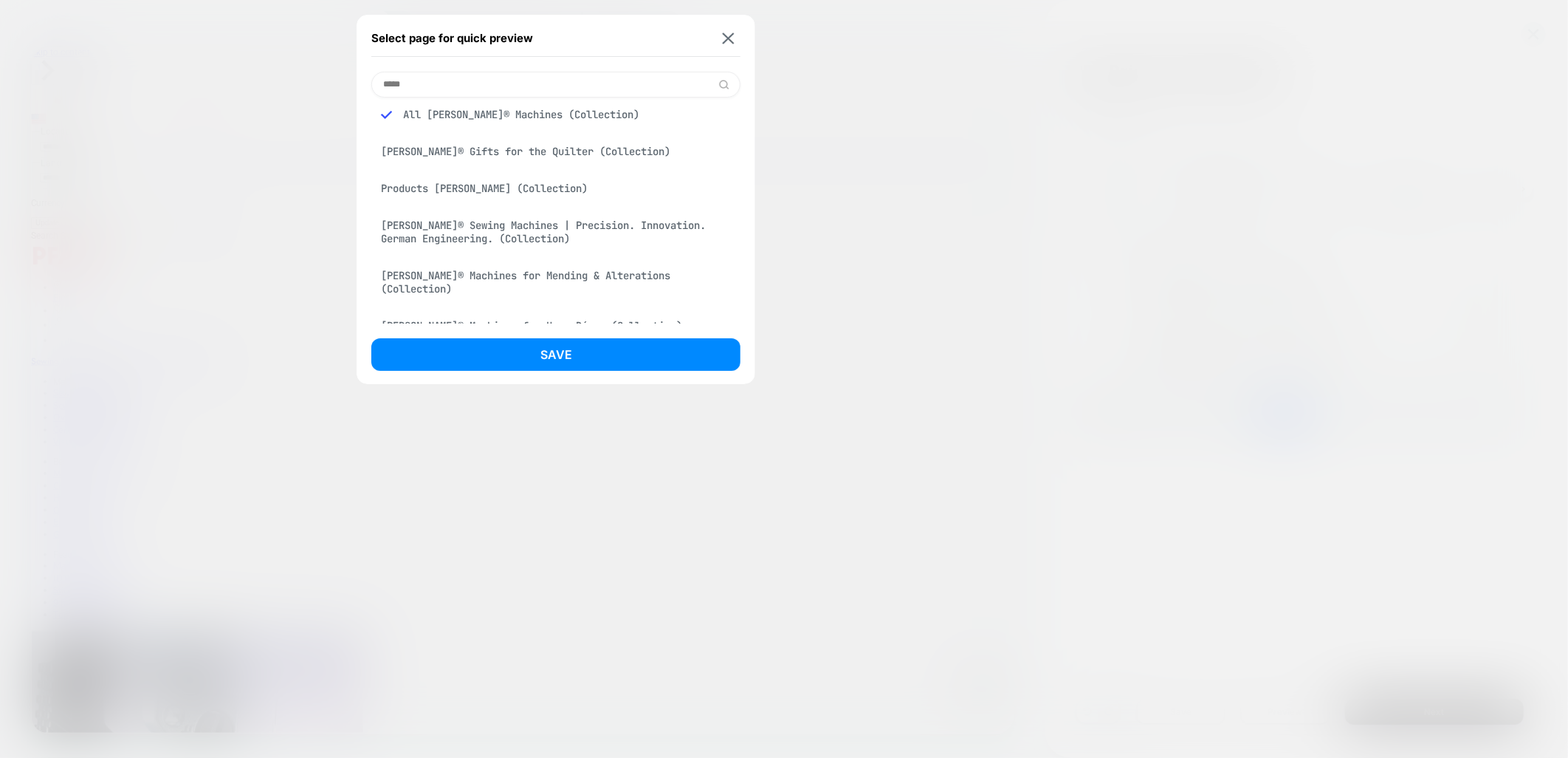
type input "*****"
click at [498, 239] on div "[PERSON_NAME]® Sewing Machines | Precision. Innovation. German Engineering. (Co…" at bounding box center [555, 232] width 369 height 41
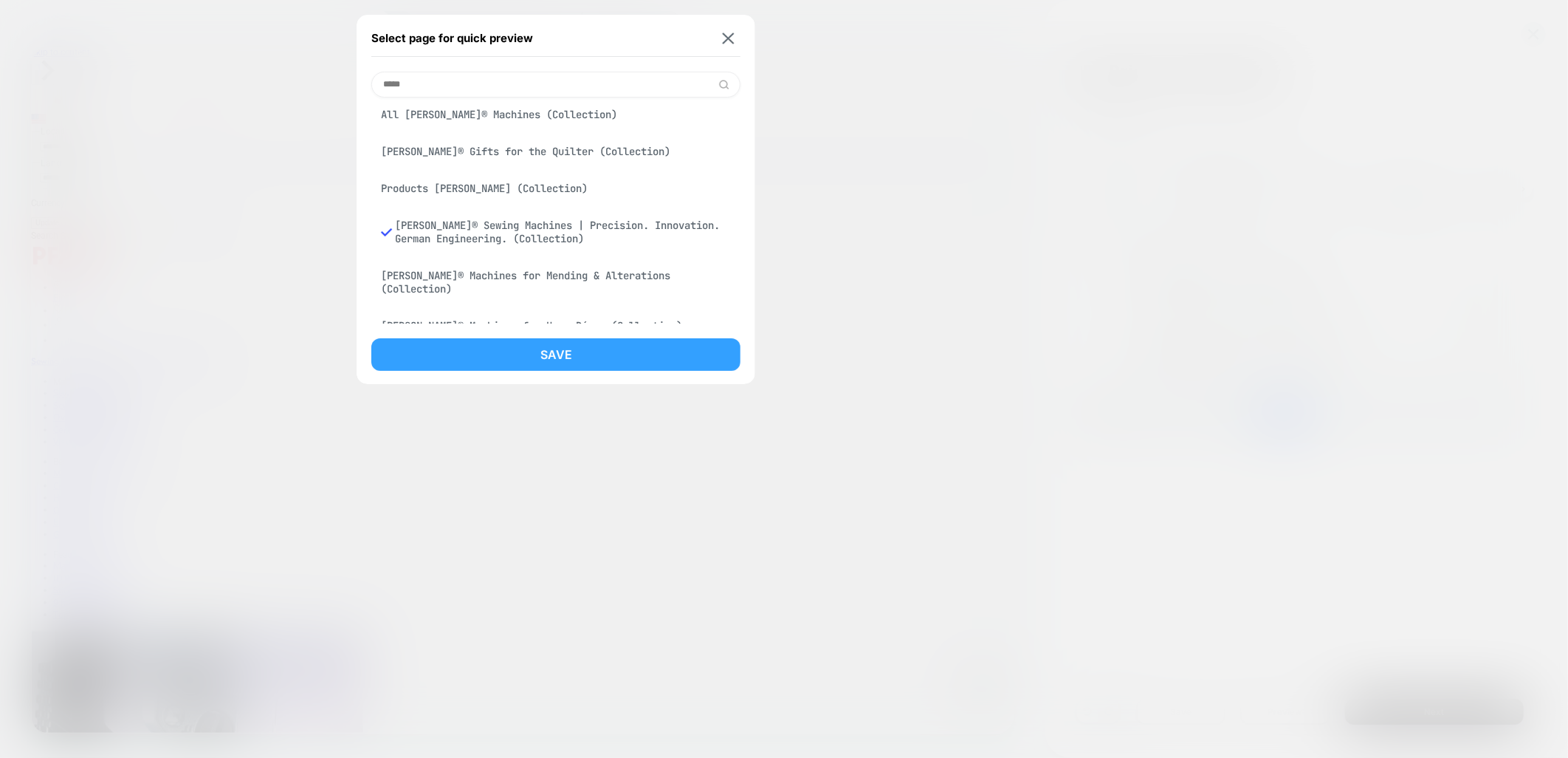
click at [607, 359] on button "Save" at bounding box center [555, 354] width 369 height 33
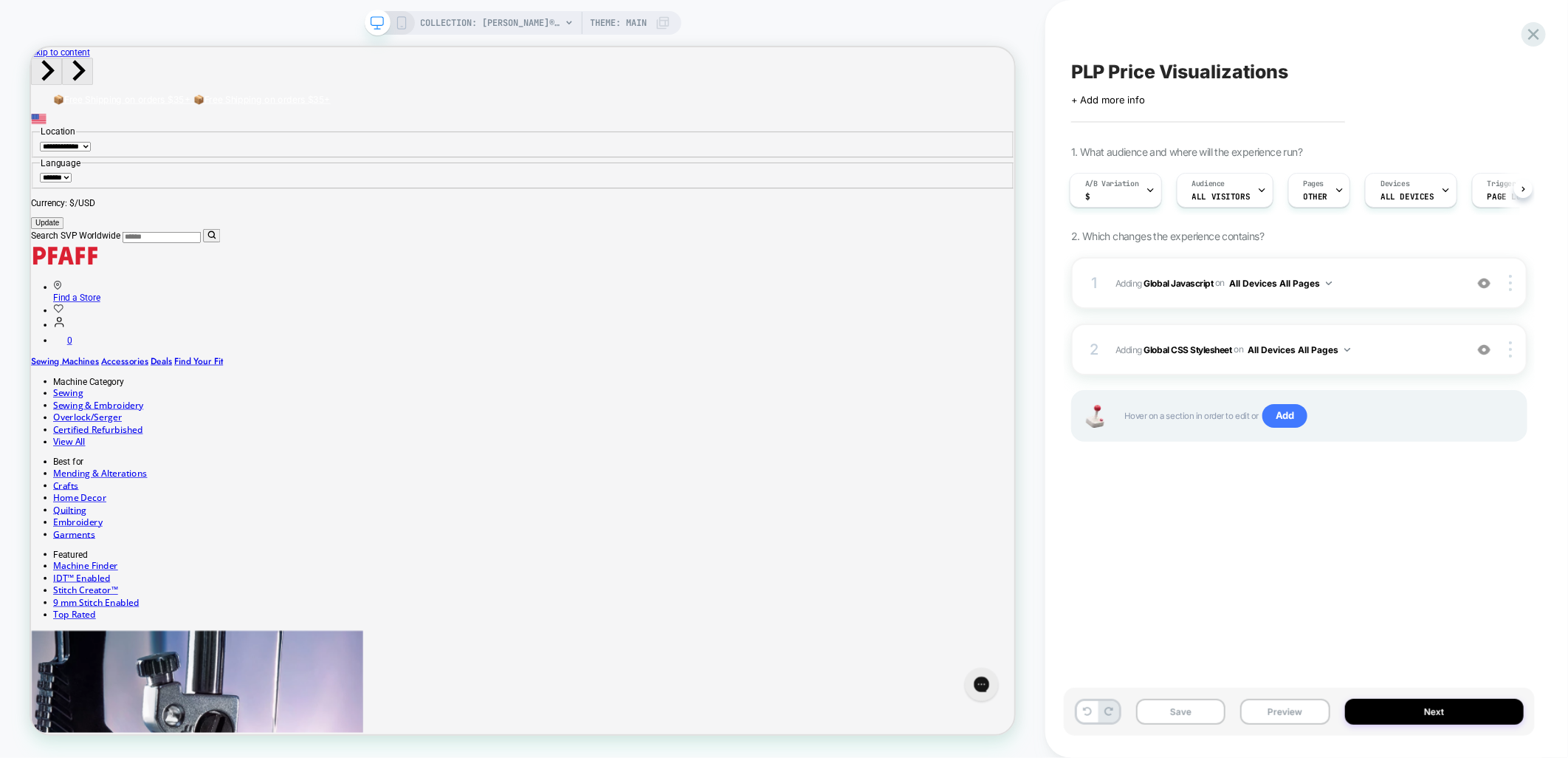
scroll to position [0, 3]
click at [1279, 721] on button "Preview" at bounding box center [1285, 712] width 89 height 26
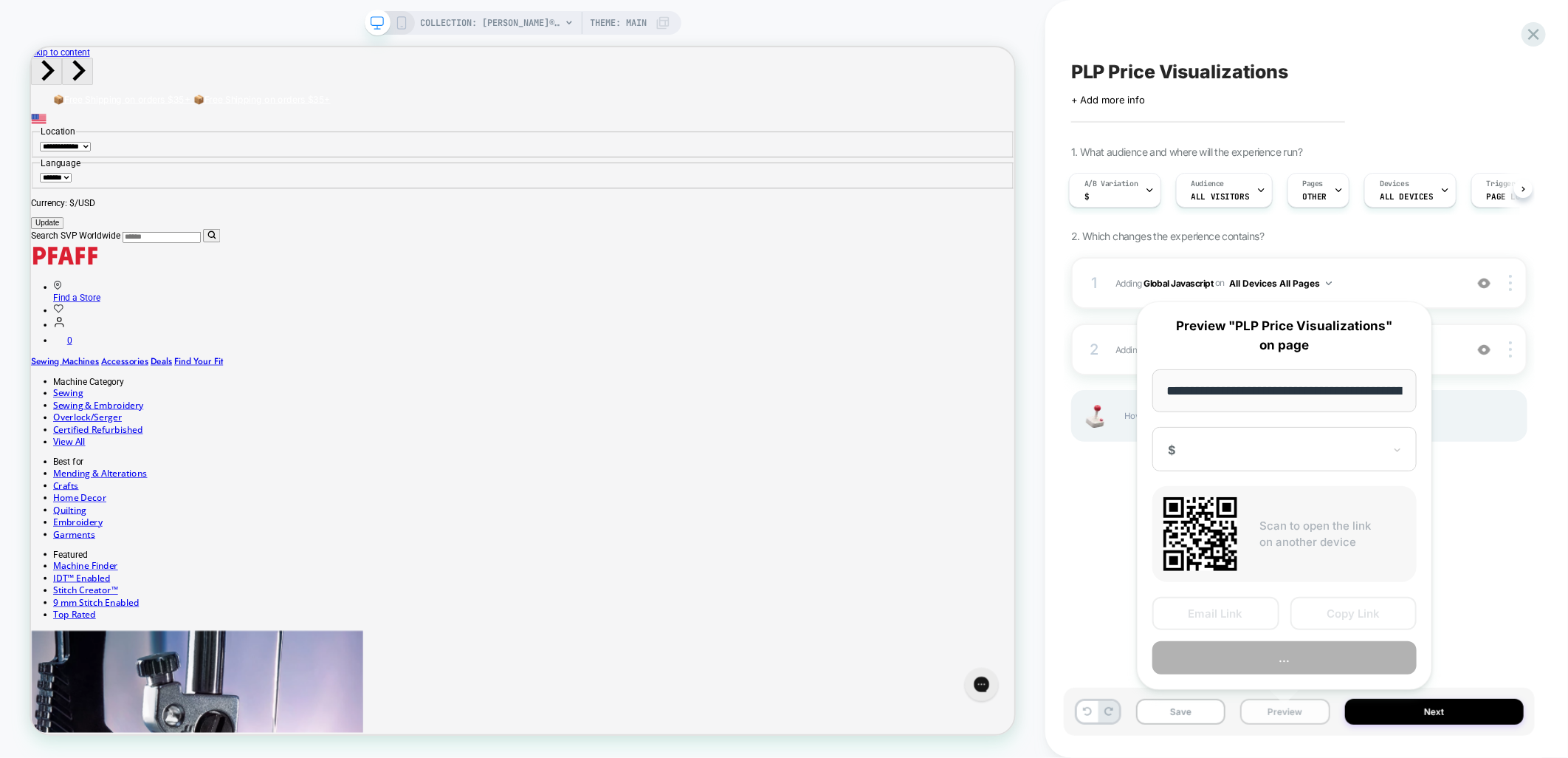
scroll to position [0, 242]
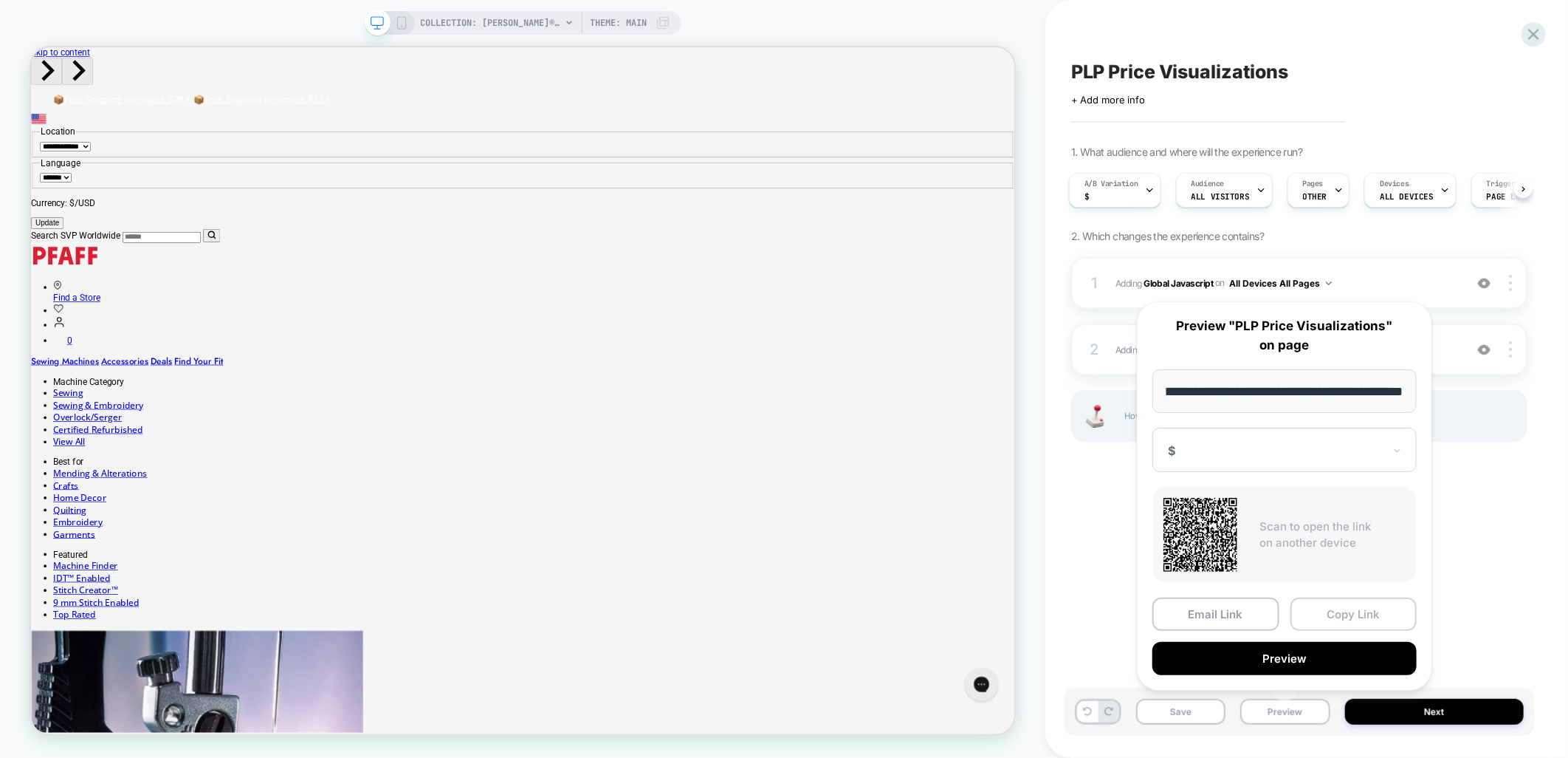
click at [1316, 619] on button "Copy Link" at bounding box center [1354, 614] width 127 height 33
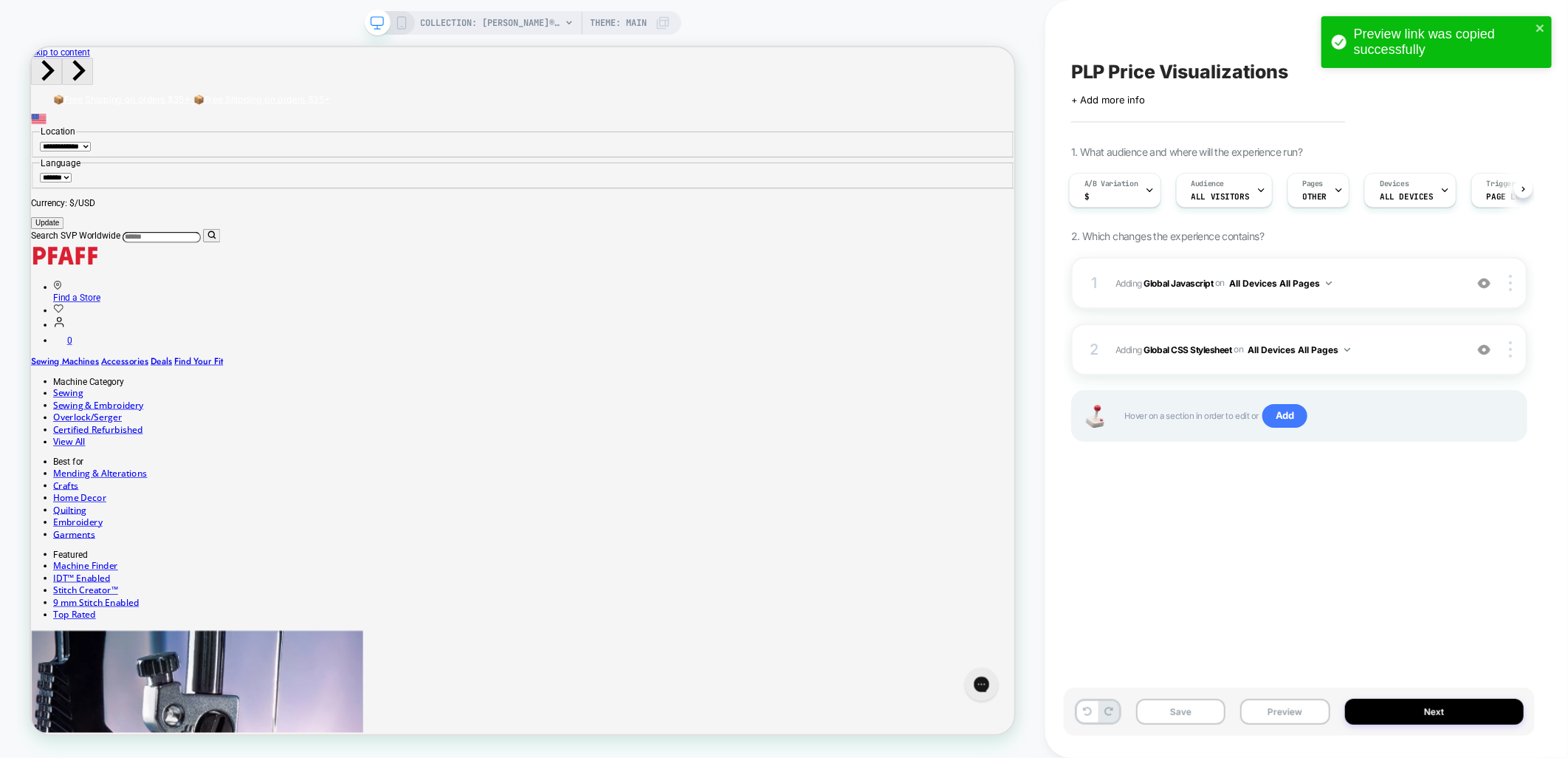
scroll to position [0, 0]
click at [454, 28] on span "COLLECTION: [PERSON_NAME]® Sewing Machines | Precision. Innovation. German Engi…" at bounding box center [491, 22] width 140 height 23
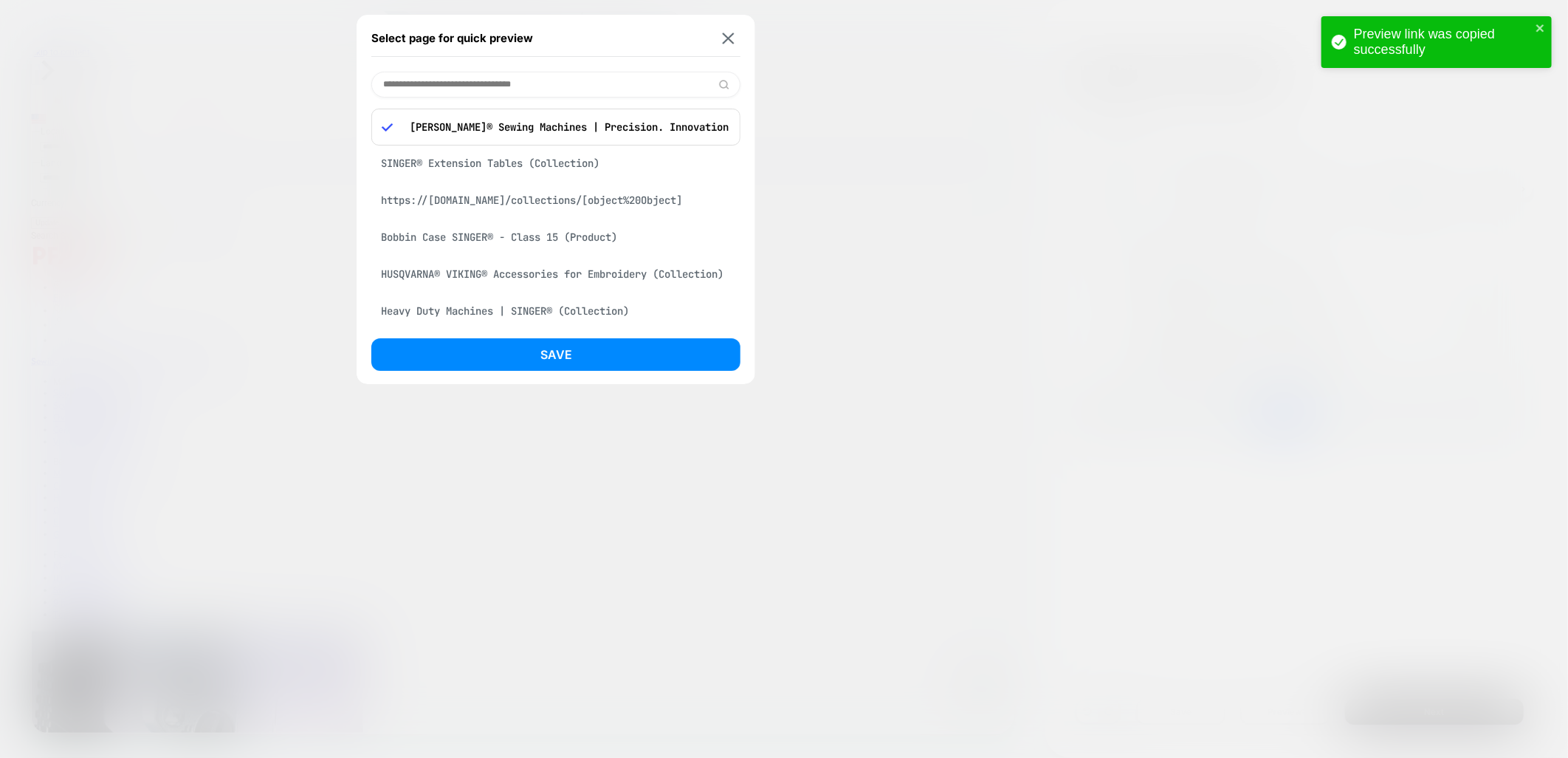
click at [551, 84] on input at bounding box center [555, 85] width 369 height 26
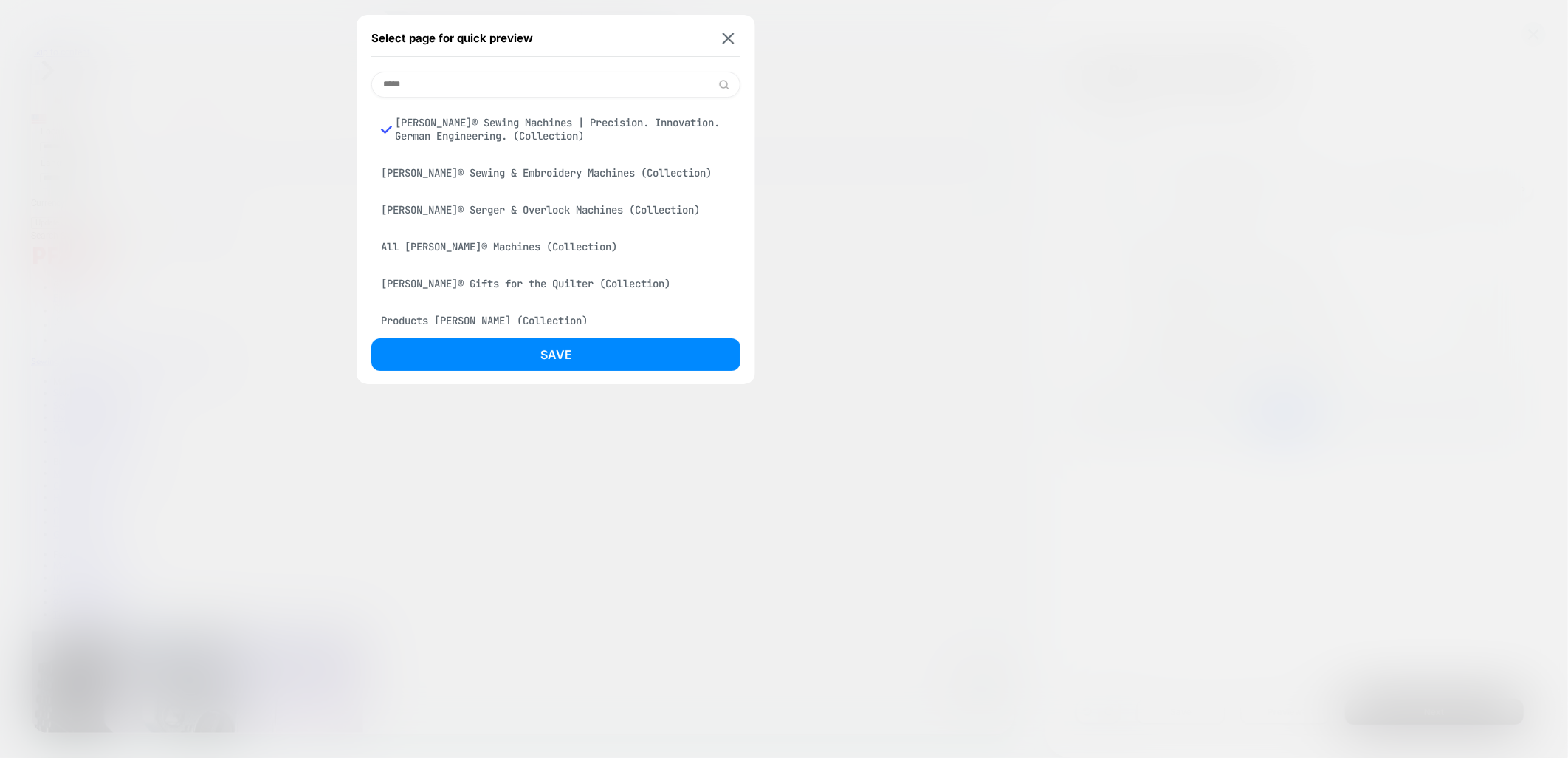
type input "*****"
click at [545, 215] on div "[PERSON_NAME]® Serger & Overlock Machines (Collection)" at bounding box center [555, 210] width 369 height 28
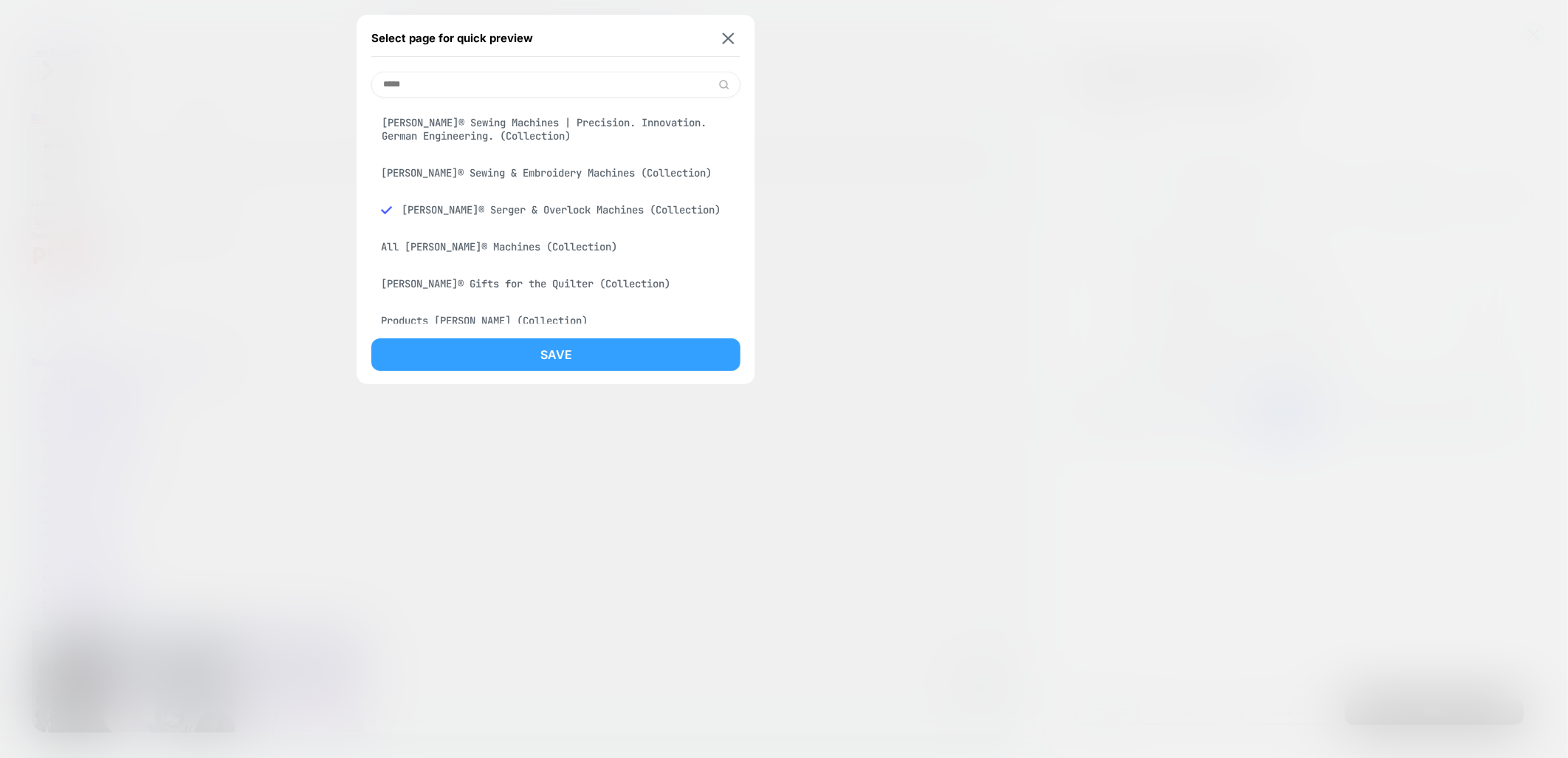
click at [575, 358] on button "Save" at bounding box center [555, 354] width 369 height 33
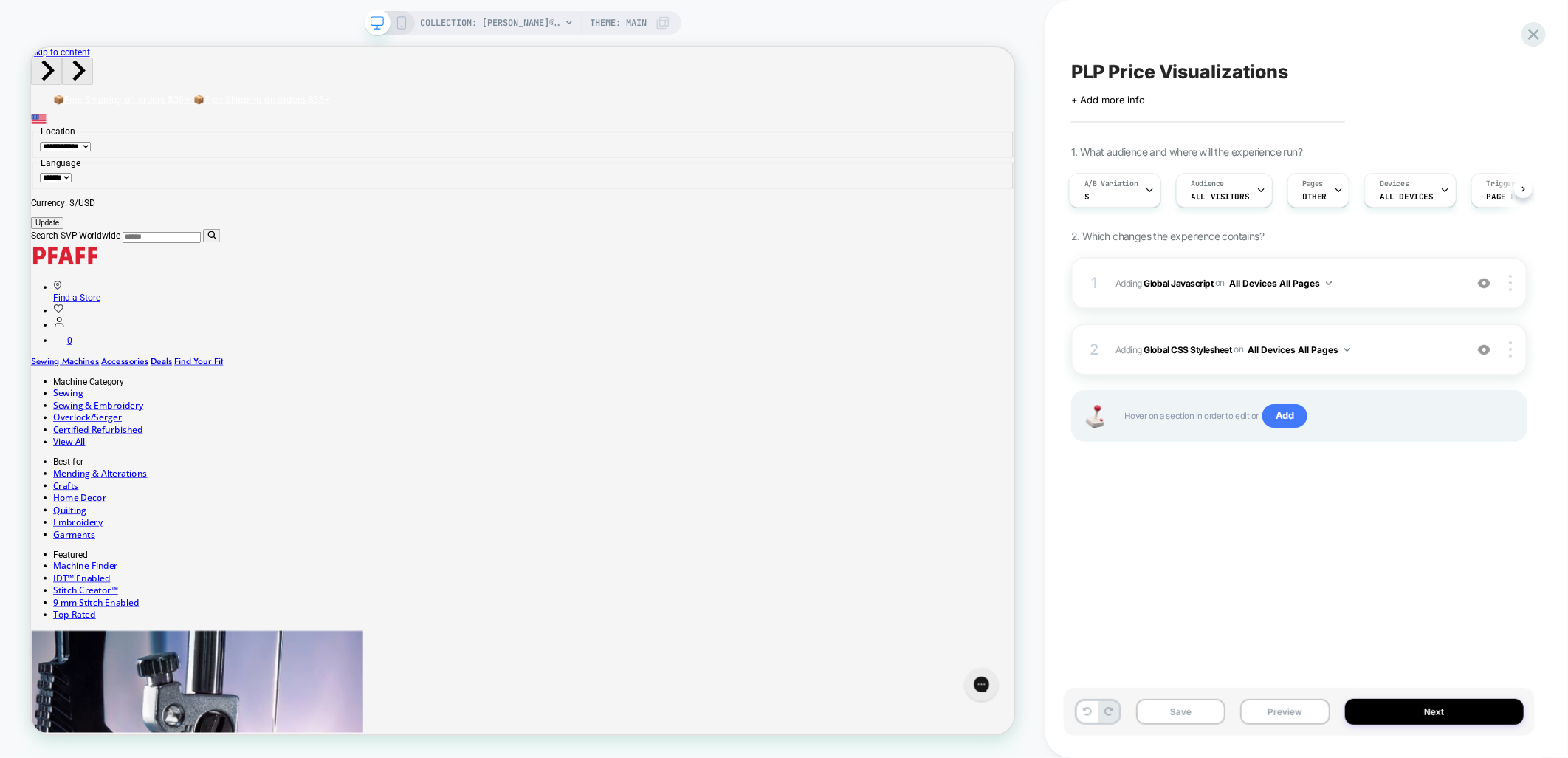
scroll to position [0, 3]
click at [1286, 720] on button "Preview" at bounding box center [1285, 712] width 89 height 26
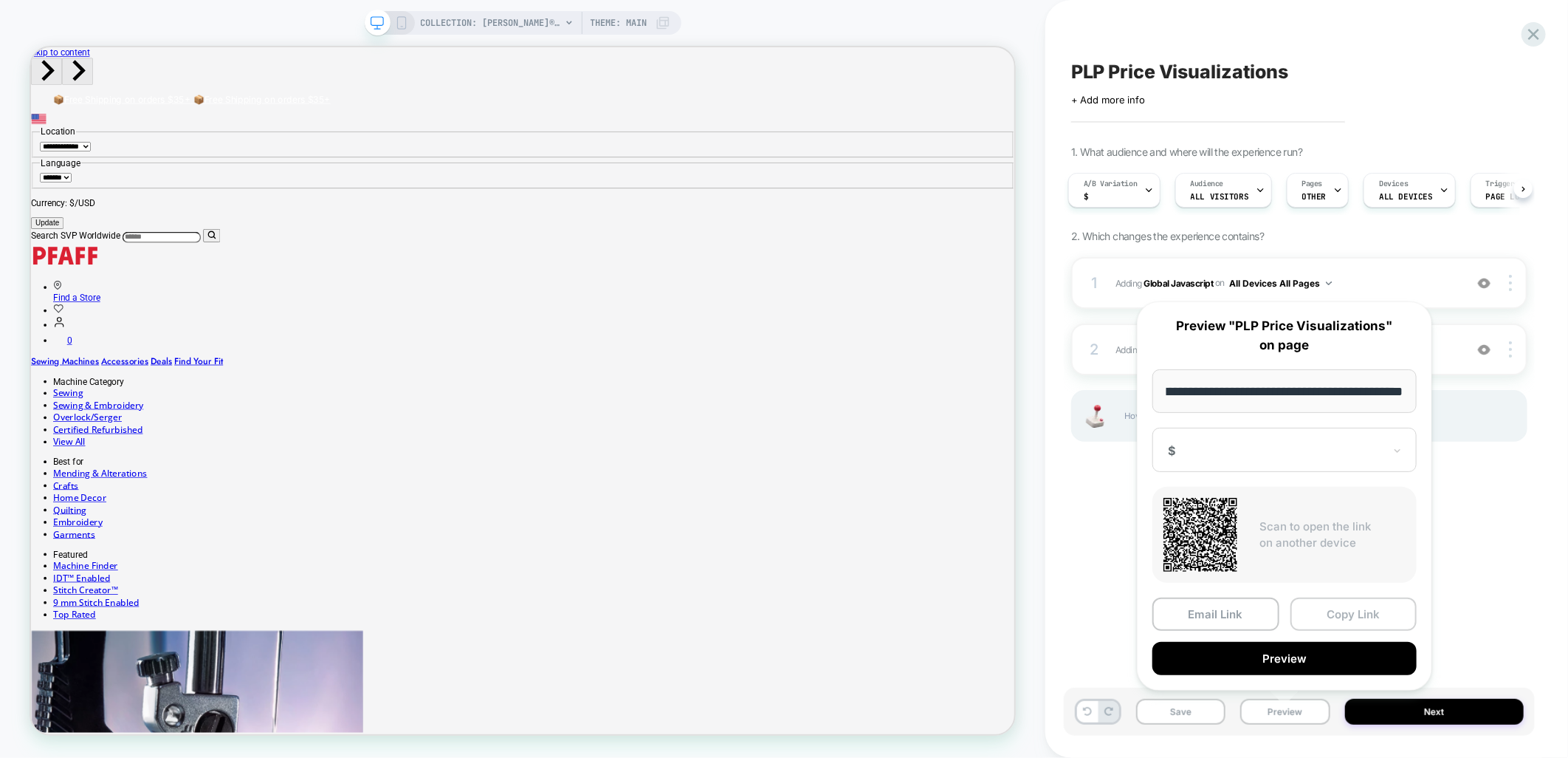
scroll to position [0, 0]
click at [1314, 613] on button "Copy Link" at bounding box center [1354, 614] width 127 height 33
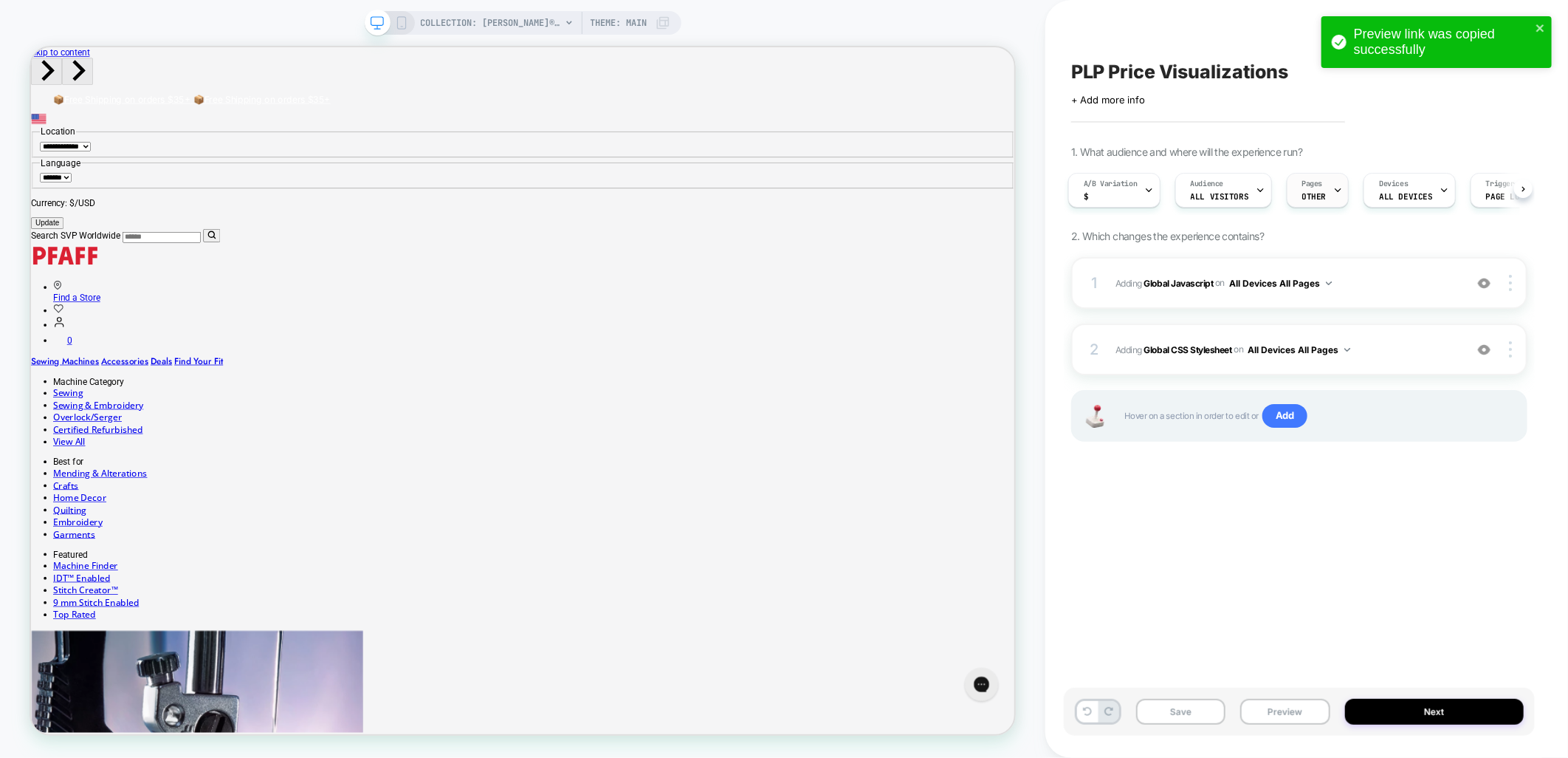
click at [1304, 191] on span "OTHER" at bounding box center [1315, 196] width 24 height 10
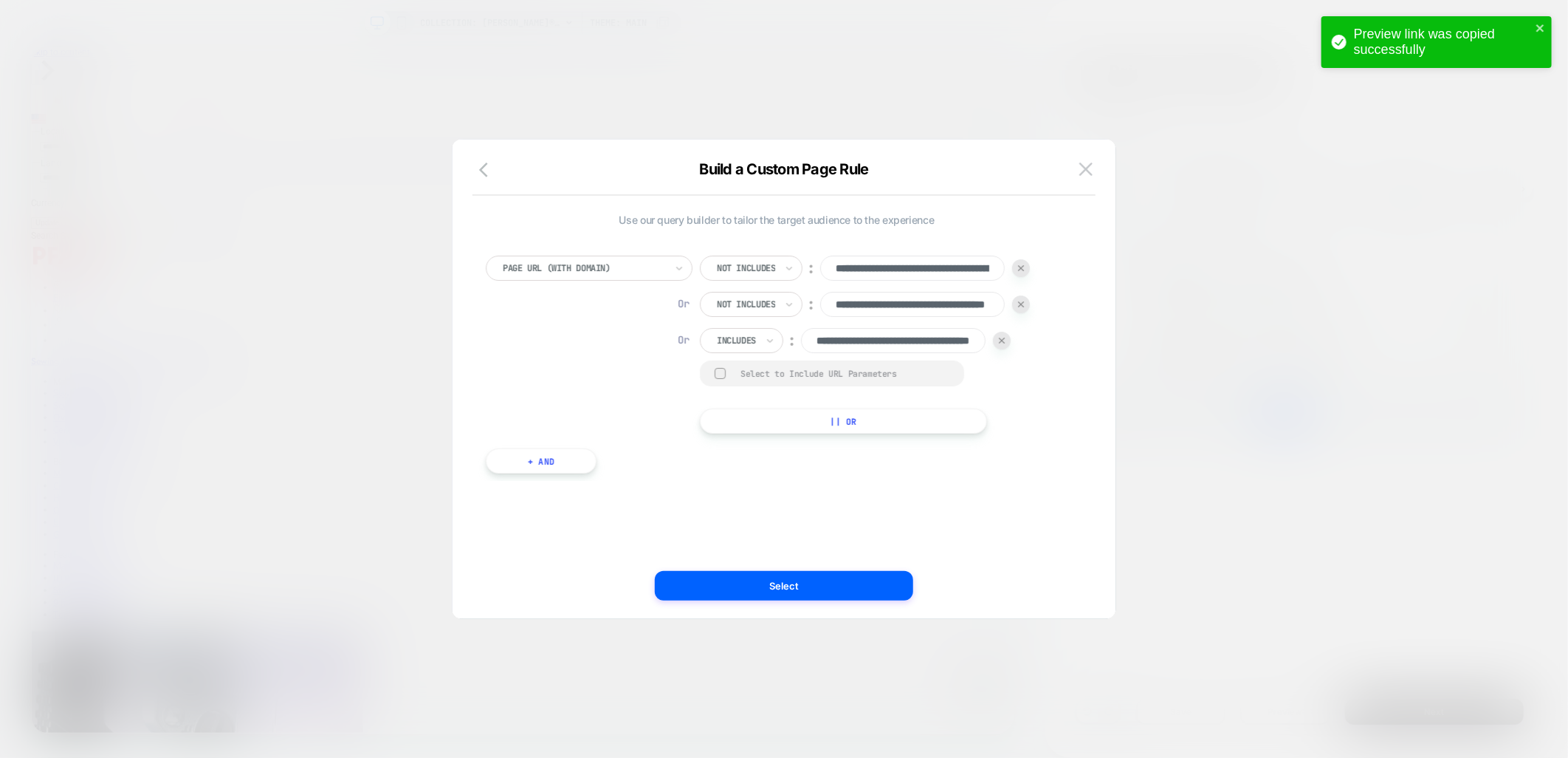
scroll to position [0, 99]
click at [729, 374] on div "Select to Include URL Parameters" at bounding box center [832, 373] width 265 height 26
click at [710, 370] on div "Select to Include URL Parameters" at bounding box center [832, 373] width 265 height 26
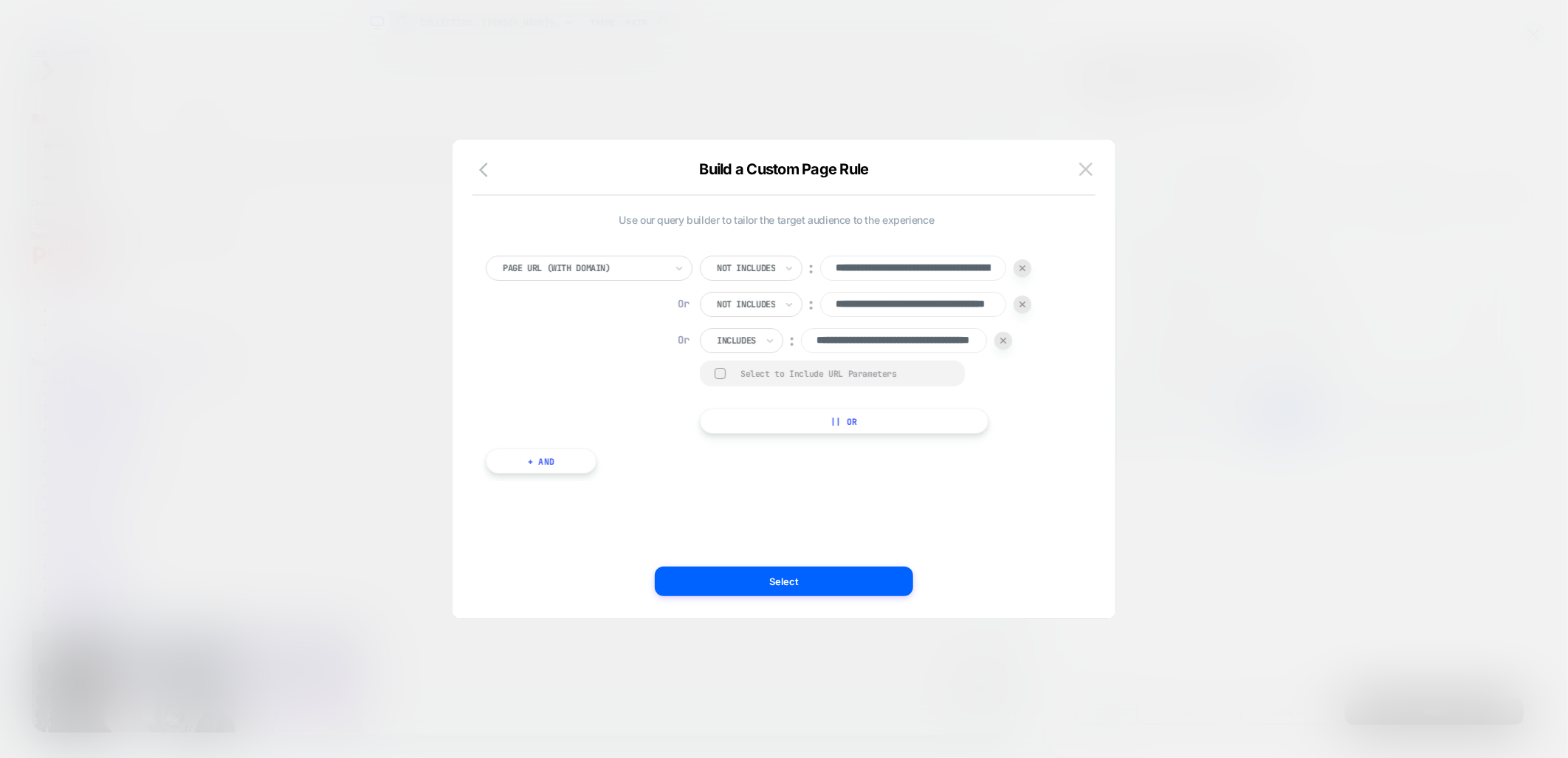
click at [720, 373] on div at bounding box center [720, 373] width 11 height 11
click at [760, 589] on button "Select" at bounding box center [784, 582] width 258 height 29
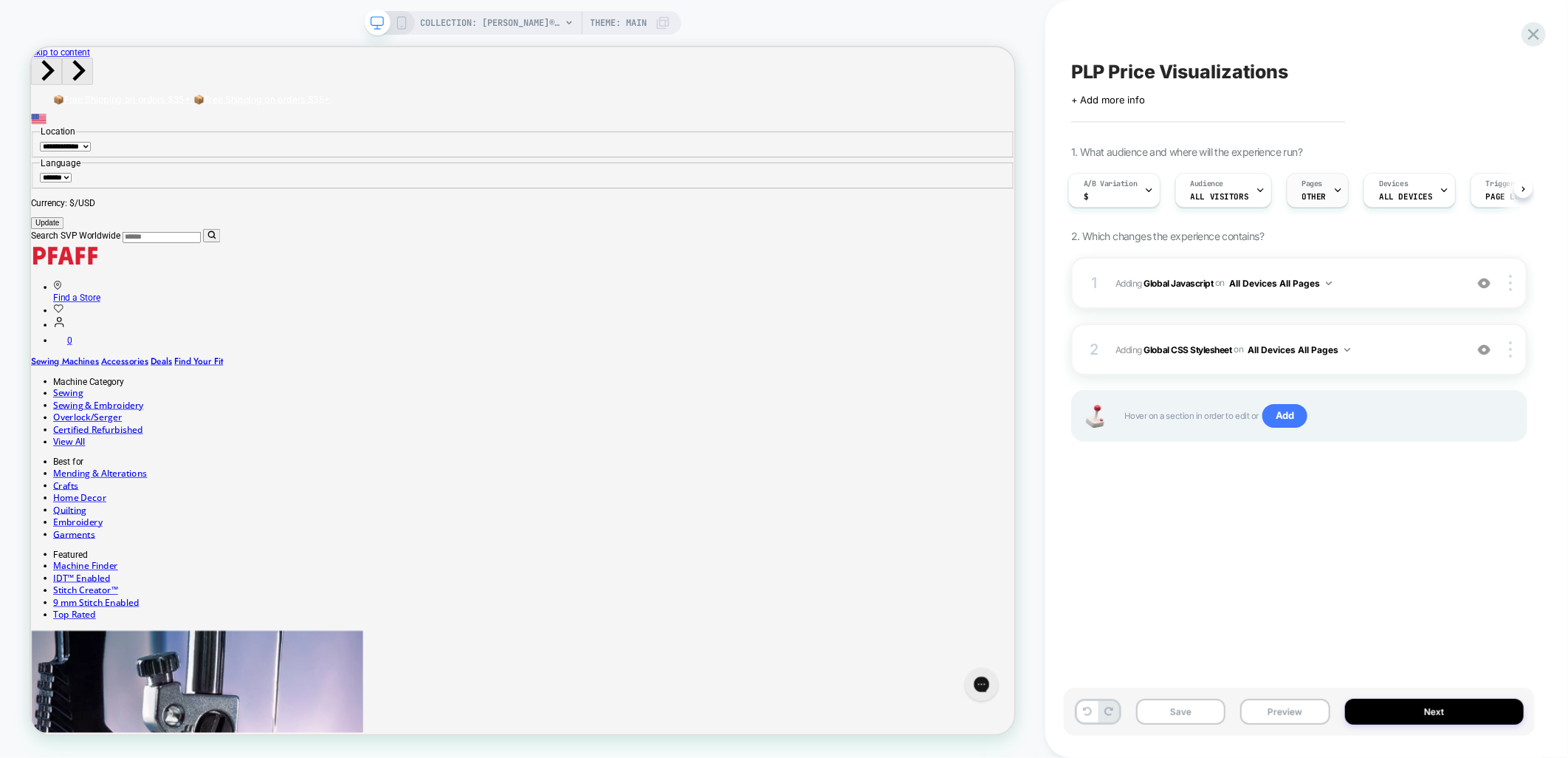
click at [1308, 205] on div "Pages OTHER" at bounding box center [1315, 190] width 54 height 33
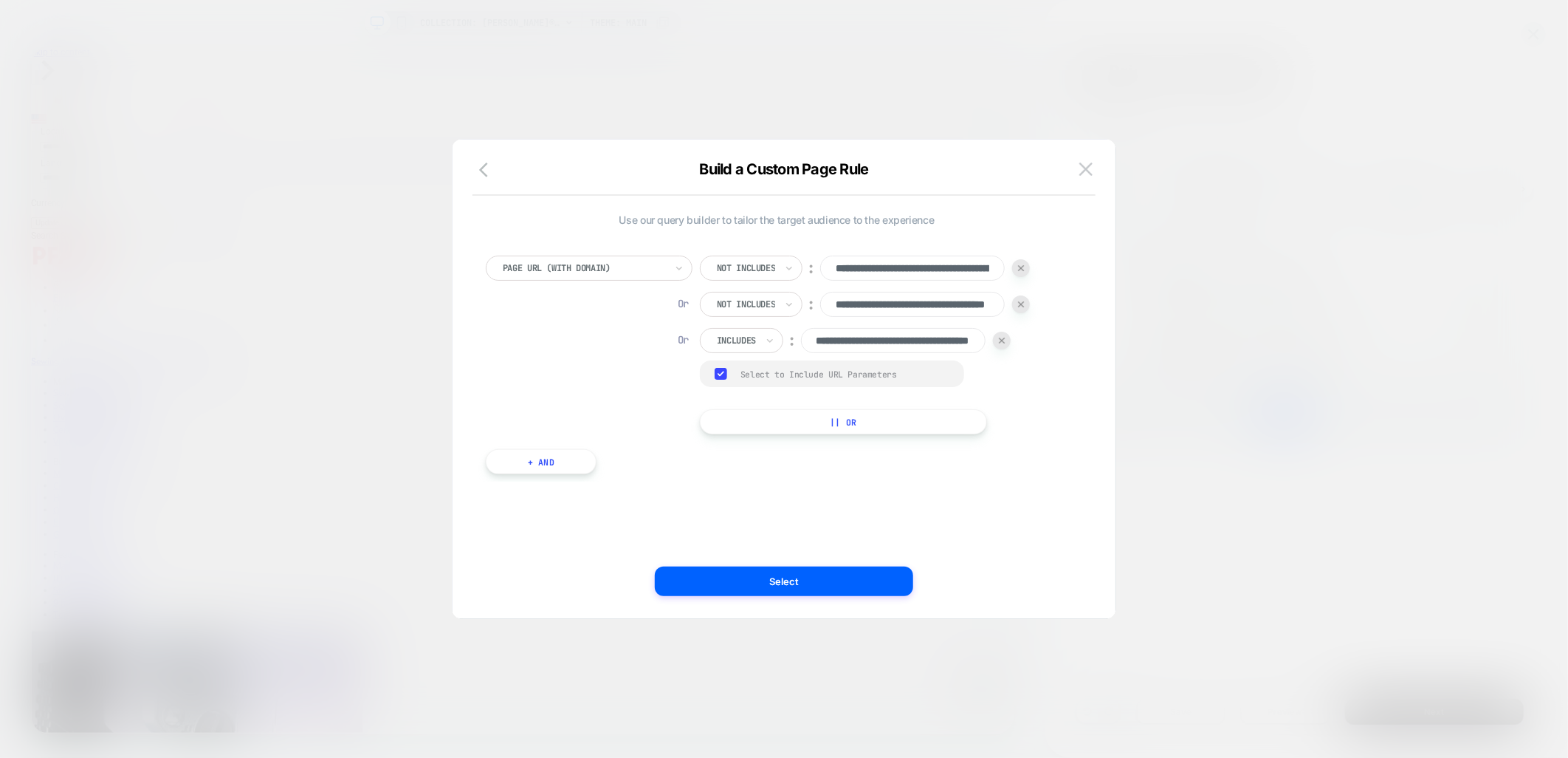
scroll to position [0, 99]
click at [716, 375] on rect at bounding box center [721, 374] width 13 height 12
click at [751, 583] on button "Select" at bounding box center [784, 582] width 258 height 29
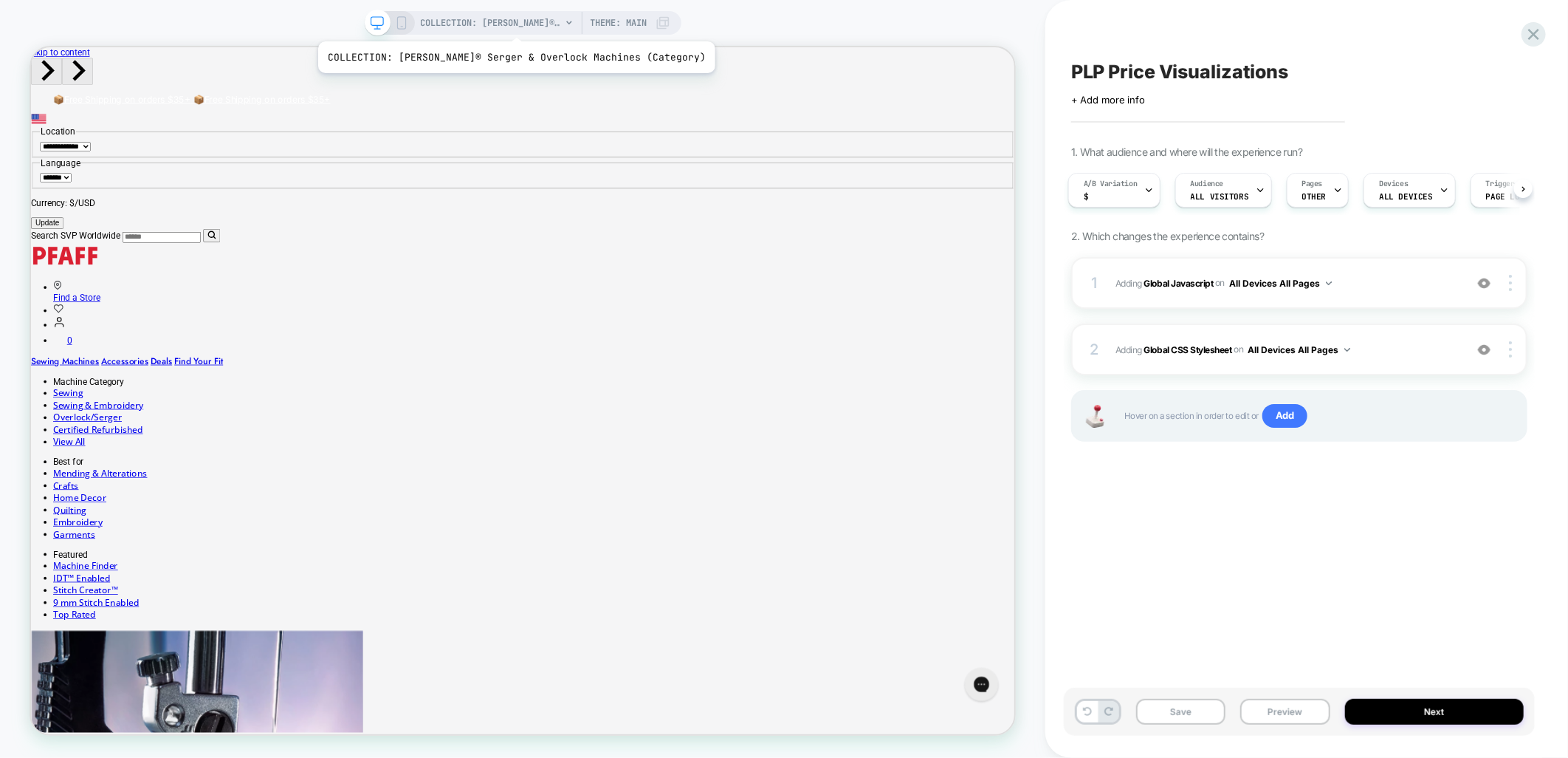
click at [490, 22] on span "COLLECTION: [PERSON_NAME]® Serger & Overlock Machines (Category)" at bounding box center [491, 22] width 140 height 23
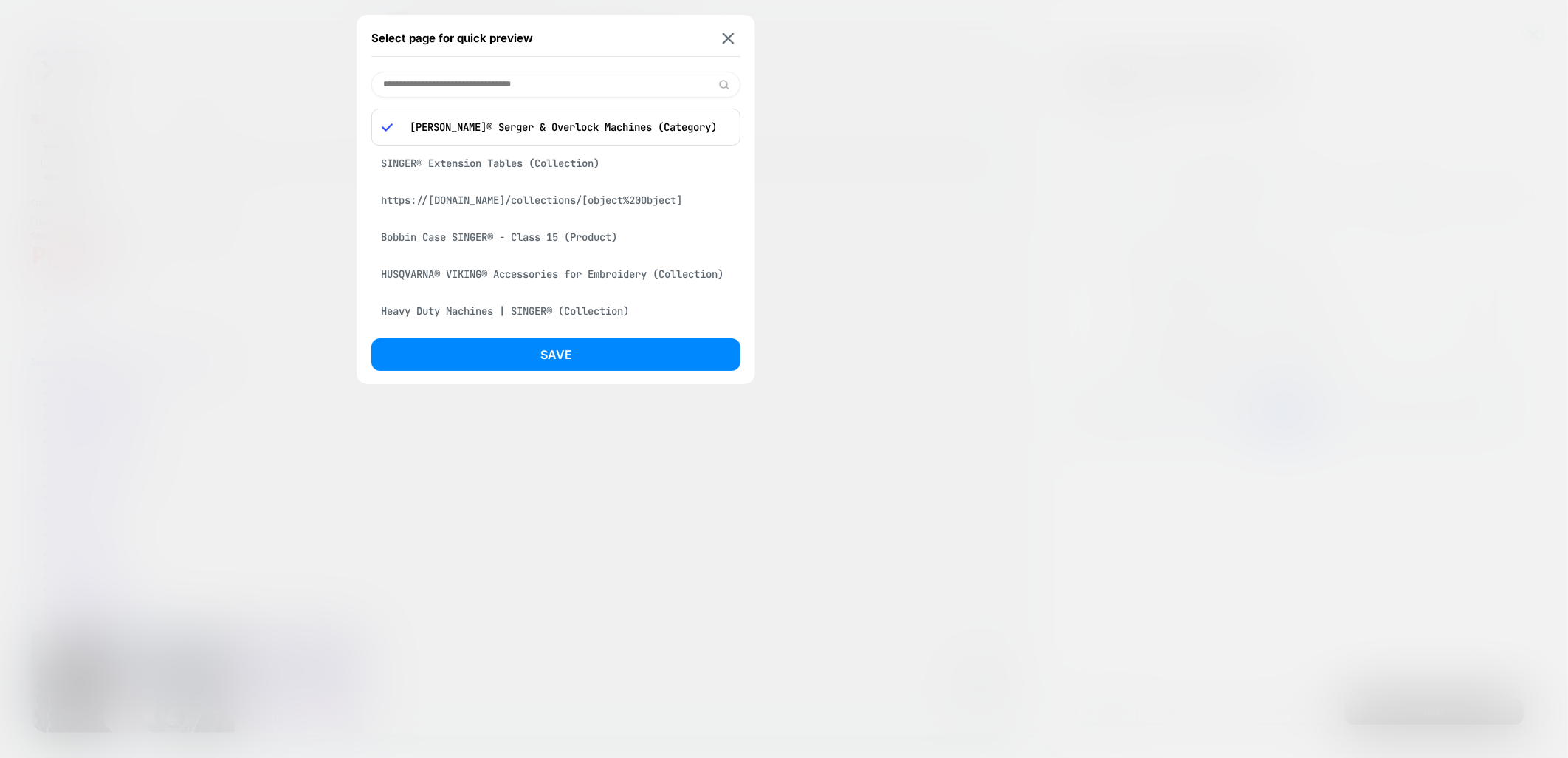
click at [475, 79] on input at bounding box center [555, 85] width 369 height 26
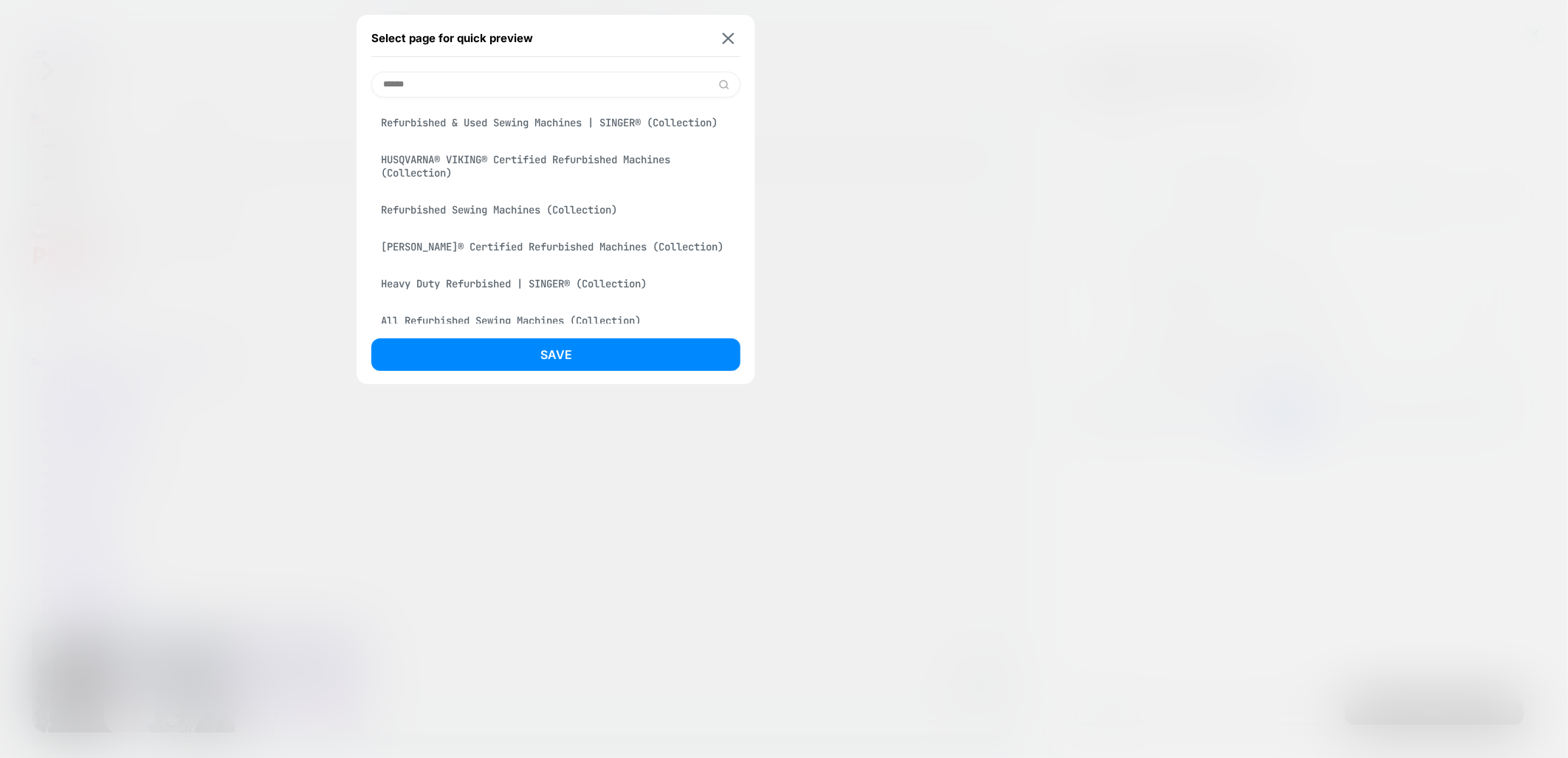
type input "******"
click at [615, 261] on div "[PERSON_NAME]® Certified Refurbished Machines (Collection)" at bounding box center [555, 246] width 369 height 28
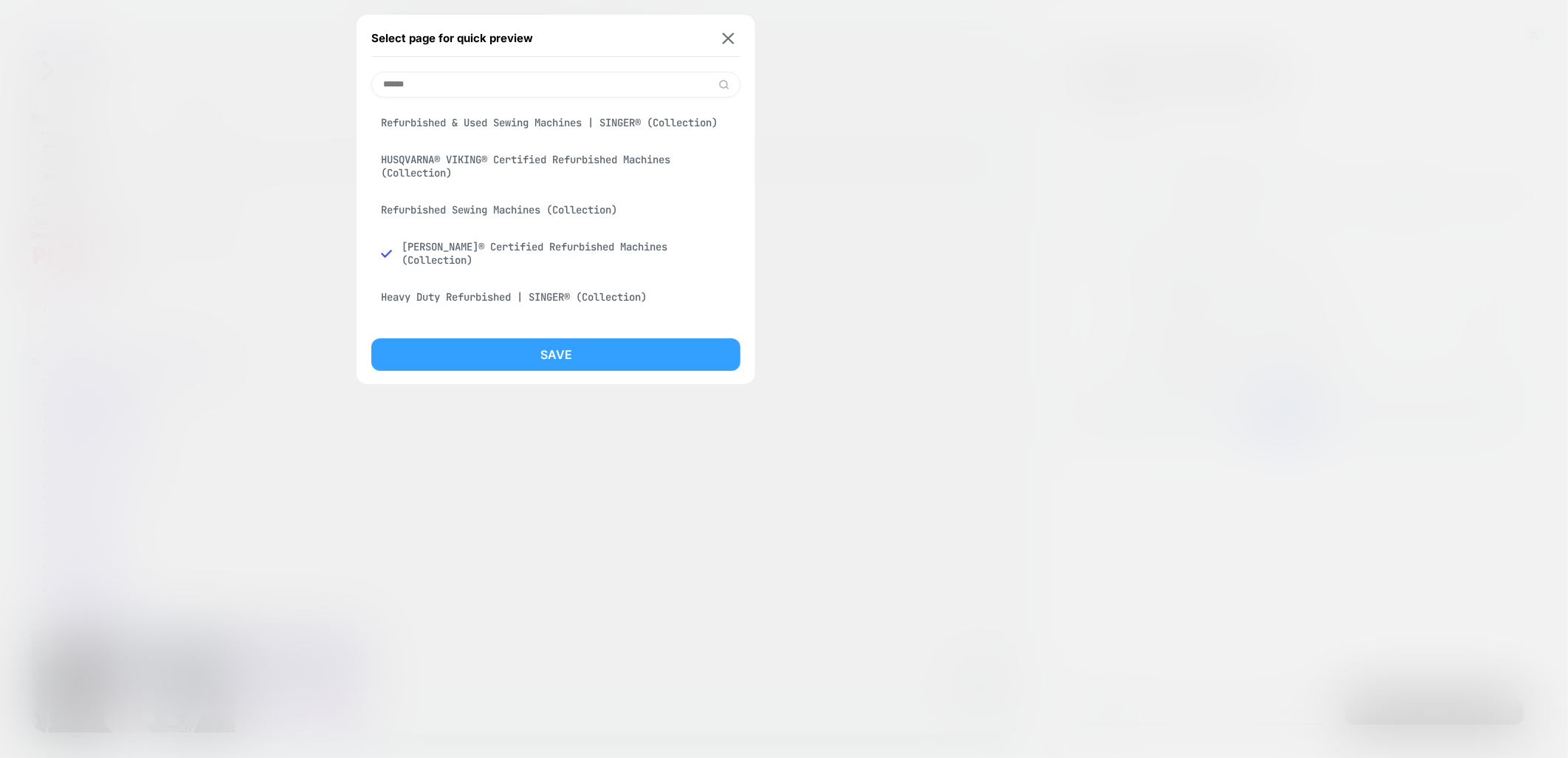
click at [586, 344] on button "Save" at bounding box center [555, 354] width 369 height 33
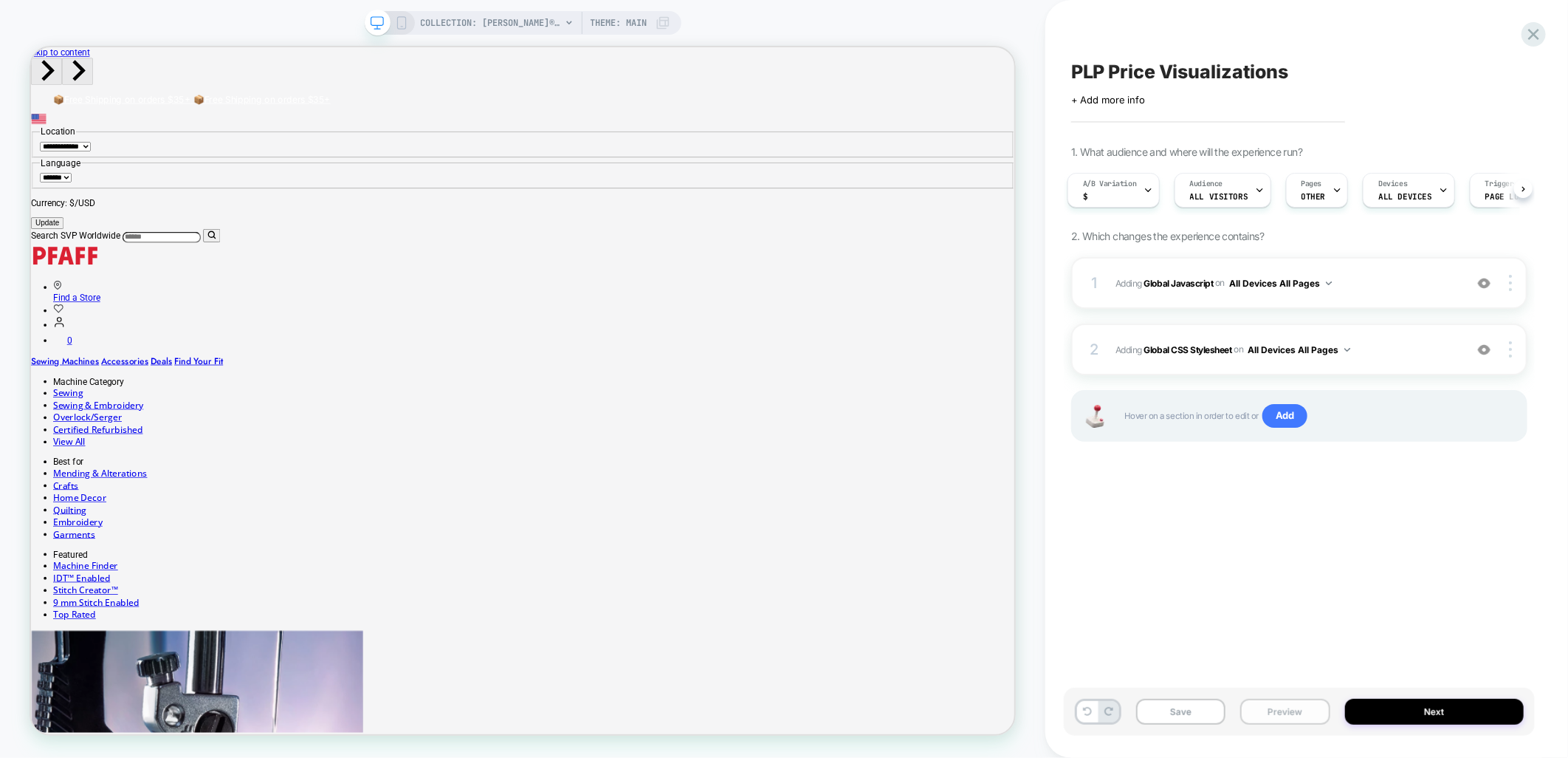
click at [1280, 715] on button "Preview" at bounding box center [1285, 712] width 89 height 26
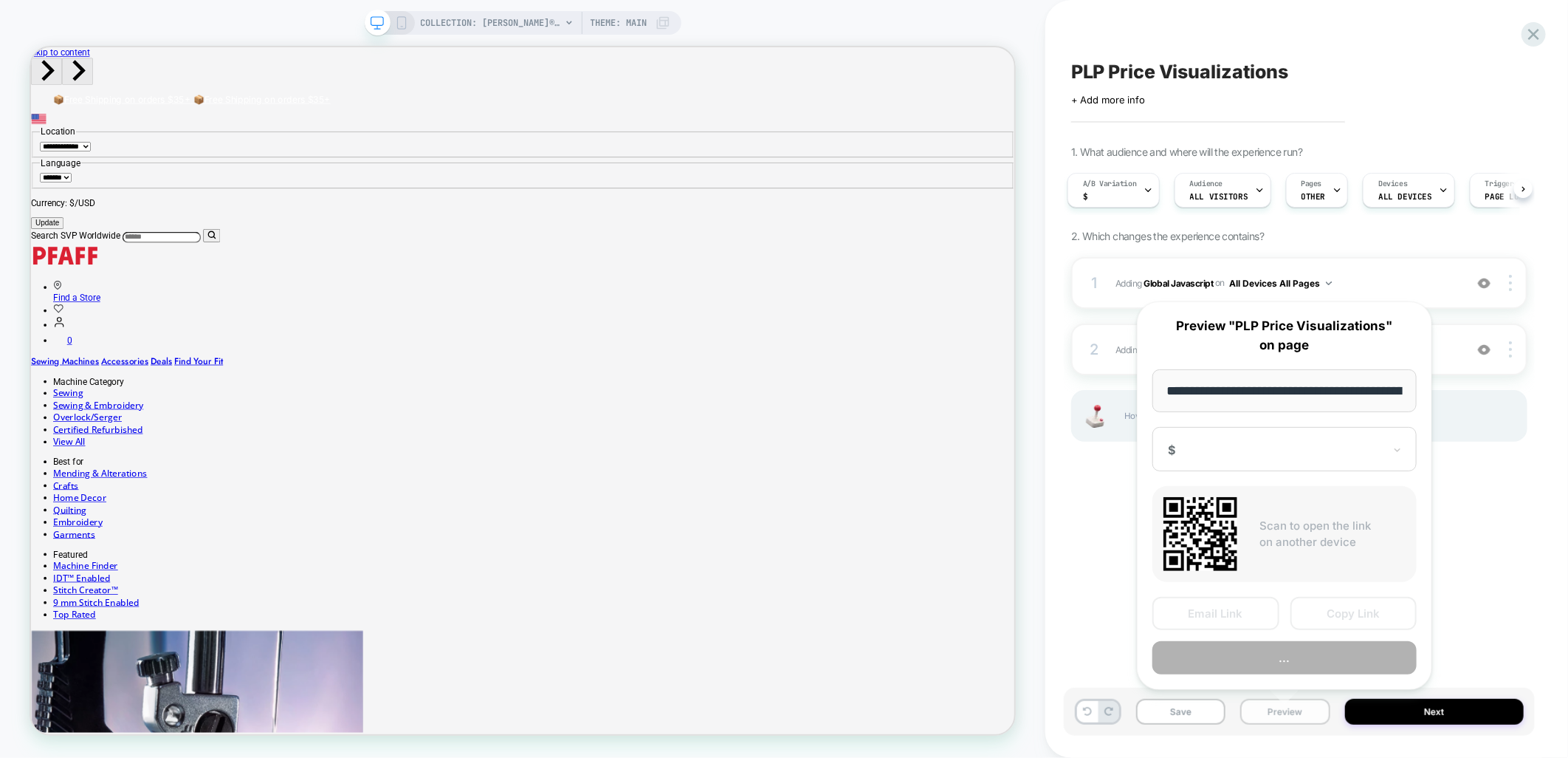
scroll to position [0, 300]
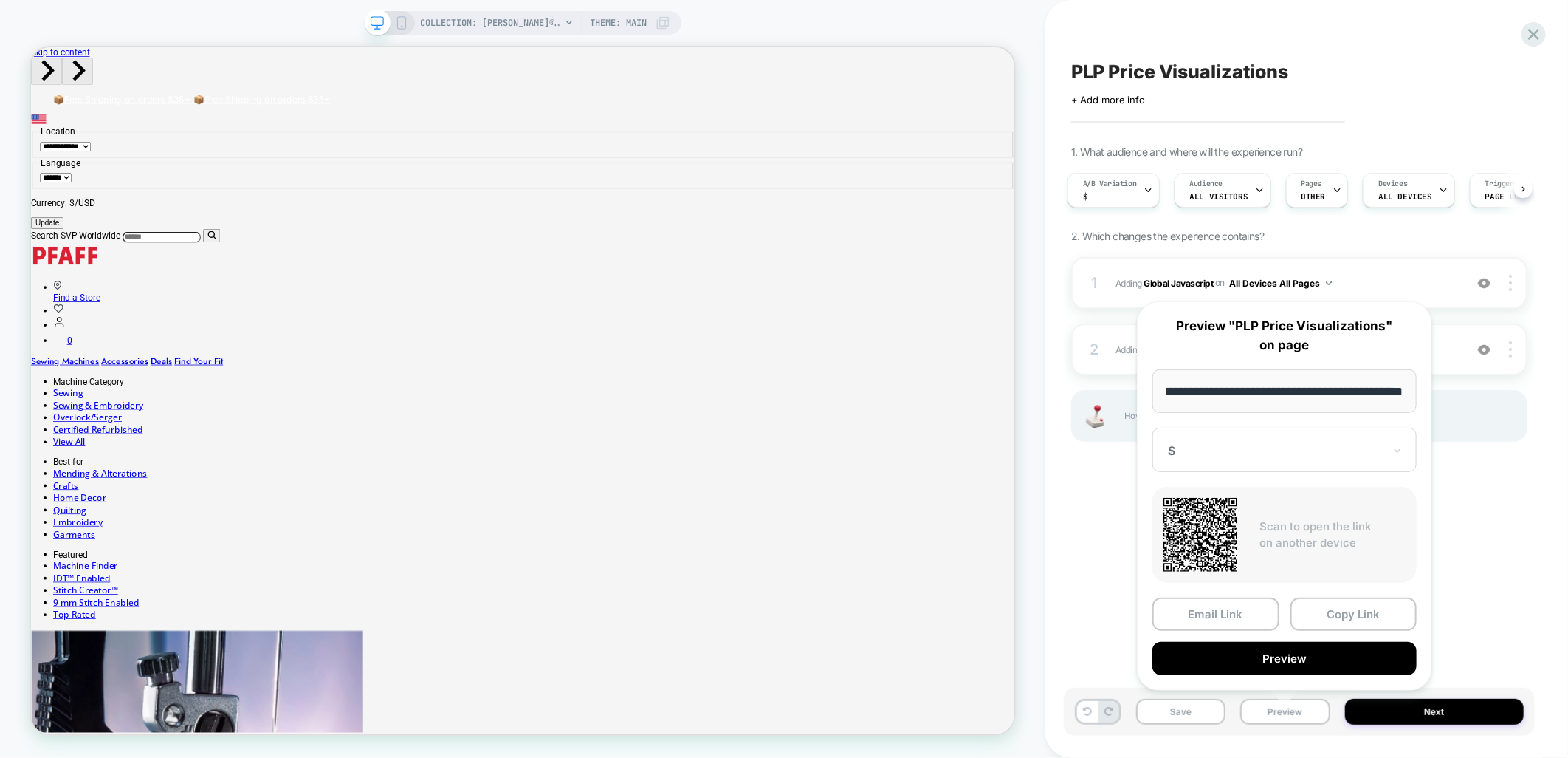
drag, startPoint x: 1325, startPoint y: 618, endPoint x: 1555, endPoint y: 570, distance: 235.0
click at [1326, 618] on button "Copy Link" at bounding box center [1354, 614] width 127 height 33
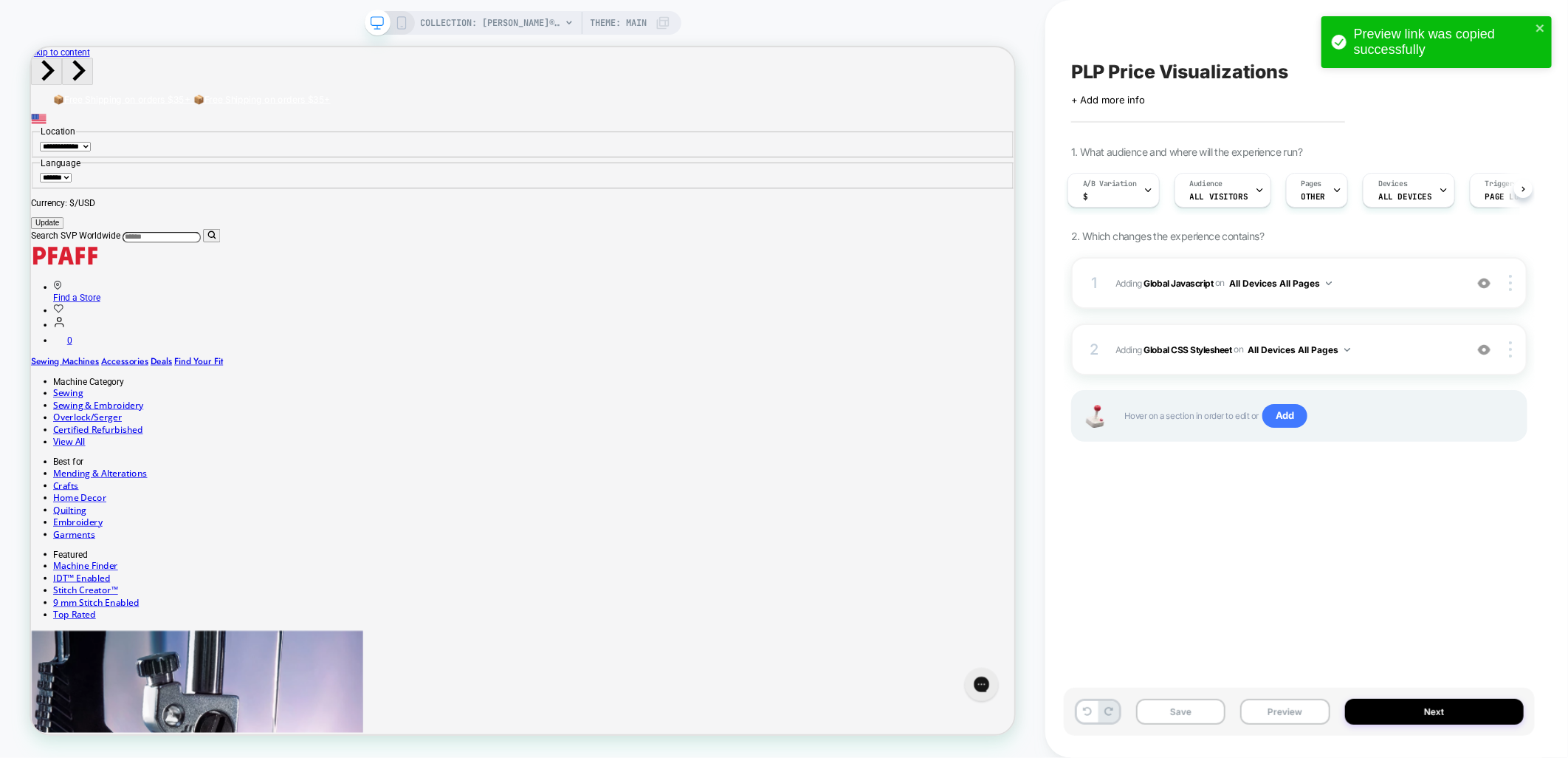
scroll to position [0, 0]
click at [1304, 283] on button "All Devices All Pages" at bounding box center [1280, 283] width 103 height 18
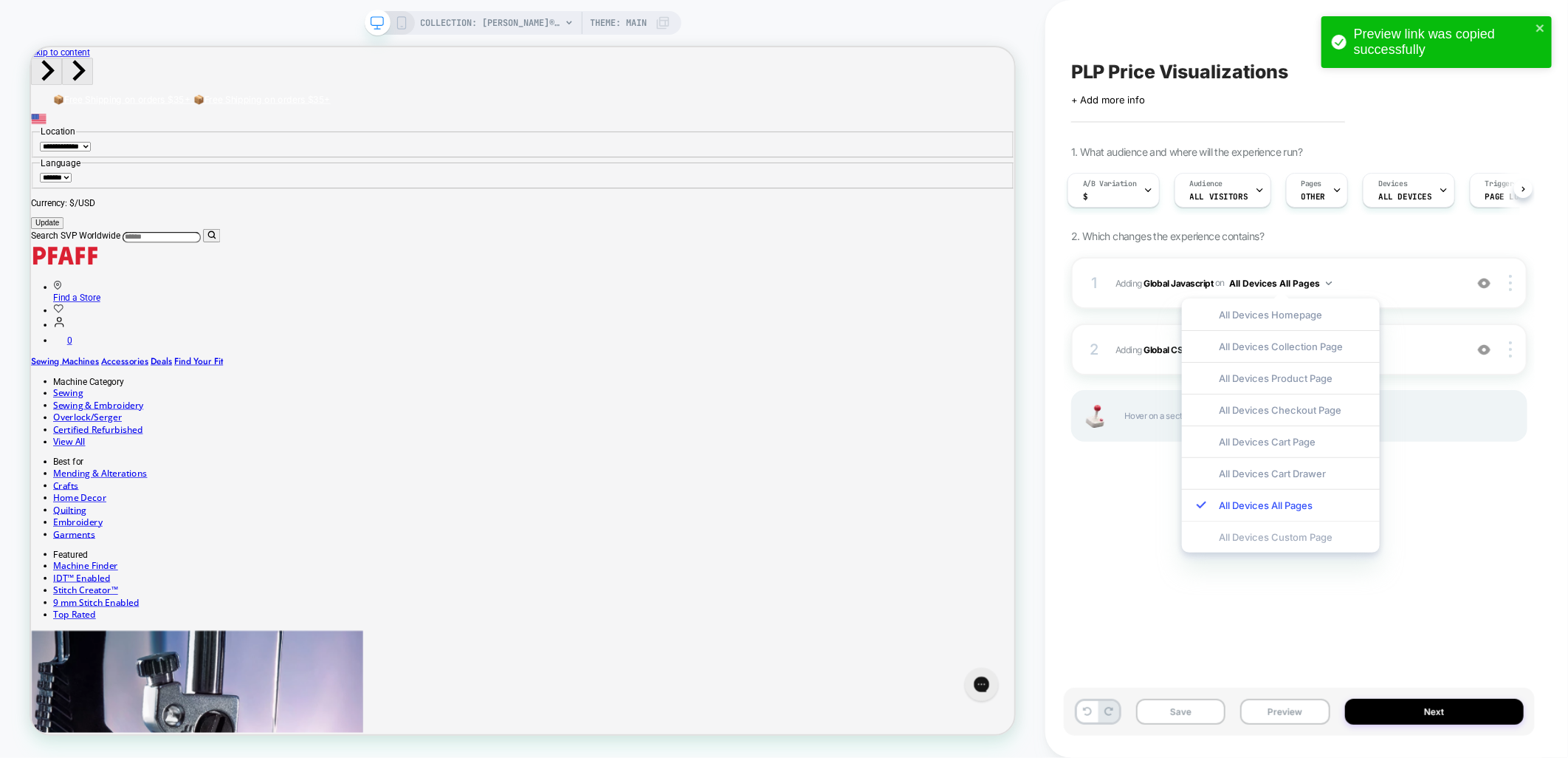
click at [1266, 545] on div "All Devices Custom Page" at bounding box center [1280, 537] width 198 height 32
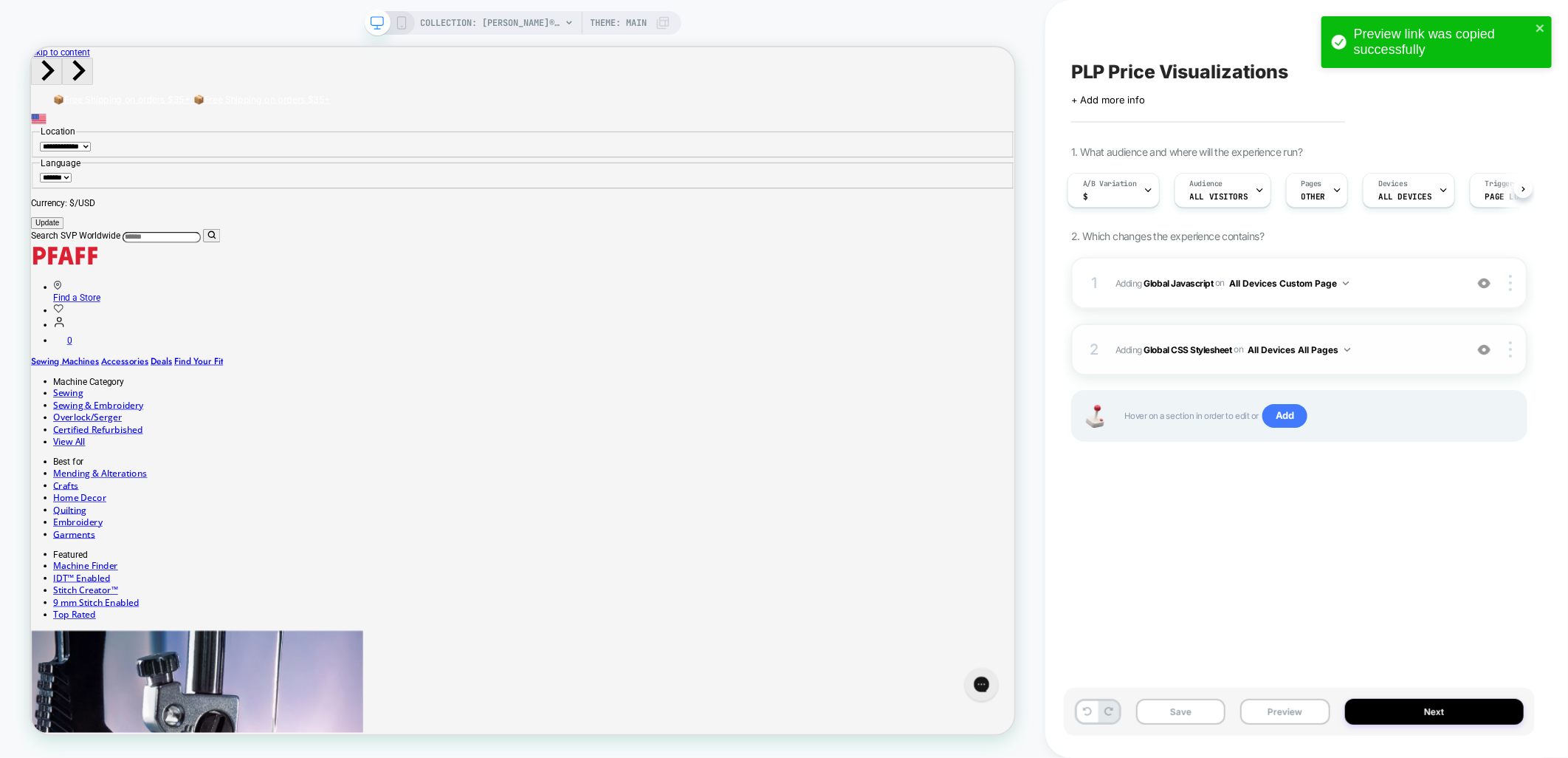
click at [1310, 349] on button "All Devices All Pages" at bounding box center [1299, 349] width 103 height 18
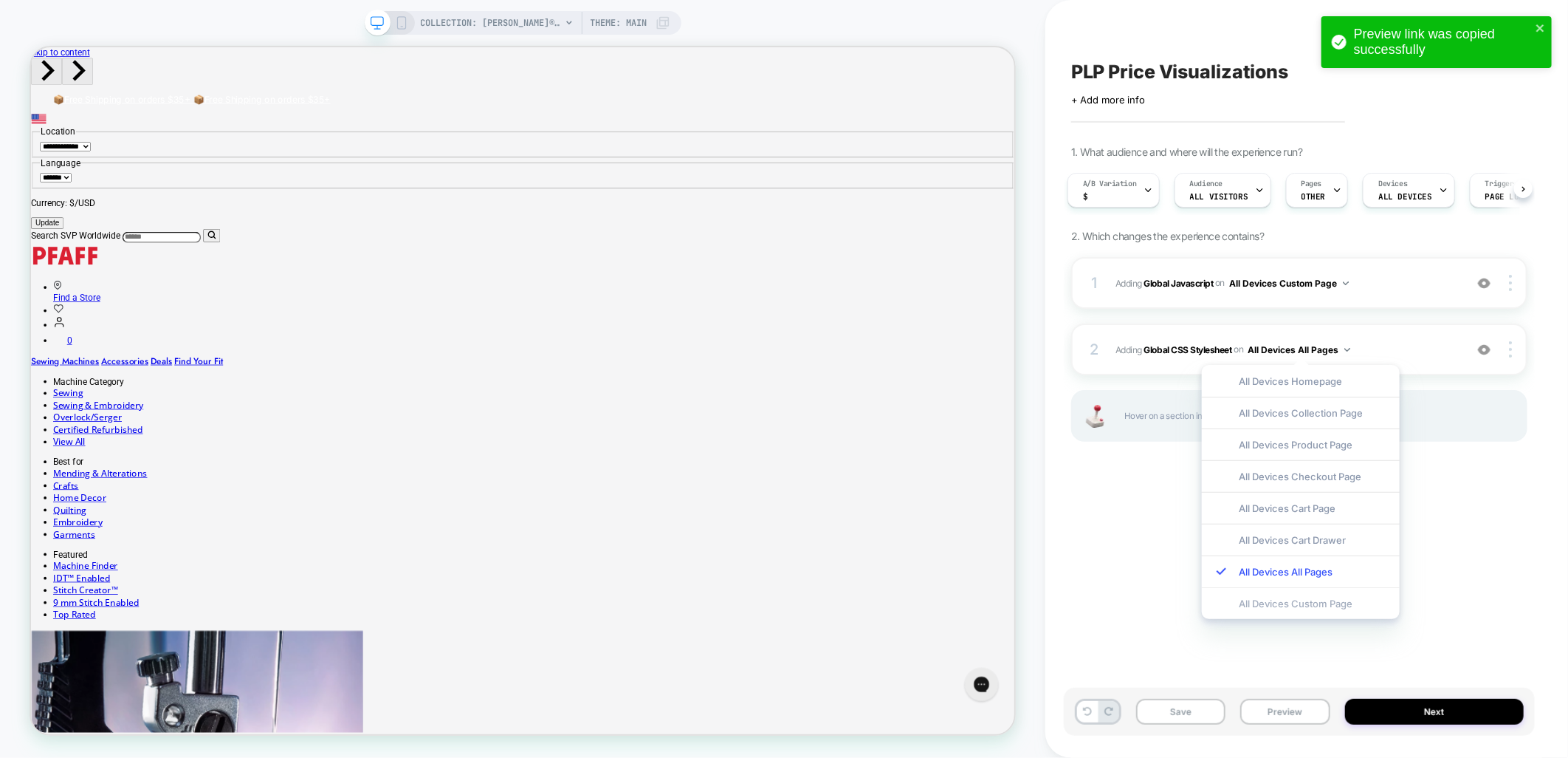
click at [1275, 608] on div "All Devices Custom Page" at bounding box center [1301, 603] width 198 height 32
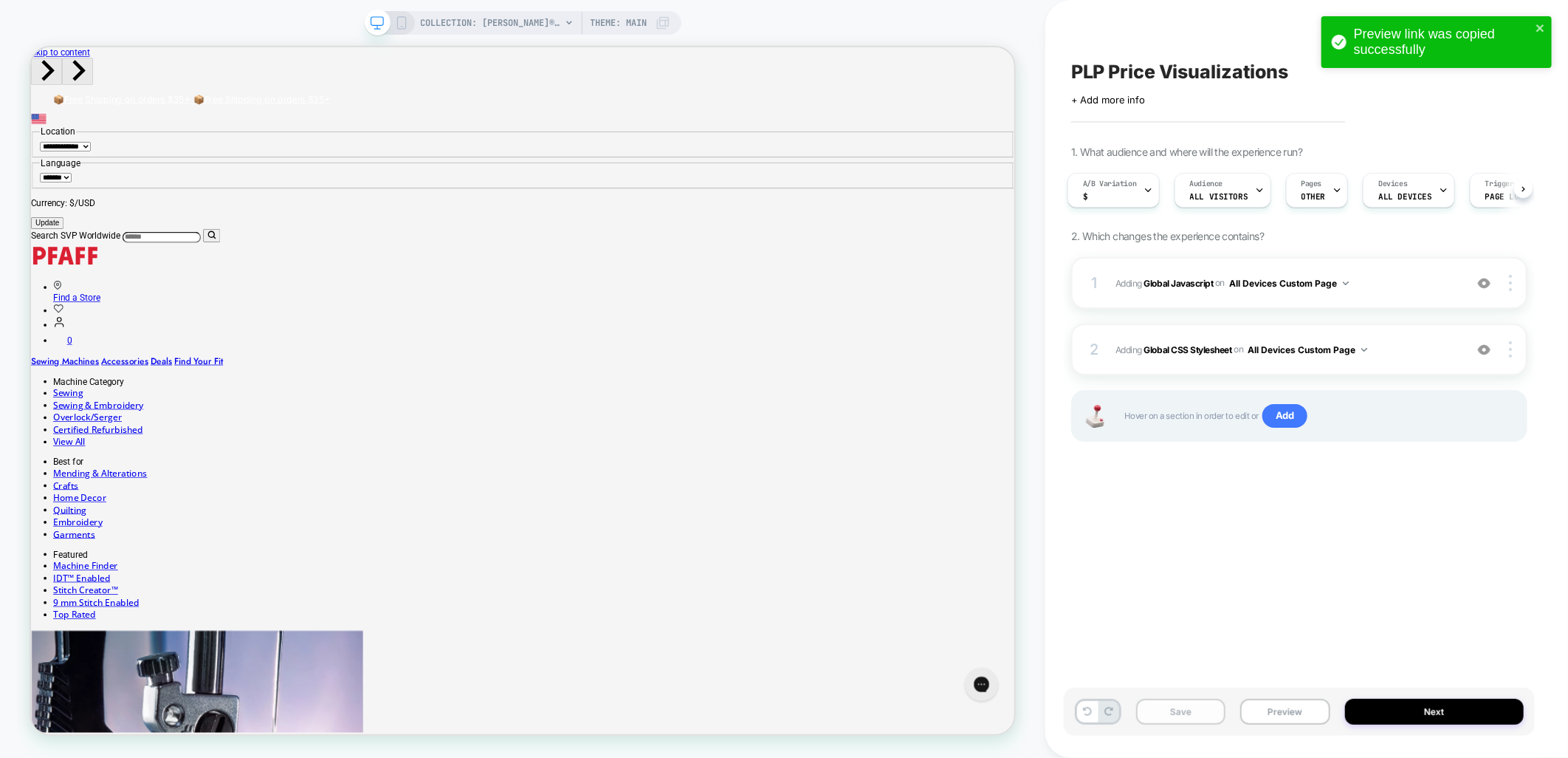
click at [1177, 714] on button "Save" at bounding box center [1180, 712] width 89 height 26
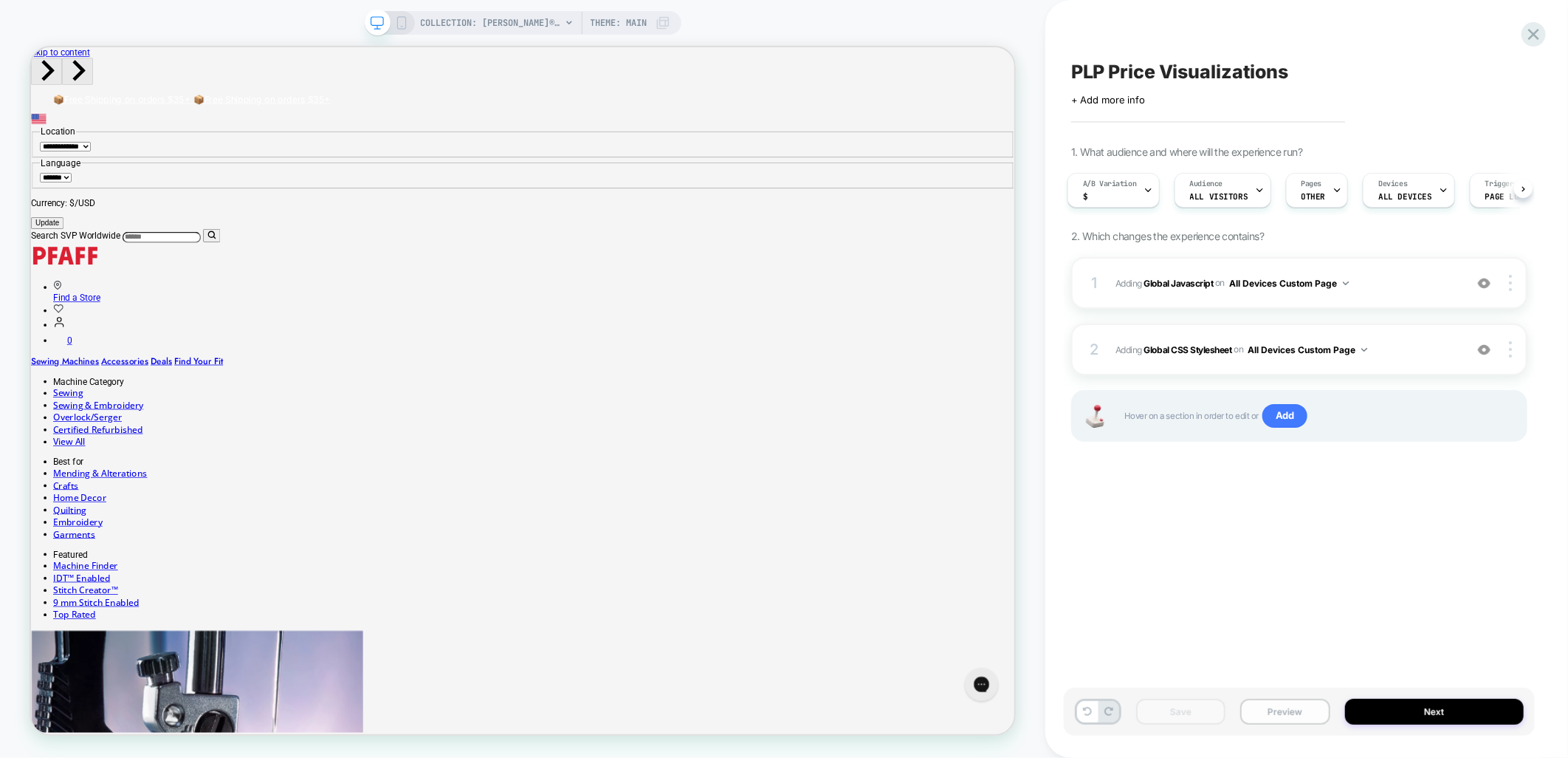
click at [1273, 710] on button "Preview" at bounding box center [1285, 712] width 89 height 26
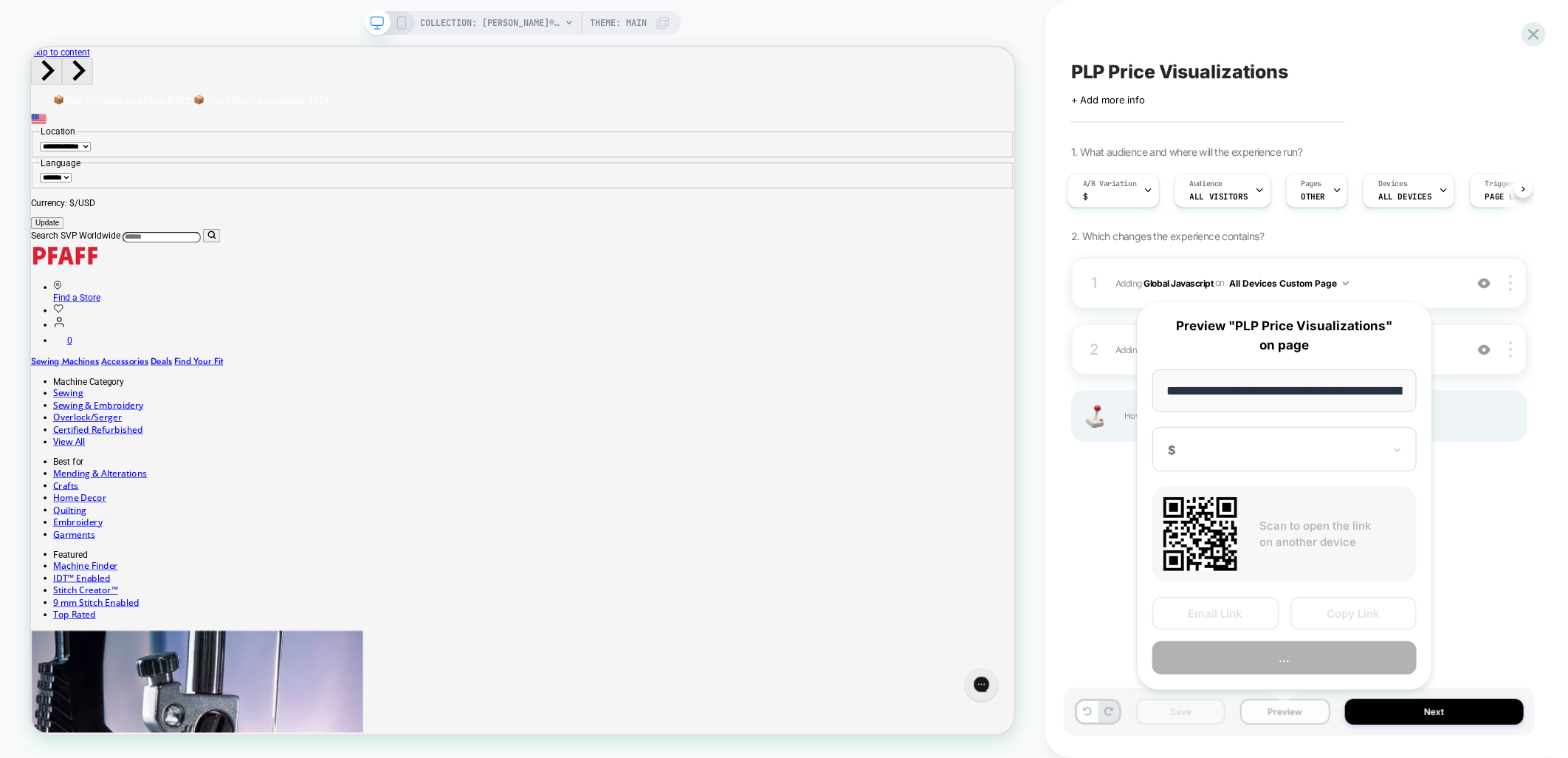
scroll to position [0, 300]
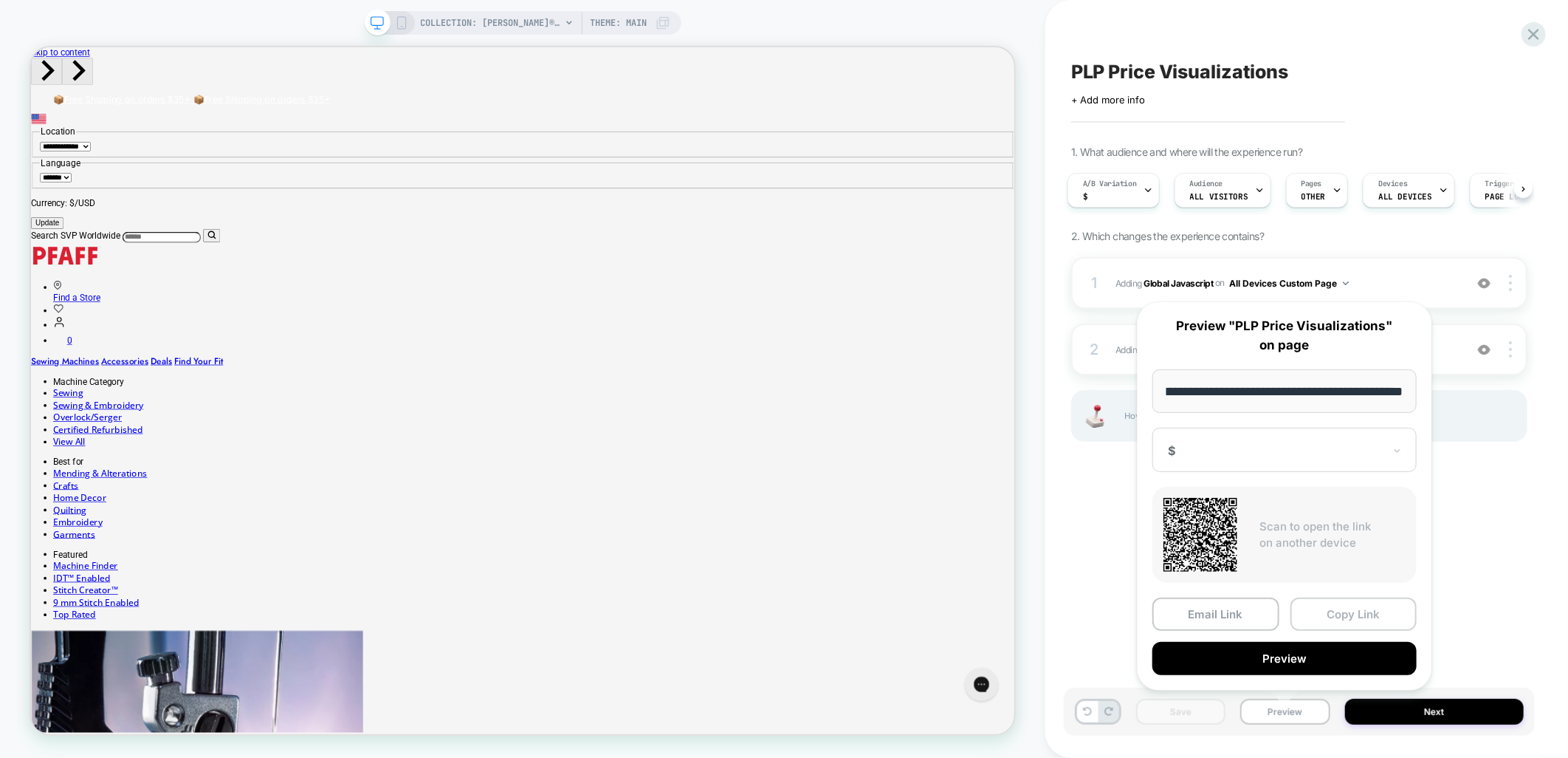
click at [1317, 613] on button "Copy Link" at bounding box center [1354, 614] width 127 height 33
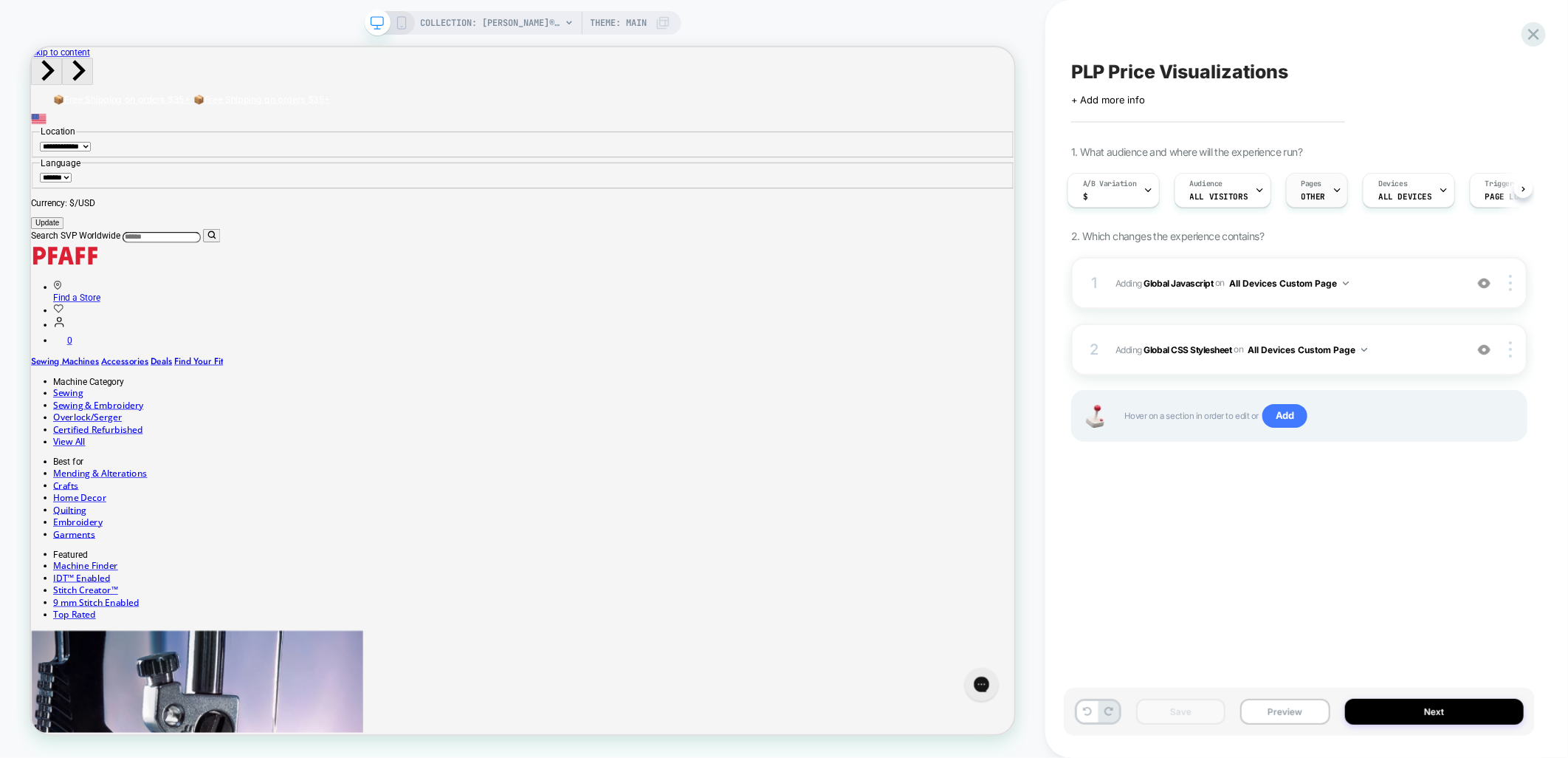
click at [1310, 189] on div "Pages OTHER" at bounding box center [1314, 190] width 54 height 33
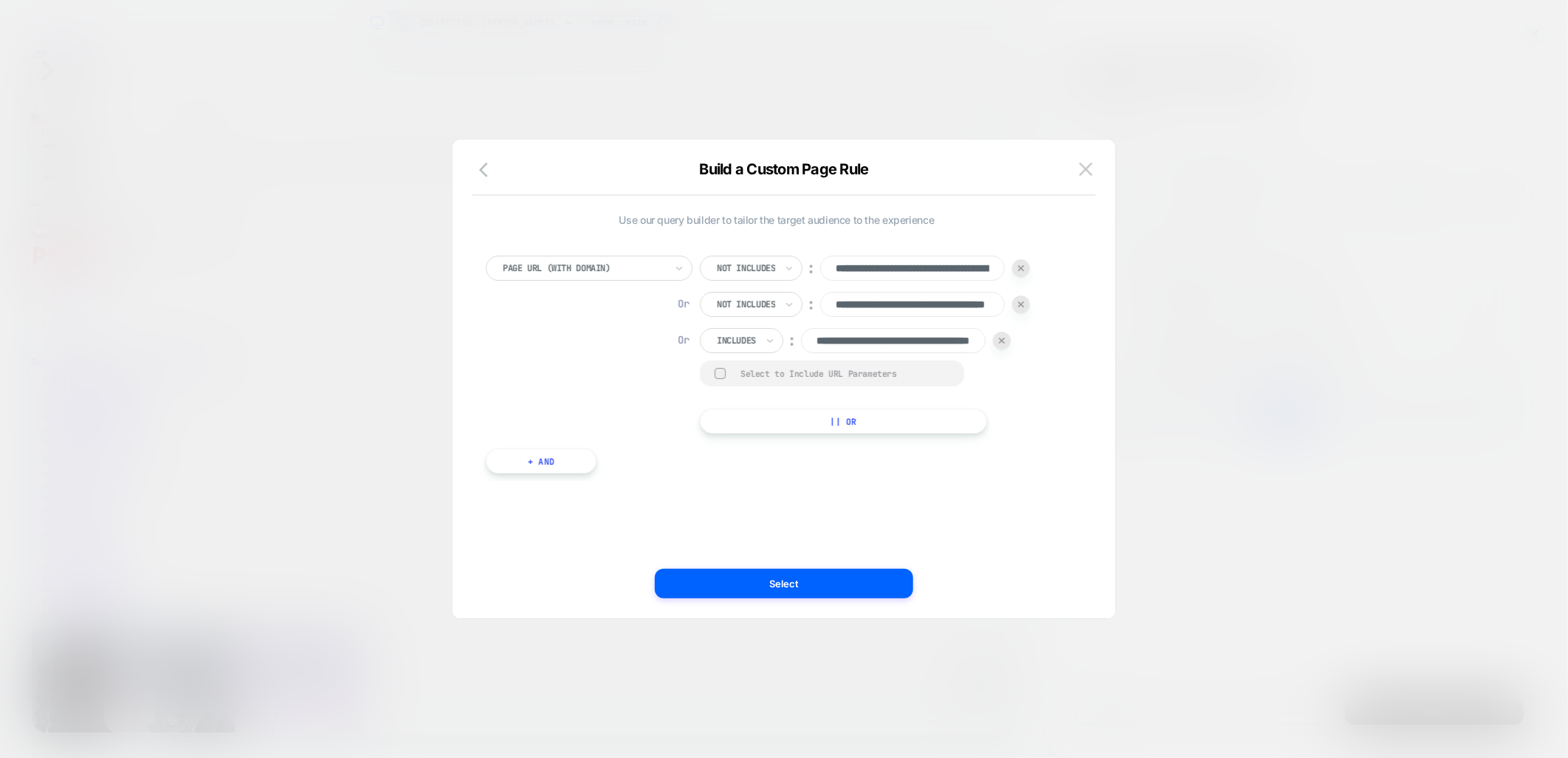
scroll to position [0, 99]
click at [733, 373] on div "Select to Include URL Parameters" at bounding box center [832, 373] width 265 height 26
click at [718, 373] on div at bounding box center [720, 373] width 11 height 11
click at [753, 579] on button "Select" at bounding box center [784, 582] width 258 height 29
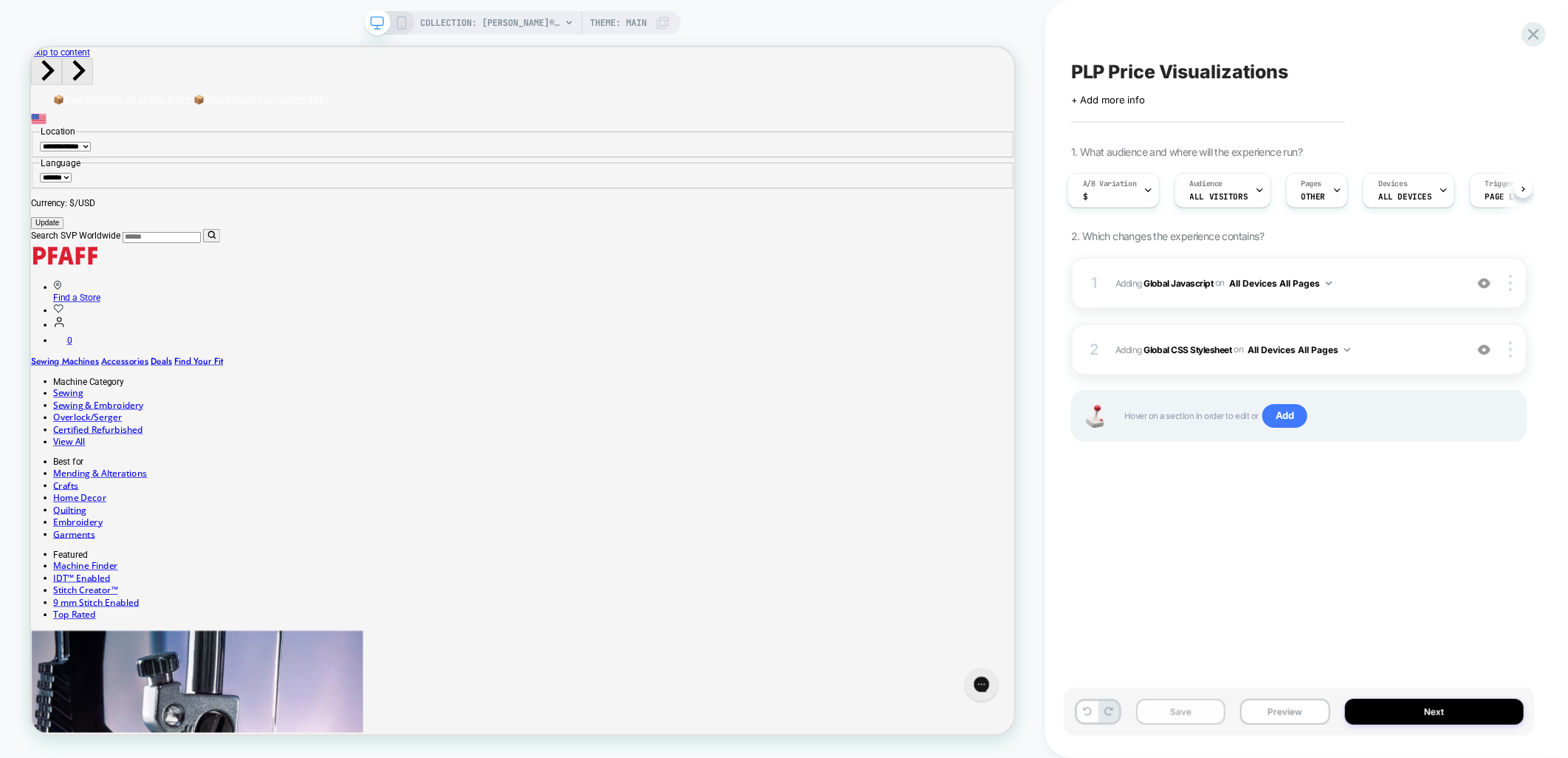
click at [1197, 715] on button "Save" at bounding box center [1180, 712] width 89 height 26
drag, startPoint x: 1299, startPoint y: 713, endPoint x: 1319, endPoint y: 715, distance: 20.1
click at [1299, 713] on button "Preview" at bounding box center [1285, 712] width 89 height 26
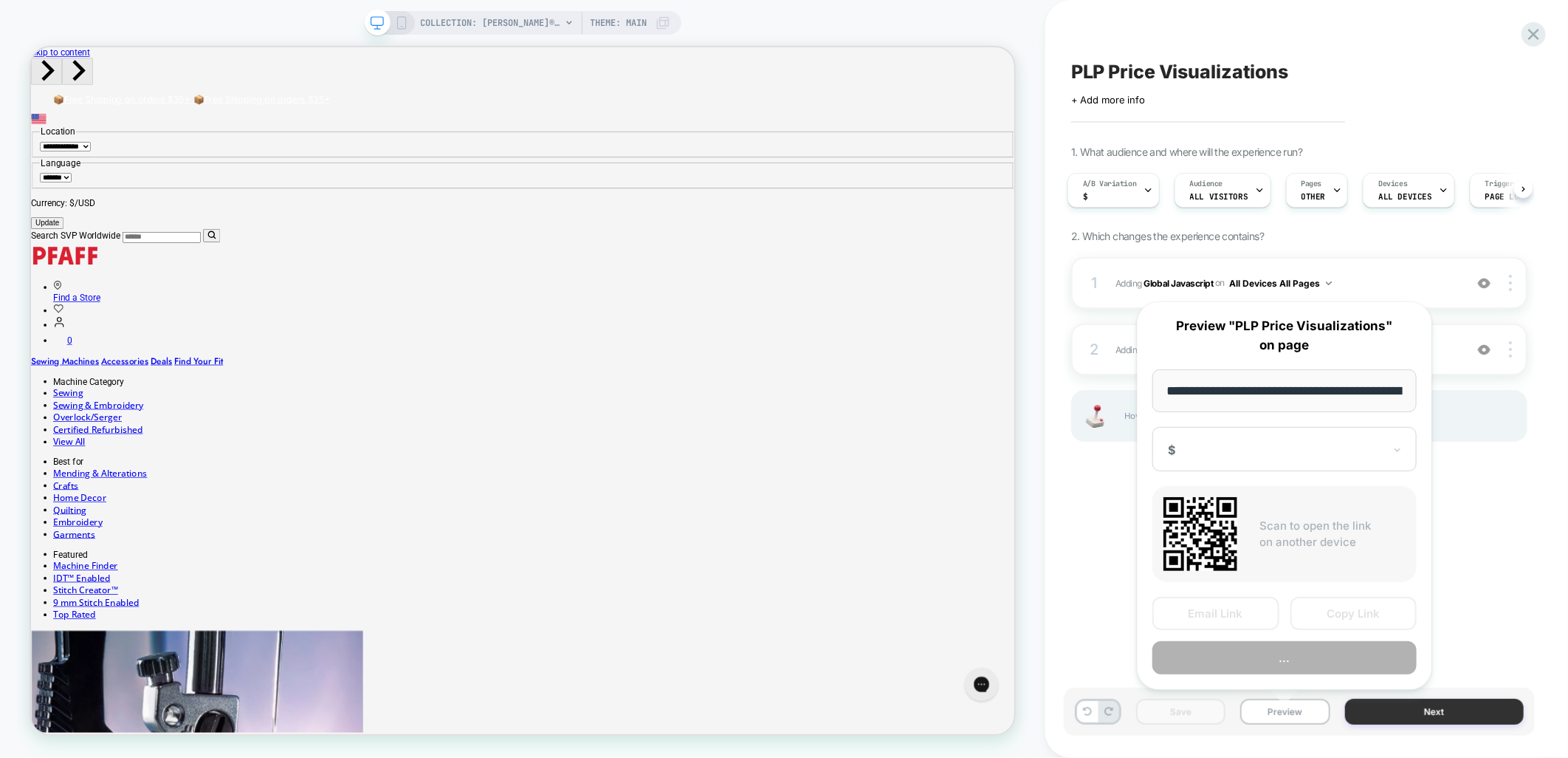
scroll to position [0, 300]
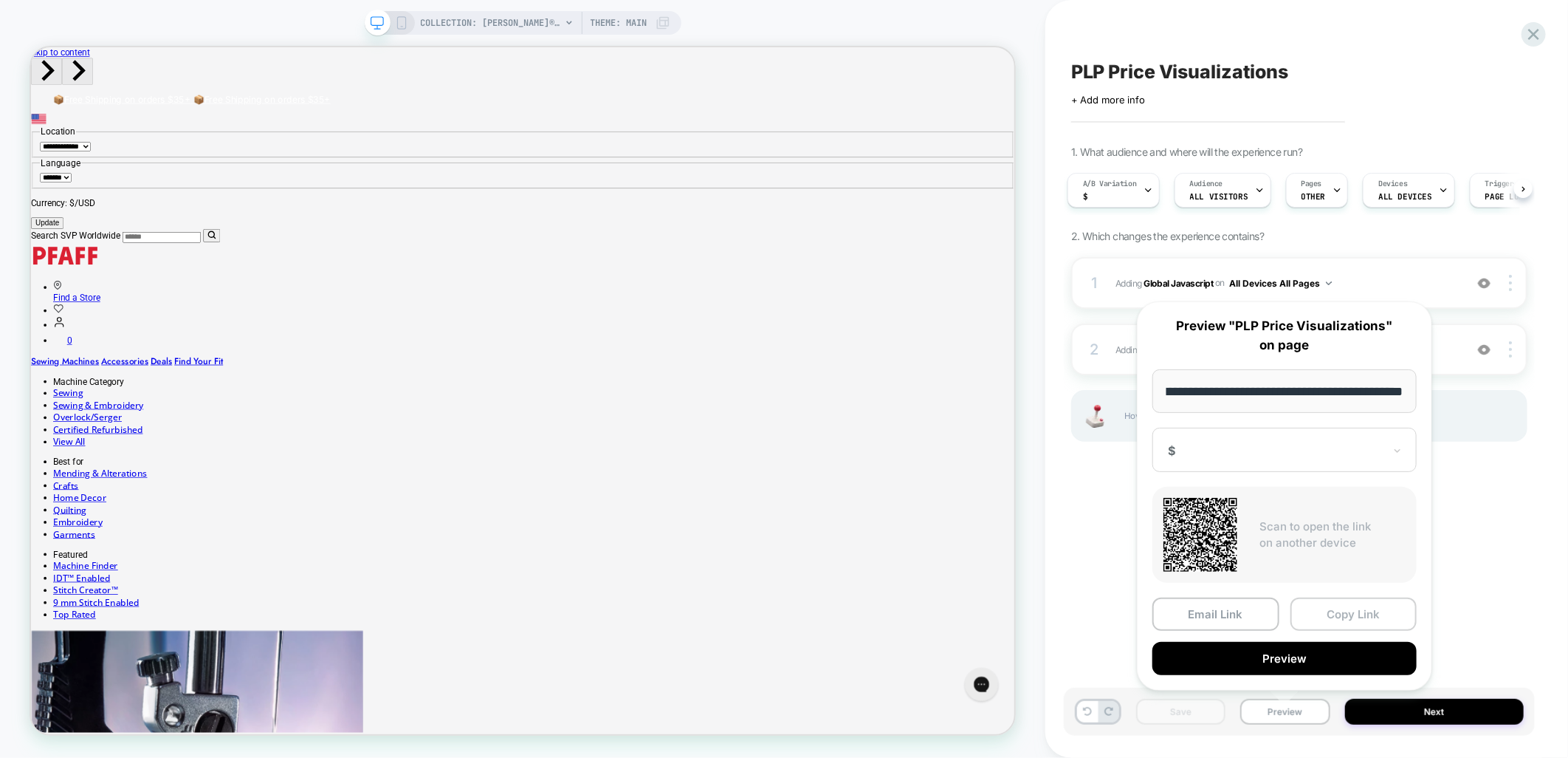
click at [1337, 612] on button "Copy Link" at bounding box center [1354, 614] width 127 height 33
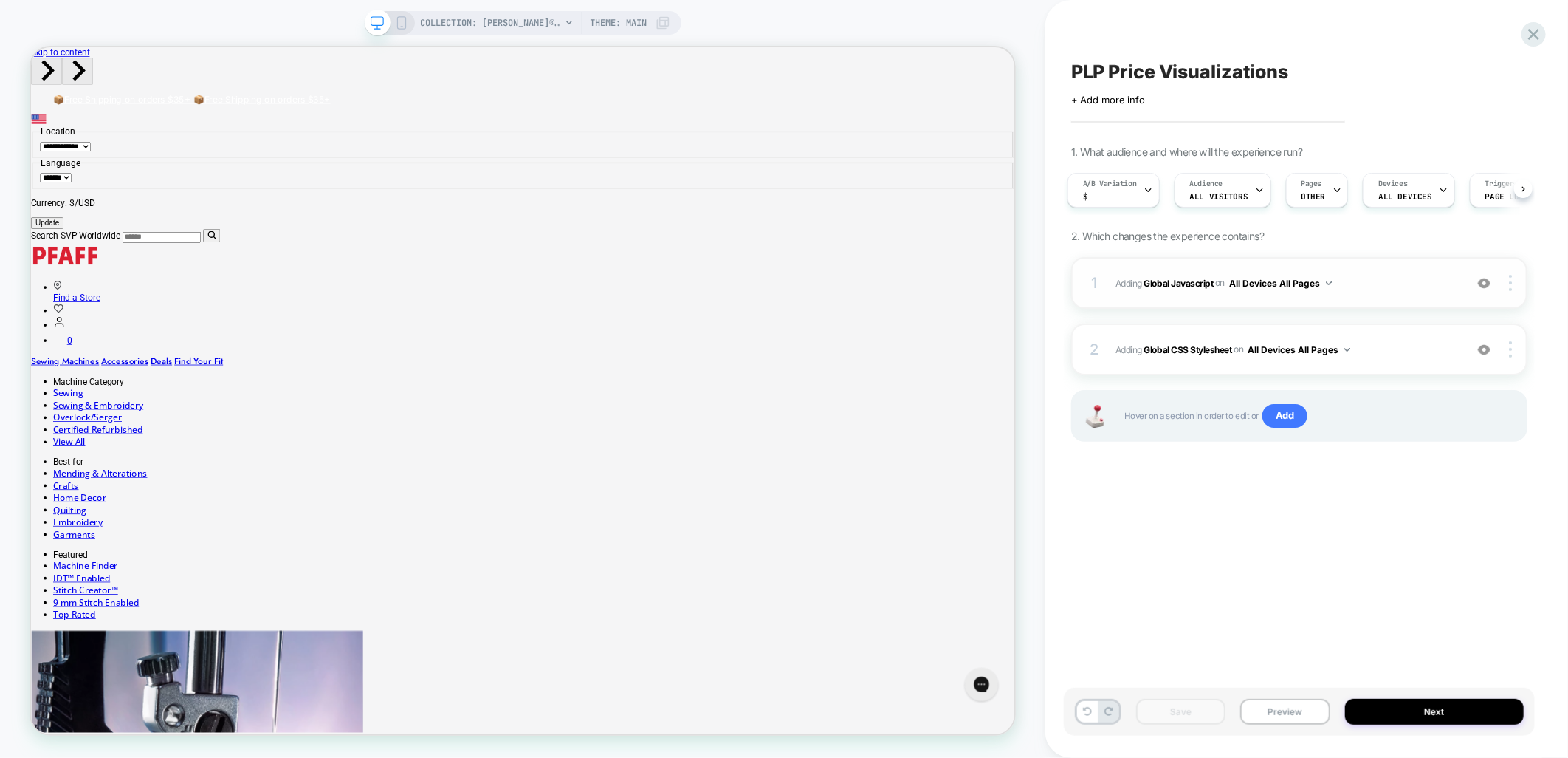
click at [1332, 275] on div "on All Devices All Pages" at bounding box center [1273, 283] width 117 height 18
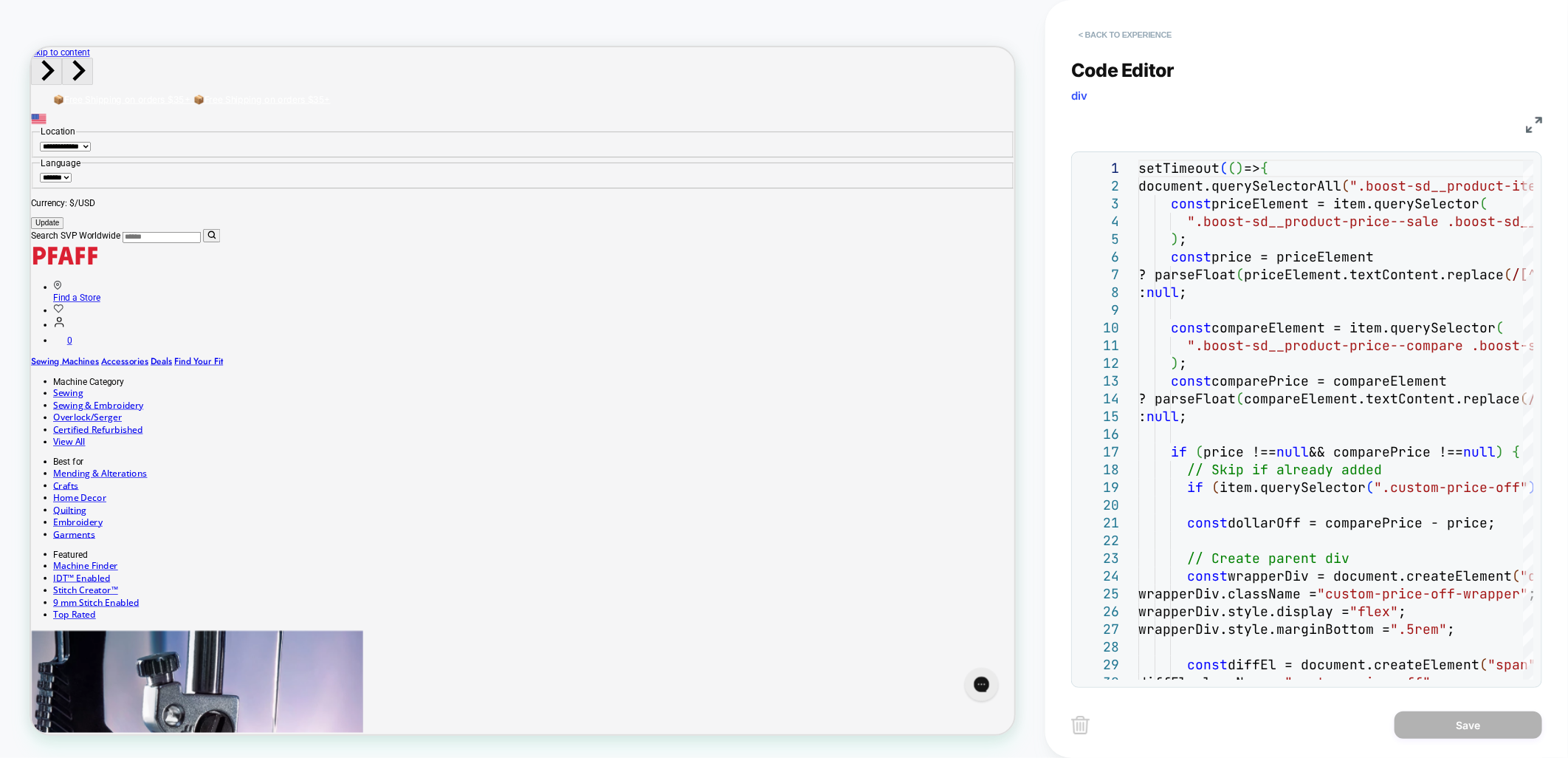
click at [1120, 39] on button "< Back to experience" at bounding box center [1125, 34] width 108 height 23
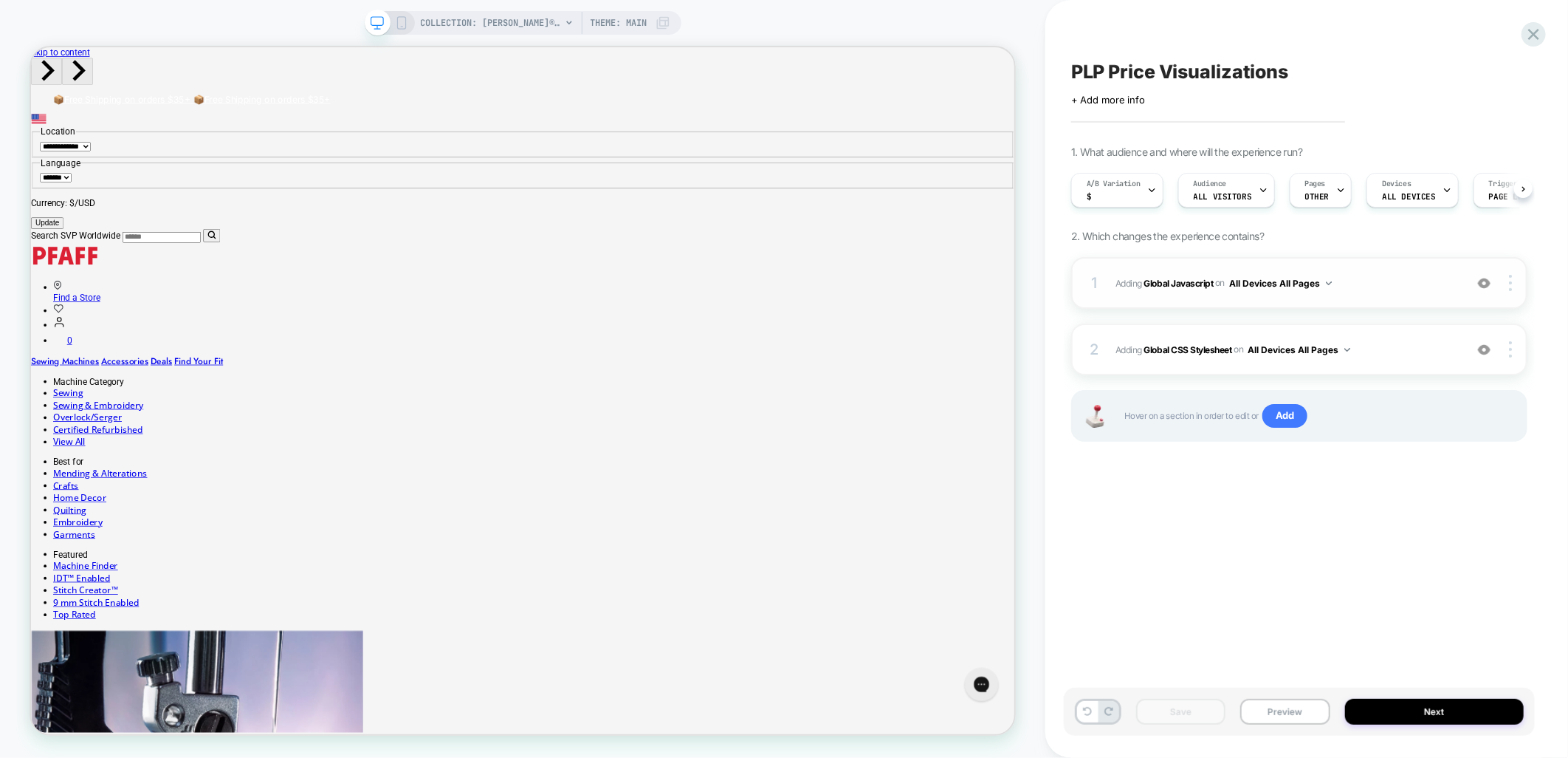
scroll to position [0, 1]
click at [1325, 278] on button "All Devices All Pages" at bounding box center [1280, 283] width 103 height 18
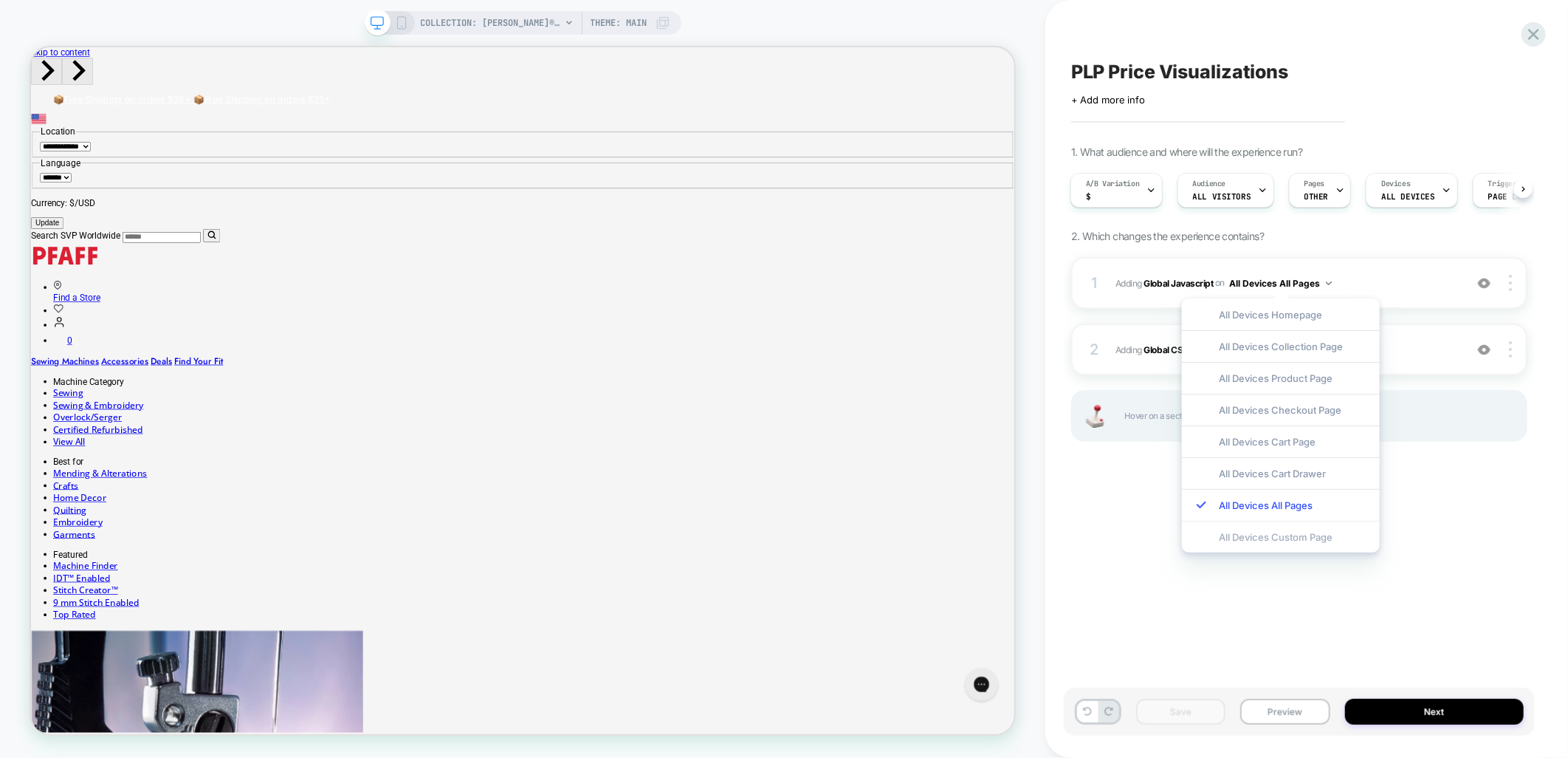
click at [1257, 541] on div "All Devices Custom Page" at bounding box center [1280, 537] width 198 height 32
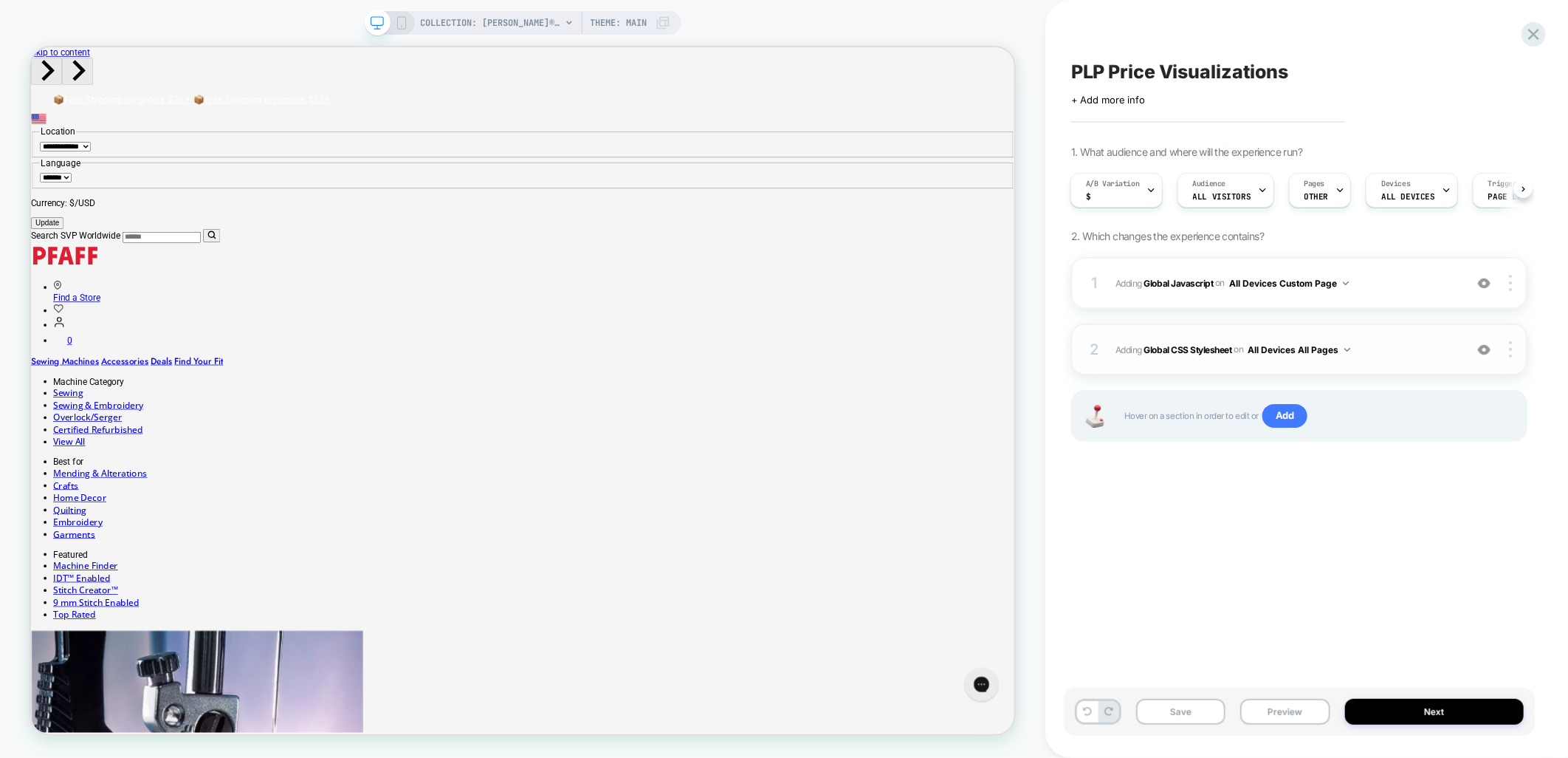
click at [1344, 343] on button "All Devices All Pages" at bounding box center [1299, 349] width 103 height 18
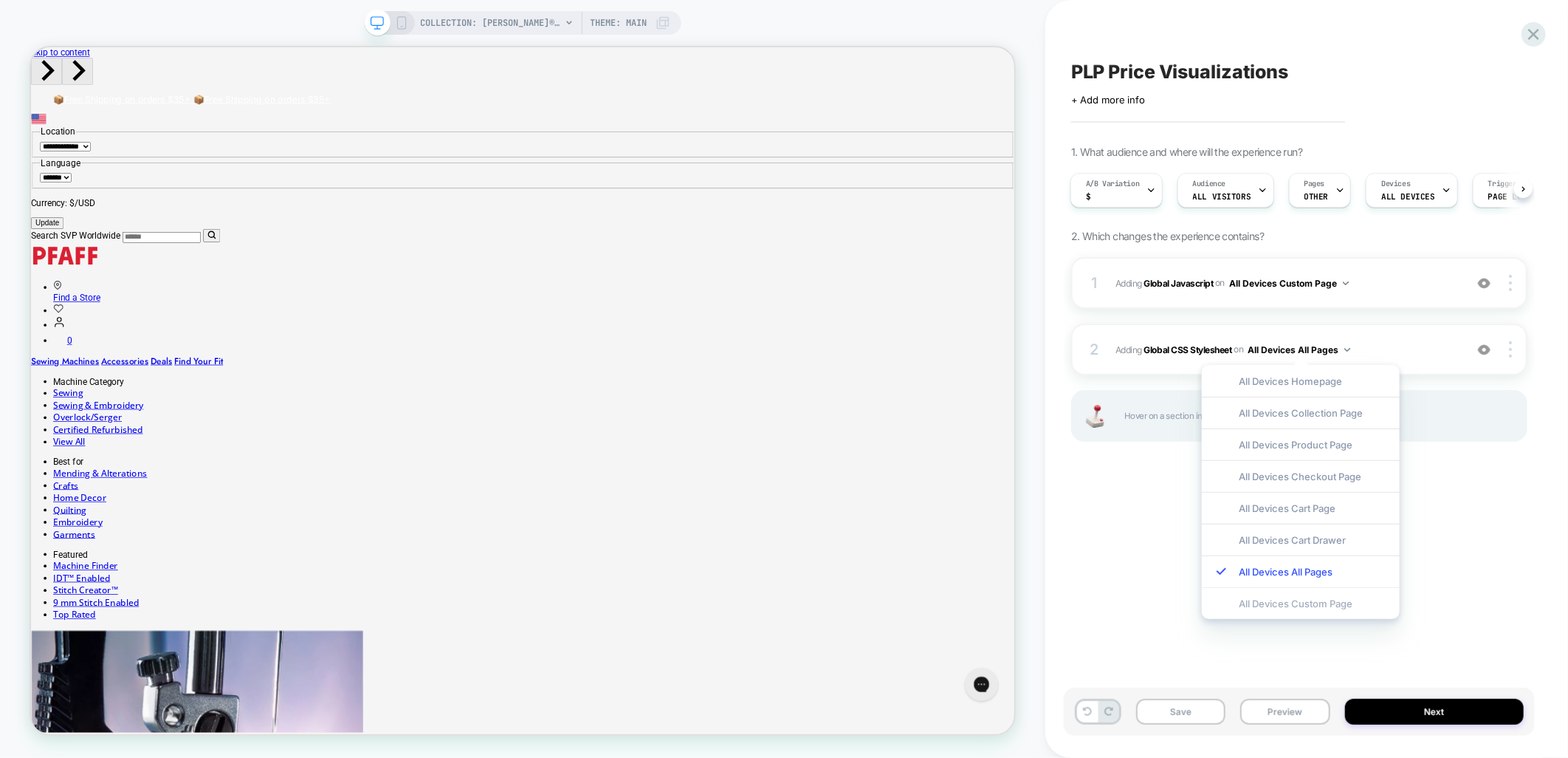
click at [1305, 604] on div "All Devices Custom Page" at bounding box center [1301, 603] width 198 height 32
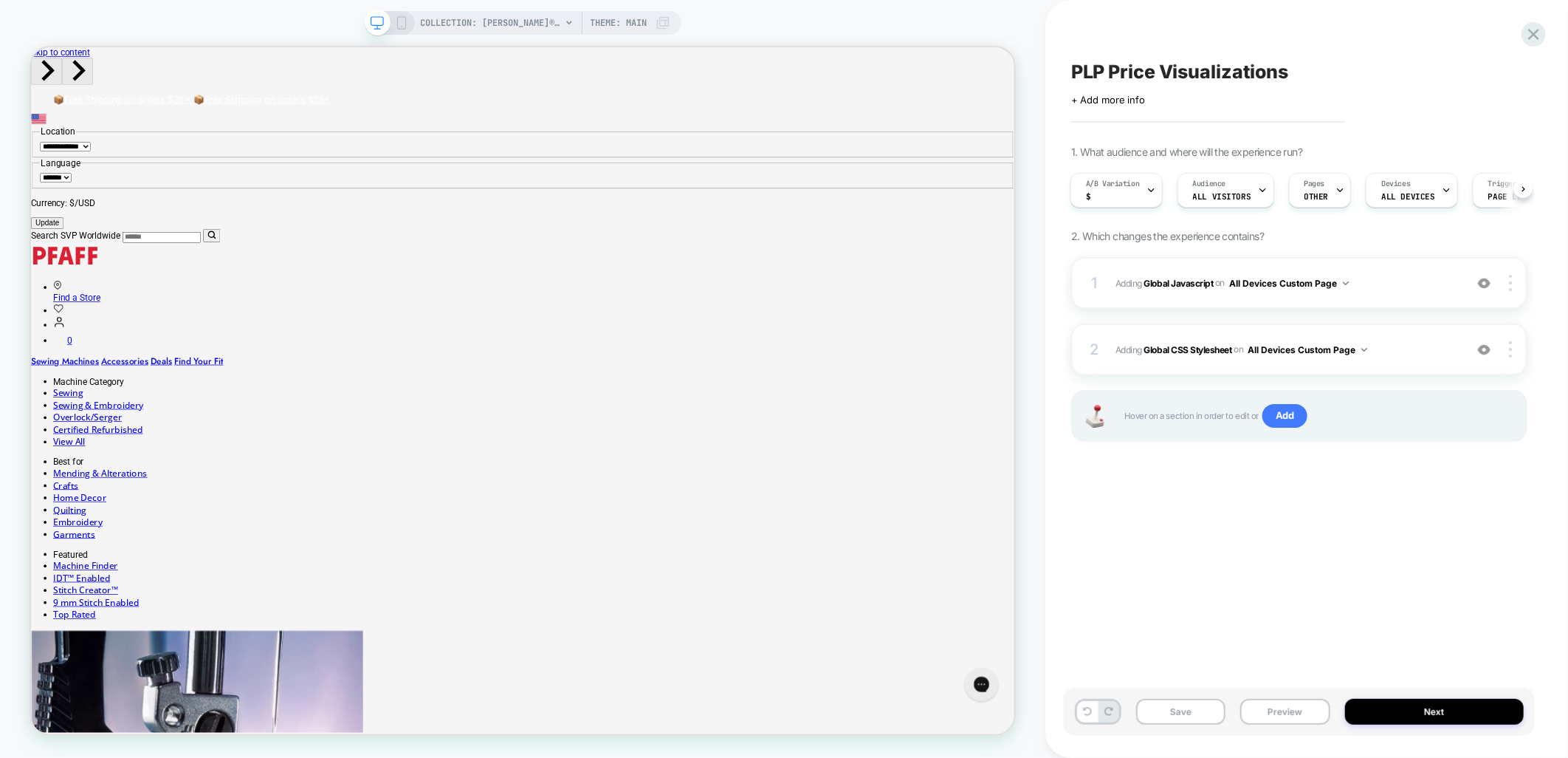
click at [1305, 604] on div "PLP Price Visualizations Click to edit experience details + Add more info 1. Wh…" at bounding box center [1299, 379] width 471 height 729
click at [1192, 718] on button "Save" at bounding box center [1180, 712] width 89 height 26
click at [1260, 722] on button "Preview" at bounding box center [1285, 712] width 89 height 26
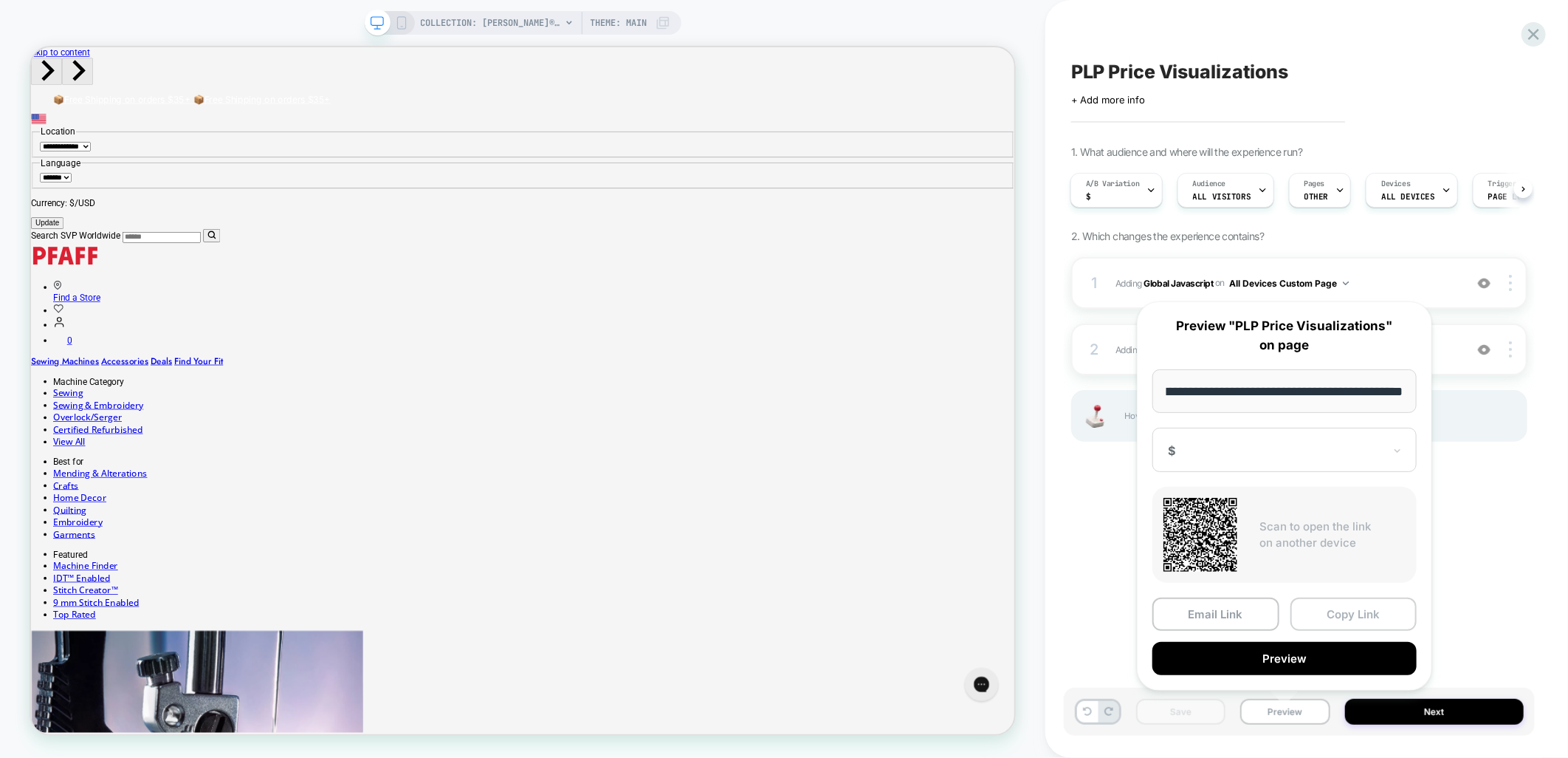
scroll to position [0, 0]
drag, startPoint x: 1330, startPoint y: 621, endPoint x: 1438, endPoint y: 575, distance: 117.4
click at [1330, 619] on button "Copy Link" at bounding box center [1354, 614] width 127 height 33
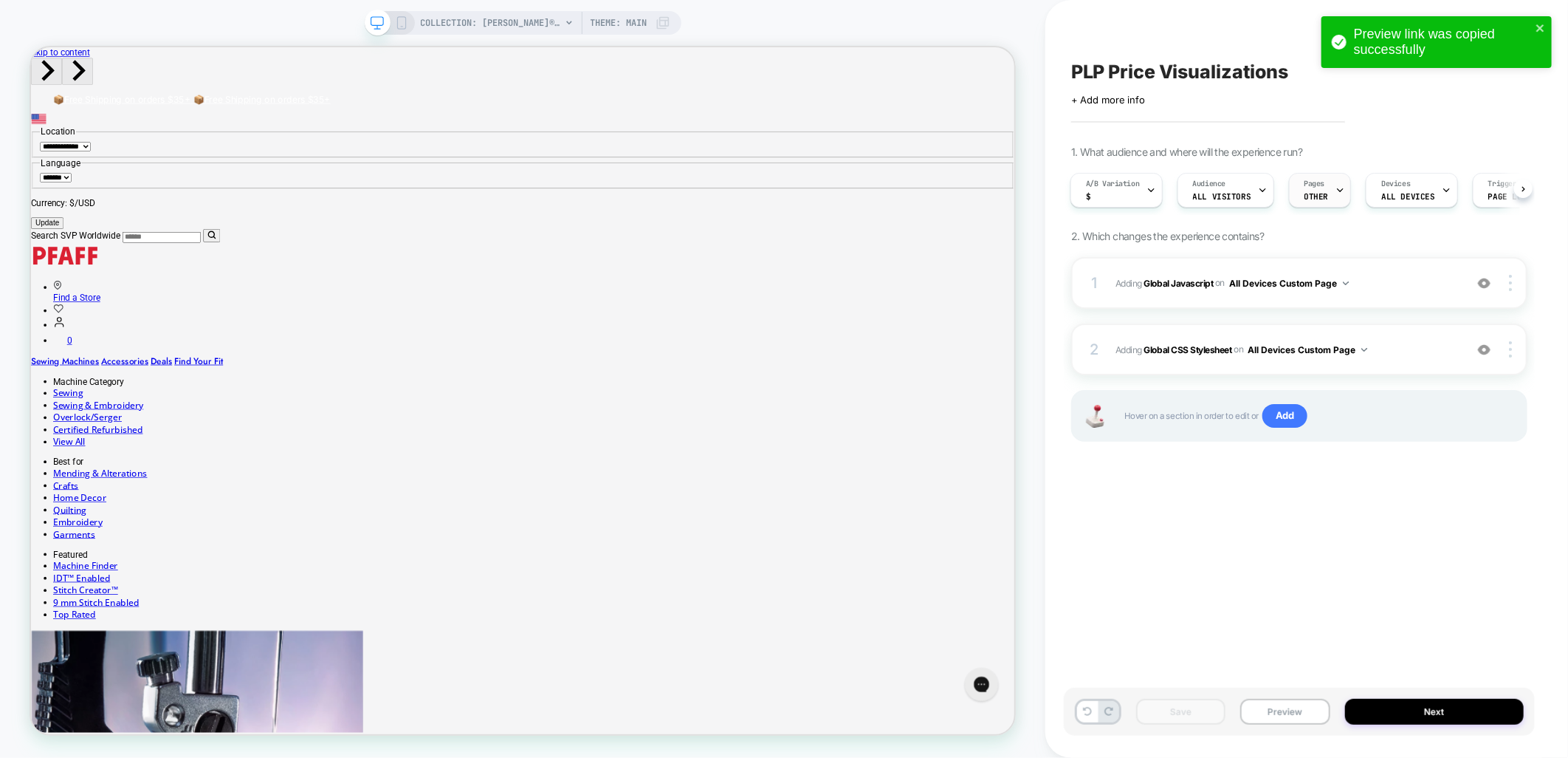
click at [1305, 197] on span "OTHER" at bounding box center [1317, 196] width 24 height 10
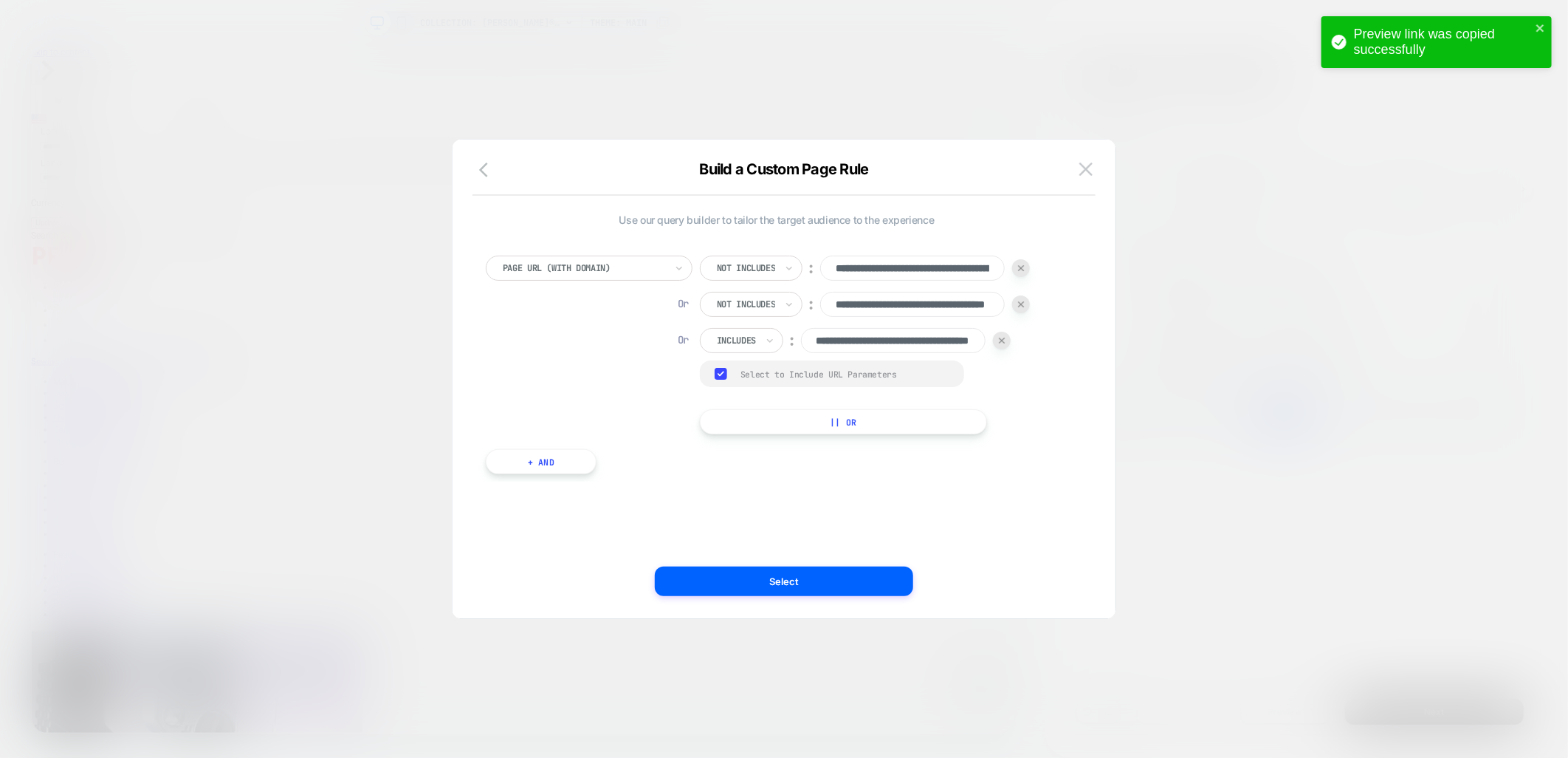
scroll to position [0, 99]
drag, startPoint x: 719, startPoint y: 588, endPoint x: 1507, endPoint y: 552, distance: 788.8
click at [719, 587] on button "Select" at bounding box center [784, 582] width 258 height 29
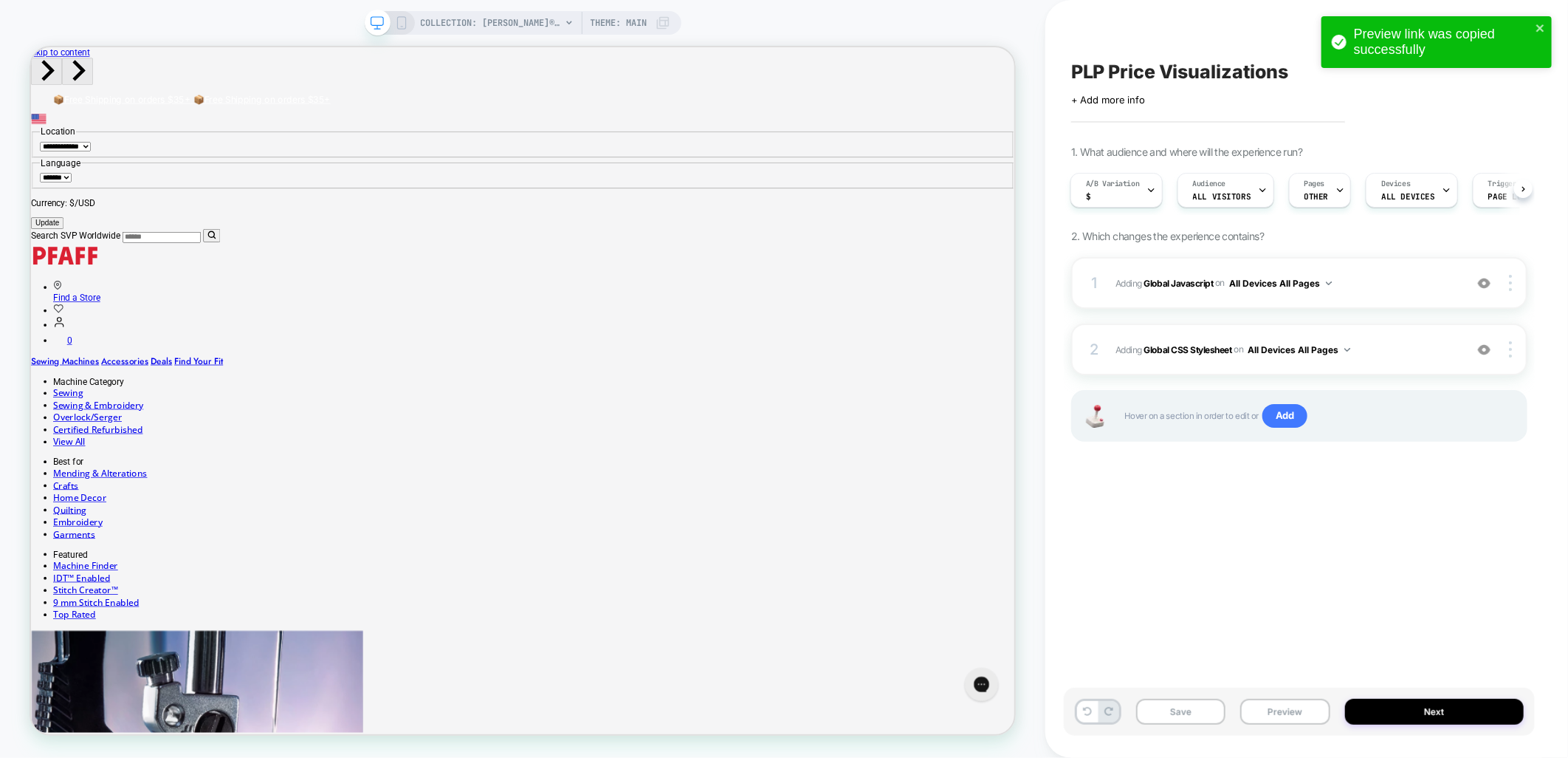
click at [1315, 166] on div "A/B Variation $ Audience All Visitors Pages OTHER Devices ALL DEVICES Trigger P…" at bounding box center [1292, 189] width 456 height 49
click at [1317, 192] on span "OTHER" at bounding box center [1317, 196] width 24 height 10
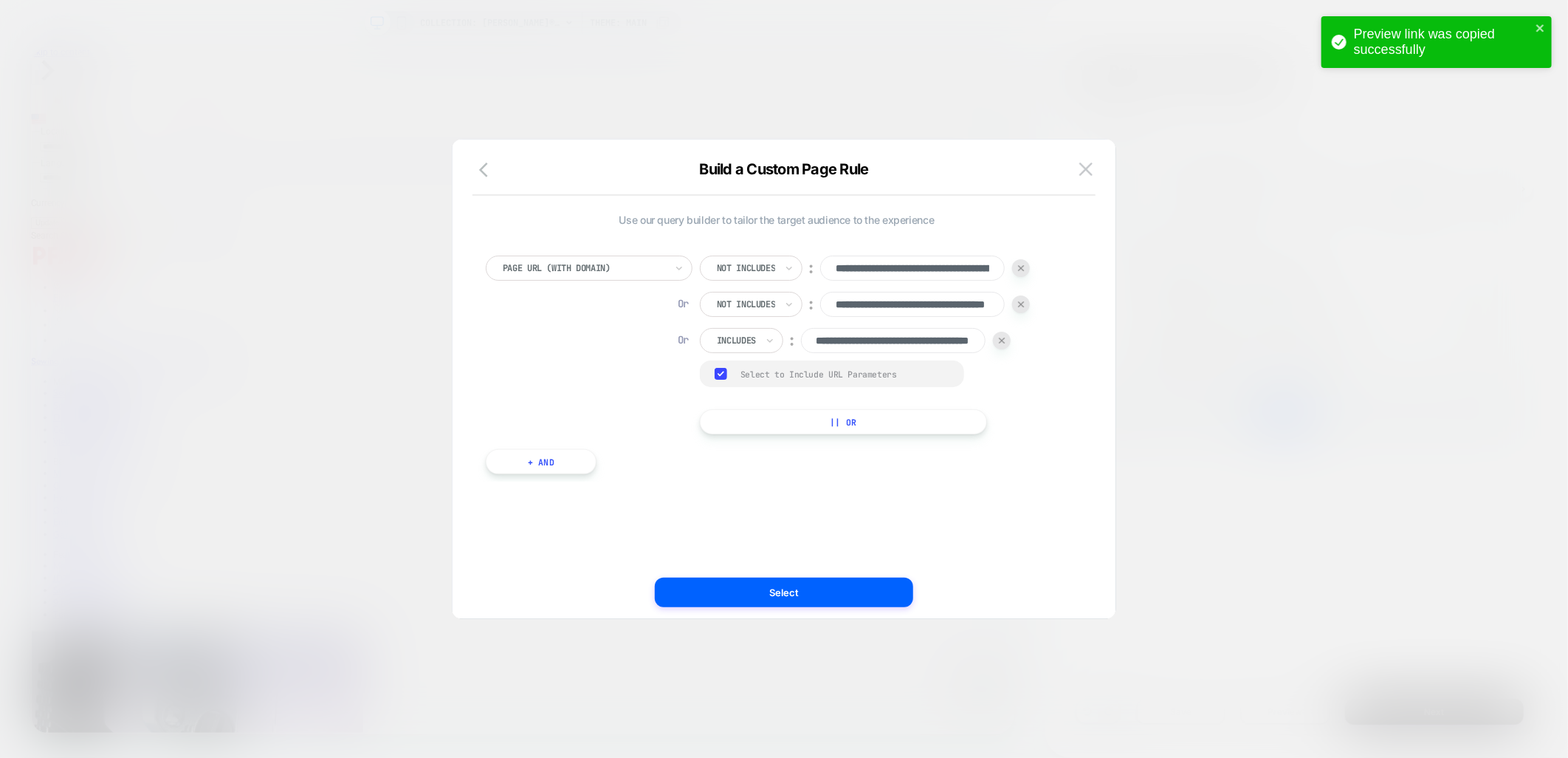
scroll to position [0, 99]
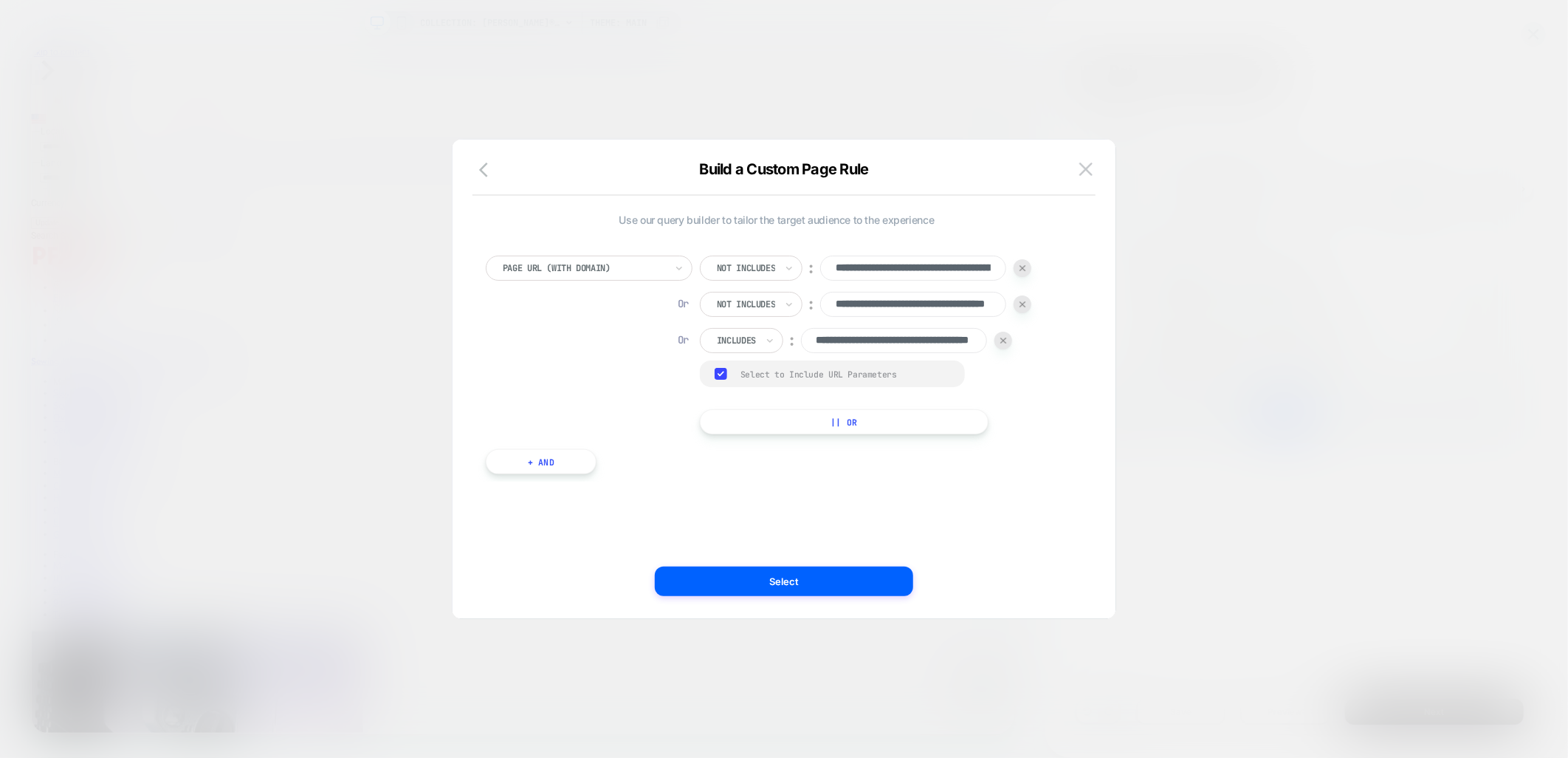
click at [1025, 307] on img at bounding box center [1022, 304] width 6 height 6
type input "**********"
click at [1025, 265] on img at bounding box center [1022, 268] width 6 height 6
type input "**********"
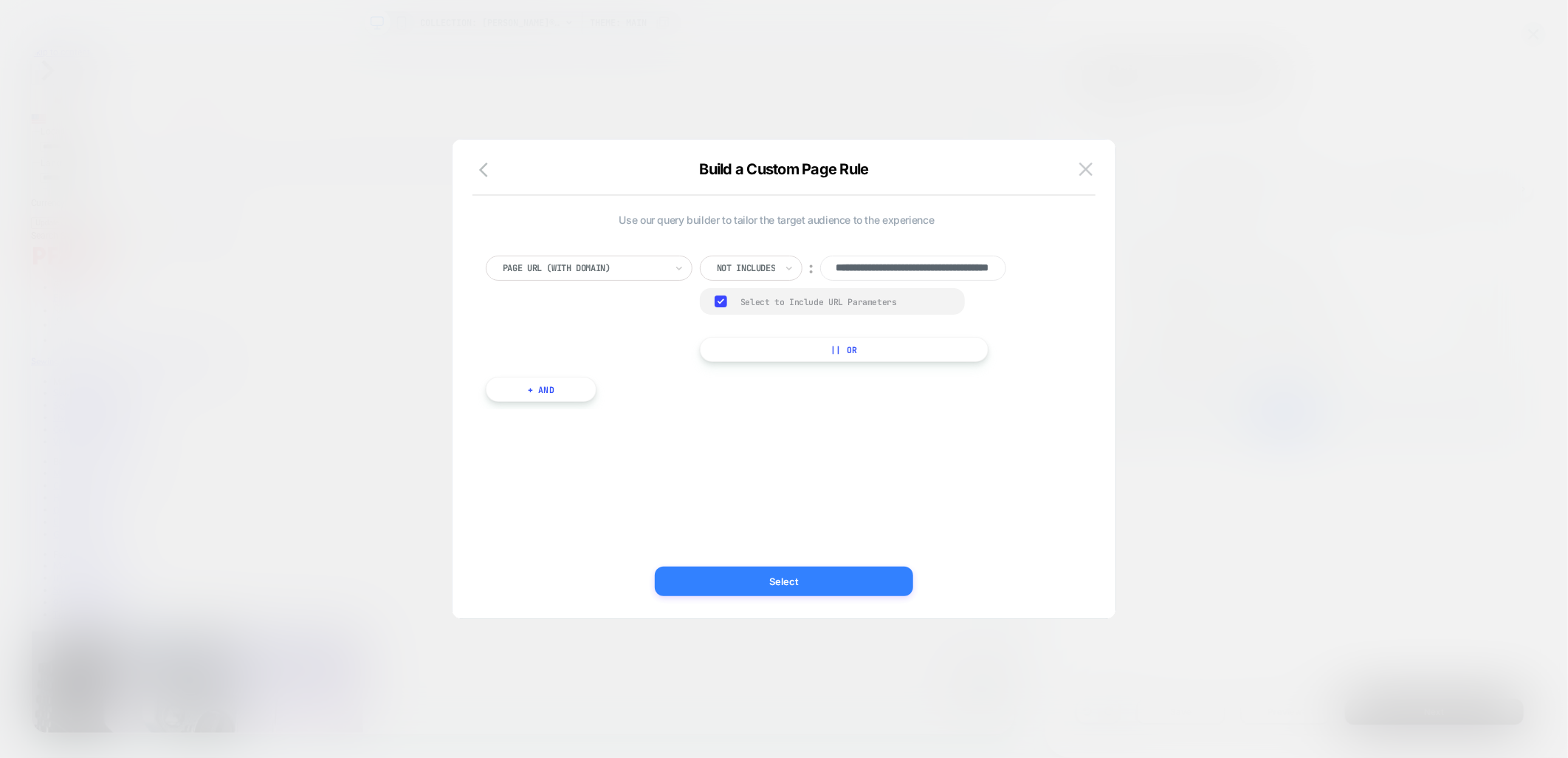
click at [770, 588] on button "Select" at bounding box center [784, 582] width 258 height 29
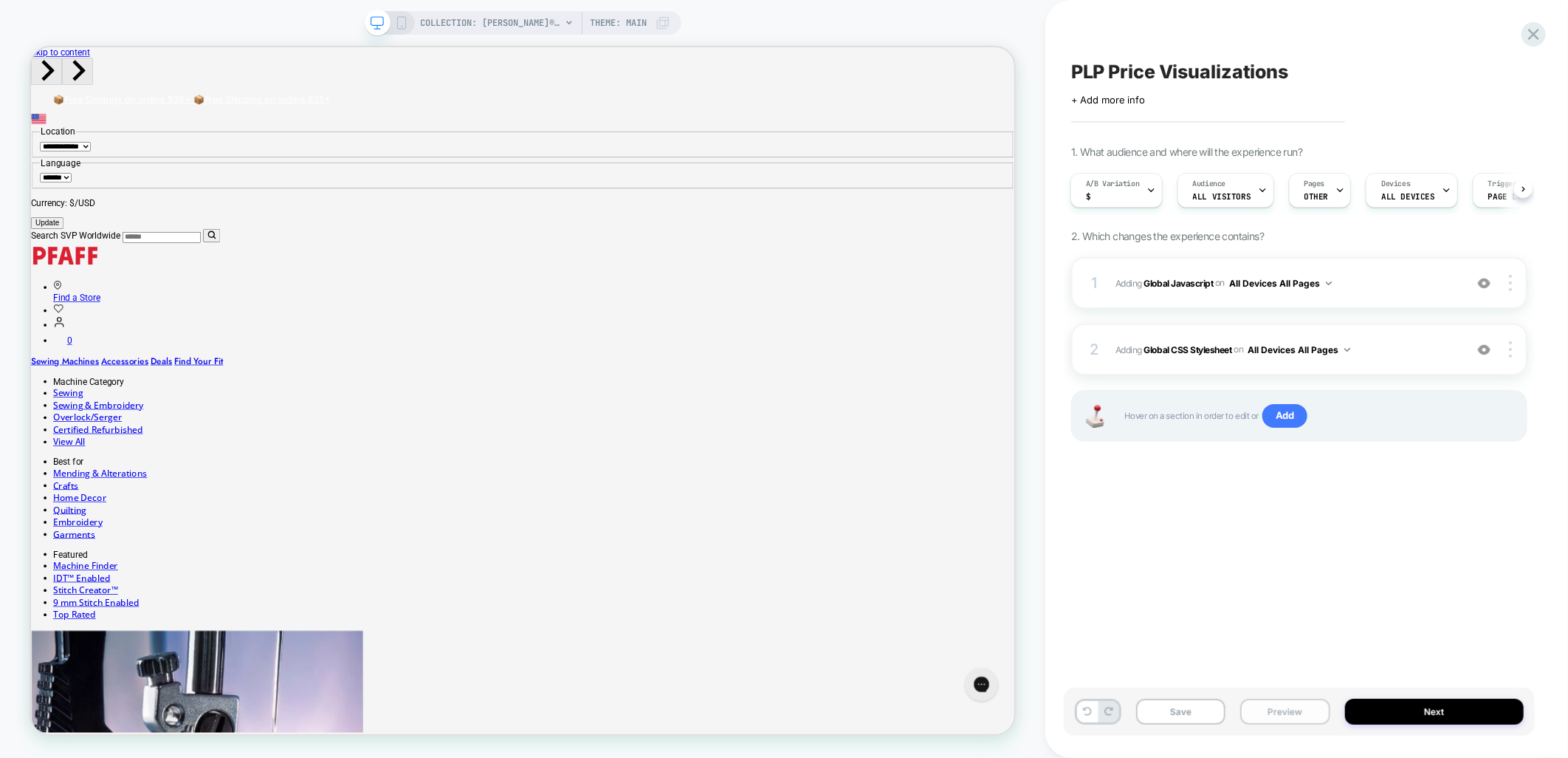
drag, startPoint x: 1161, startPoint y: 710, endPoint x: 1256, endPoint y: 719, distance: 95.4
click at [1162, 710] on button "Save" at bounding box center [1180, 712] width 89 height 26
click at [505, 21] on span "COLLECTION: [PERSON_NAME]® Certified Refurbished Machines (Category)" at bounding box center [491, 22] width 140 height 23
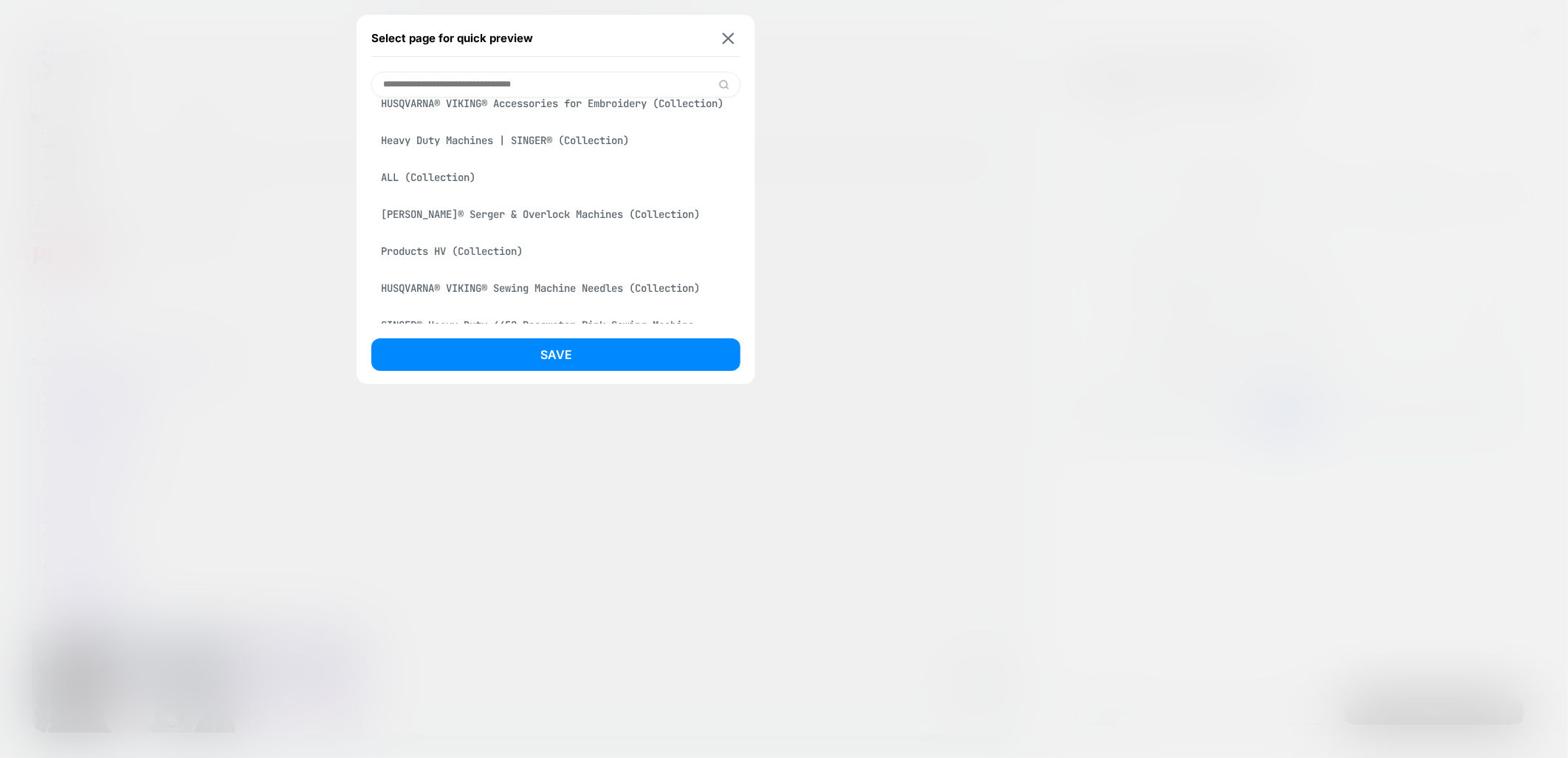
scroll to position [164, 0]
click at [548, 235] on div "[PERSON_NAME]® Serger & Overlock Machines (Collection)" at bounding box center [555, 220] width 369 height 28
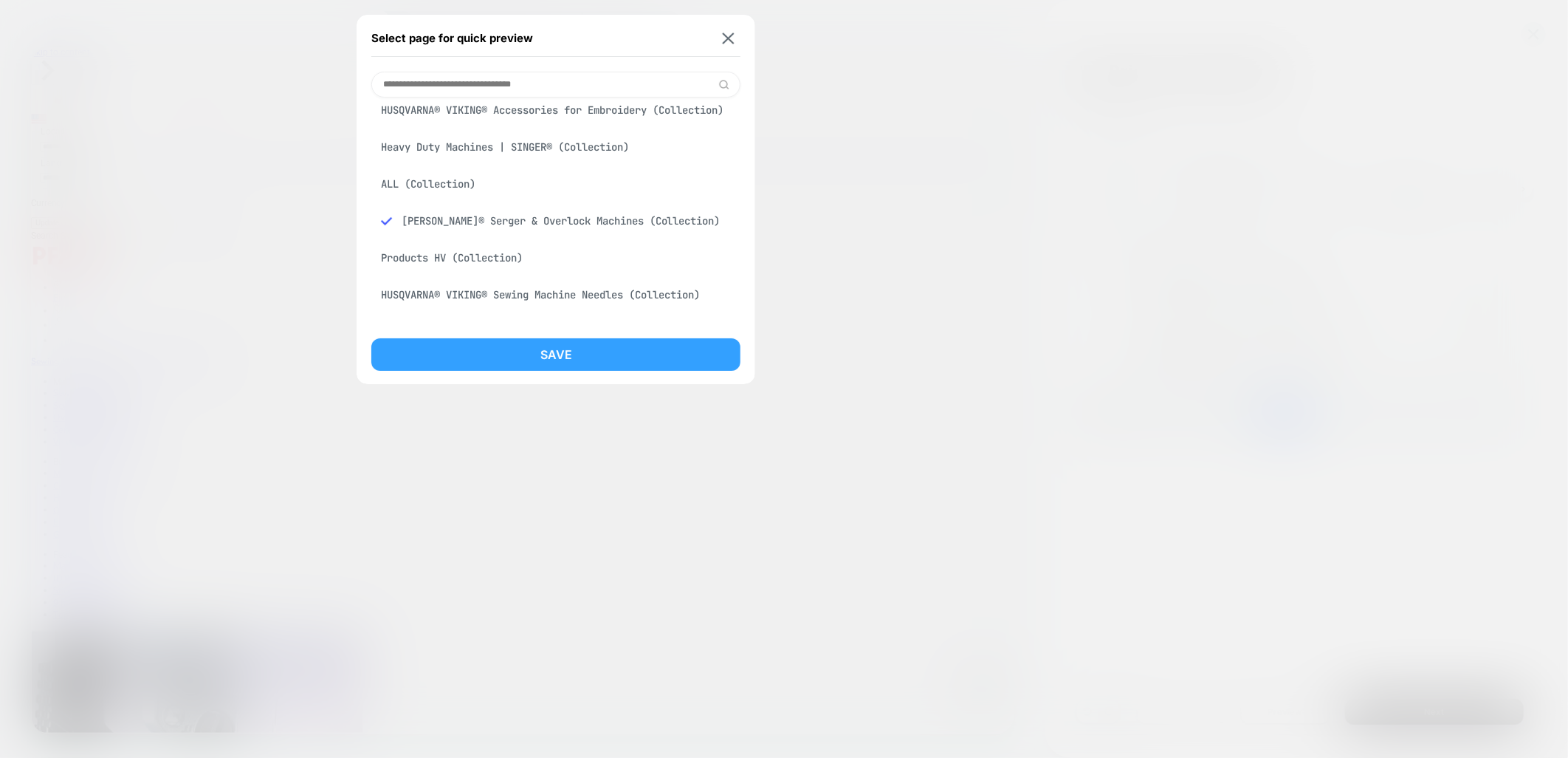
click at [615, 345] on button "Save" at bounding box center [555, 354] width 369 height 33
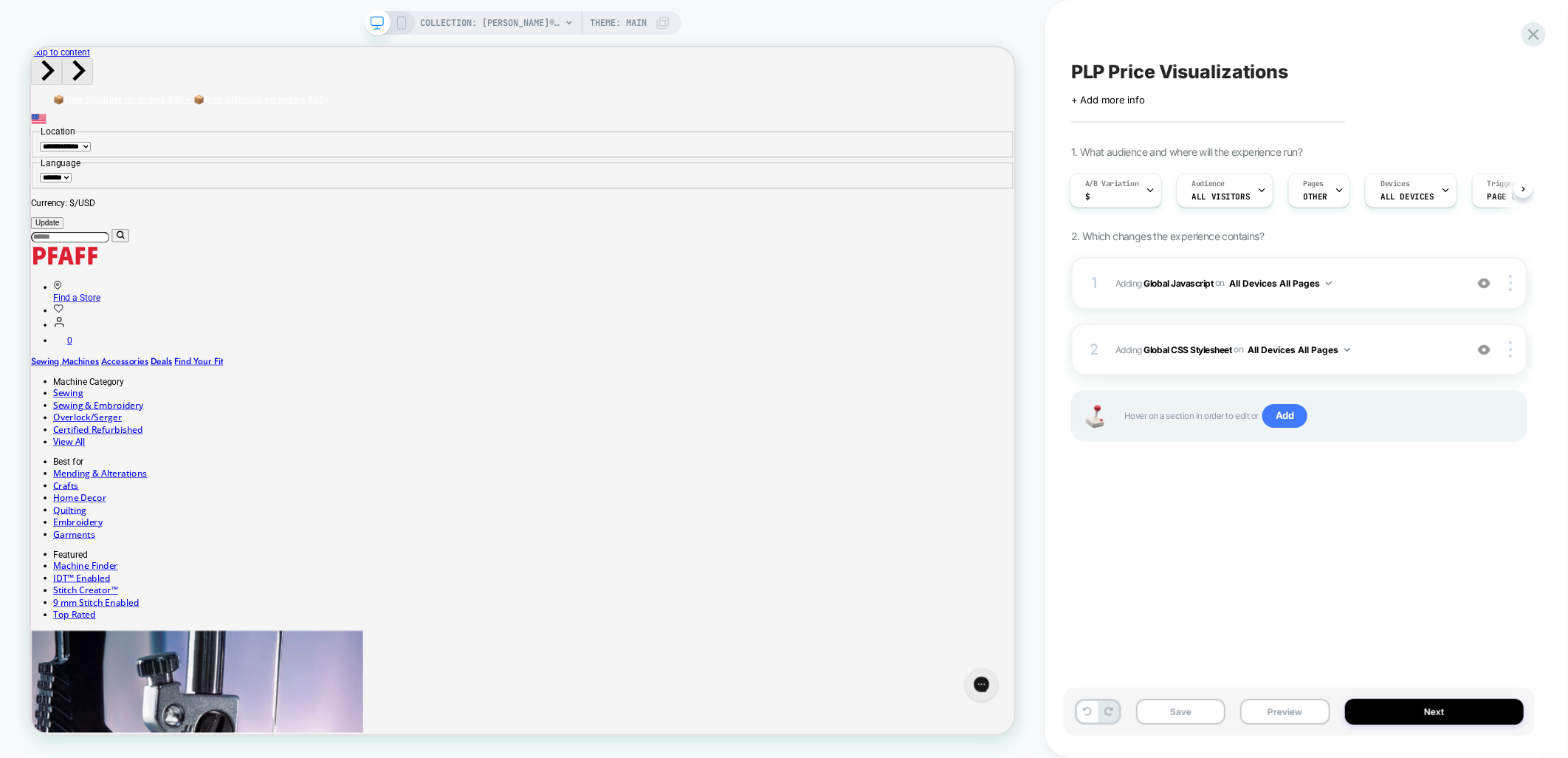
scroll to position [0, 0]
click at [1195, 714] on button "Save" at bounding box center [1180, 712] width 89 height 26
click at [1268, 717] on button "Preview" at bounding box center [1285, 712] width 89 height 26
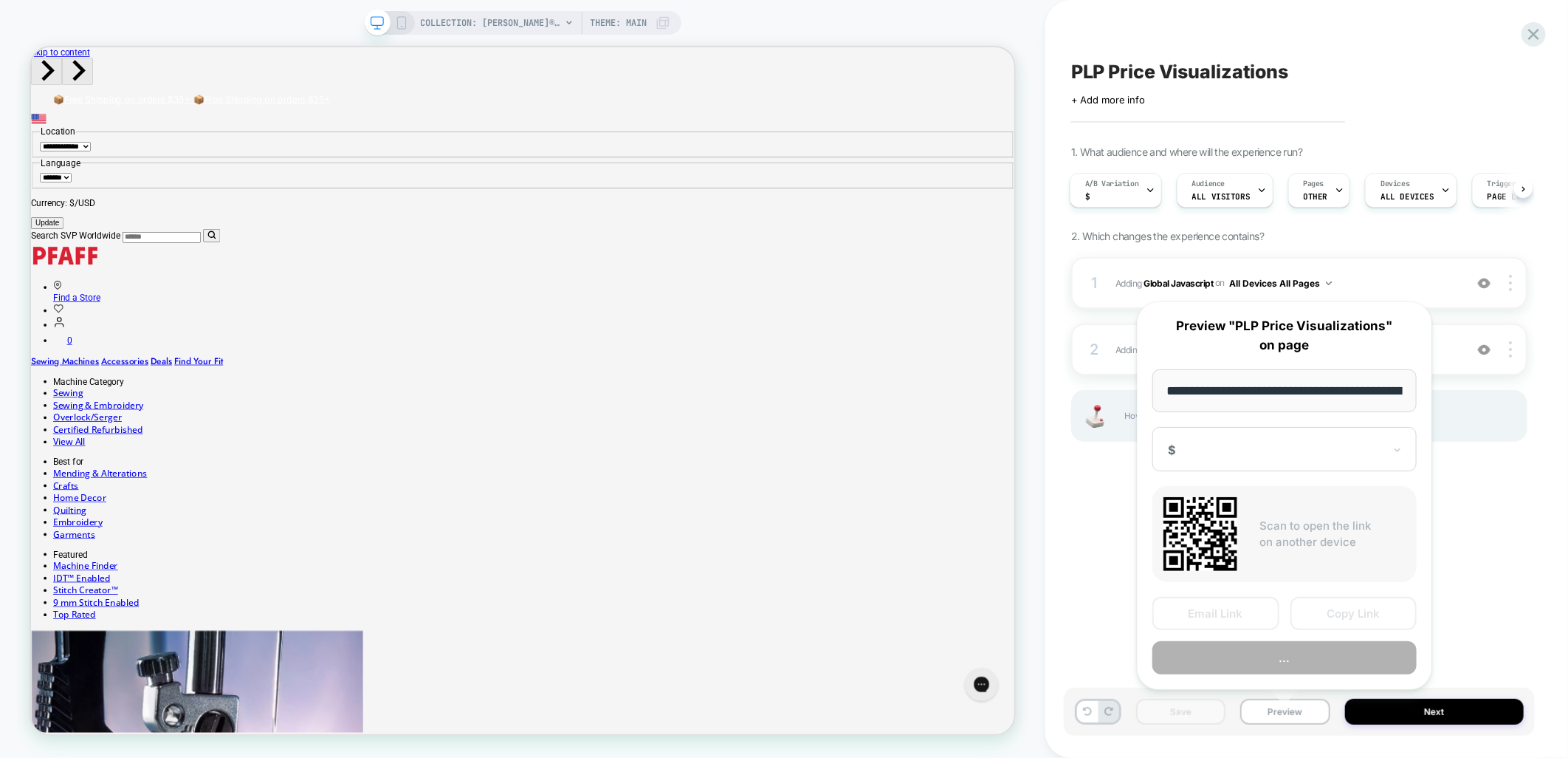
scroll to position [0, 292]
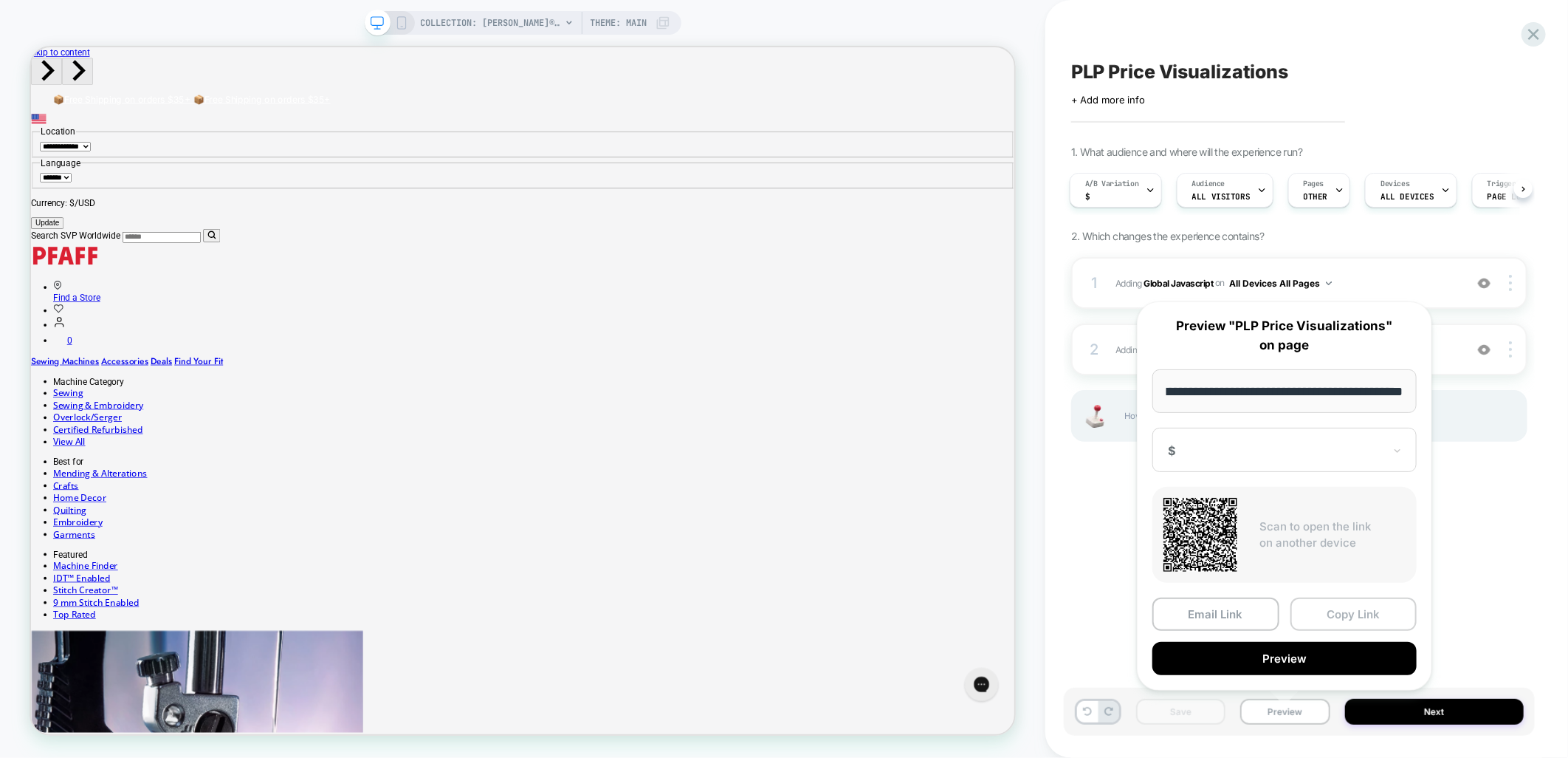
drag, startPoint x: 1360, startPoint y: 607, endPoint x: 1547, endPoint y: 552, distance: 194.9
click at [1360, 607] on button "Copy Link" at bounding box center [1354, 614] width 127 height 33
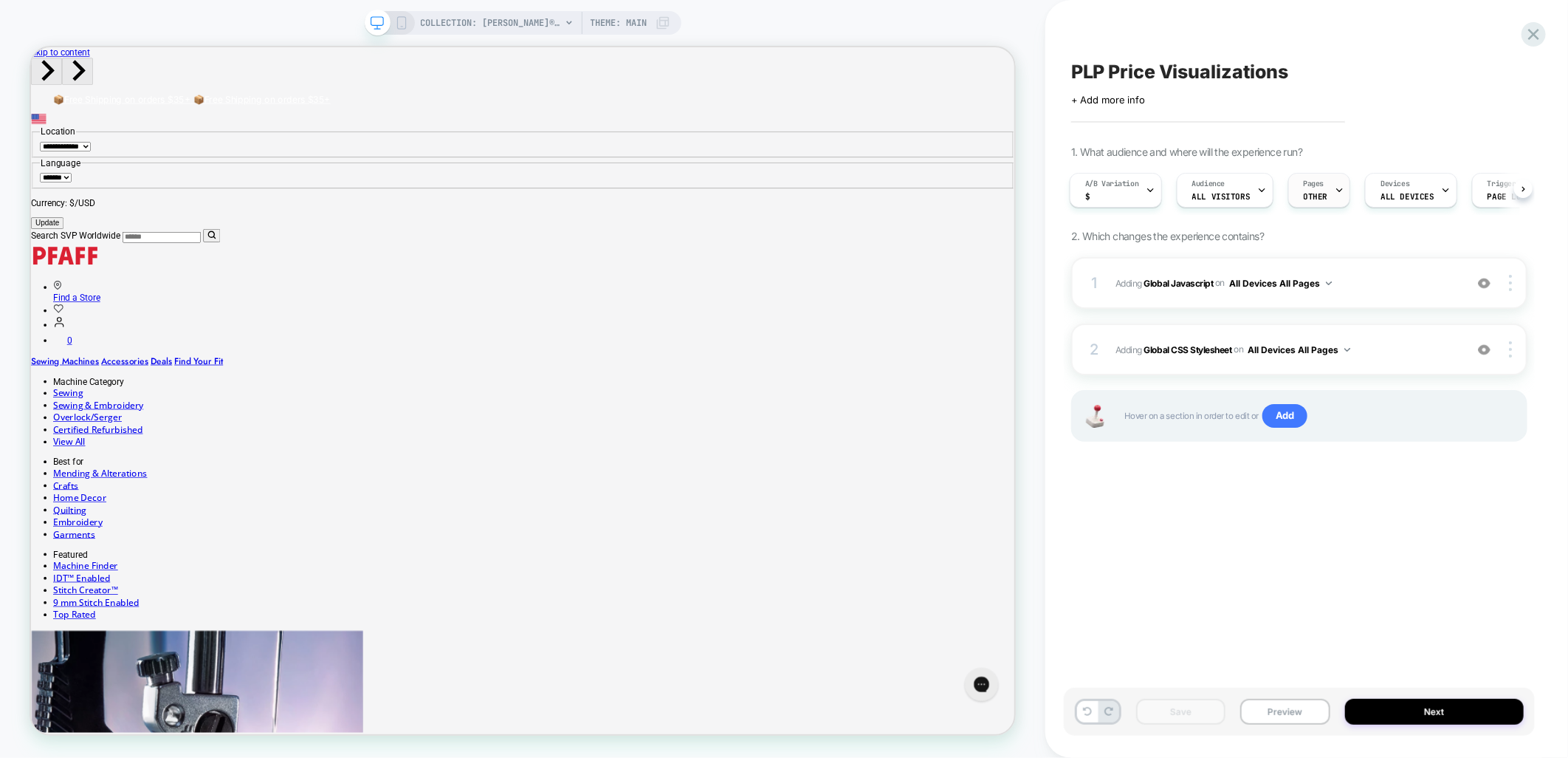
click at [1316, 201] on div "Pages OTHER" at bounding box center [1316, 190] width 54 height 33
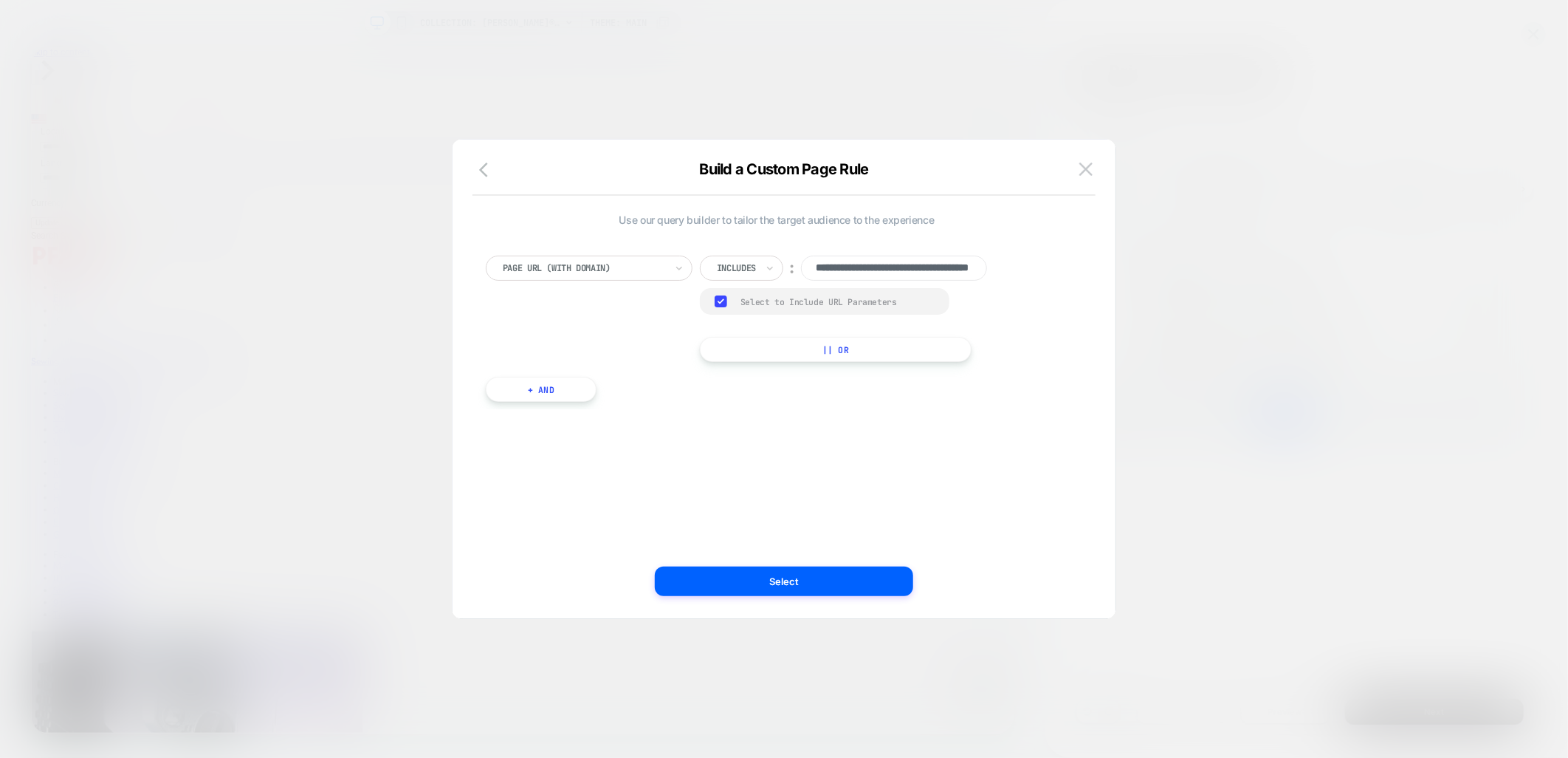
click at [771, 349] on button "|| Or" at bounding box center [835, 349] width 272 height 25
click at [823, 300] on input at bounding box center [893, 304] width 185 height 25
paste input "**********"
type input "**********"
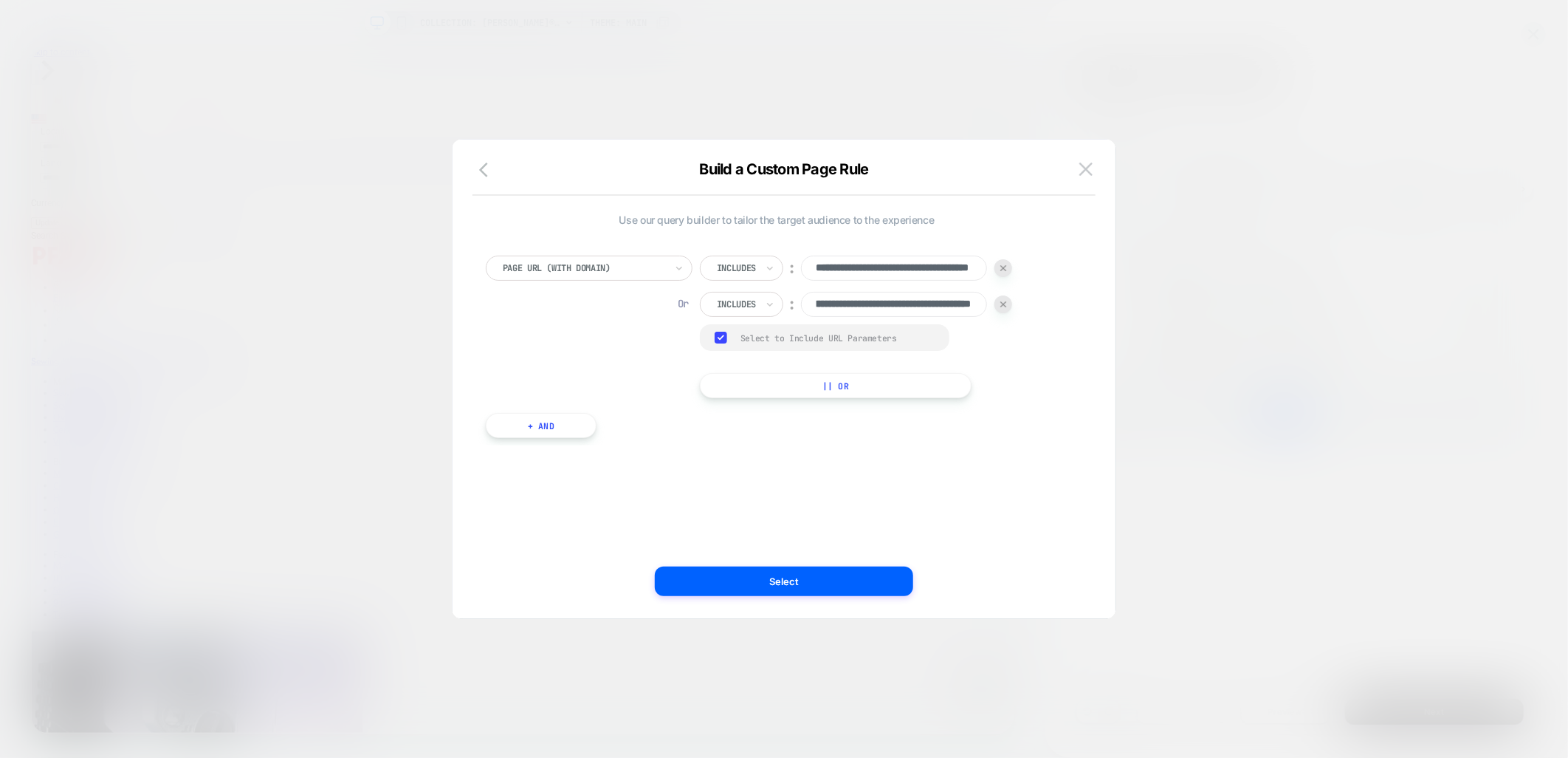
click at [769, 392] on button "|| Or" at bounding box center [835, 385] width 272 height 25
click at [854, 341] on input at bounding box center [893, 341] width 185 height 25
paste input "**********"
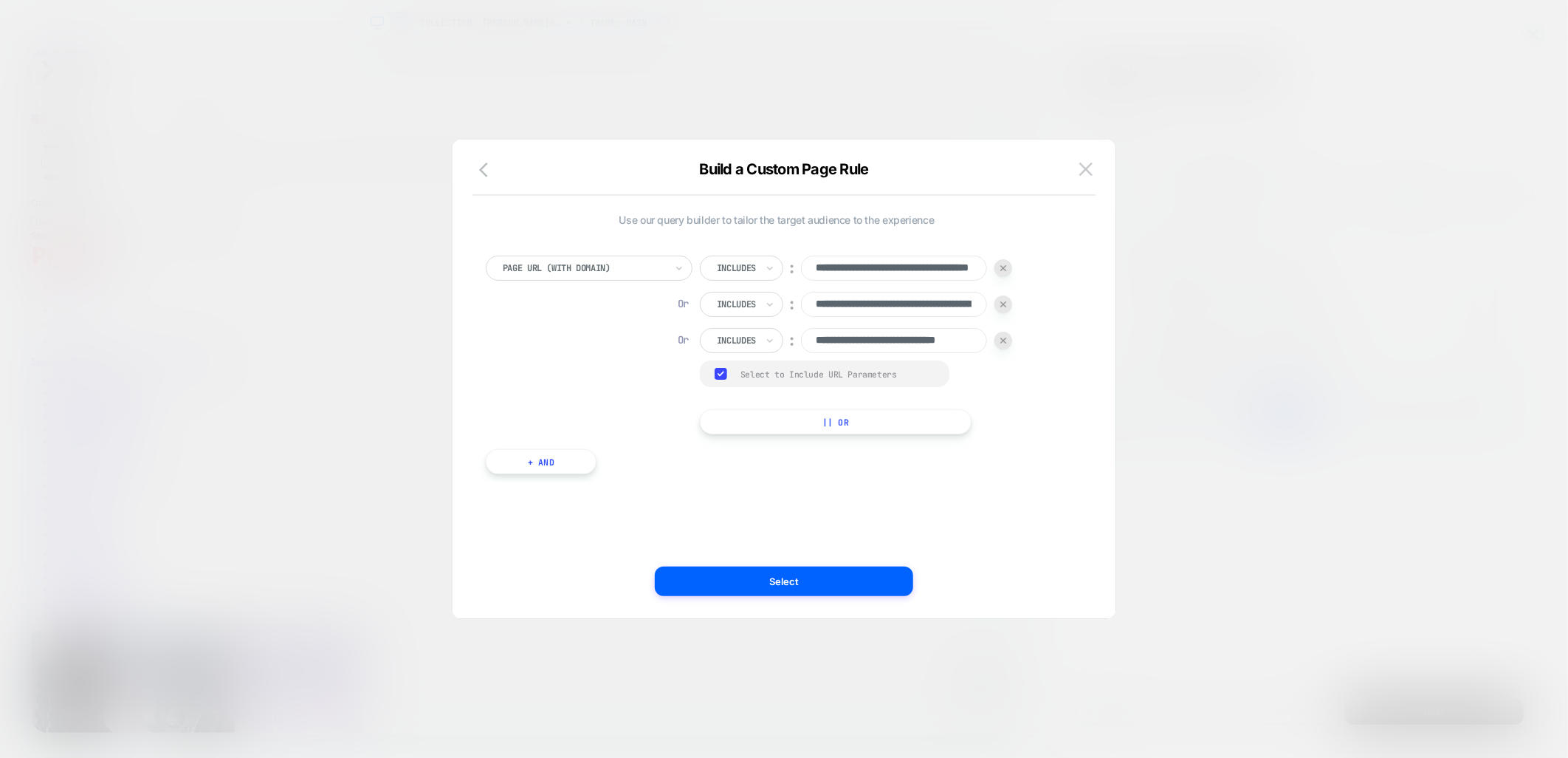
drag, startPoint x: 916, startPoint y: 340, endPoint x: 1014, endPoint y: 338, distance: 98.0
click at [1014, 338] on div "**********" at bounding box center [777, 345] width 582 height 179
type input "**********"
click at [933, 411] on button "|| Or" at bounding box center [835, 422] width 272 height 25
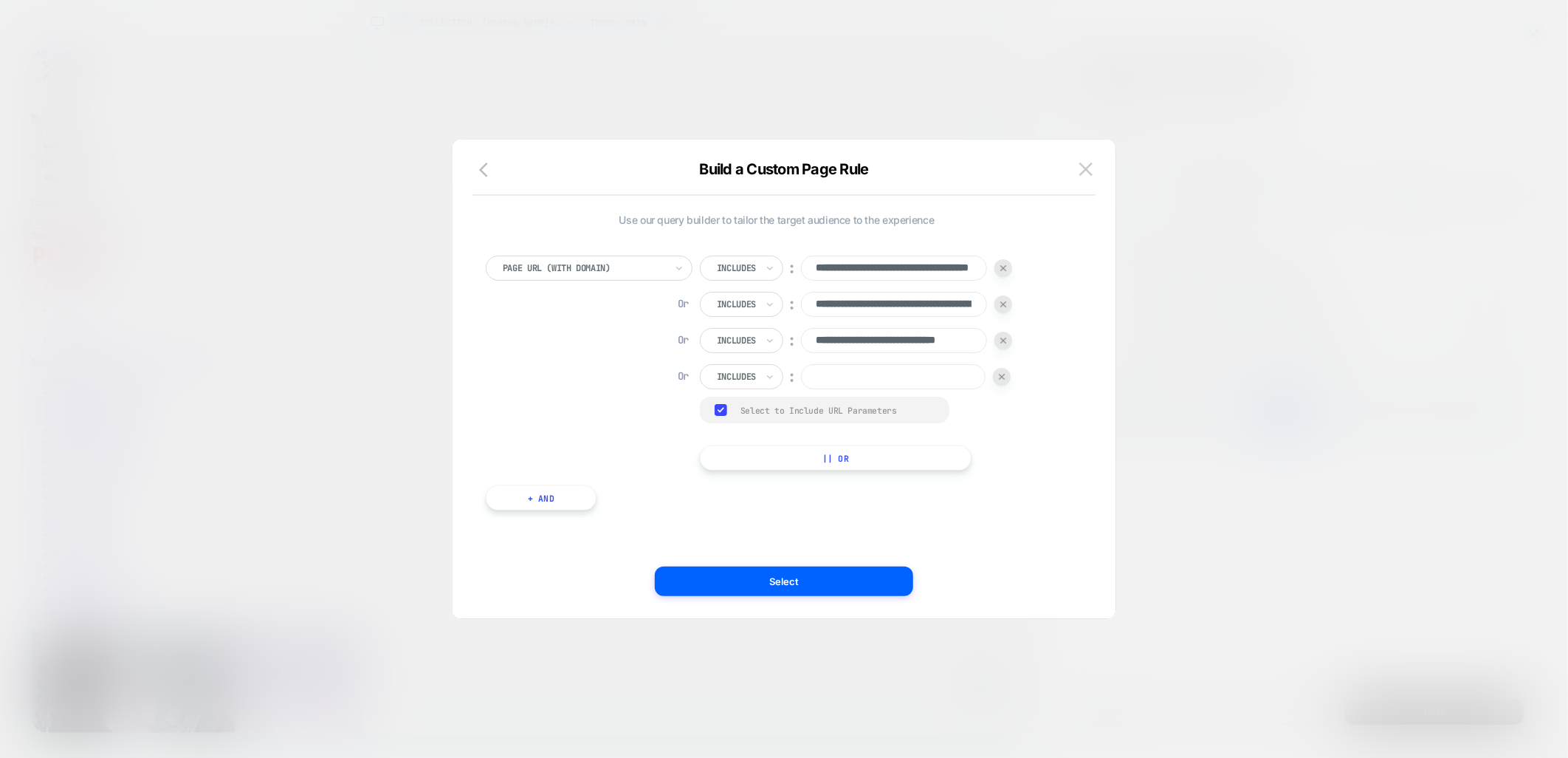
click at [921, 392] on div "**********" at bounding box center [856, 363] width 313 height 215
click at [892, 373] on input at bounding box center [893, 376] width 185 height 25
paste input "**********"
type input "**********"
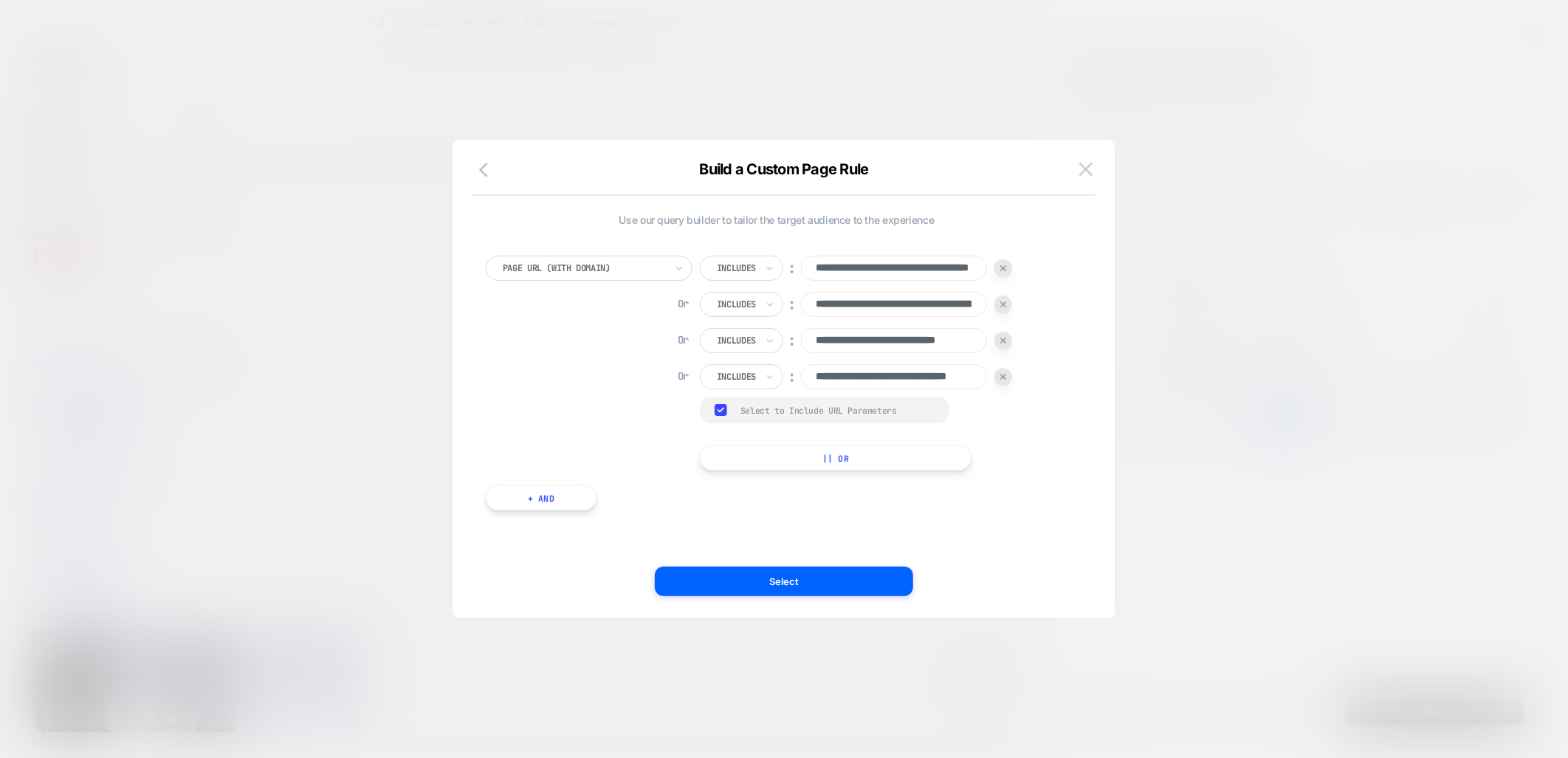
scroll to position [0, 0]
click at [828, 465] on button "|| Or" at bounding box center [835, 457] width 272 height 25
click at [890, 417] on input at bounding box center [893, 412] width 185 height 25
paste input "**********"
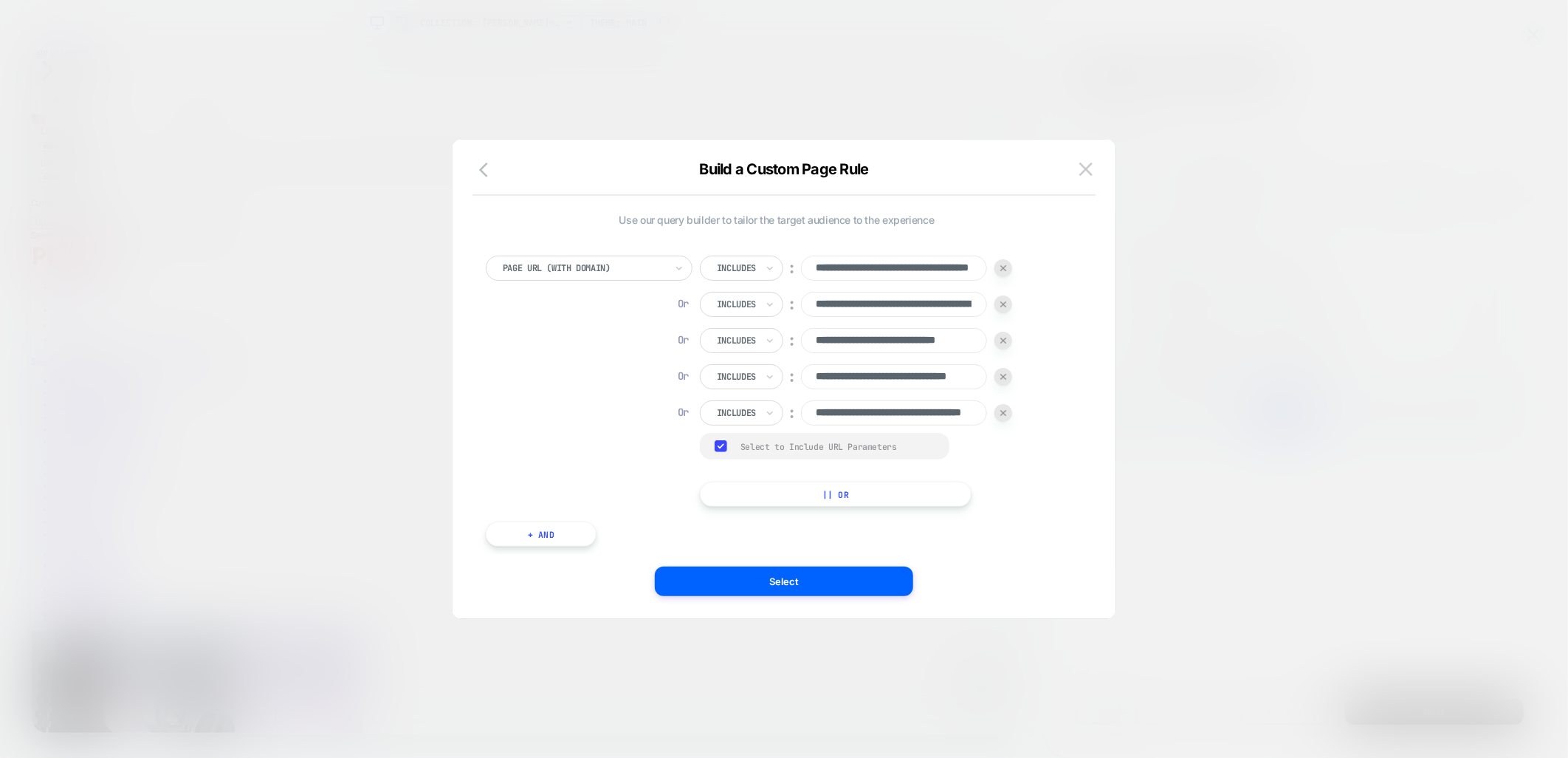
type input "**********"
drag, startPoint x: 816, startPoint y: 497, endPoint x: 845, endPoint y: 465, distance: 43.2
click at [816, 497] on button "|| Or" at bounding box center [835, 494] width 272 height 25
click at [854, 441] on input at bounding box center [893, 449] width 185 height 25
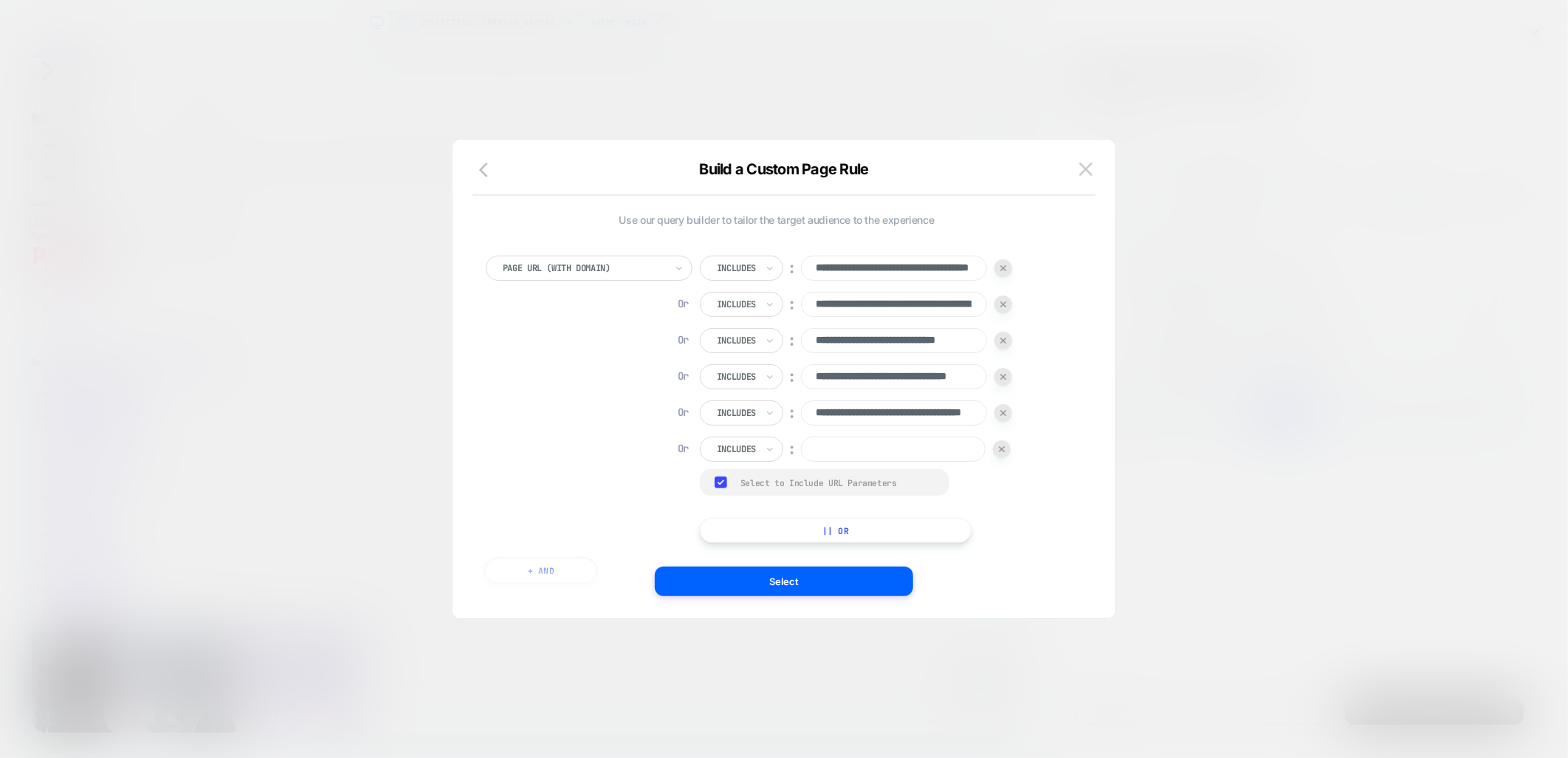
paste input "**********"
type input "**********"
click at [939, 542] on button "|| Or" at bounding box center [835, 530] width 272 height 25
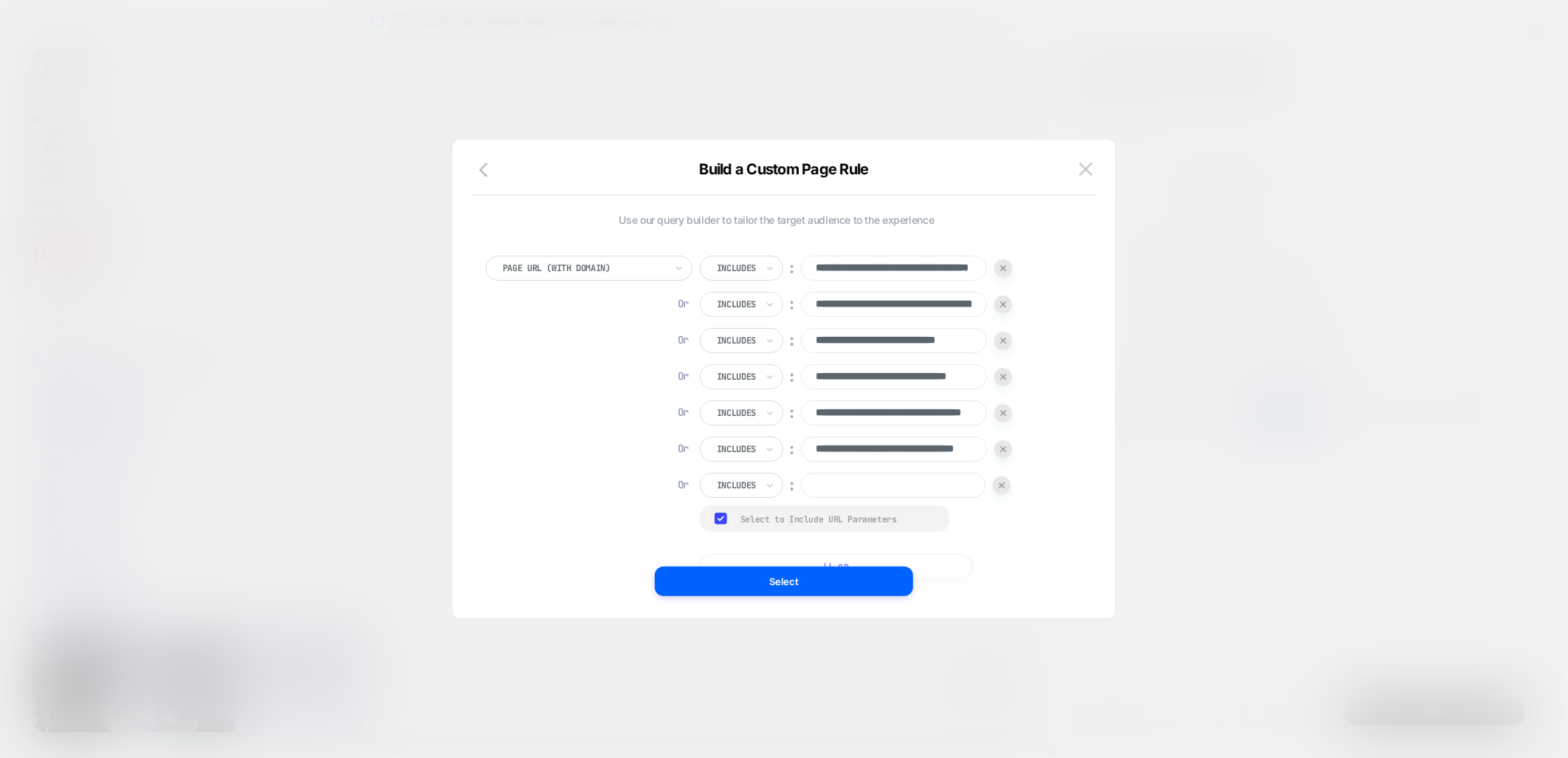
click at [840, 486] on input at bounding box center [893, 485] width 185 height 25
paste input "**********"
type input "**********"
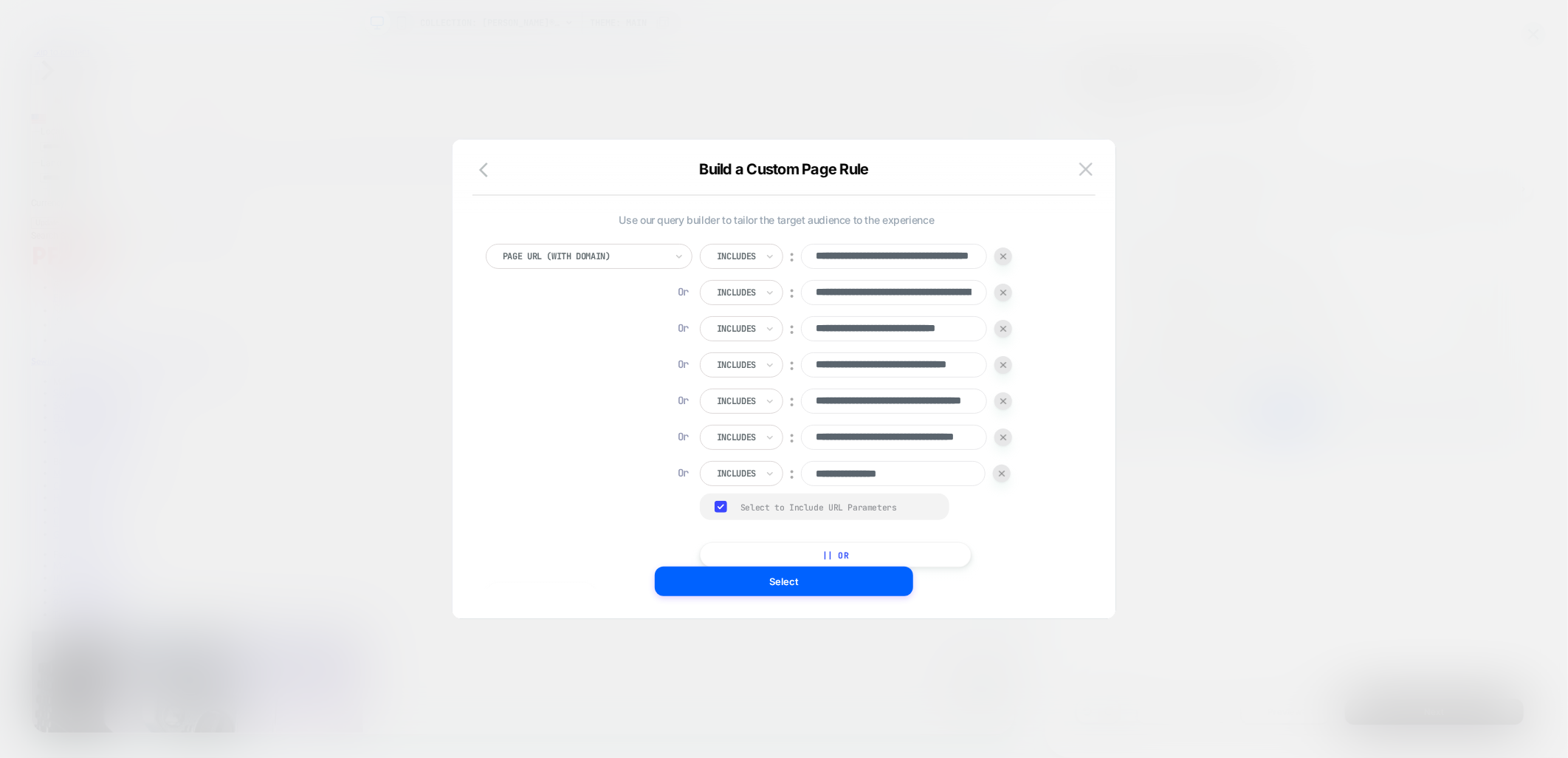
scroll to position [15, 0]
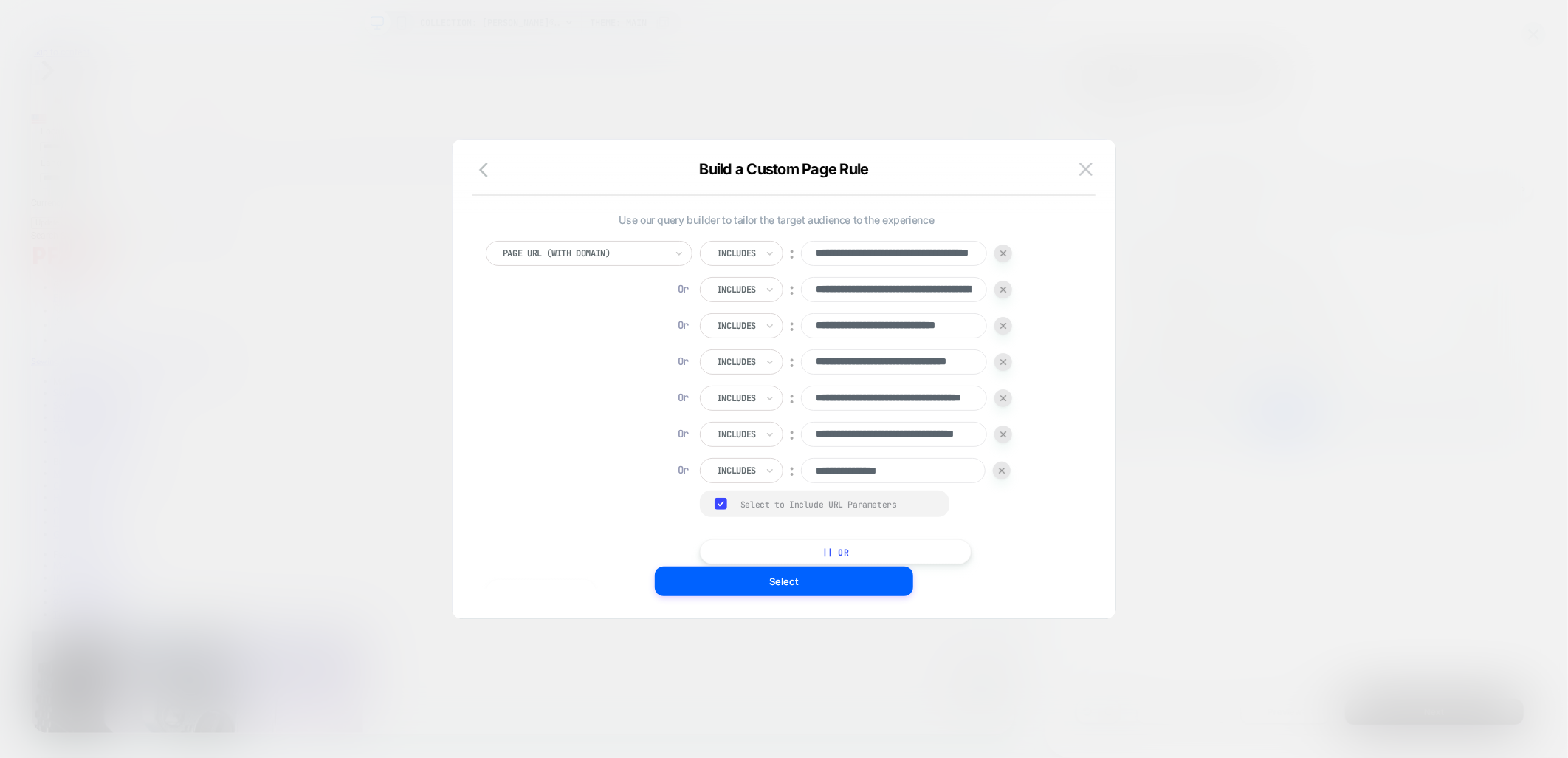
click at [901, 542] on button "|| Or" at bounding box center [835, 551] width 272 height 25
click at [892, 511] on input at bounding box center [893, 506] width 185 height 25
paste input "**********"
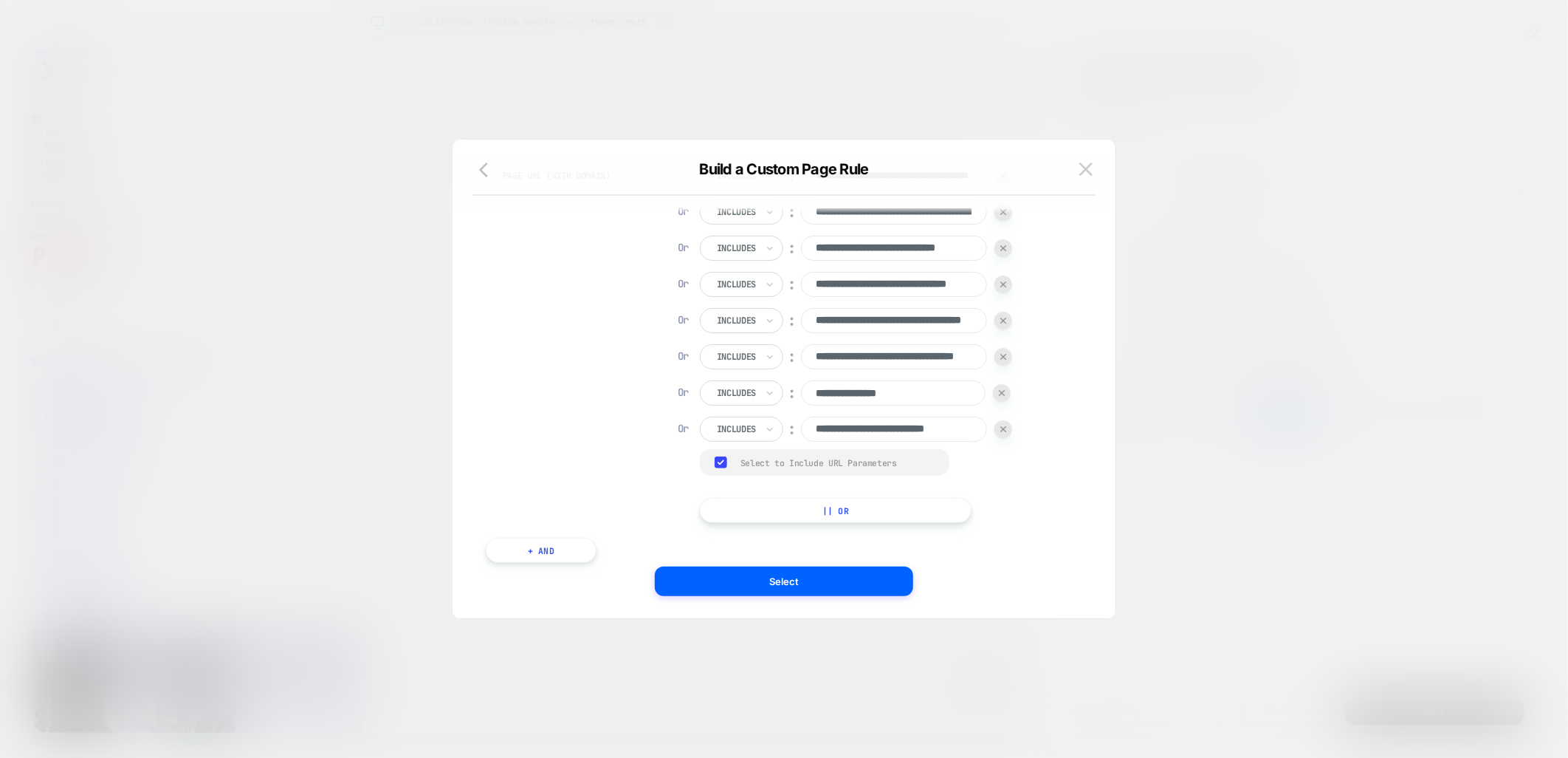
scroll to position [125, 0]
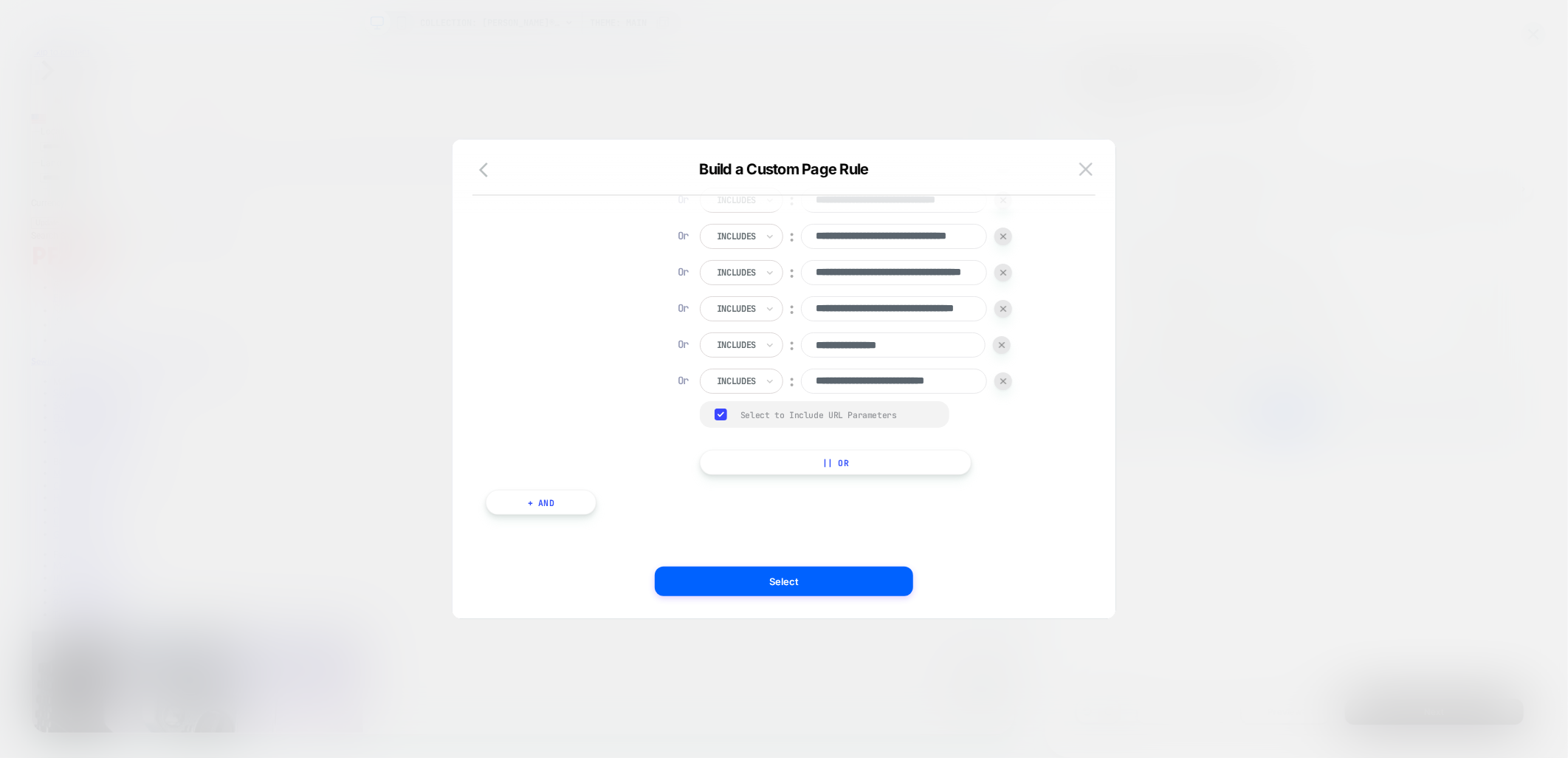
type input "**********"
click at [892, 475] on div "**********" at bounding box center [777, 322] width 597 height 430
click at [746, 459] on button "|| Or" at bounding box center [835, 462] width 272 height 25
click at [858, 404] on input at bounding box center [893, 417] width 185 height 25
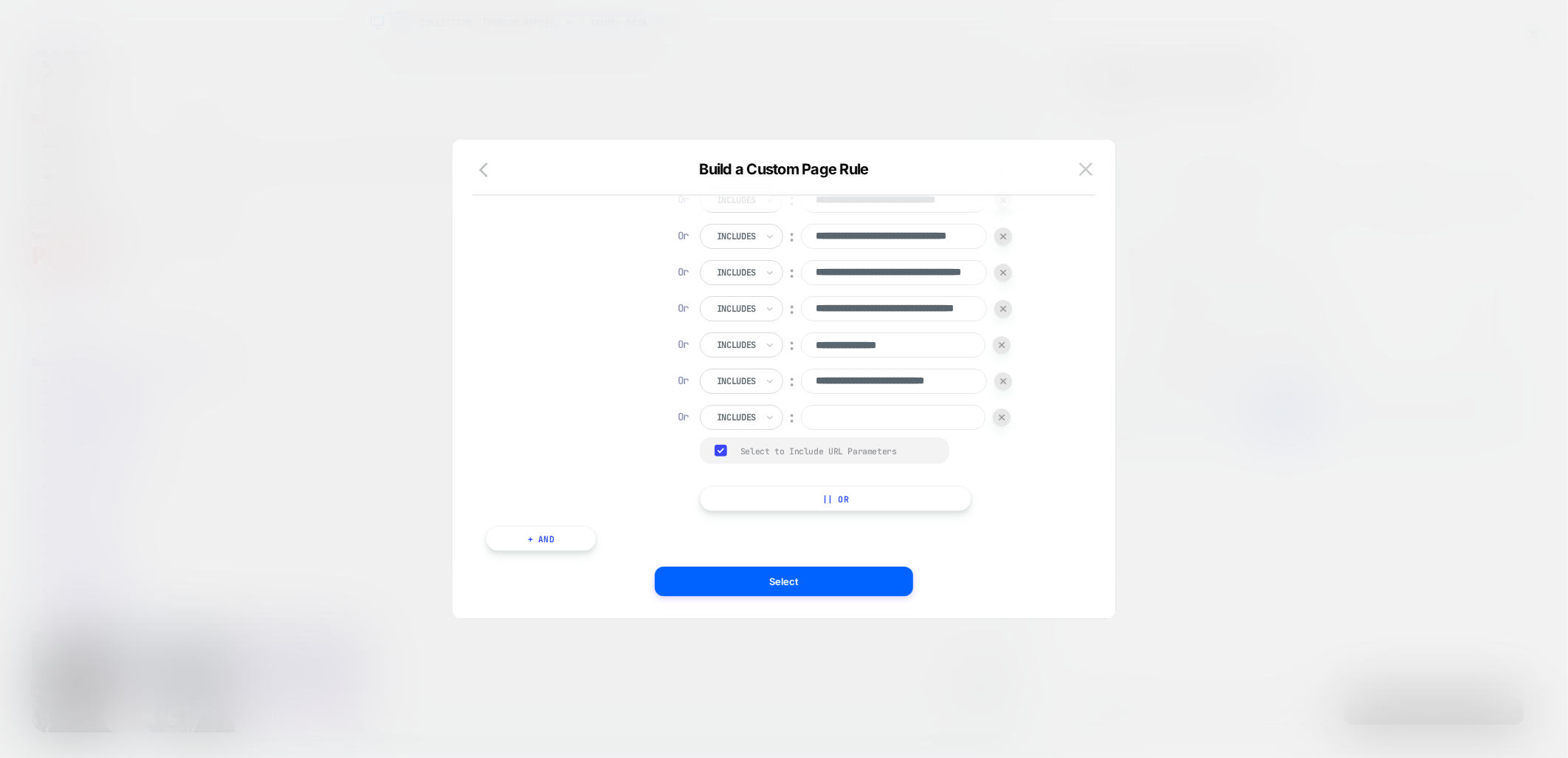
paste input "**********"
type input "**********"
click at [961, 415] on input "**********" at bounding box center [893, 417] width 186 height 25
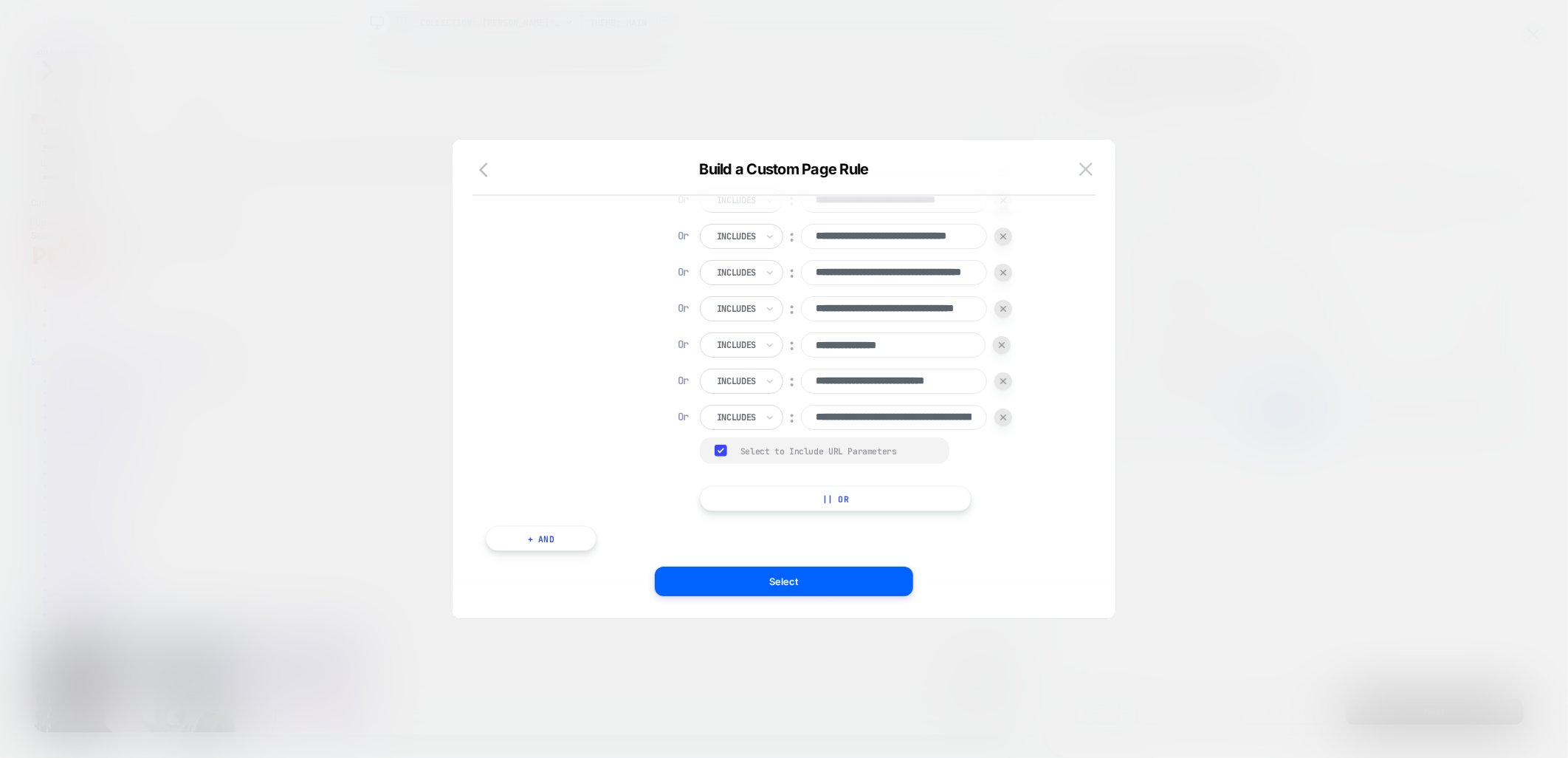
click at [821, 503] on button "|| Or" at bounding box center [835, 498] width 272 height 25
click at [854, 445] on input at bounding box center [893, 453] width 185 height 25
paste input "**********"
type input "**********"
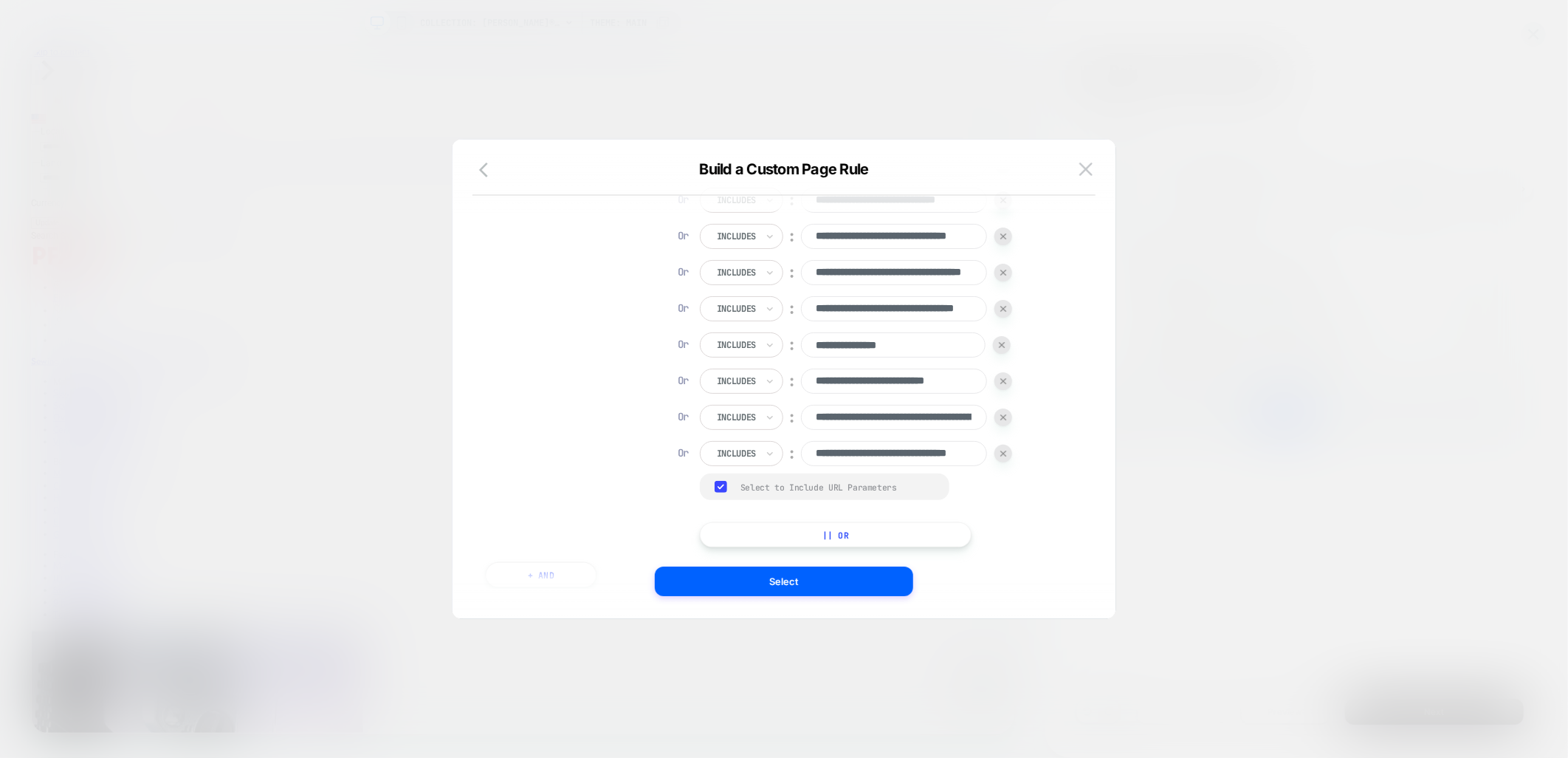
scroll to position [0, 0]
drag, startPoint x: 761, startPoint y: 534, endPoint x: 826, endPoint y: 512, distance: 68.6
click at [763, 534] on button "|| Or" at bounding box center [835, 534] width 272 height 25
click at [898, 488] on input at bounding box center [893, 489] width 185 height 25
paste input "**********"
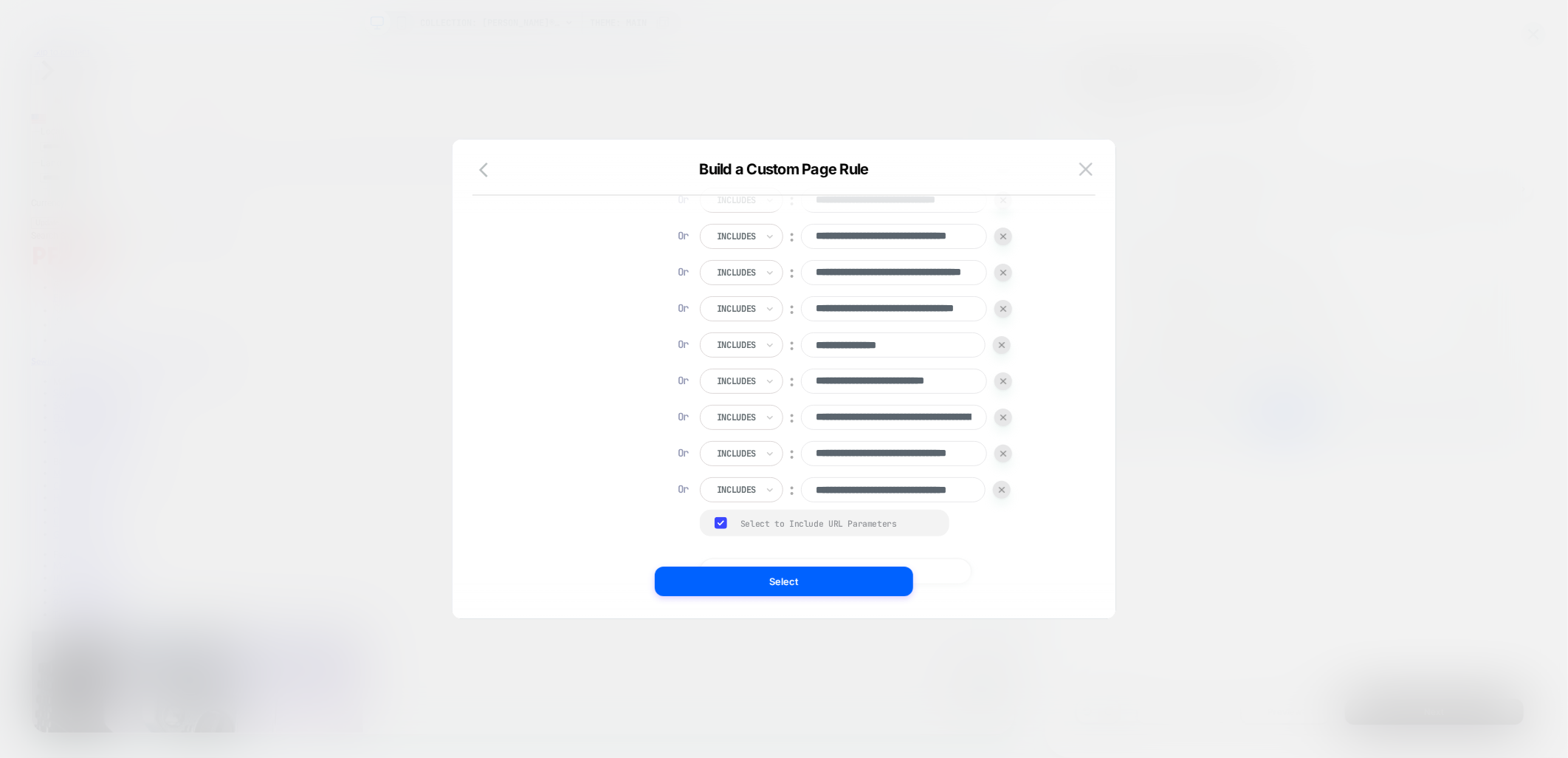
scroll to position [0, 62]
type input "**********"
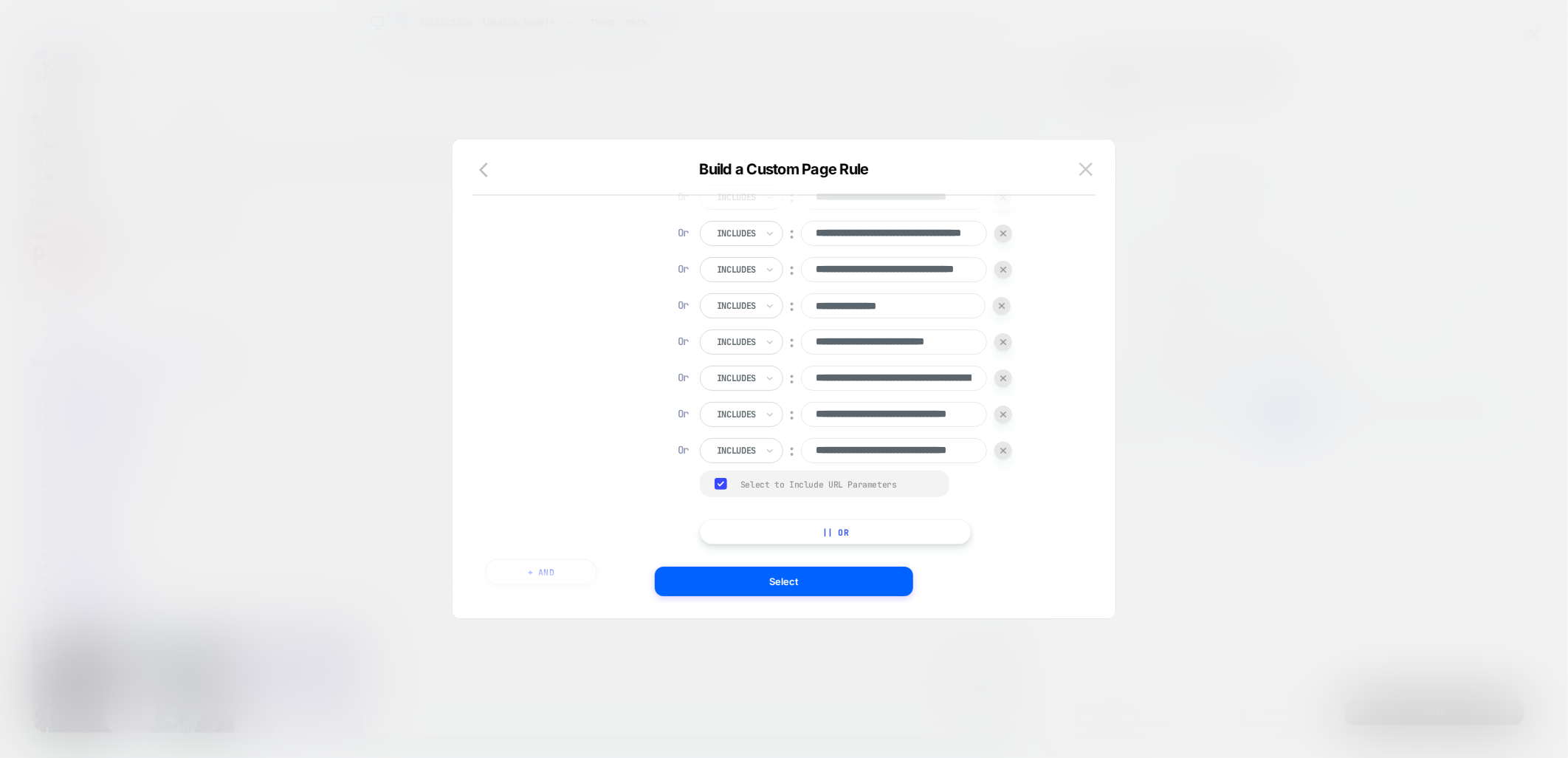
scroll to position [233, 0]
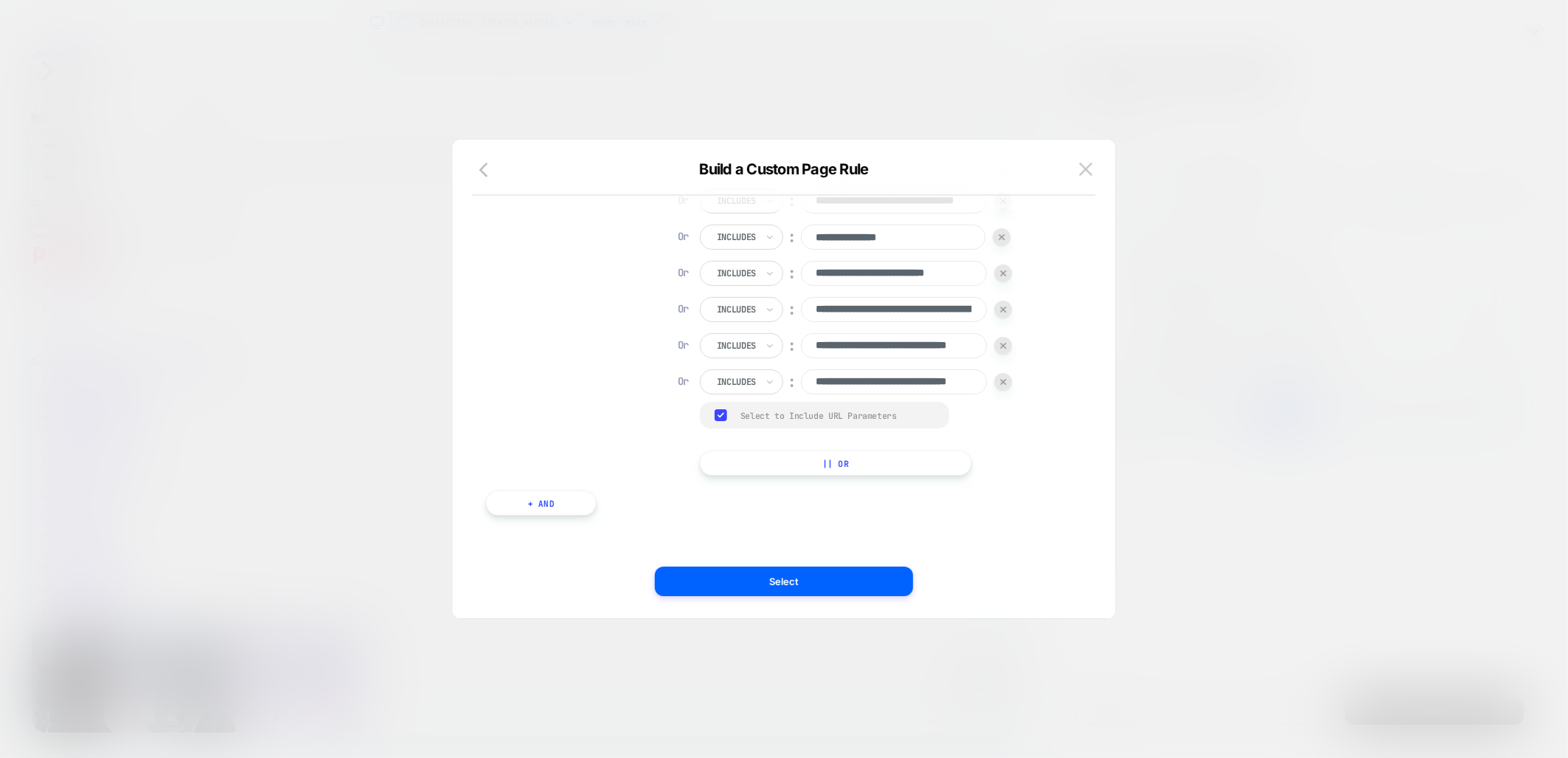
click at [777, 459] on button "|| Or" at bounding box center [835, 462] width 272 height 25
click at [843, 417] on input at bounding box center [893, 417] width 185 height 25
paste input "**********"
type input "**********"
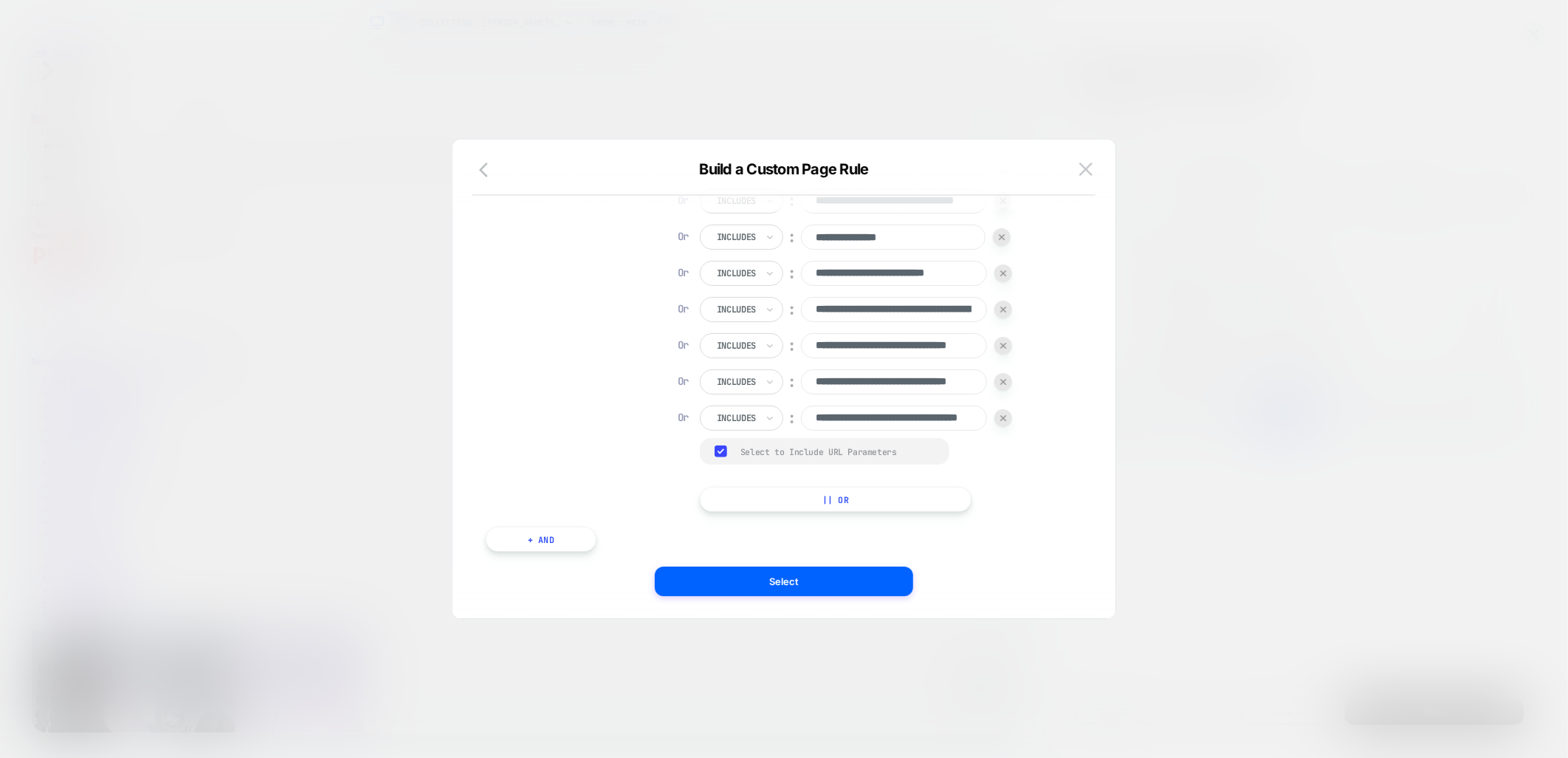
scroll to position [0, 0]
drag, startPoint x: 835, startPoint y: 494, endPoint x: 842, endPoint y: 492, distance: 7.3
click at [835, 494] on button "|| Or" at bounding box center [835, 499] width 272 height 25
click at [867, 455] on input at bounding box center [893, 454] width 185 height 25
paste input "**********"
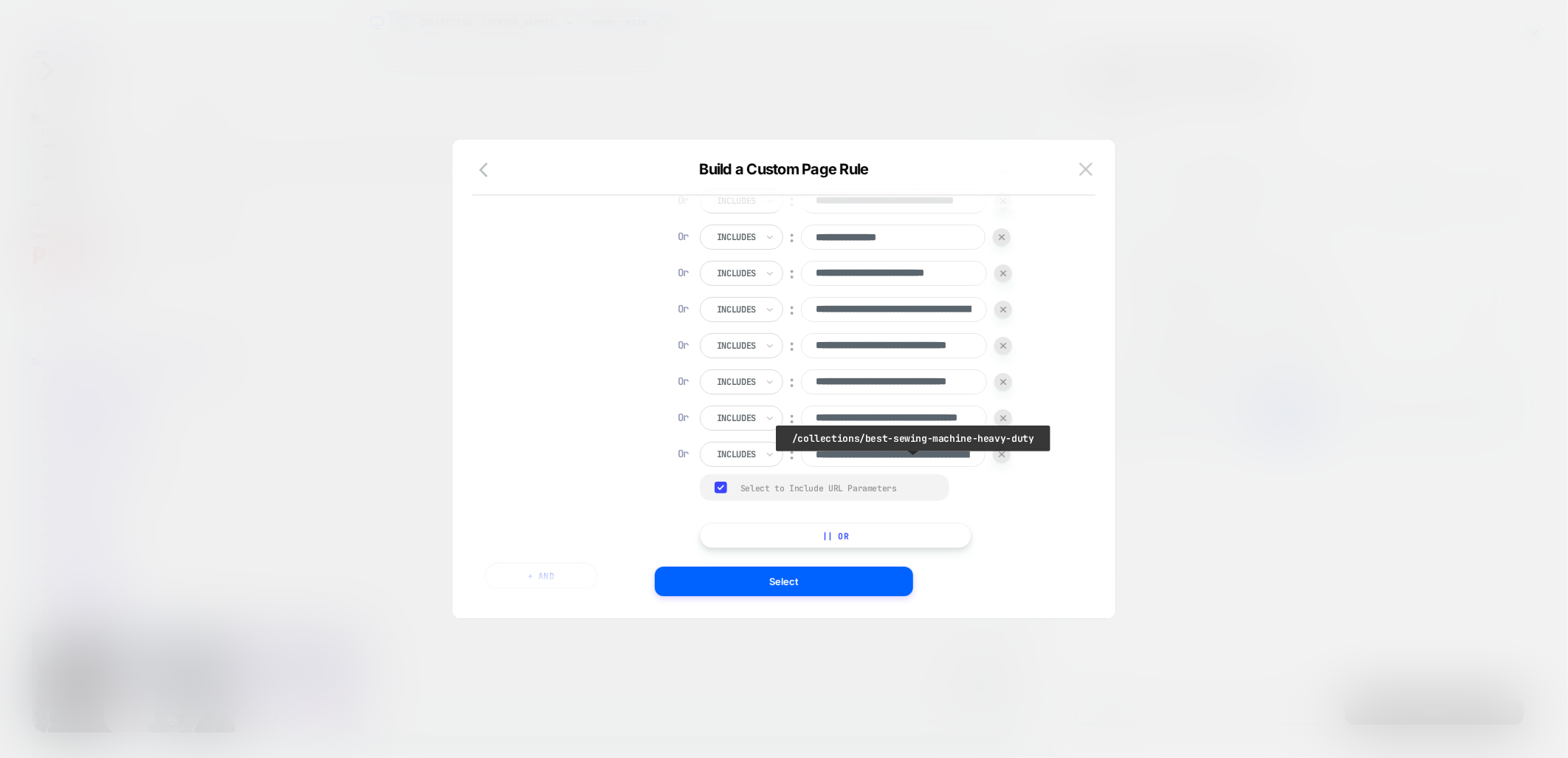
scroll to position [0, 111]
type input "**********"
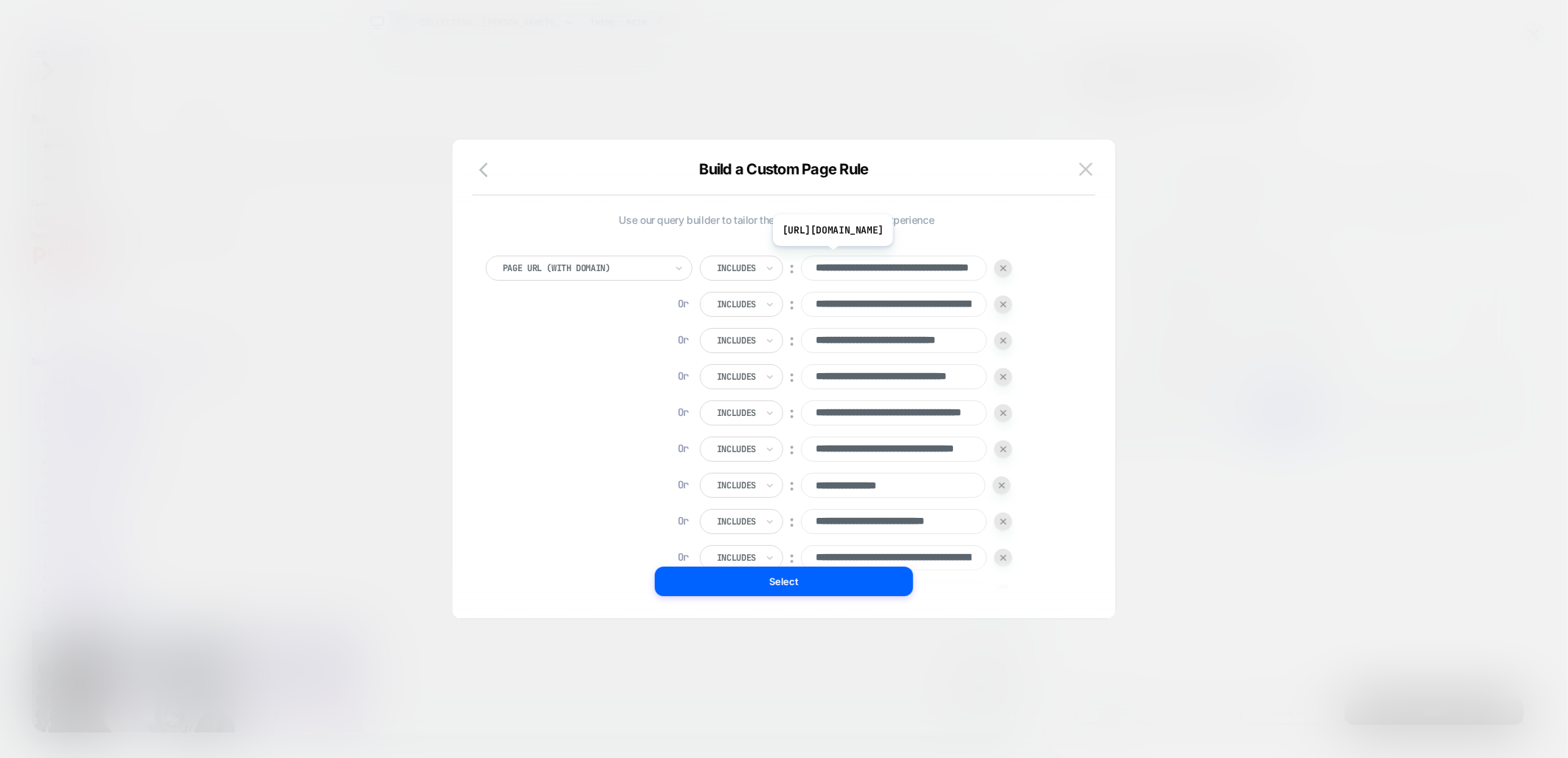
scroll to position [0, 99]
drag, startPoint x: 817, startPoint y: 267, endPoint x: 860, endPoint y: 266, distance: 43.0
click at [860, 266] on input "**********" at bounding box center [893, 268] width 186 height 25
click at [814, 341] on input "**********" at bounding box center [893, 341] width 186 height 25
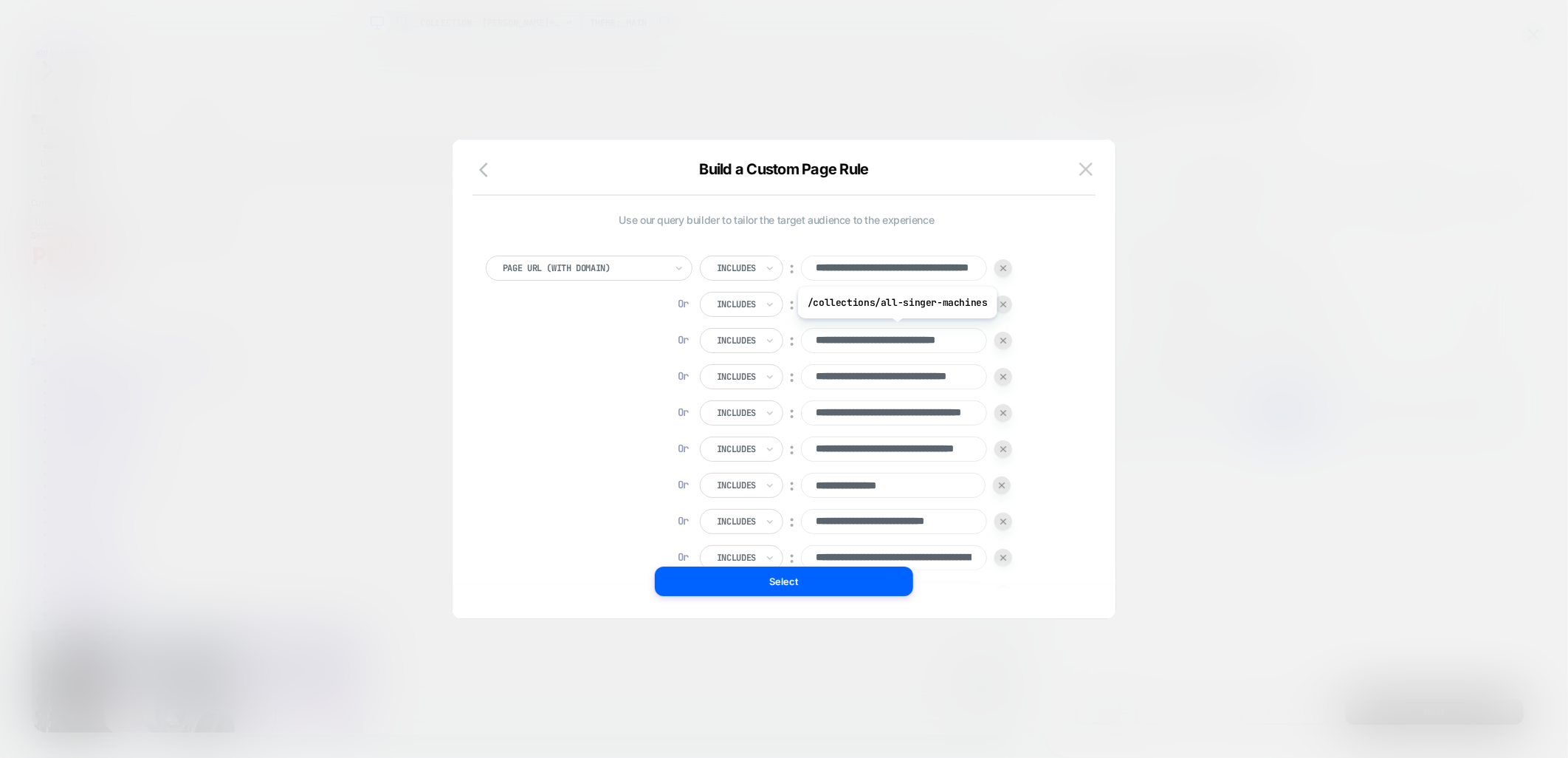
paste input "**********"
type input "**********"
click at [810, 378] on input "**********" at bounding box center [893, 376] width 186 height 25
paste input "**********"
type input "**********"
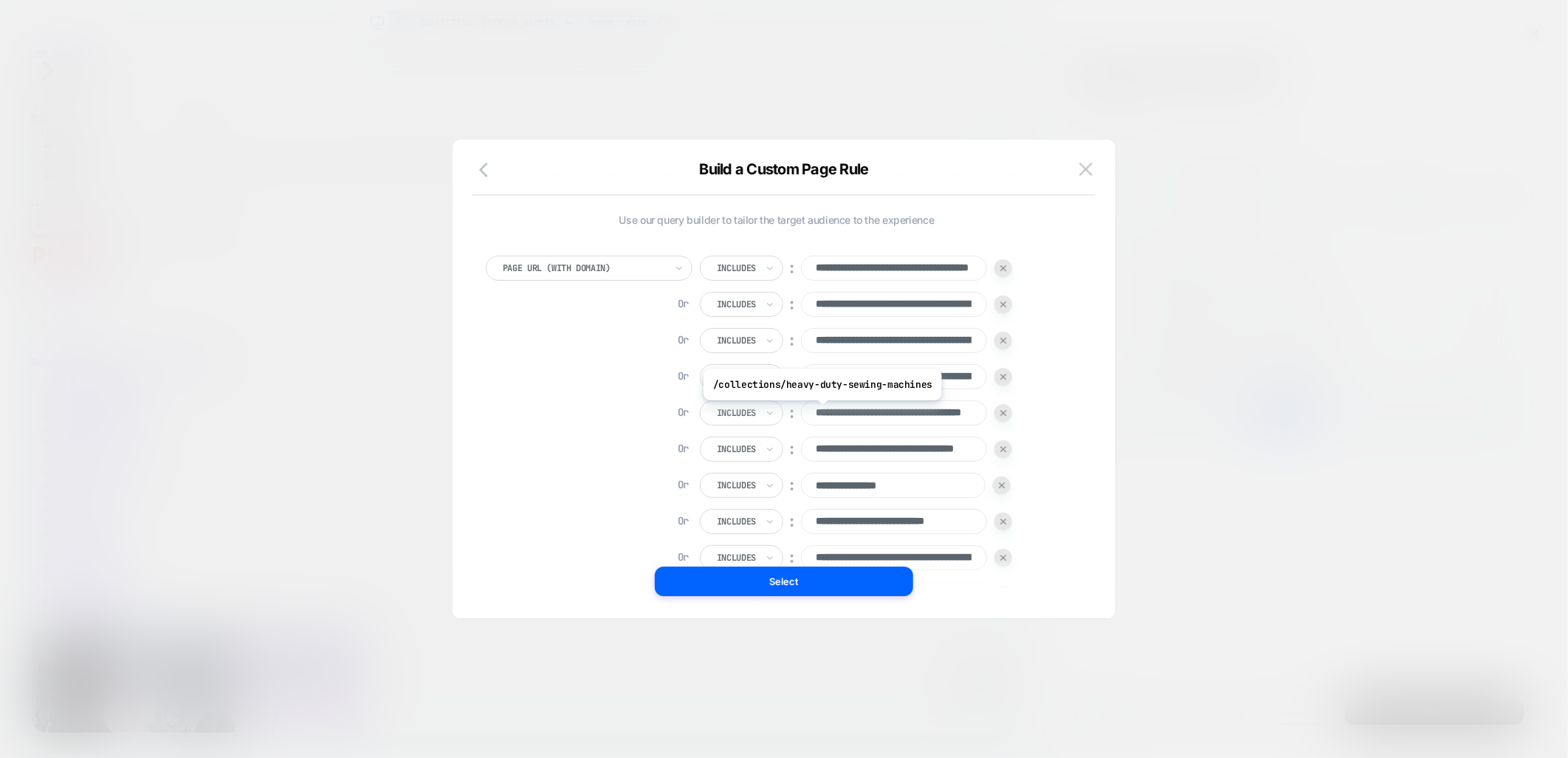
click at [821, 411] on input "**********" at bounding box center [893, 412] width 186 height 25
paste input "**********"
type input "**********"
click at [816, 449] on input "**********" at bounding box center [893, 449] width 186 height 25
paste input "**********"
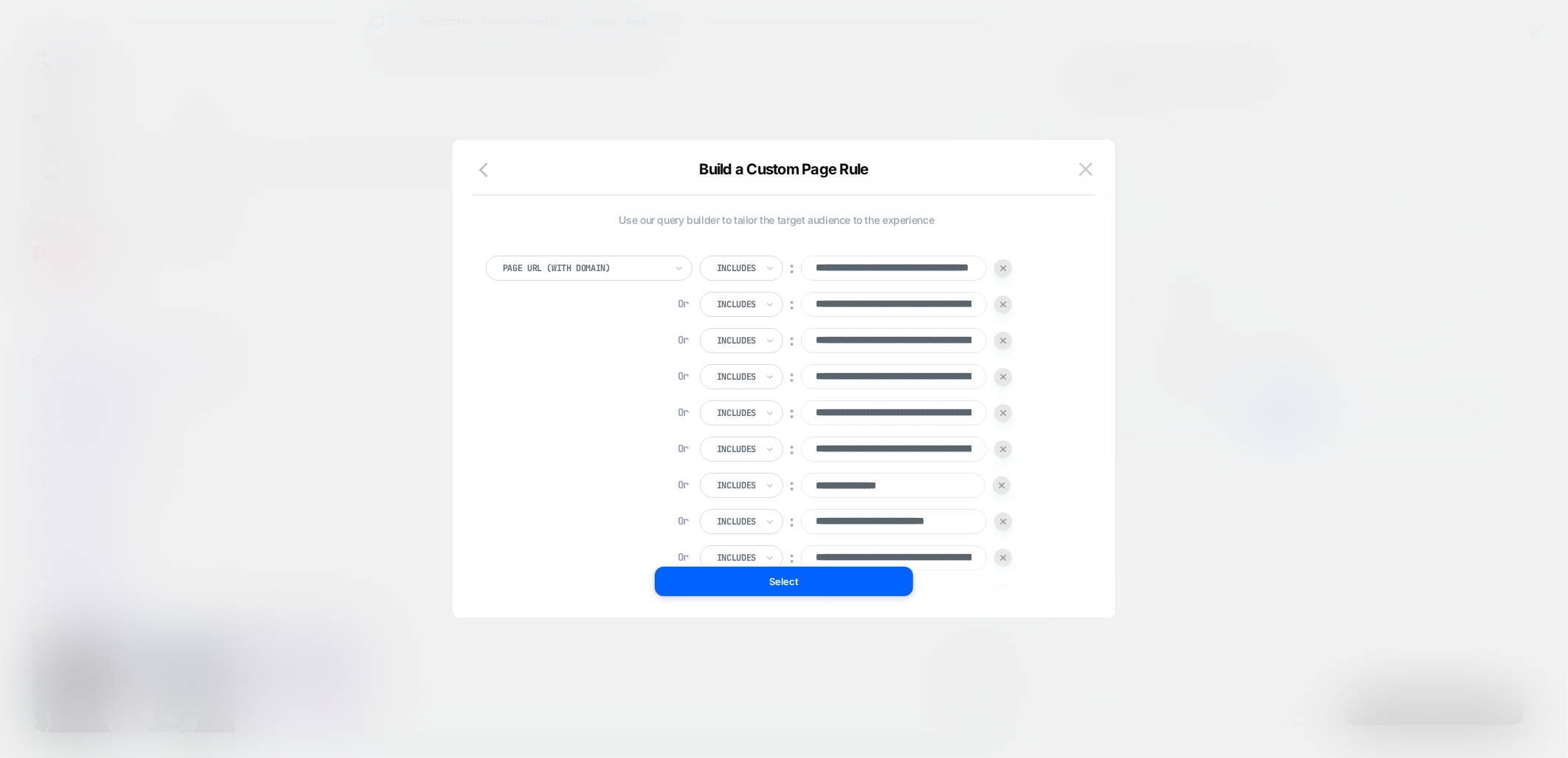
type input "**********"
click at [817, 483] on input "**********" at bounding box center [893, 485] width 185 height 25
paste input "**********"
type input "**********"
click at [816, 525] on input "**********" at bounding box center [893, 521] width 186 height 25
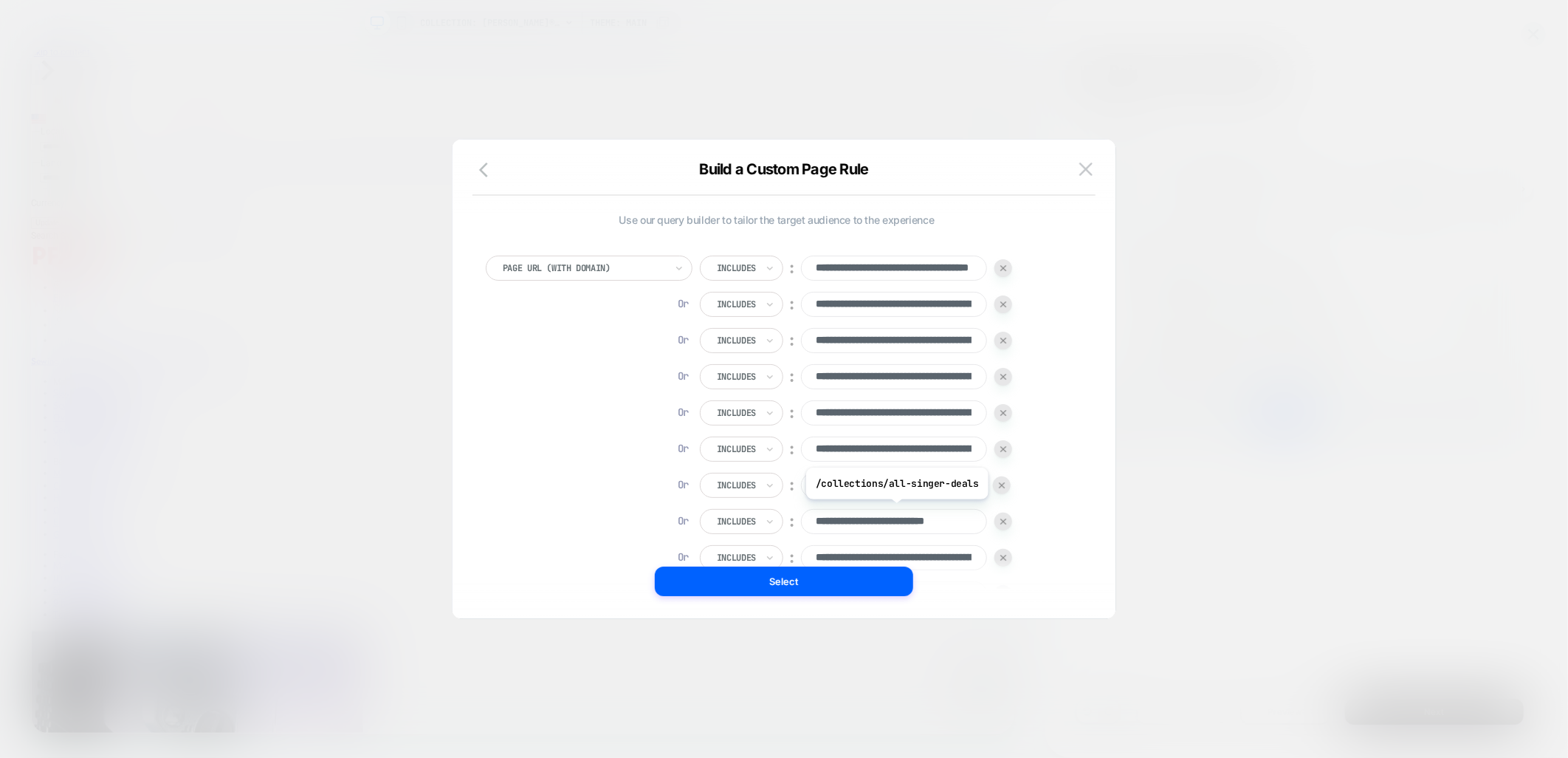
paste input "**********"
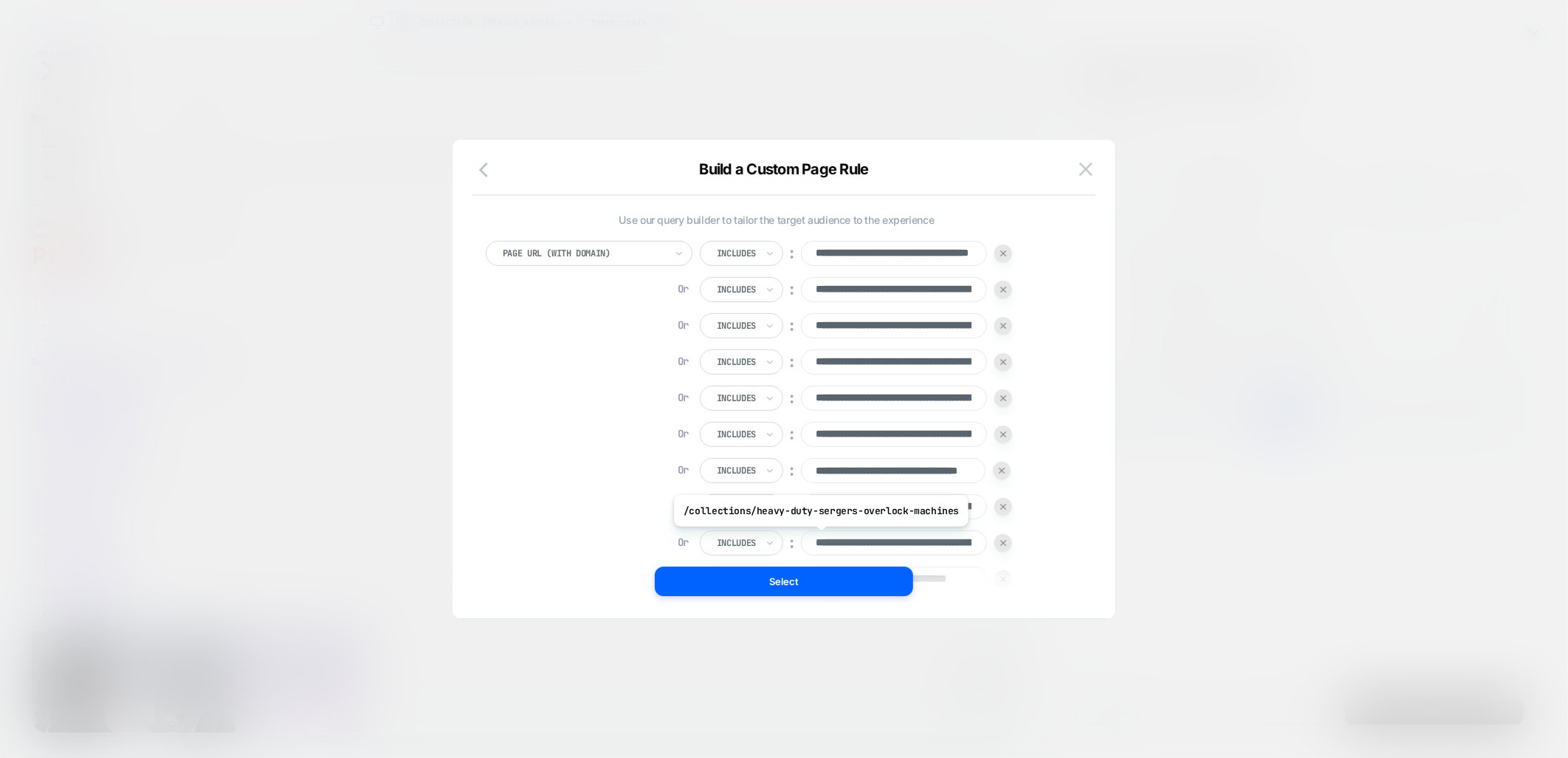
type input "**********"
click at [817, 539] on input "**********" at bounding box center [893, 543] width 186 height 25
paste input "**********"
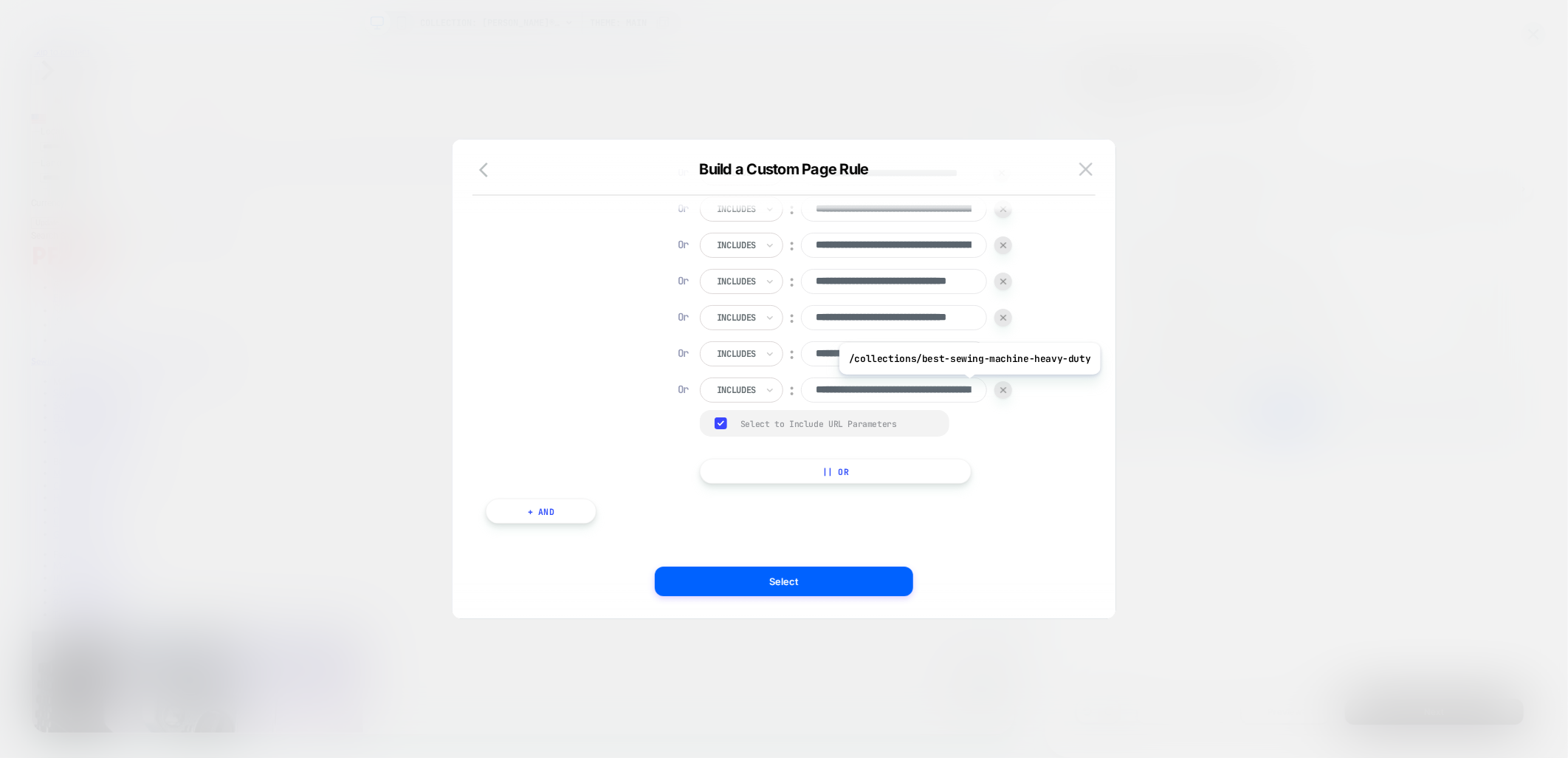
scroll to position [306, 0]
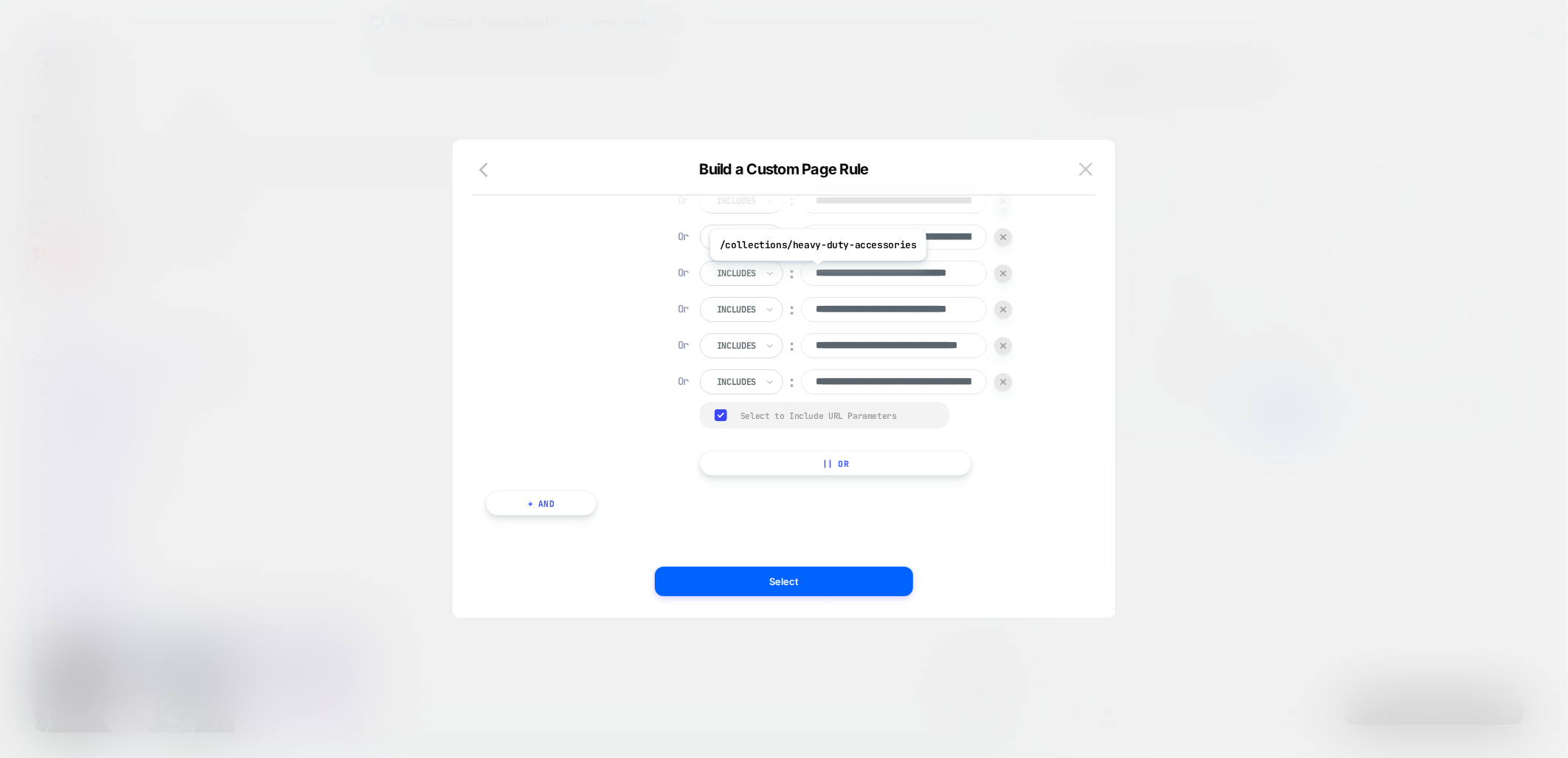
type input "**********"
click at [816, 272] on input "**********" at bounding box center [893, 273] width 186 height 25
paste input "**********"
type input "**********"
click at [816, 308] on input "**********" at bounding box center [893, 309] width 186 height 25
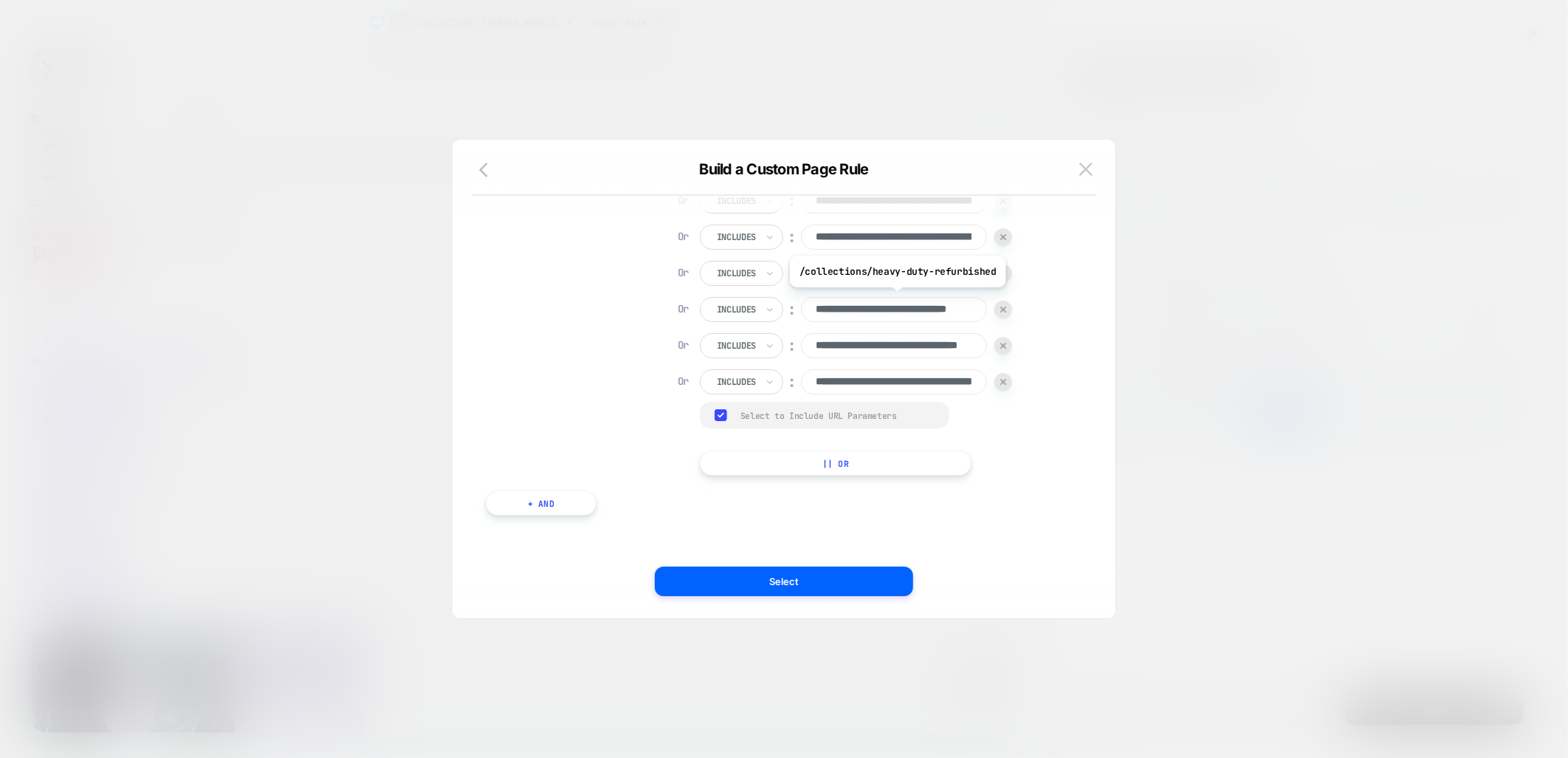
paste input "**********"
type input "**********"
click at [816, 345] on input "**********" at bounding box center [893, 345] width 186 height 25
paste input "**********"
type input "**********"
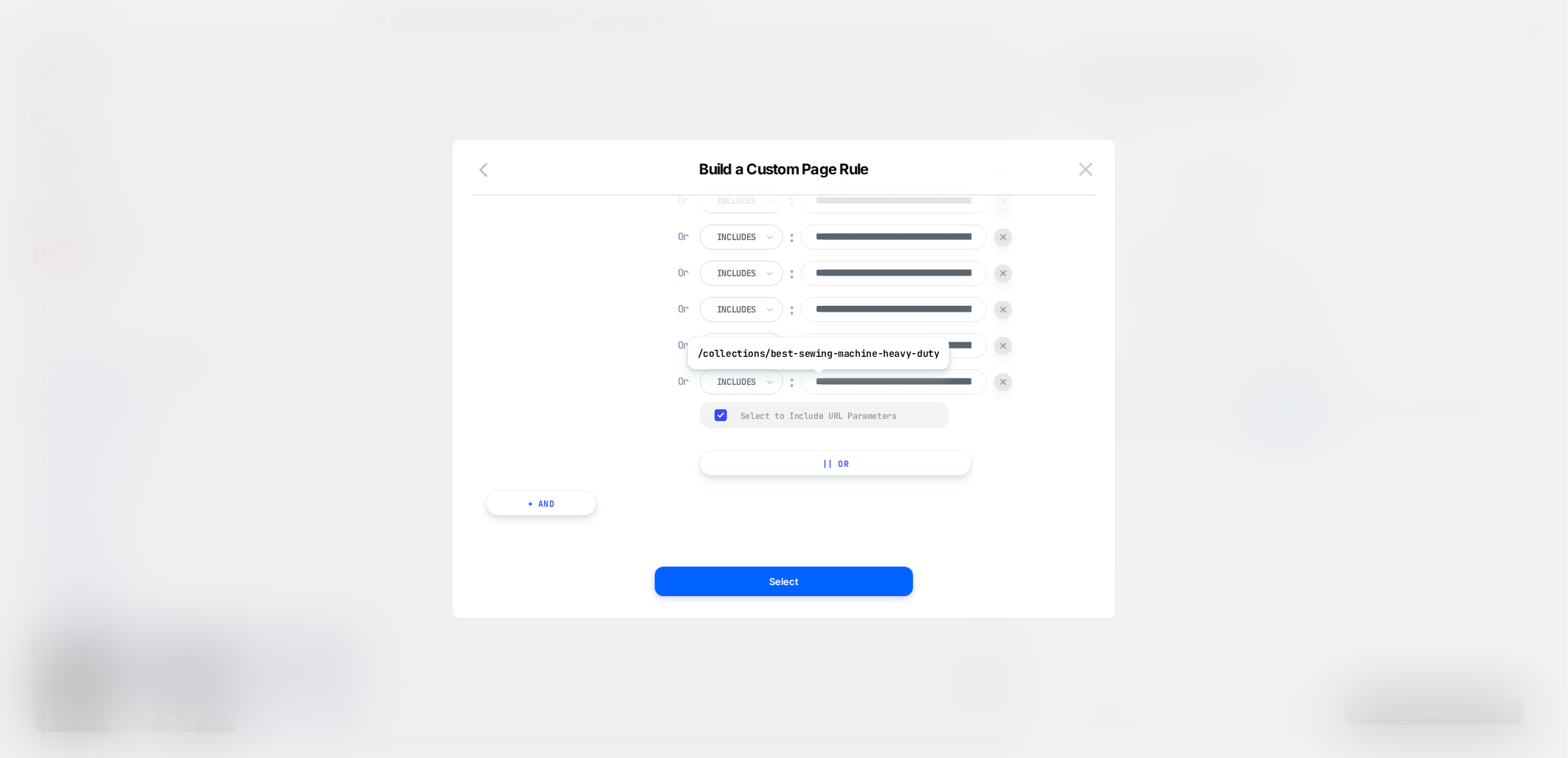
click at [816, 380] on input "**********" at bounding box center [893, 381] width 186 height 25
paste input "**********"
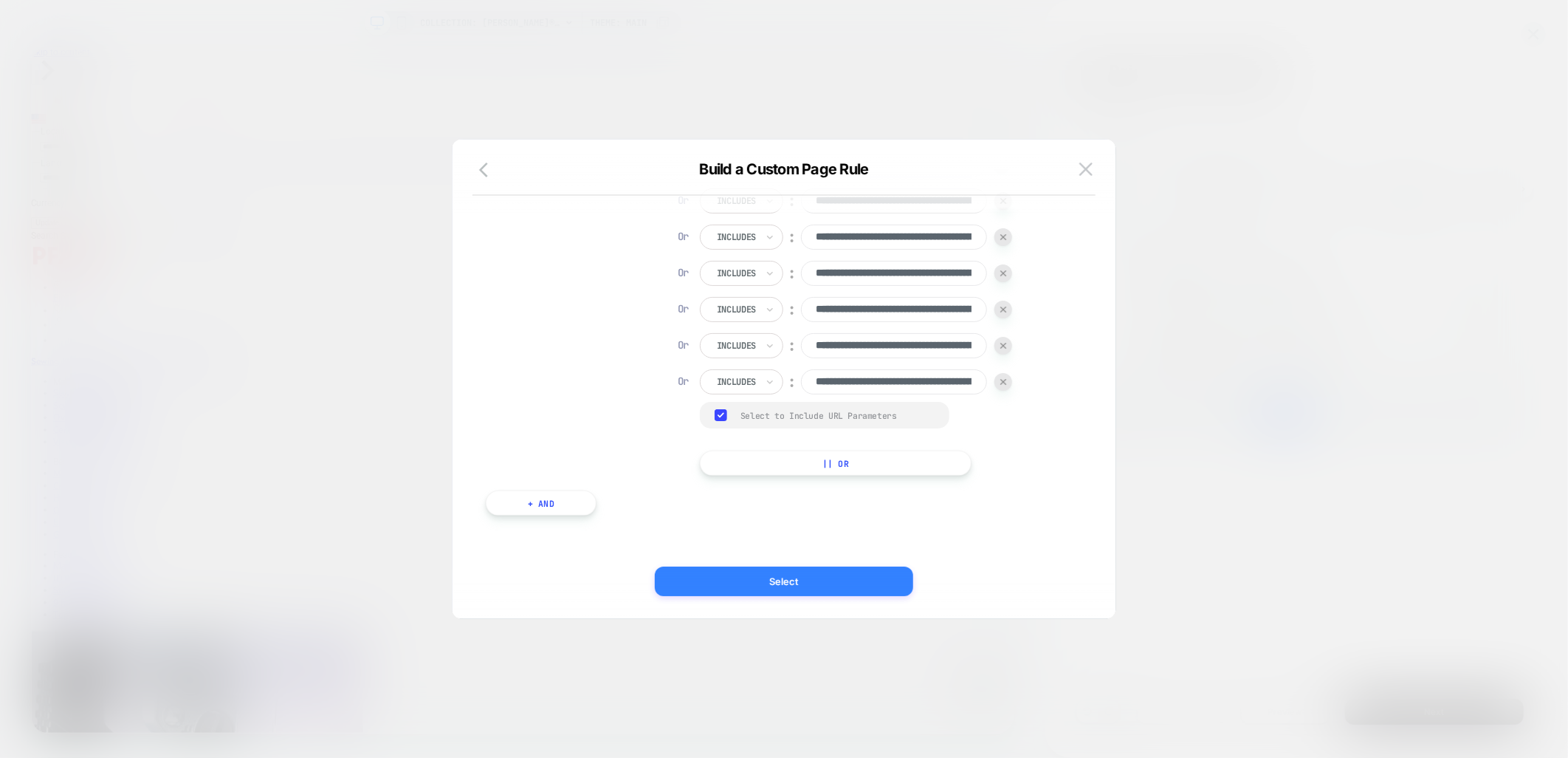
type input "**********"
click at [832, 588] on button "Select" at bounding box center [784, 582] width 258 height 29
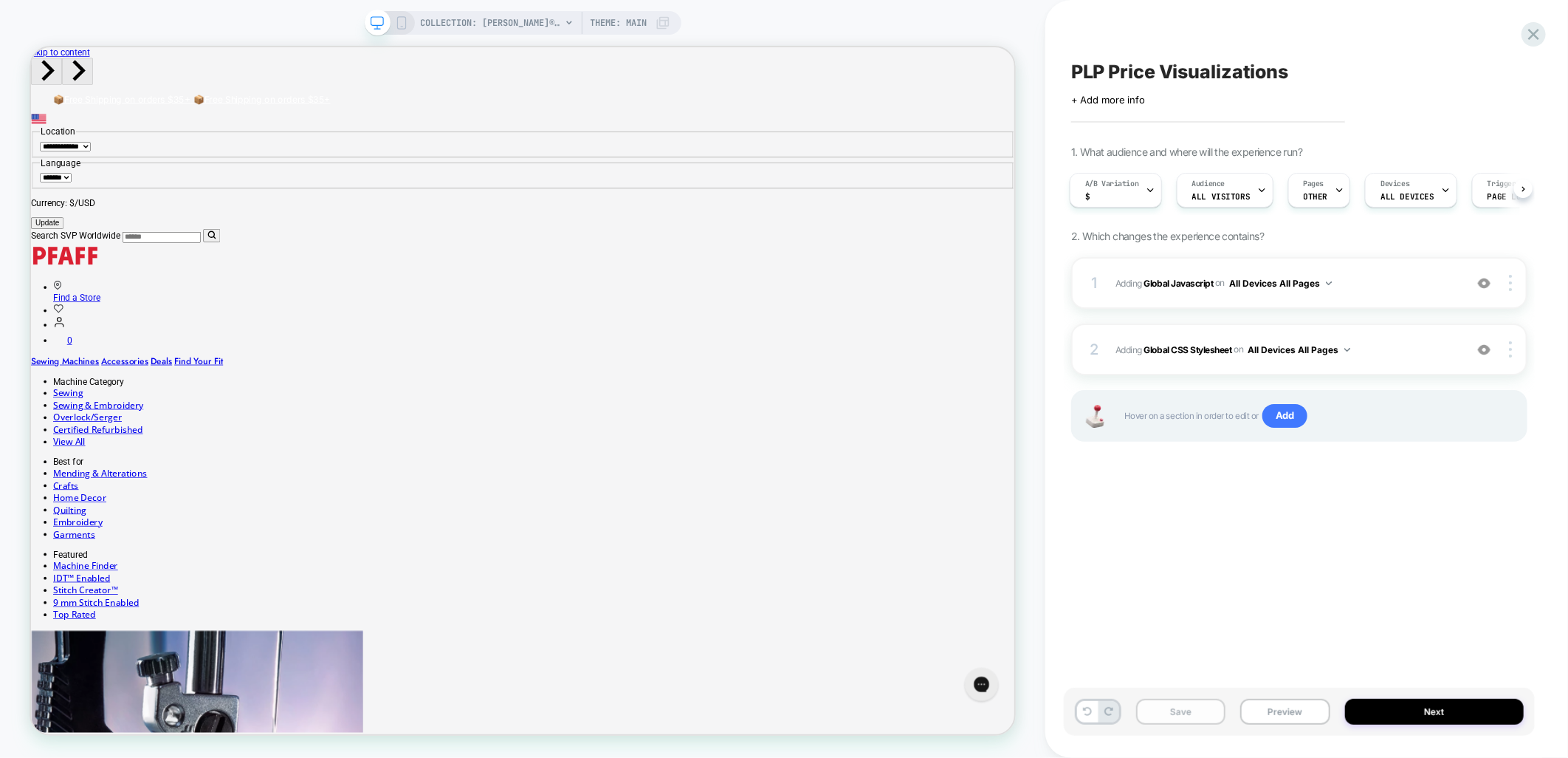
click at [1192, 710] on button "Save" at bounding box center [1180, 712] width 89 height 26
click at [1143, 195] on div "A/B Variation $" at bounding box center [1112, 190] width 84 height 33
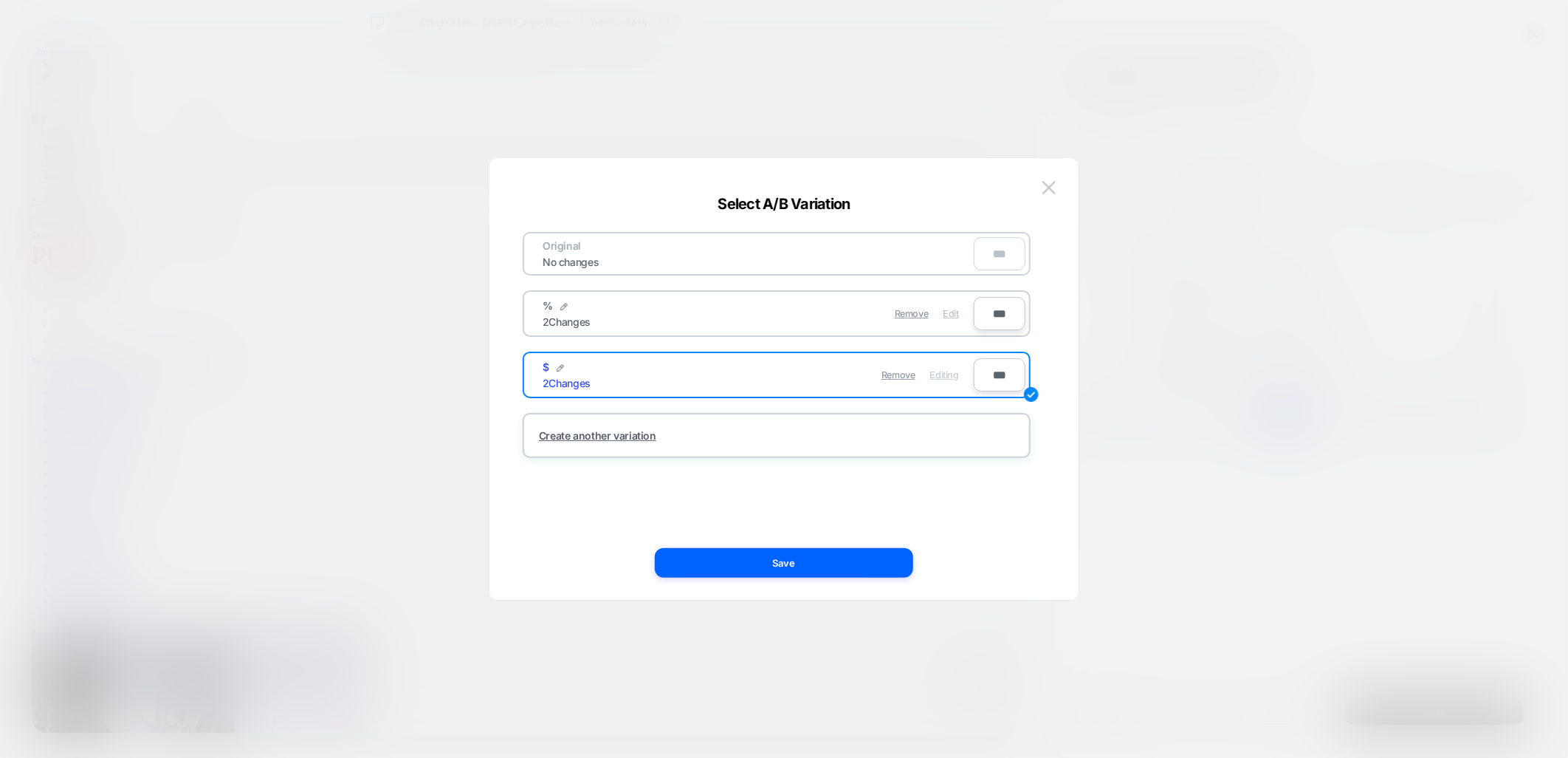
click at [950, 312] on span "Edit" at bounding box center [951, 313] width 16 height 11
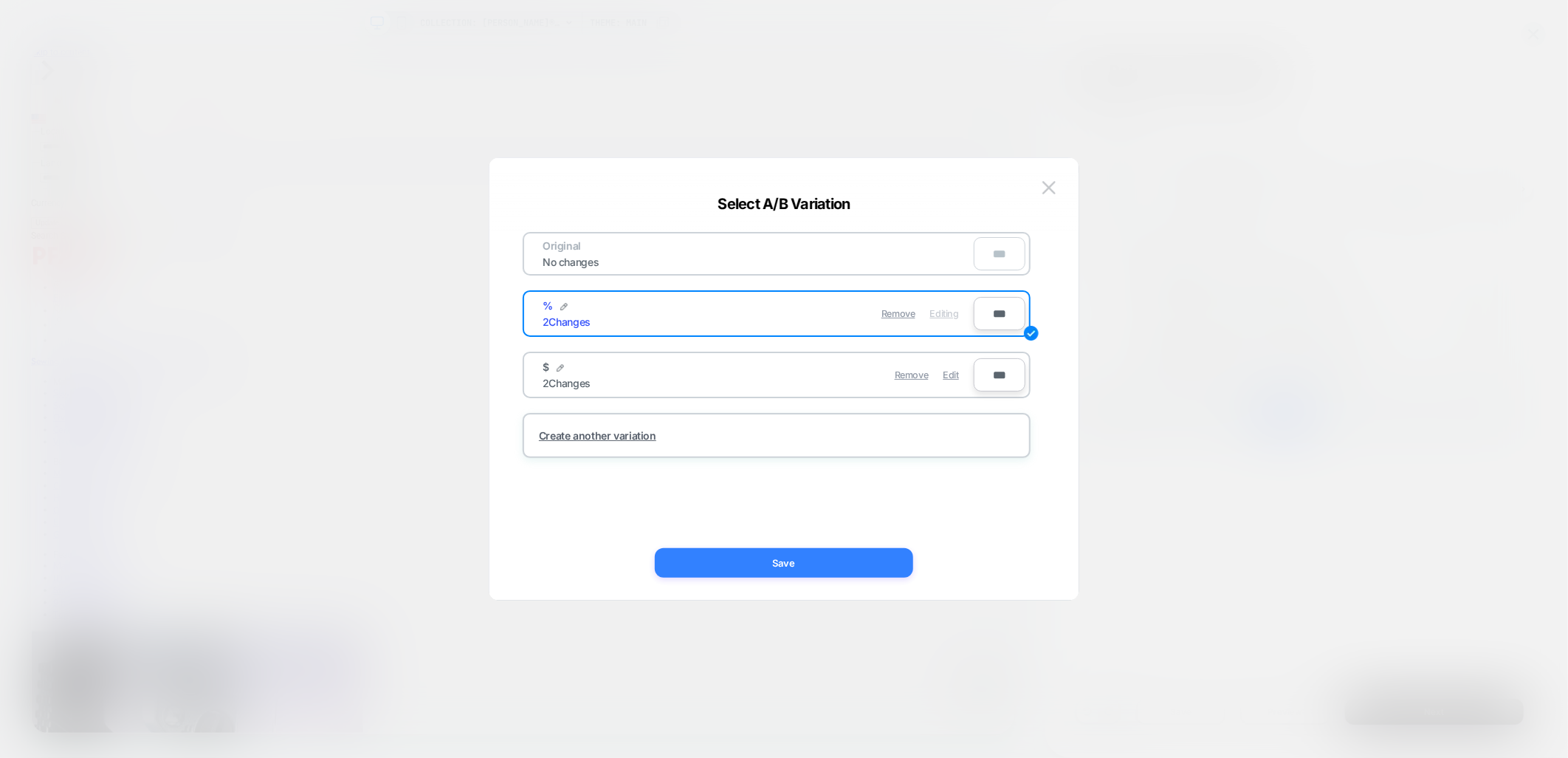
click at [854, 564] on button "Save" at bounding box center [784, 563] width 258 height 29
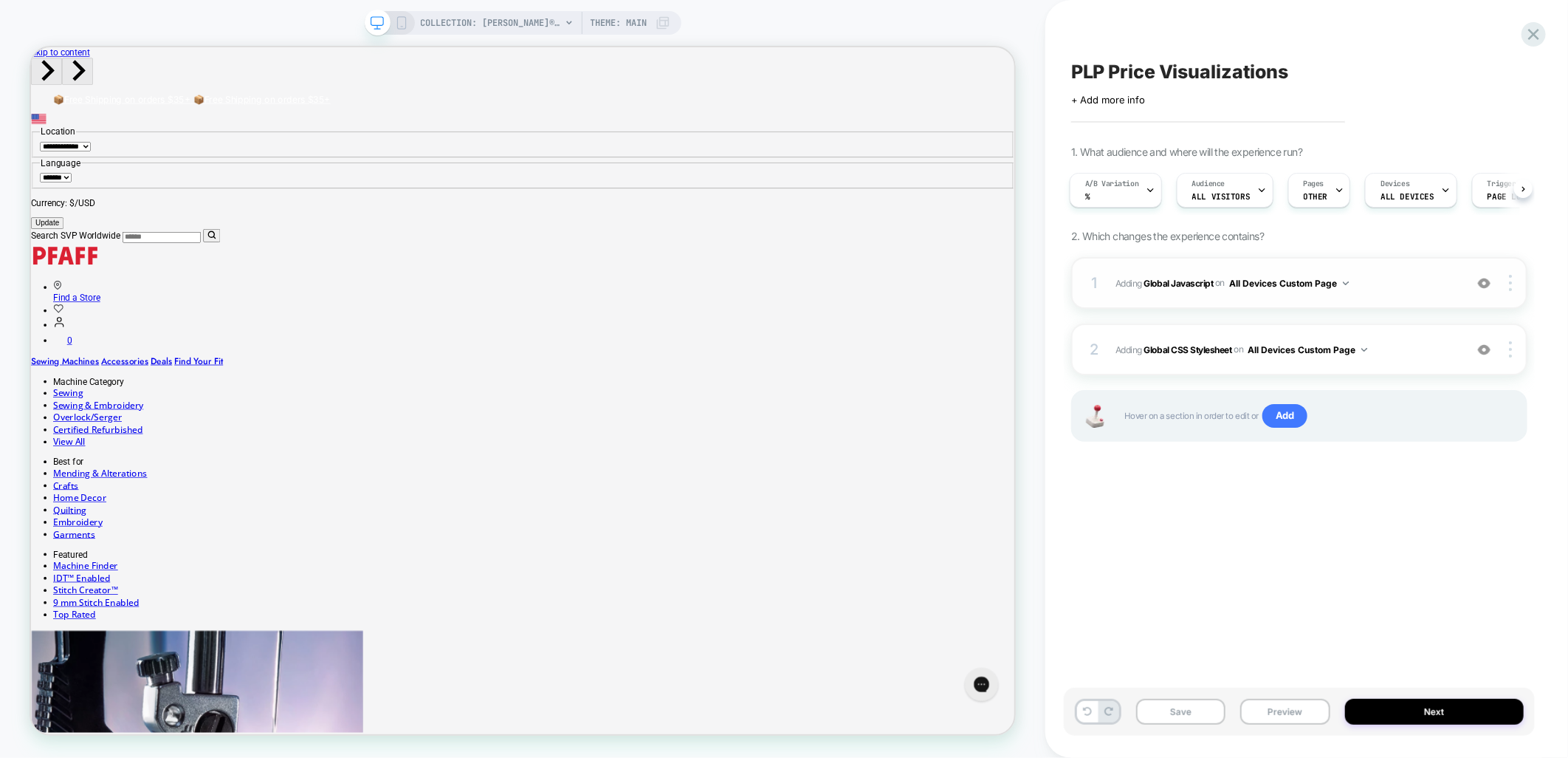
click at [1340, 277] on button "All Devices Custom Page" at bounding box center [1289, 283] width 119 height 18
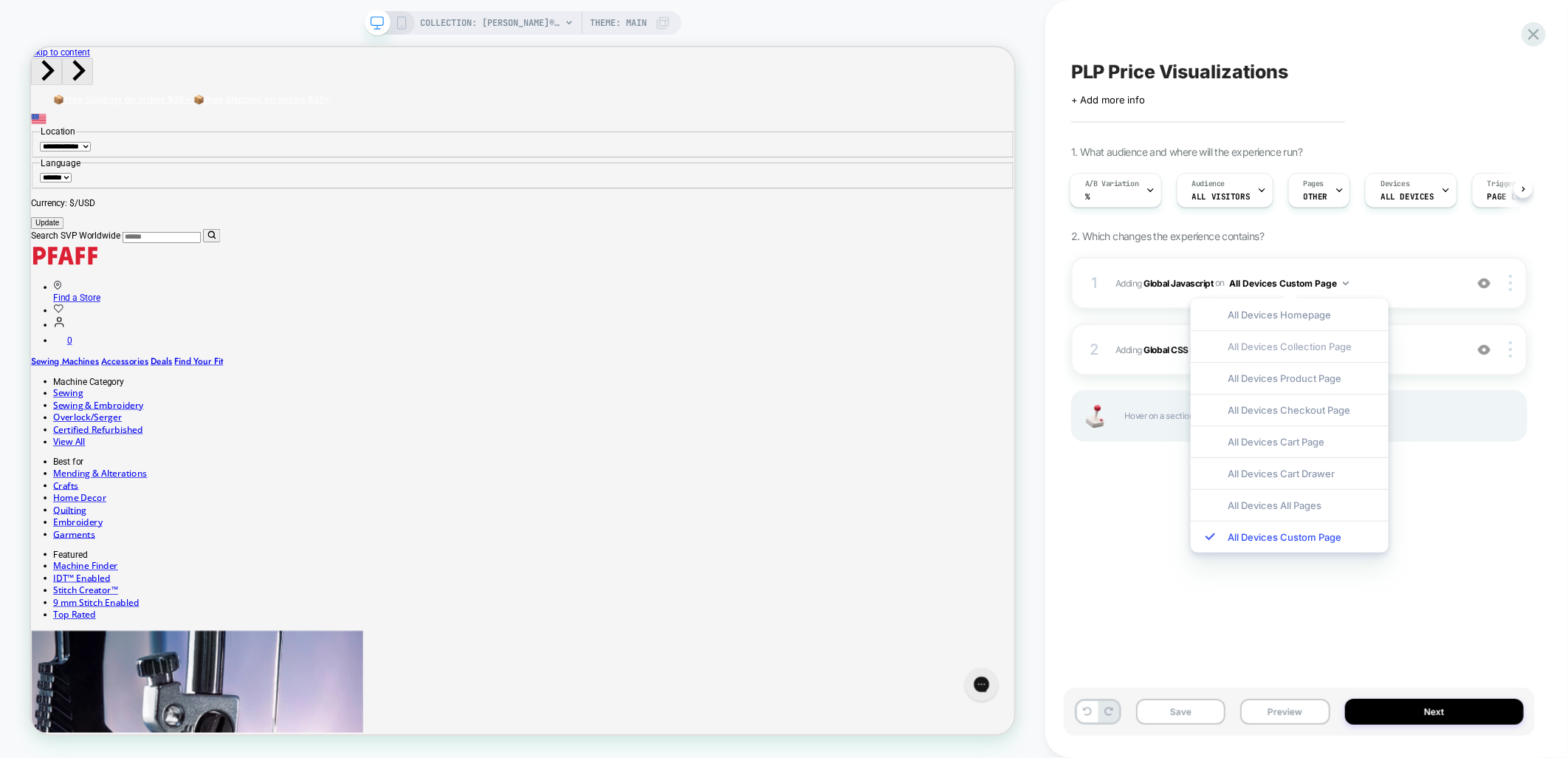
click at [1334, 344] on div "All Devices Collection Page" at bounding box center [1290, 346] width 198 height 32
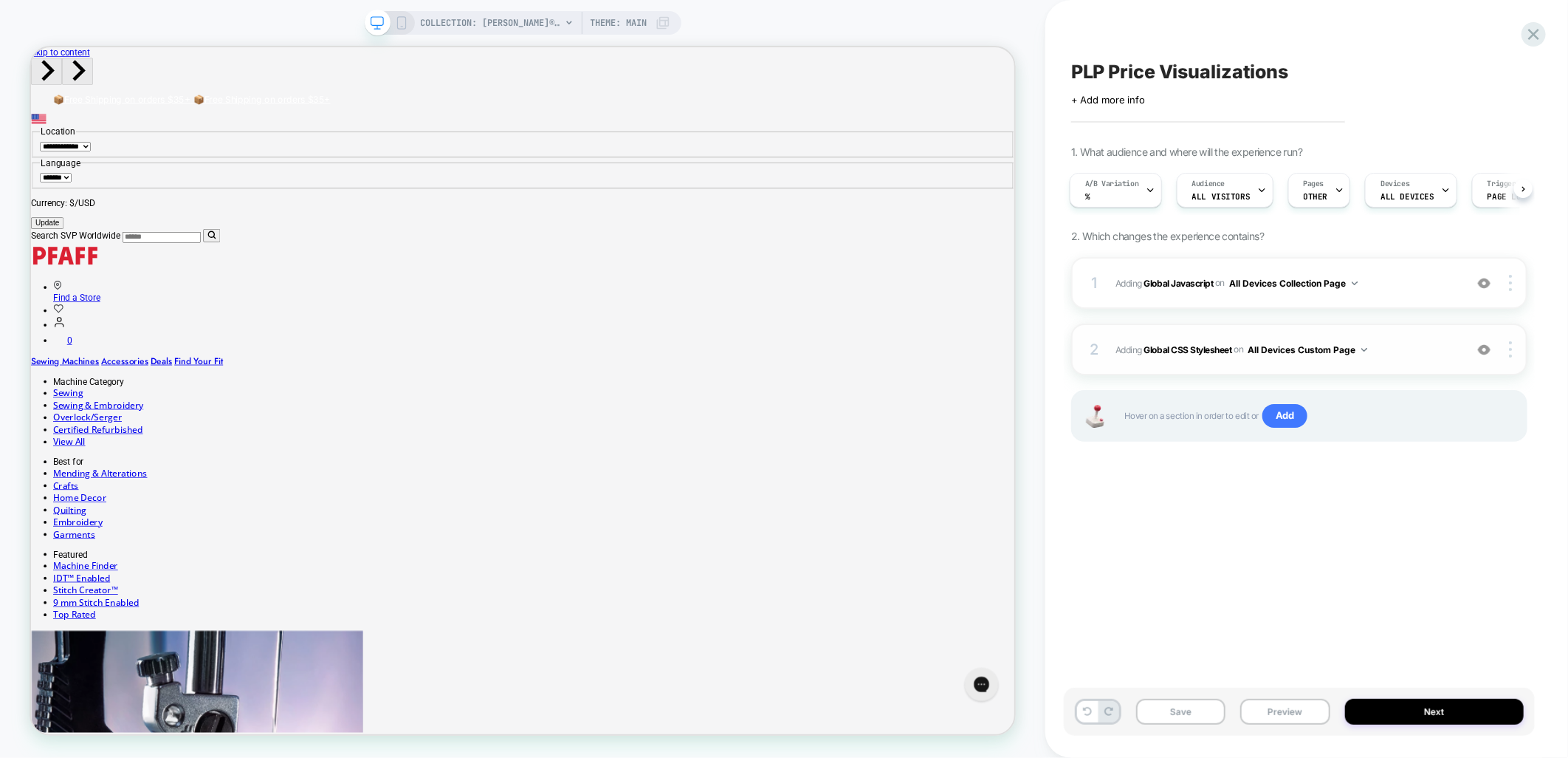
click at [1339, 352] on button "All Devices Custom Page" at bounding box center [1308, 349] width 119 height 18
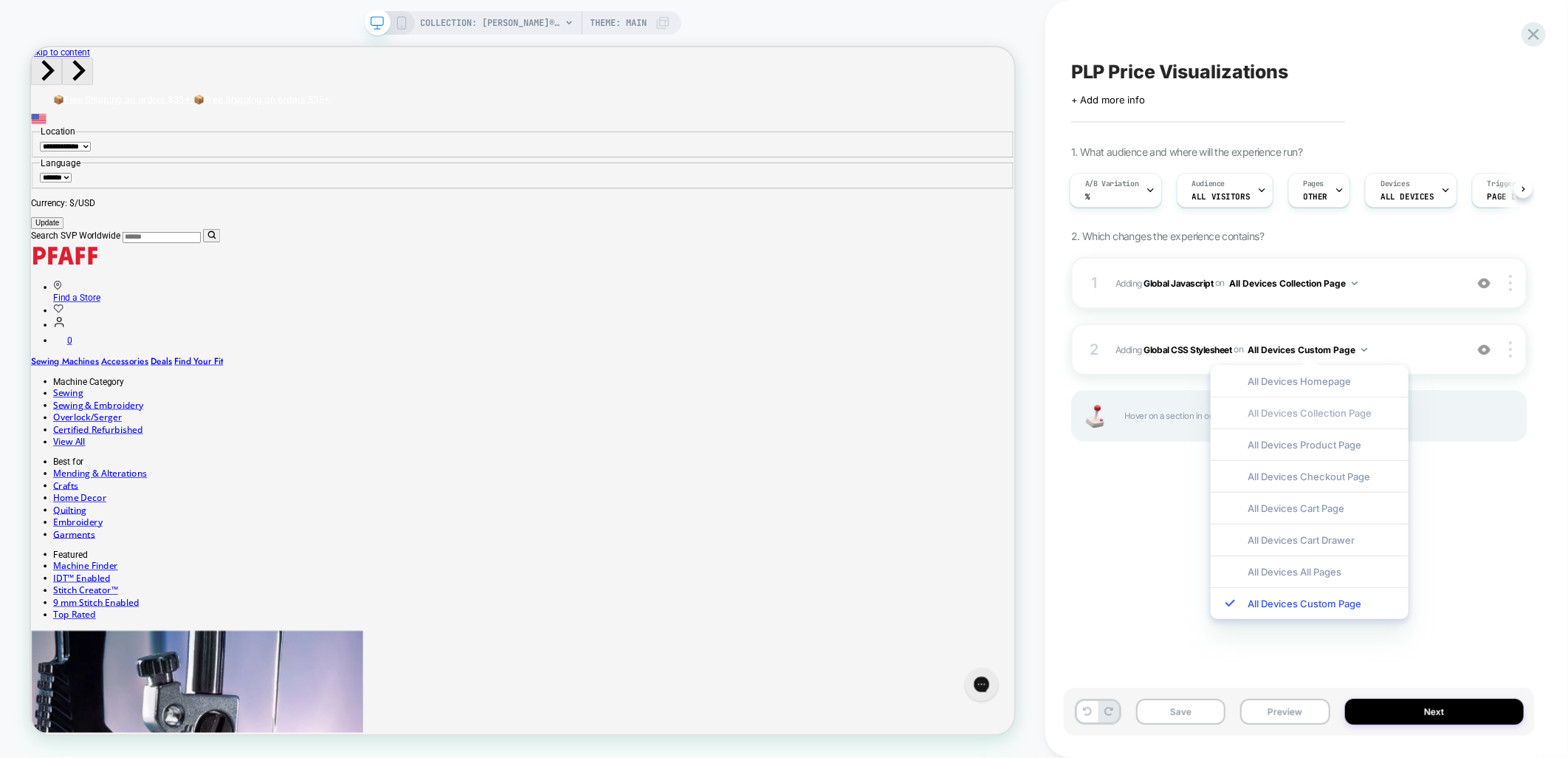
click at [1336, 410] on div "All Devices Collection Page" at bounding box center [1310, 412] width 198 height 32
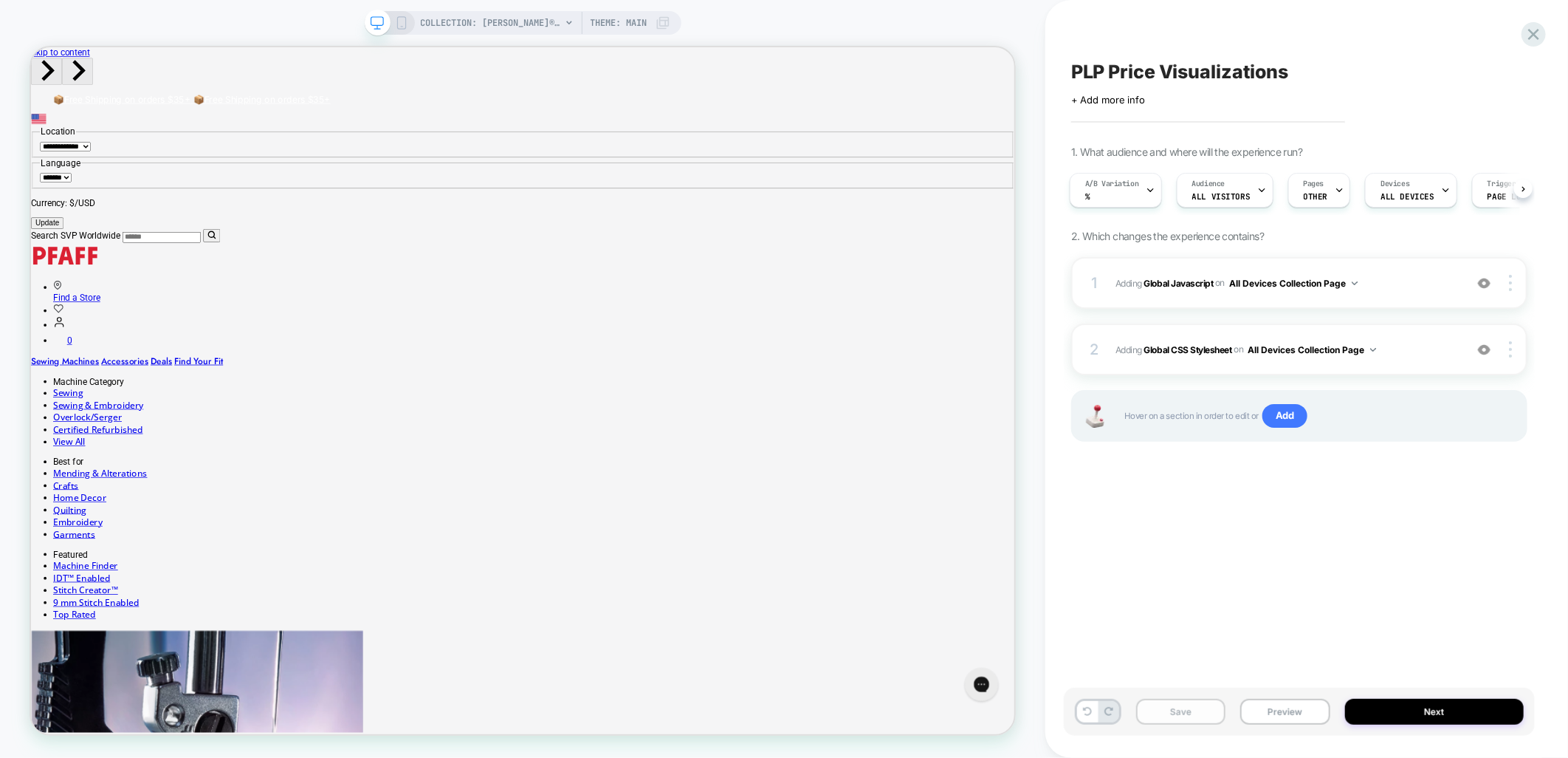
click at [1192, 717] on button "Save" at bounding box center [1180, 712] width 89 height 26
click at [1140, 191] on div "A/B Variation %" at bounding box center [1112, 190] width 84 height 33
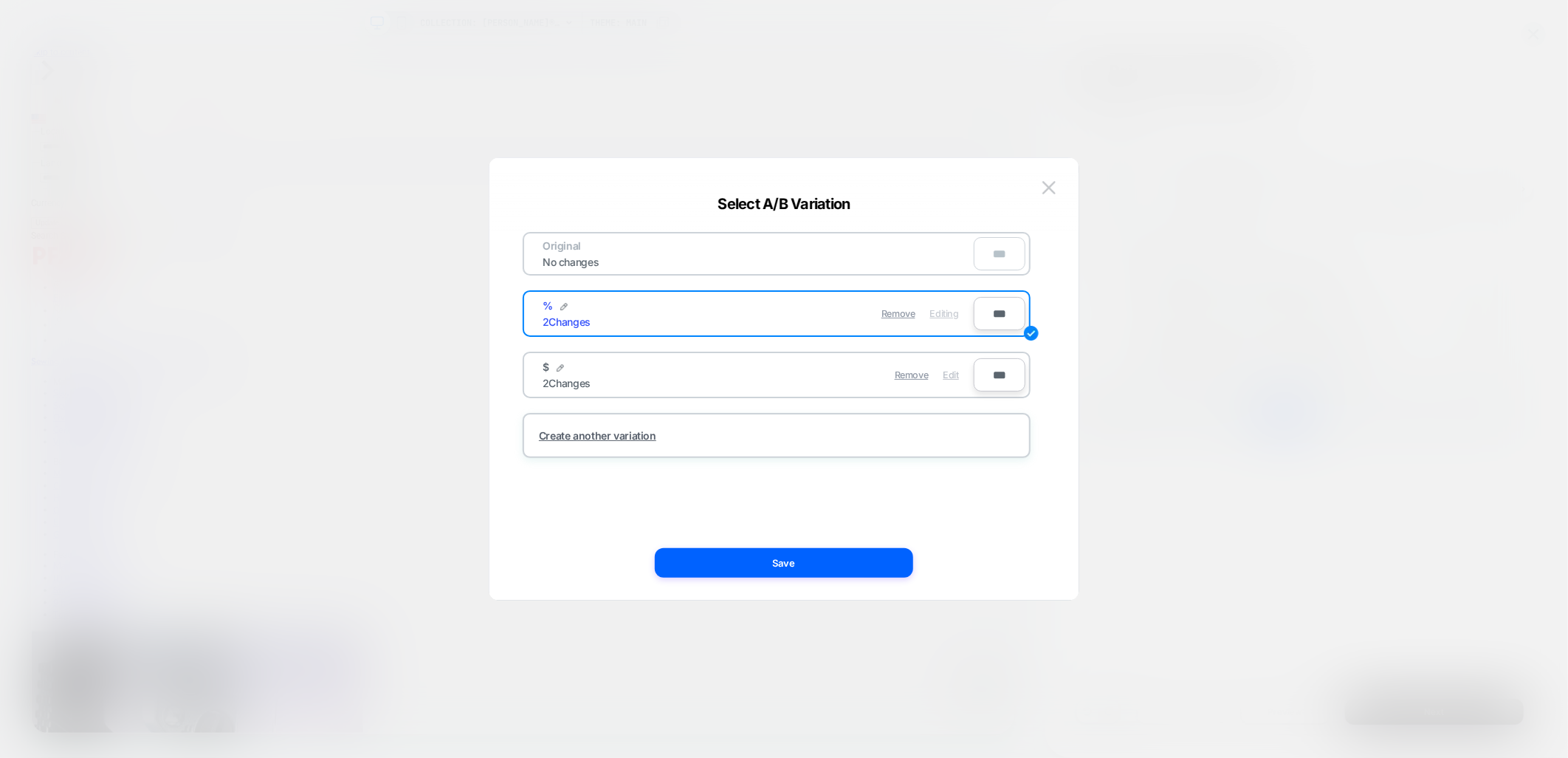
click at [948, 372] on span "Edit" at bounding box center [951, 374] width 16 height 11
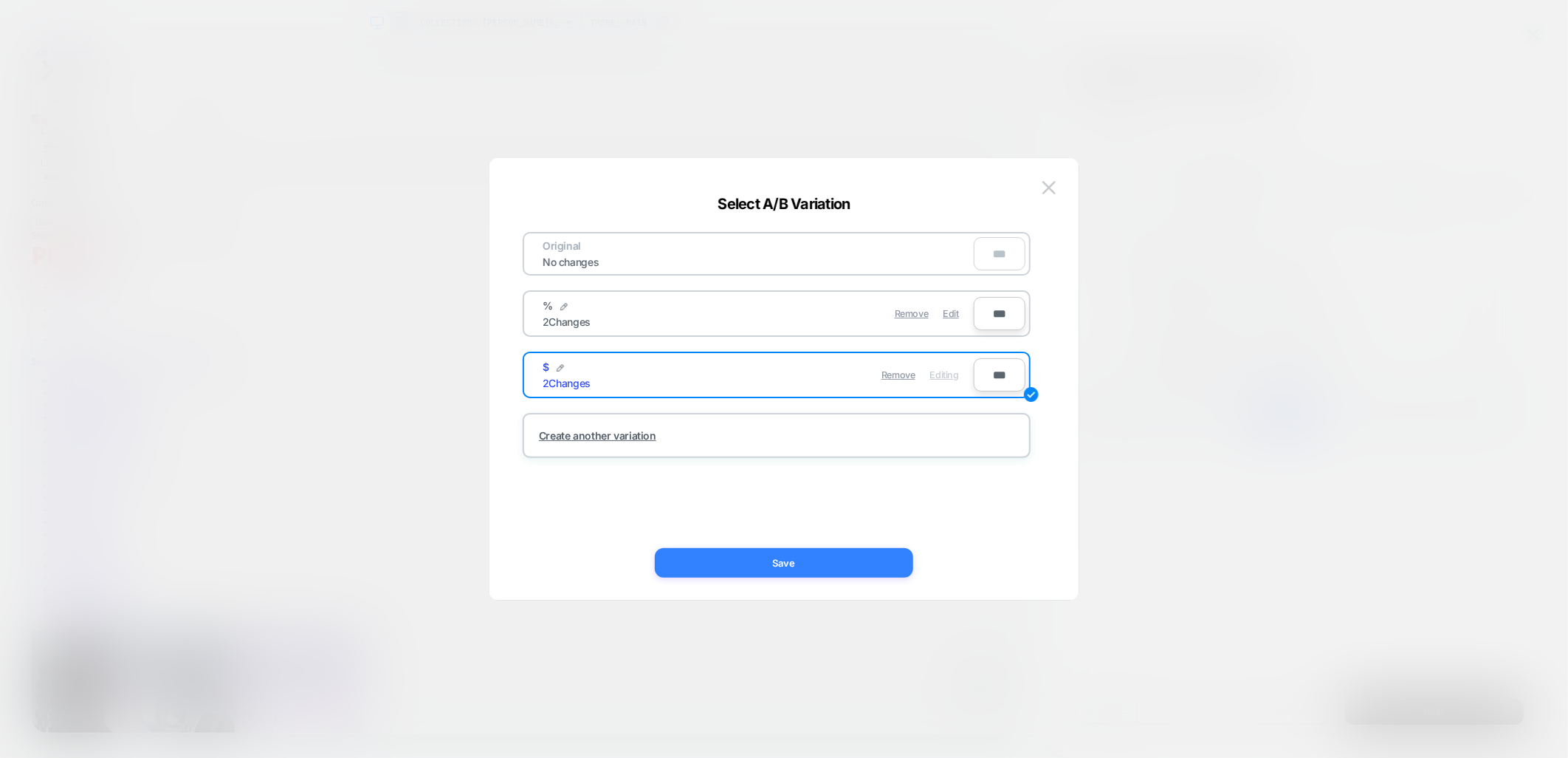
click at [882, 555] on button "Save" at bounding box center [784, 563] width 258 height 29
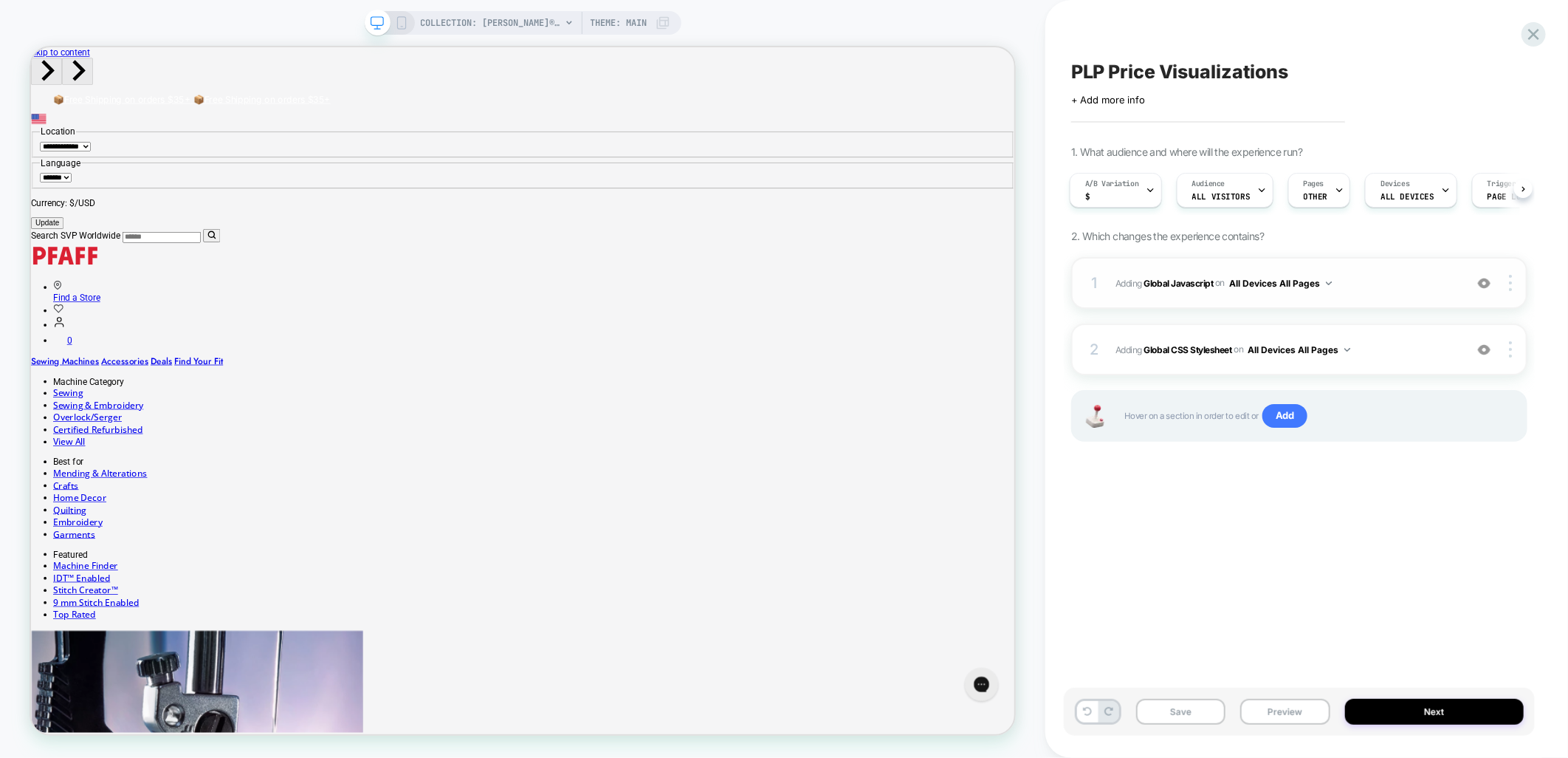
click at [1330, 282] on img at bounding box center [1329, 283] width 6 height 3
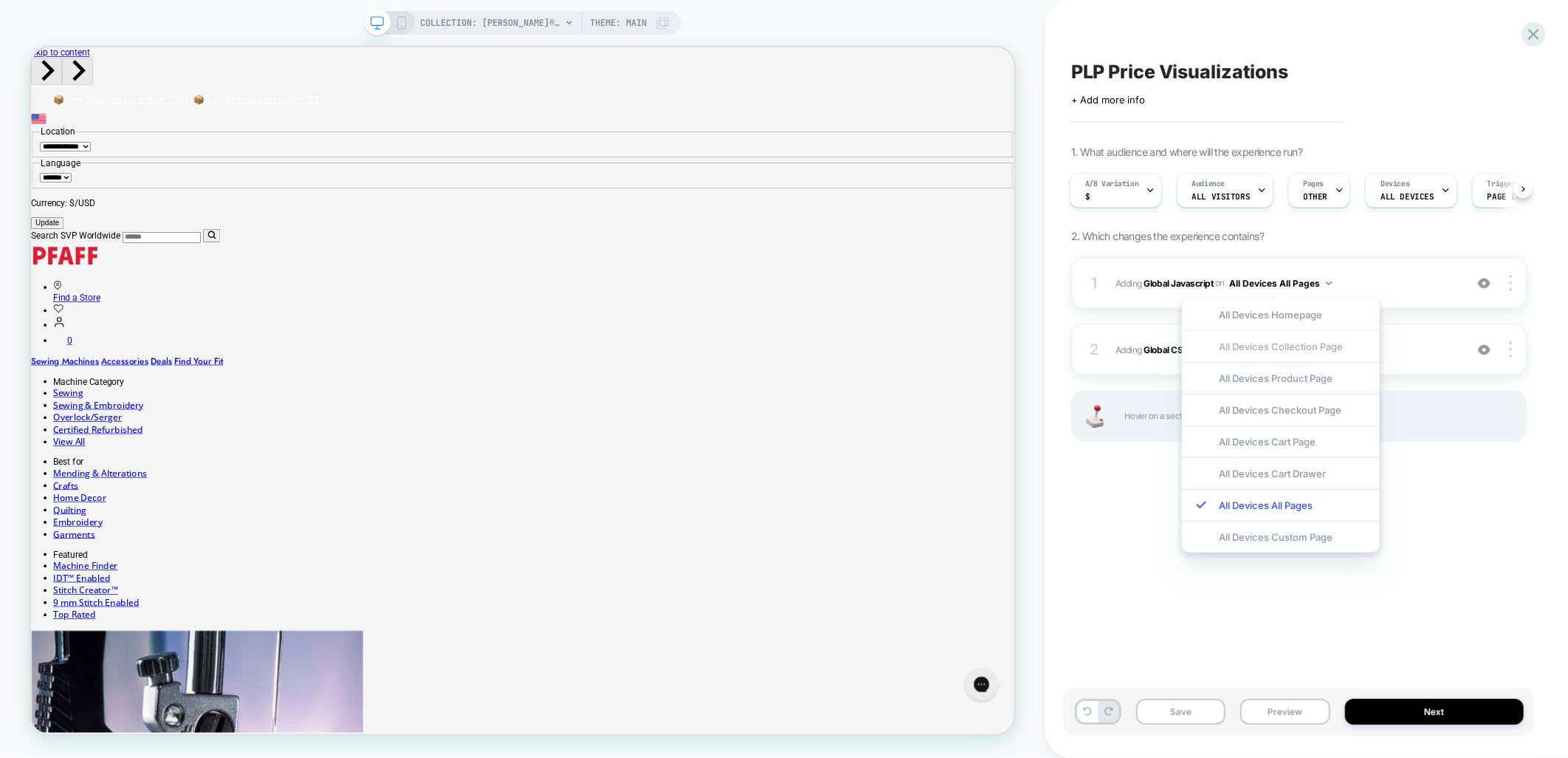
click at [1257, 349] on div "All Devices Collection Page" at bounding box center [1280, 346] width 198 height 32
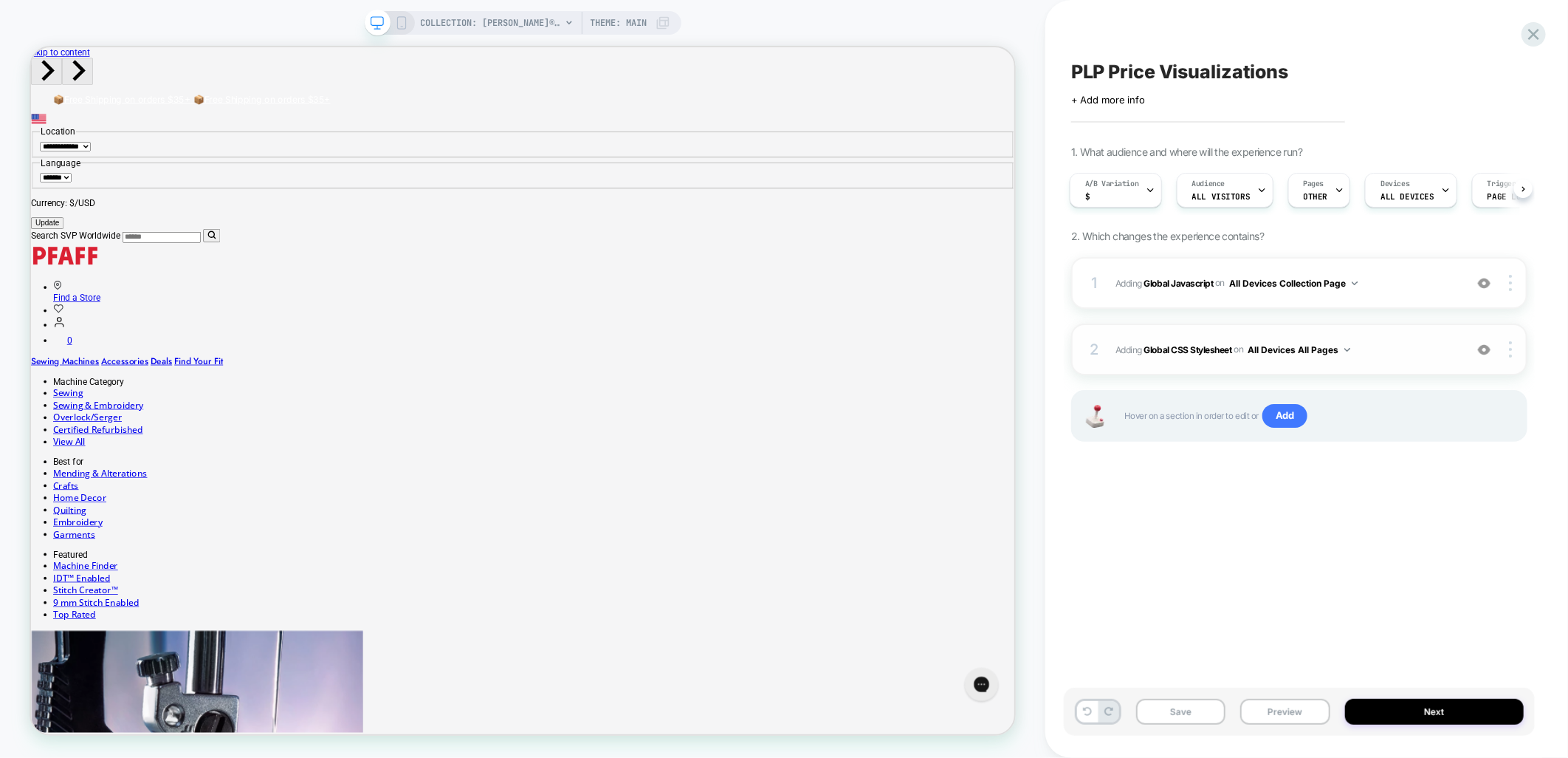
click at [1324, 350] on button "All Devices All Pages" at bounding box center [1299, 349] width 103 height 18
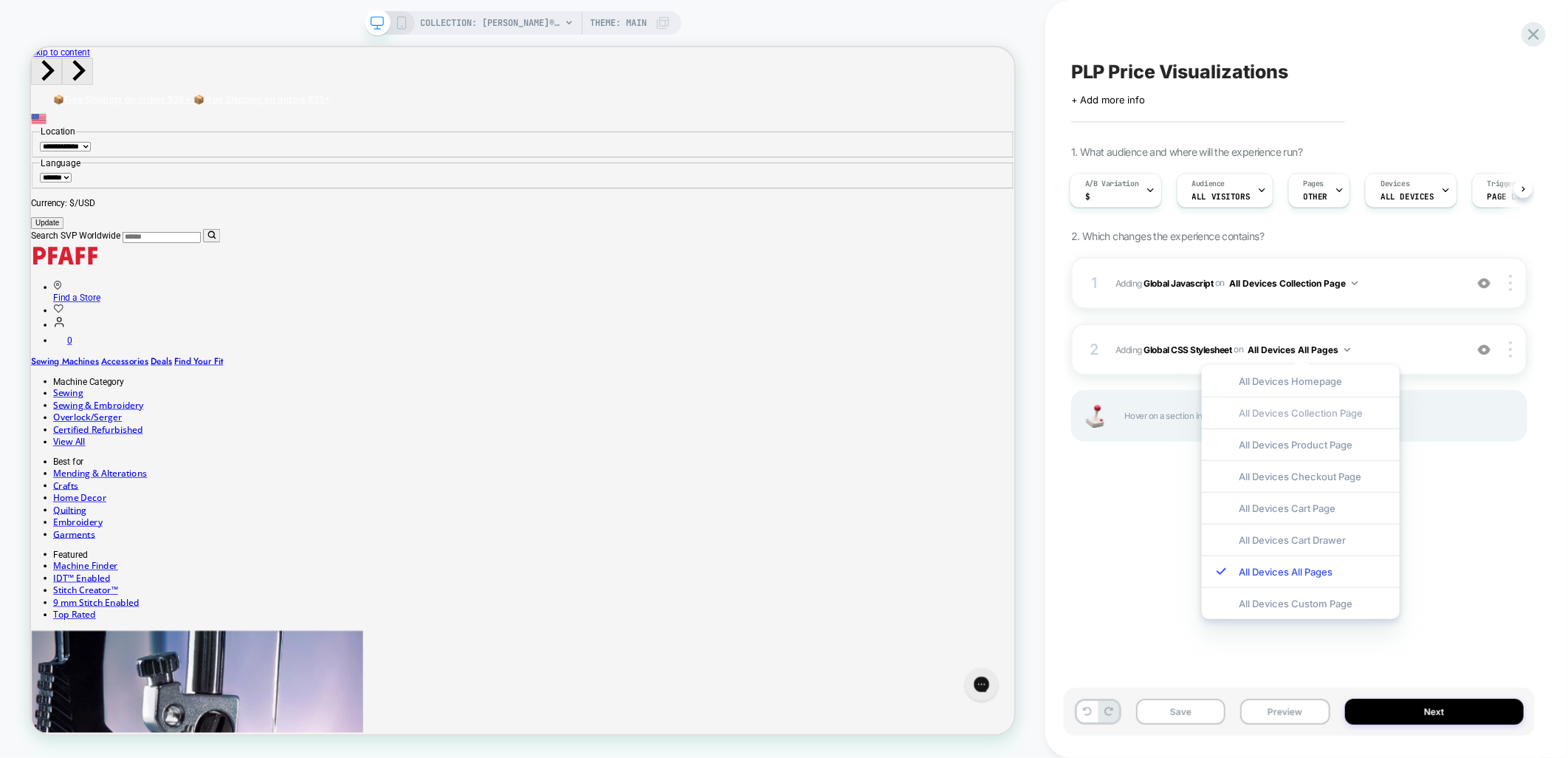
click at [1310, 410] on div "All Devices Collection Page" at bounding box center [1301, 412] width 198 height 32
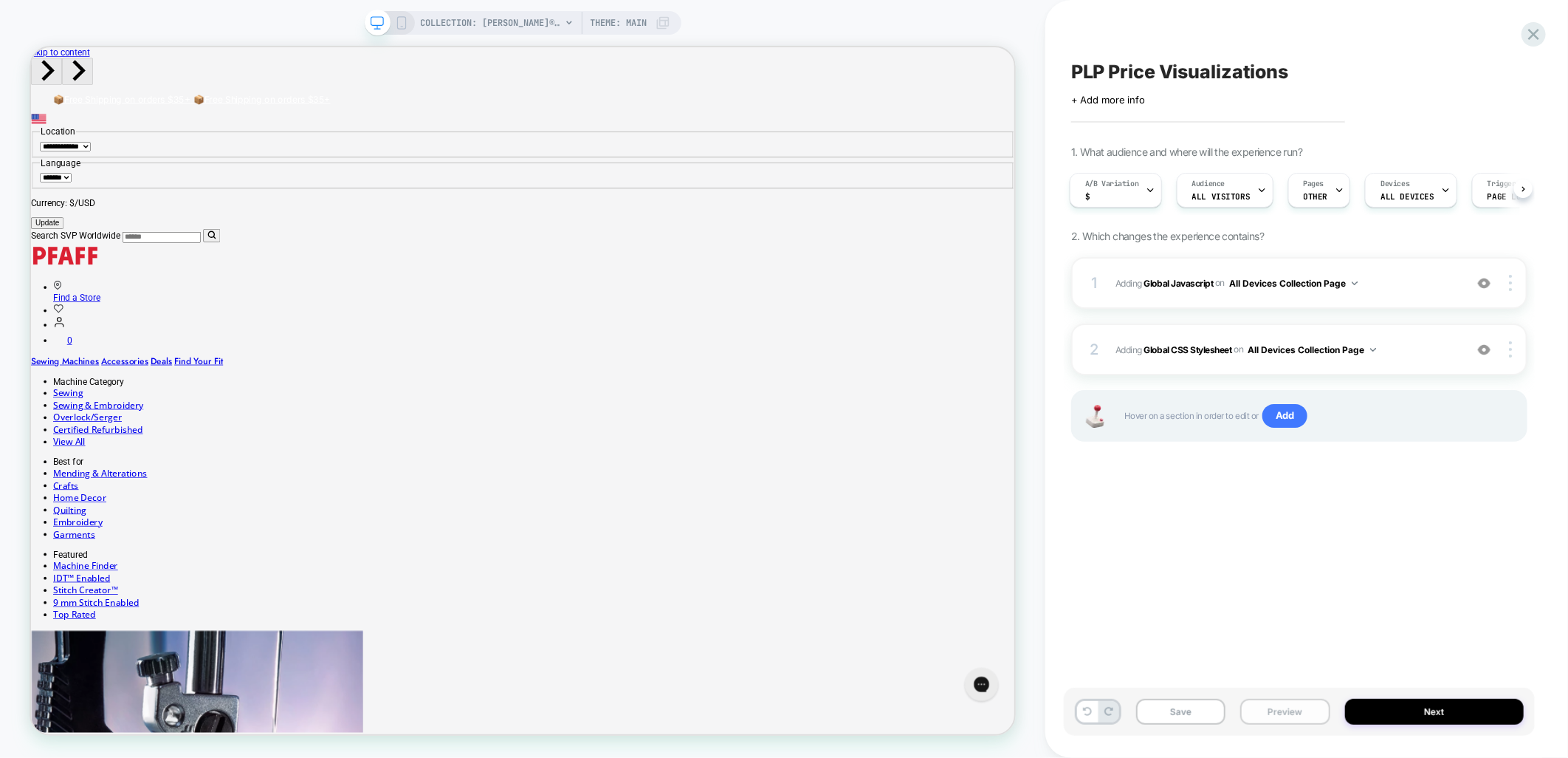
click at [1289, 717] on button "Preview" at bounding box center [1285, 712] width 89 height 26
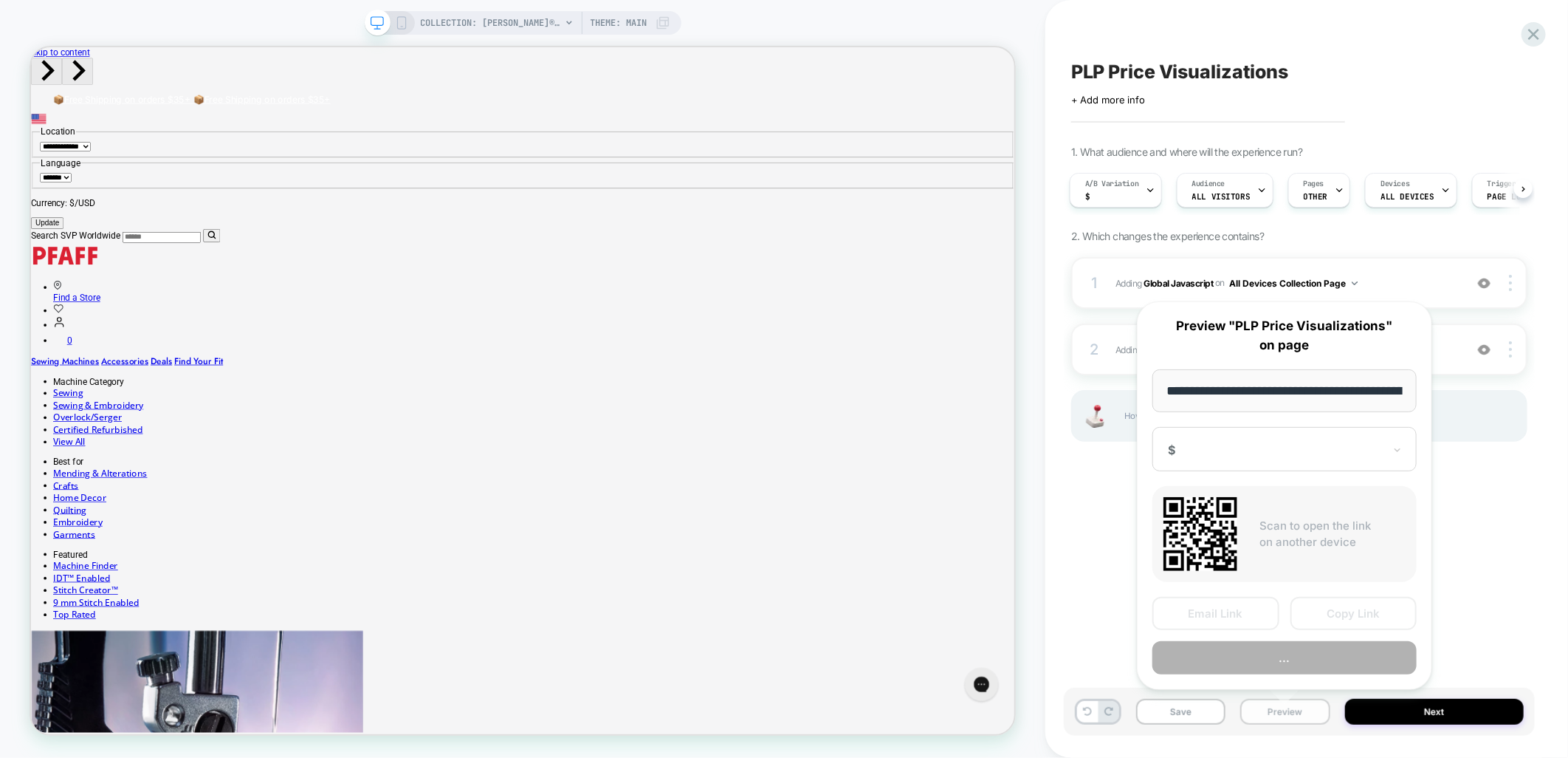
scroll to position [0, 292]
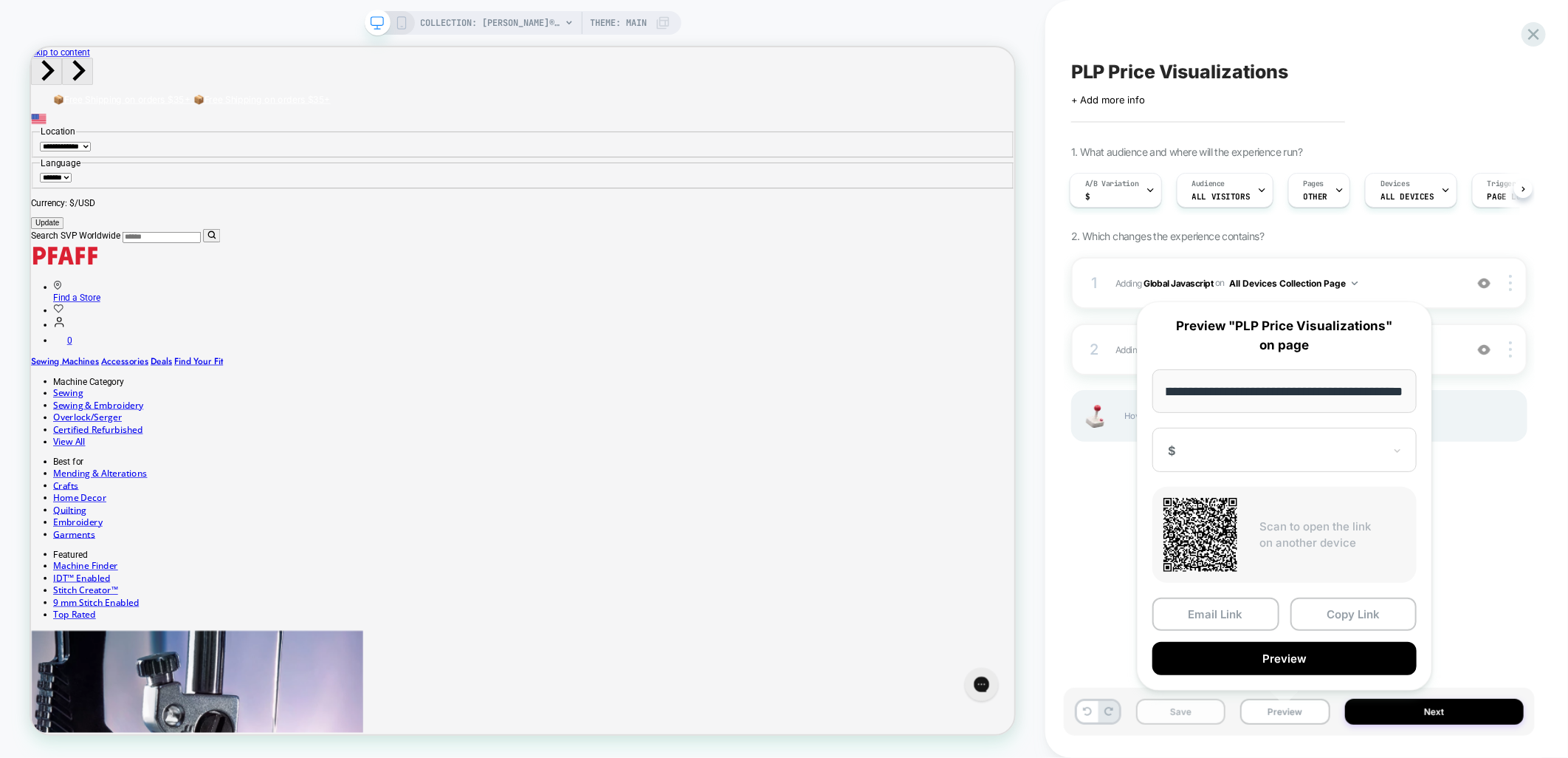
click at [1169, 719] on button "Save" at bounding box center [1180, 712] width 89 height 26
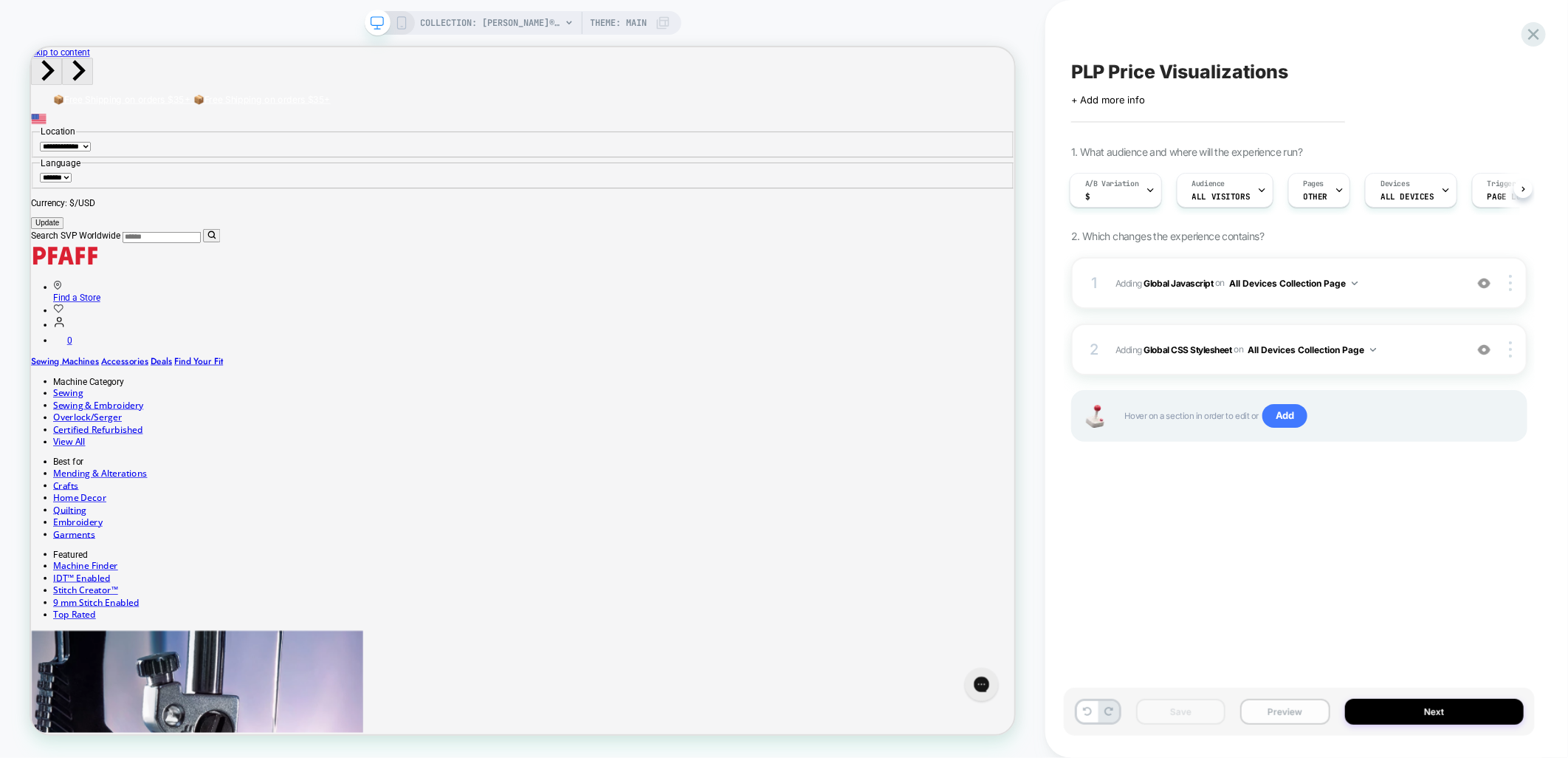
click at [1304, 712] on button "Preview" at bounding box center [1285, 712] width 89 height 26
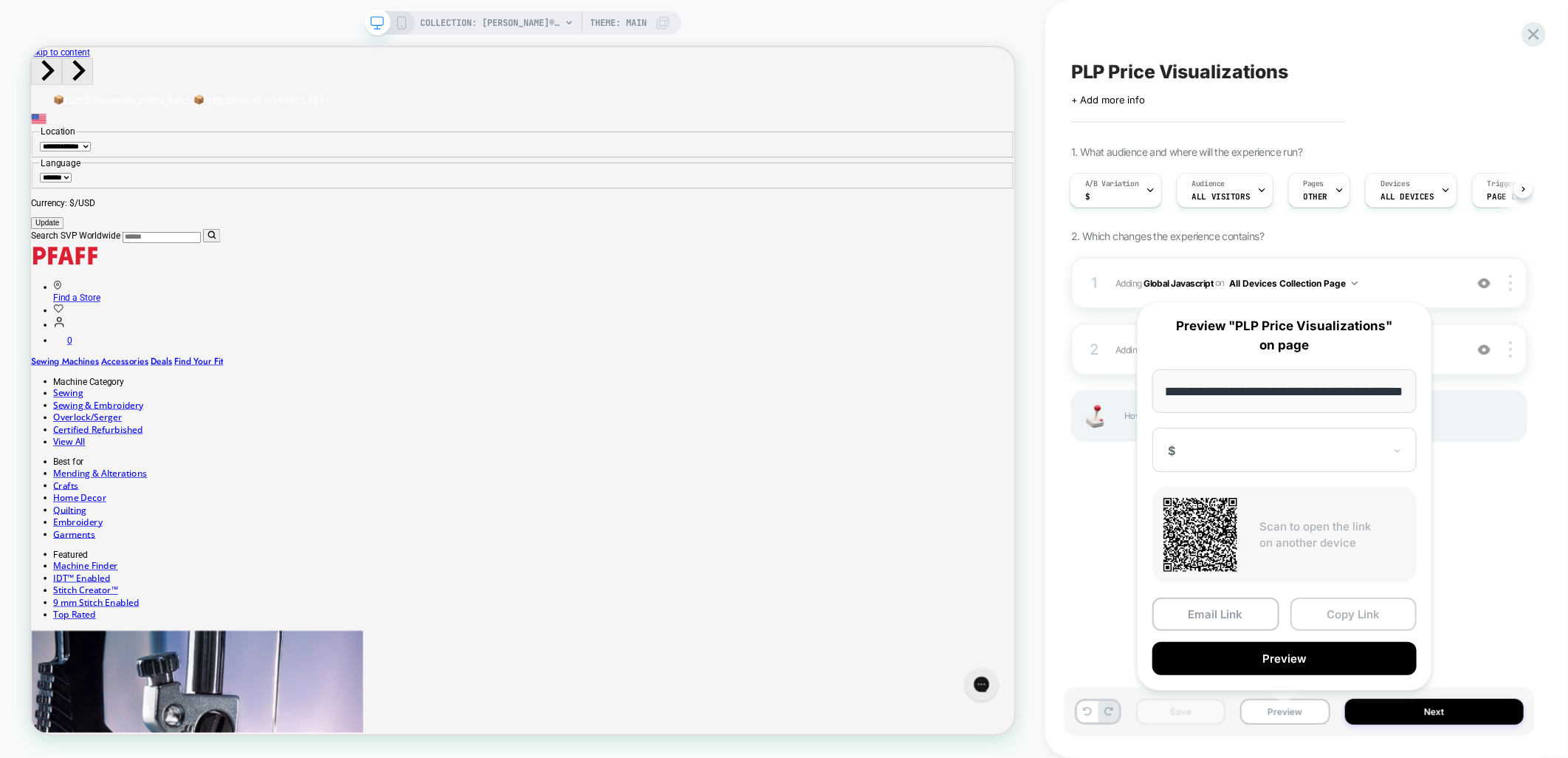
click at [1370, 615] on button "Copy Link" at bounding box center [1354, 614] width 127 height 33
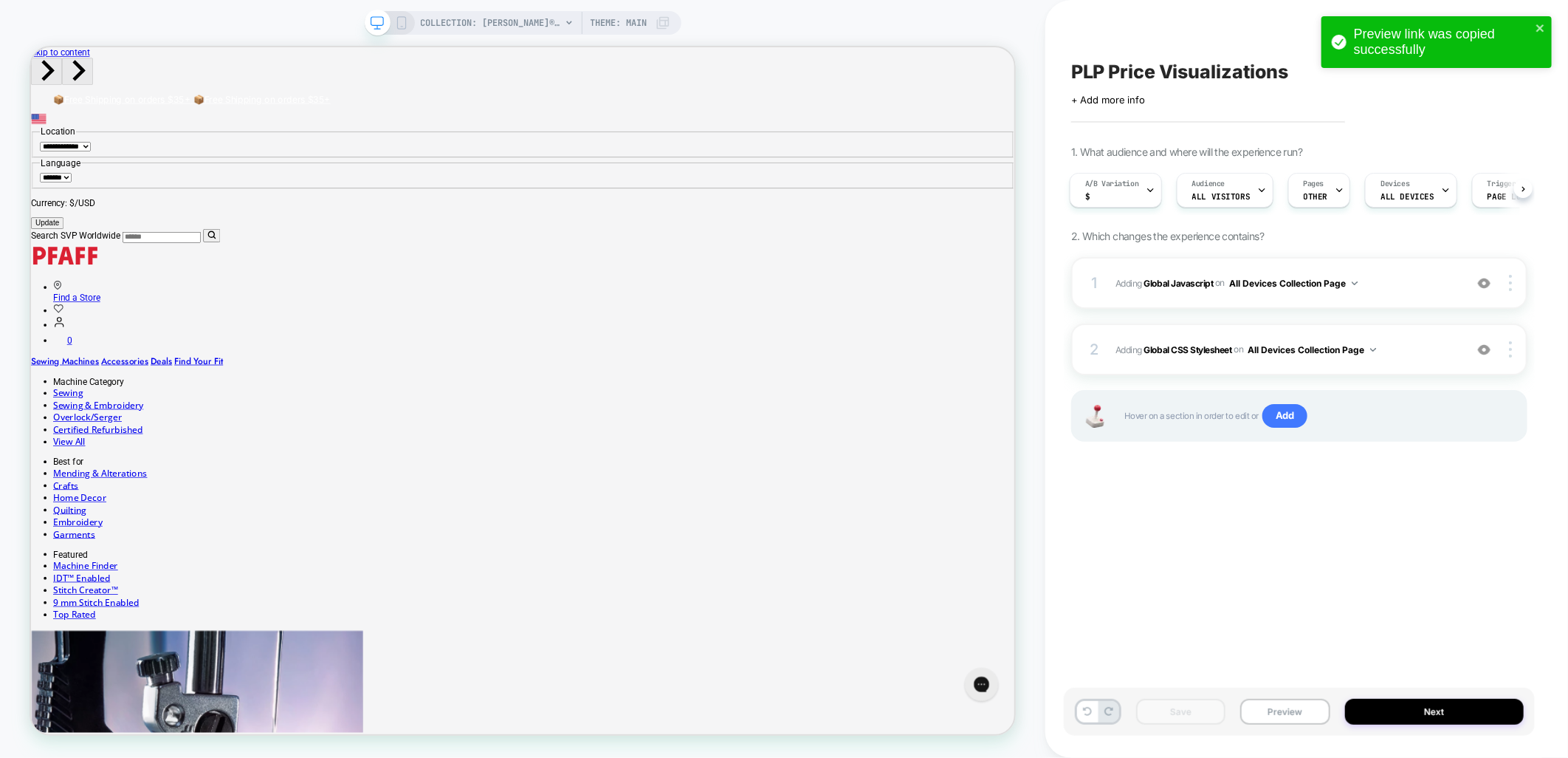
click at [1370, 609] on div "PLP Price Visualizations Click to edit experience details + Add more info 1. Wh…" at bounding box center [1299, 379] width 471 height 729
click at [1316, 194] on span "OTHER" at bounding box center [1316, 196] width 24 height 10
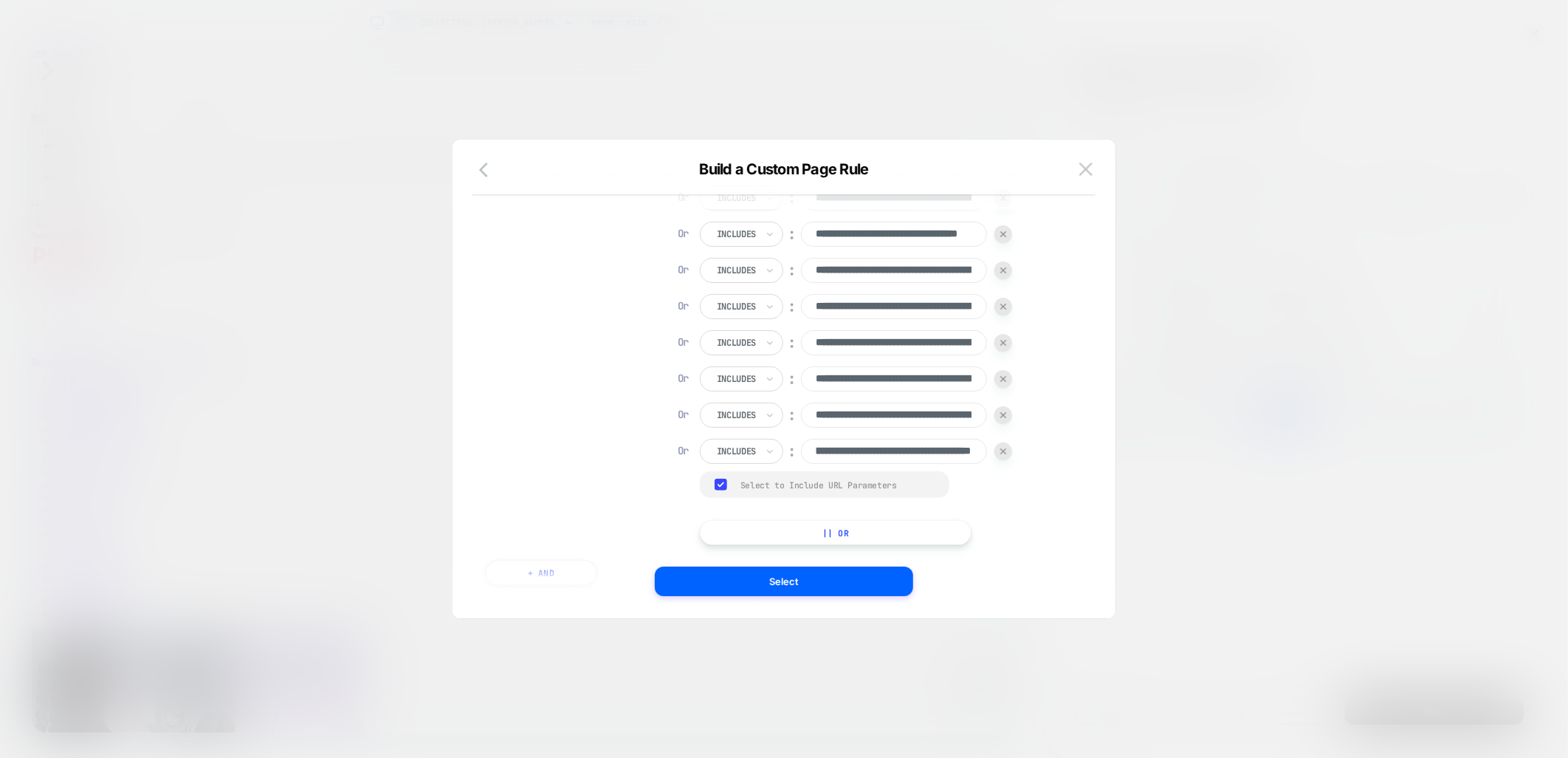
click at [1026, 491] on div "**********" at bounding box center [777, 275] width 582 height 541
click at [873, 455] on input "**********" at bounding box center [893, 451] width 186 height 25
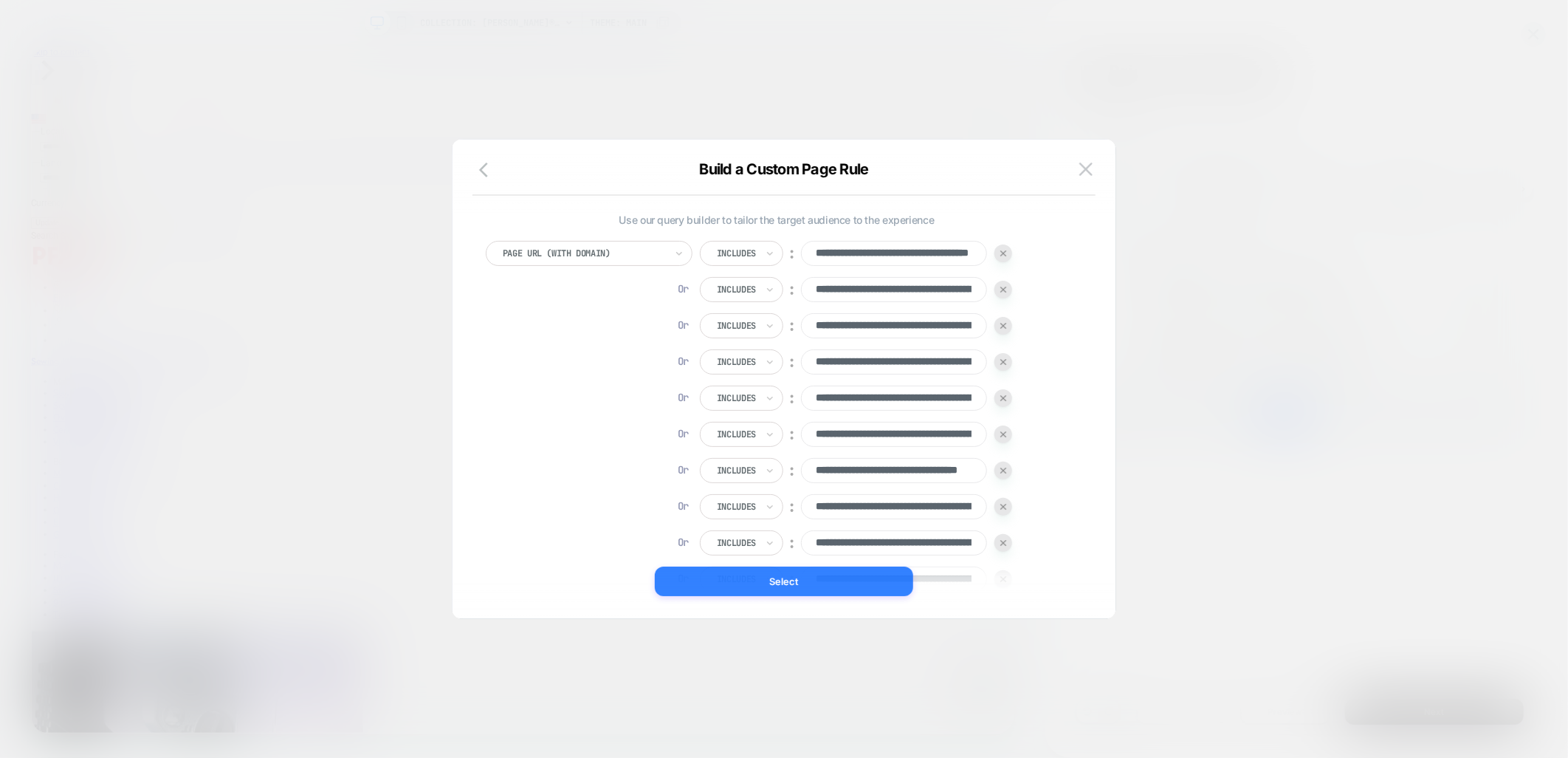
scroll to position [82, 0]
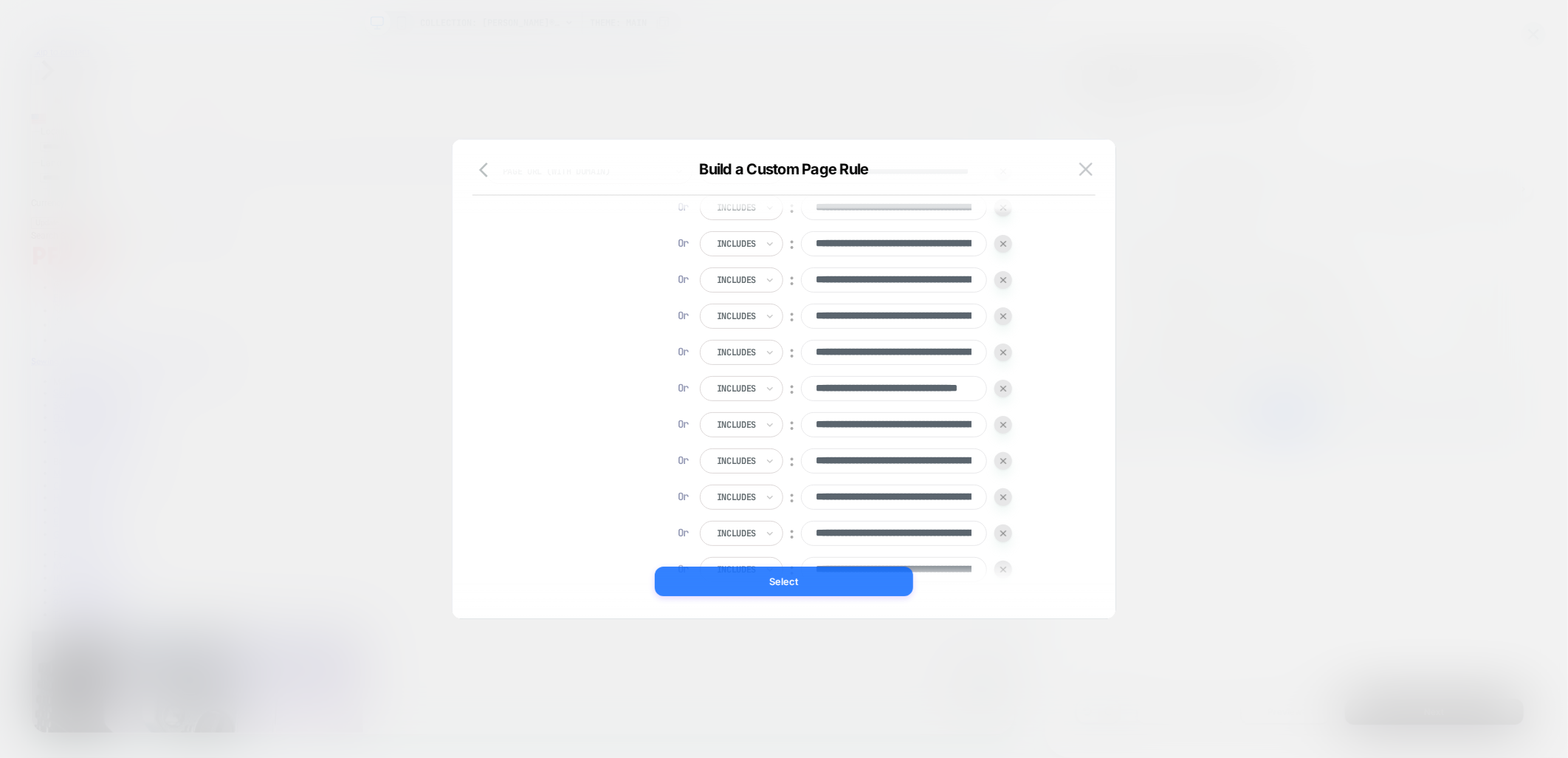
click at [810, 588] on button "Select" at bounding box center [784, 582] width 258 height 29
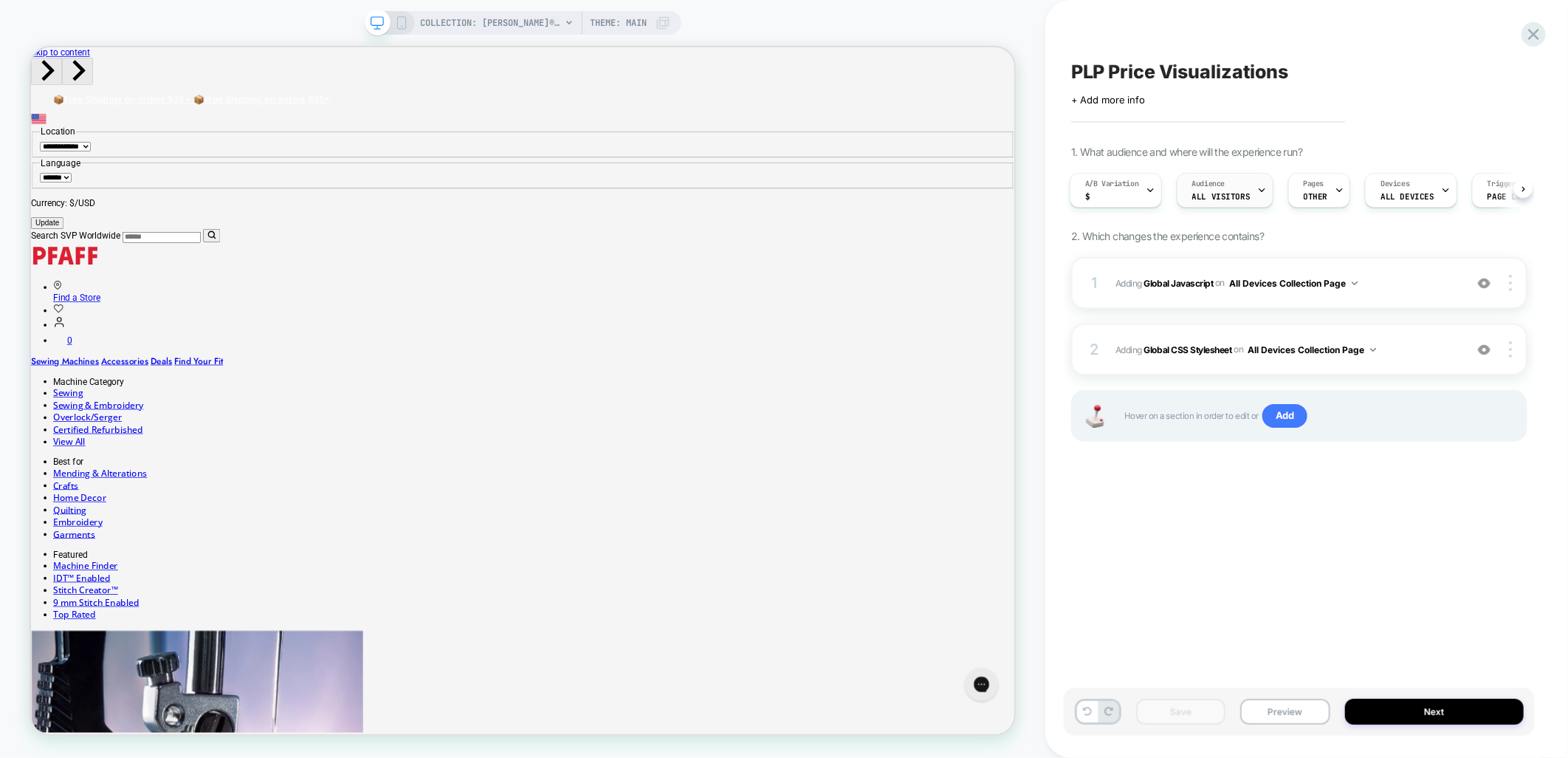
click at [1228, 201] on span "All Visitors" at bounding box center [1222, 196] width 59 height 10
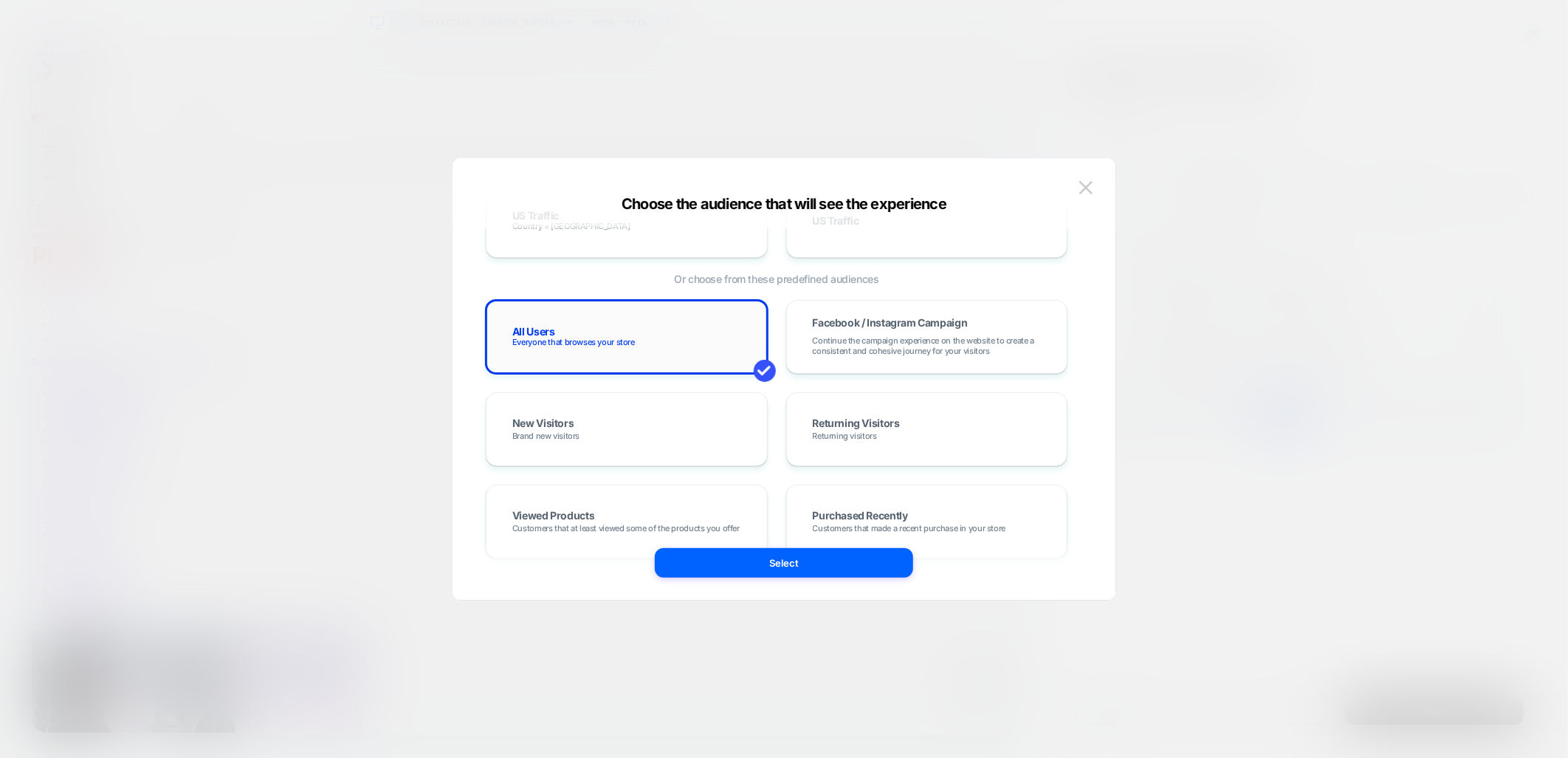
scroll to position [739, 0]
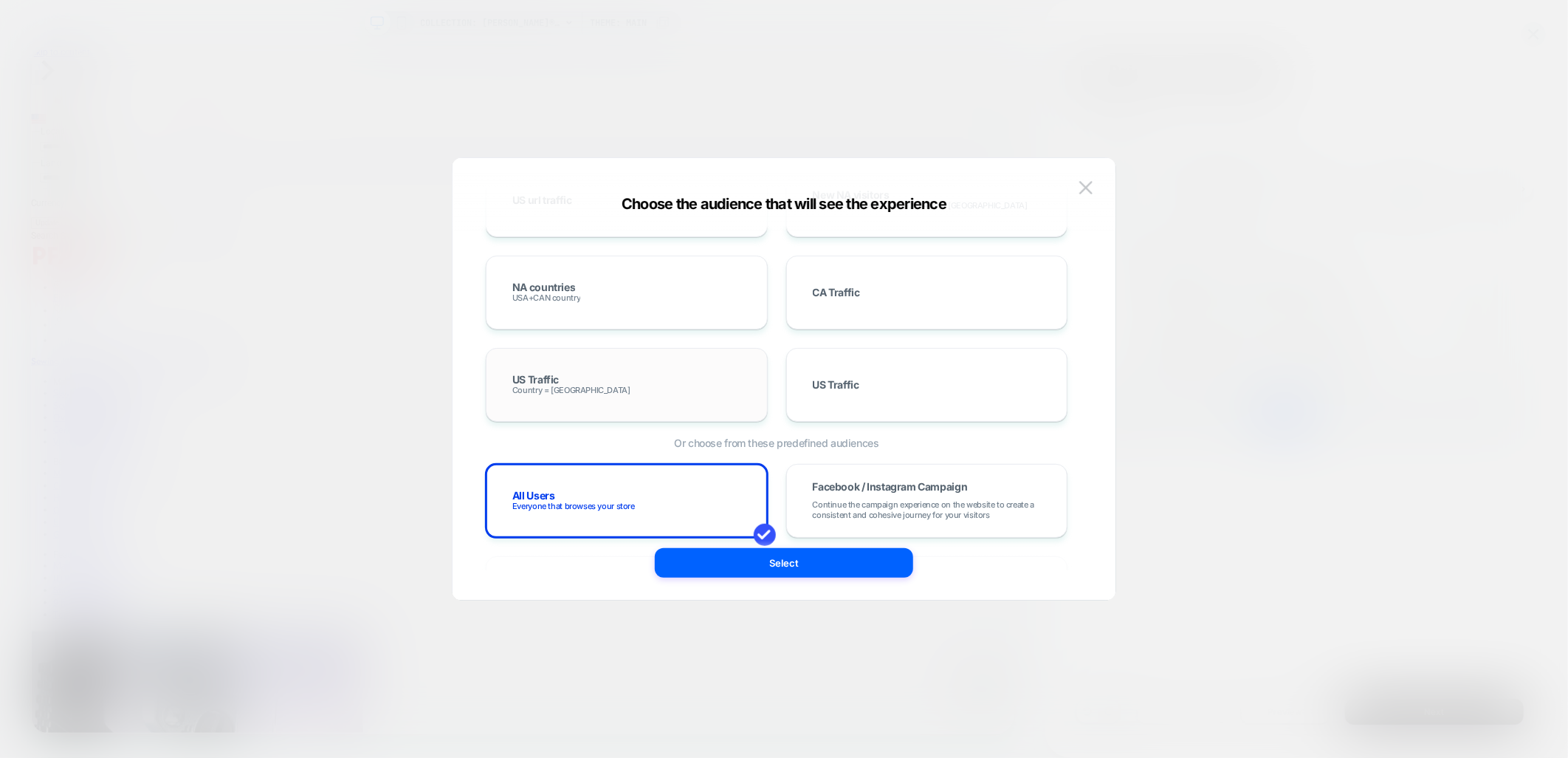
click at [653, 392] on div "US Traffic Country = USA" at bounding box center [626, 385] width 251 height 43
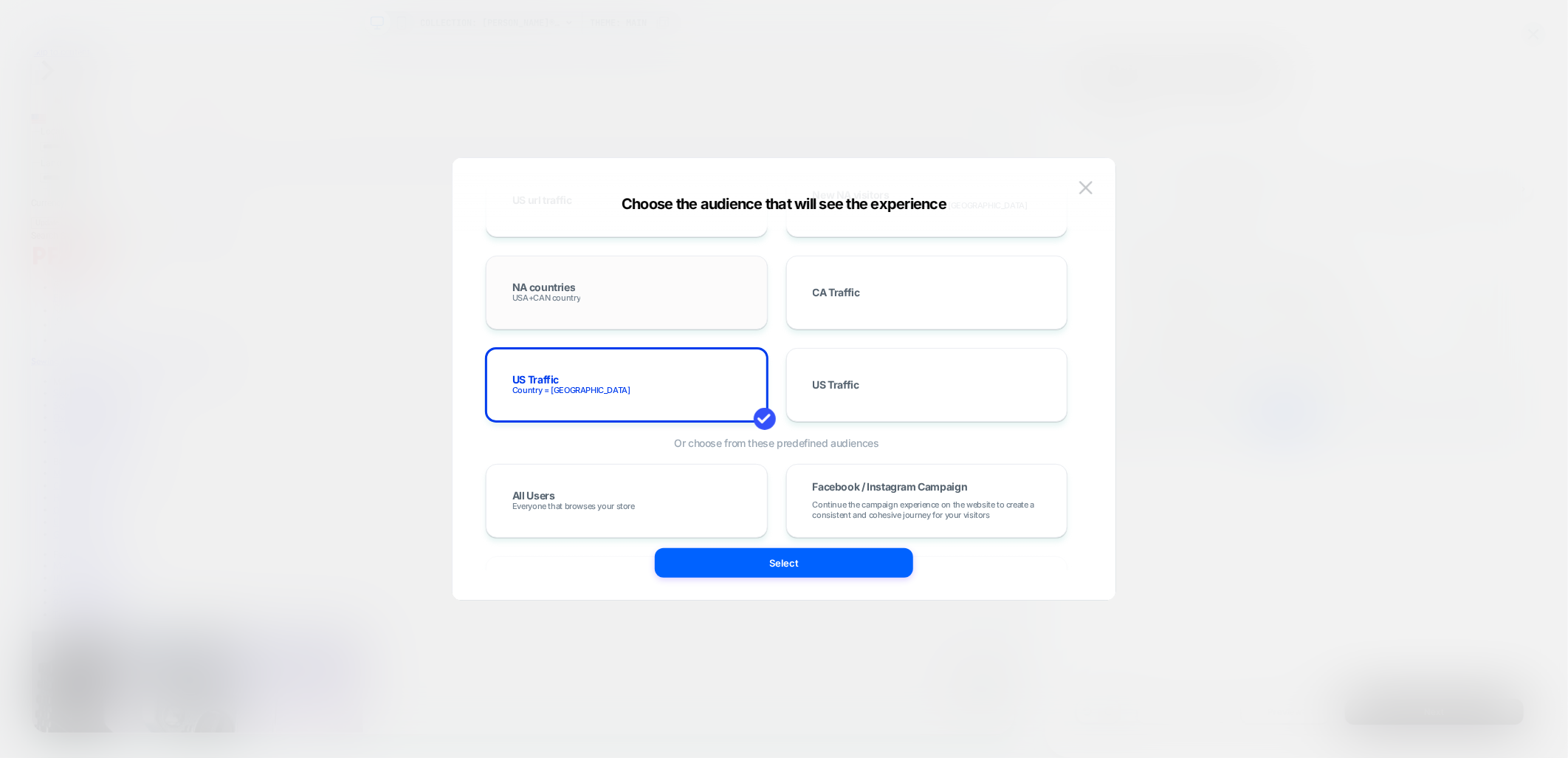
click at [648, 304] on div "NA countries USA+CAN country" at bounding box center [626, 293] width 251 height 43
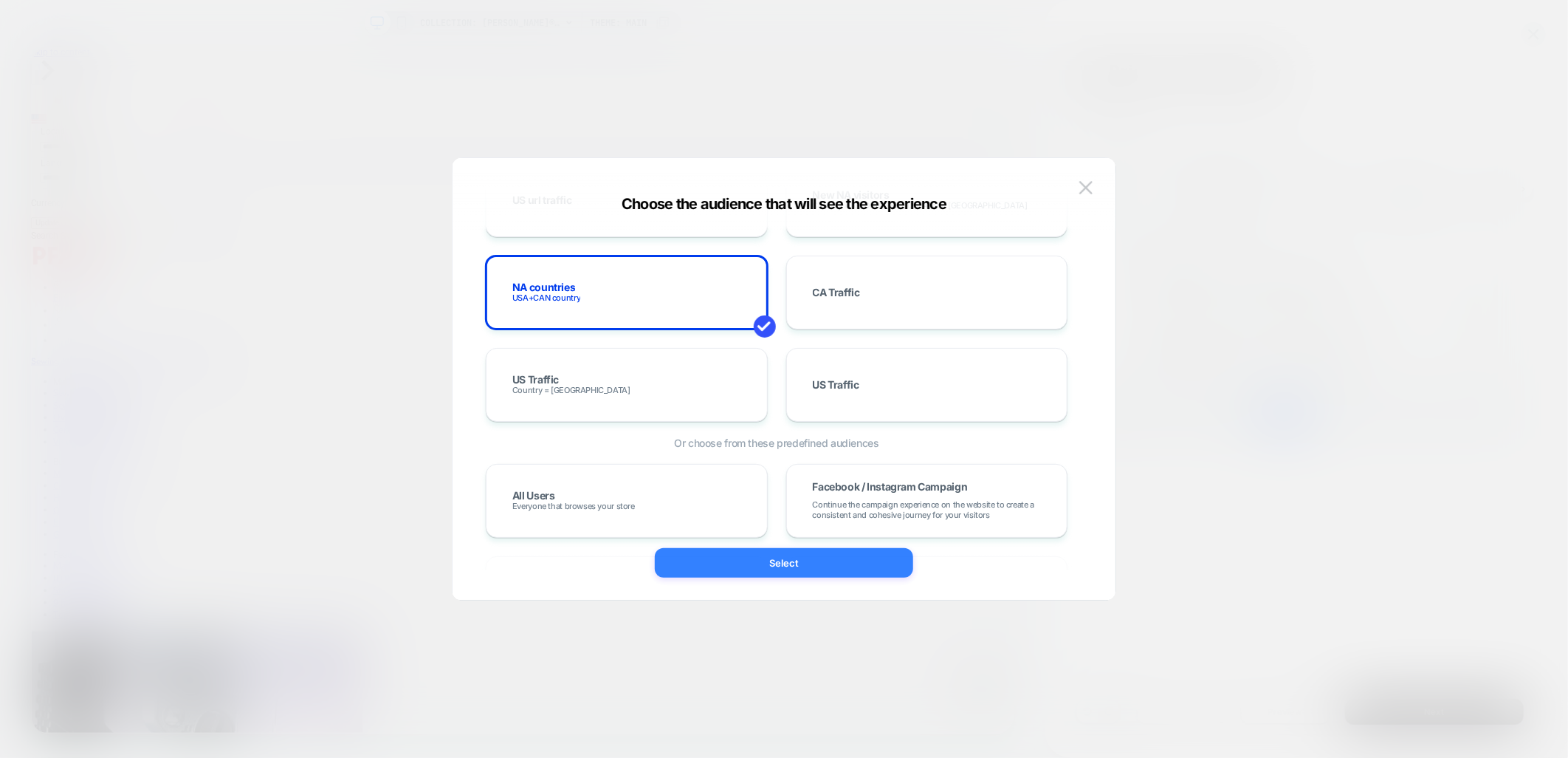
click at [816, 567] on button "Select" at bounding box center [784, 563] width 258 height 29
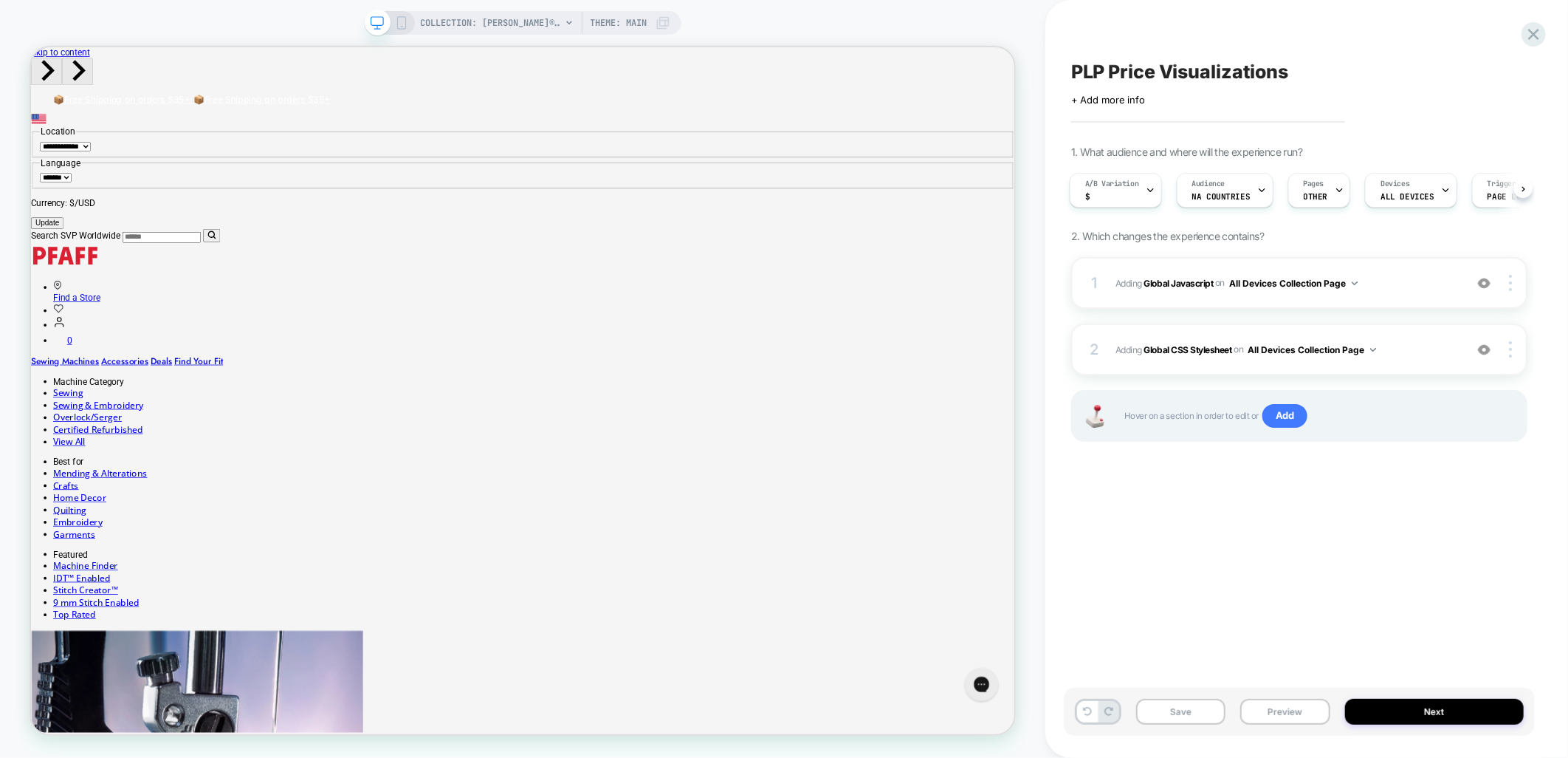
scroll to position [0, 3]
click at [1178, 719] on button "Save" at bounding box center [1180, 712] width 89 height 26
click at [1151, 194] on div at bounding box center [1150, 190] width 10 height 33
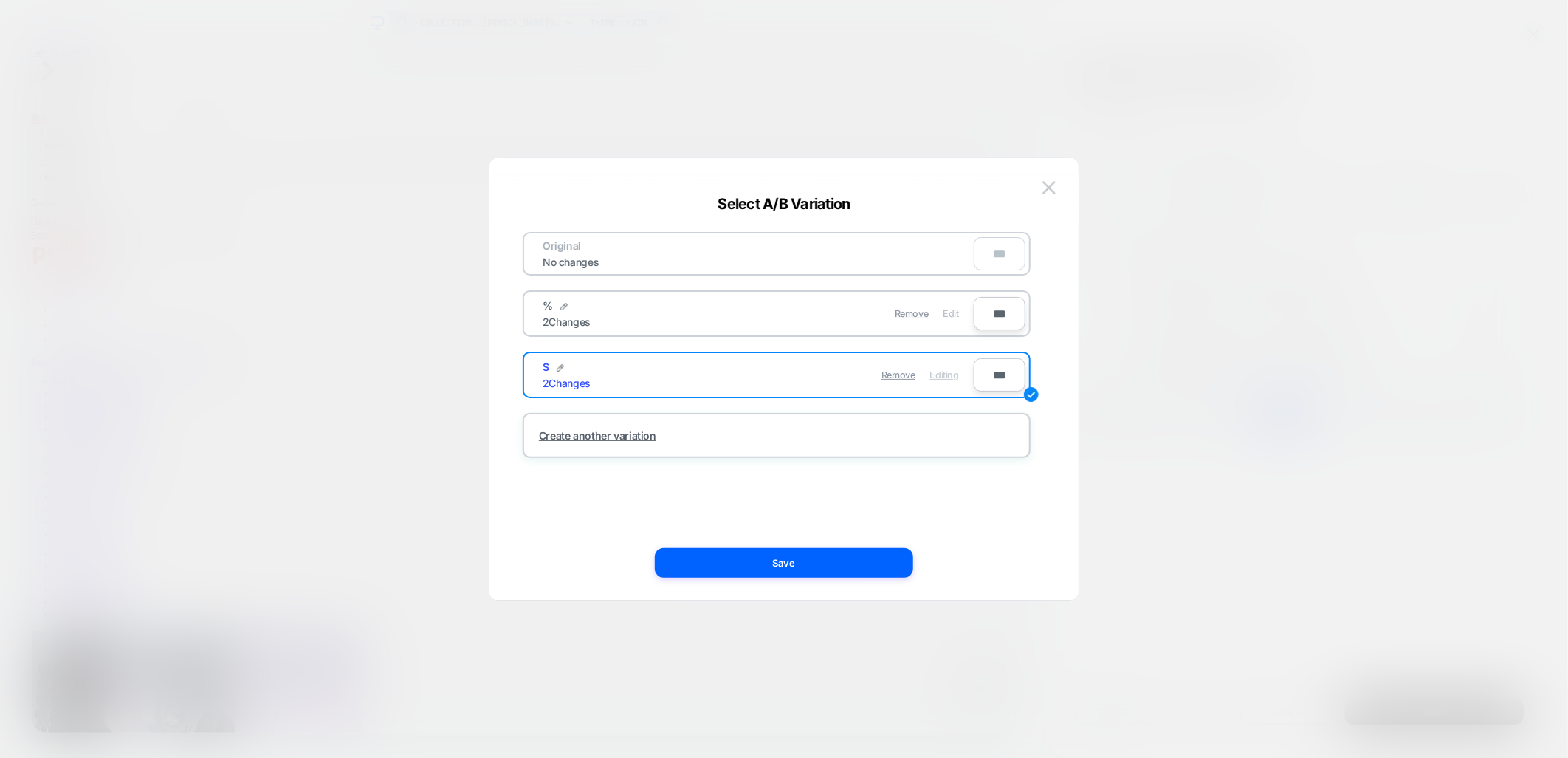
click at [953, 309] on span "Edit" at bounding box center [951, 313] width 16 height 11
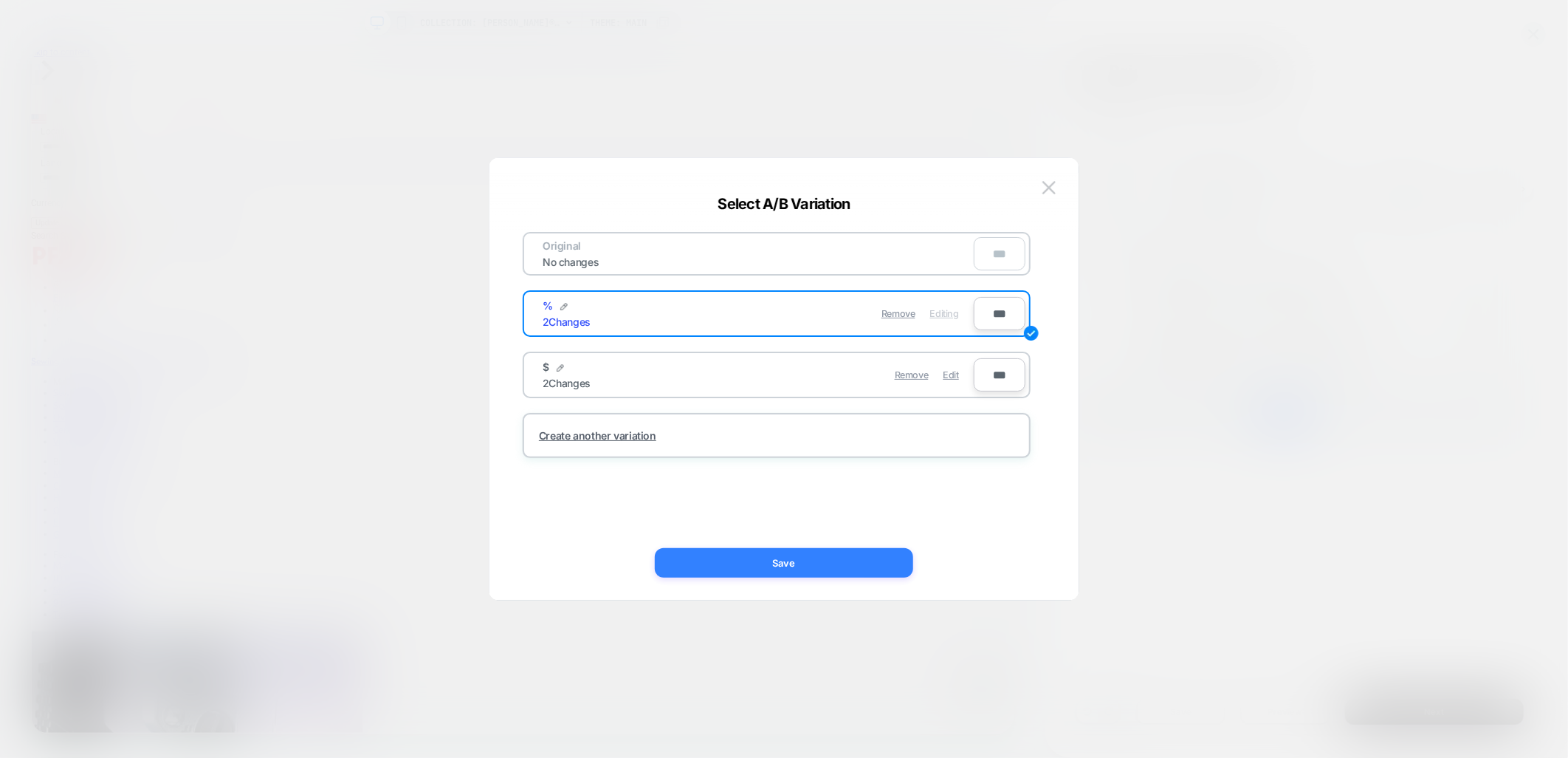
click at [798, 570] on button "Save" at bounding box center [784, 563] width 258 height 29
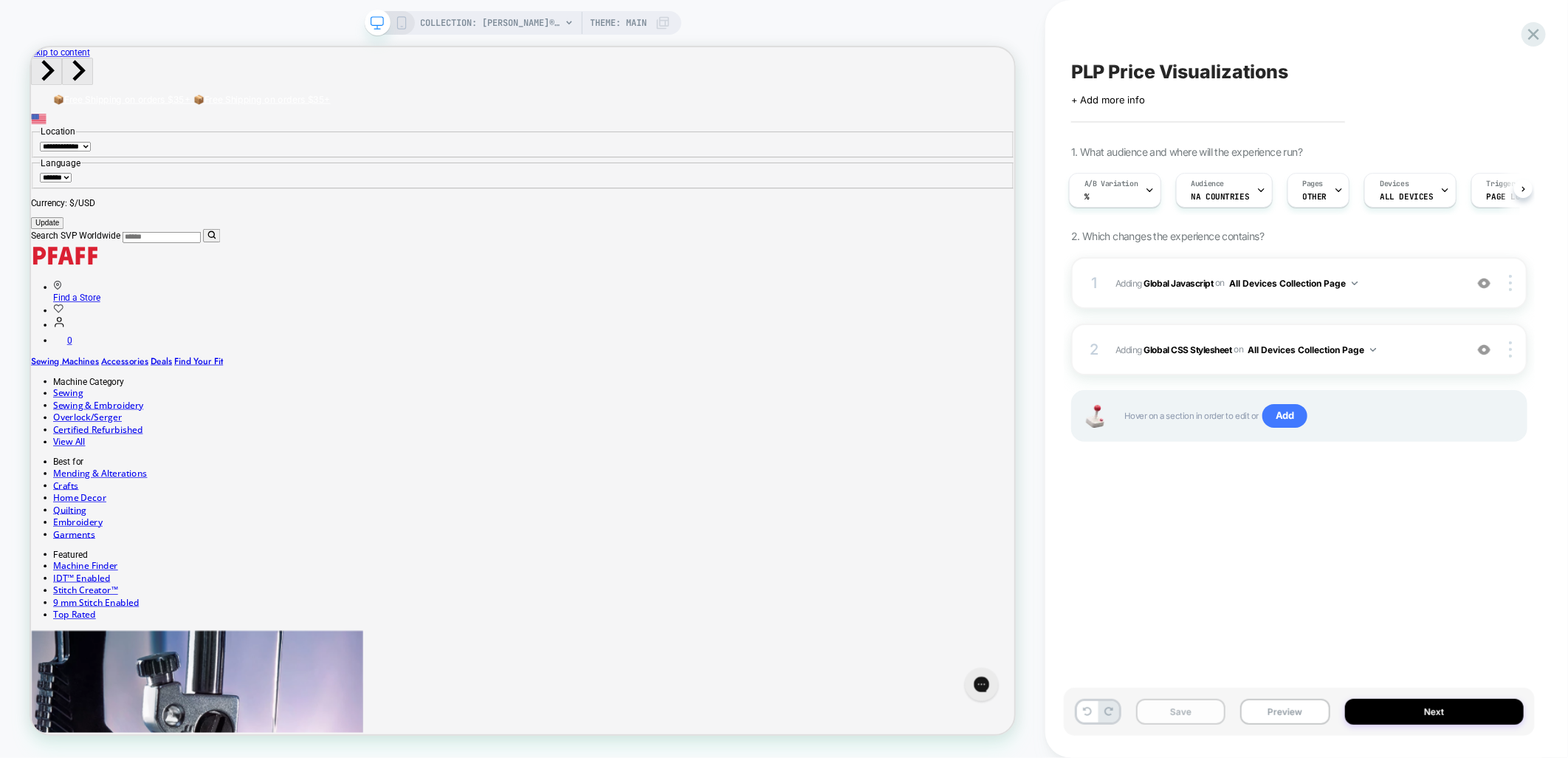
click at [1199, 715] on button "Save" at bounding box center [1180, 712] width 89 height 26
click at [1468, 720] on button "Next" at bounding box center [1435, 712] width 180 height 26
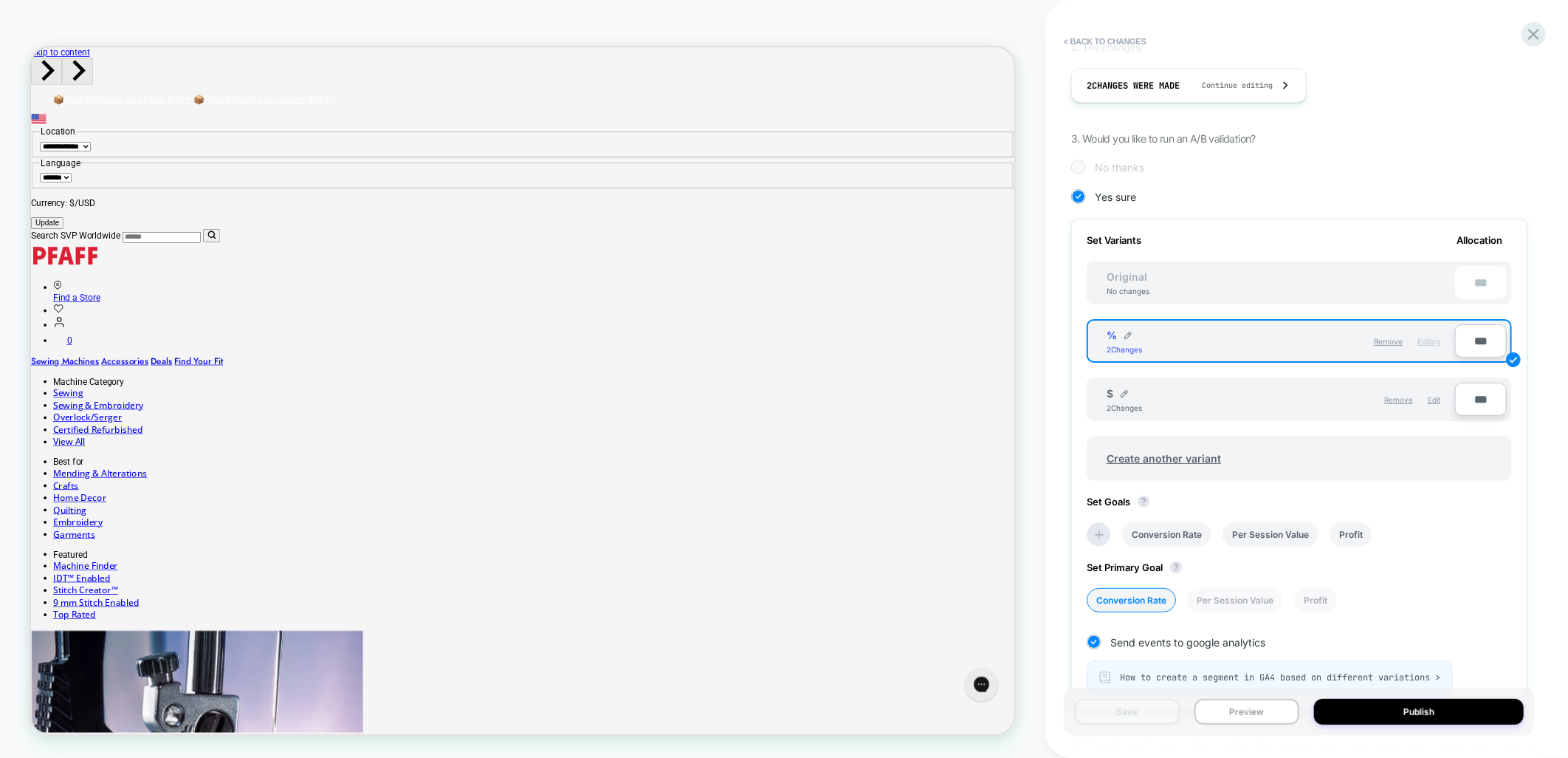
scroll to position [388, 0]
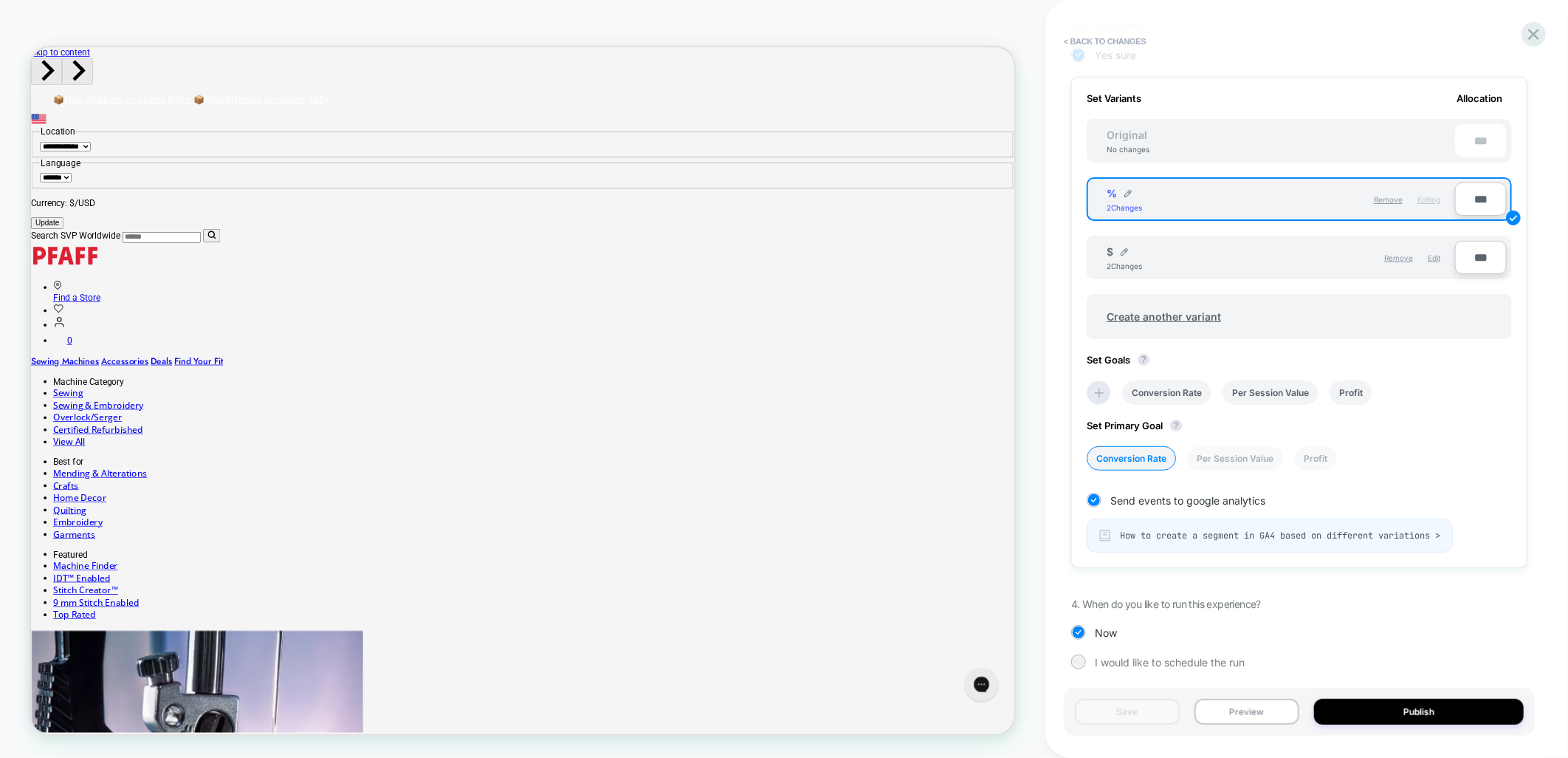
click at [1353, 530] on span "How to create a segment in GA4 based on different variations >" at bounding box center [1280, 536] width 321 height 12
click at [1433, 711] on button "Publish" at bounding box center [1419, 712] width 210 height 26
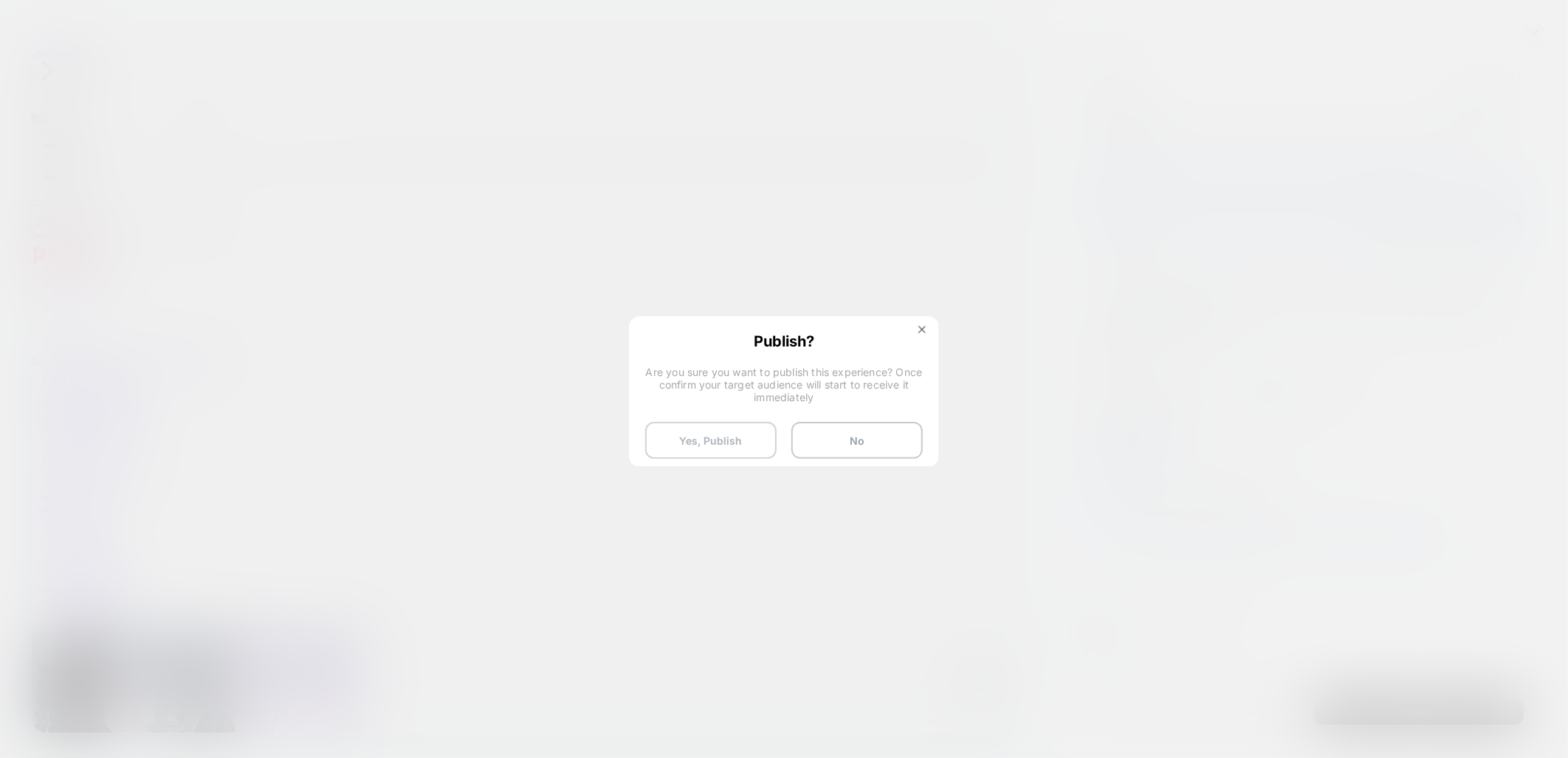
click at [689, 441] on button "Yes, Publish" at bounding box center [711, 440] width 131 height 37
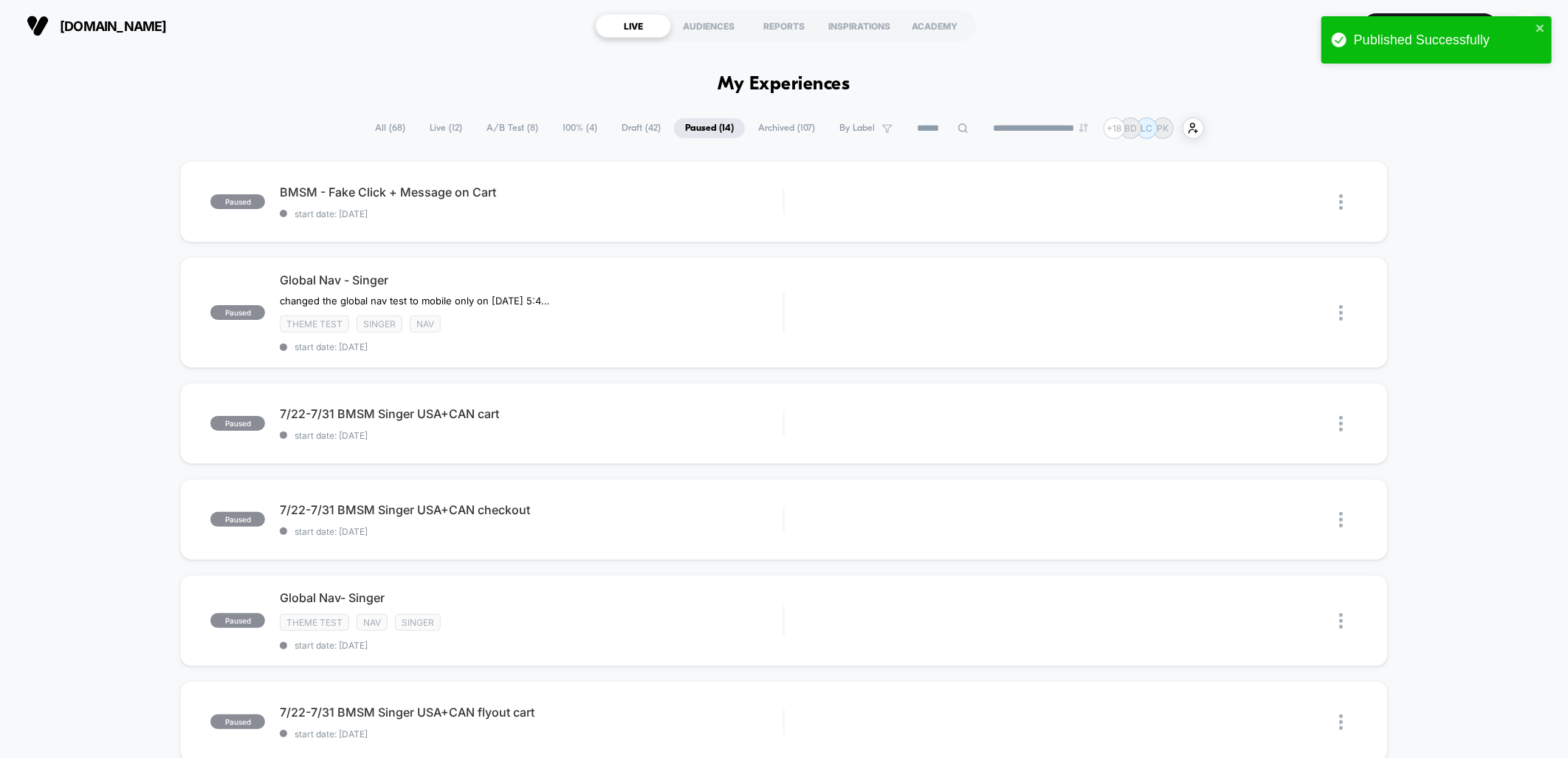
click at [443, 128] on span "Live ( 12 )" at bounding box center [446, 128] width 54 height 20
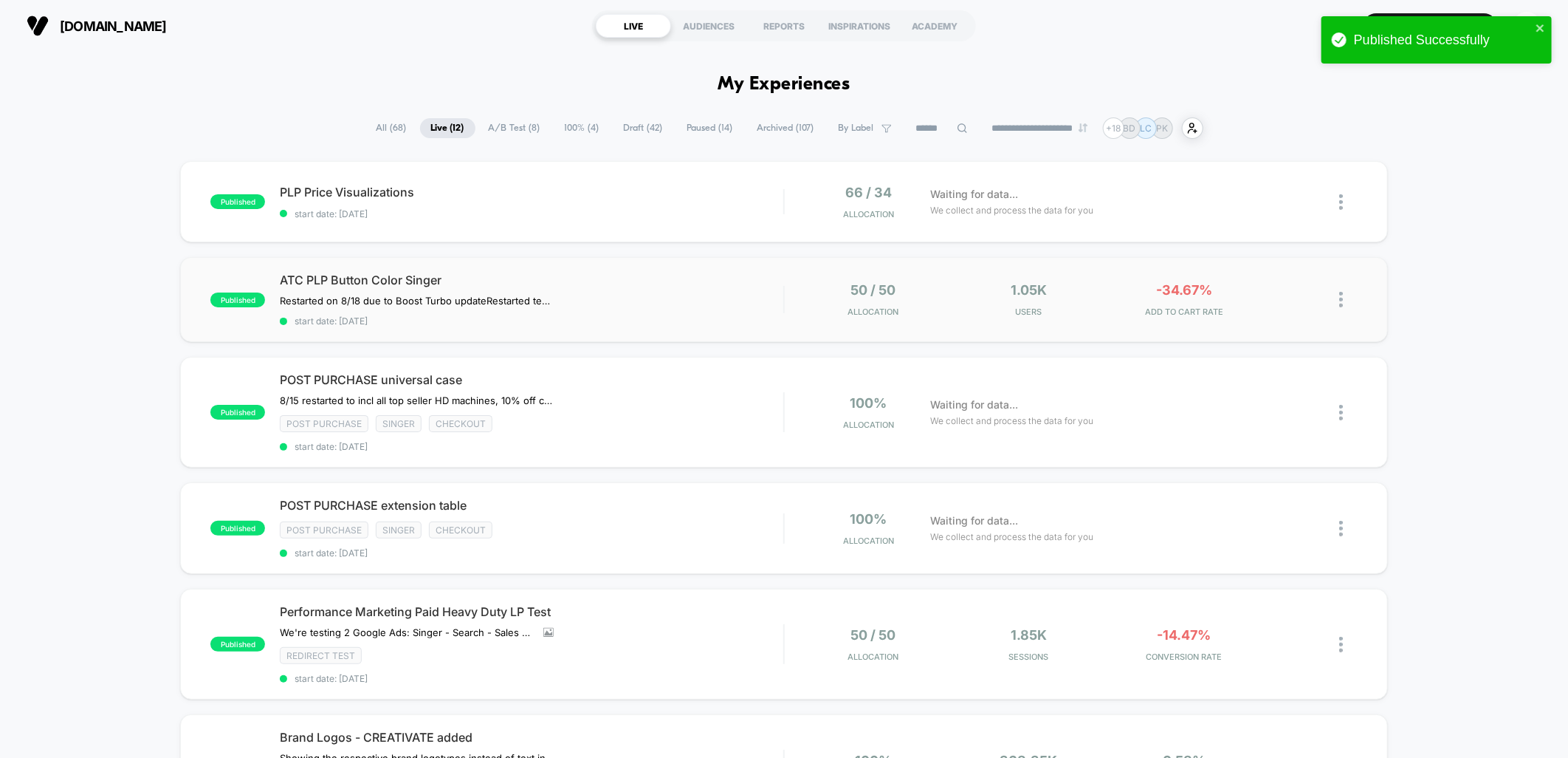
click at [1339, 297] on img at bounding box center [1341, 300] width 3 height 16
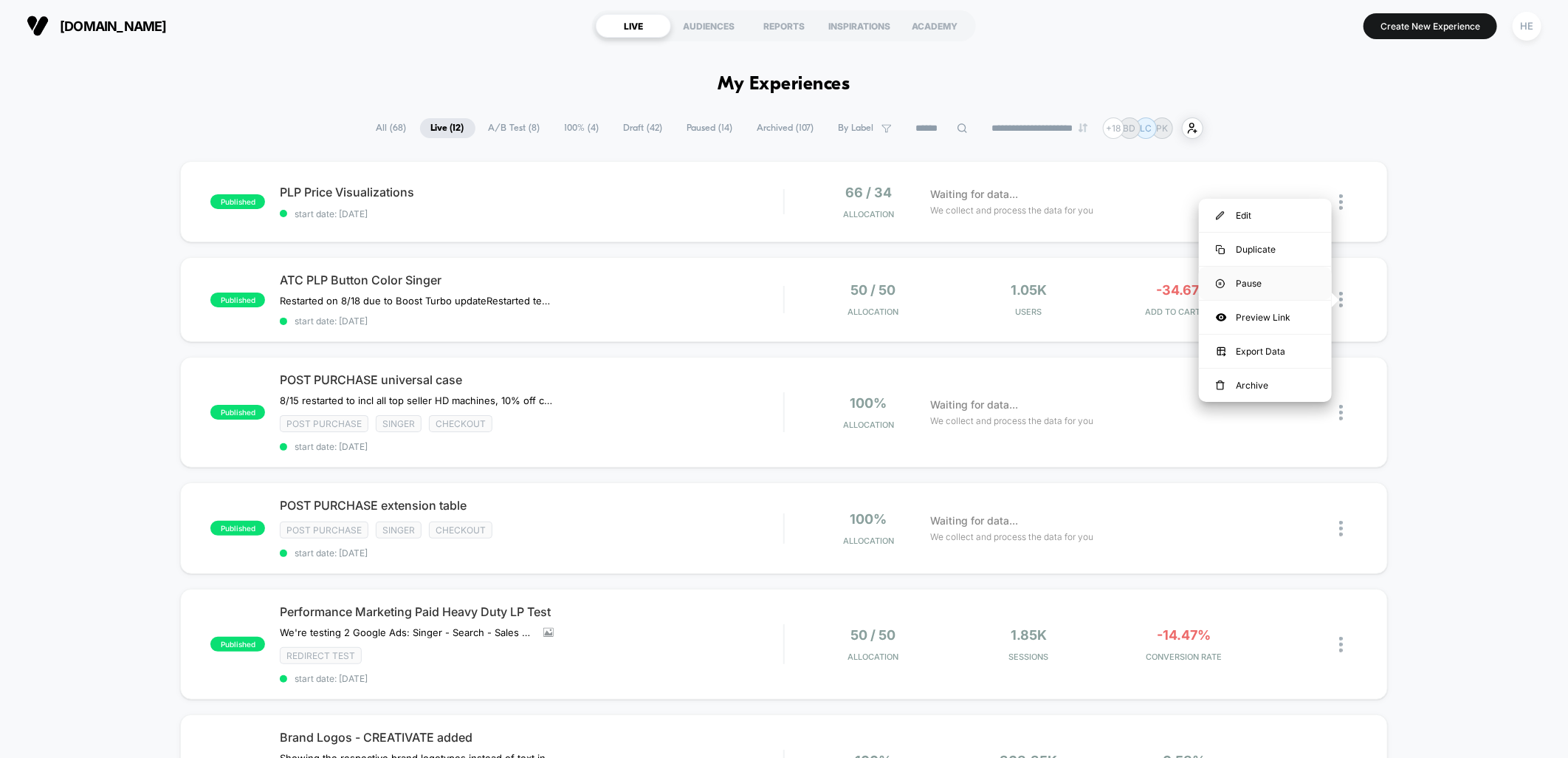
click at [1246, 290] on div "Pause" at bounding box center [1266, 283] width 133 height 33
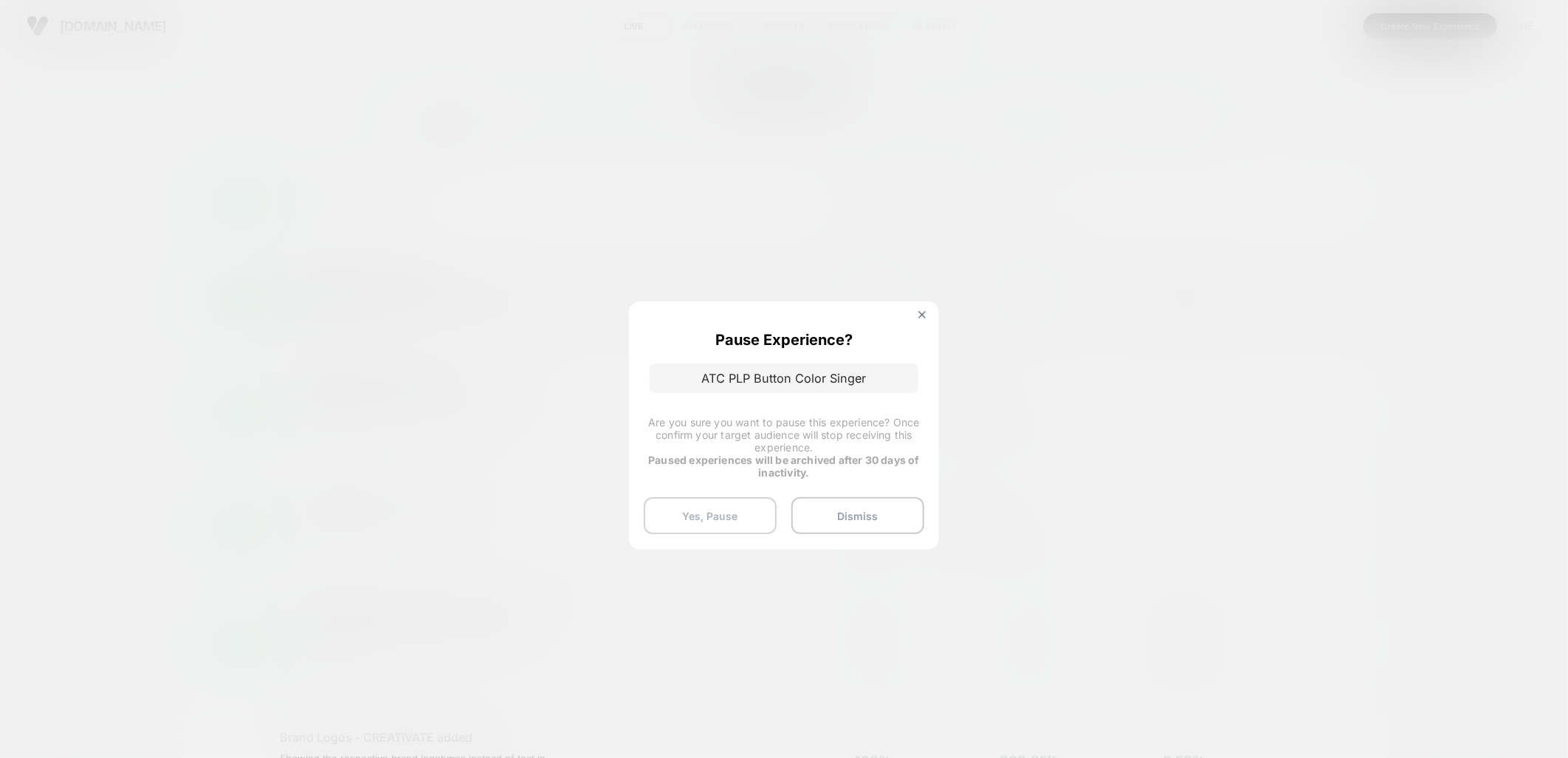
click at [680, 508] on button "Yes, Pause" at bounding box center [710, 515] width 133 height 37
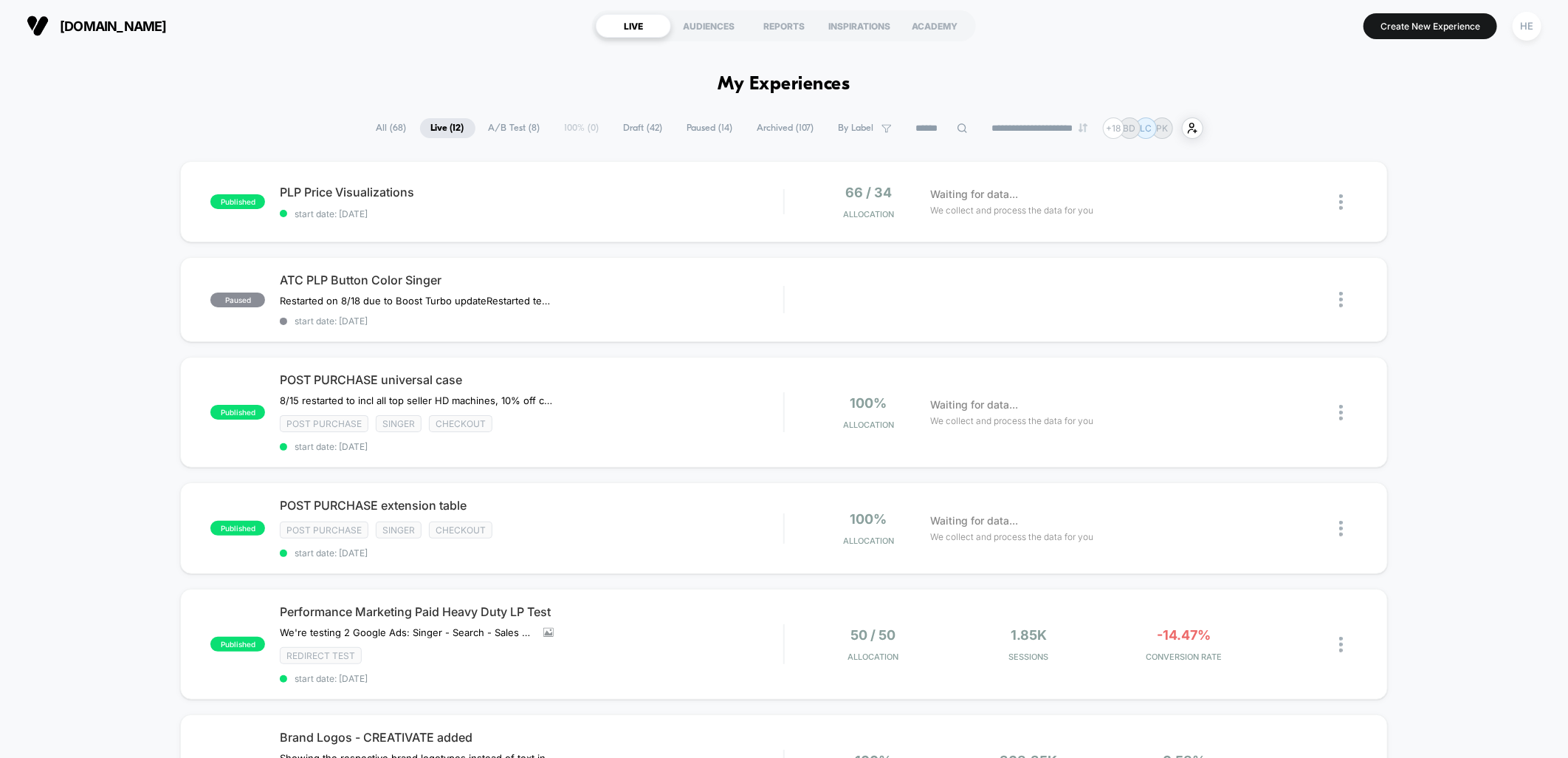
click at [435, 135] on span "Live ( 12 )" at bounding box center [448, 128] width 55 height 20
